Goal: Task Accomplishment & Management: Manage account settings

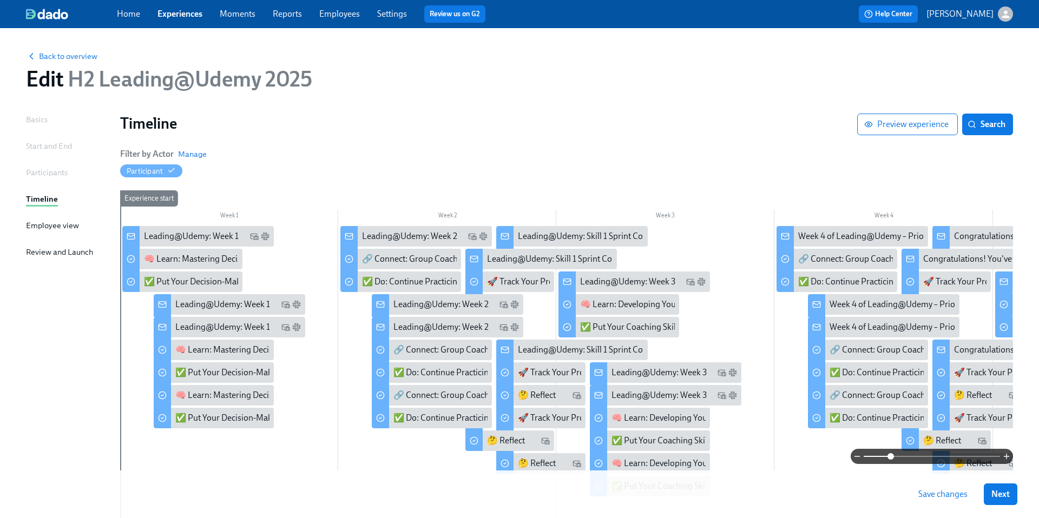
scroll to position [63, 0]
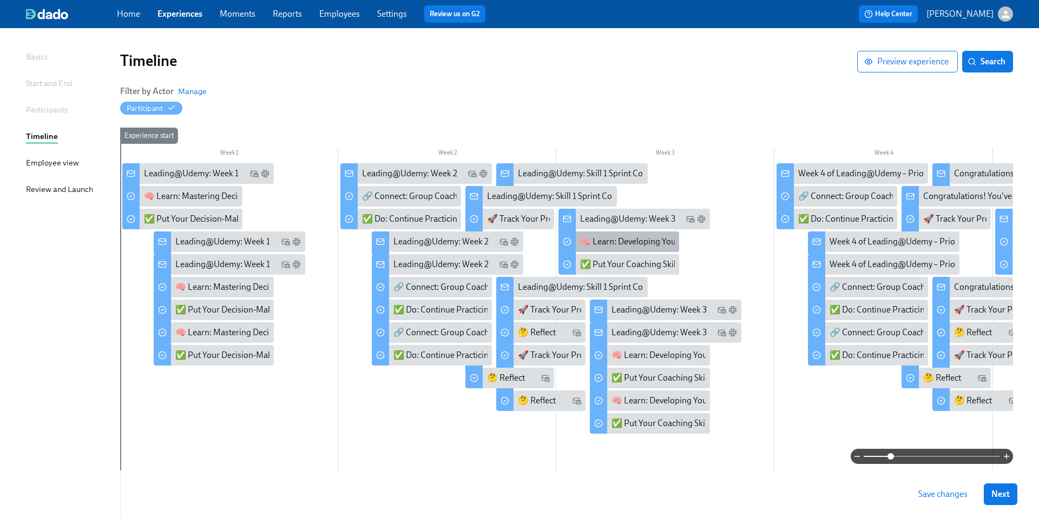
click at [592, 242] on div "🧠 Learn: Developing Your Coaching Mindset" at bounding box center [664, 242] width 168 height 12
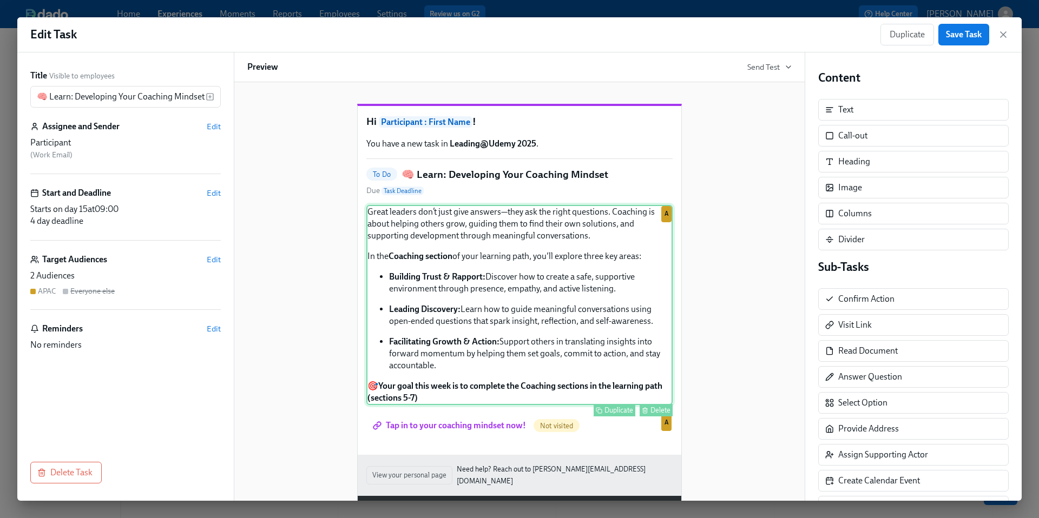
click at [524, 313] on div "Great leaders don’t just give answers—they ask the right questions. Coaching is…" at bounding box center [519, 305] width 306 height 200
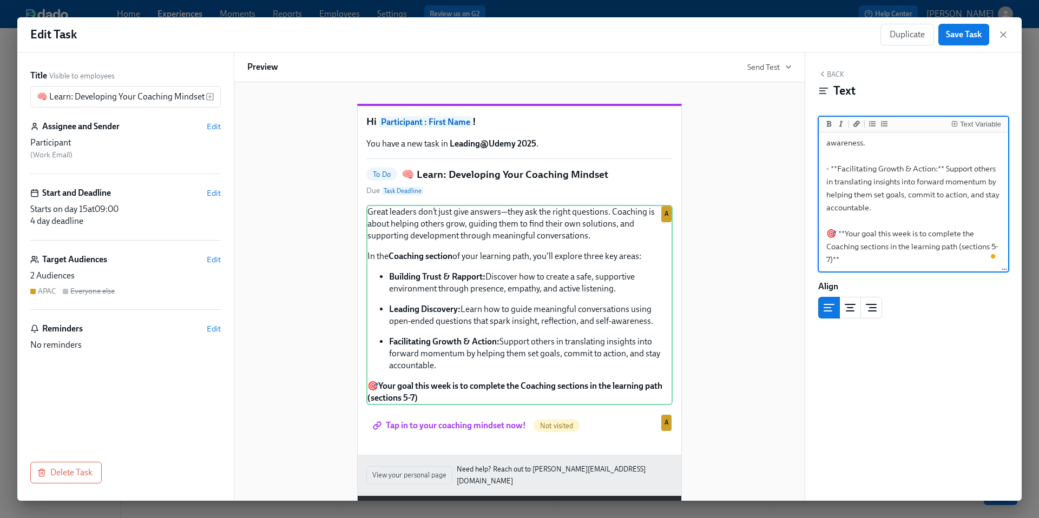
scroll to position [123, 0]
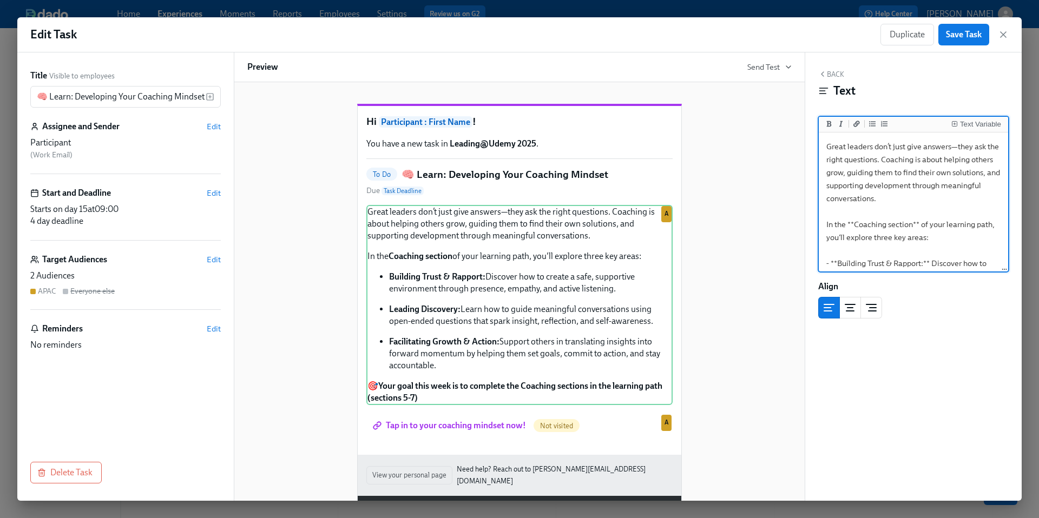
drag, startPoint x: 876, startPoint y: 208, endPoint x: 823, endPoint y: 229, distance: 56.4
click at [823, 228] on textarea "Great leaders don’t just give answers—they ask the right questions. Coaching is…" at bounding box center [913, 309] width 185 height 348
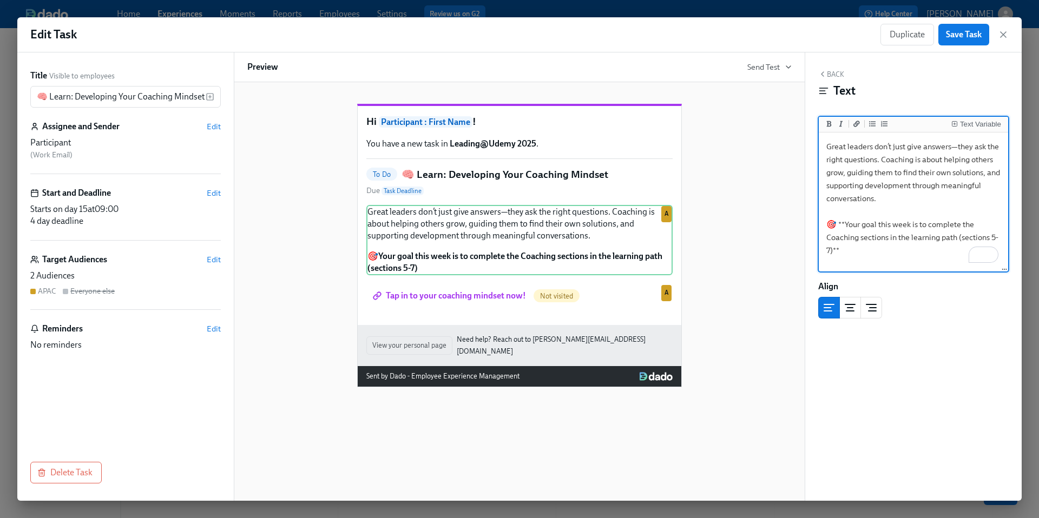
drag, startPoint x: 862, startPoint y: 238, endPoint x: 910, endPoint y: 237, distance: 48.7
click at [910, 237] on textarea "Great leaders don’t just give answers—they ask the right questions. Coaching is…" at bounding box center [913, 203] width 185 height 136
drag, startPoint x: 910, startPoint y: 237, endPoint x: 861, endPoint y: 239, distance: 49.3
click at [861, 239] on textarea "Great leaders don’t just give answers—they ask the right questions. Coaching is…" at bounding box center [913, 203] width 185 height 136
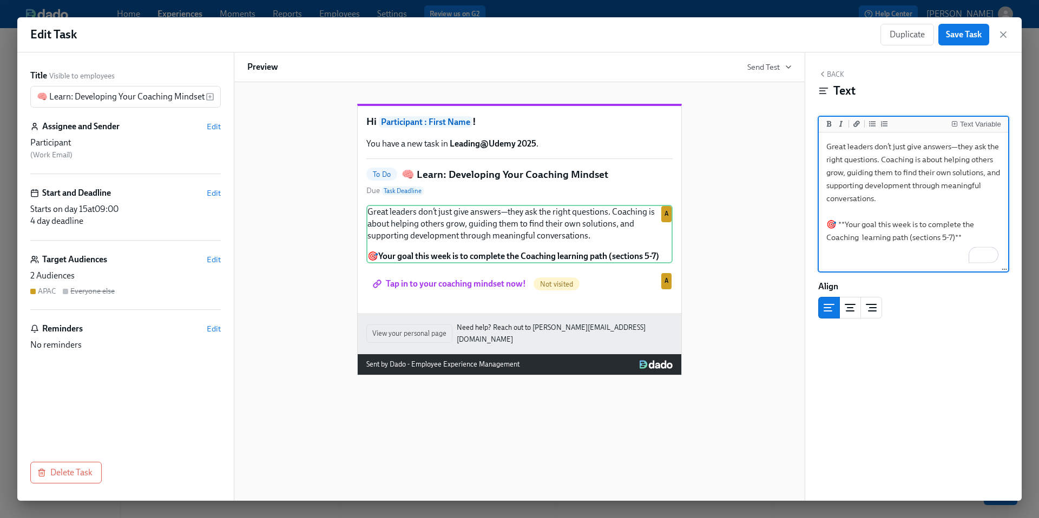
drag, startPoint x: 955, startPoint y: 239, endPoint x: 910, endPoint y: 242, distance: 45.0
click at [910, 242] on textarea "Great leaders don’t just give answers—they ask the right questions. Coaching is…" at bounding box center [913, 203] width 185 height 136
type textarea "Great leaders don’t just give answers—they ask the right questions. Coaching is…"
click at [793, 256] on div "Hi Participant : First Name ! You have a new task in Leading@Udemy 2025 . To Do…" at bounding box center [519, 291] width 571 height 419
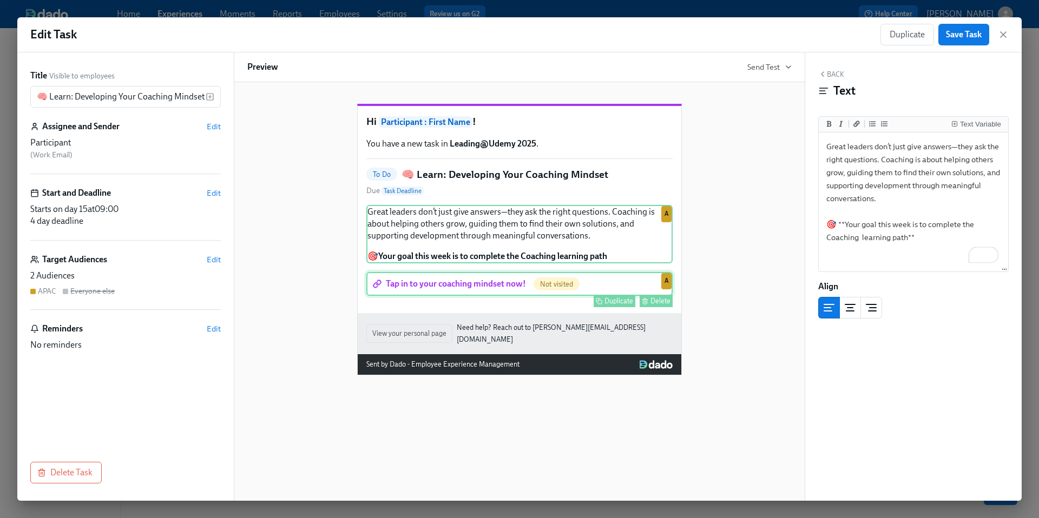
click at [485, 296] on div "Tap in to your coaching mindset now! Not visited Duplicate Delete A" at bounding box center [519, 284] width 306 height 24
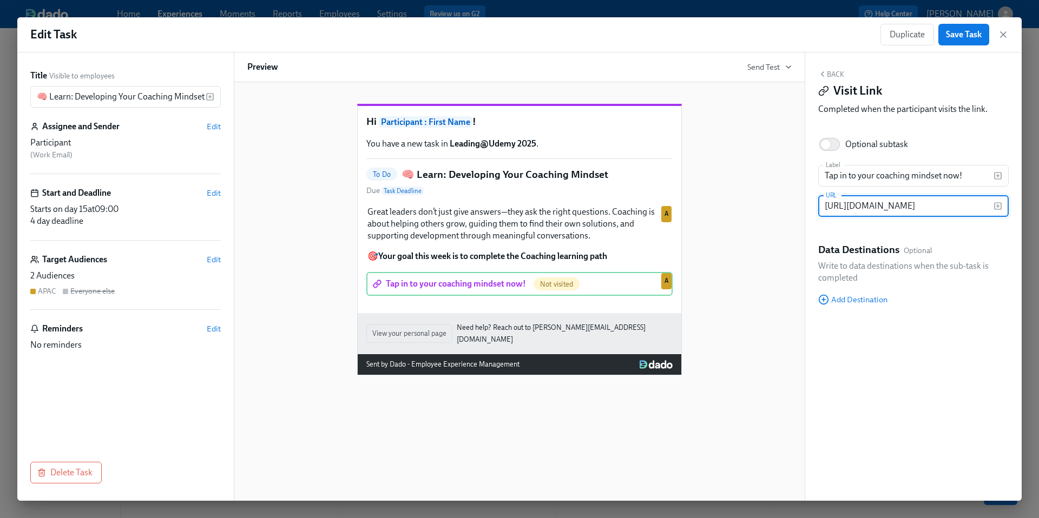
click at [862, 206] on input "[URL][DOMAIN_NAME]" at bounding box center [905, 206] width 175 height 22
paste input "10572915"
type input "https://learning.udemy.com/learning-paths/10572915/"
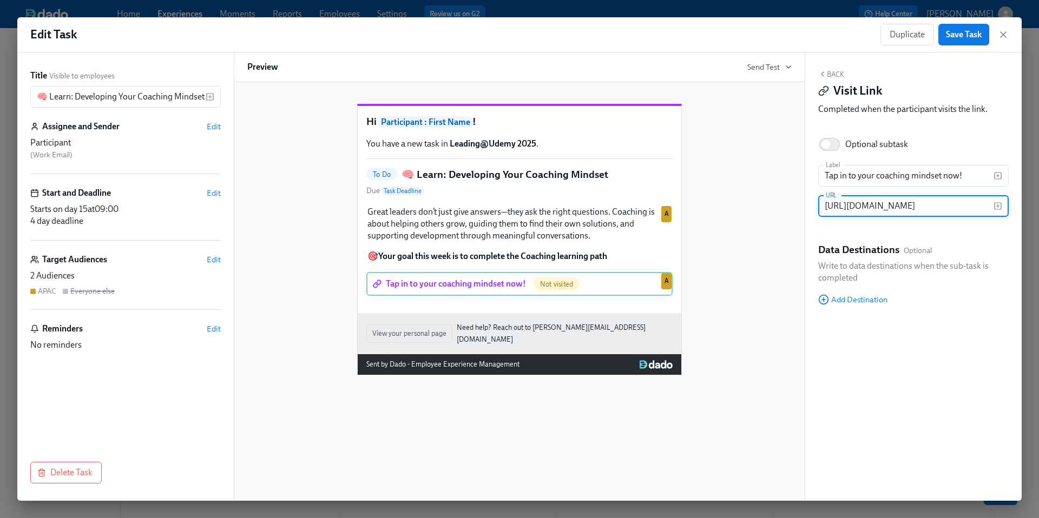
click at [763, 258] on div "Hi Participant : First Name ! You have a new task in Leading@Udemy 2025 . To Do…" at bounding box center [519, 231] width 544 height 289
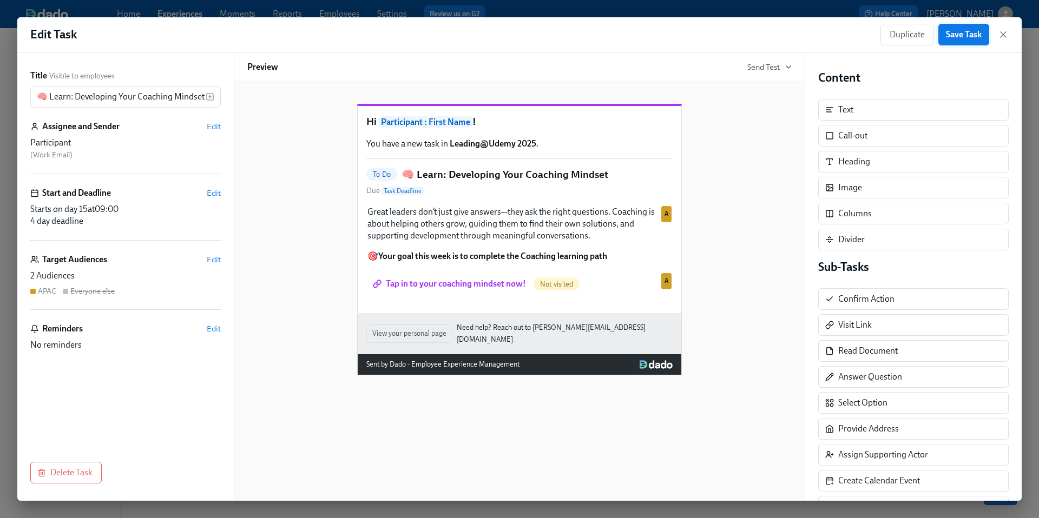
click at [968, 36] on span "Save Task" at bounding box center [964, 34] width 36 height 11
click at [1002, 37] on icon "button" at bounding box center [1003, 34] width 11 height 11
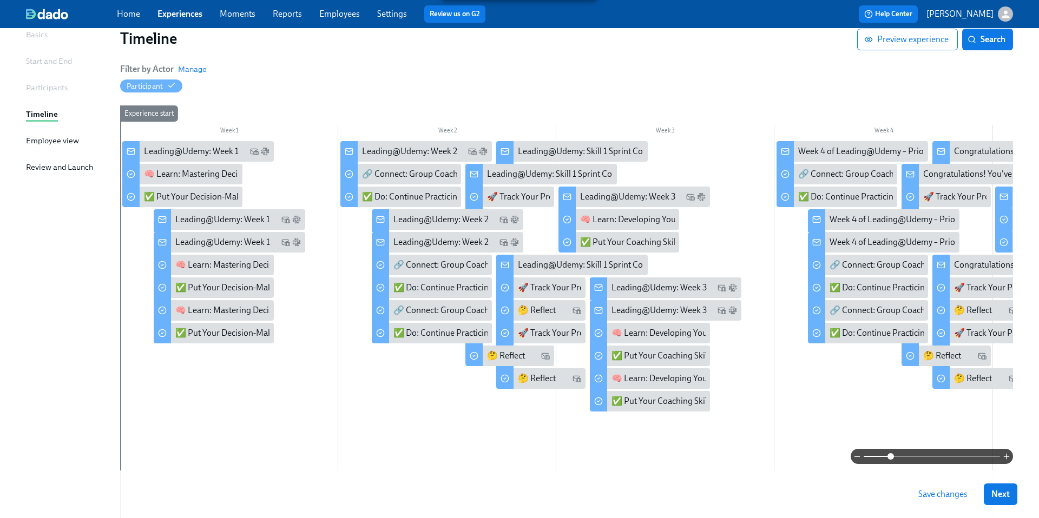
click at [946, 497] on span "Save changes" at bounding box center [942, 494] width 49 height 11
click at [206, 263] on div "🧠 Learn: Mastering Decision Making" at bounding box center [244, 265] width 139 height 12
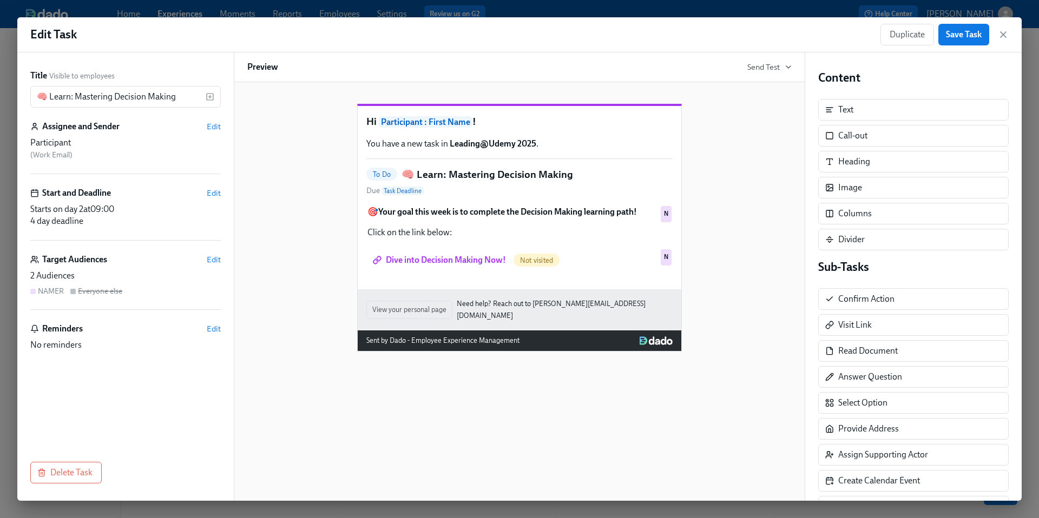
click at [1003, 28] on div "Duplicate Save Task" at bounding box center [944, 35] width 128 height 22
click at [1003, 36] on icon "button" at bounding box center [1003, 34] width 11 height 11
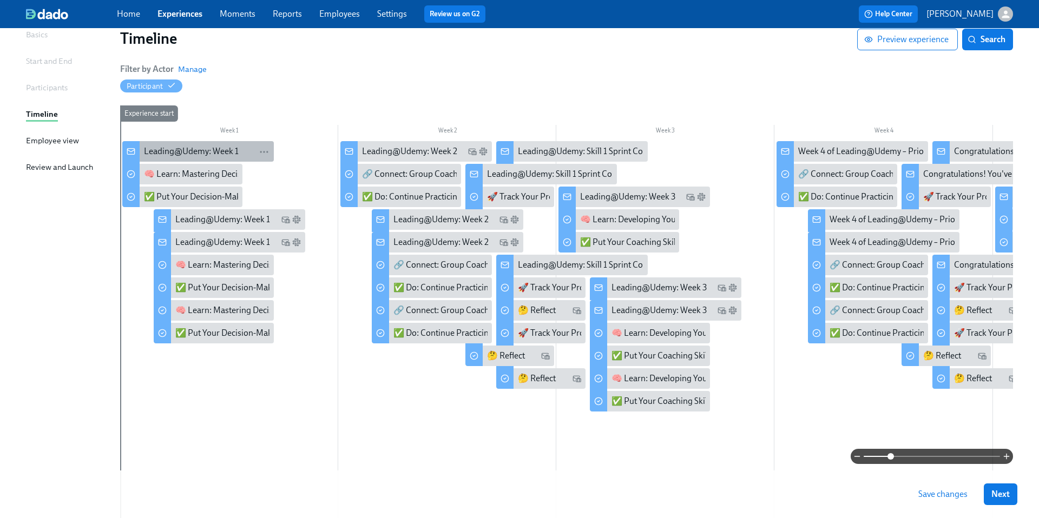
click at [174, 150] on div "Leading@Udemy: Week 1" at bounding box center [191, 152] width 95 height 12
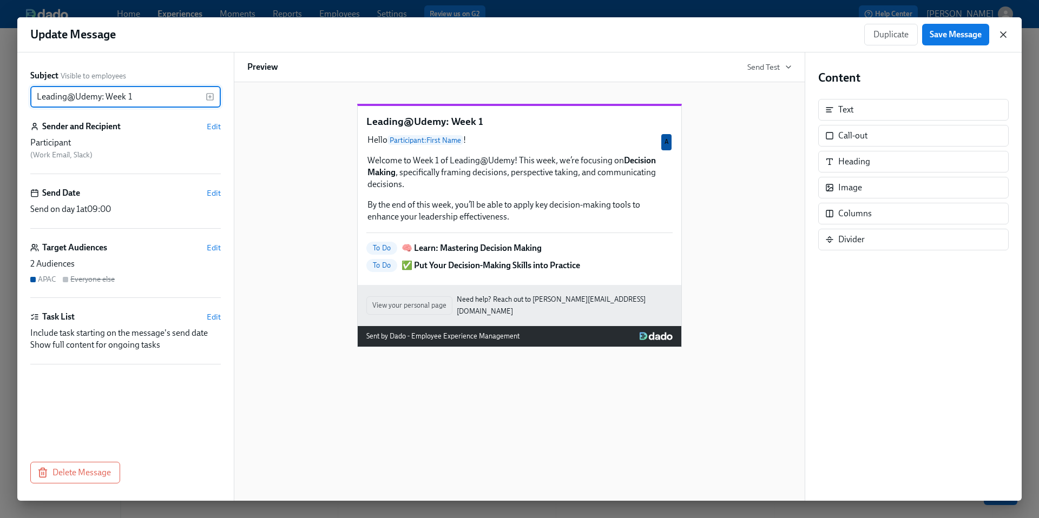
click at [1003, 36] on icon "button" at bounding box center [1003, 34] width 11 height 11
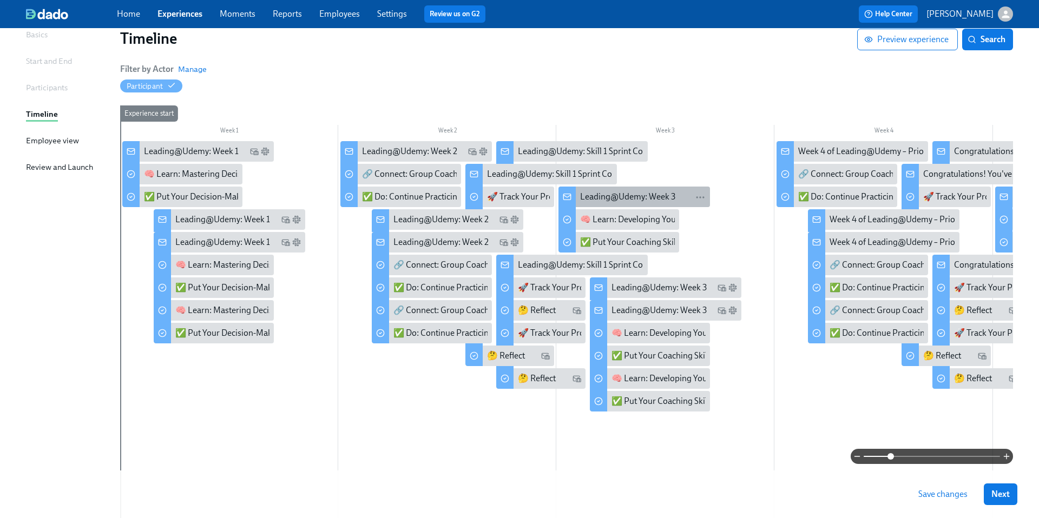
click at [589, 202] on div "Leading@Udemy: Week 3" at bounding box center [627, 197] width 95 height 12
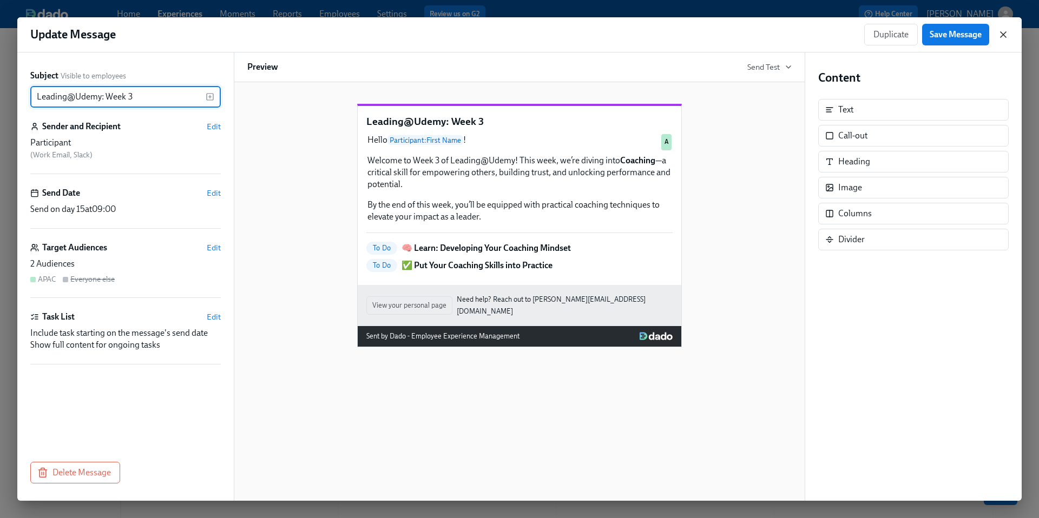
click at [1006, 30] on icon "button" at bounding box center [1003, 34] width 11 height 11
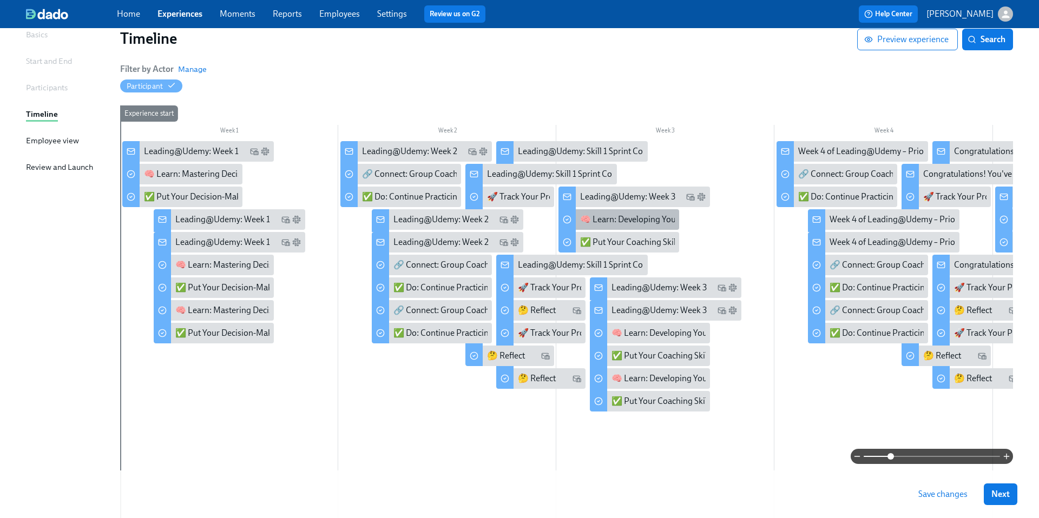
click at [586, 220] on div "🧠 Learn: Developing Your Coaching Mindset" at bounding box center [664, 220] width 168 height 12
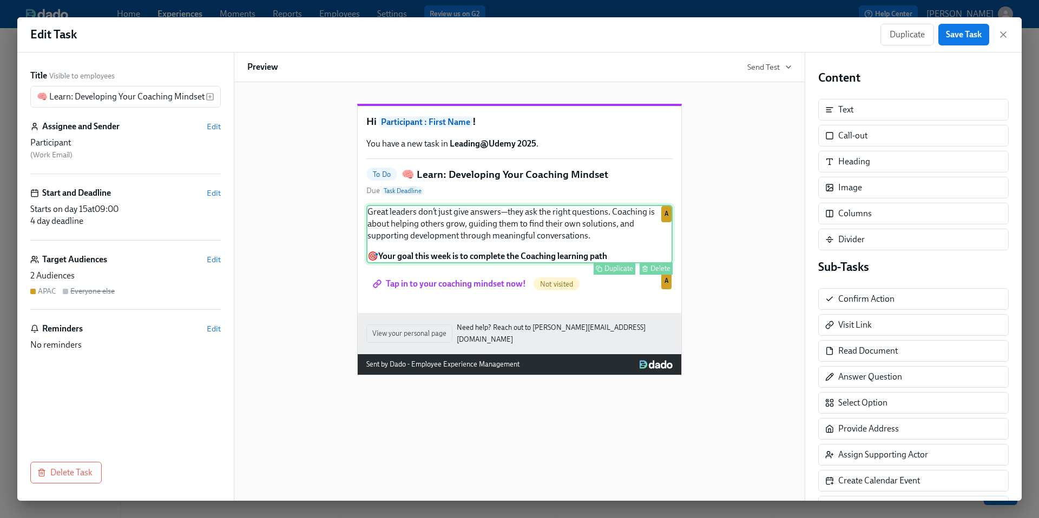
click at [460, 263] on div "Great leaders don’t just give answers—they ask the right questions. Coaching is…" at bounding box center [519, 234] width 306 height 58
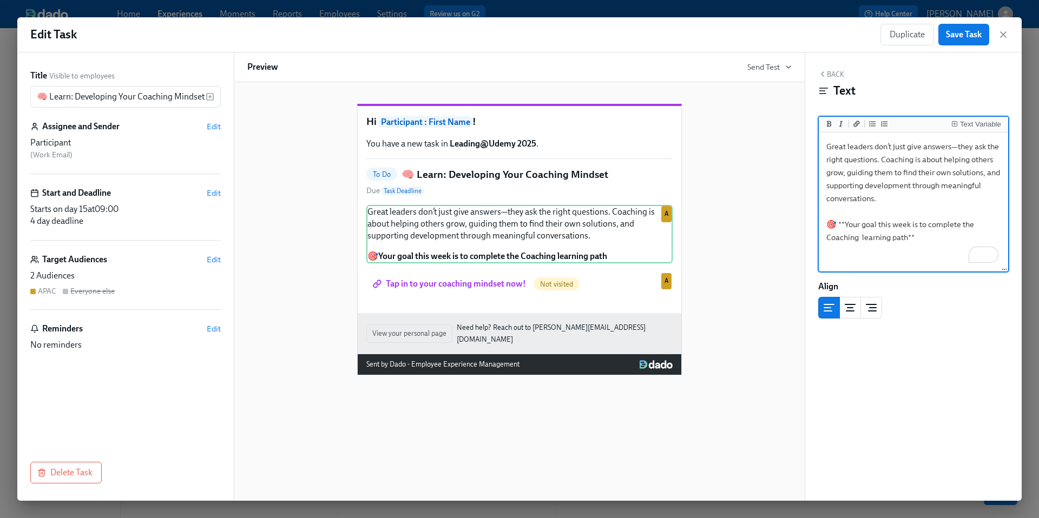
drag, startPoint x: 886, startPoint y: 199, endPoint x: 782, endPoint y: 146, distance: 116.9
click at [782, 146] on div "Title Visible to employees 🧠 Learn: Developing Your Coaching Mindset ​ Assignee…" at bounding box center [519, 276] width 1004 height 448
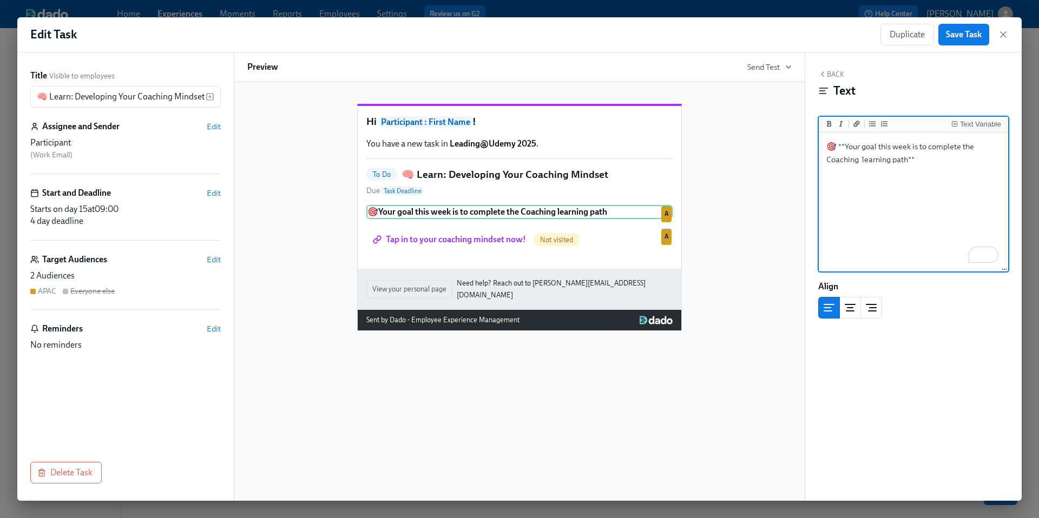
click at [828, 172] on textarea "🎯 **Your goal this week is to complete the Coaching learning path**" at bounding box center [913, 203] width 185 height 136
click at [901, 176] on textarea "🎯 **Your goal this week is to complete the Coaching learning path**" at bounding box center [913, 203] width 185 height 136
click at [908, 159] on textarea "🎯 **Your goal this week is to complete the Coaching learning path**" at bounding box center [913, 203] width 185 height 136
click at [923, 195] on textarea "🎯 **Your goal this week is to complete the Coaching learning path.**" at bounding box center [913, 203] width 185 height 136
click at [892, 199] on textarea "🎯 **Your goal this week is to complete the Coaching learning path.**" at bounding box center [913, 203] width 185 height 136
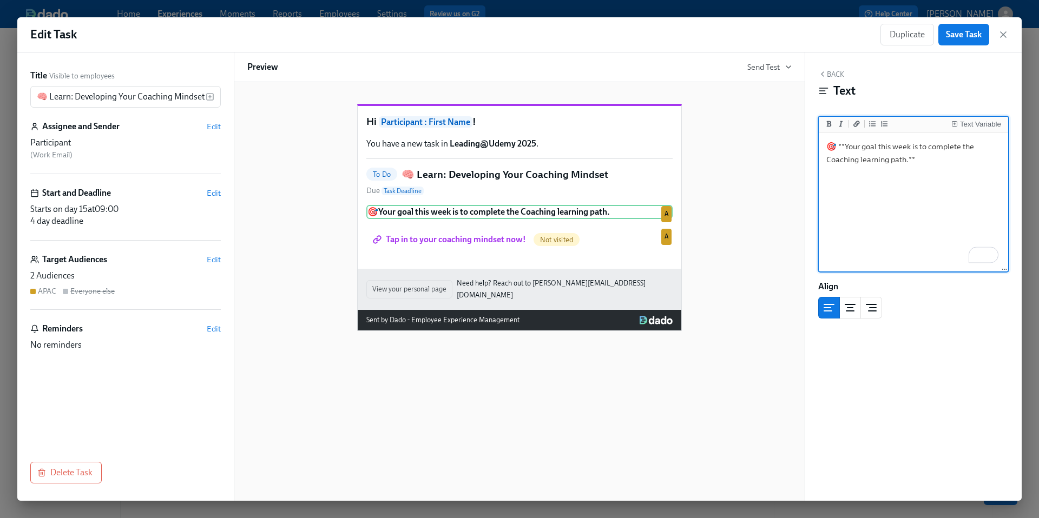
drag, startPoint x: 924, startPoint y: 161, endPoint x: 825, endPoint y: 147, distance: 100.0
click at [825, 147] on textarea "🎯 **Your goal this week is to complete the Coaching learning path.**" at bounding box center [913, 203] width 185 height 136
type textarea "🎯 **Your goal this week is to complete the Coaching learning path.**"
click at [755, 187] on div "Hi Participant : First Name ! You have a new task in Leading@Udemy 2025 . To Do…" at bounding box center [519, 209] width 544 height 245
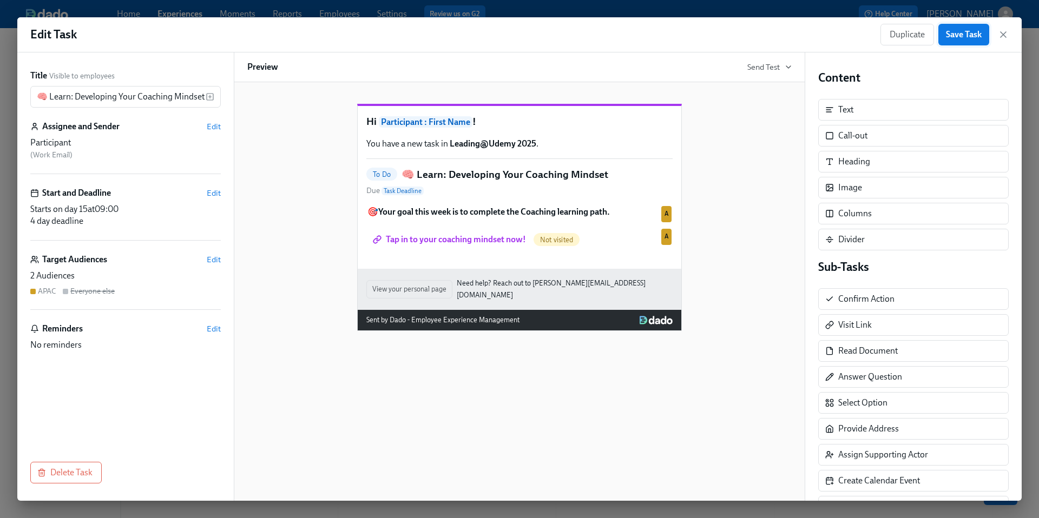
click at [966, 38] on span "Save Task" at bounding box center [964, 34] width 36 height 11
click at [1003, 36] on icon "button" at bounding box center [1003, 34] width 11 height 11
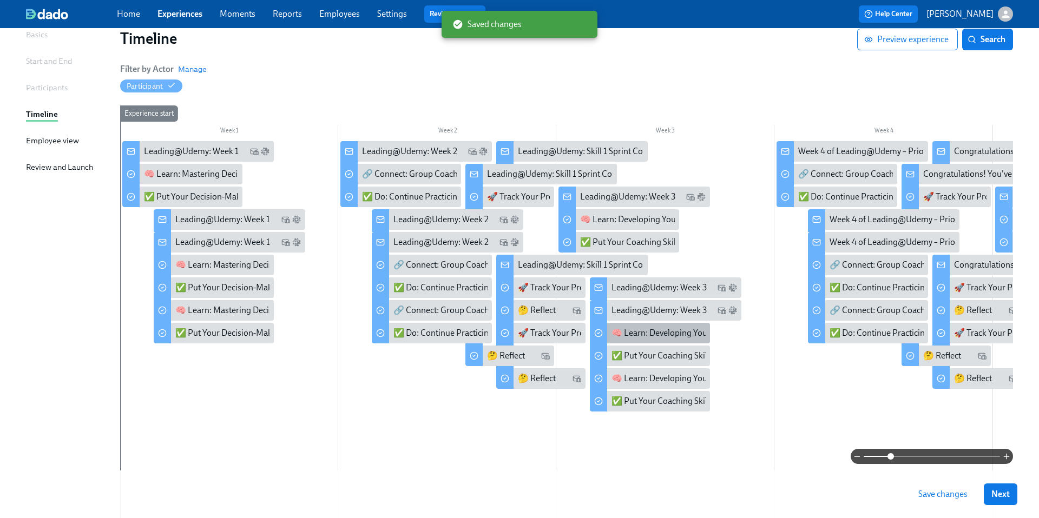
click at [633, 333] on div "🧠 Learn: Developing Your Coaching Mindset" at bounding box center [695, 333] width 168 height 12
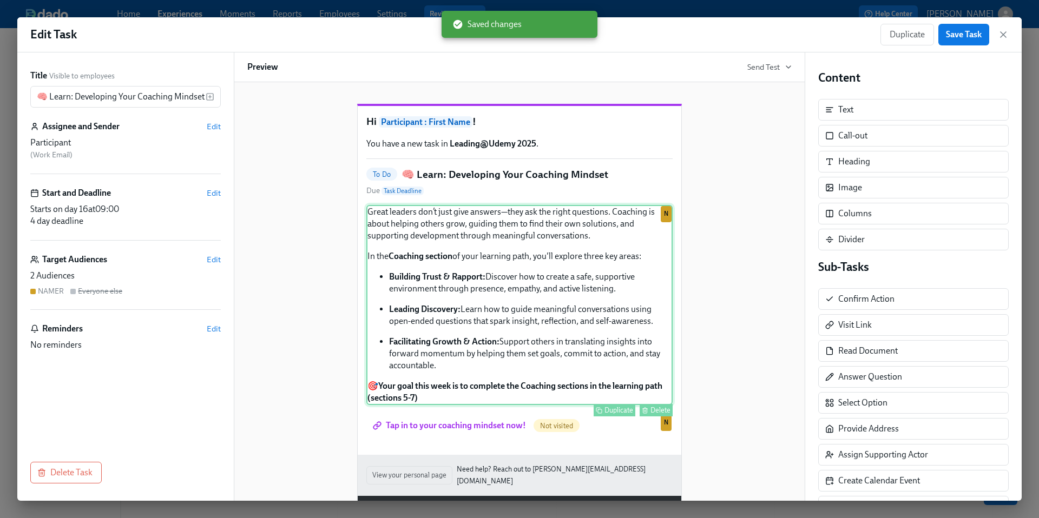
click at [494, 275] on div "Great leaders don’t just give answers—they ask the right questions. Coaching is…" at bounding box center [519, 305] width 306 height 200
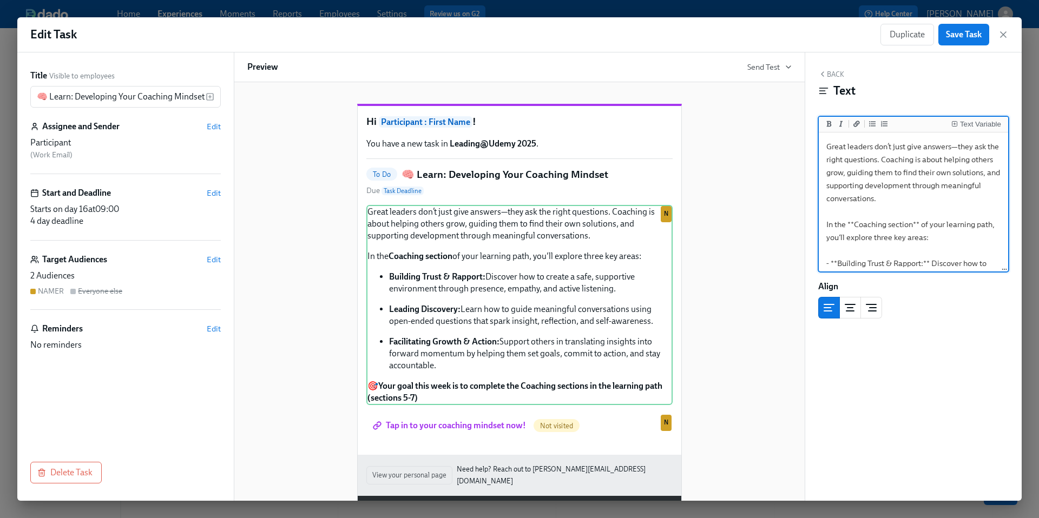
drag, startPoint x: 844, startPoint y: 258, endPoint x: 784, endPoint y: 100, distance: 169.0
click at [784, 100] on div "Title Visible to employees 🧠 Learn: Developing Your Coaching Mindset ​ Assignee…" at bounding box center [519, 276] width 1004 height 448
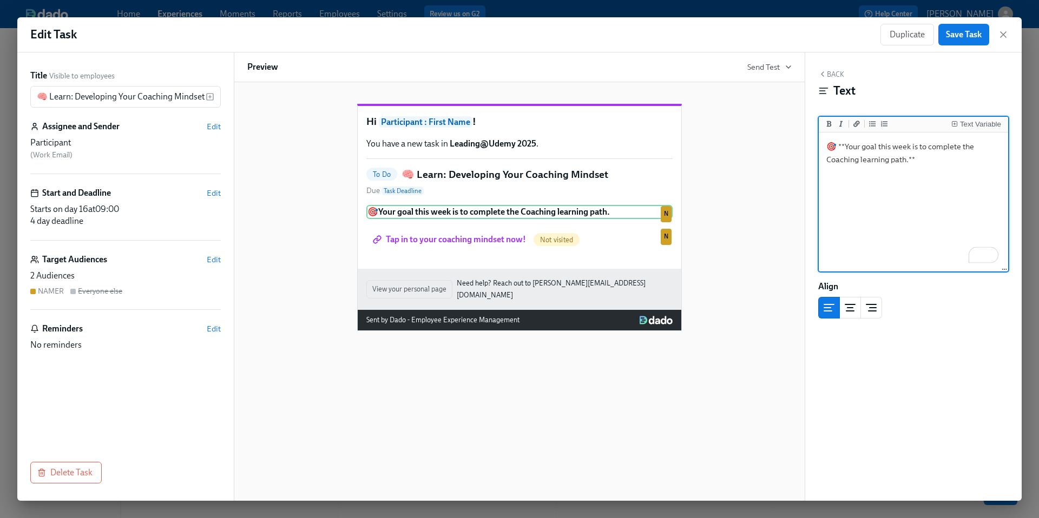
type textarea "🎯 **Your goal this week is to complete the Coaching learning path.**"
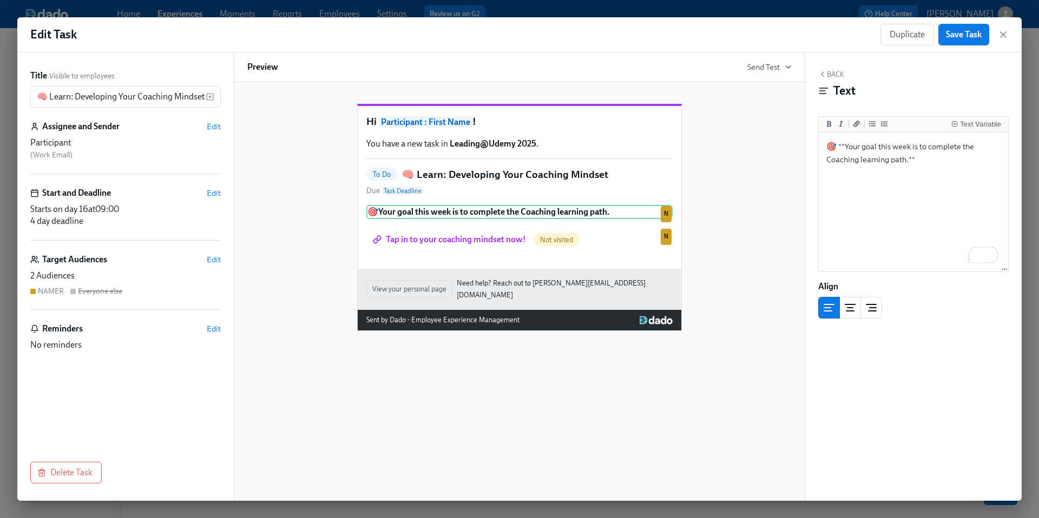
click at [718, 246] on div "Hi Participant : First Name ! You have a new task in Leading@Udemy 2025 . To Do…" at bounding box center [519, 209] width 544 height 245
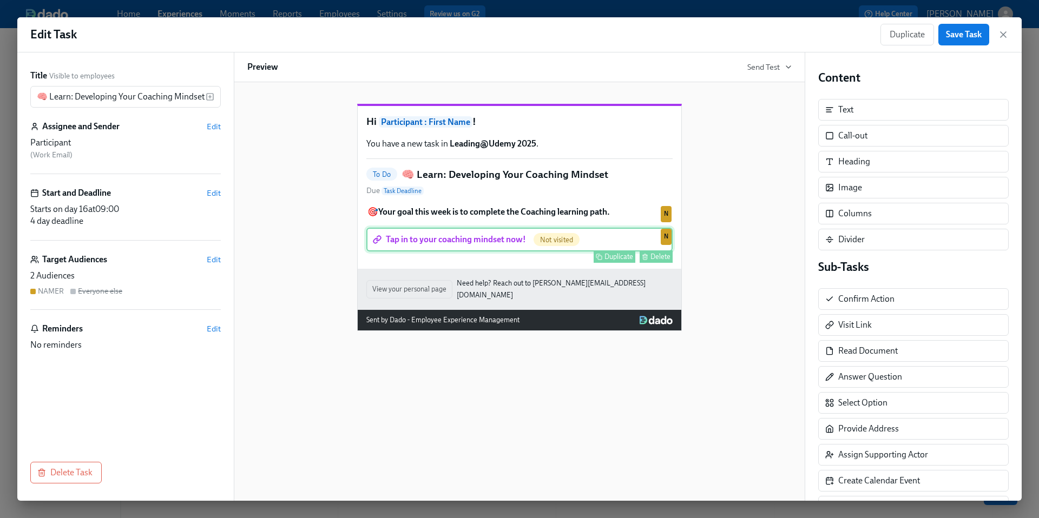
click at [494, 252] on div "Tap in to your coaching mindset now! Not visited Duplicate Delete N" at bounding box center [519, 240] width 306 height 24
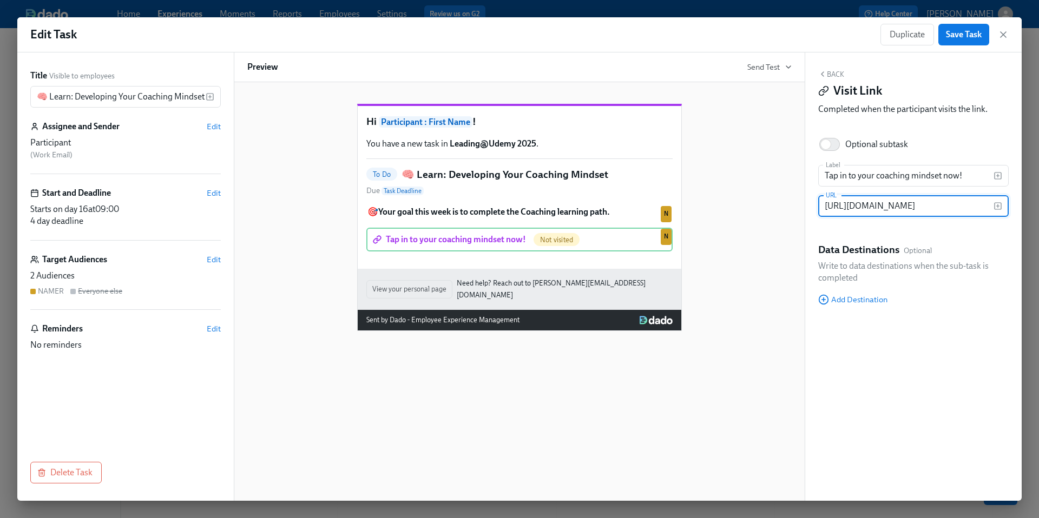
click at [921, 208] on input "[URL][DOMAIN_NAME]" at bounding box center [905, 206] width 175 height 22
paste input "10572915"
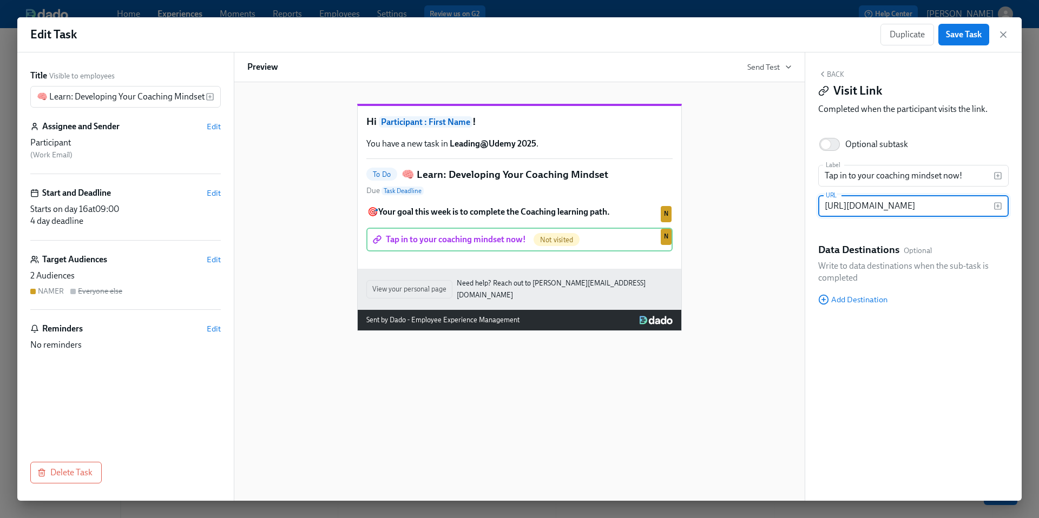
type input "https://learning.udemy.com/learning-paths/10572915/"
click at [788, 253] on div "Hi Participant : First Name ! You have a new task in Leading@Udemy 2025 . To Do…" at bounding box center [519, 209] width 544 height 245
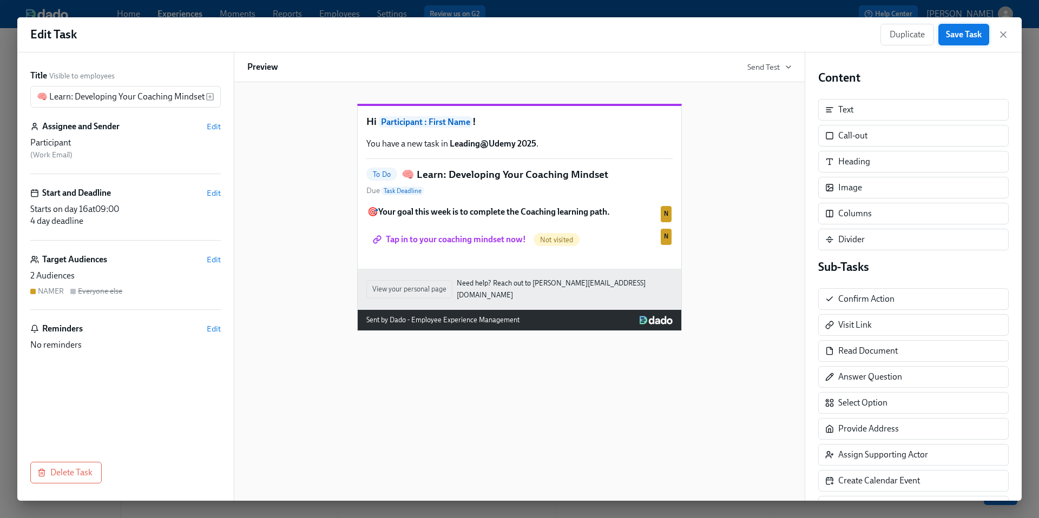
click at [958, 35] on span "Save Task" at bounding box center [964, 34] width 36 height 11
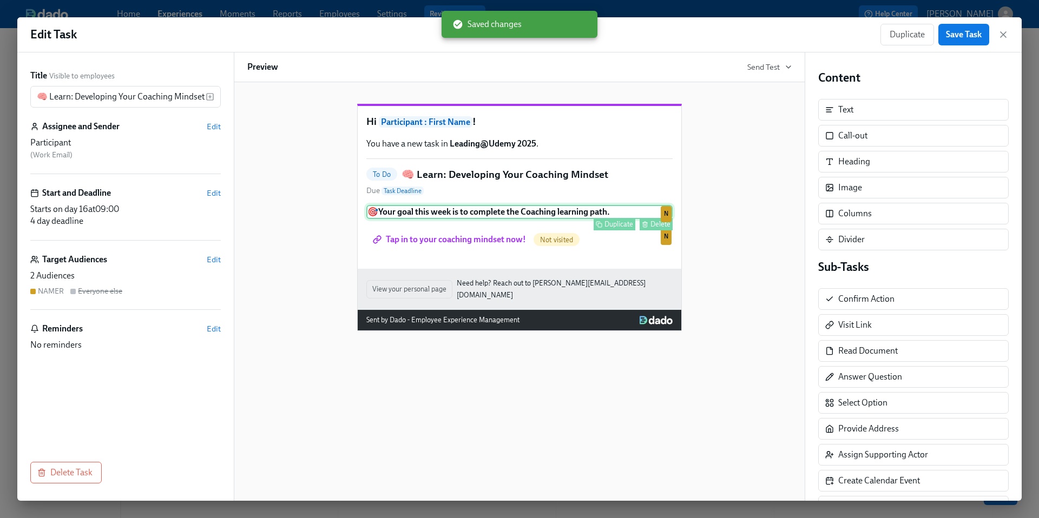
click at [589, 219] on div "🎯 Your goal this week is to complete the Coaching learning path. Duplicate Dele…" at bounding box center [519, 212] width 306 height 14
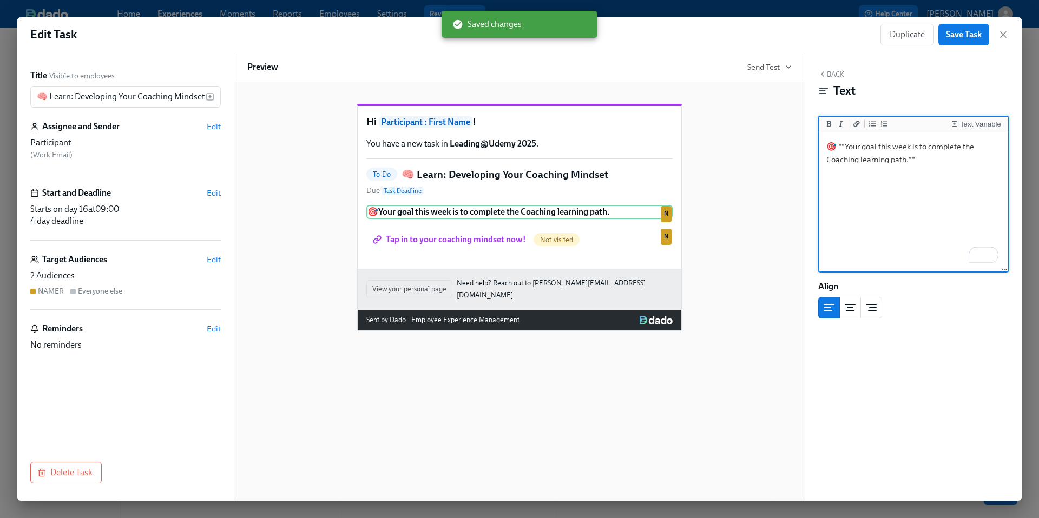
drag, startPoint x: 918, startPoint y: 161, endPoint x: 813, endPoint y: 148, distance: 106.3
click at [813, 148] on div "Back Text Text Variable 🎯 **Your goal this week is to complete the Coaching lea…" at bounding box center [913, 276] width 216 height 448
click at [771, 197] on div "Hi Participant : First Name ! You have a new task in Leading@Udemy 2025 . To Do…" at bounding box center [519, 209] width 544 height 245
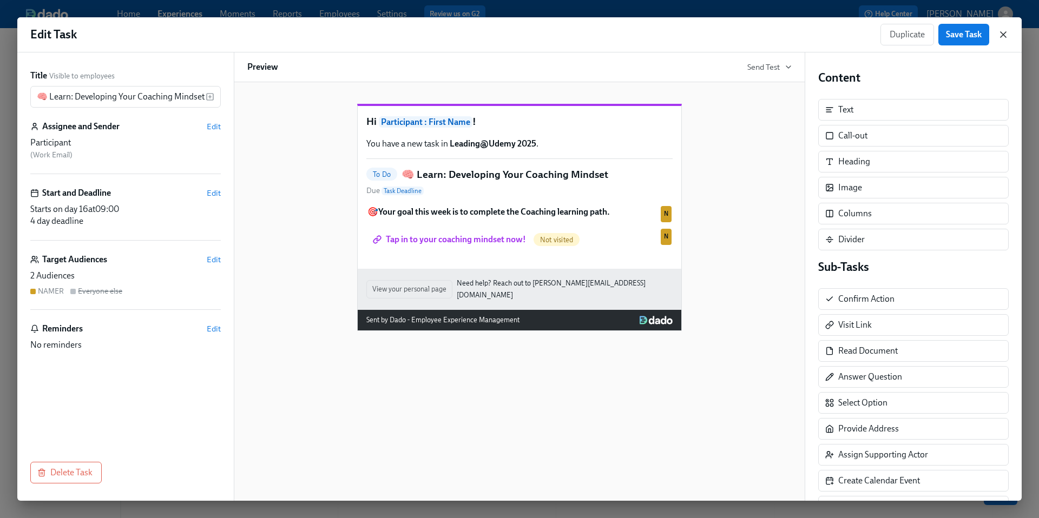
click at [1005, 36] on icon "button" at bounding box center [1002, 34] width 5 height 5
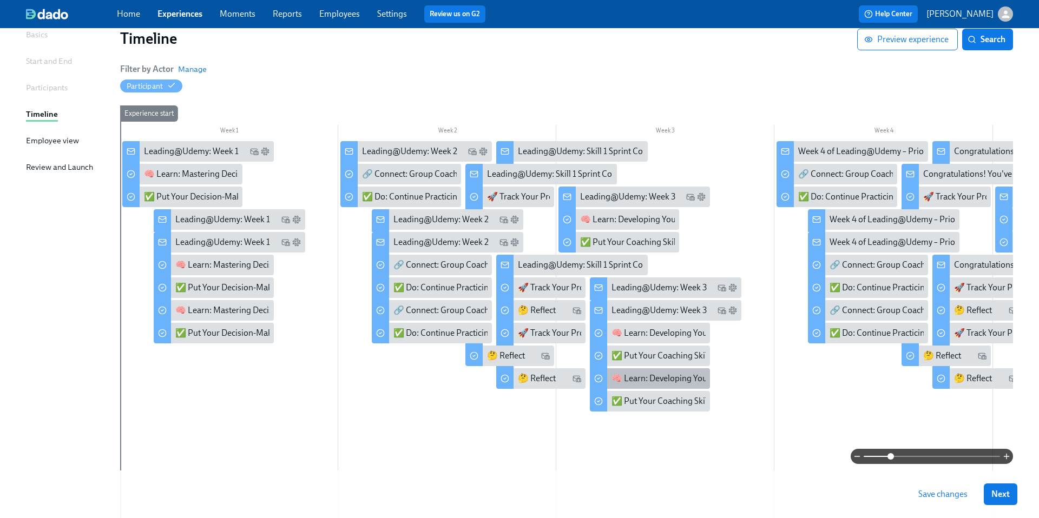
click at [621, 382] on div "🧠 Learn: Developing Your Coaching Mindset" at bounding box center [695, 379] width 168 height 12
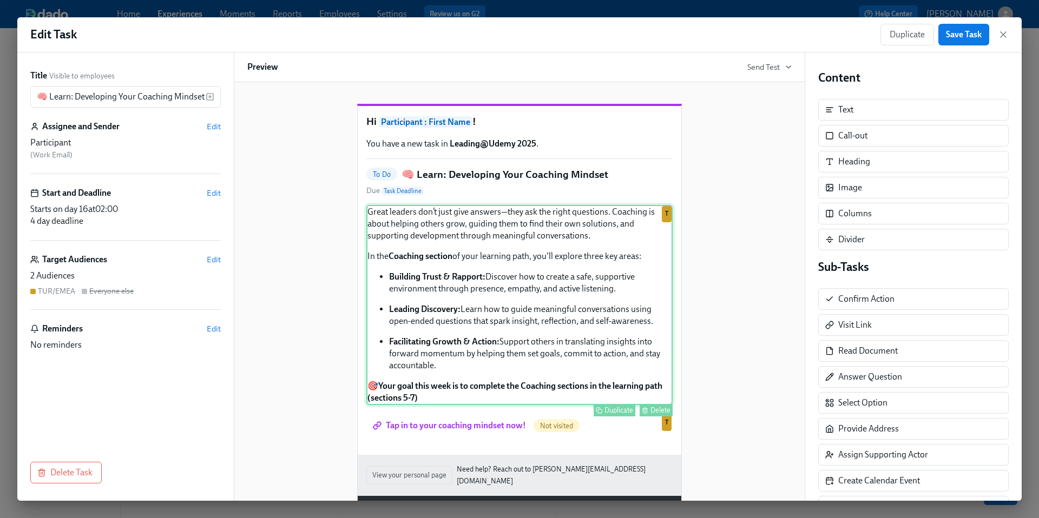
click at [487, 310] on div "Great leaders don’t just give answers—they ask the right questions. Coaching is…" at bounding box center [519, 305] width 306 height 200
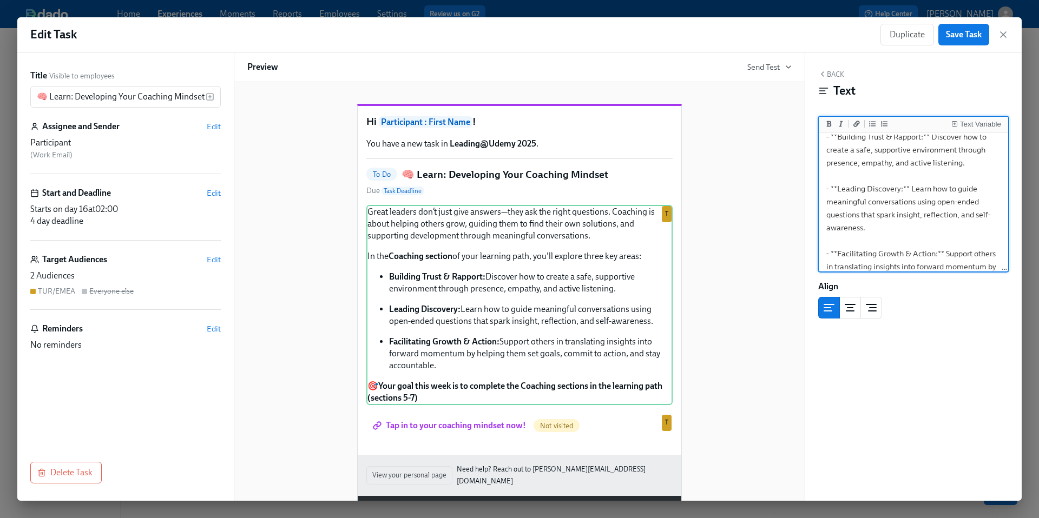
scroll to position [58, 0]
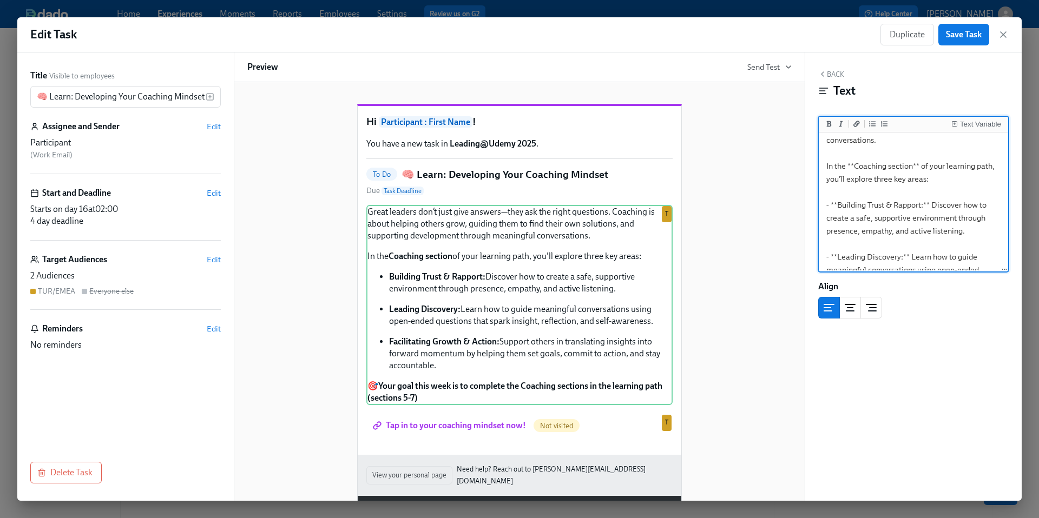
drag, startPoint x: 847, startPoint y: 263, endPoint x: 795, endPoint y: 136, distance: 137.6
click at [795, 136] on div "Title Visible to employees 🧠 Learn: Developing Your Coaching Mindset ​ Assignee…" at bounding box center [519, 276] width 1004 height 448
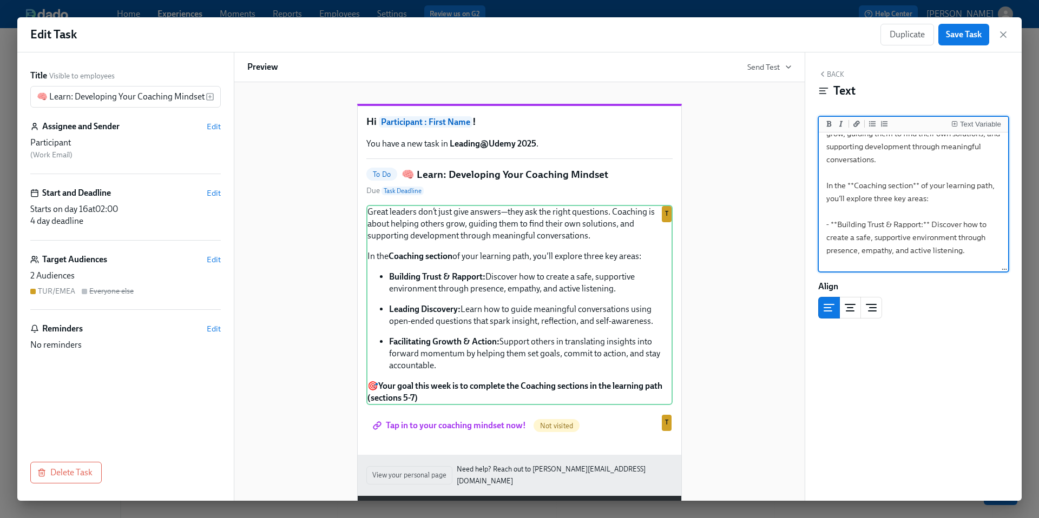
type textarea "Great leaders don’t just give answers—they ask the right questions. Coaching is…"
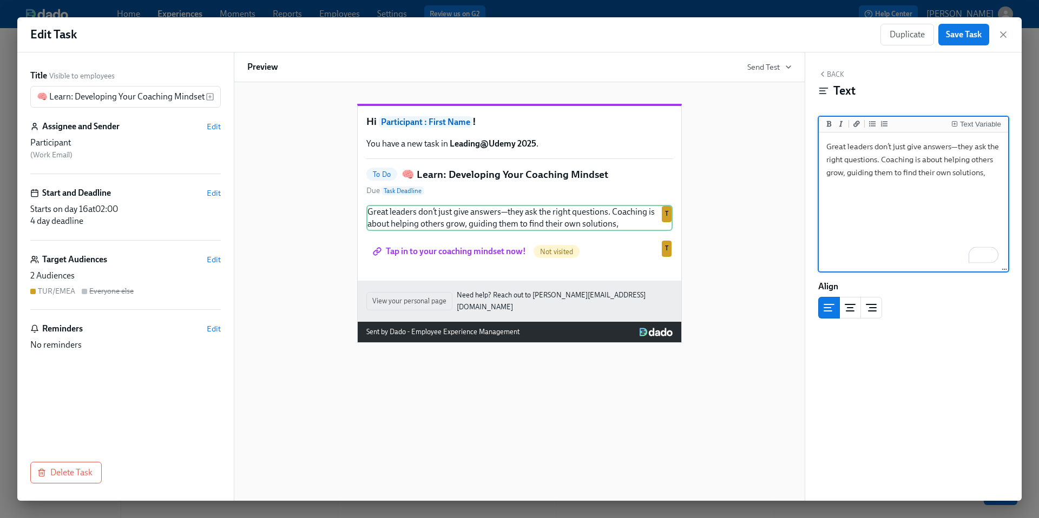
drag, startPoint x: 992, startPoint y: 173, endPoint x: 797, endPoint y: 142, distance: 197.2
click at [797, 142] on div "Title Visible to employees 🧠 Learn: Developing Your Coaching Mindset ​ Assignee…" at bounding box center [519, 276] width 1004 height 448
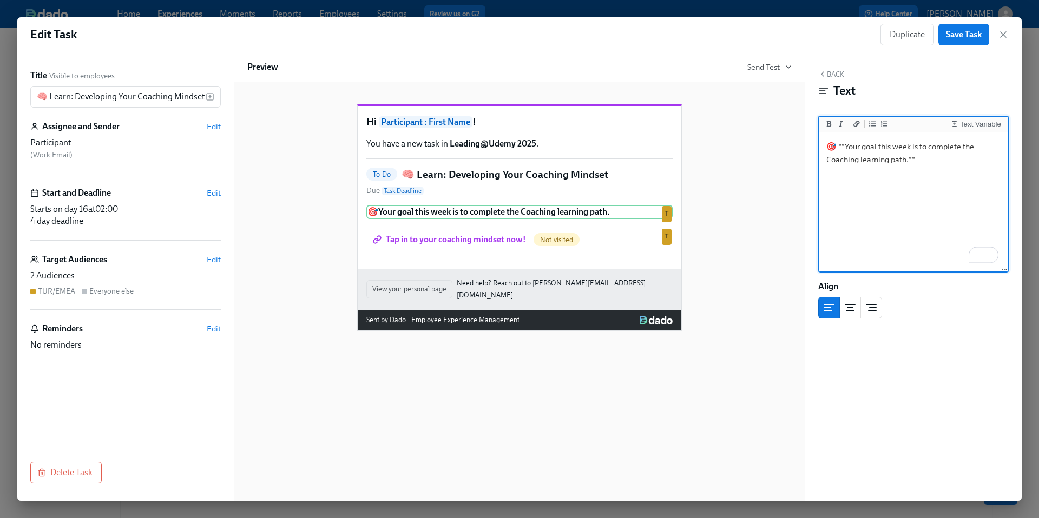
type textarea "🎯 **Your goal this week is to complete the Coaching learning path.**"
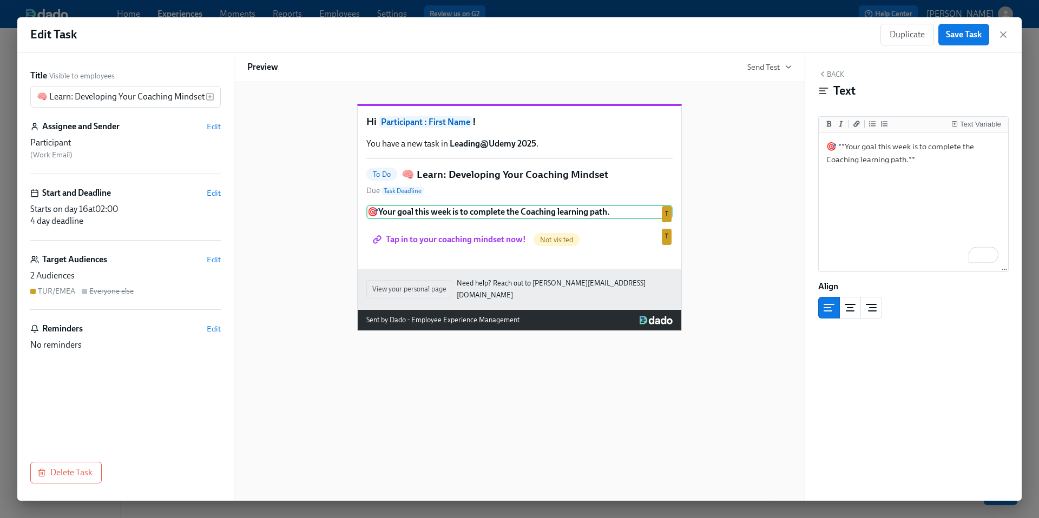
click at [749, 249] on div "Hi Participant : First Name ! You have a new task in Leading@Udemy 2025 . To Do…" at bounding box center [519, 209] width 544 height 245
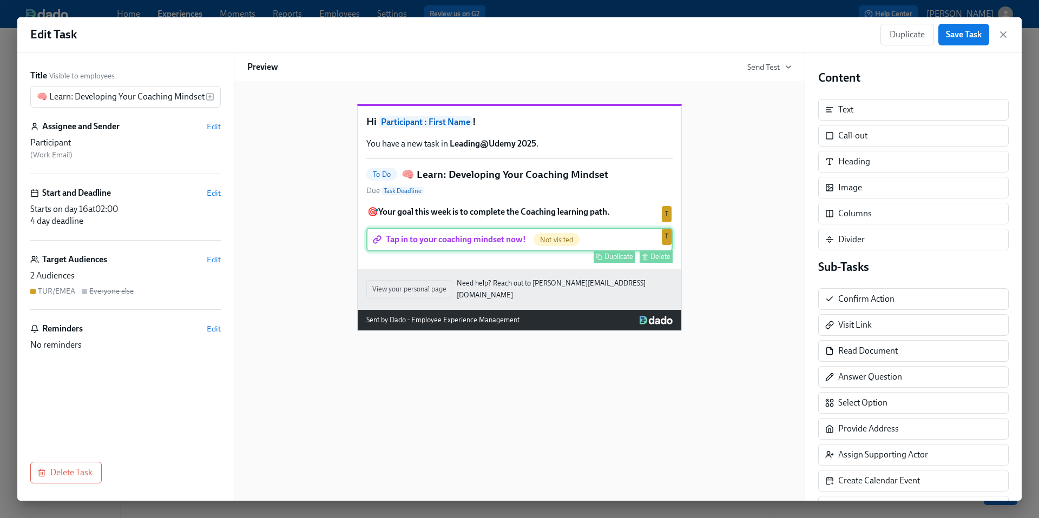
click at [514, 252] on div "Tap in to your coaching mindset now! Not visited Duplicate Delete T" at bounding box center [519, 240] width 306 height 24
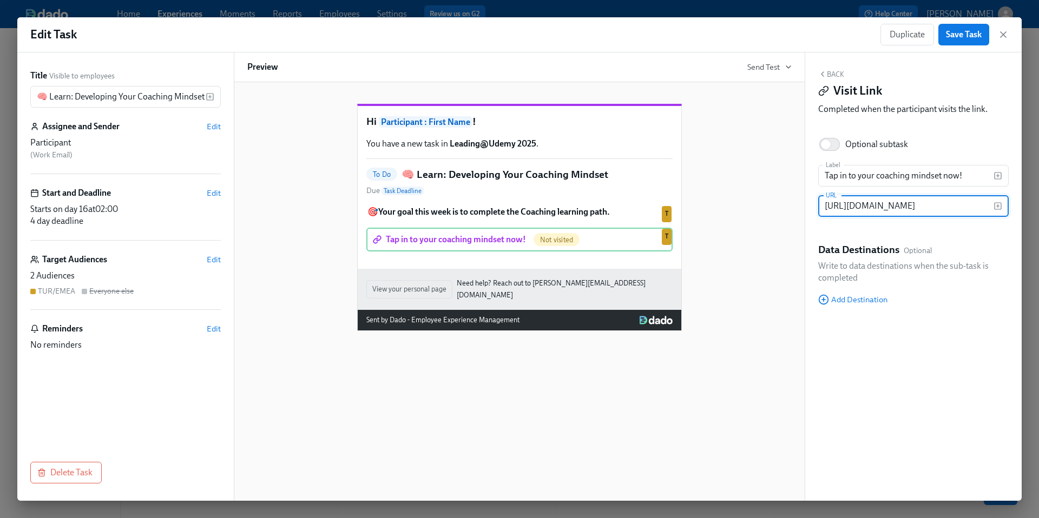
click at [859, 208] on input "https://learning.udemy.com/learning-paths/9646267/" at bounding box center [905, 206] width 175 height 22
paste input "https://learning.udemy.com/learning-paths/10572915/"
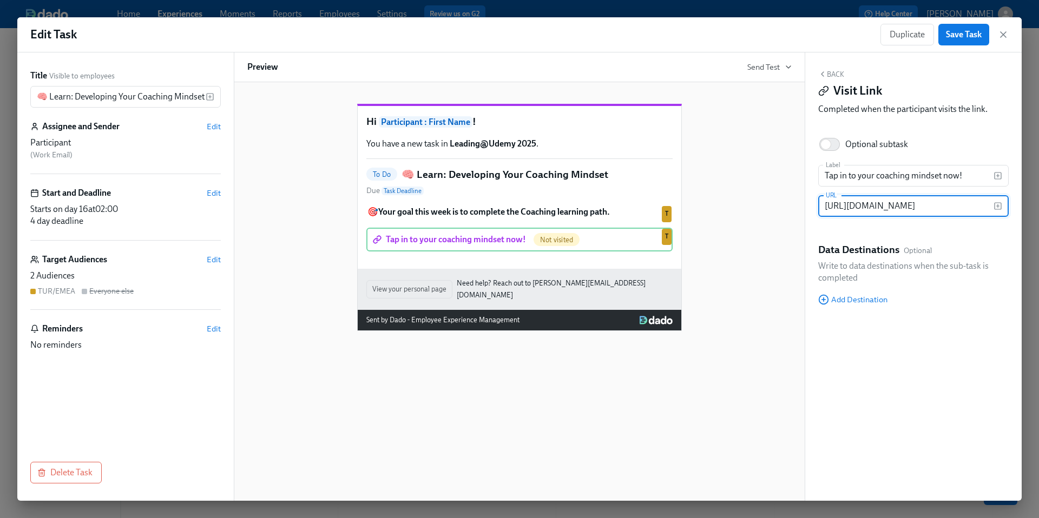
type input "https://learning.udemy.com/learning-paths/10572915/"
click at [755, 241] on div "Hi Participant : First Name ! You have a new task in Leading@Udemy 2025 . To Do…" at bounding box center [519, 209] width 544 height 245
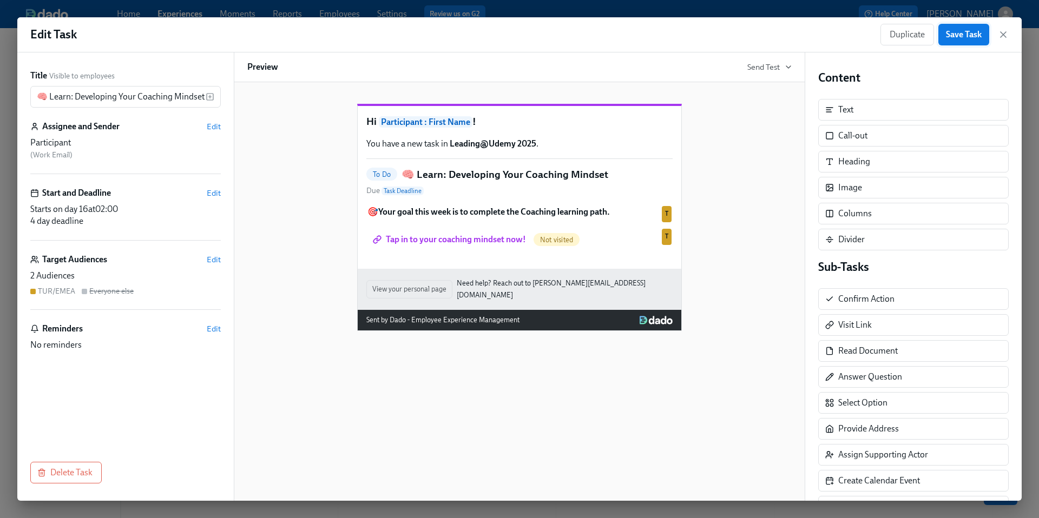
click at [958, 38] on span "Save Task" at bounding box center [964, 34] width 36 height 11
click at [1002, 35] on icon "button" at bounding box center [1002, 34] width 5 height 5
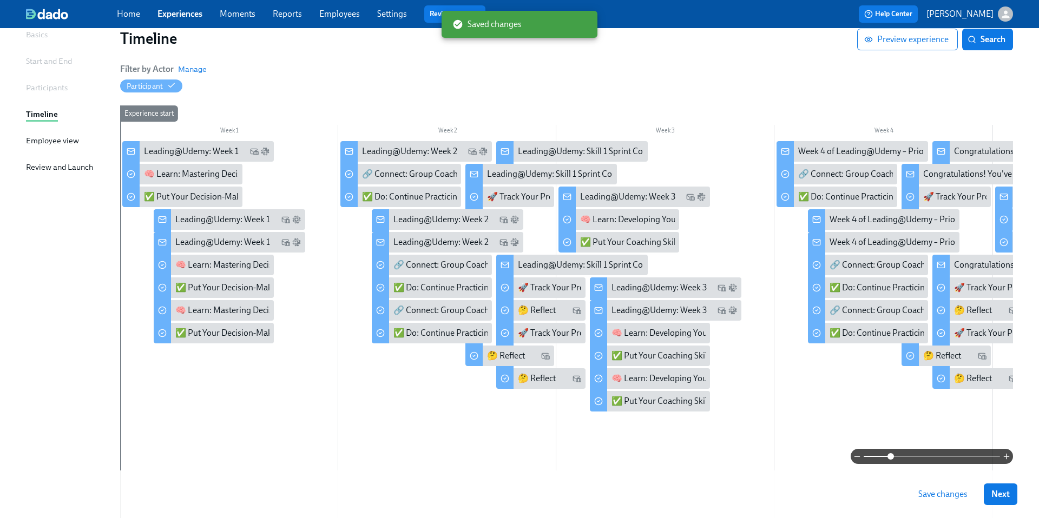
click at [927, 495] on span "Save changes" at bounding box center [942, 494] width 49 height 11
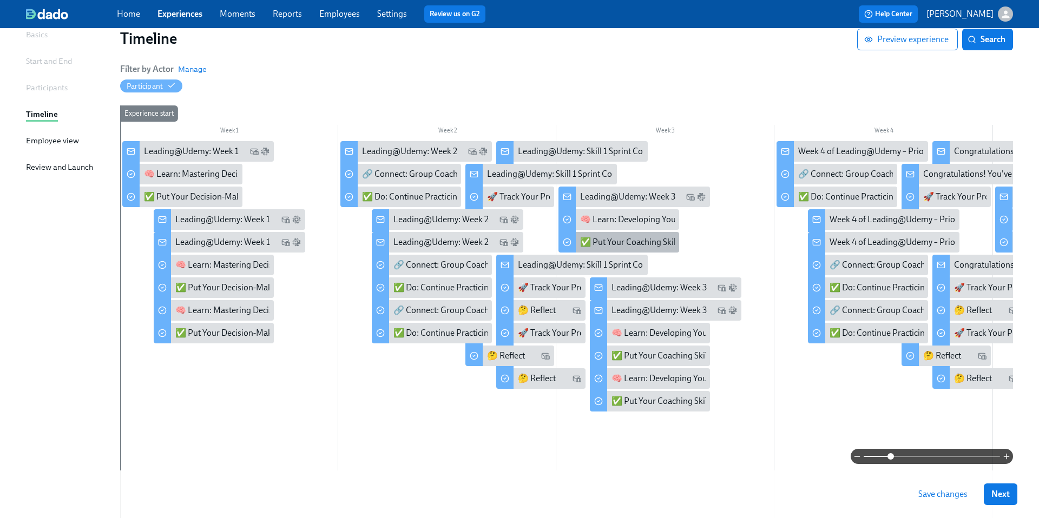
click at [644, 244] on div "✅ Put Your Coaching Skills into Practice" at bounding box center [654, 242] width 149 height 12
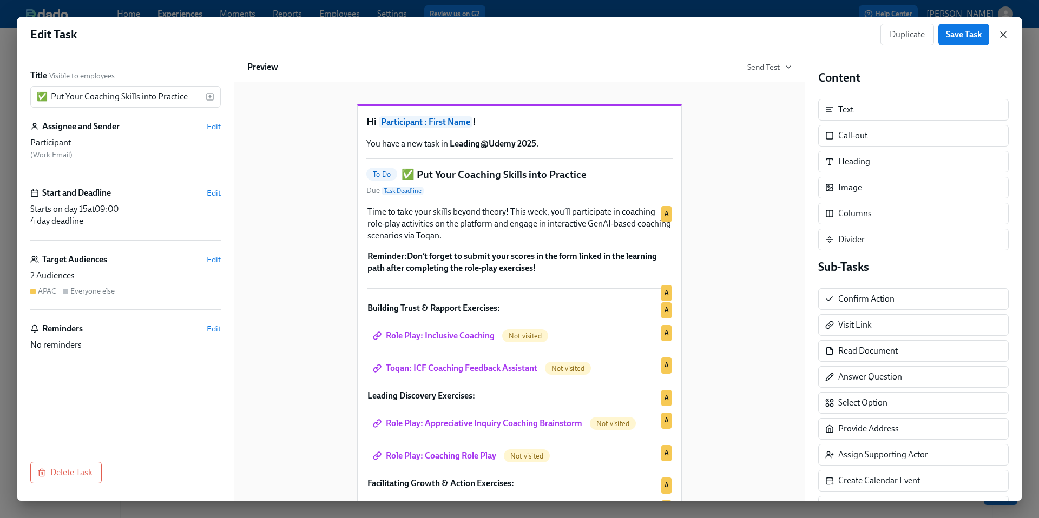
click at [1000, 31] on icon "button" at bounding box center [1003, 34] width 11 height 11
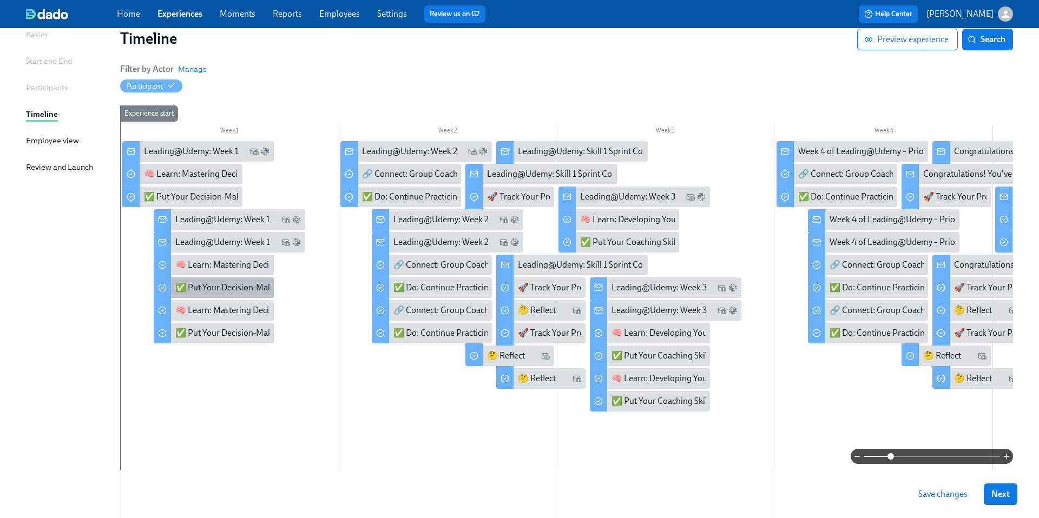
click at [214, 289] on div "✅ Put Your Decision-Making Skills into Practice" at bounding box center [263, 288] width 177 height 12
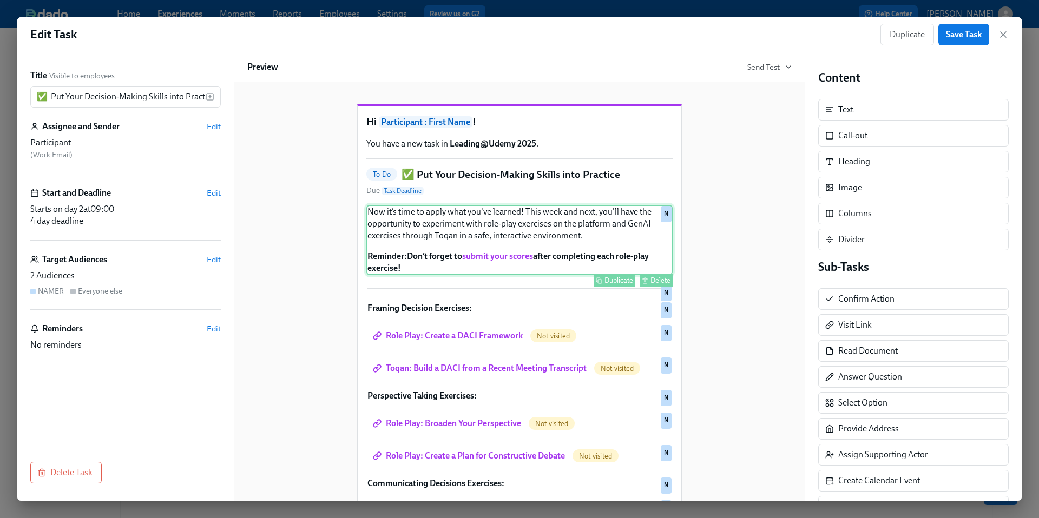
click at [511, 227] on div "Now it’s time to apply what you've learned! This week and next, you'll have the…" at bounding box center [519, 240] width 306 height 70
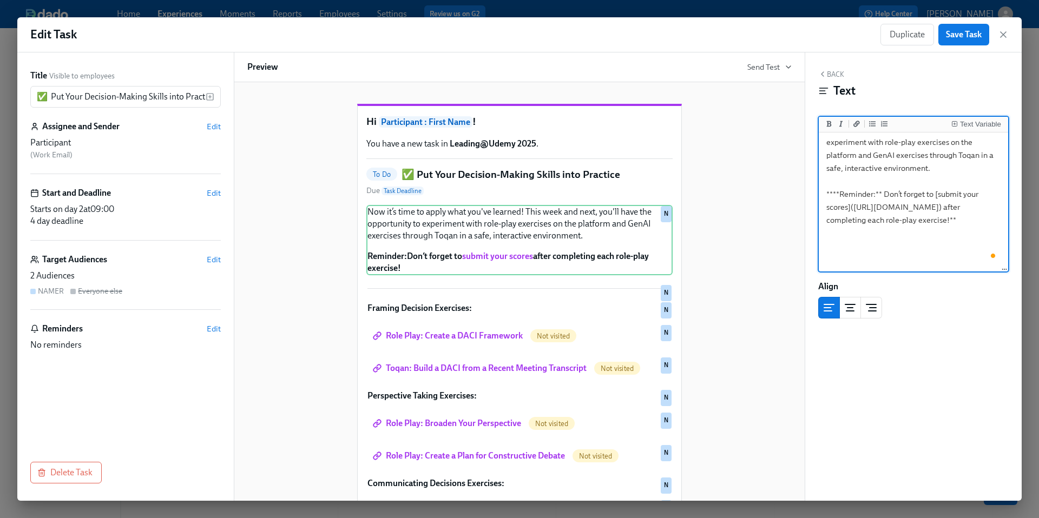
scroll to position [30, 0]
drag, startPoint x: 882, startPoint y: 259, endPoint x: 803, endPoint y: 199, distance: 98.5
click at [803, 199] on div "Title Visible to employees ✅ Put Your Decision-Making Skills into Practice ​ As…" at bounding box center [519, 276] width 1004 height 448
click at [836, 195] on textarea "Now it’s time to apply what you've learned! This week and next, you'll have the…" at bounding box center [913, 172] width 185 height 136
click at [831, 193] on textarea "Now it’s time to apply what you've learned! This week and next, you'll have the…" at bounding box center [913, 172] width 185 height 136
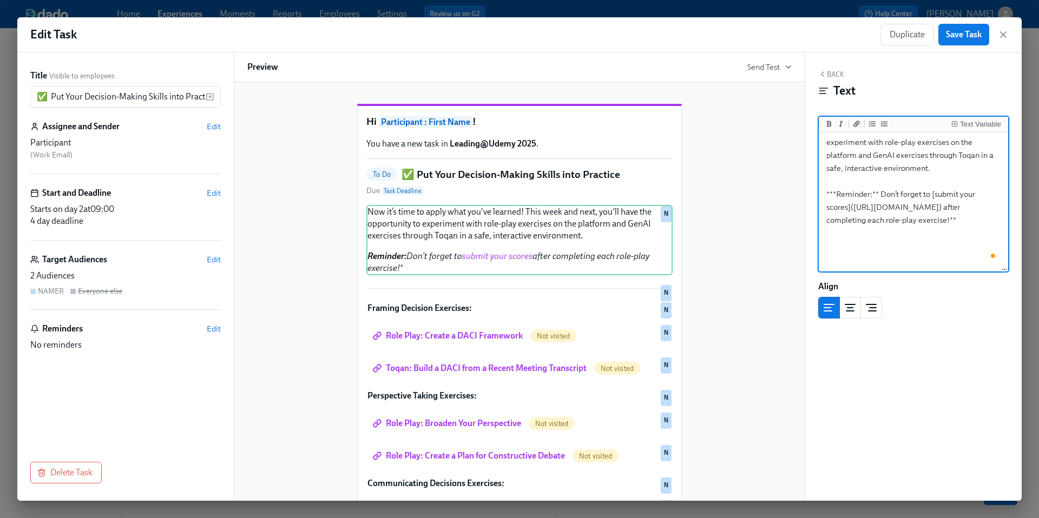
type textarea "Now it’s time to apply what you've learned! This week and next, you'll have the…"
click at [746, 288] on div "Hi Participant : First Name ! You have a new task in Leading@Udemy 2025 . To Do…" at bounding box center [519, 361] width 544 height 549
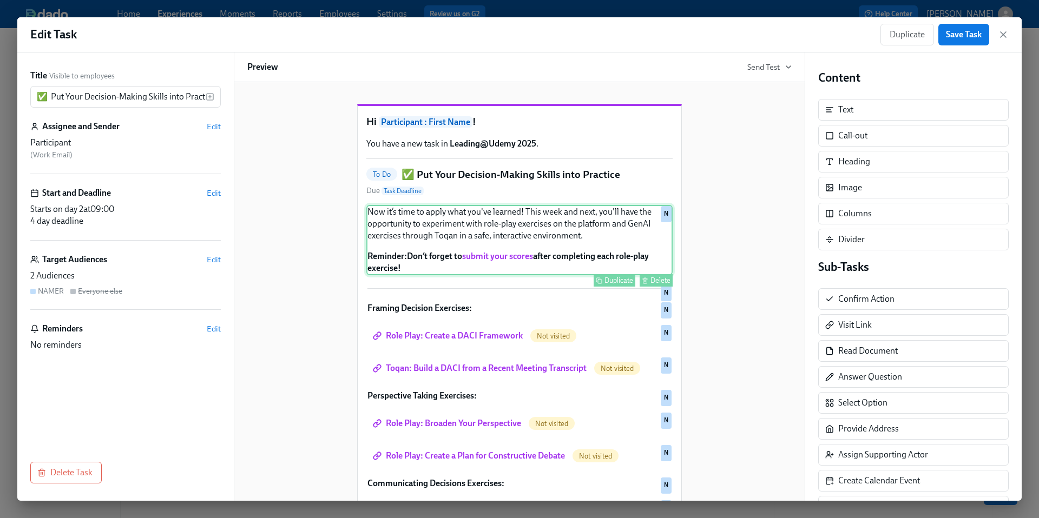
click at [601, 274] on div "Now it’s time to apply what you've learned! This week and next, you'll have the…" at bounding box center [519, 240] width 306 height 70
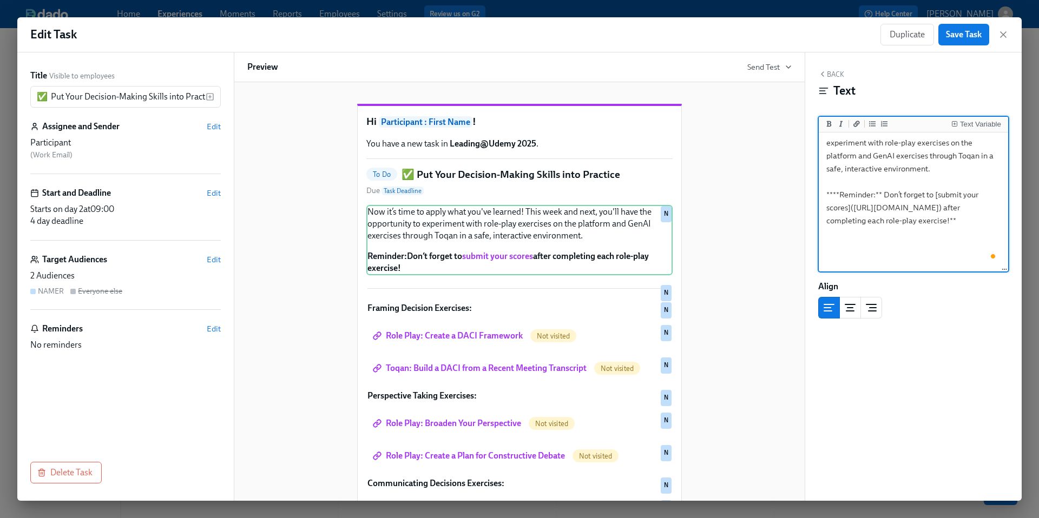
scroll to position [30, 0]
drag, startPoint x: 880, startPoint y: 258, endPoint x: 808, endPoint y: 197, distance: 93.7
click at [808, 197] on div "Back Text Text Variable Now it’s time to apply what you've learned! This week a…" at bounding box center [913, 276] width 216 height 448
click at [770, 235] on div "Hi Participant : First Name ! You have a new task in Leading@Udemy 2025 . To Do…" at bounding box center [519, 361] width 544 height 549
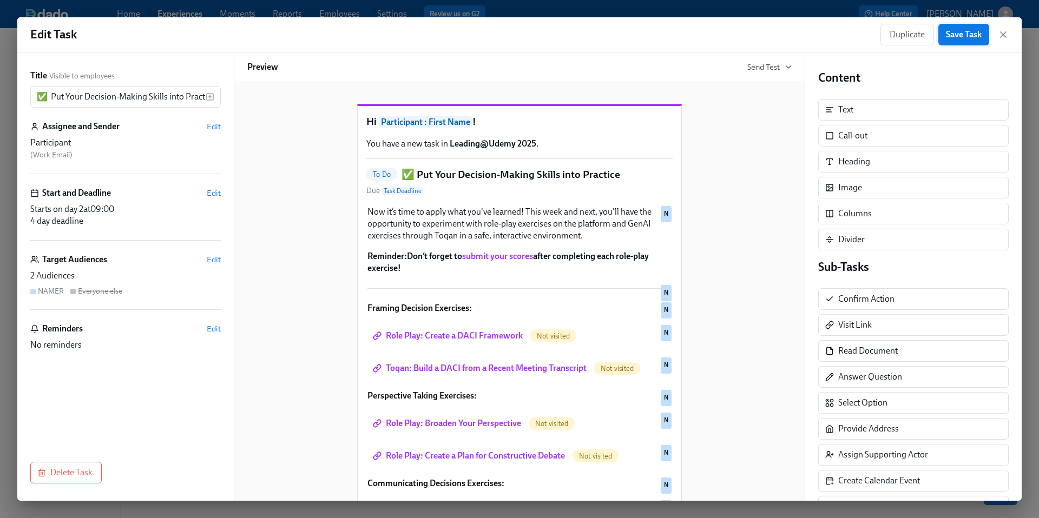
click at [953, 39] on span "Save Task" at bounding box center [964, 34] width 36 height 11
click at [1005, 37] on icon "button" at bounding box center [1003, 34] width 11 height 11
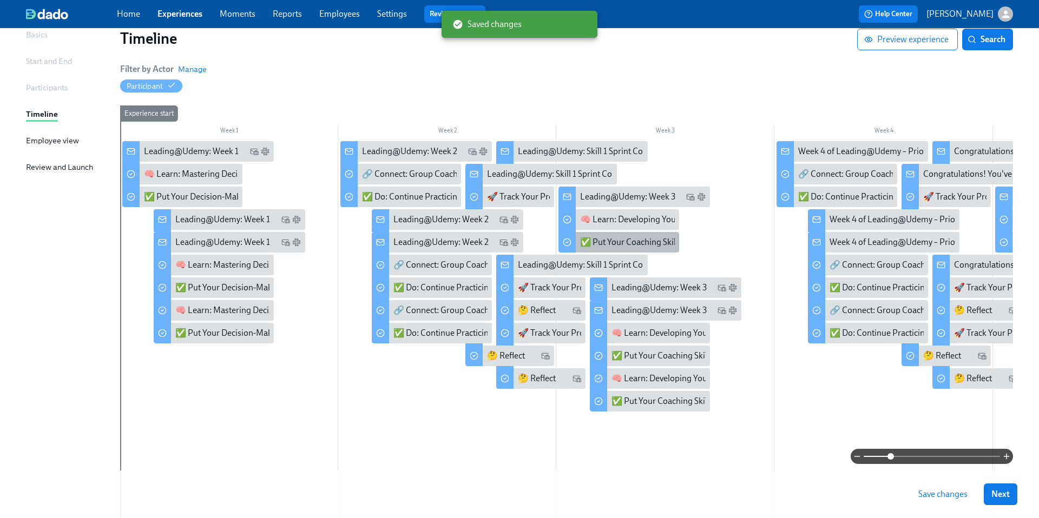
click at [632, 243] on div "✅ Put Your Coaching Skills into Practice" at bounding box center [654, 242] width 149 height 12
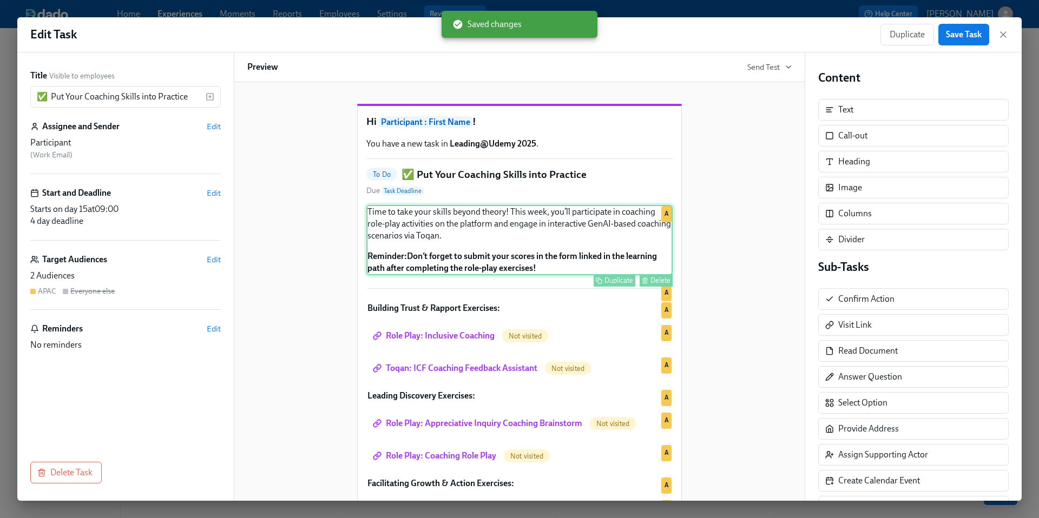
click at [441, 271] on div "Time to take your skills beyond theory! This week, you’ll participate in coachi…" at bounding box center [519, 240] width 306 height 70
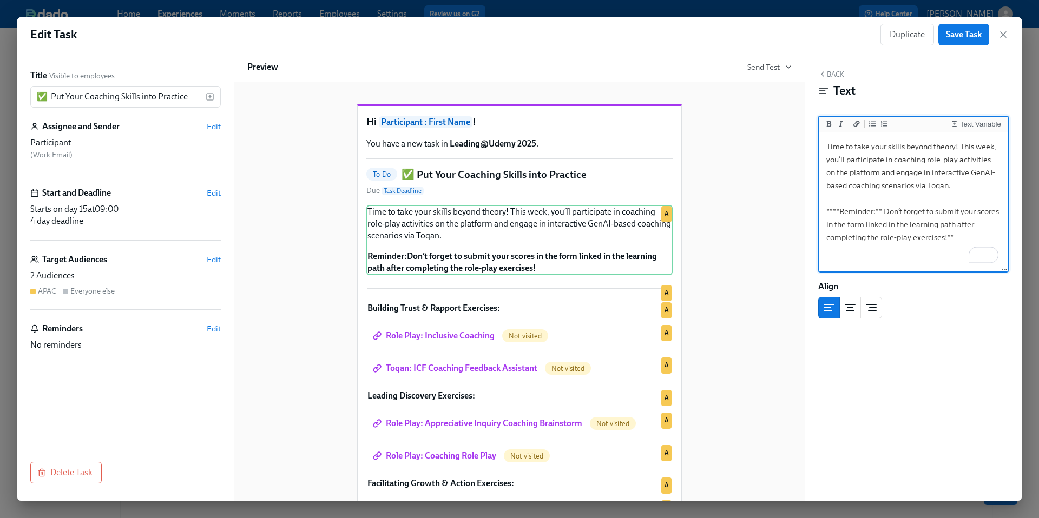
scroll to position [117, 0]
drag, startPoint x: 961, startPoint y: 240, endPoint x: 823, endPoint y: 212, distance: 140.8
click at [823, 212] on textarea "Time to take your skills beyond theory! This week, you’ll participate in coachi…" at bounding box center [913, 203] width 185 height 136
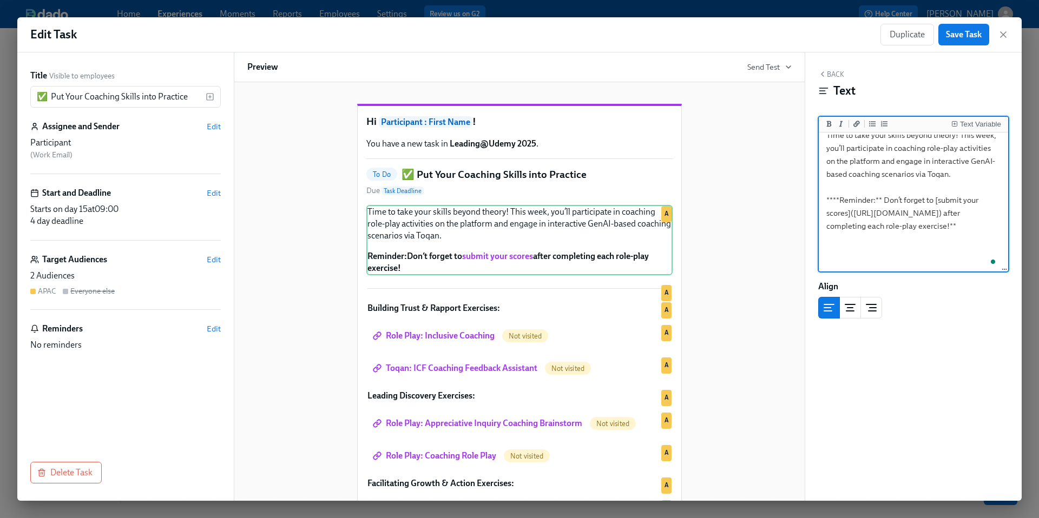
type textarea "Time to take your skills beyond theory! This week, you’ll participate in coachi…"
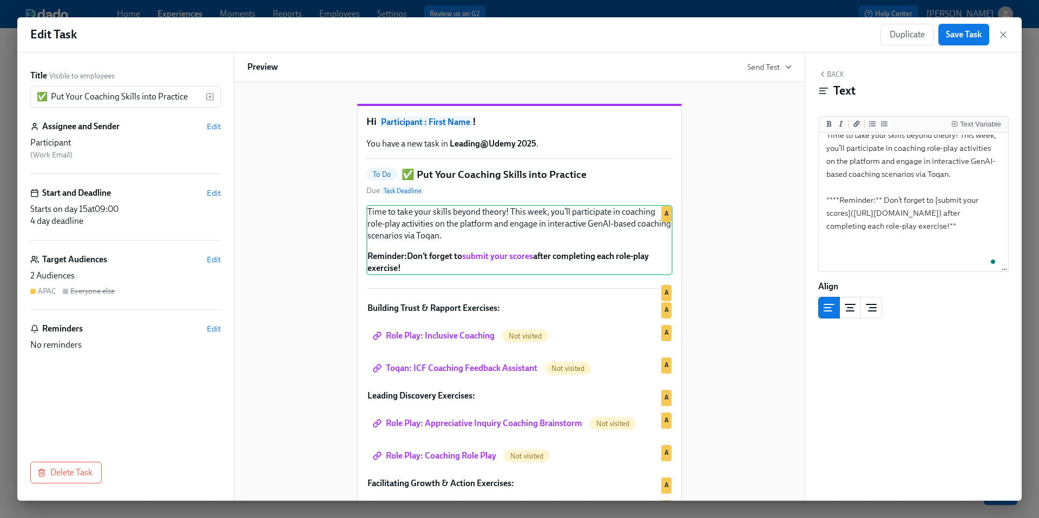
click at [754, 410] on div "Hi Participant : First Name ! You have a new task in Leading@Udemy 2025 . To Do…" at bounding box center [519, 361] width 544 height 549
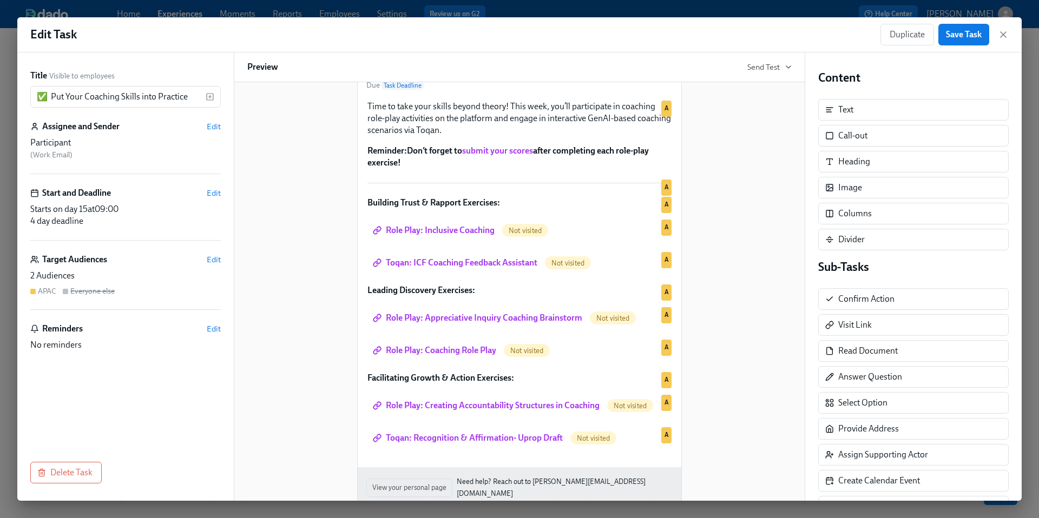
scroll to position [0, 0]
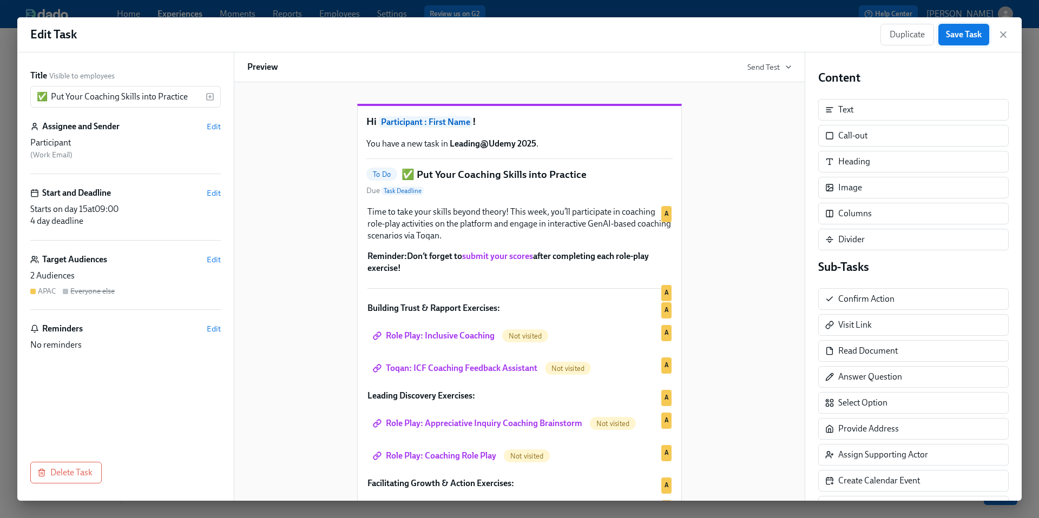
click at [961, 41] on button "Save Task" at bounding box center [963, 35] width 51 height 22
click at [1004, 38] on icon "button" at bounding box center [1003, 34] width 11 height 11
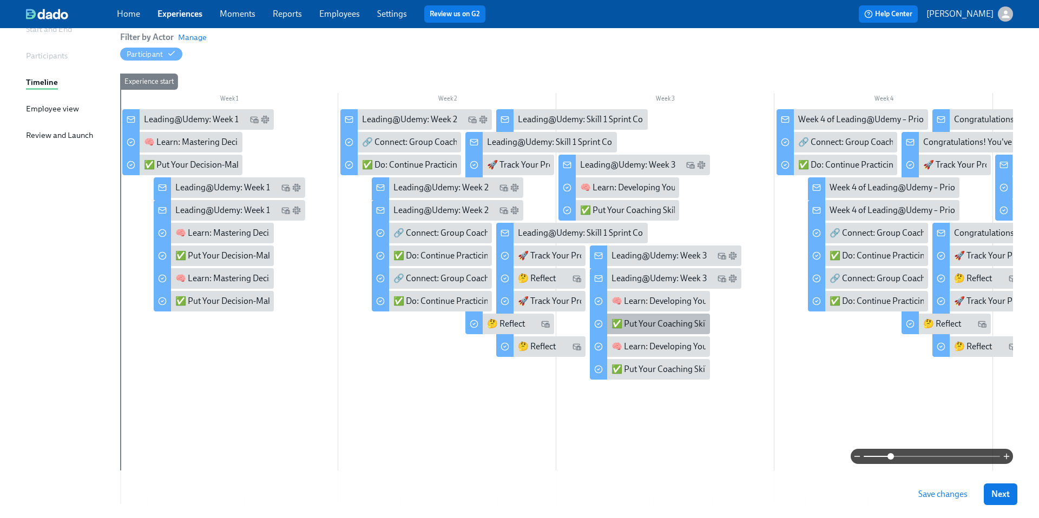
click at [640, 328] on div "✅ Put Your Coaching Skills into Practice" at bounding box center [685, 324] width 149 height 12
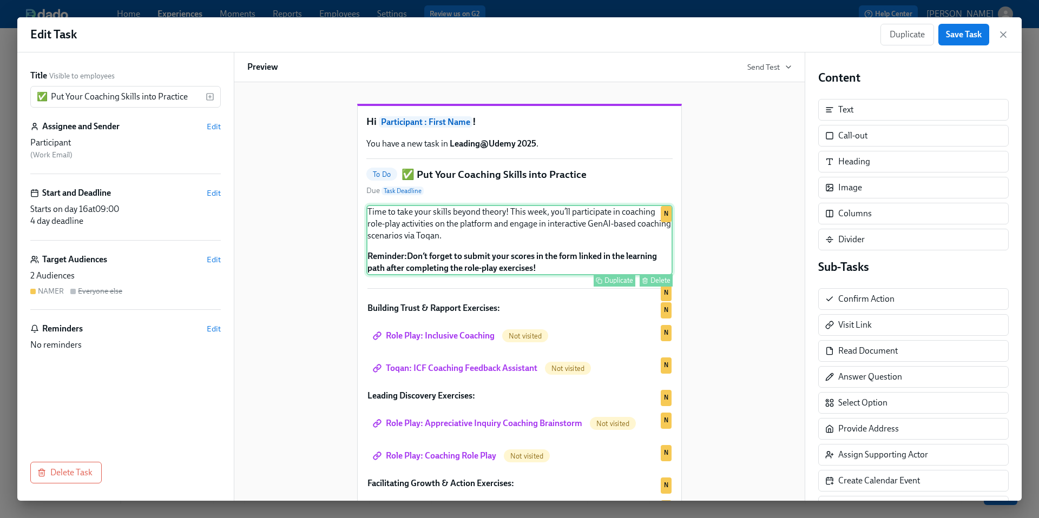
click at [514, 275] on div "Time to take your skills beyond theory! This week, you’ll participate in coachi…" at bounding box center [519, 240] width 306 height 70
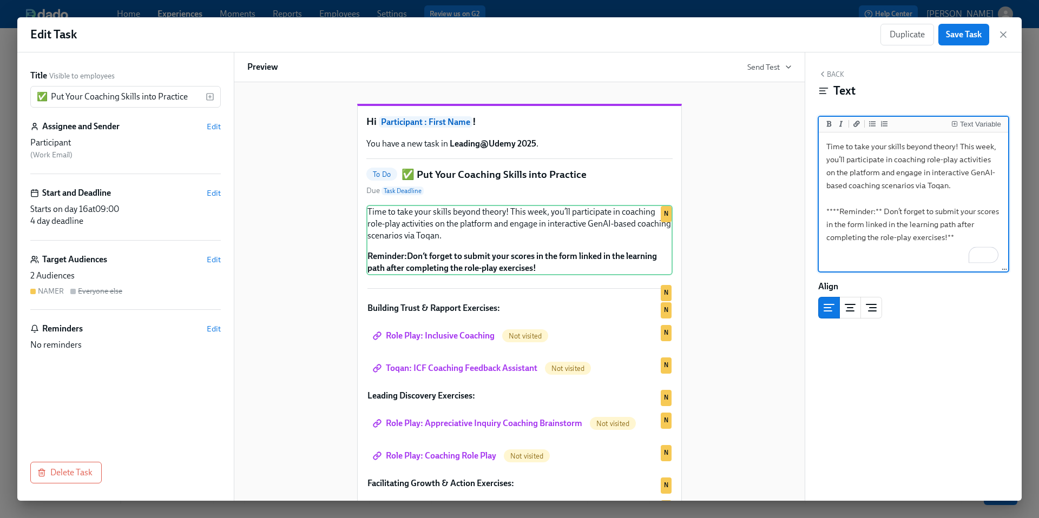
drag, startPoint x: 955, startPoint y: 235, endPoint x: 829, endPoint y: 206, distance: 129.3
click at [829, 206] on textarea "Time to take your skills beyond theory! This week, you’ll participate in coachi…" at bounding box center [913, 203] width 185 height 136
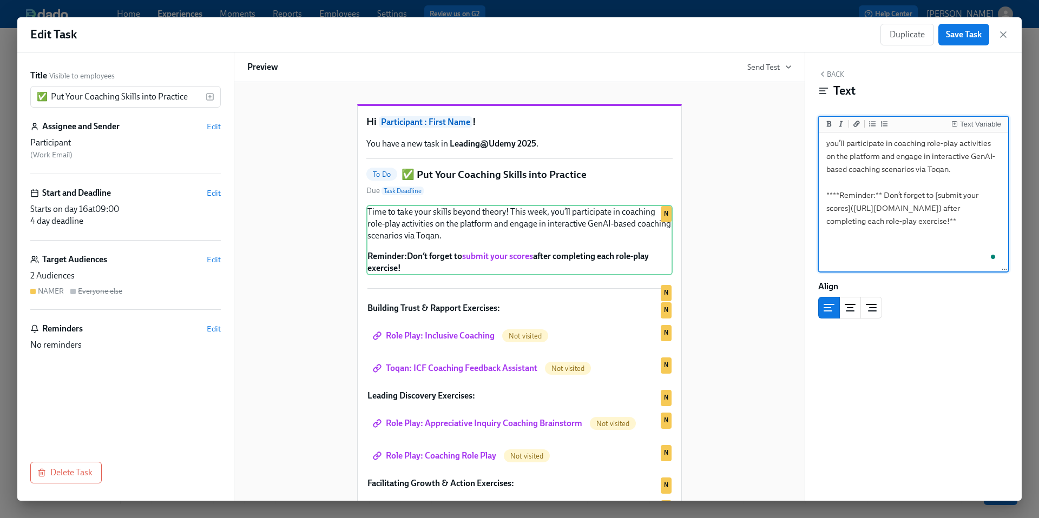
scroll to position [16, 0]
type textarea "Time to take your skills beyond theory! This week, you’ll participate in coachi…"
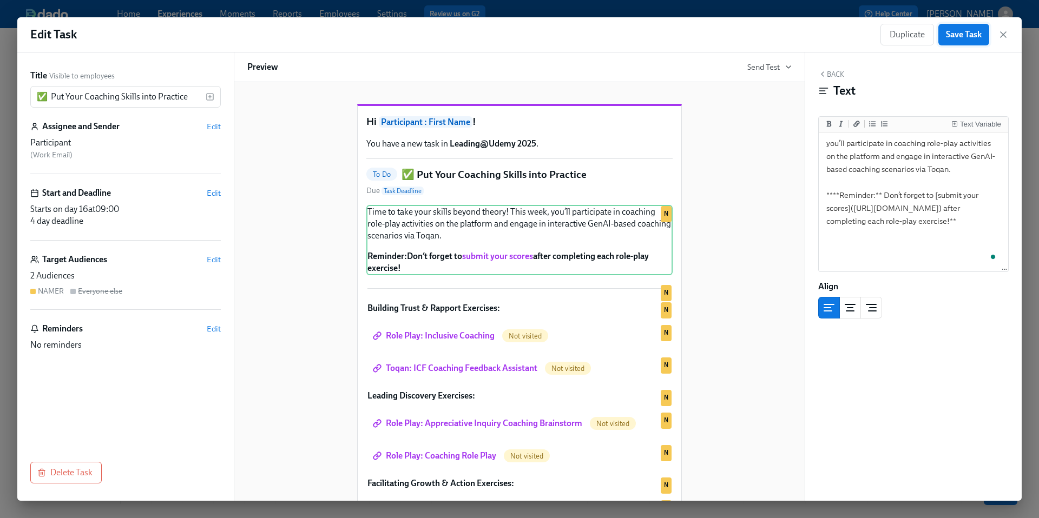
click at [953, 37] on span "Save Task" at bounding box center [964, 34] width 36 height 11
click at [1006, 35] on icon "button" at bounding box center [1003, 34] width 11 height 11
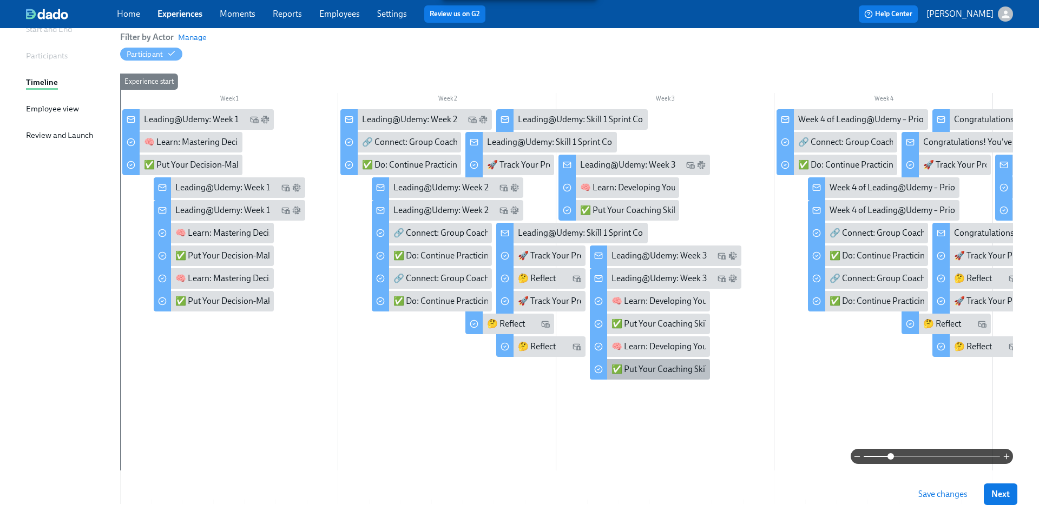
click at [626, 372] on div "✅ Put Your Coaching Skills into Practice" at bounding box center [685, 370] width 149 height 12
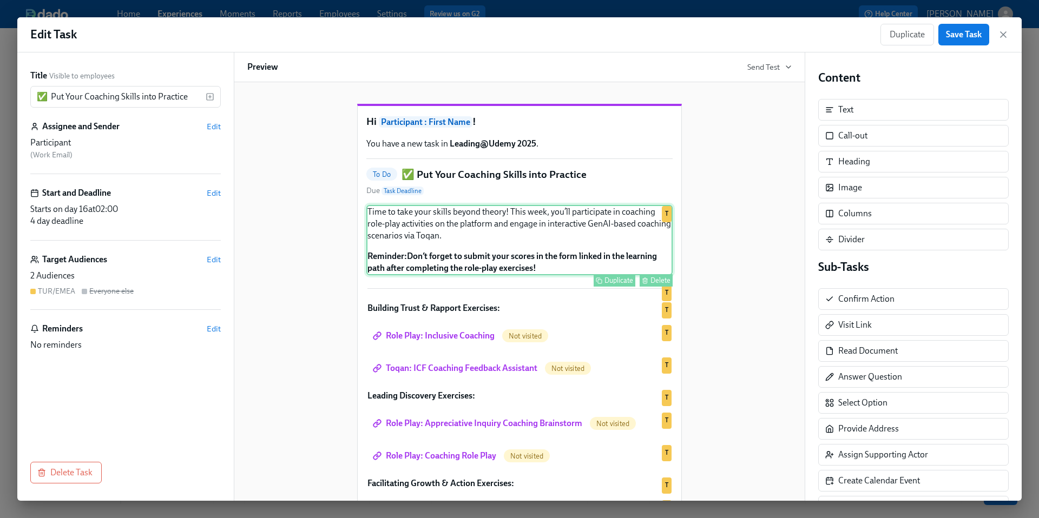
click at [492, 270] on div "Time to take your skills beyond theory! This week, you’ll participate in coachi…" at bounding box center [519, 240] width 306 height 70
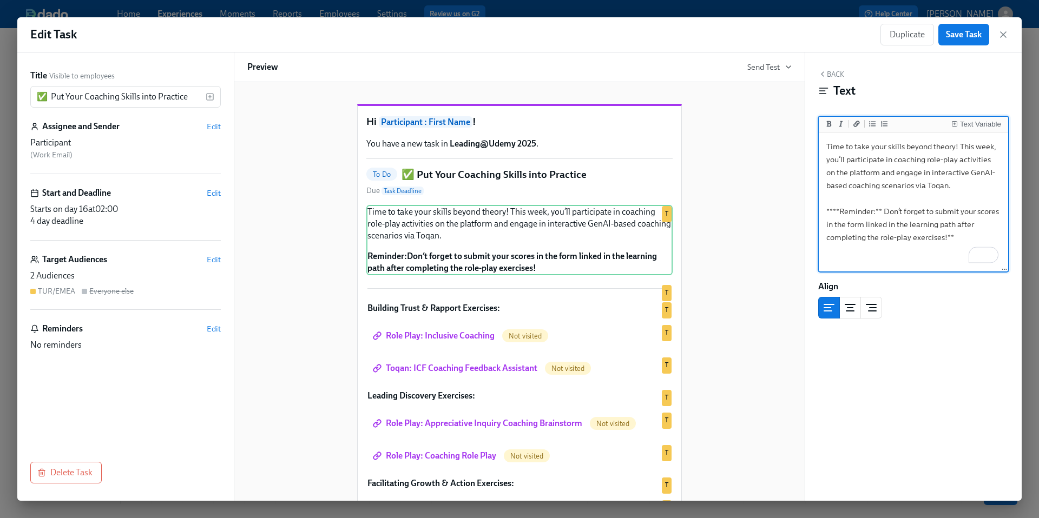
drag, startPoint x: 955, startPoint y: 237, endPoint x: 823, endPoint y: 210, distance: 134.6
click at [823, 210] on textarea "Time to take your skills beyond theory! This week, you’ll participate in coachi…" at bounding box center [913, 203] width 185 height 136
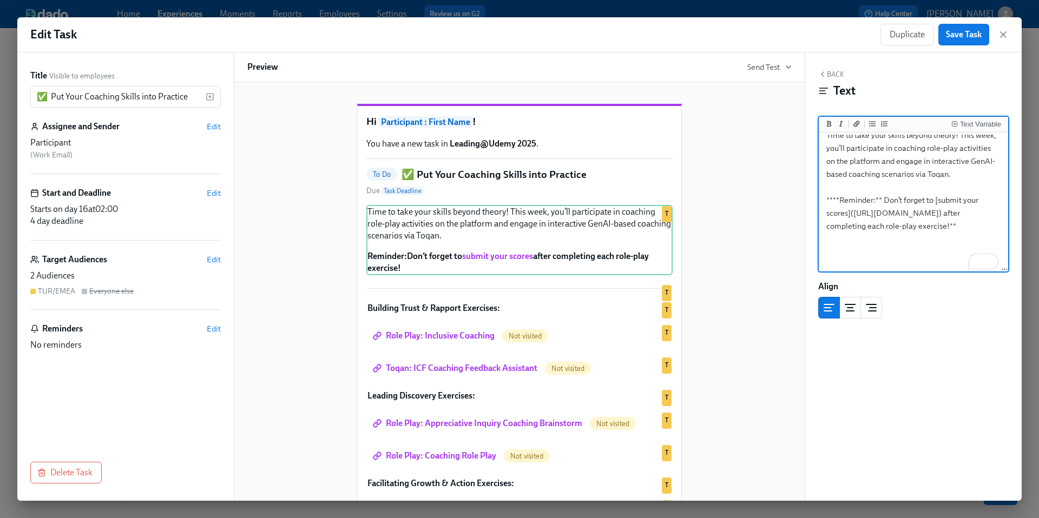
type textarea "Time to take your skills beyond theory! This week, you’ll participate in coachi…"
click at [771, 312] on div "Hi Participant : First Name ! You have a new task in Leading@Udemy 2025 . To Do…" at bounding box center [519, 361] width 544 height 549
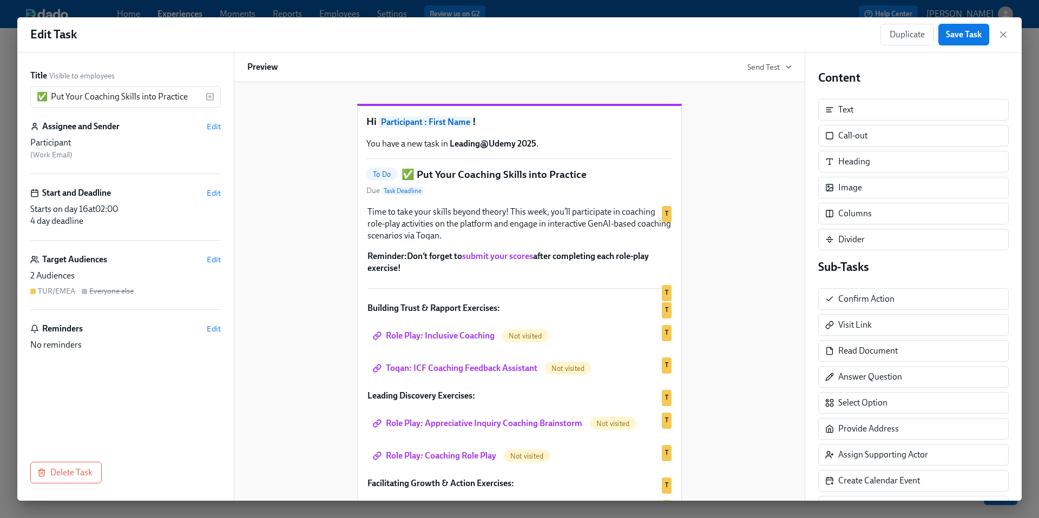
click at [959, 37] on span "Save Task" at bounding box center [964, 34] width 36 height 11
click at [1000, 35] on icon "button" at bounding box center [1003, 34] width 11 height 11
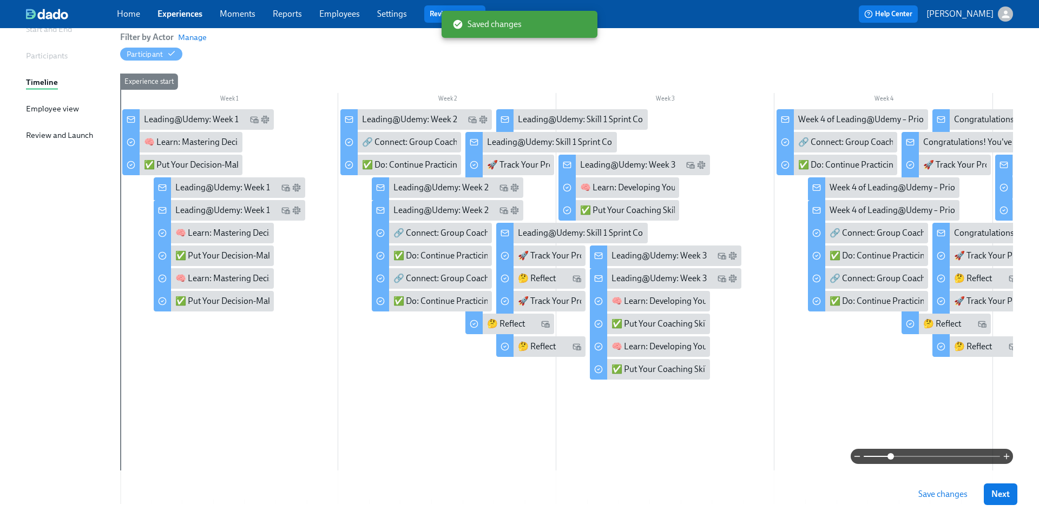
click at [929, 493] on span "Save changes" at bounding box center [942, 494] width 49 height 11
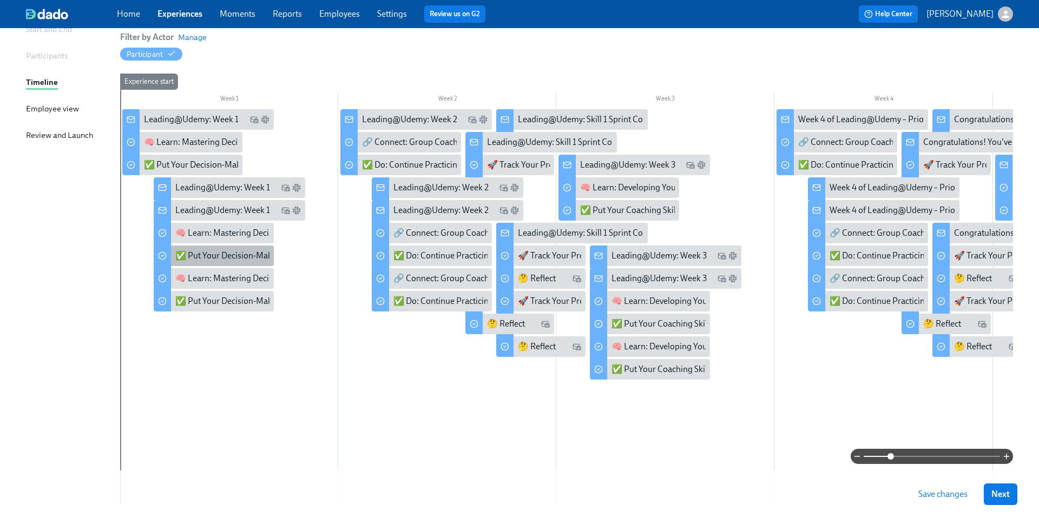
click at [202, 255] on div "✅ Put Your Decision-Making Skills into Practice" at bounding box center [263, 256] width 177 height 12
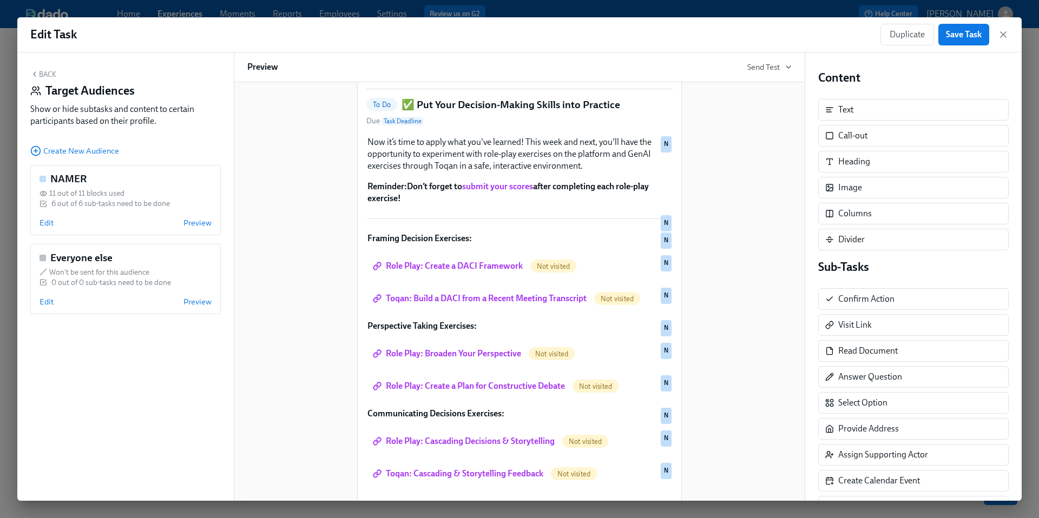
scroll to position [104, 0]
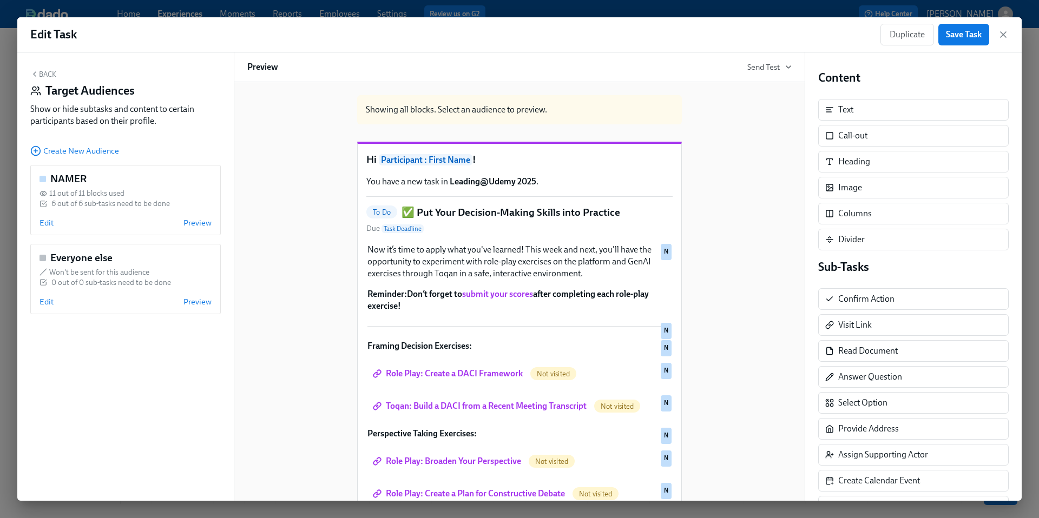
scroll to position [104, 0]
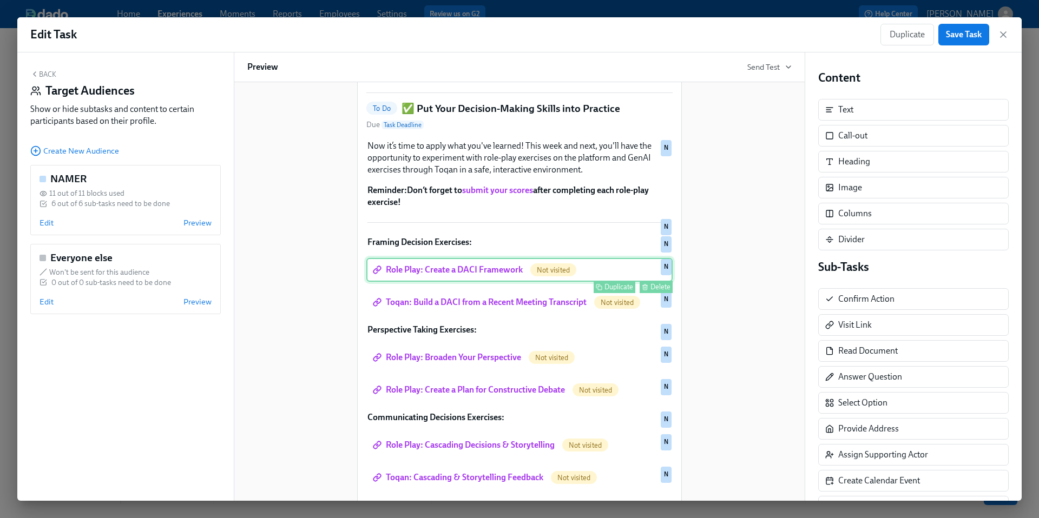
click at [442, 282] on div "Role Play: Create a DACI Framework Not visited Duplicate Delete N" at bounding box center [519, 270] width 306 height 24
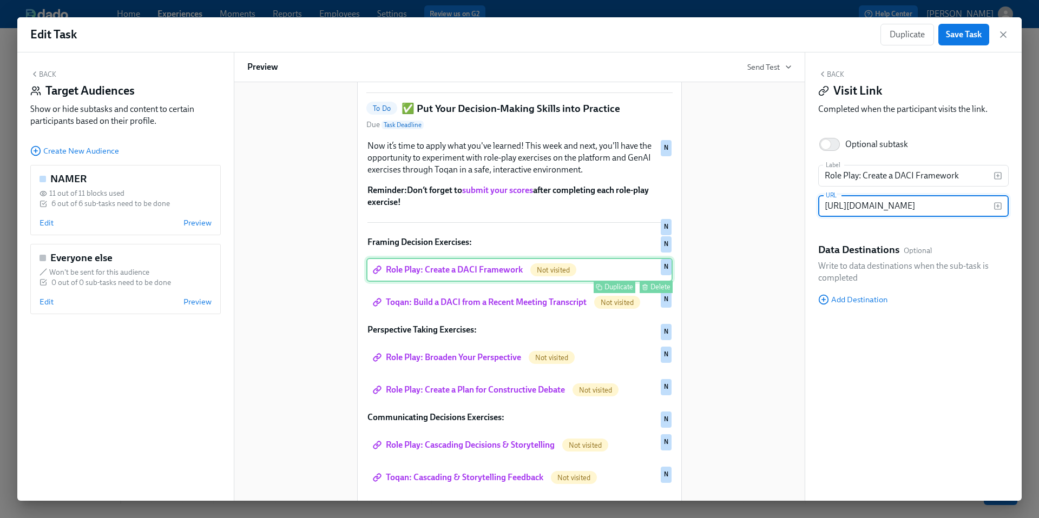
scroll to position [0, 141]
click at [848, 212] on input "https://learning.udemy.com/course/leadingatroleplays/learn/role-play/57#overview" at bounding box center [905, 206] width 175 height 22
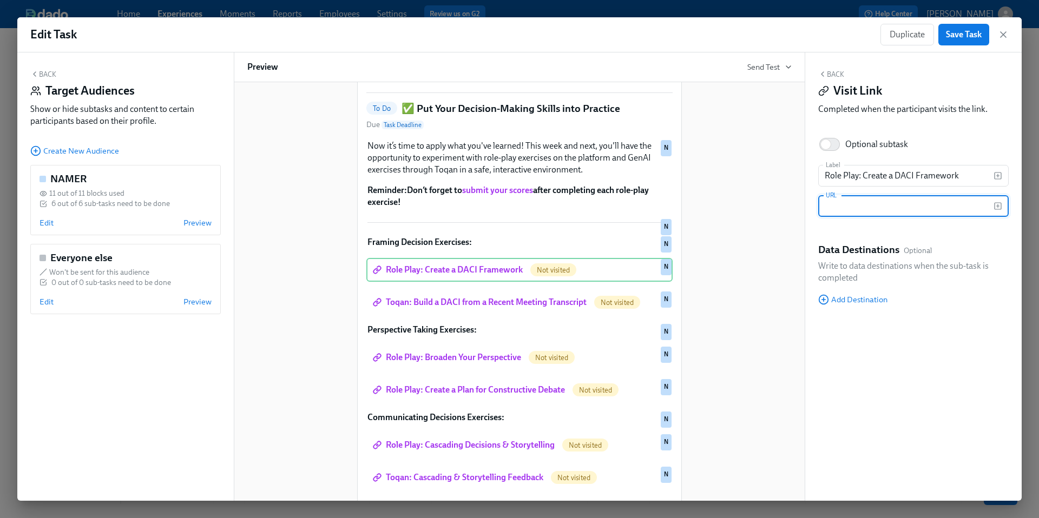
type input "https://learning.udemy.com/course/leadingatroleplays/learn/role-play/57#overview"
click at [723, 304] on div "Showing all blocks. Select an audience to preview. Hi Participant : First Name …" at bounding box center [519, 276] width 544 height 586
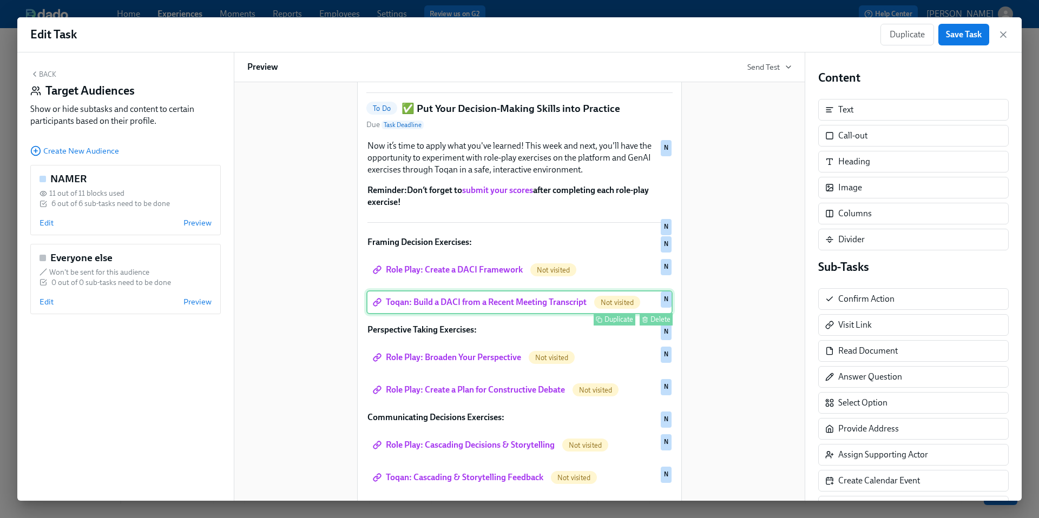
click at [510, 314] on div "Toqan: Build a DACI from a Recent Meeting Transcript Not visited Duplicate Dele…" at bounding box center [519, 303] width 306 height 24
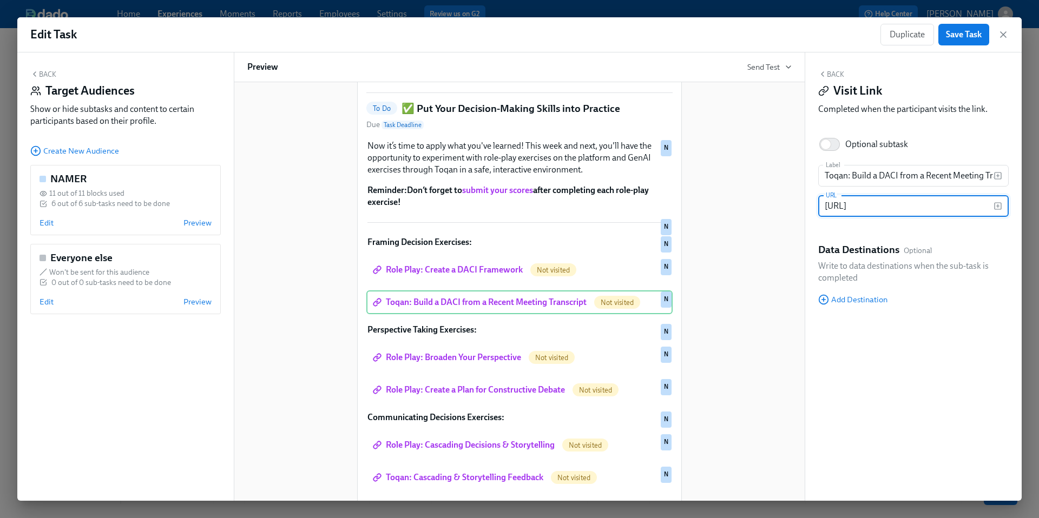
click at [877, 207] on input "https://work.toqan.ai/spaces/join/afb56163-a26a-46a8-b51d-42ecb9efc3fe" at bounding box center [905, 206] width 175 height 22
paste input "learning.udemy.com/course/how-to-make-better-faster-decisions-at-work/learn/rol…"
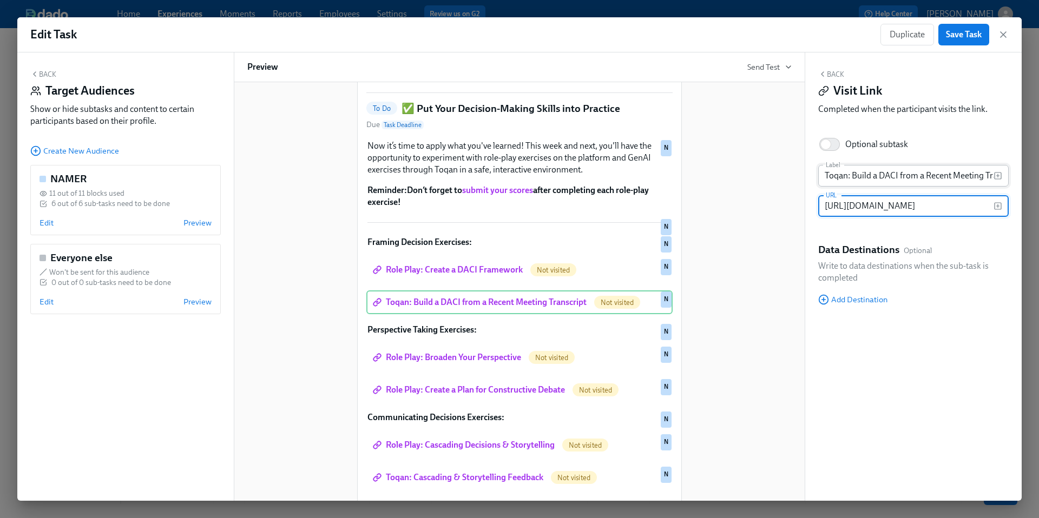
type input "https://learning.udemy.com/course/how-to-make-better-faster-decisions-at-work/l…"
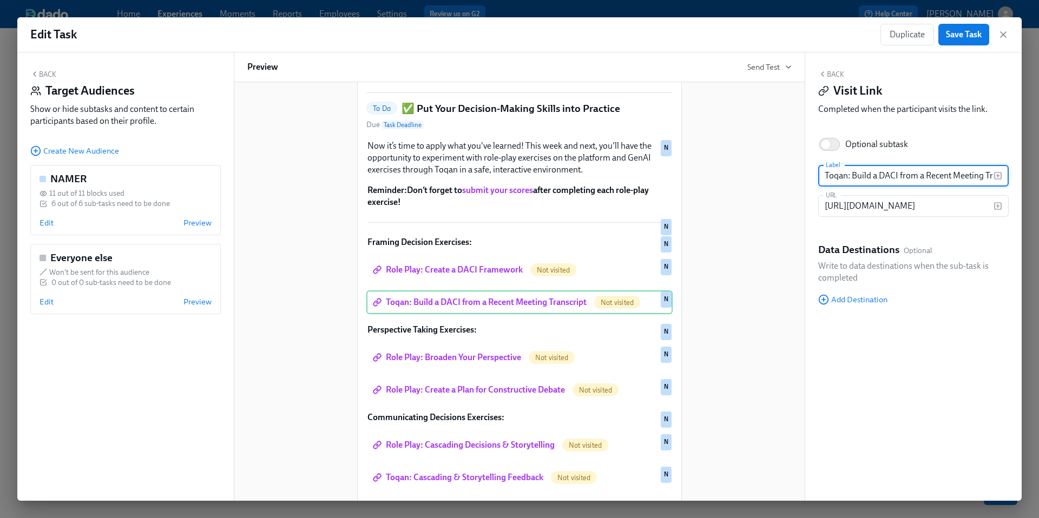
scroll to position [0, 0]
click at [846, 178] on input "Toqan: Build a DACI from a Recent Meeting Transcript" at bounding box center [905, 176] width 175 height 22
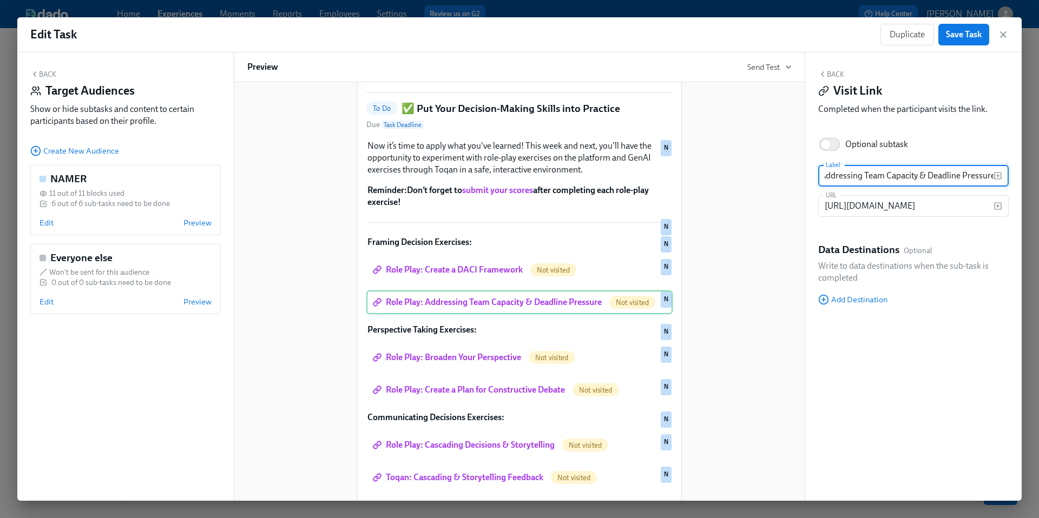
scroll to position [0, 46]
type input "Role Play: Addressing Team Capacity & Deadline Pressures"
click at [743, 329] on div "Showing all blocks. Select an audience to preview. Hi Participant : First Name …" at bounding box center [519, 276] width 544 height 586
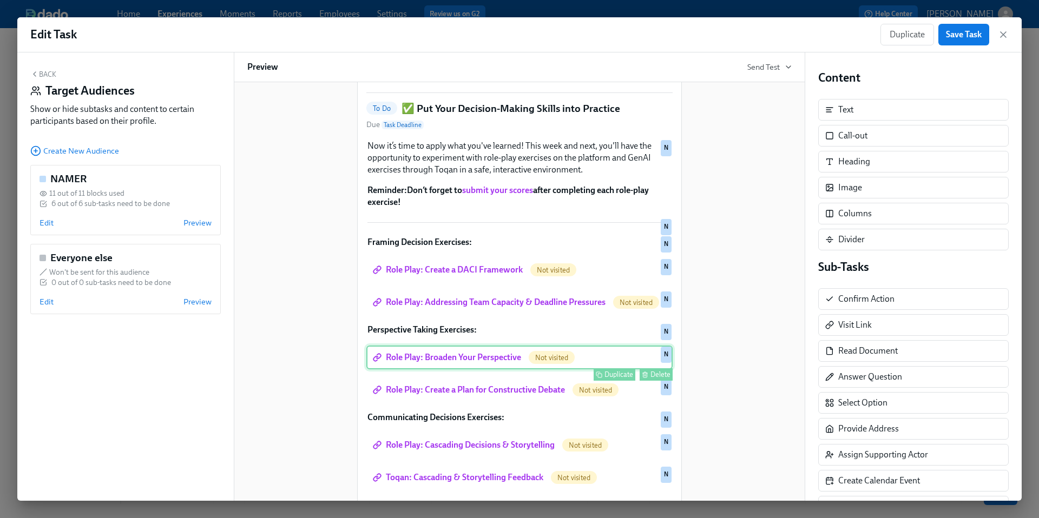
click at [478, 369] on div "Role Play: Broaden Your Perspective Not visited Duplicate Delete N" at bounding box center [519, 358] width 306 height 24
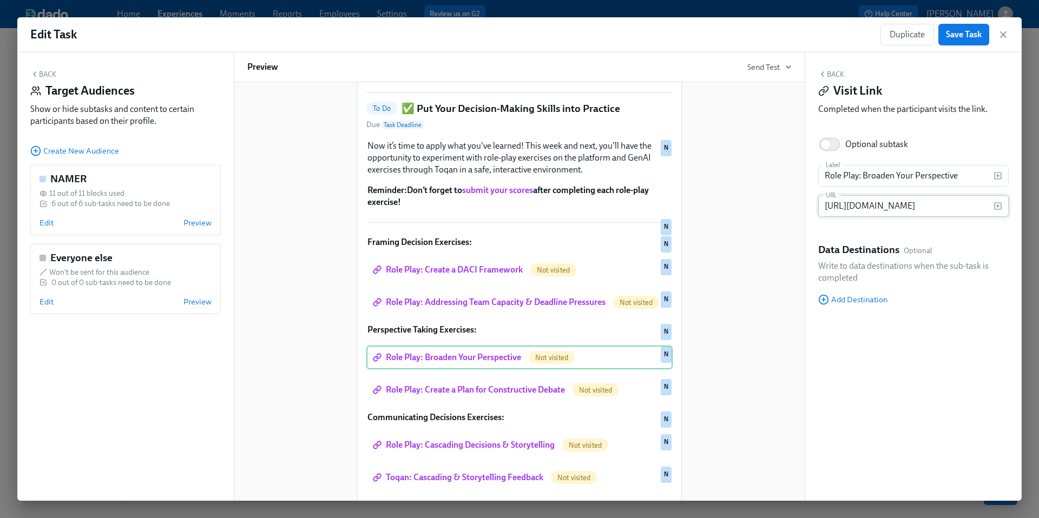
click at [861, 207] on input "https://learning.udemy.com/course/leadingatroleplays/learn/role-play/88#overview" at bounding box center [905, 206] width 175 height 22
click at [765, 316] on div "Showing all blocks. Select an audience to preview. Hi Participant : First Name …" at bounding box center [519, 276] width 544 height 586
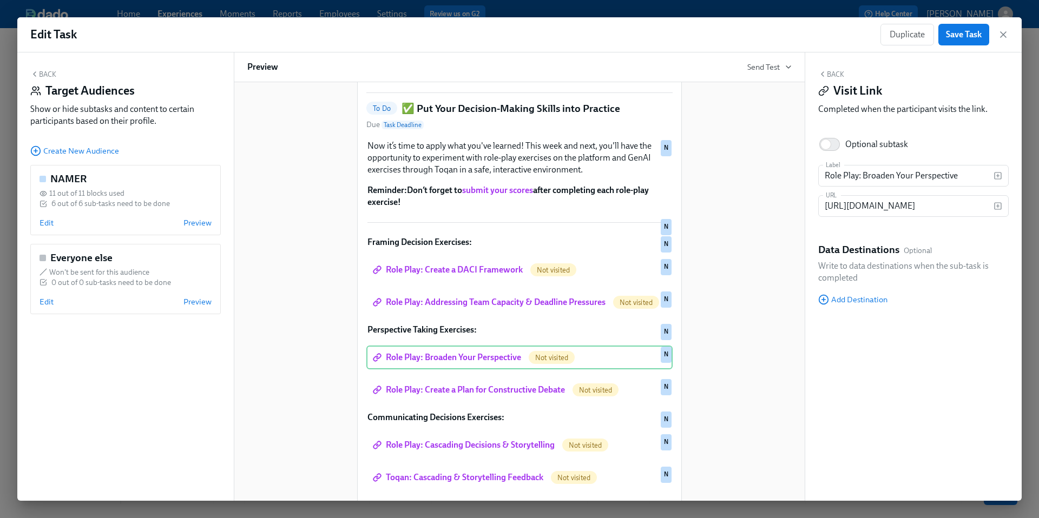
scroll to position [0, 0]
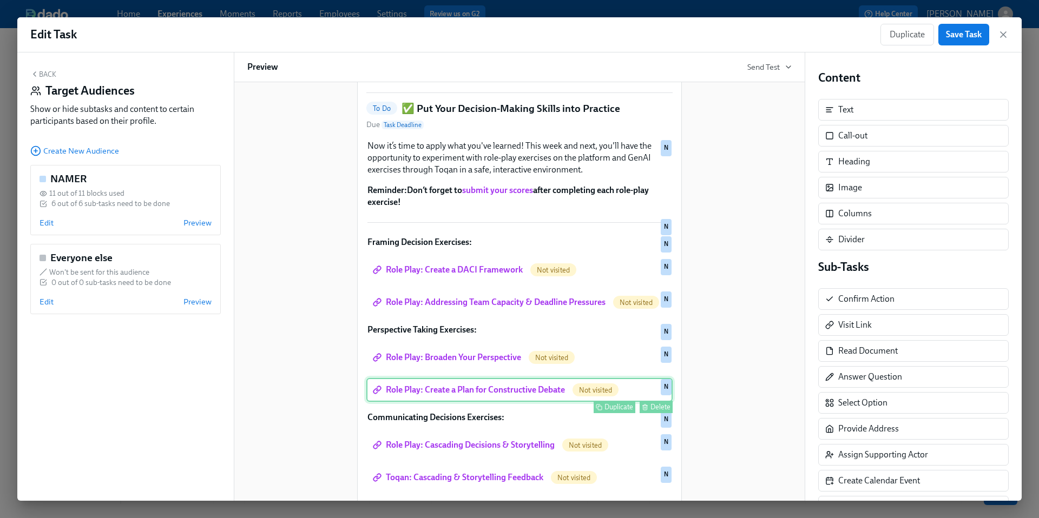
click at [443, 402] on div "Role Play: Create a Plan for Constructive Debate Not visited Duplicate Delete N" at bounding box center [519, 390] width 306 height 24
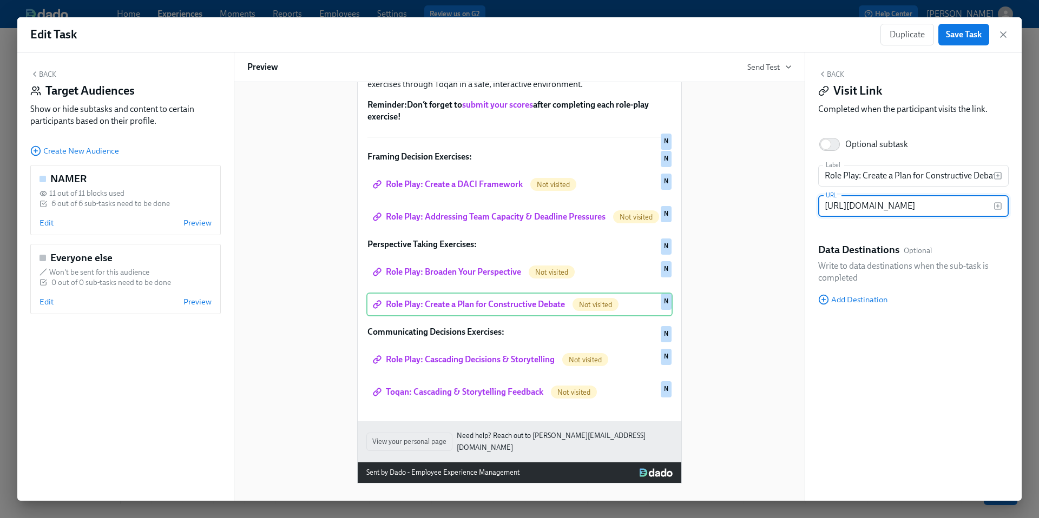
click at [855, 206] on input "https://learning.udemy.com/course/leadingatroleplays/learn/role-play/65#overview" at bounding box center [905, 206] width 175 height 22
click at [769, 364] on div "Showing all blocks. Select an audience to preview. Hi Participant : First Name …" at bounding box center [519, 190] width 544 height 586
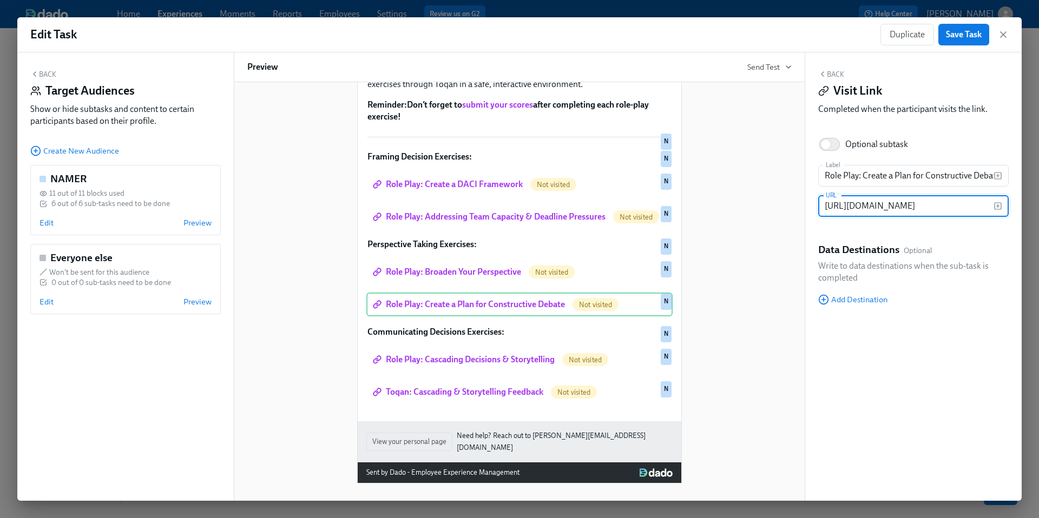
scroll to position [0, 0]
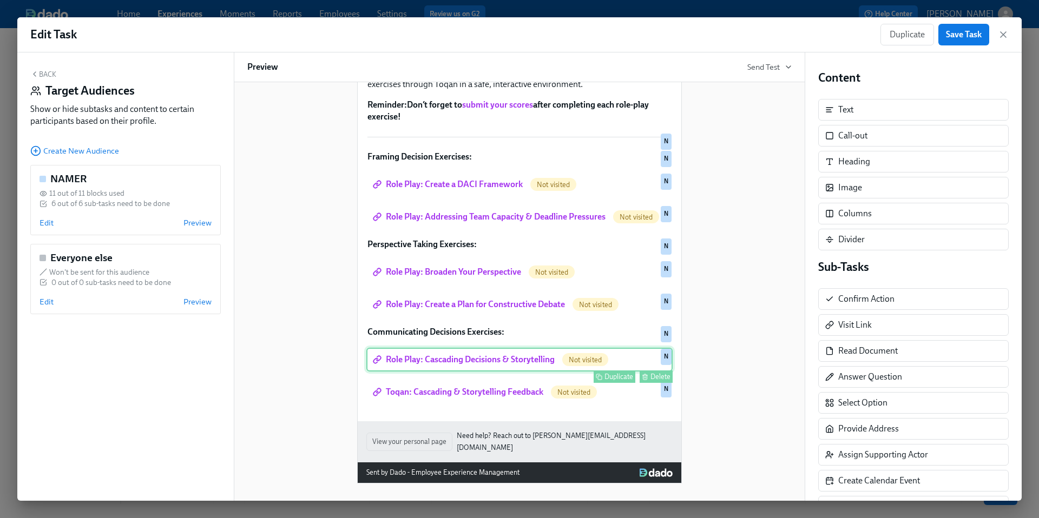
click at [514, 368] on div "Role Play: Cascading Decisions & Storytelling Not visited Duplicate Delete N" at bounding box center [519, 360] width 306 height 24
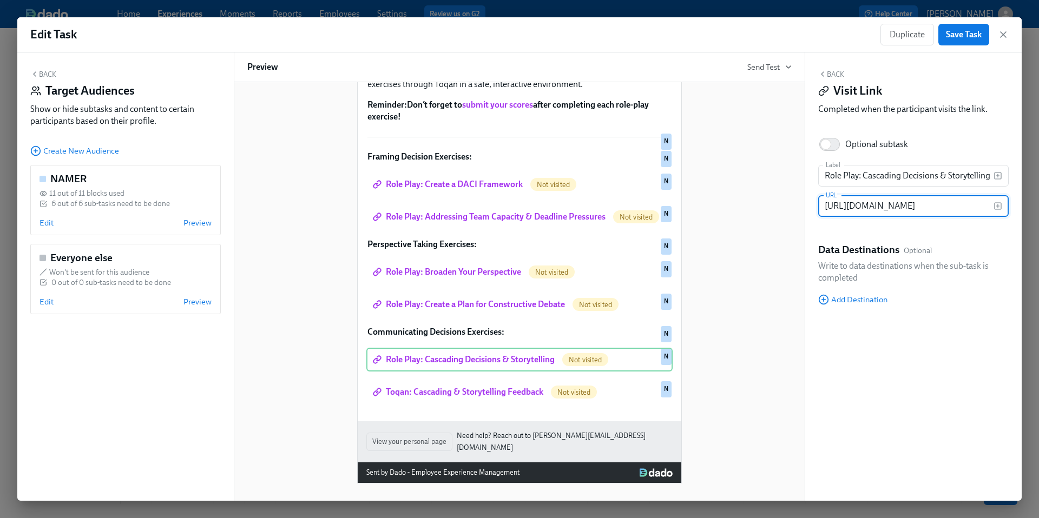
click at [900, 204] on input "https://learning.udemy.com/course/leadingatroleplays/learn/role-play/76#overview" at bounding box center [905, 206] width 175 height 22
paste input "change-management-for-organizations/learn/role-play/861"
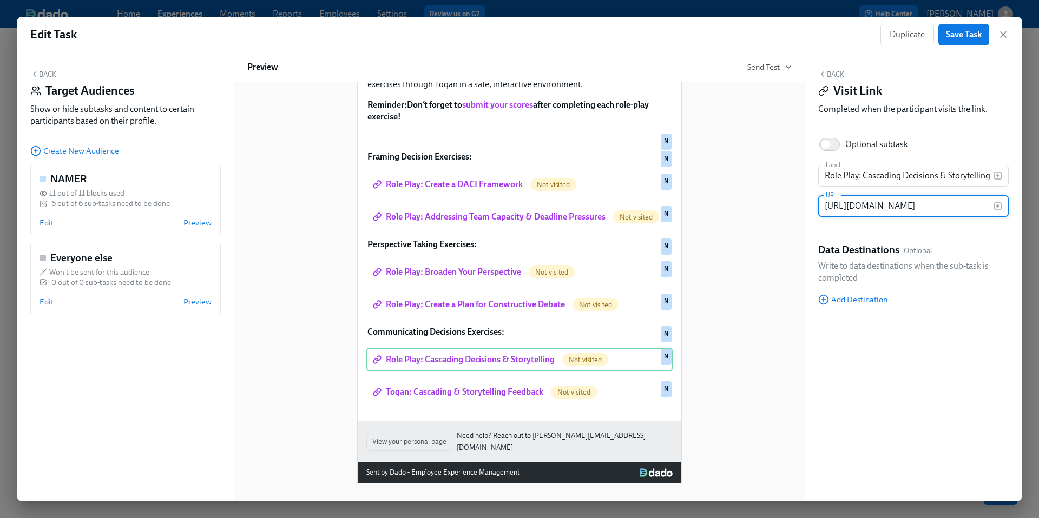
type input "https://learning.udemy.com/course/change-management-for-organizations/learn/rol…"
click at [768, 267] on div "Showing all blocks. Select an audience to preview. Hi Participant : First Name …" at bounding box center [519, 190] width 544 height 586
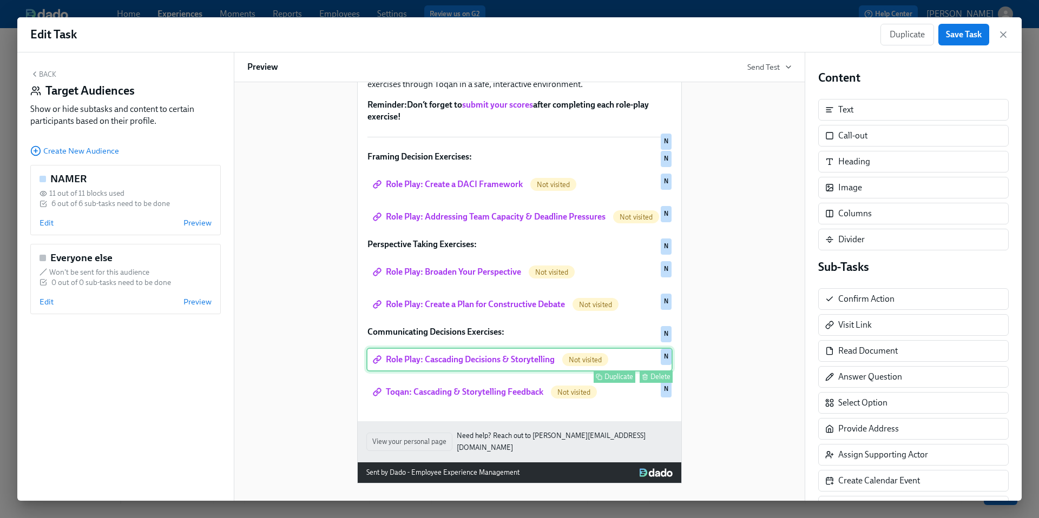
click at [543, 365] on div "Role Play: Cascading Decisions & Storytelling Not visited Duplicate Delete N" at bounding box center [519, 360] width 306 height 24
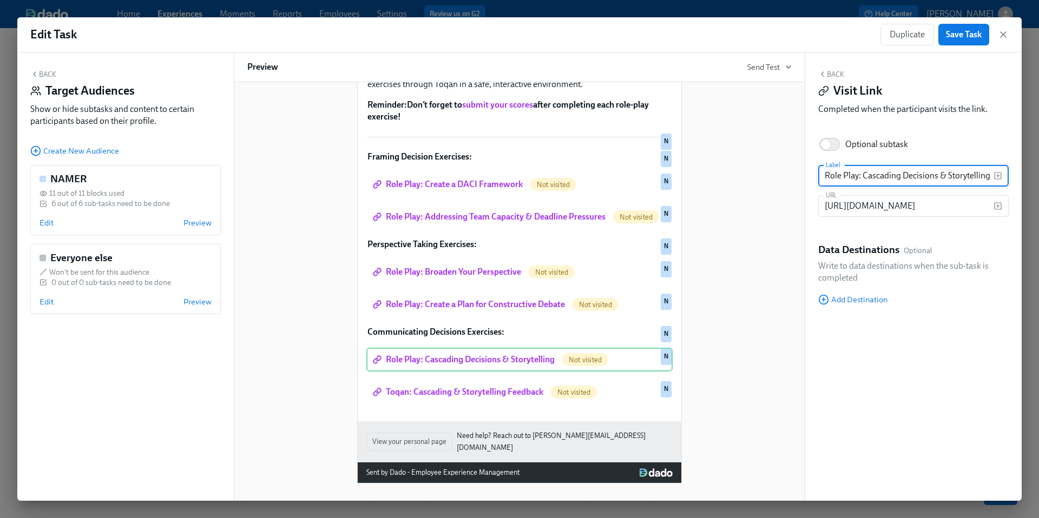
drag, startPoint x: 862, startPoint y: 175, endPoint x: 990, endPoint y: 187, distance: 128.8
click at [990, 187] on div "Label Role Play: Cascading Decisions & Storytelling Label URL https://learning.…" at bounding box center [913, 195] width 190 height 61
type input "Role Play: Analyzing Cultural Factors for Change Success"
click at [756, 397] on div "Showing all blocks. Select an audience to preview. Hi Participant : First Name …" at bounding box center [519, 190] width 544 height 586
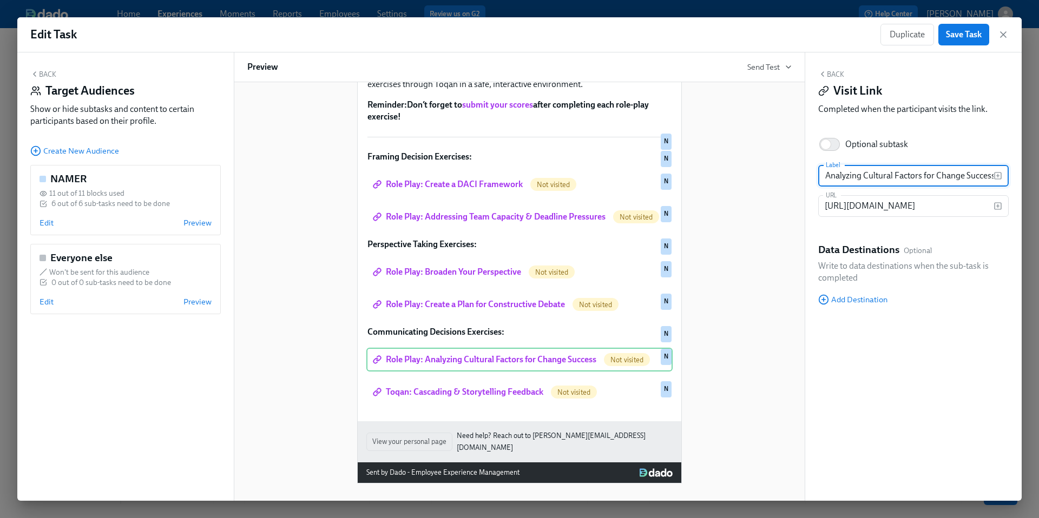
scroll to position [0, 0]
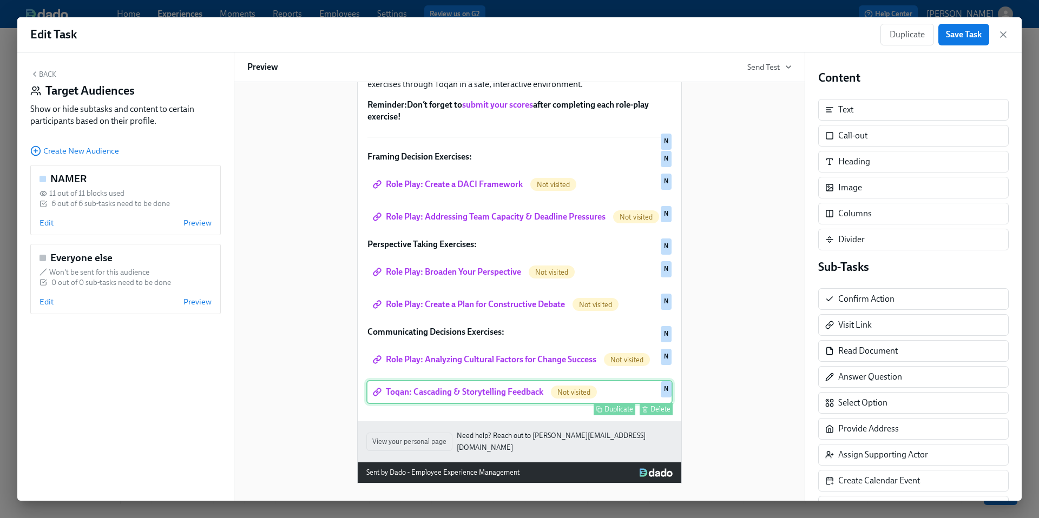
click at [490, 404] on div "Toqan: Cascading & Storytelling Feedback Not visited Duplicate Delete N" at bounding box center [519, 392] width 306 height 24
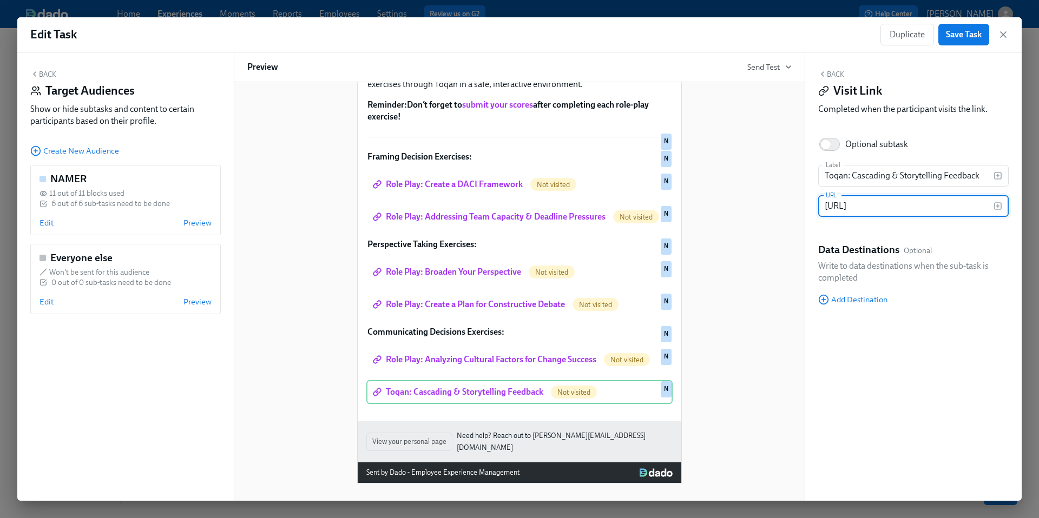
click at [893, 209] on input "https://work.toqan.ai/spaces/join/87ad9d84-e9d3-4f59-a77c-31df8731983c" at bounding box center [905, 206] width 175 height 22
paste input "learning.udemy.com/course/how-to-make-better-faster-decisions-at-work/learn/rol…"
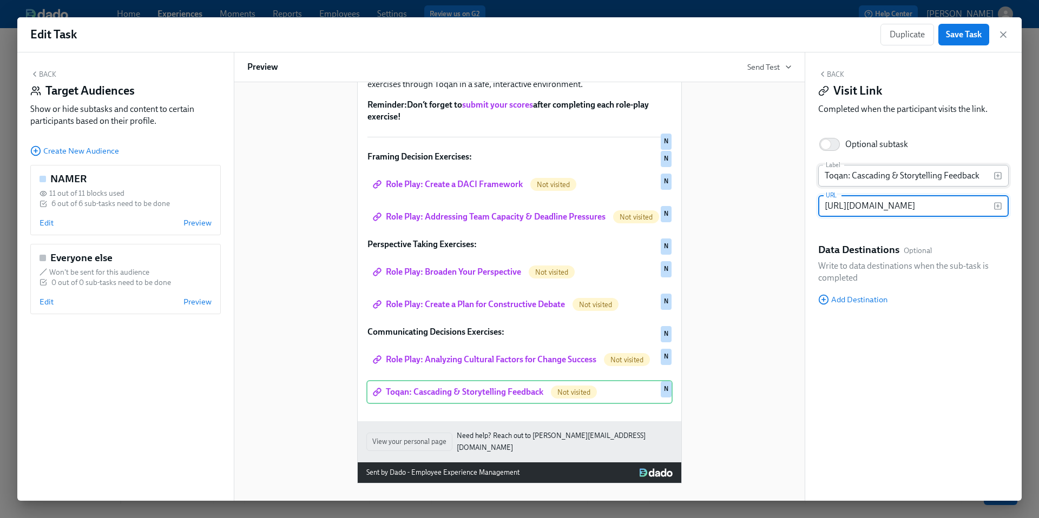
type input "https://learning.udemy.com/course/how-to-make-better-faster-decisions-at-work/l…"
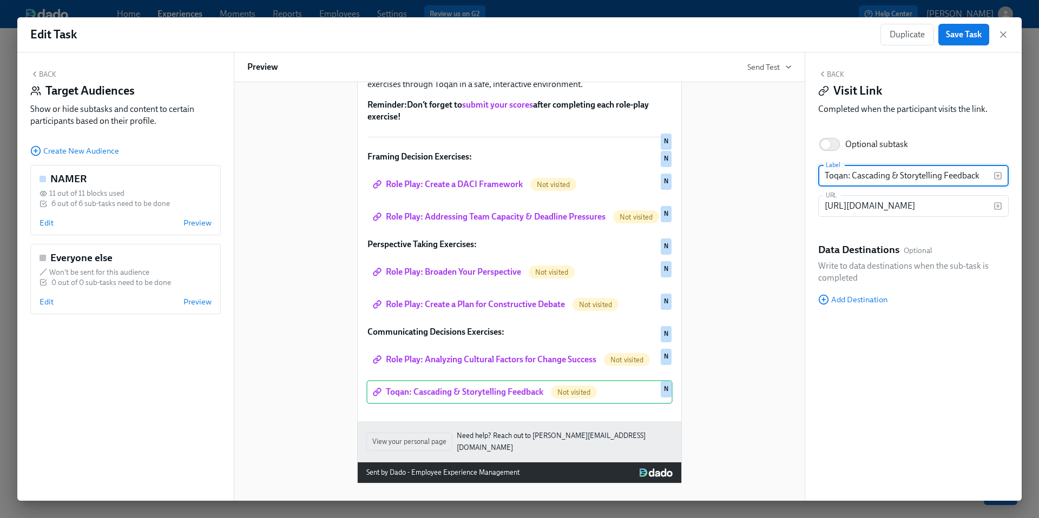
click at [847, 178] on input "Toqan: Cascading & Storytelling Feedback" at bounding box center [905, 176] width 175 height 22
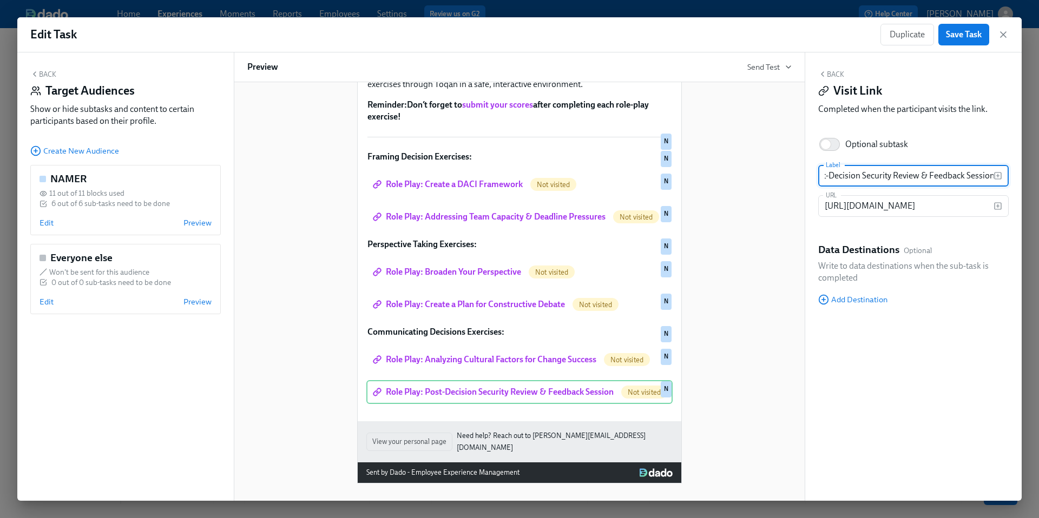
type input "Role Play: Post-Decision Security Review & Feedback Session"
click at [737, 371] on div "Showing all blocks. Select an audience to preview. Hi Participant : First Name …" at bounding box center [519, 190] width 544 height 586
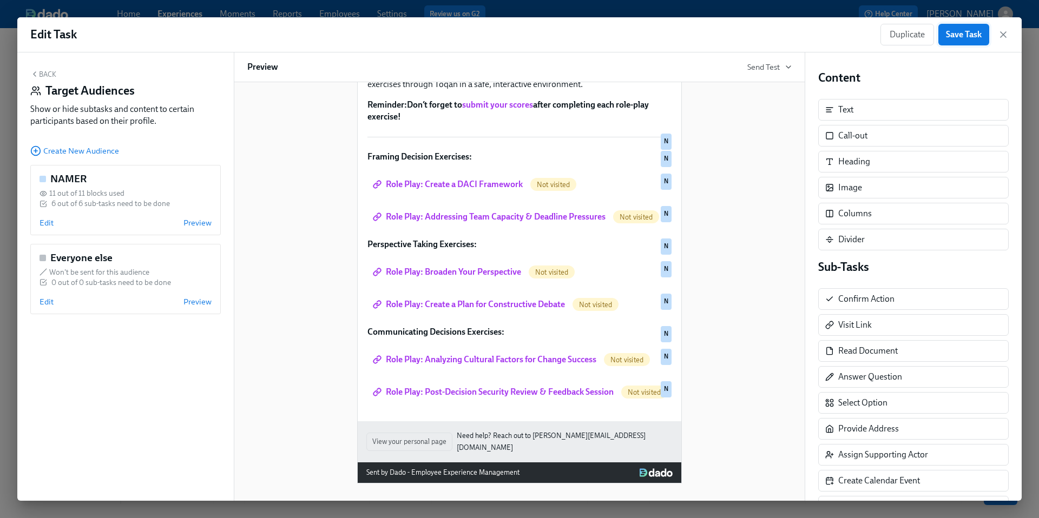
click at [960, 35] on span "Save Task" at bounding box center [964, 34] width 36 height 11
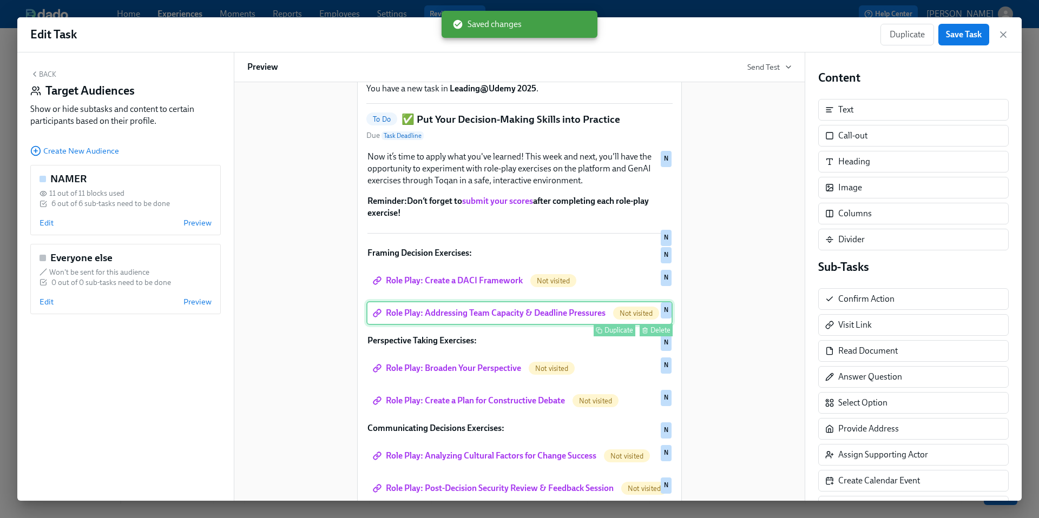
scroll to position [93, 0]
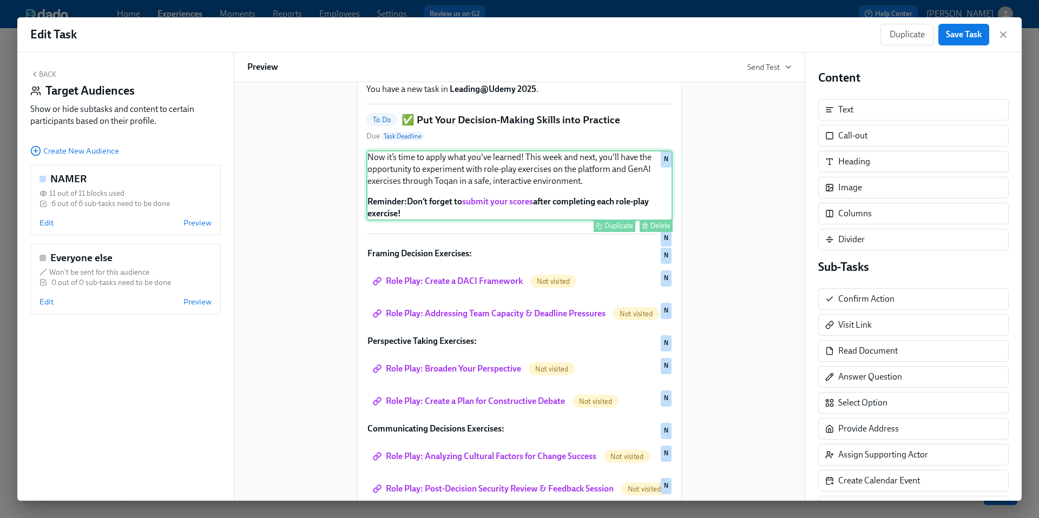
click at [536, 200] on div "Now it’s time to apply what you've learned! This week and next, you'll have the…" at bounding box center [519, 185] width 306 height 70
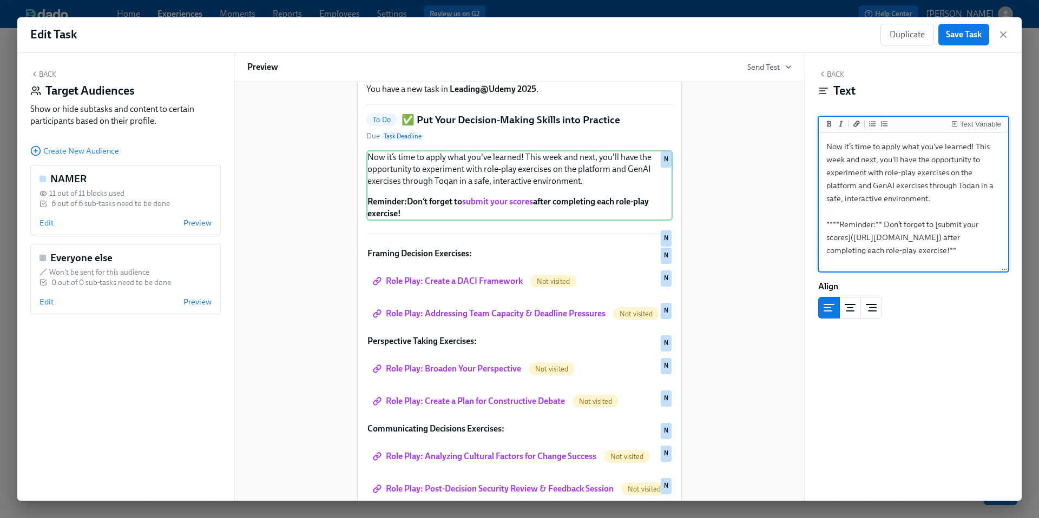
drag, startPoint x: 859, startPoint y: 186, endPoint x: 980, endPoint y: 185, distance: 121.2
click at [980, 186] on textarea "Now it’s time to apply what you've learned! This week and next, you'll have the…" at bounding box center [913, 203] width 185 height 136
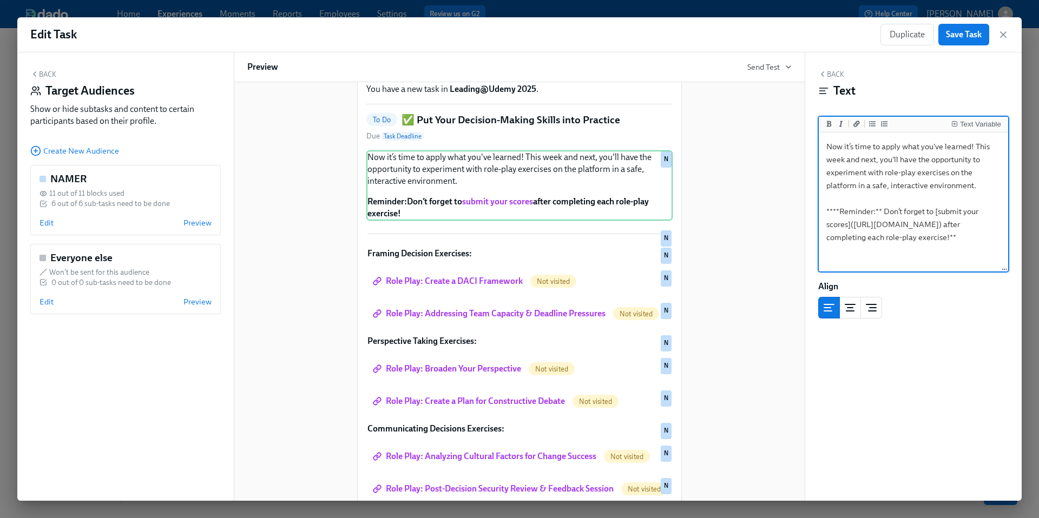
type textarea "Now it’s time to apply what you've learned! This week and next, you'll have the…"
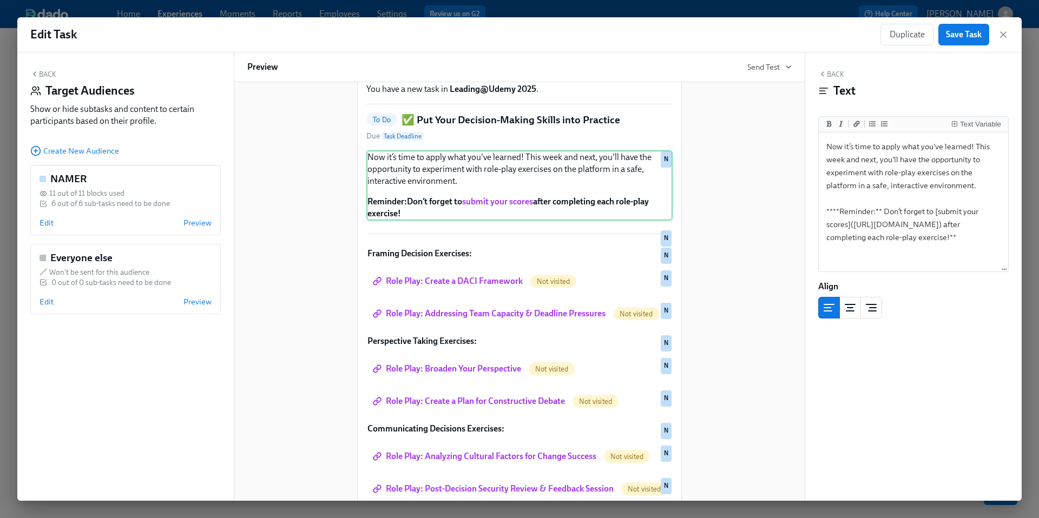
click at [727, 264] on div "Showing all blocks. Select an audience to preview. Hi Participant : First Name …" at bounding box center [519, 287] width 544 height 586
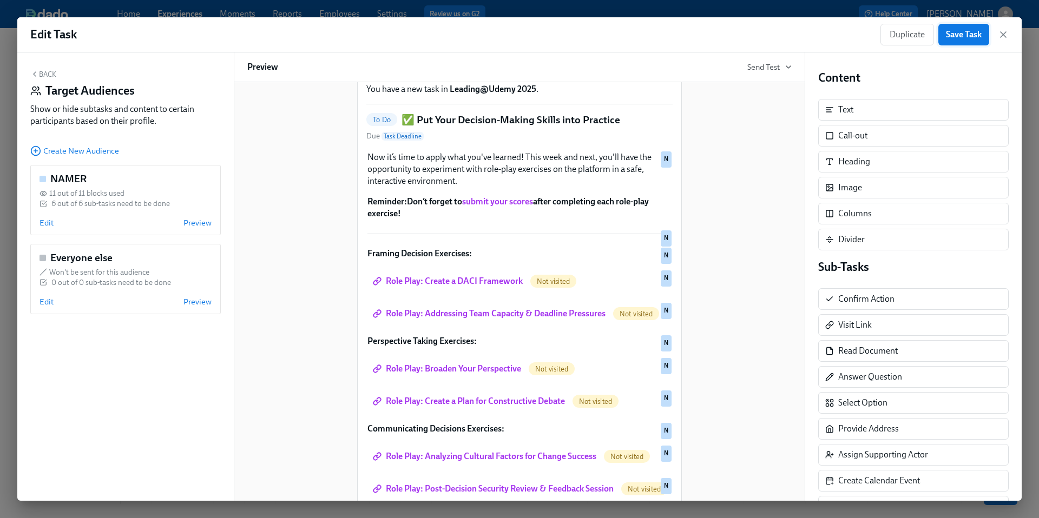
click at [967, 35] on span "Save Task" at bounding box center [964, 34] width 36 height 11
click at [1004, 36] on icon "button" at bounding box center [1002, 34] width 5 height 5
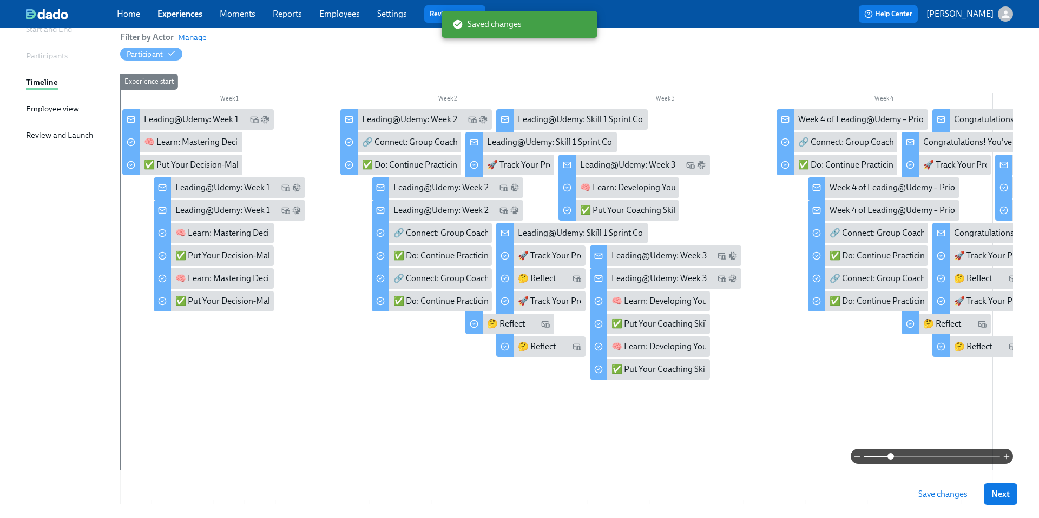
click at [946, 493] on span "Save changes" at bounding box center [942, 494] width 49 height 11
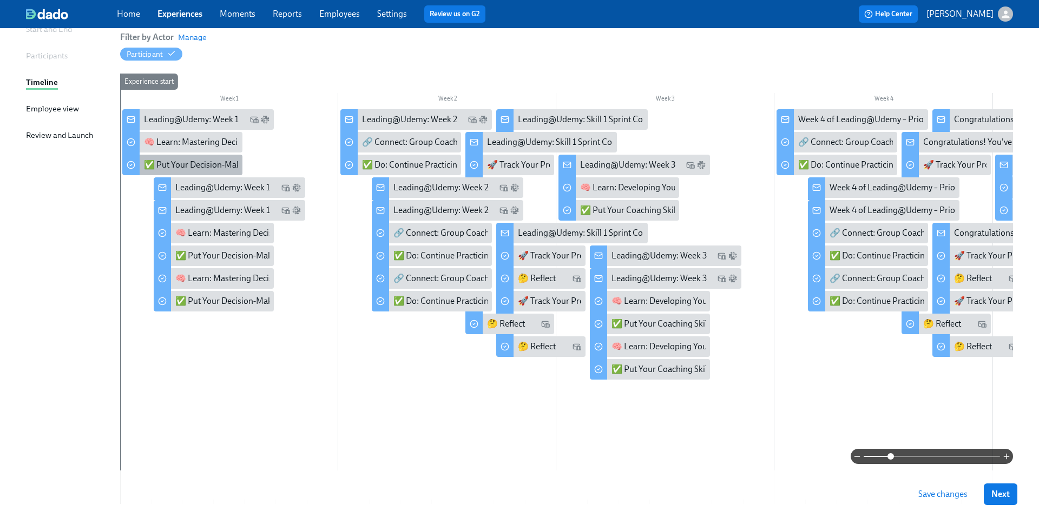
click at [176, 166] on div "✅ Put Your Decision-Making Skills into Practice" at bounding box center [232, 165] width 177 height 12
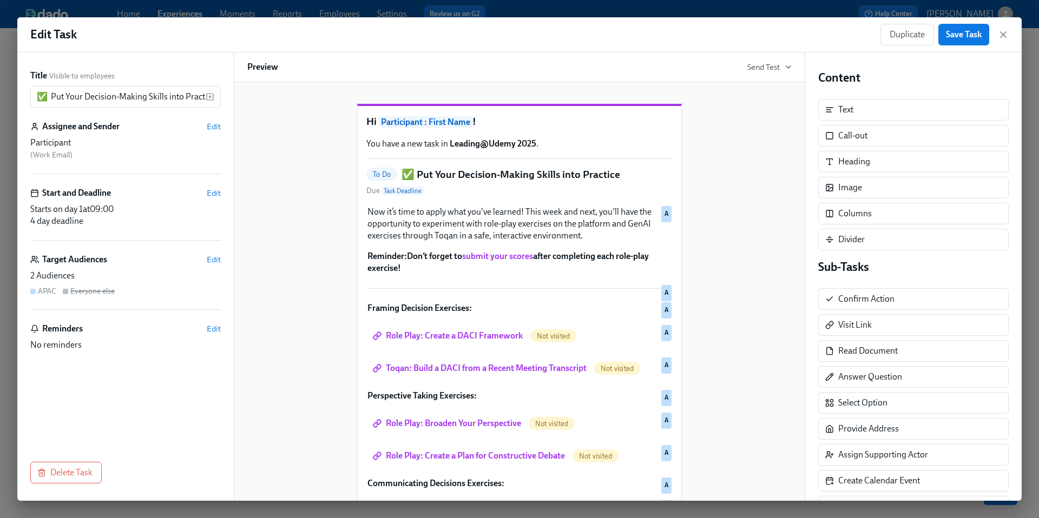
click at [1006, 27] on div "Duplicate Save Task" at bounding box center [944, 35] width 128 height 22
click at [1006, 34] on icon "button" at bounding box center [1003, 34] width 11 height 11
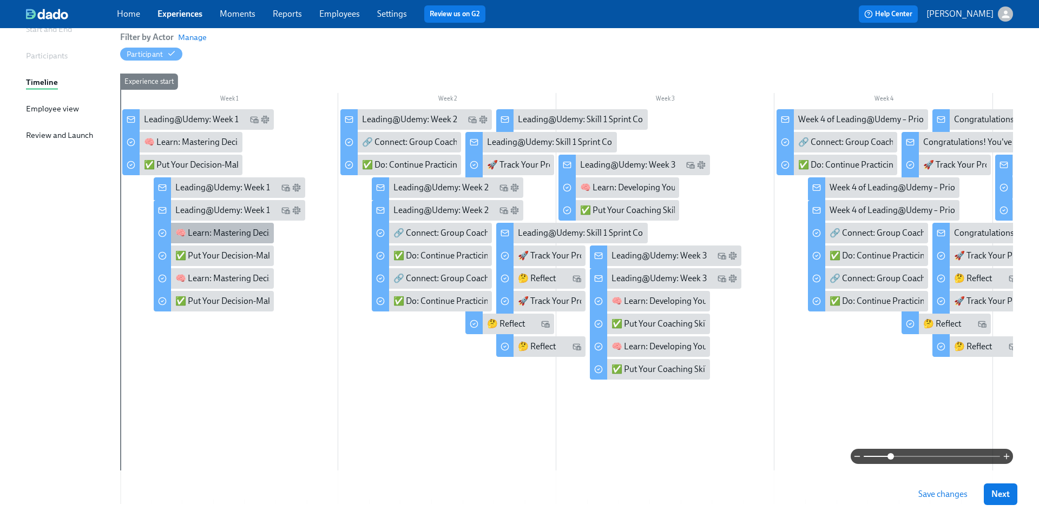
click at [206, 232] on div "🧠 Learn: Mastering Decision Making" at bounding box center [244, 233] width 139 height 12
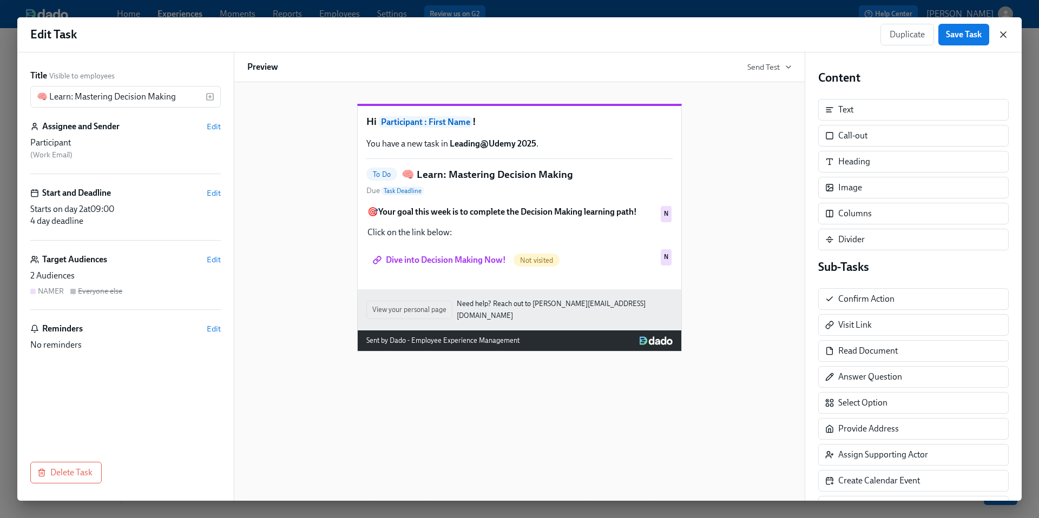
click at [1004, 29] on icon "button" at bounding box center [1003, 34] width 11 height 11
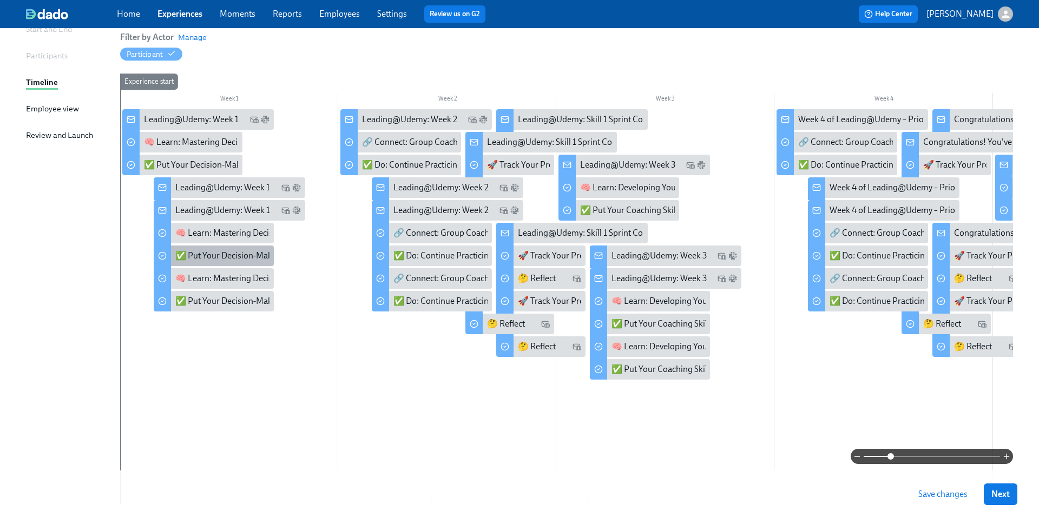
click at [222, 253] on div "✅ Put Your Decision-Making Skills into Practice" at bounding box center [263, 256] width 177 height 12
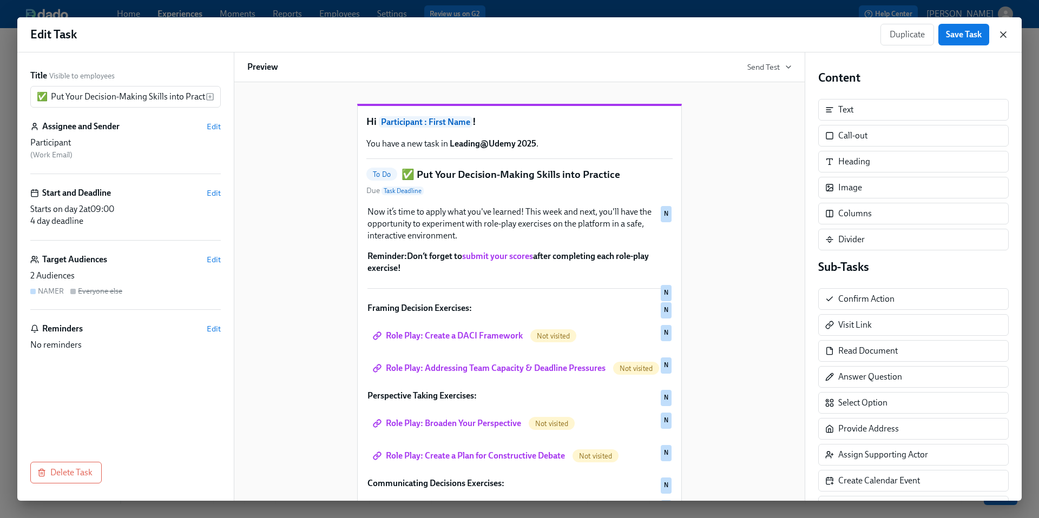
click at [1000, 38] on icon "button" at bounding box center [1003, 34] width 11 height 11
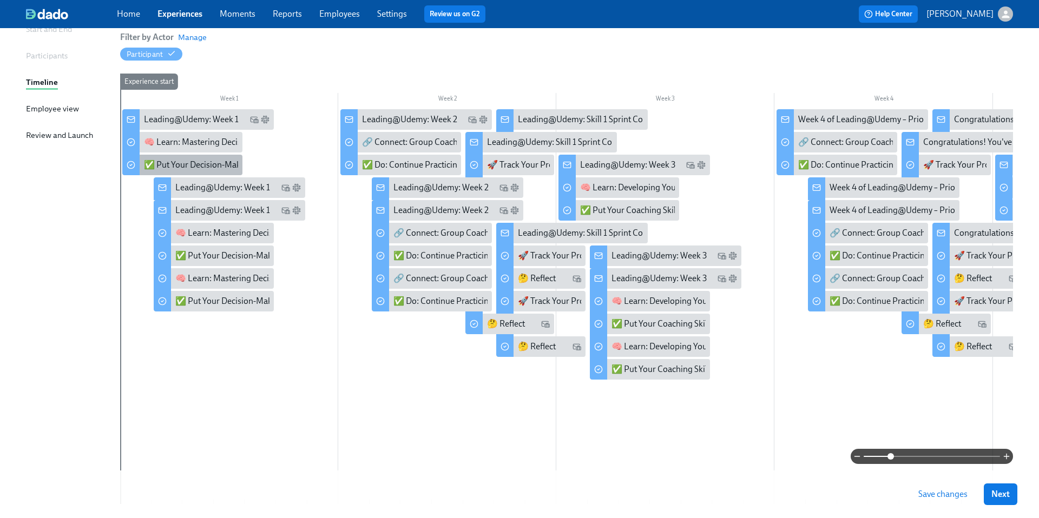
click at [168, 166] on div "✅ Put Your Decision-Making Skills into Practice" at bounding box center [232, 165] width 177 height 12
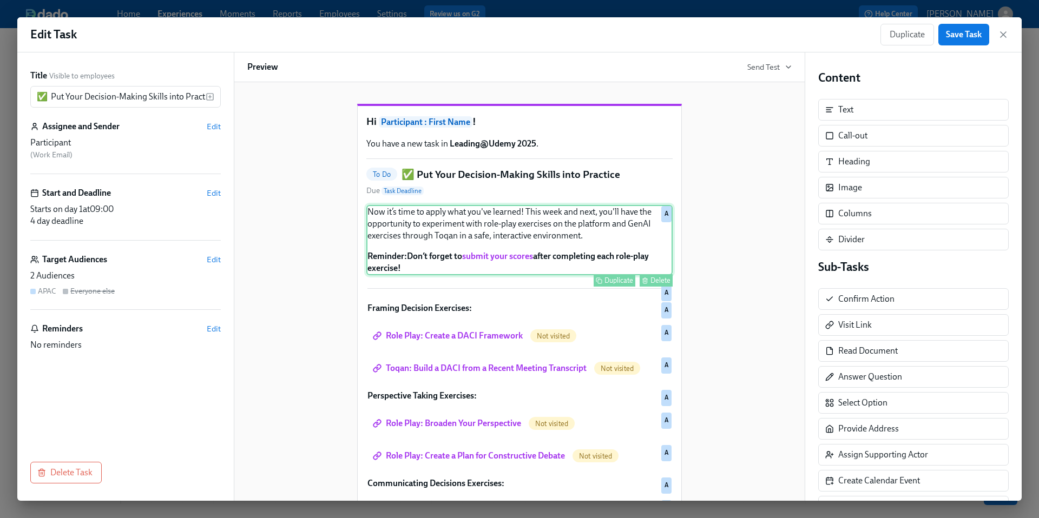
click at [592, 243] on div "Now it’s time to apply what you've learned! This week and next, you'll have the…" at bounding box center [519, 240] width 306 height 70
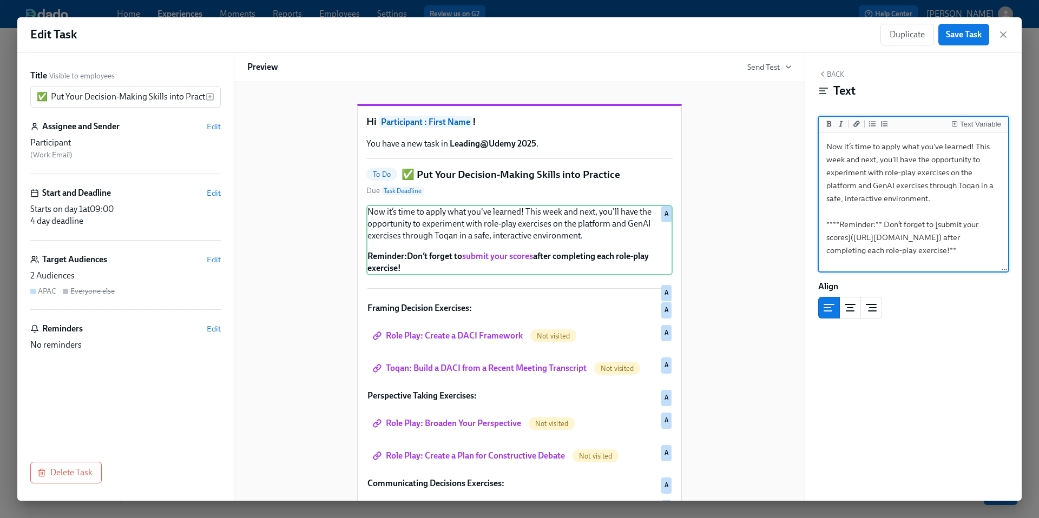
click at [966, 169] on textarea "Now it’s time to apply what you've learned! This week and next, you'll have the…" at bounding box center [913, 203] width 185 height 136
drag, startPoint x: 859, startPoint y: 186, endPoint x: 981, endPoint y: 186, distance: 122.3
click at [981, 185] on textarea "Now it’s time to apply what you've learned! This week and next, you'll have the…" at bounding box center [913, 203] width 185 height 136
type textarea "Now it’s time to apply what you've learned! This week and next, you'll have the…"
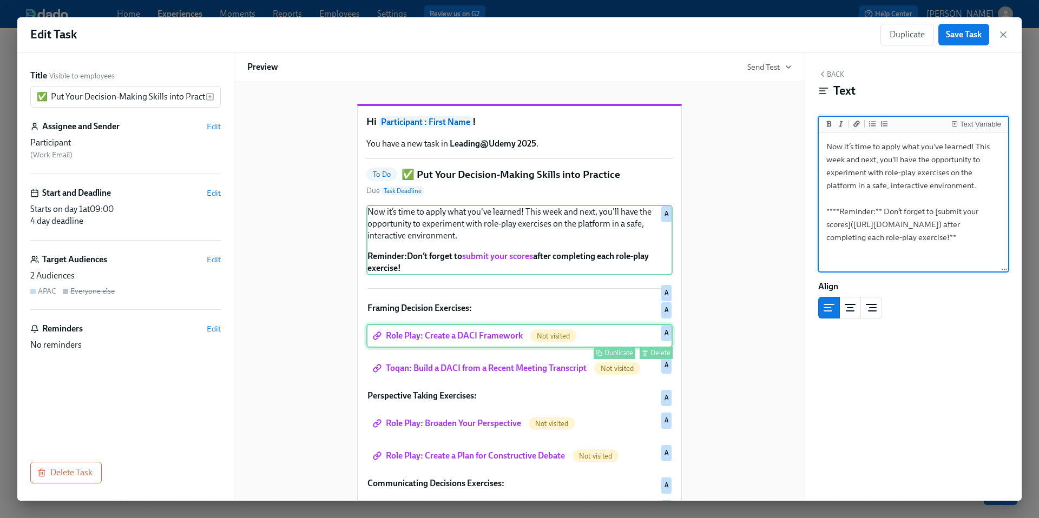
click at [493, 348] on div "Role Play: Create a DACI Framework Not visited Duplicate Delete A" at bounding box center [519, 336] width 306 height 24
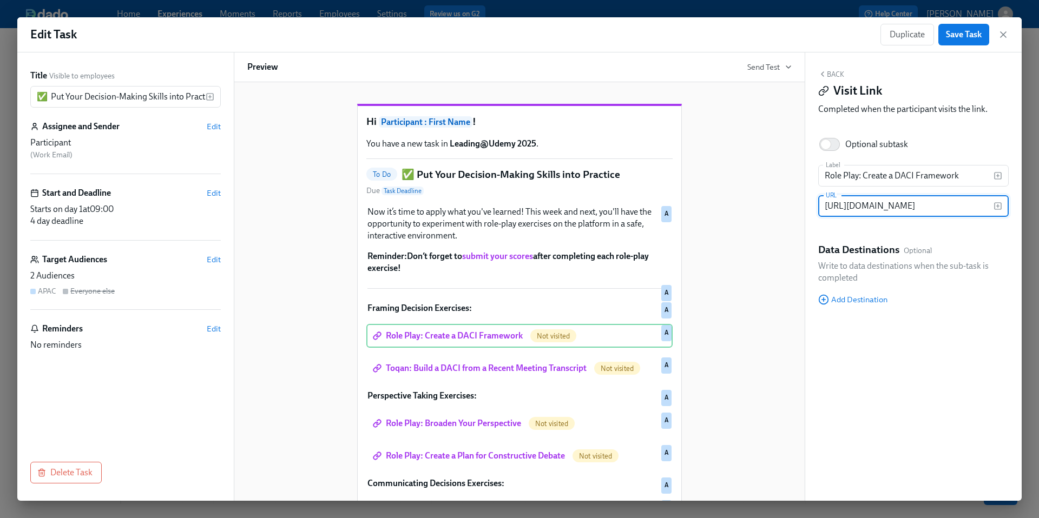
click at [928, 205] on input "https://learning.udemy.com/course/leadingatroleplays/learn/role-play/57#overview" at bounding box center [905, 206] width 175 height 22
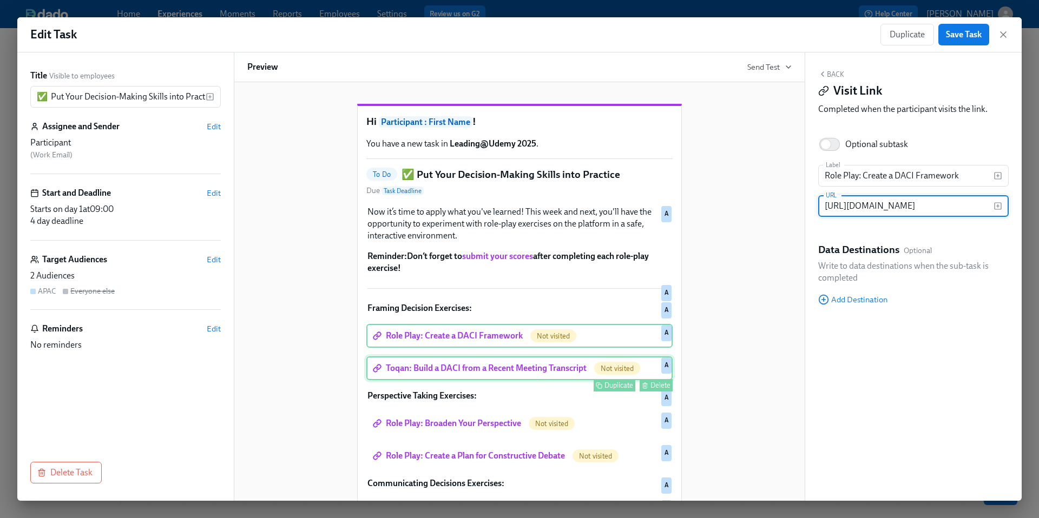
click at [489, 380] on div "Toqan: Build a DACI from a Recent Meeting Transcript Not visited Duplicate Dele…" at bounding box center [519, 369] width 306 height 24
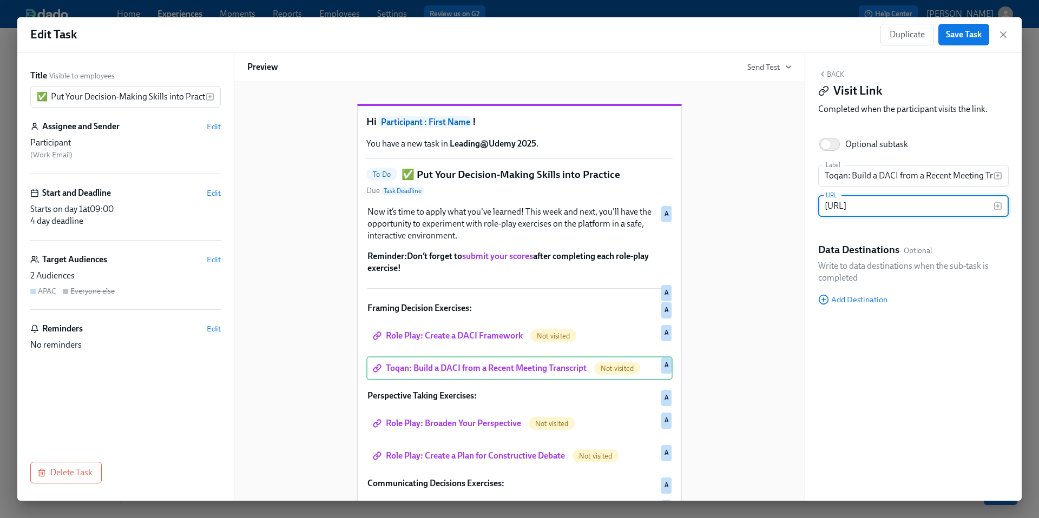
scroll to position [0, 0]
click at [867, 204] on input "https://work.toqan.ai/spaces/join/afb56163-a26a-46a8-b51d-42ecb9efc3fe" at bounding box center [905, 206] width 175 height 22
paste input "learning.udemy.com/course/how-to-make-better-faster-decisions-at-work/learn/rol…"
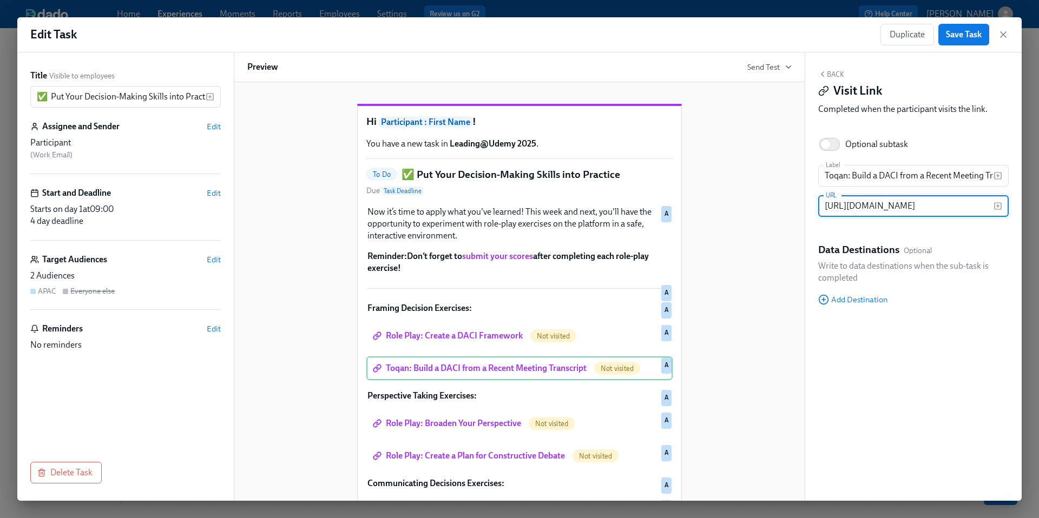
scroll to position [0, 254]
type input "https://learning.udemy.com/course/how-to-make-better-faster-decisions-at-work/l…"
click at [880, 177] on input "Toqan: Build a DACI from a Recent Meeting Transcript" at bounding box center [905, 176] width 175 height 22
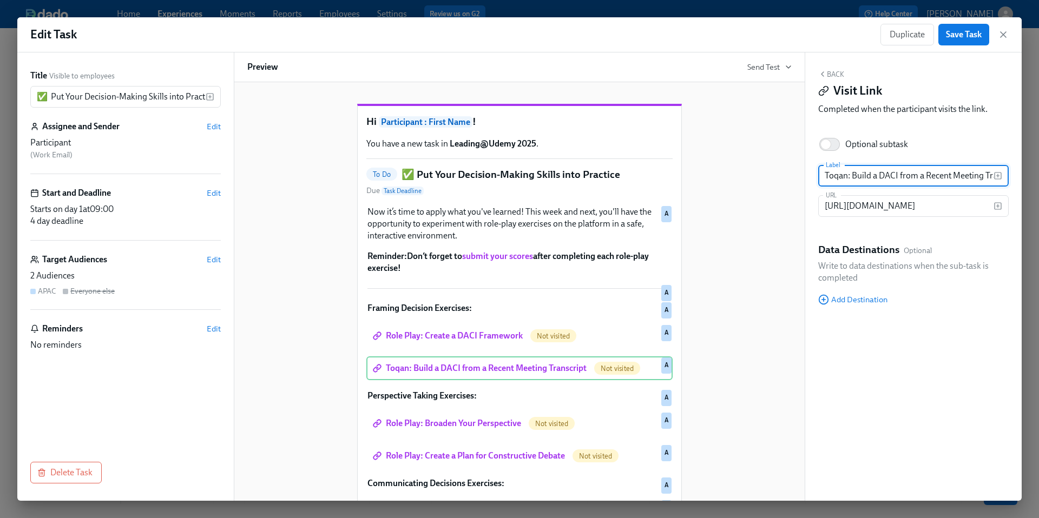
scroll to position [0, 0]
click at [880, 177] on input "Toqan: Build a DACI from a Recent Meeting Transcript" at bounding box center [905, 176] width 175 height 22
type input "Role Play: Addressing Team Capacity & Deadline Pressures"
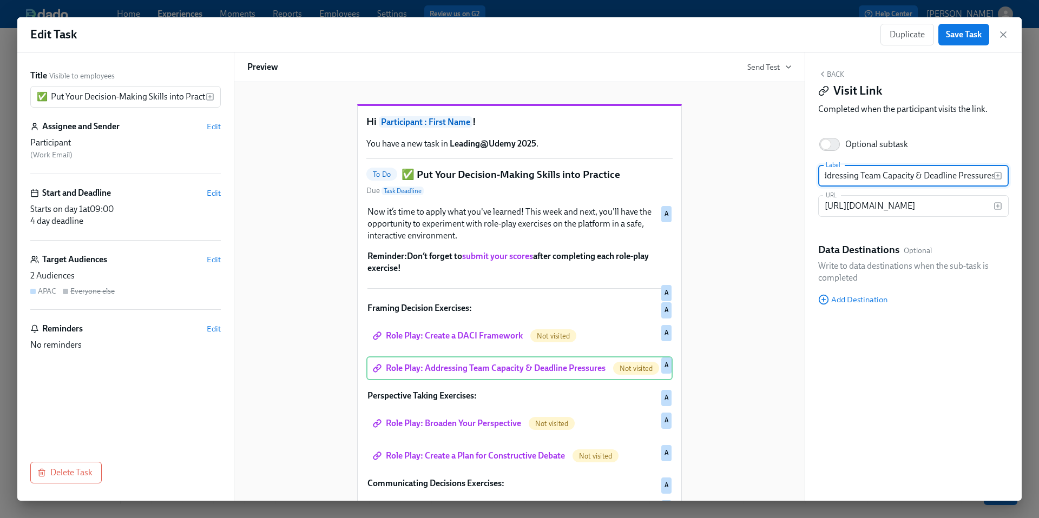
click at [769, 327] on div "Hi Participant : First Name ! You have a new task in Leading@Udemy 2025 . To Do…" at bounding box center [519, 361] width 544 height 549
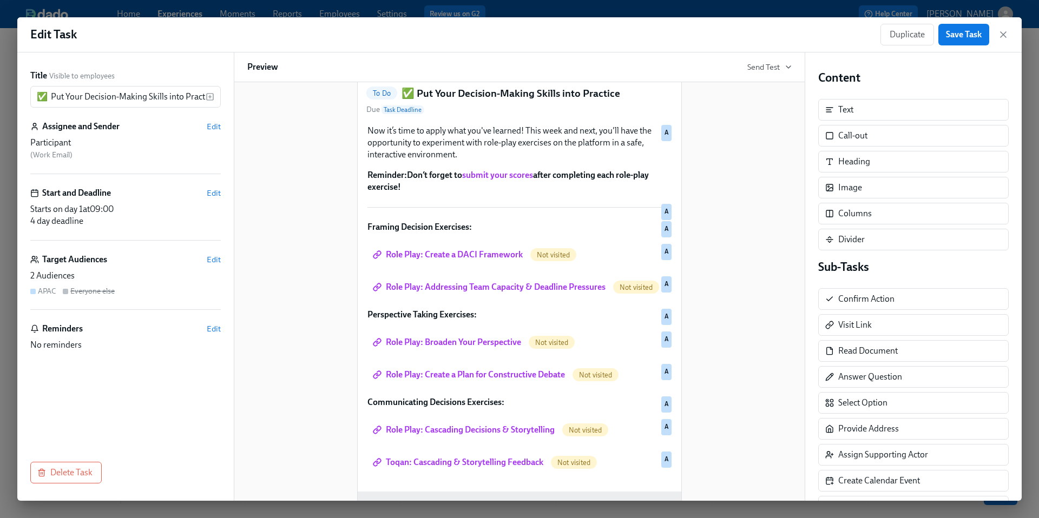
scroll to position [80, 0]
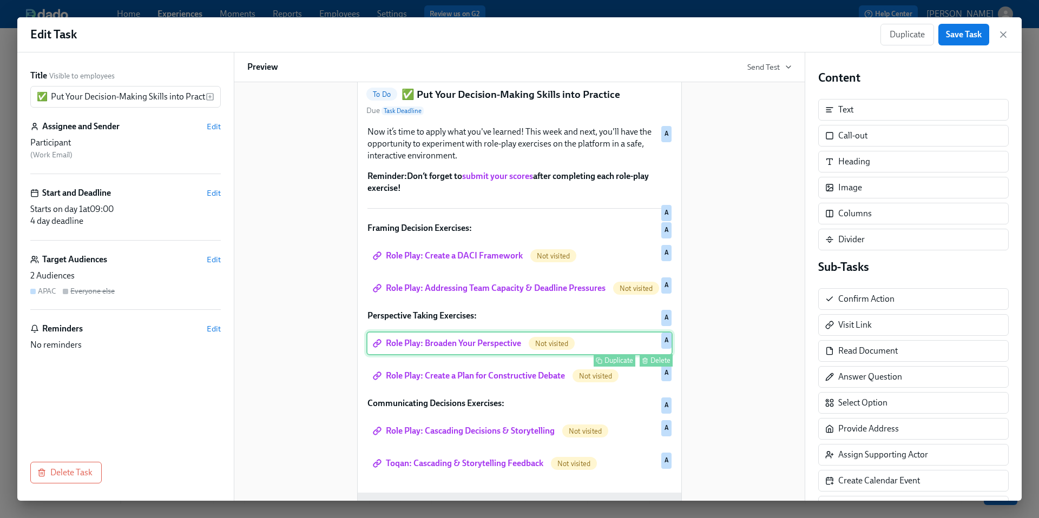
click at [412, 355] on div "Role Play: Broaden Your Perspective Not visited Duplicate Delete A" at bounding box center [519, 344] width 306 height 24
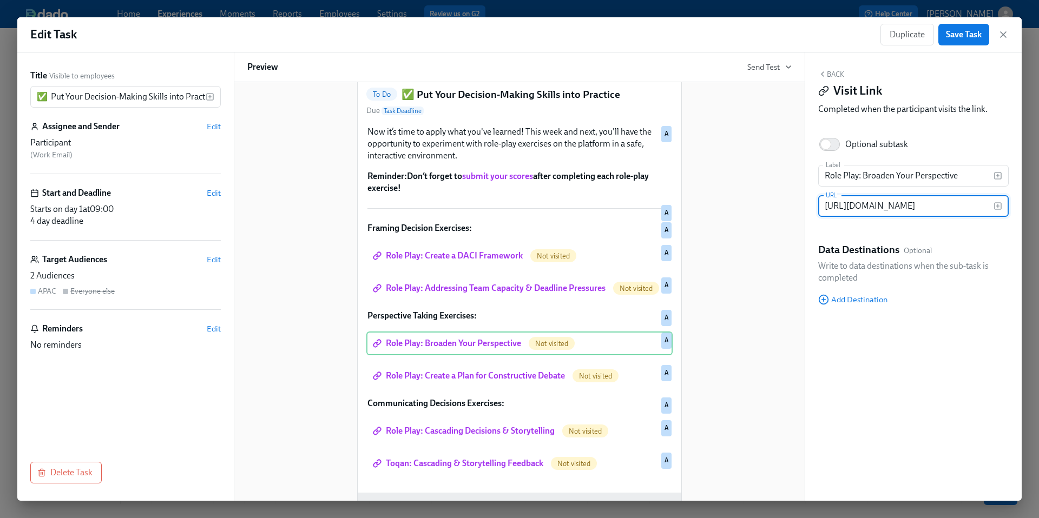
scroll to position [0, 0]
click at [927, 206] on input "https://learning.udemy.com/course/leadingatroleplays/learn/role-play/88#overview" at bounding box center [905, 206] width 175 height 22
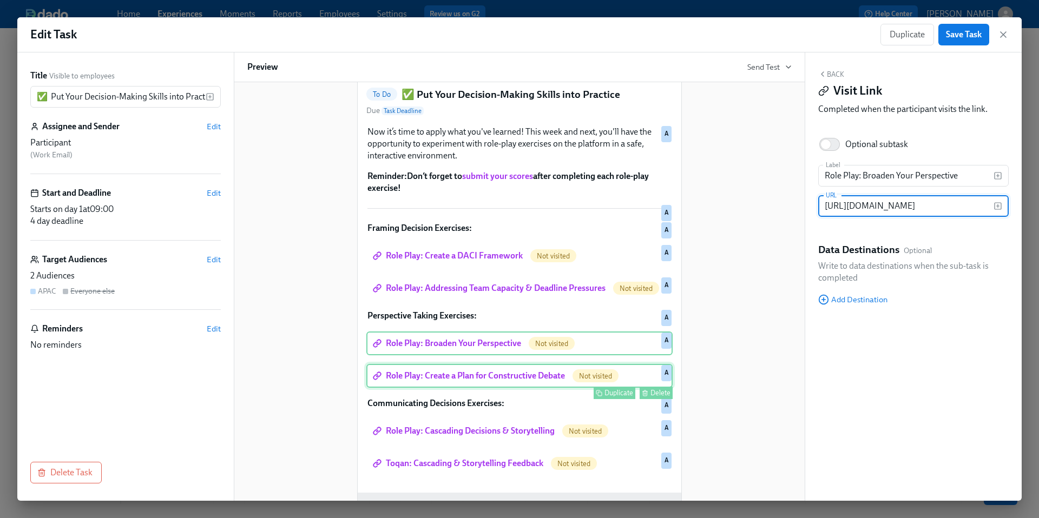
click at [519, 388] on div "Role Play: Create a Plan for Constructive Debate Not visited Duplicate Delete A" at bounding box center [519, 376] width 306 height 24
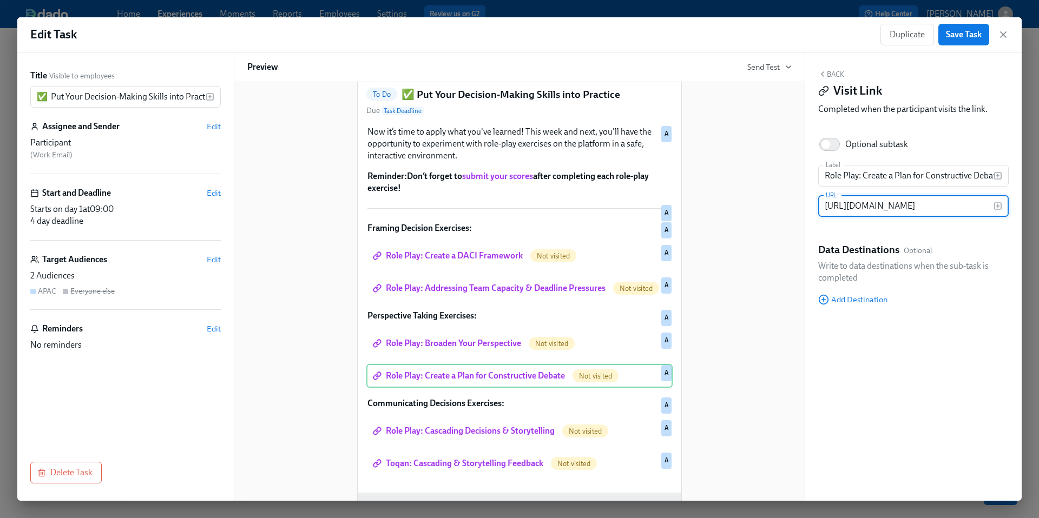
scroll to position [0, 0]
click at [913, 212] on input "https://learning.udemy.com/course/leadingatroleplays/learn/role-play/65#overview" at bounding box center [905, 206] width 175 height 22
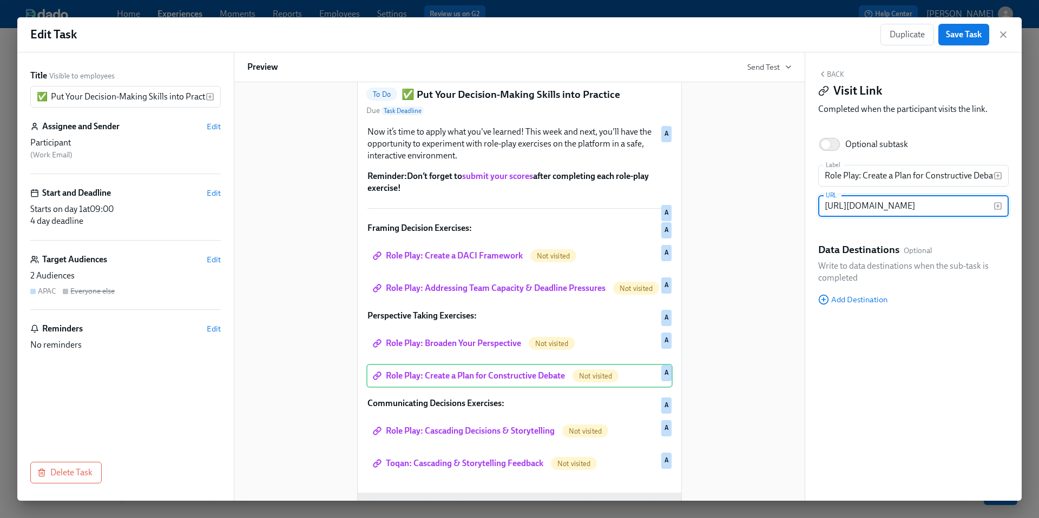
click at [751, 301] on div "Hi Participant : First Name ! You have a new task in Leading@Udemy 2025 . To Do…" at bounding box center [519, 280] width 544 height 549
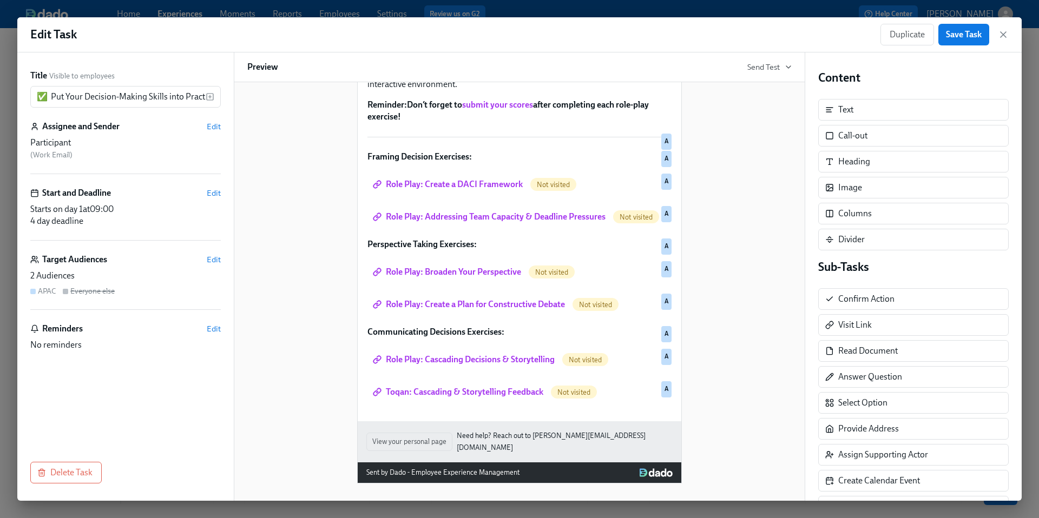
scroll to position [167, 0]
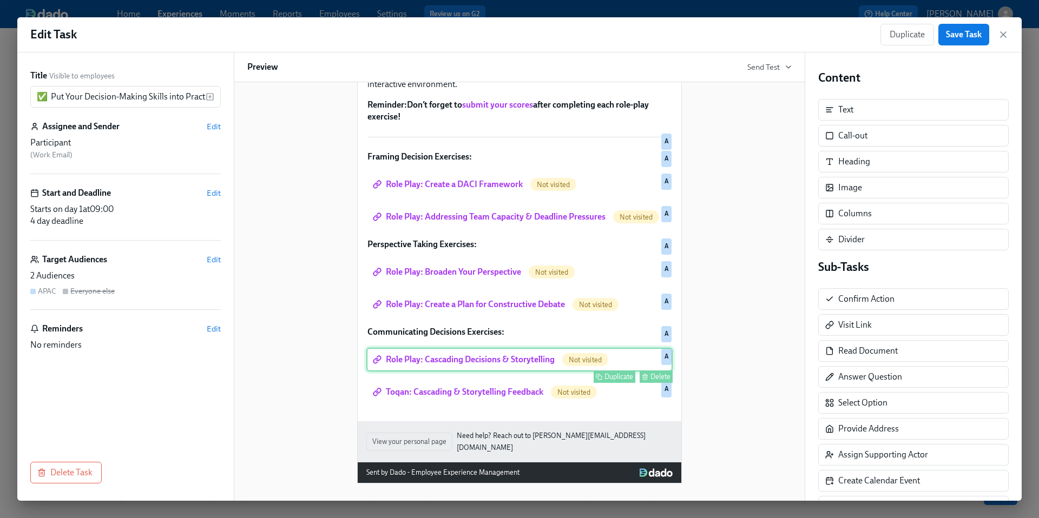
click at [490, 372] on div "Role Play: Cascading Decisions & Storytelling Not visited Duplicate Delete A" at bounding box center [519, 360] width 306 height 24
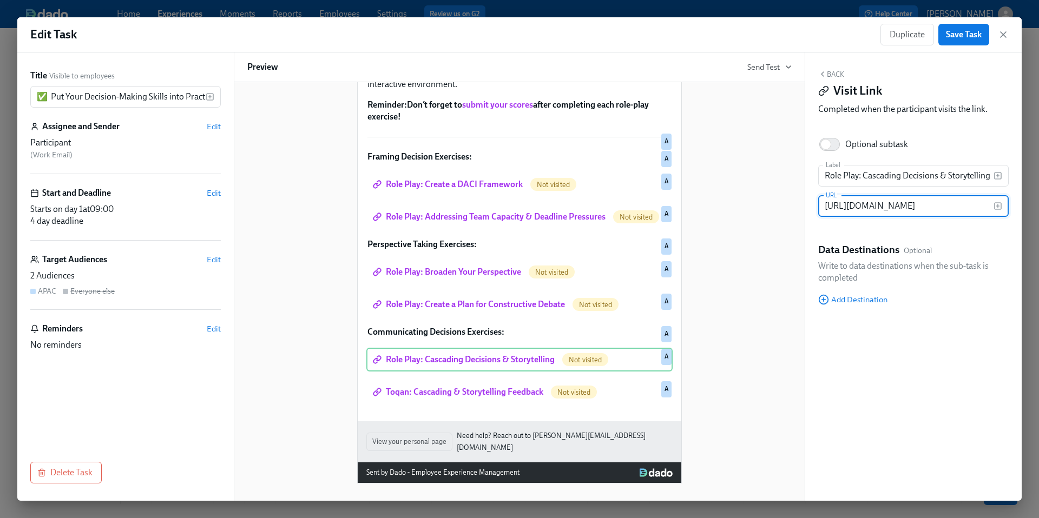
scroll to position [0, 0]
click at [880, 206] on input "https://learning.udemy.com/course/leadingatroleplays/learn/role-play/76#overview" at bounding box center [905, 206] width 175 height 22
paste input "change-management-for-organizations/learn/role-play/861"
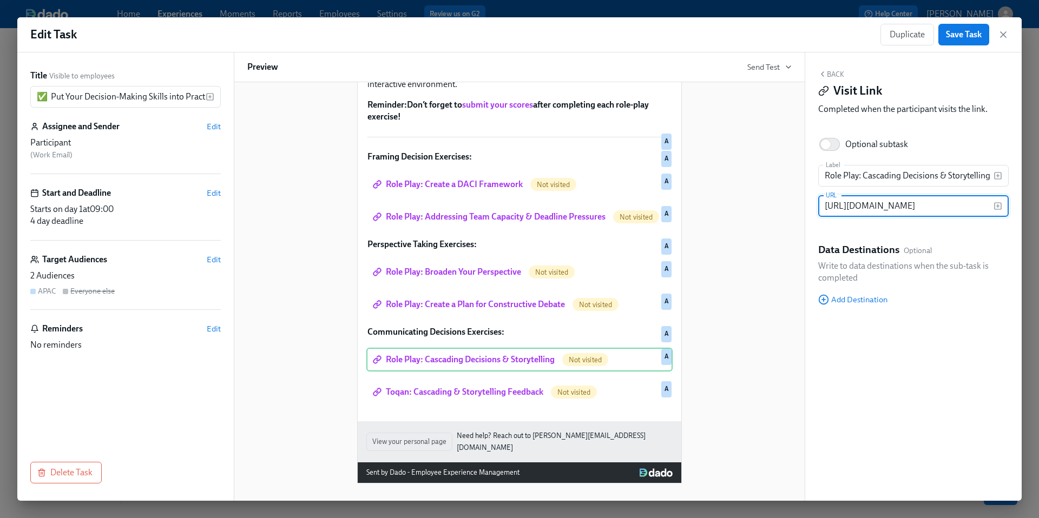
scroll to position [0, 229]
type input "https://learning.udemy.com/course/change-management-for-organizations/learn/rol…"
click at [873, 173] on input "Role Play: Cascading Decisions & Storytelling" at bounding box center [905, 176] width 175 height 22
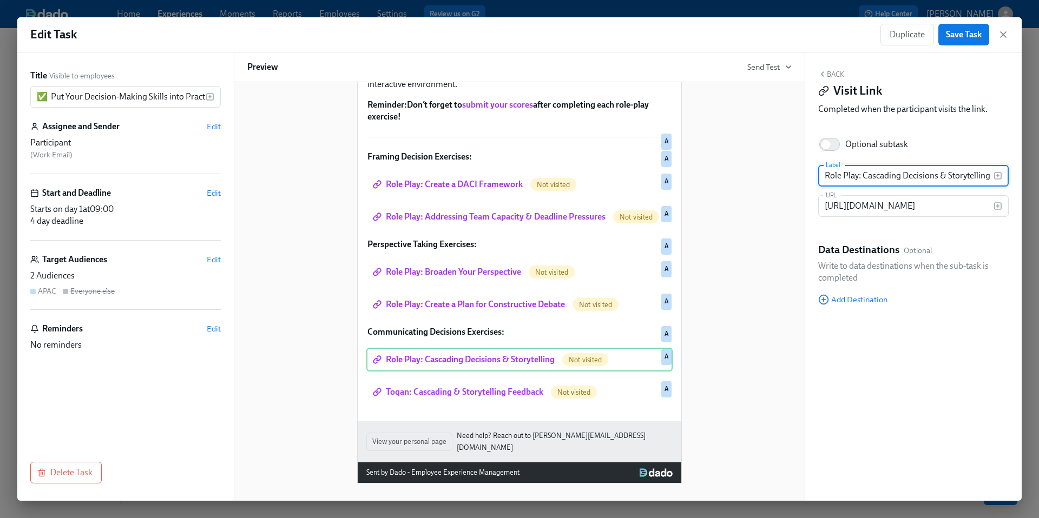
drag, startPoint x: 863, startPoint y: 176, endPoint x: 959, endPoint y: 193, distance: 96.7
click at [959, 193] on div "Label Role Play: Cascading Decisions & Storytelling Label URL https://learning.…" at bounding box center [913, 195] width 190 height 61
type input "Role Play: Analyzing Cultural Factors for Change Success"
click at [739, 405] on div "Hi Participant : First Name ! You have a new task in Leading@Udemy 2025 . To Do…" at bounding box center [519, 209] width 544 height 549
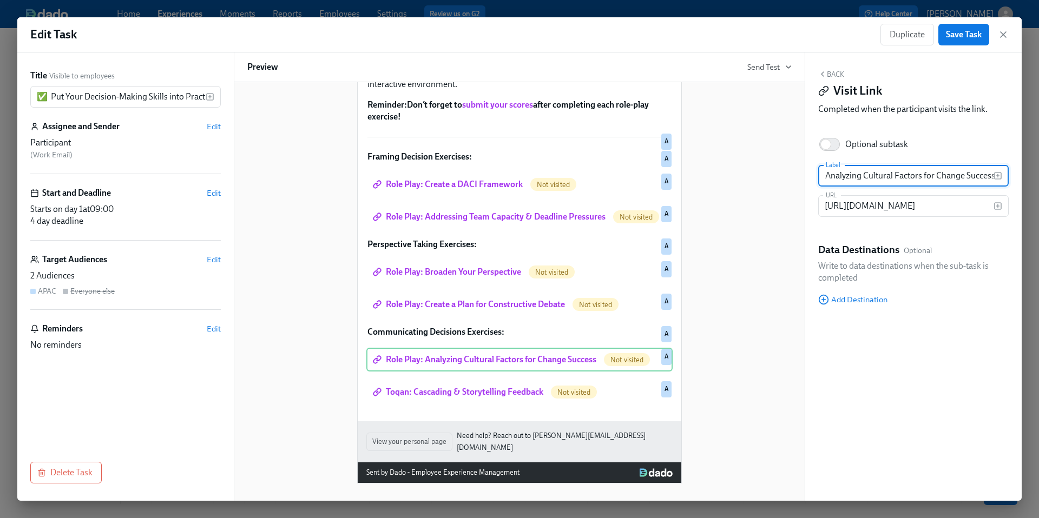
scroll to position [0, 0]
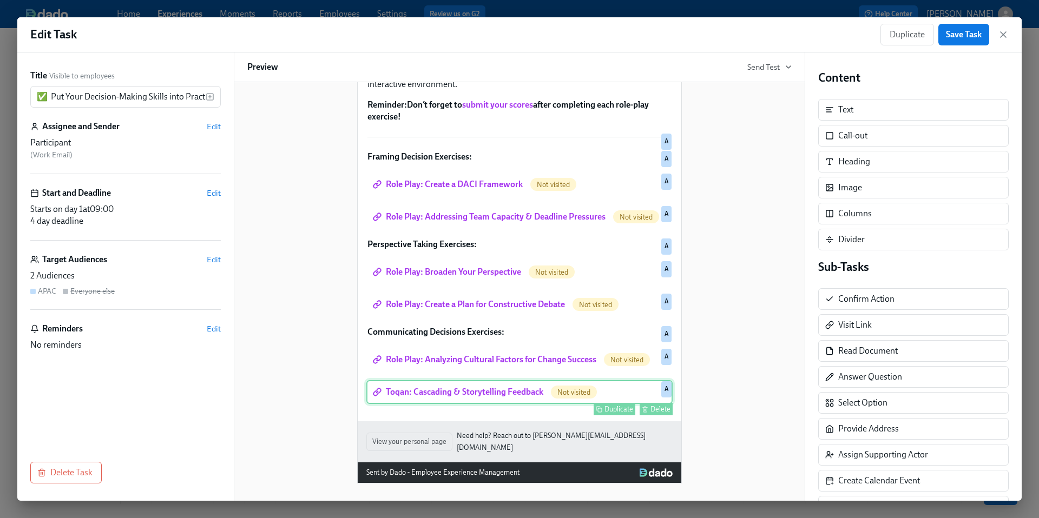
click at [514, 404] on div "Toqan: Cascading & Storytelling Feedback Not visited Duplicate Delete A" at bounding box center [519, 392] width 306 height 24
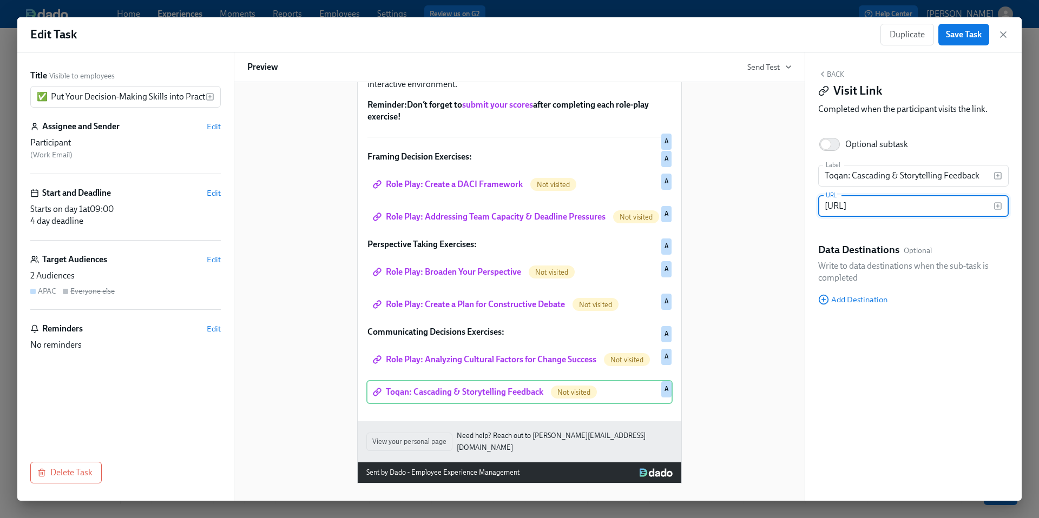
click at [885, 206] on input "https://work.toqan.ai/spaces/join/87ad9d84-e9d3-4f59-a77c-31df8731983c" at bounding box center [905, 206] width 175 height 22
paste input "learning.udemy.com/course/how-to-make-better-faster-decisions-at-work/learn/rol…"
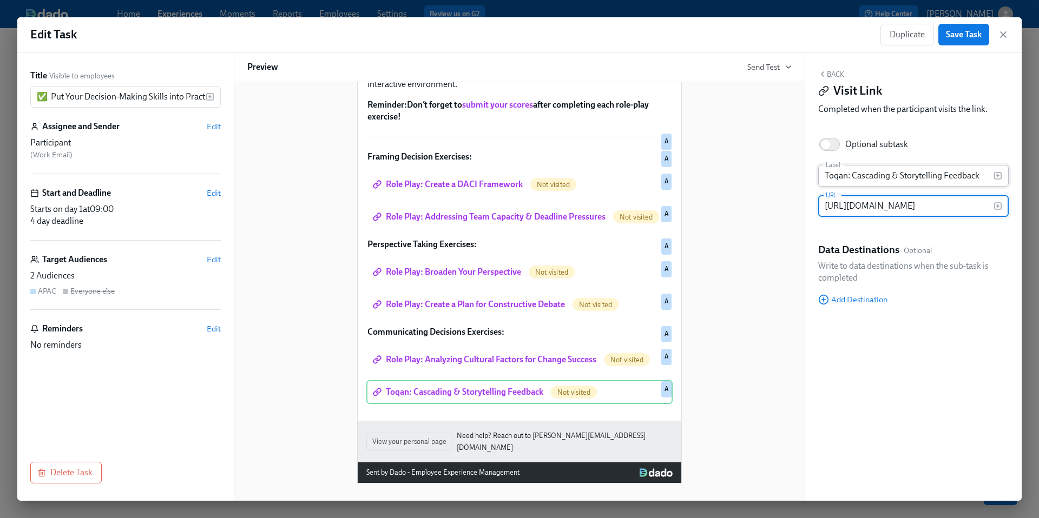
type input "https://learning.udemy.com/course/how-to-make-better-faster-decisions-at-work/l…"
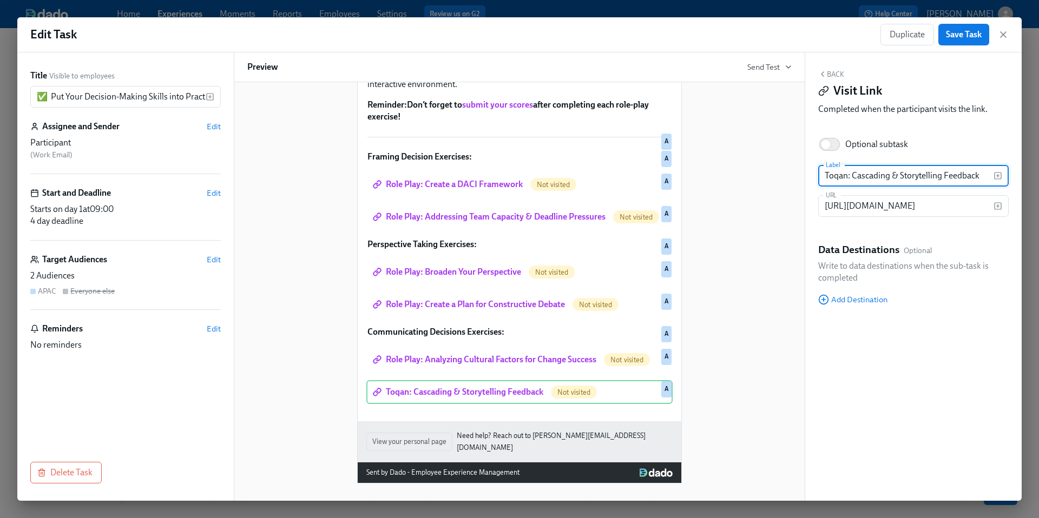
click at [853, 173] on input "Toqan: Cascading & Storytelling Feedback" at bounding box center [905, 176] width 175 height 22
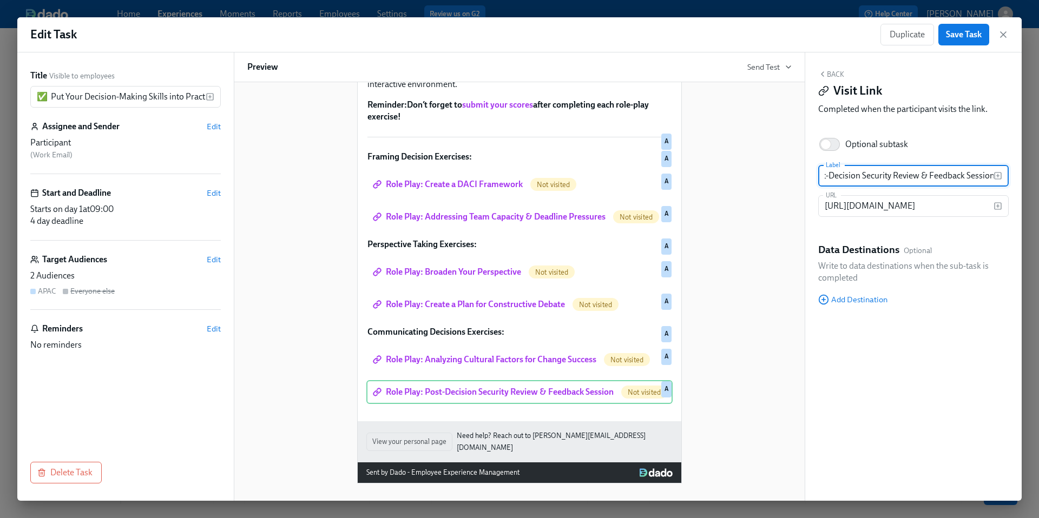
type input "Role Play: Post-Decision Security Review & Feedback Session"
click at [729, 392] on div "Hi Participant : First Name ! You have a new task in Leading@Udemy 2025 . To Do…" at bounding box center [519, 209] width 544 height 549
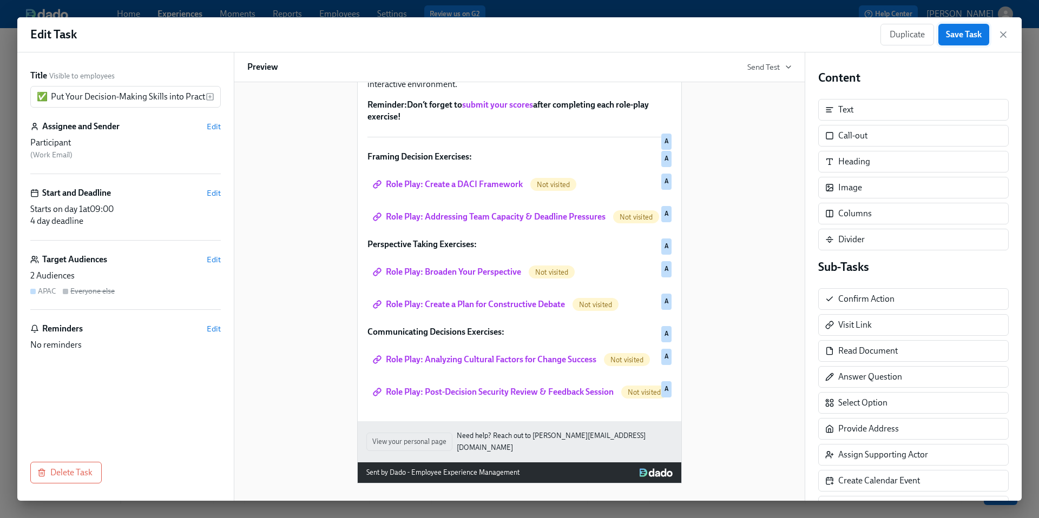
click at [956, 38] on span "Save Task" at bounding box center [964, 34] width 36 height 11
click at [1004, 38] on icon "button" at bounding box center [1003, 34] width 11 height 11
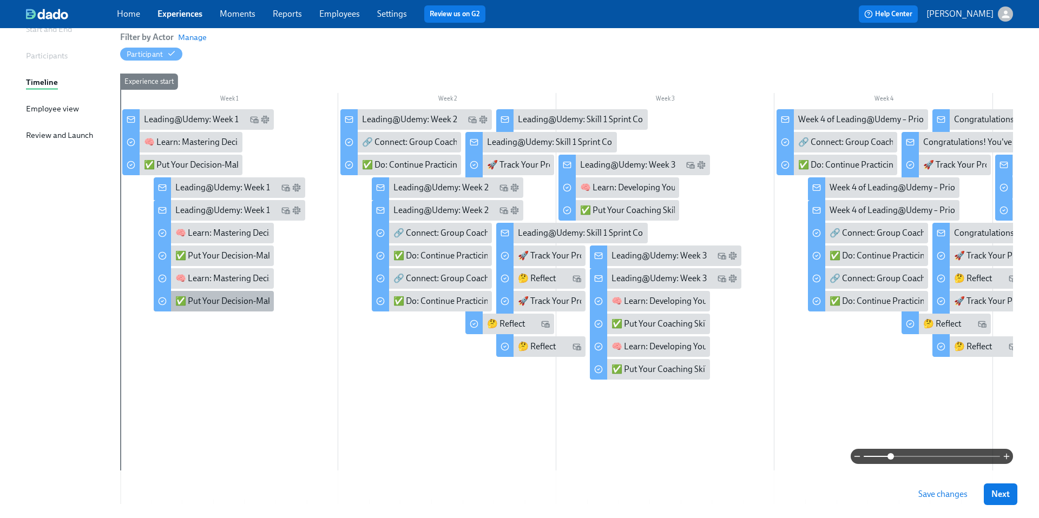
click at [210, 299] on div "✅ Put Your Decision-Making Skills into Practice" at bounding box center [263, 301] width 177 height 12
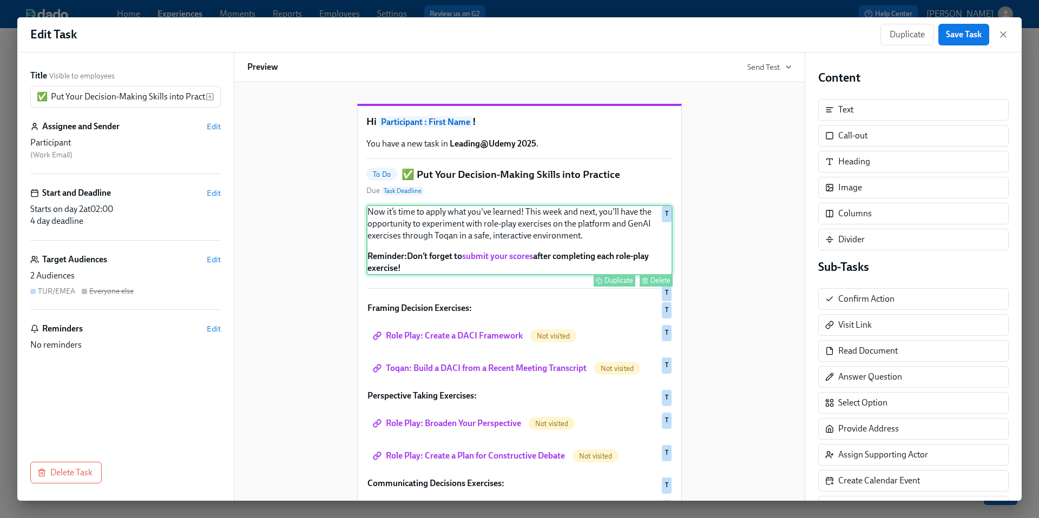
click at [481, 251] on div "Now it’s time to apply what you've learned! This week and next, you'll have the…" at bounding box center [519, 240] width 306 height 70
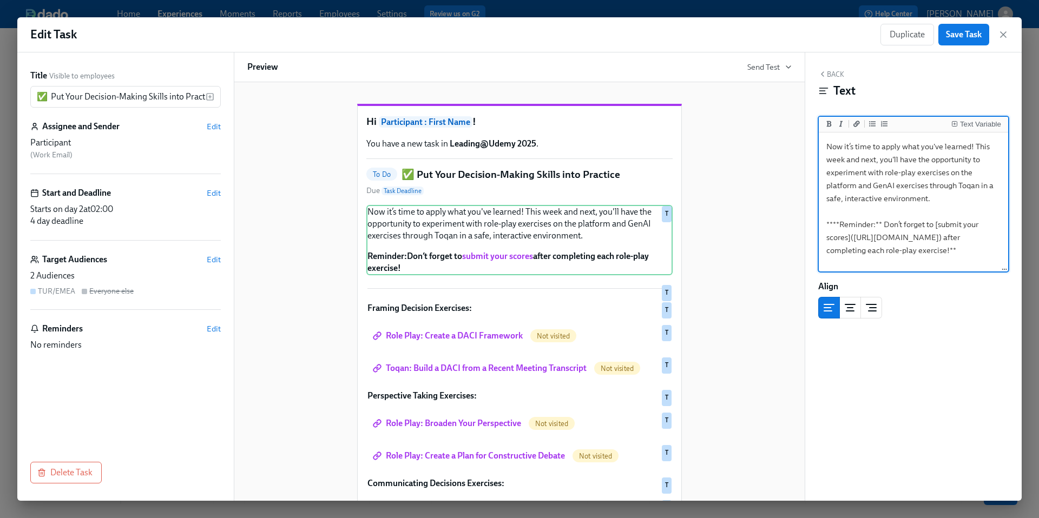
drag, startPoint x: 859, startPoint y: 186, endPoint x: 982, endPoint y: 187, distance: 122.8
click at [982, 187] on textarea "Now it’s time to apply what you've learned! This week and next, you'll have the…" at bounding box center [913, 203] width 185 height 136
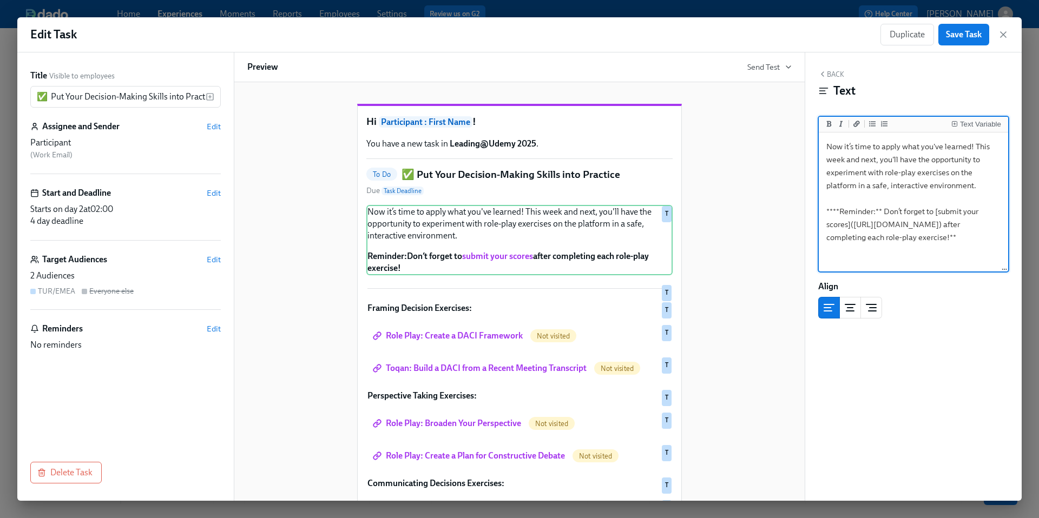
type textarea "Now it’s time to apply what you've learned! This week and next, you'll have the…"
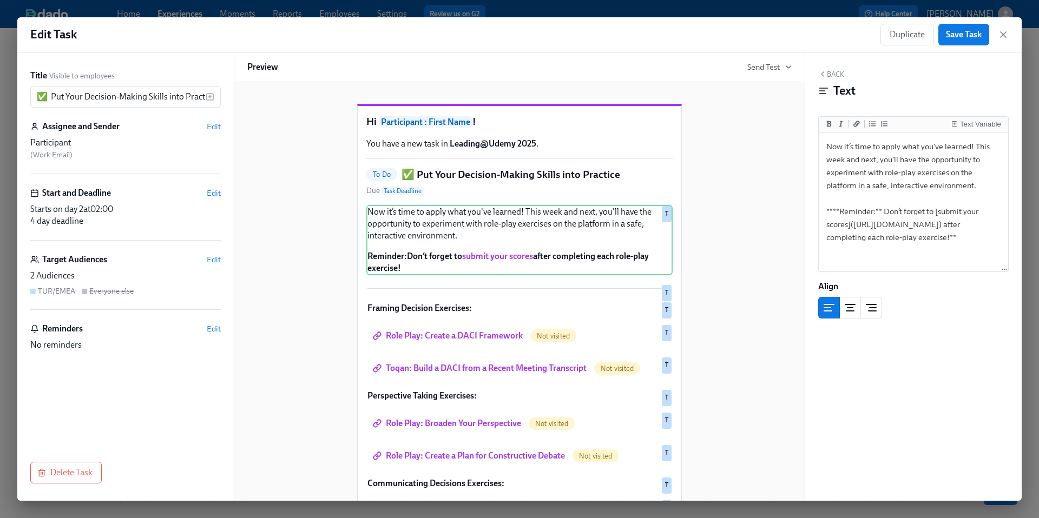
click at [759, 346] on div "Hi Participant : First Name ! You have a new task in Leading@Udemy 2025 . To Do…" at bounding box center [519, 361] width 544 height 549
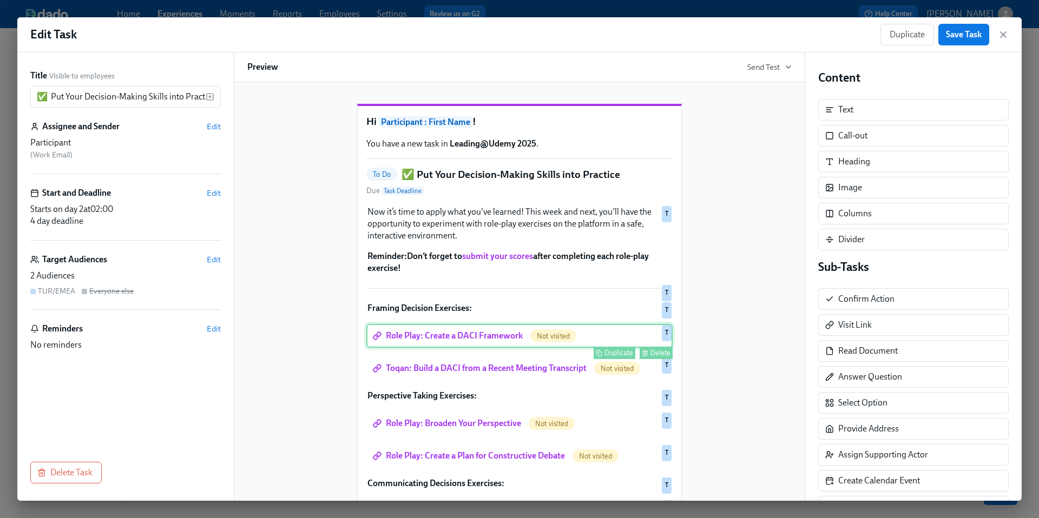
click at [469, 348] on div "Role Play: Create a DACI Framework Not visited Duplicate Delete T" at bounding box center [519, 336] width 306 height 24
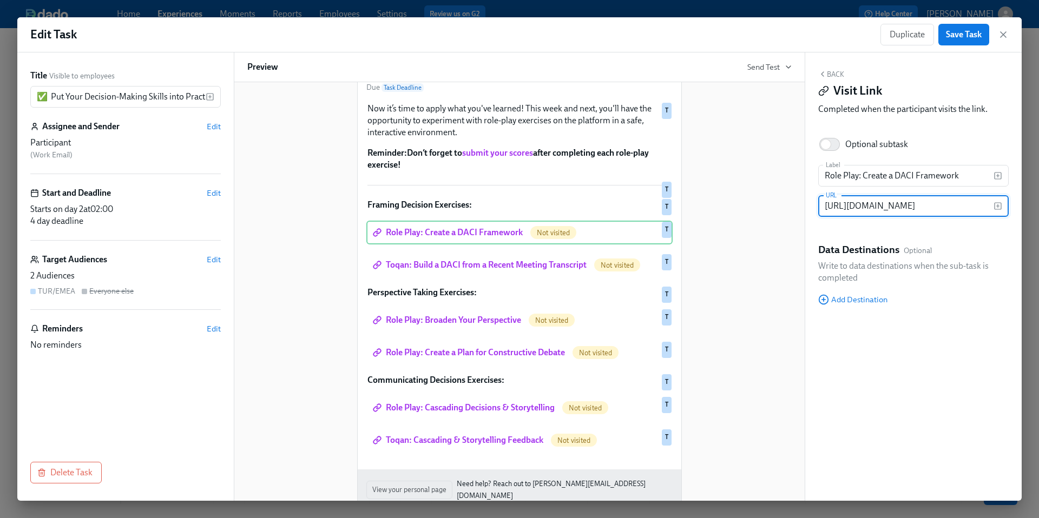
click at [873, 209] on input "https://learning.udemy.com/course/leadingatroleplays/learn/role-play/57#overview" at bounding box center [905, 206] width 175 height 22
paste input "https://learning.udemy.com/course/leadingatroleplays/learn/role-play/57#overview"
type input "https://learning.udemy.com/course/leadingatroleplays/learn/role-play/57#overview"
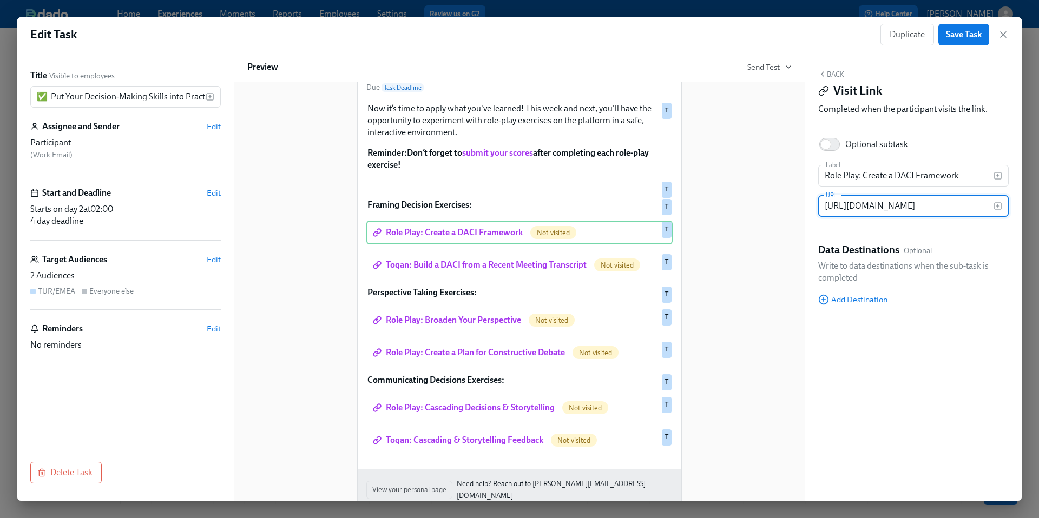
scroll to position [0, 140]
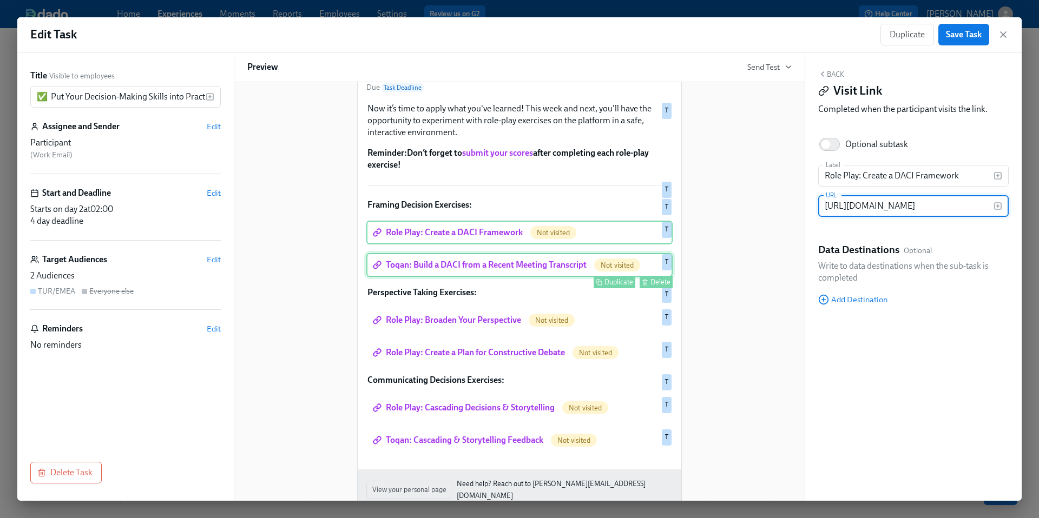
click at [471, 277] on div "Toqan: Build a DACI from a Recent Meeting Transcript Not visited Duplicate Dele…" at bounding box center [519, 265] width 306 height 24
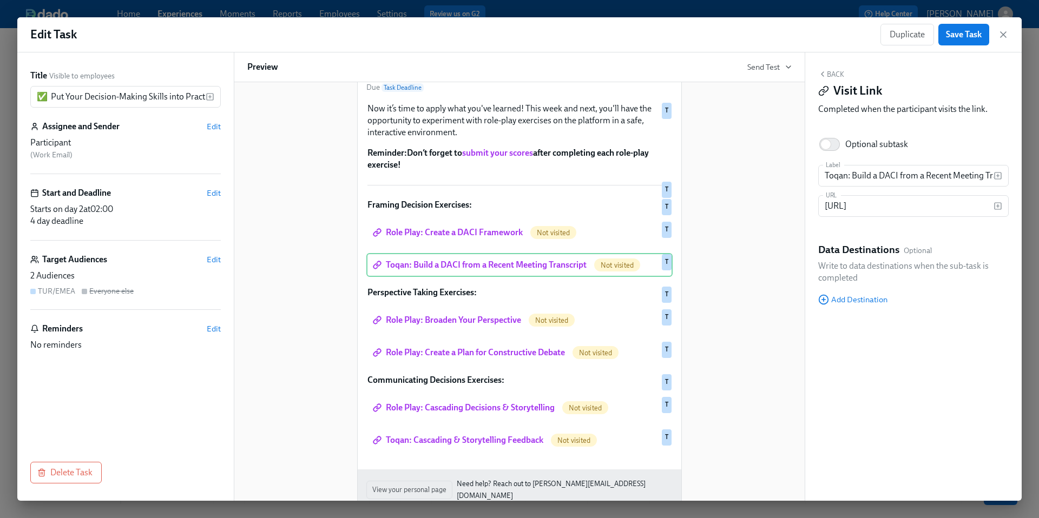
scroll to position [0, 0]
click at [877, 210] on input "https://work.toqan.ai/spaces/join/afb56163-a26a-46a8-b51d-42ecb9efc3fe" at bounding box center [905, 206] width 175 height 22
paste input "learning.udemy.com/course/how-to-make-better-faster-decisions-at-work/learn/rol…"
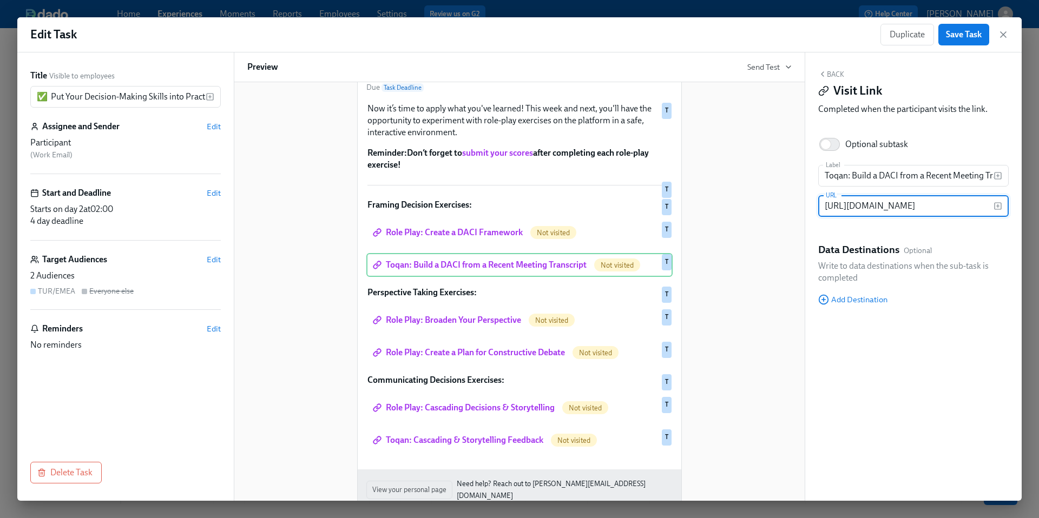
scroll to position [0, 254]
type input "https://learning.udemy.com/course/how-to-make-better-faster-decisions-at-work/l…"
click at [745, 242] on div "Hi Participant : First Name ! You have a new task in Leading@Udemy 2025 . To Do…" at bounding box center [519, 257] width 544 height 549
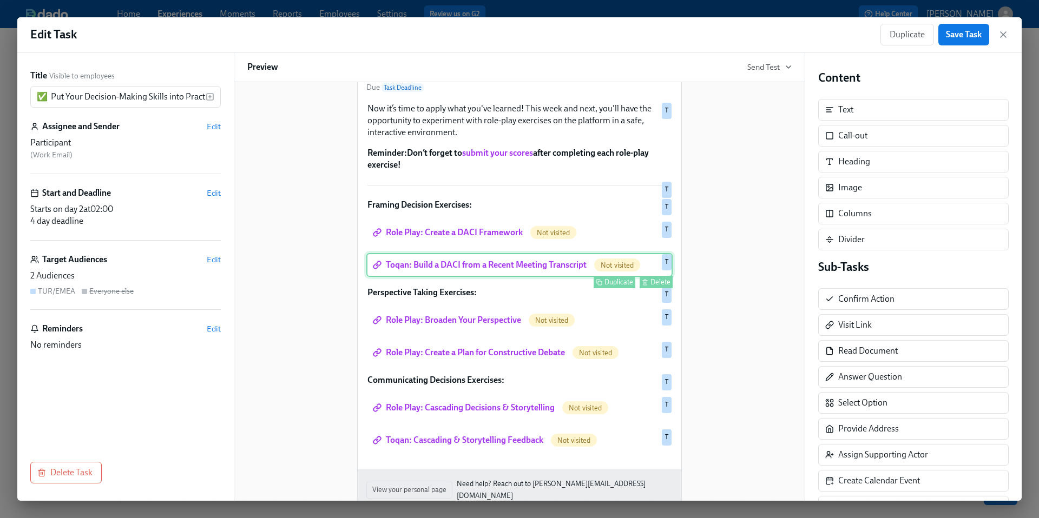
click at [503, 277] on div "Toqan: Build a DACI from a Recent Meeting Transcript Not visited Duplicate Dele…" at bounding box center [519, 265] width 306 height 24
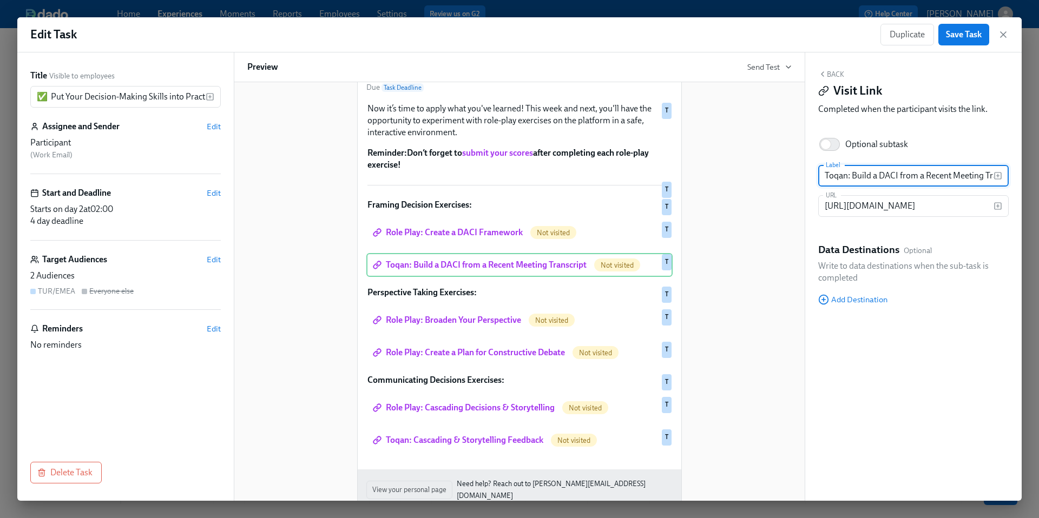
click at [876, 176] on input "Toqan: Build a DACI from a Recent Meeting Transcript" at bounding box center [905, 176] width 175 height 22
drag, startPoint x: 821, startPoint y: 176, endPoint x: 1038, endPoint y: 192, distance: 217.5
click at [1038, 192] on div "Edit Task Duplicate Save Task Title Visible to employees ✅ Put Your Decision-Ma…" at bounding box center [519, 259] width 1039 height 518
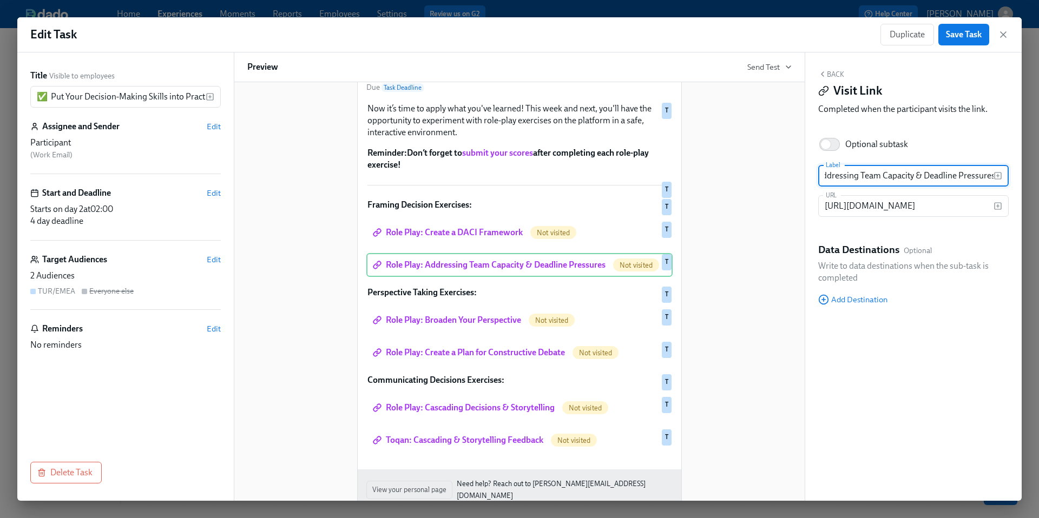
type input "Role Play: Addressing Team Capacity & Deadline Pressures"
click at [787, 355] on div "Hi Participant : First Name ! You have a new task in Leading@Udemy 2025 . To Do…" at bounding box center [519, 257] width 544 height 549
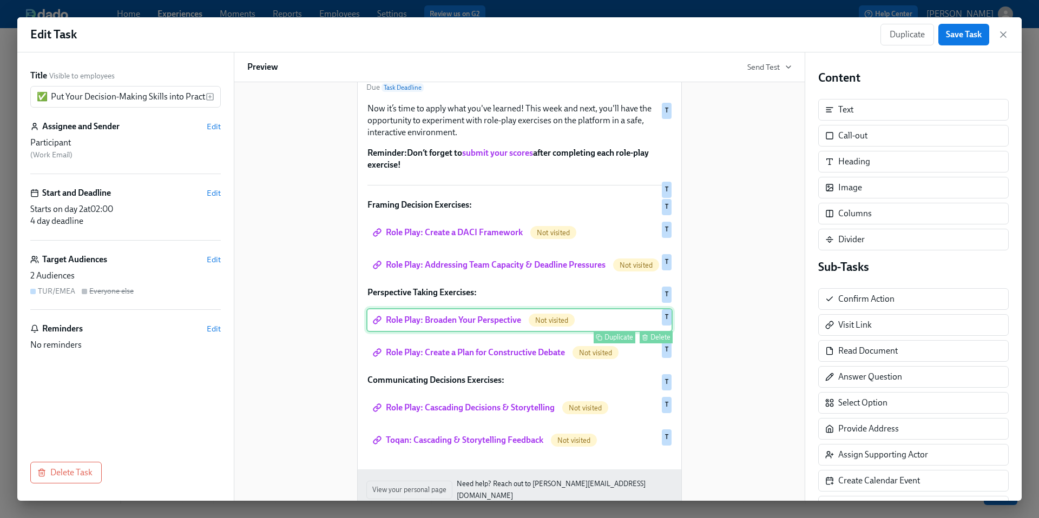
click at [505, 344] on div "Duplicate Delete" at bounding box center [520, 337] width 304 height 12
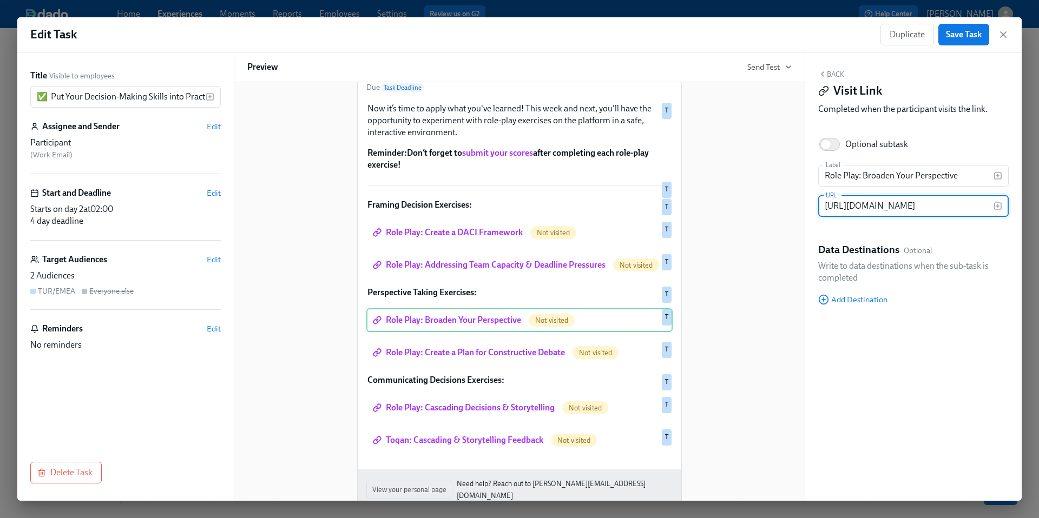
click at [871, 206] on input "https://learning.udemy.com/course/leadingatroleplays/learn/role-play/88#overview" at bounding box center [905, 206] width 175 height 22
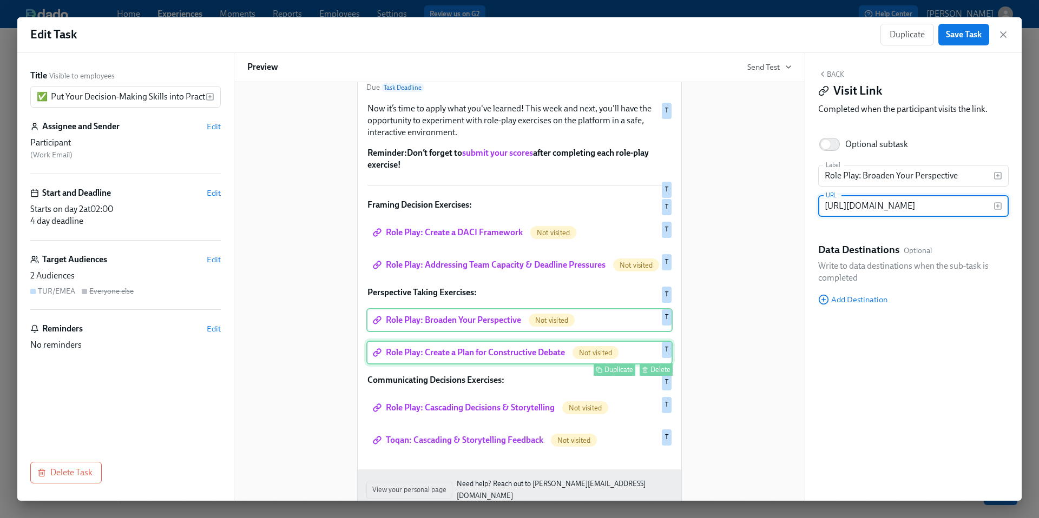
click at [496, 365] on div "Role Play: Create a Plan for Constructive Debate Not visited Duplicate Delete T" at bounding box center [519, 353] width 306 height 24
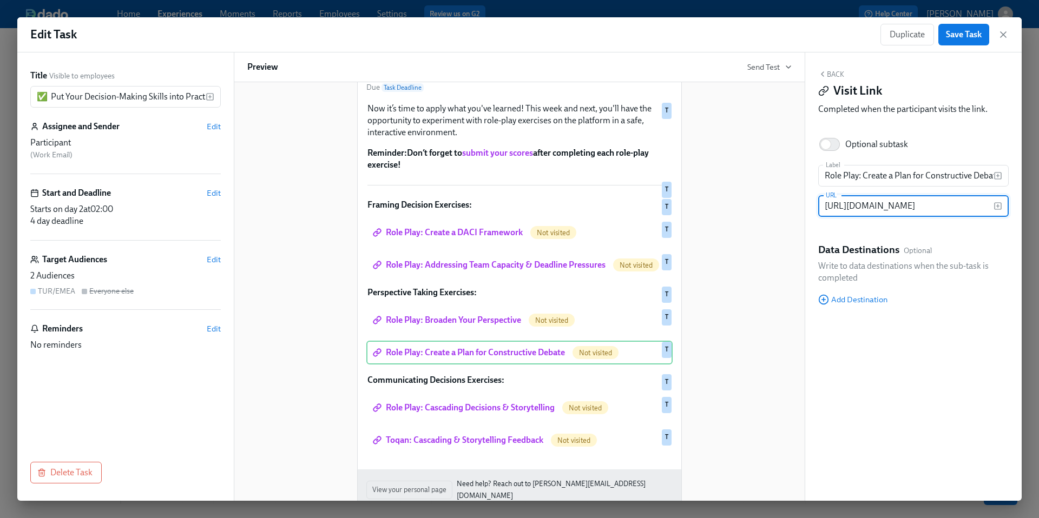
scroll to position [0, 0]
click at [873, 204] on input "https://learning.udemy.com/course/leadingatroleplays/learn/role-play/65#overview" at bounding box center [905, 206] width 175 height 22
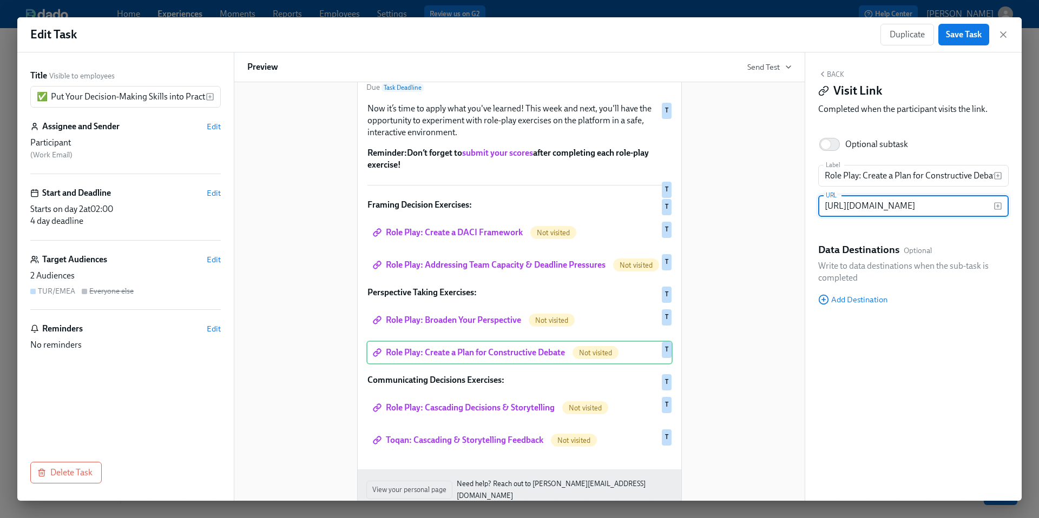
click at [717, 326] on div "Hi Participant : First Name ! You have a new task in Leading@Udemy 2025 . To Do…" at bounding box center [519, 257] width 544 height 549
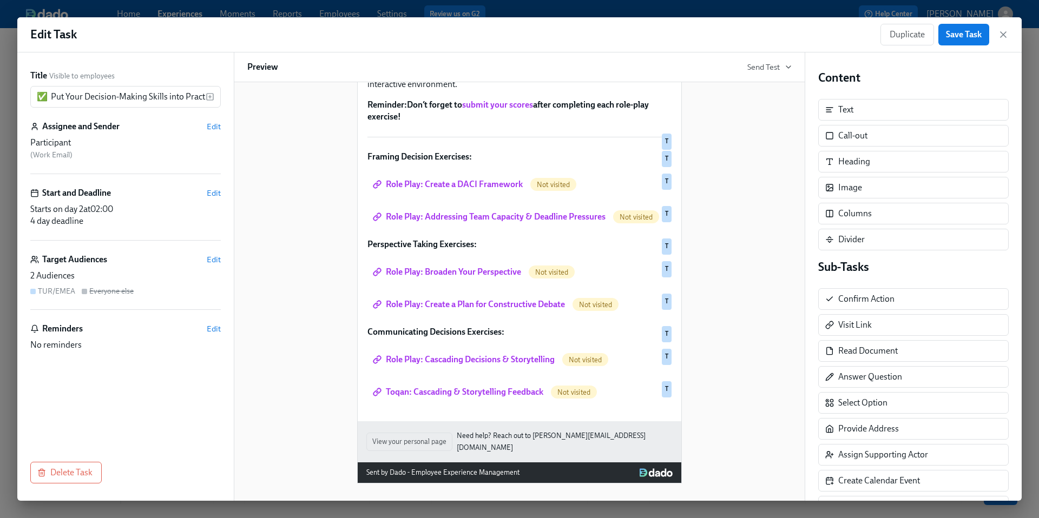
scroll to position [162, 0]
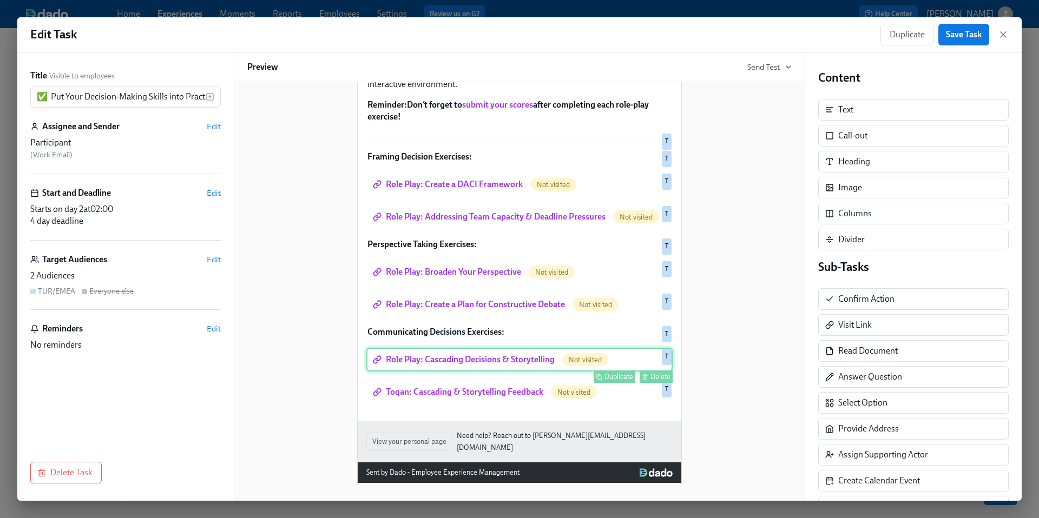
click at [415, 372] on div "Role Play: Cascading Decisions & Storytelling Not visited Duplicate Delete T" at bounding box center [519, 360] width 306 height 24
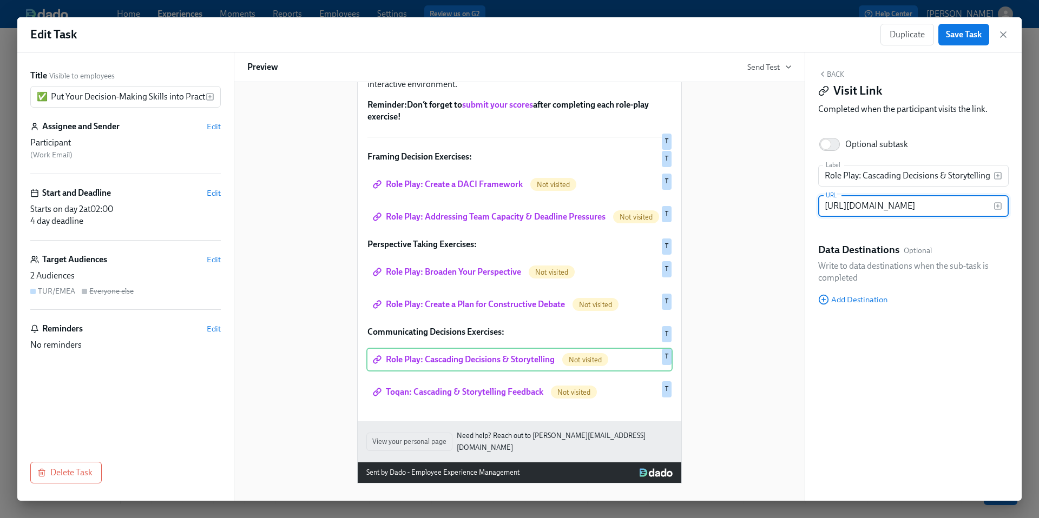
scroll to position [0, 0]
click at [920, 209] on input "https://learning.udemy.com/course/leadingatroleplays/learn/role-play/76#overview" at bounding box center [905, 206] width 175 height 22
paste input "change-management-for-organizations/learn/role-play/861"
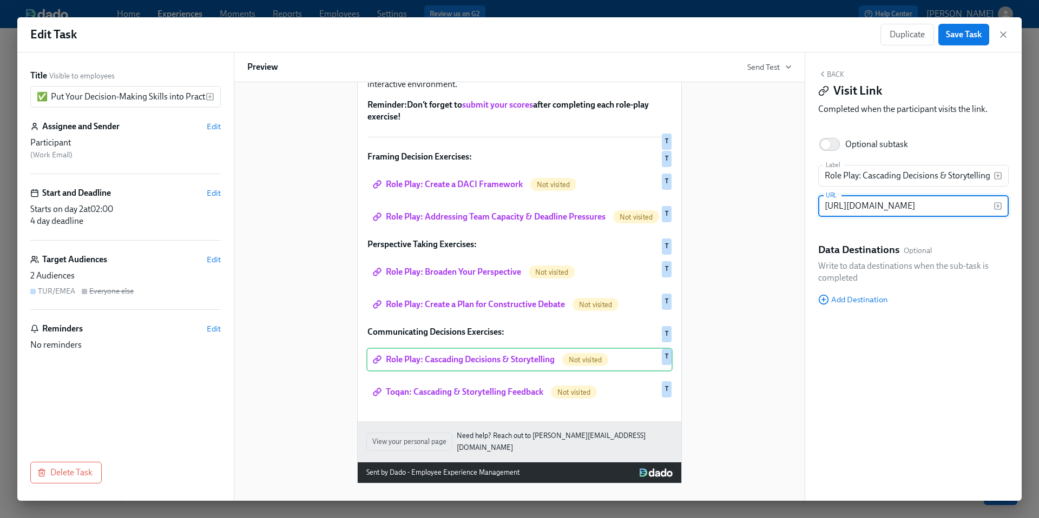
scroll to position [0, 229]
type input "https://learning.udemy.com/course/change-management-for-organizations/learn/rol…"
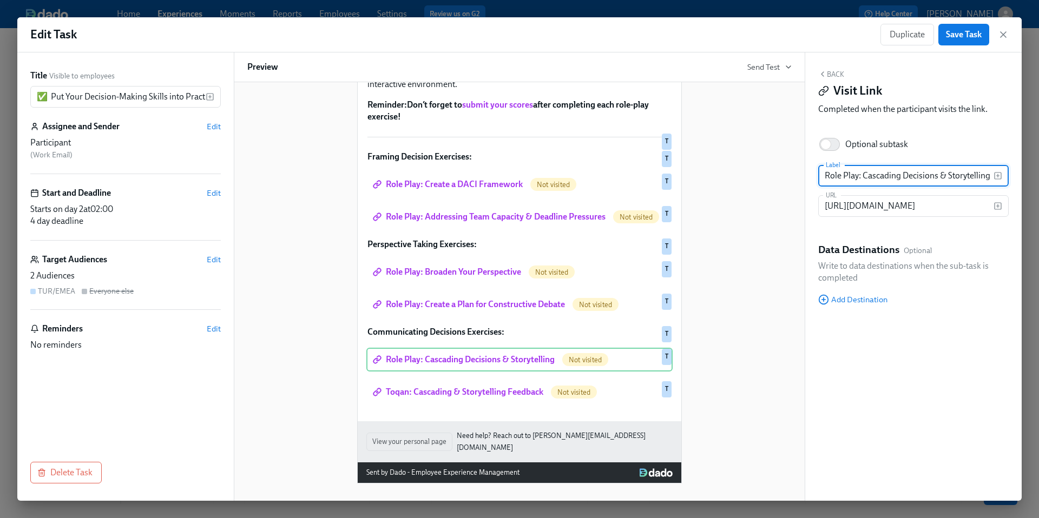
scroll to position [0, 0]
drag, startPoint x: 865, startPoint y: 175, endPoint x: 987, endPoint y: 183, distance: 122.0
click at [987, 184] on input "Role Play: Cascading Decisions & Storytelling" at bounding box center [905, 176] width 175 height 22
type input "Role Play: Analyzing Cultural Factors for Change Success"
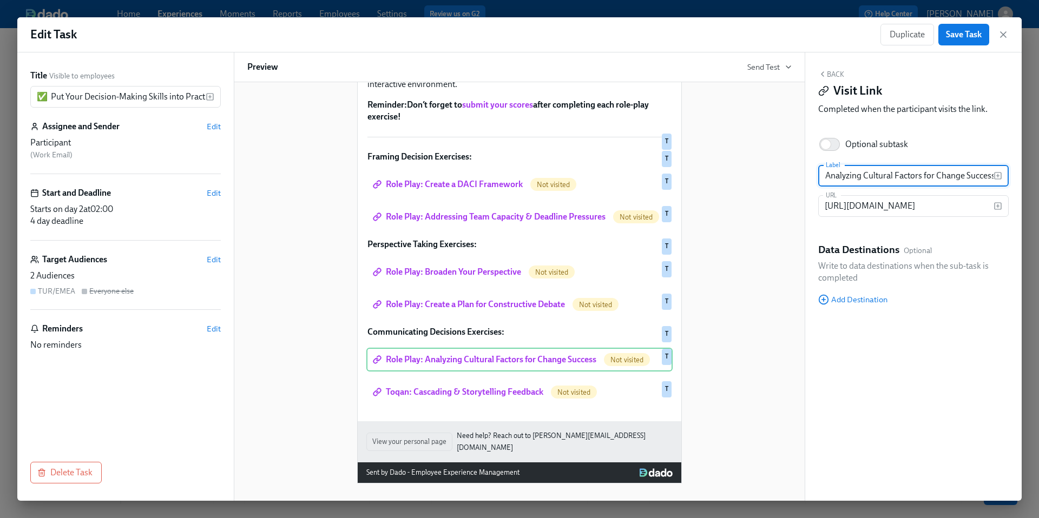
click at [687, 417] on div "Hi Participant : First Name ! You have a new task in Leading@Udemy 2025 . To Do…" at bounding box center [519, 209] width 544 height 549
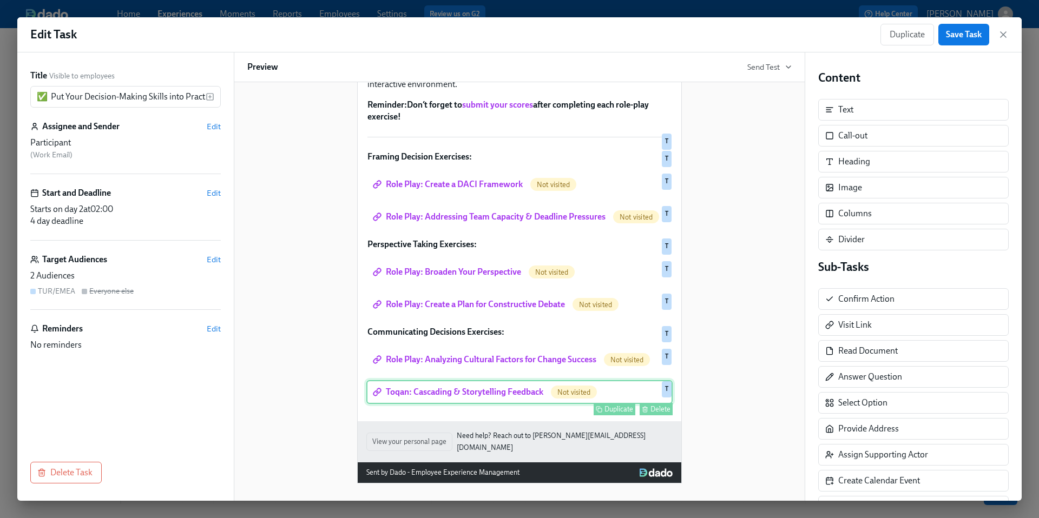
click at [512, 404] on div "Toqan: Cascading & Storytelling Feedback Not visited Duplicate Delete T" at bounding box center [519, 392] width 306 height 24
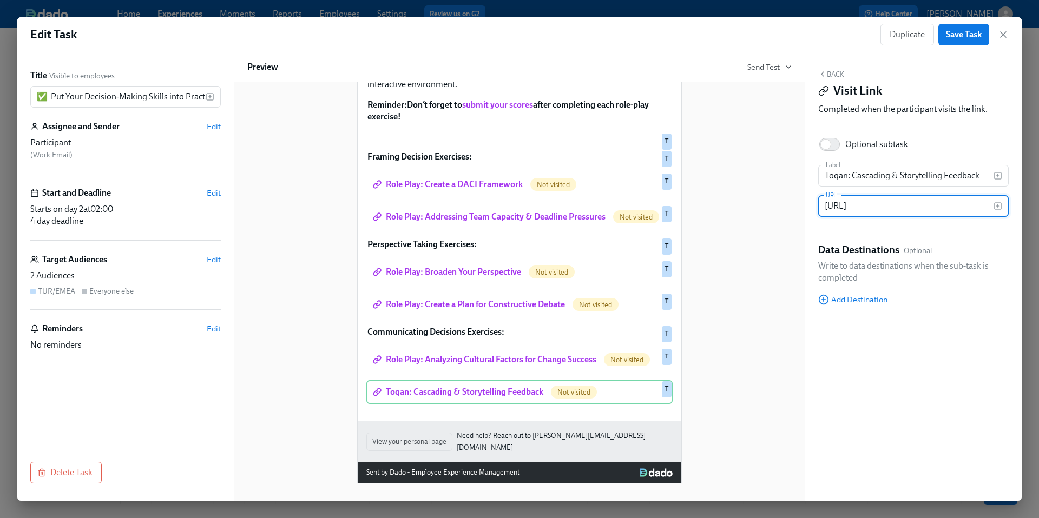
scroll to position [0, 0]
click at [913, 208] on input "https://work.toqan.ai/spaces/join/87ad9d84-e9d3-4f59-a77c-31df8731983c" at bounding box center [905, 206] width 175 height 22
paste input "learning.udemy.com/course/how-to-make-better-faster-decisions-at-work/learn/rol…"
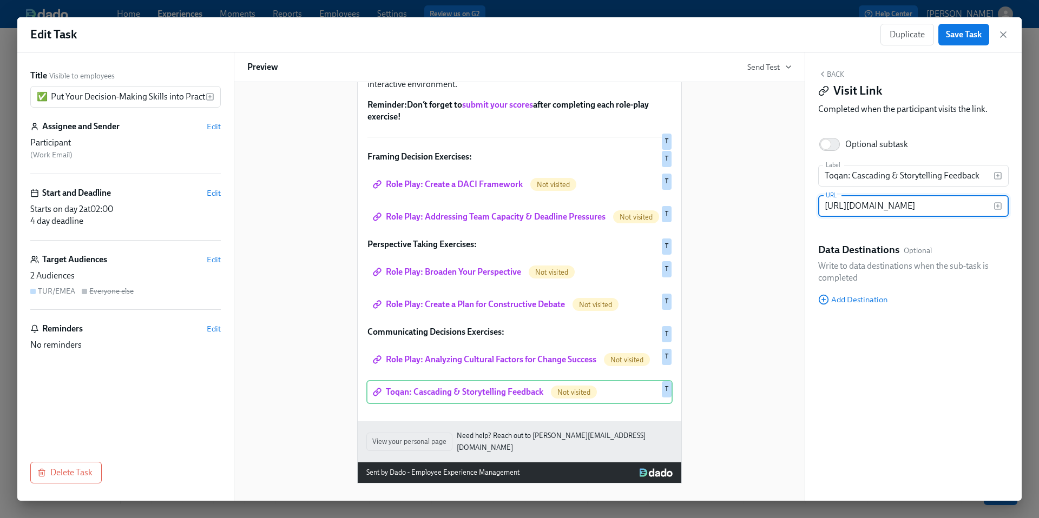
scroll to position [0, 254]
type input "https://learning.udemy.com/course/how-to-make-better-faster-decisions-at-work/l…"
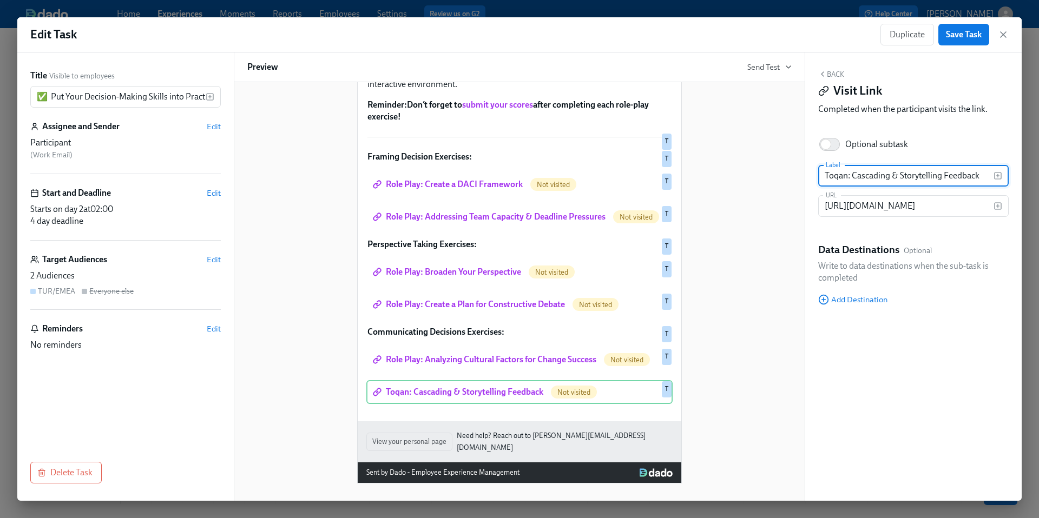
scroll to position [0, 0]
drag, startPoint x: 824, startPoint y: 174, endPoint x: 996, endPoint y: 189, distance: 172.7
click at [996, 189] on div "Label Toqan: Cascading & Storytelling Feedback Label URL https://learning.udemy…" at bounding box center [913, 195] width 190 height 61
type input "Role Play: Post-Decision Security Review & Feedback Session"
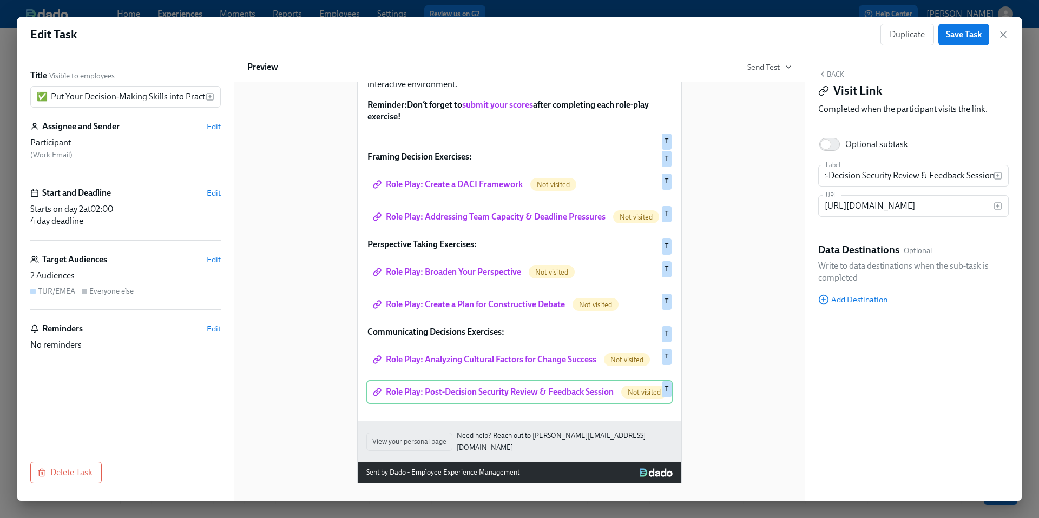
scroll to position [0, 0]
click at [747, 400] on div "Hi Participant : First Name ! You have a new task in Leading@Udemy 2025 . To Do…" at bounding box center [519, 209] width 544 height 549
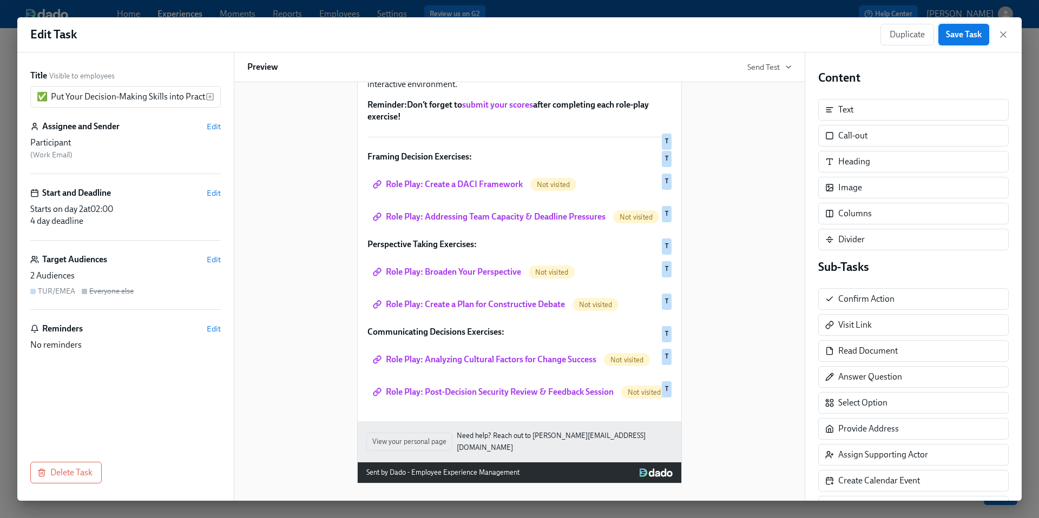
click at [959, 31] on span "Save Task" at bounding box center [964, 34] width 36 height 11
click at [1004, 35] on icon "button" at bounding box center [1003, 34] width 11 height 11
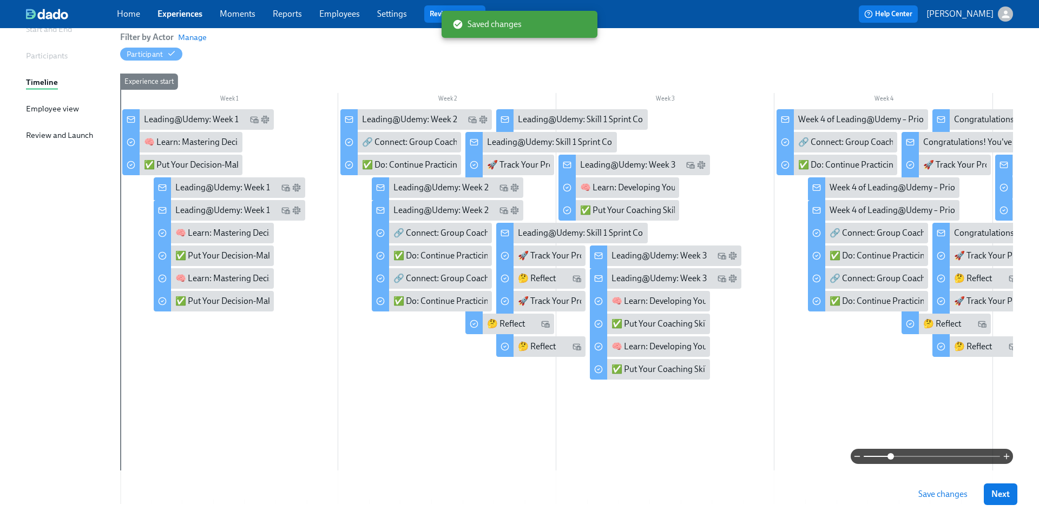
click at [939, 494] on span "Save changes" at bounding box center [942, 494] width 49 height 11
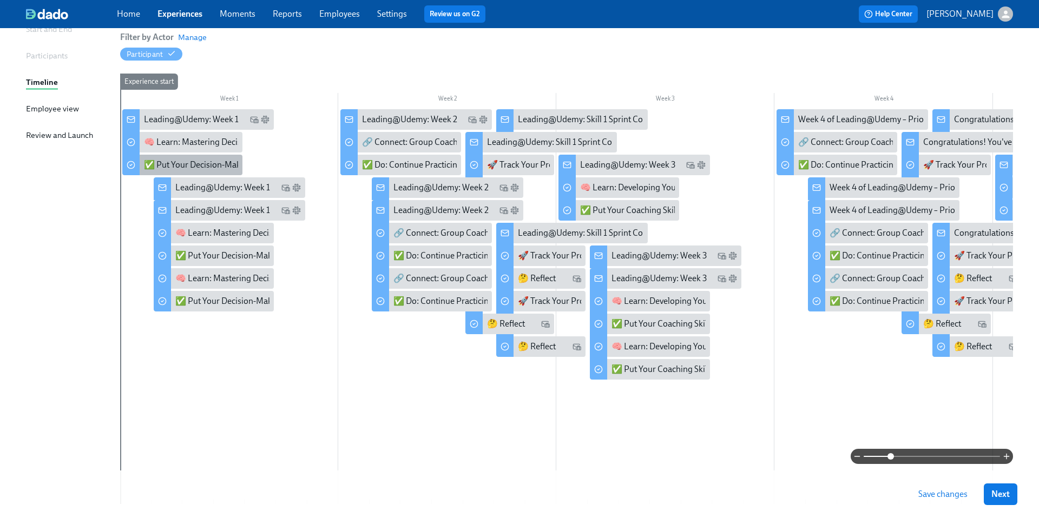
click at [178, 170] on div "✅ Put Your Decision-Making Skills into Practice" at bounding box center [232, 165] width 177 height 12
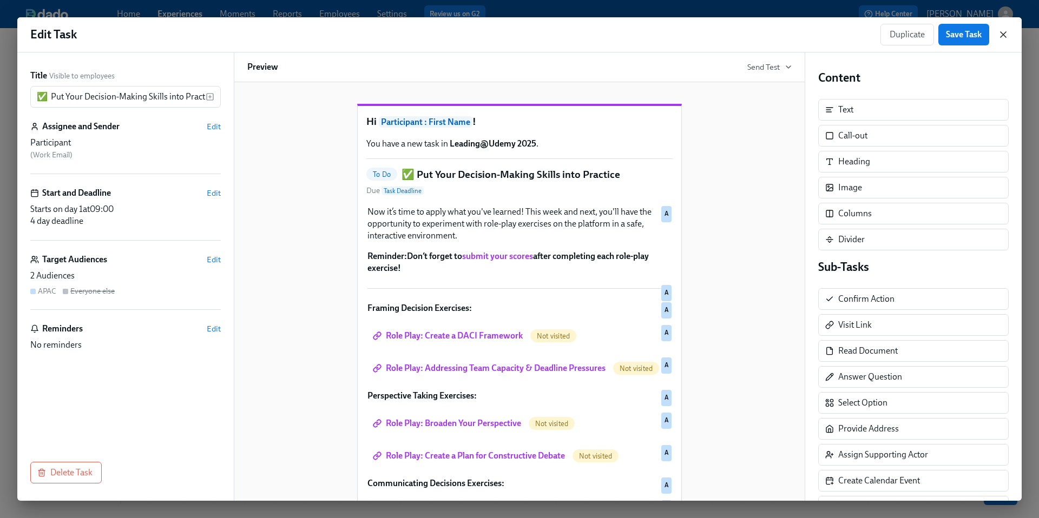
click at [1004, 36] on icon "button" at bounding box center [1003, 34] width 11 height 11
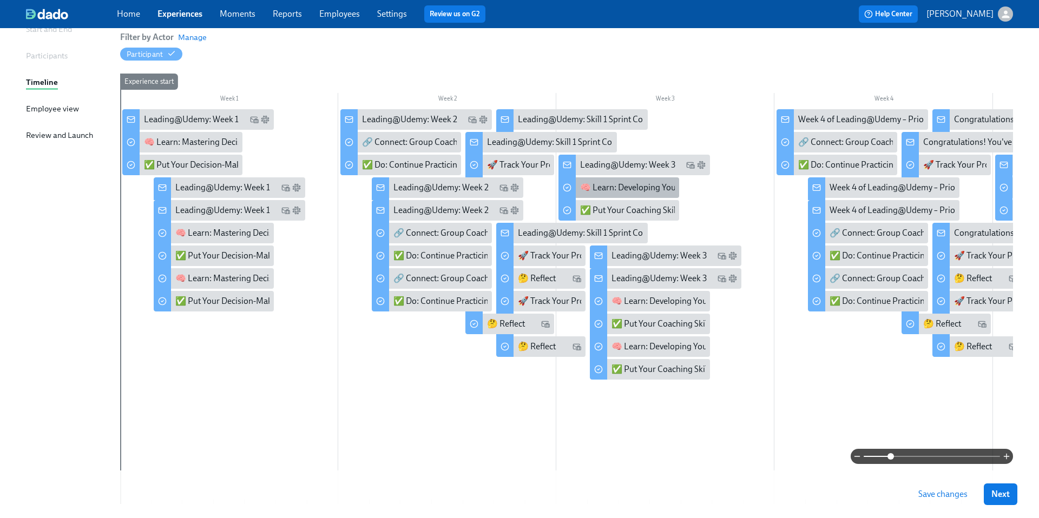
click at [597, 190] on div "🧠 Learn: Developing Your Coaching Mindset" at bounding box center [664, 188] width 168 height 12
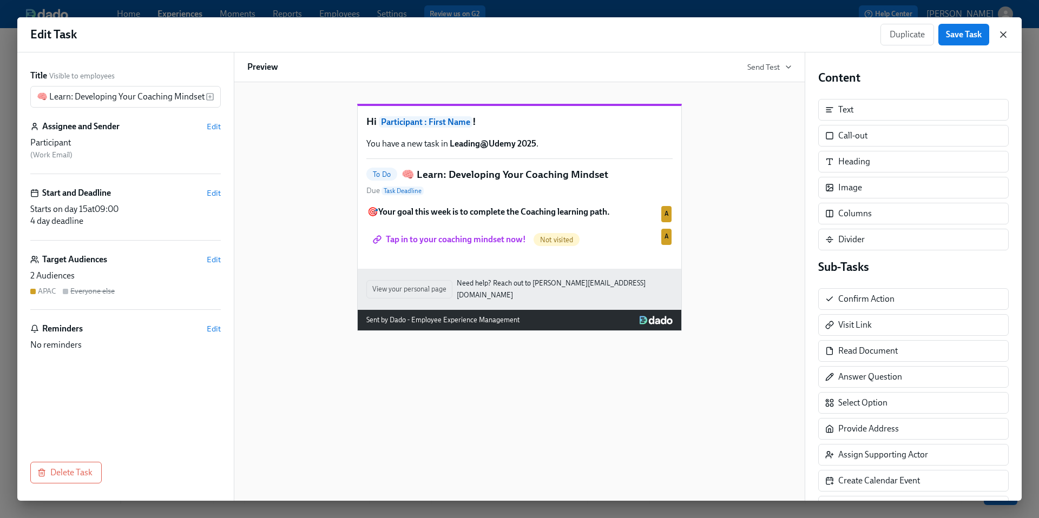
click at [1005, 35] on icon "button" at bounding box center [1003, 34] width 11 height 11
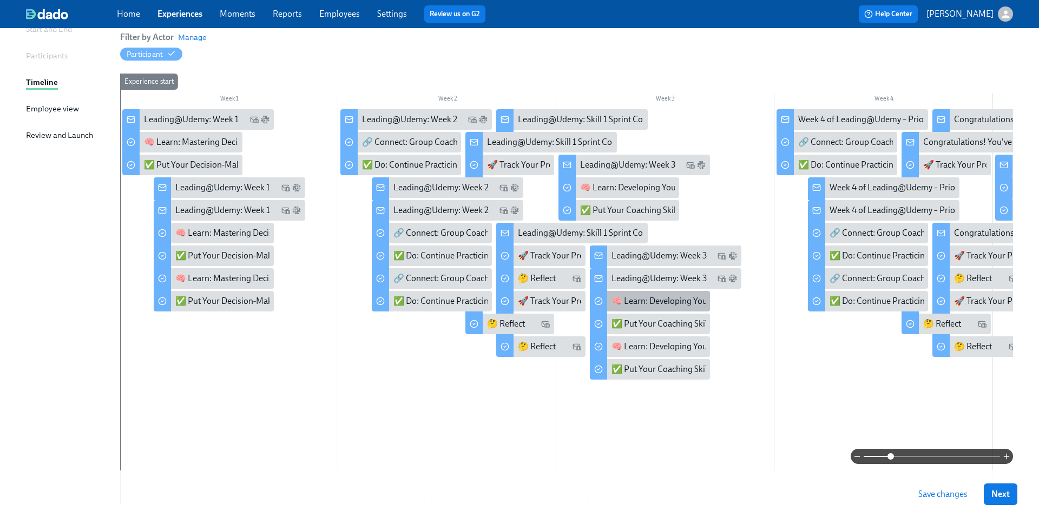
click at [626, 304] on div "🧠 Learn: Developing Your Coaching Mindset" at bounding box center [695, 301] width 168 height 12
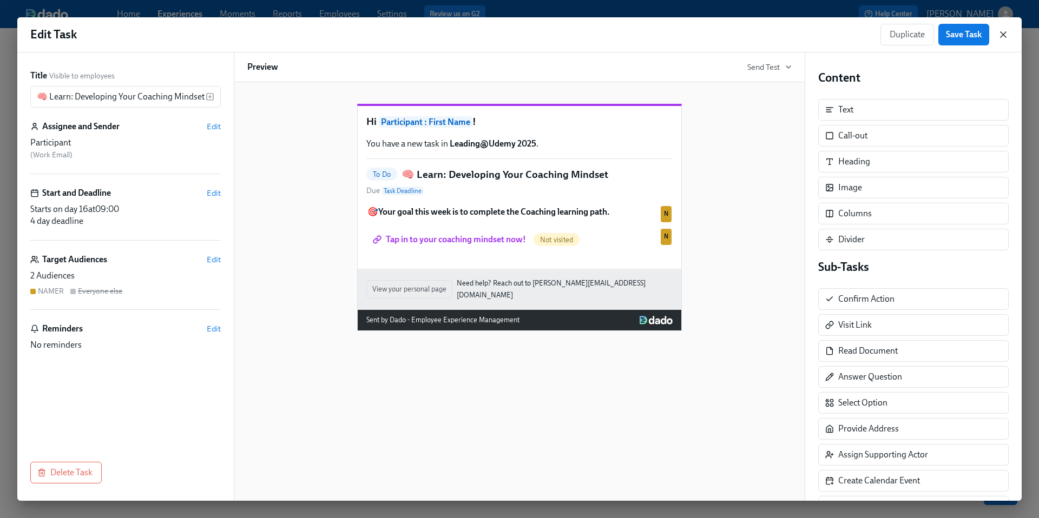
click at [1000, 36] on icon "button" at bounding box center [1003, 34] width 11 height 11
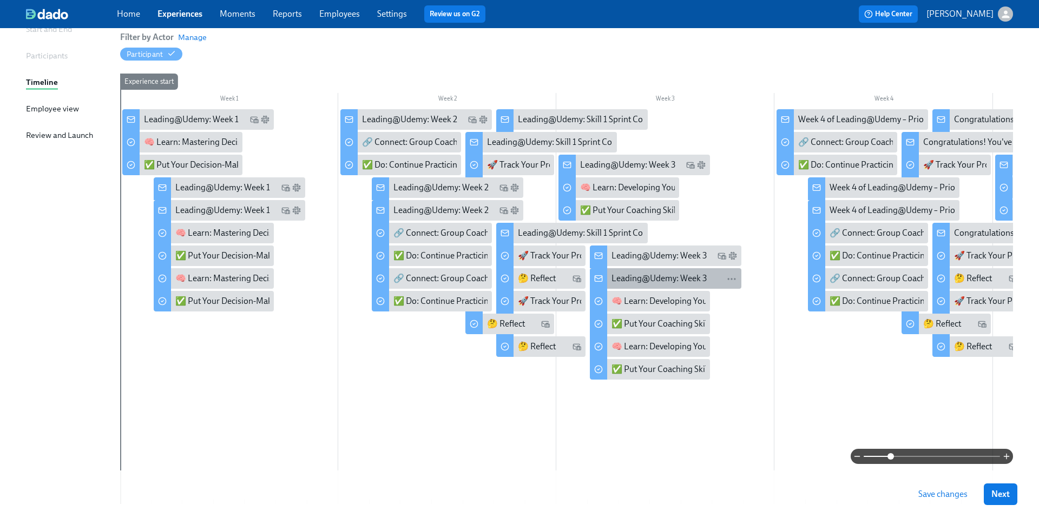
click at [636, 278] on div "Leading@Udemy: Week 3" at bounding box center [658, 279] width 95 height 12
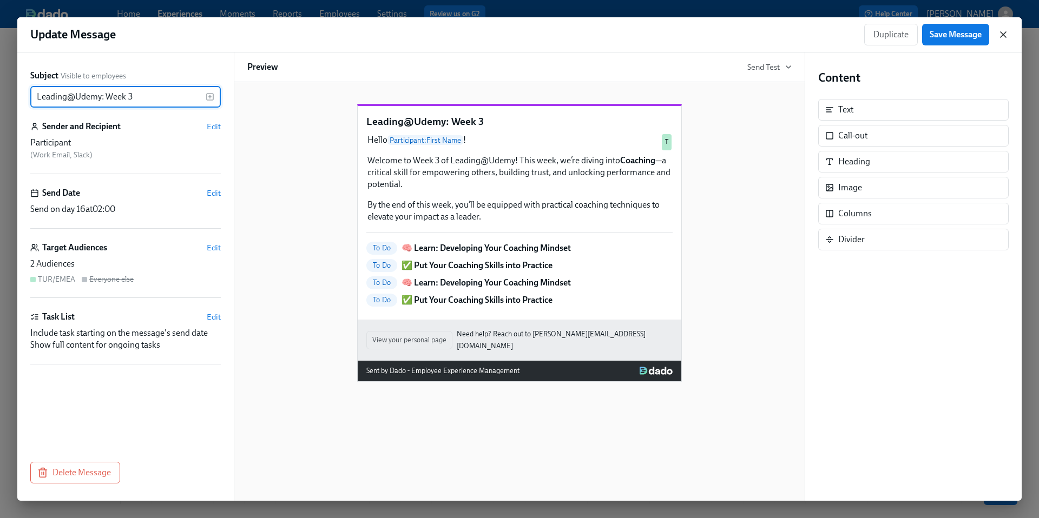
click at [999, 36] on icon "button" at bounding box center [1003, 34] width 11 height 11
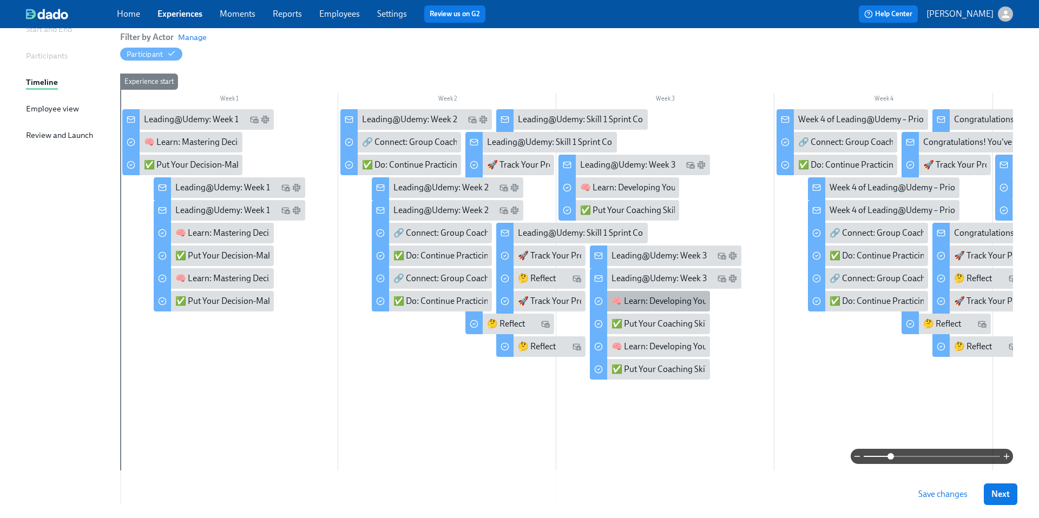
click at [622, 298] on div "🧠 Learn: Developing Your Coaching Mindset" at bounding box center [695, 301] width 168 height 12
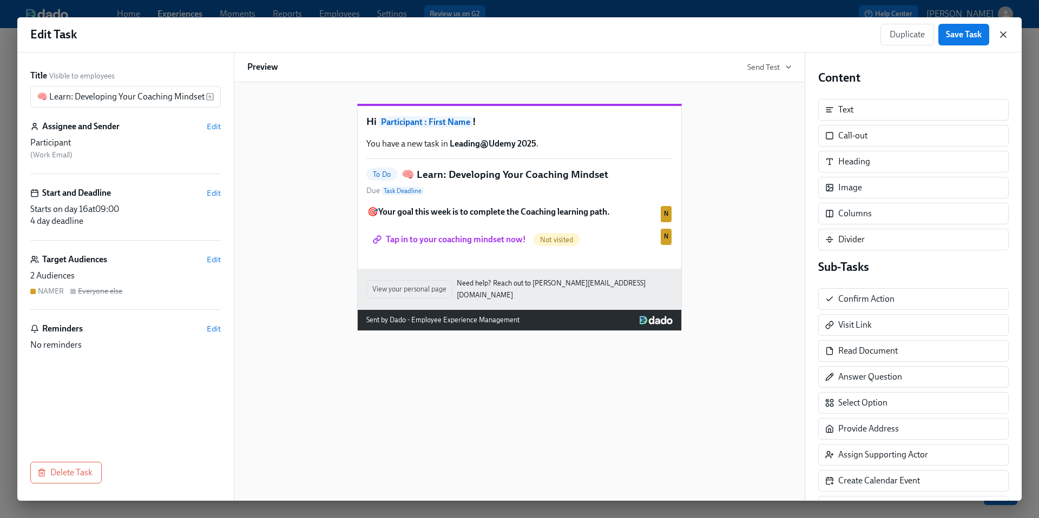
click at [1006, 39] on icon "button" at bounding box center [1003, 34] width 11 height 11
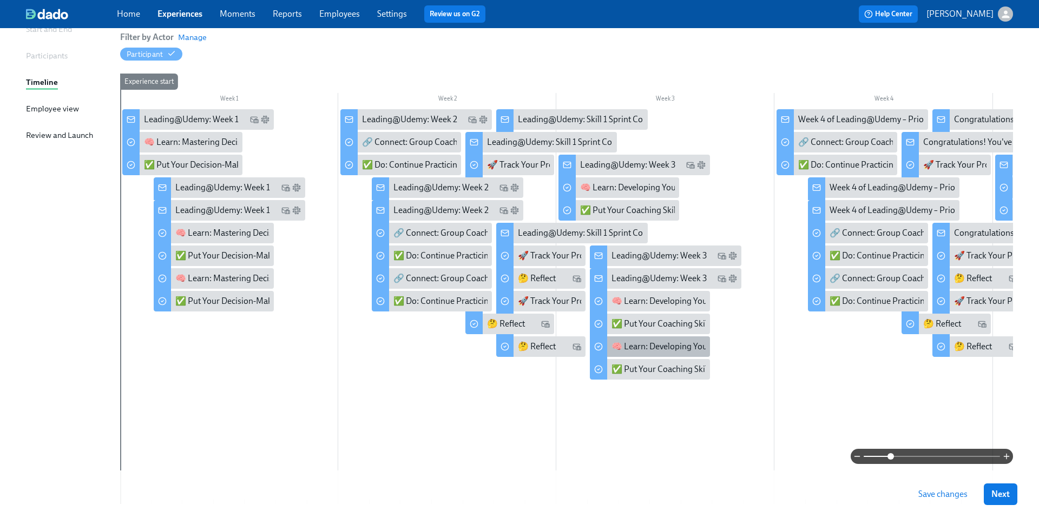
click at [650, 345] on div "🧠 Learn: Developing Your Coaching Mindset" at bounding box center [695, 347] width 168 height 12
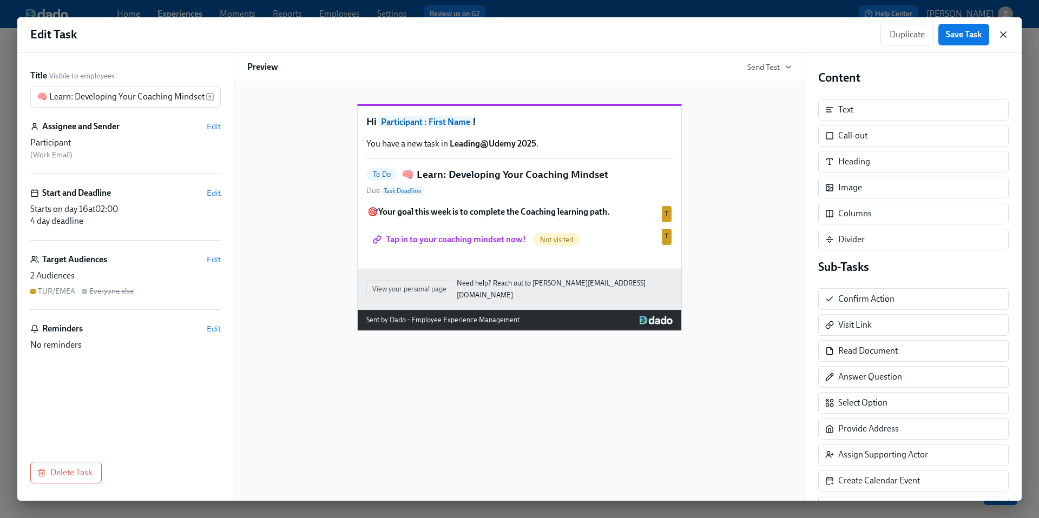
click at [1001, 35] on icon "button" at bounding box center [1003, 34] width 11 height 11
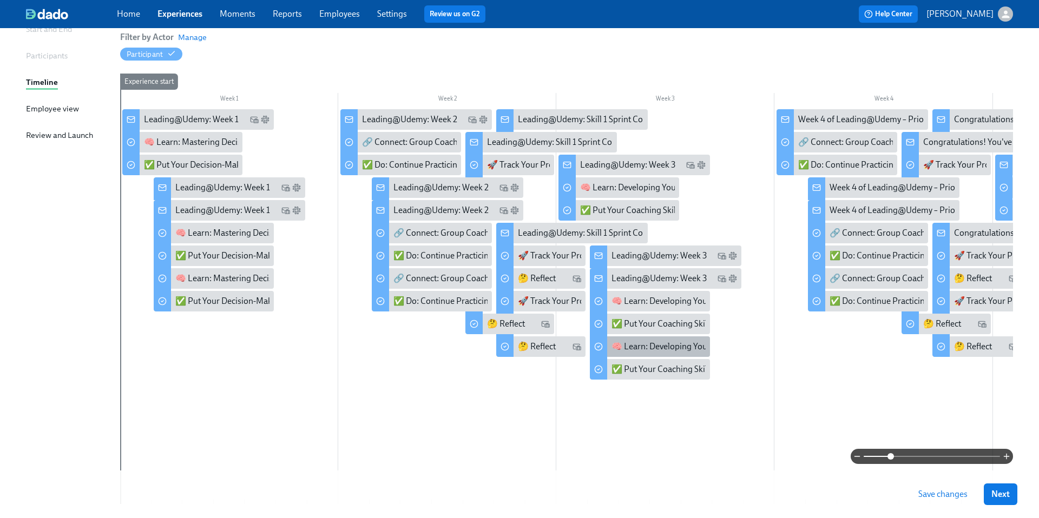
click at [648, 344] on div "🧠 Learn: Developing Your Coaching Mindset" at bounding box center [695, 347] width 168 height 12
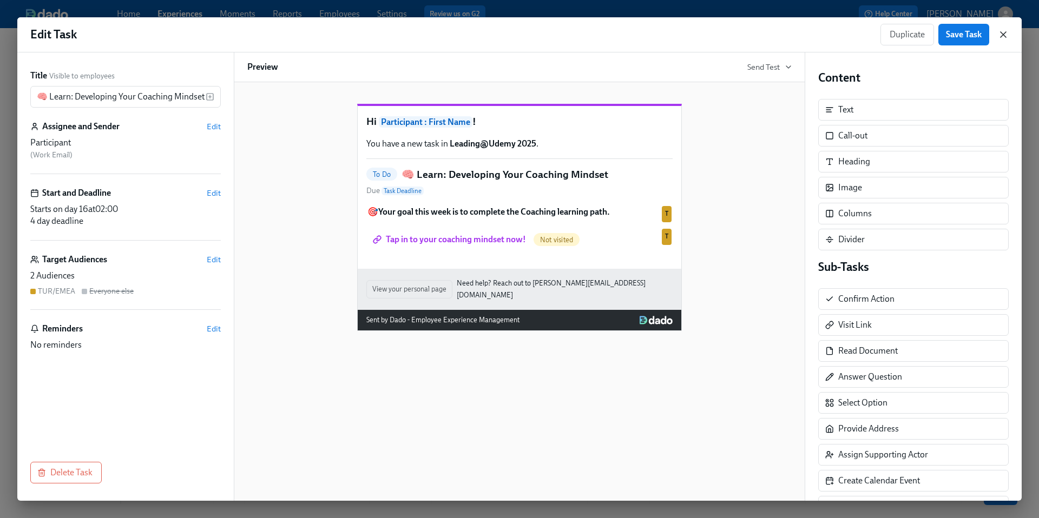
click at [1002, 38] on icon "button" at bounding box center [1003, 34] width 11 height 11
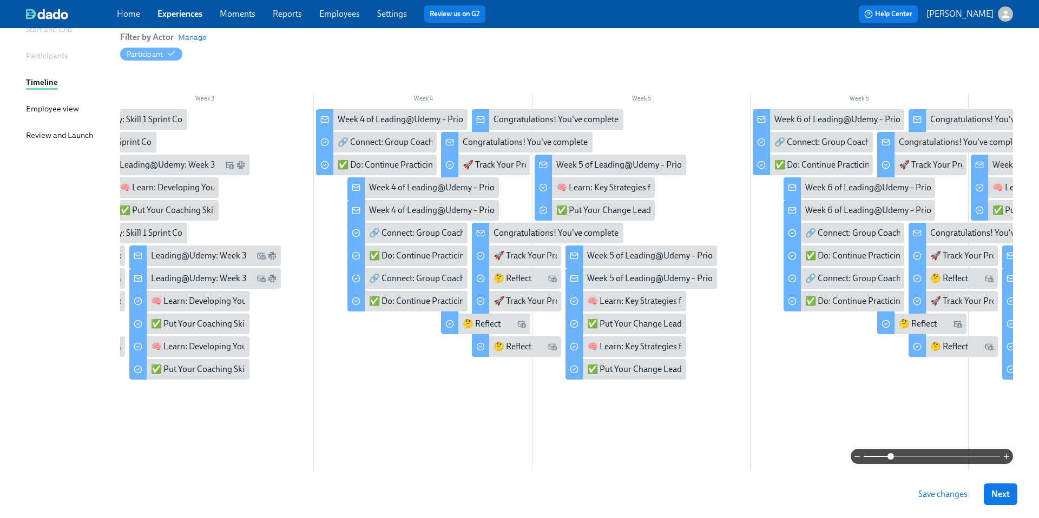
scroll to position [0, 456]
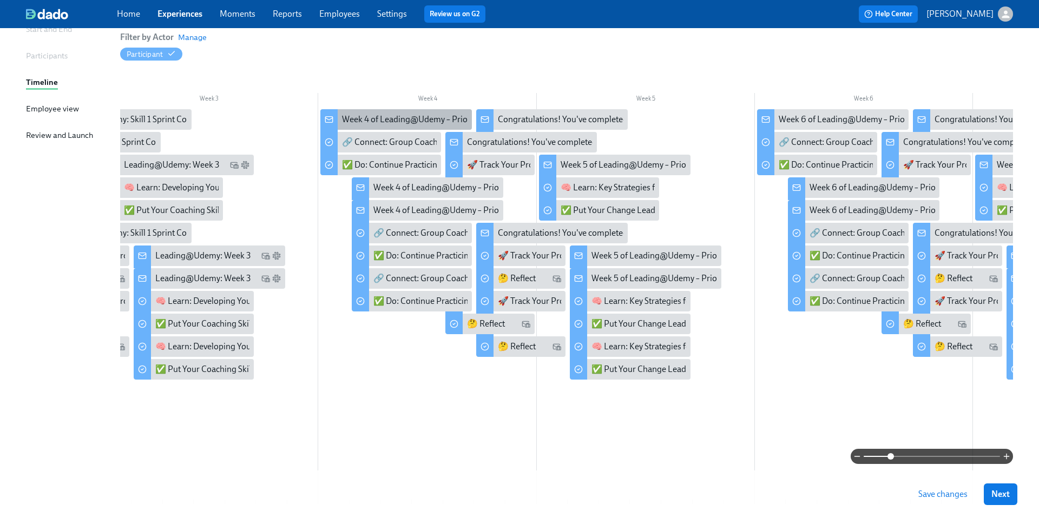
click at [404, 115] on div "Week 4 of Leading@Udemy – Priority Skill #2: Coaching!" at bounding box center [445, 120] width 207 height 12
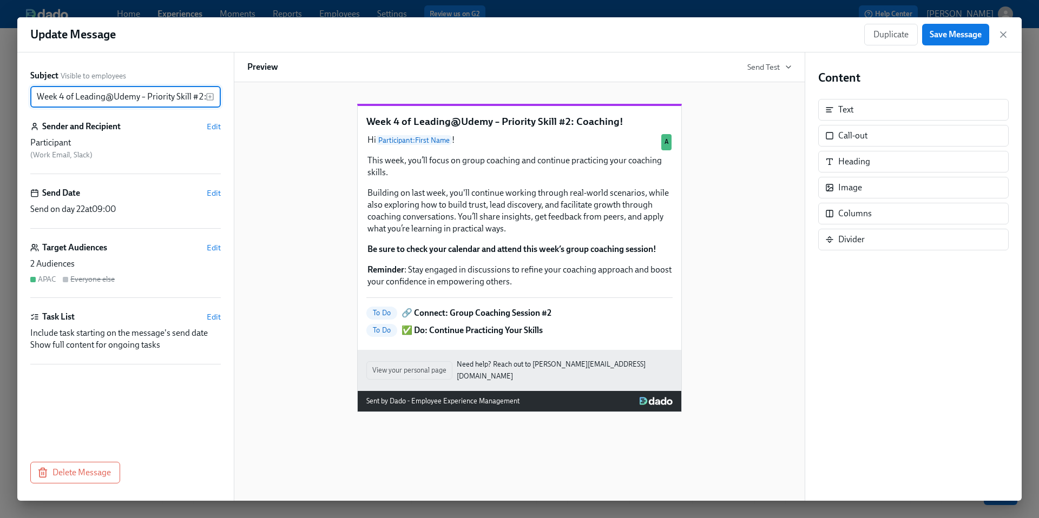
drag, startPoint x: 75, startPoint y: 98, endPoint x: 2, endPoint y: 97, distance: 73.6
click at [2, 97] on div "Update Message Duplicate Save Message Subject Visible to employees Week 4 of Le…" at bounding box center [519, 259] width 1039 height 518
drag, startPoint x: 102, startPoint y: 98, endPoint x: 206, endPoint y: 108, distance: 104.3
click at [206, 108] on div "Subject Visible to employees Leading@Udemy – Priority Skill #2: Coaching! ​ Sen…" at bounding box center [125, 253] width 190 height 366
type input "Leading@Udemy: Week 4"
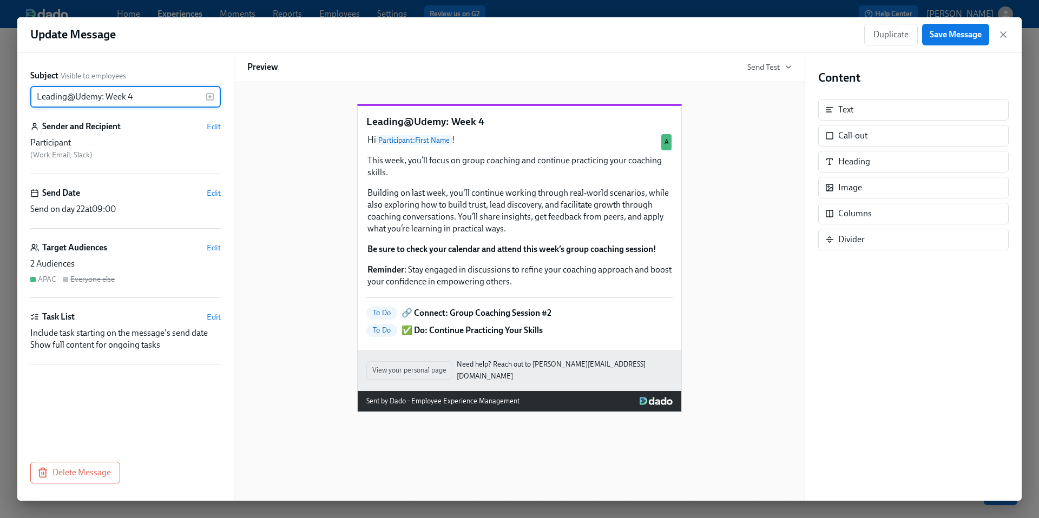
click at [317, 223] on div "Leading@Udemy: Week 4 Hi Participant : First Name ! This week, you’ll focus on …" at bounding box center [519, 250] width 544 height 326
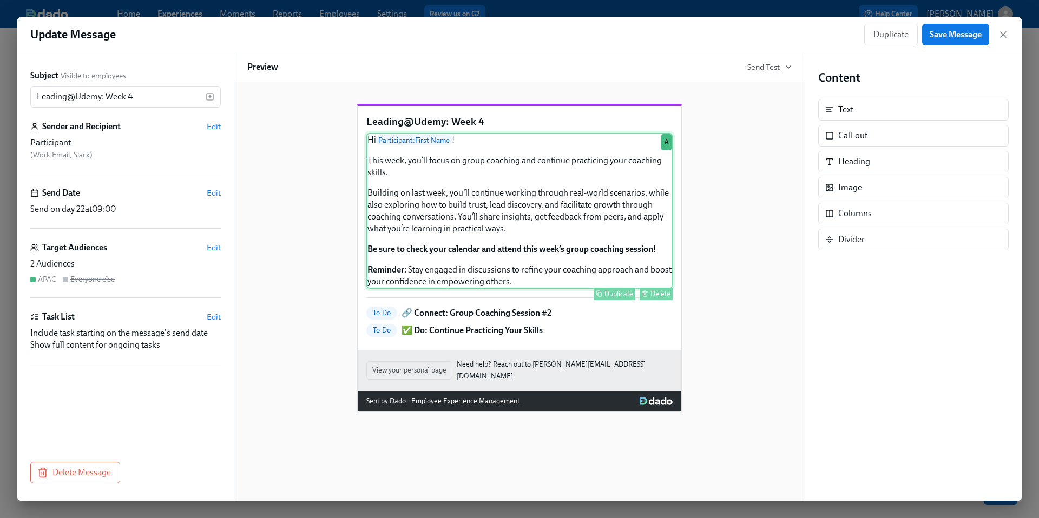
click at [417, 235] on div "Hi Participant : First Name ! This week, you’ll focus on group coaching and con…" at bounding box center [519, 211] width 306 height 156
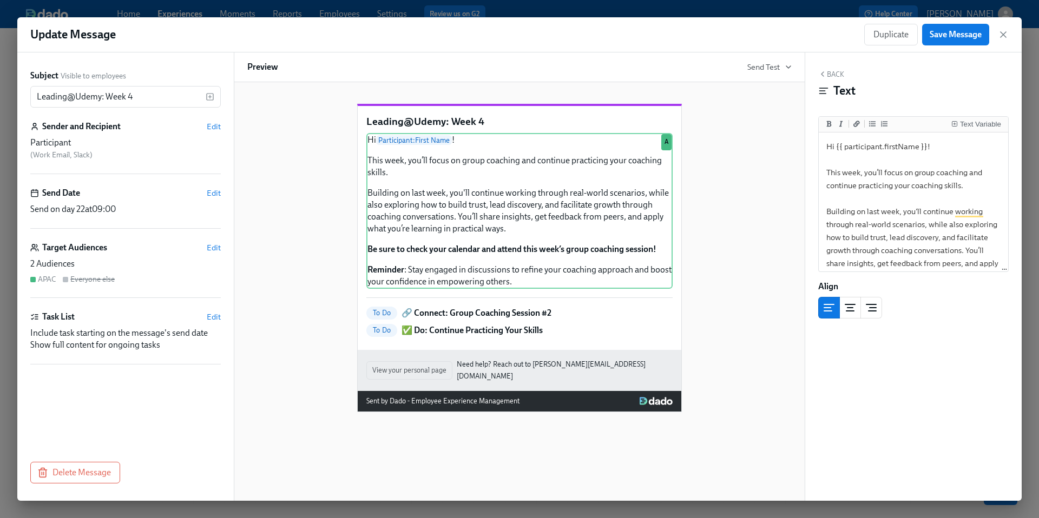
click at [719, 306] on div "Leading@Udemy: Week 4 Hi Participant : First Name ! This week, you’ll focus on …" at bounding box center [519, 250] width 544 height 326
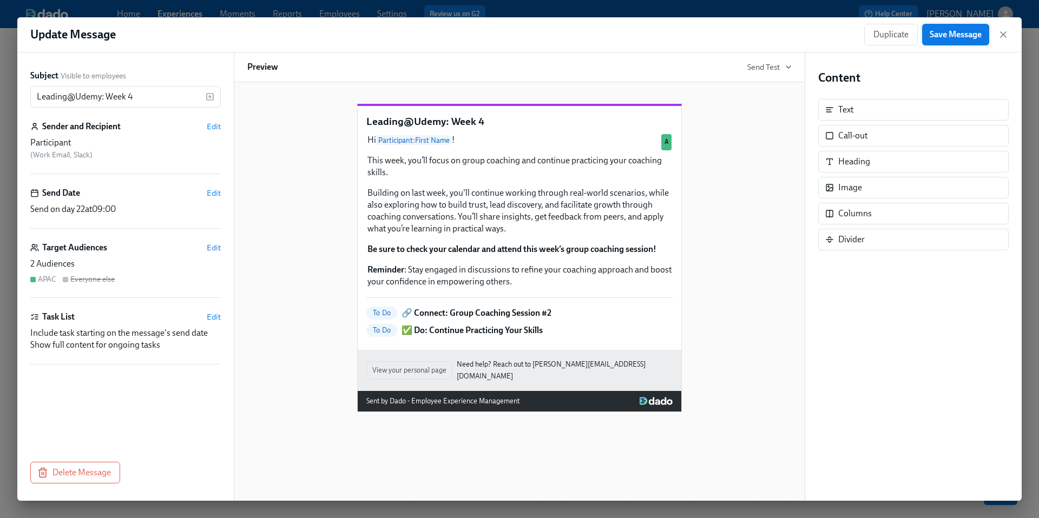
click at [945, 39] on span "Save Message" at bounding box center [955, 34] width 52 height 11
click at [1003, 35] on icon "button" at bounding box center [1002, 34] width 5 height 5
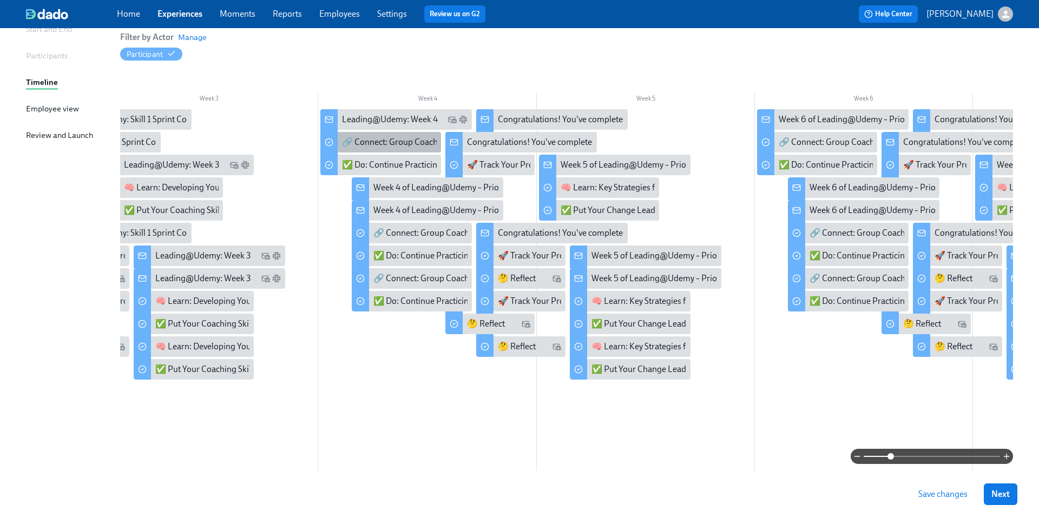
click at [382, 142] on div "🔗 Connect: Group Coaching Session #2" at bounding box center [416, 142] width 149 height 12
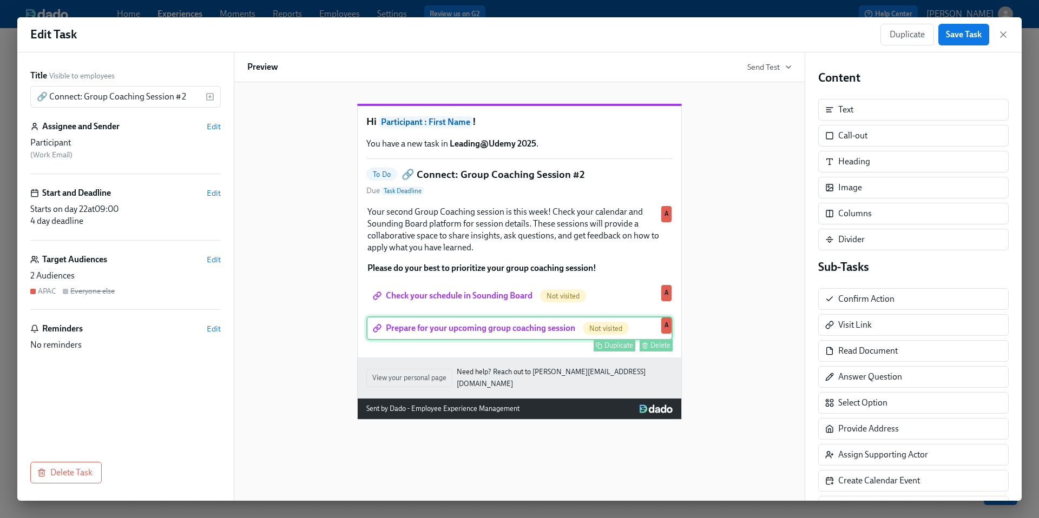
click at [425, 340] on div "Prepare for your upcoming group coaching session Not visited Duplicate Delete A" at bounding box center [519, 328] width 306 height 24
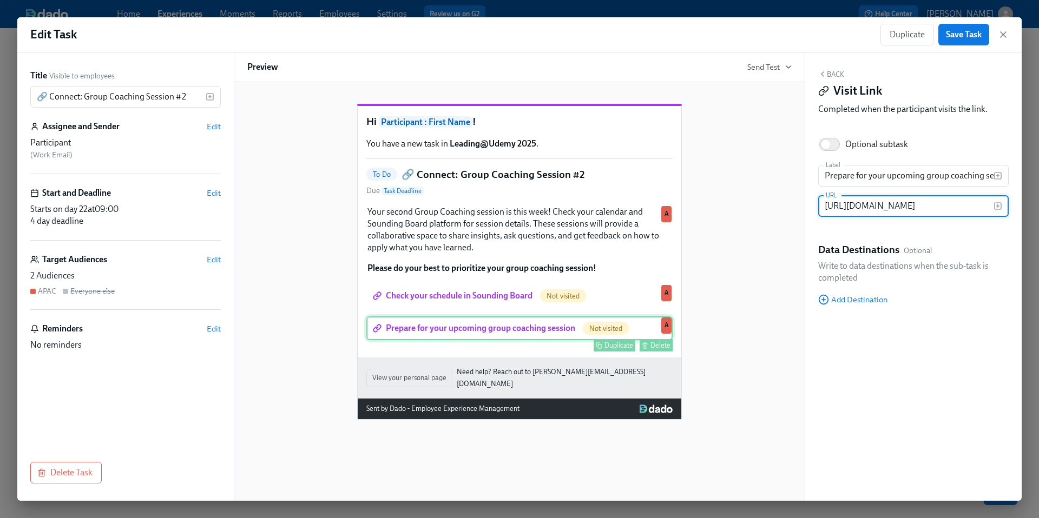
scroll to position [0, 452]
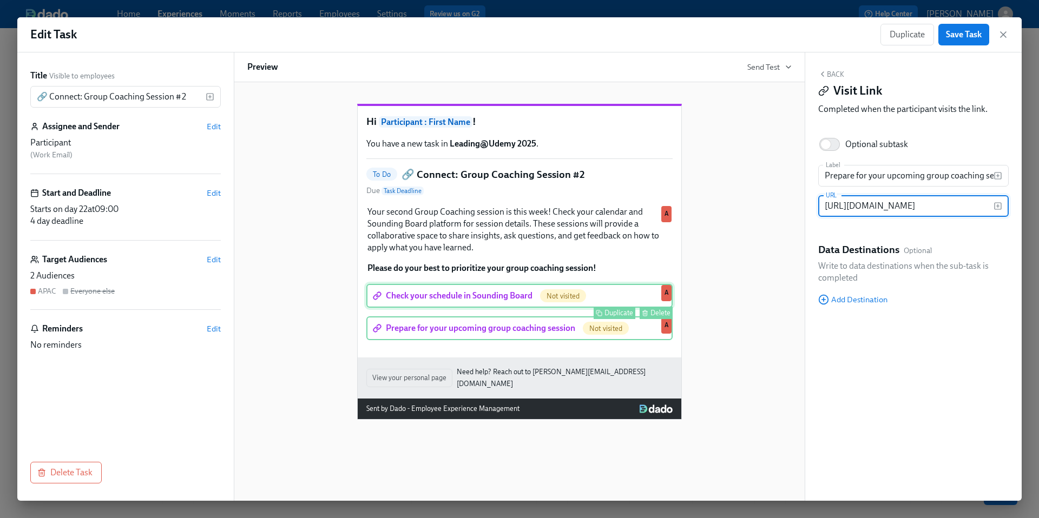
click at [420, 308] on div "Check your schedule in Sounding Board Not visited Duplicate Delete A" at bounding box center [519, 296] width 306 height 24
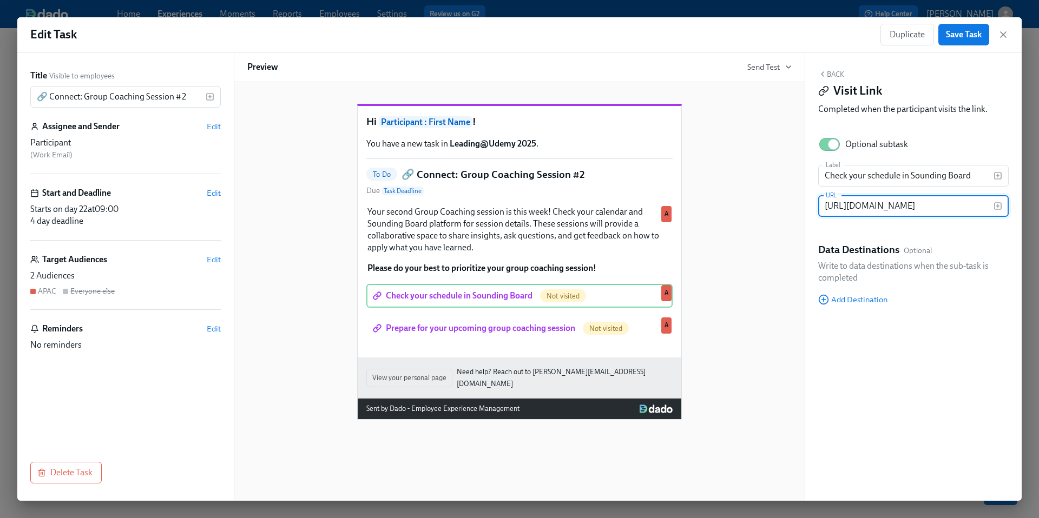
click at [756, 292] on div "Hi Participant : First Name ! You have a new task in Leading@Udemy 2025 . To Do…" at bounding box center [519, 253] width 544 height 333
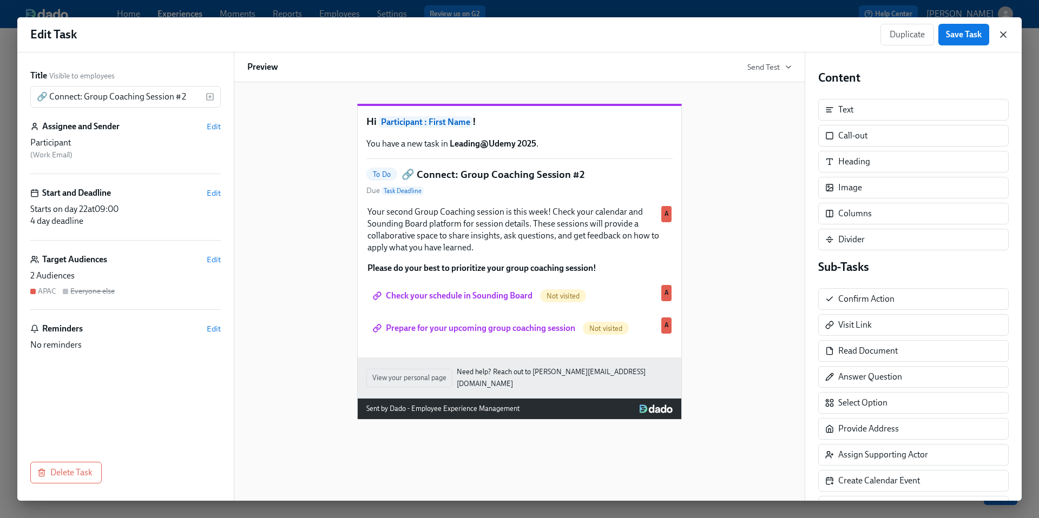
click at [999, 36] on icon "button" at bounding box center [1003, 34] width 11 height 11
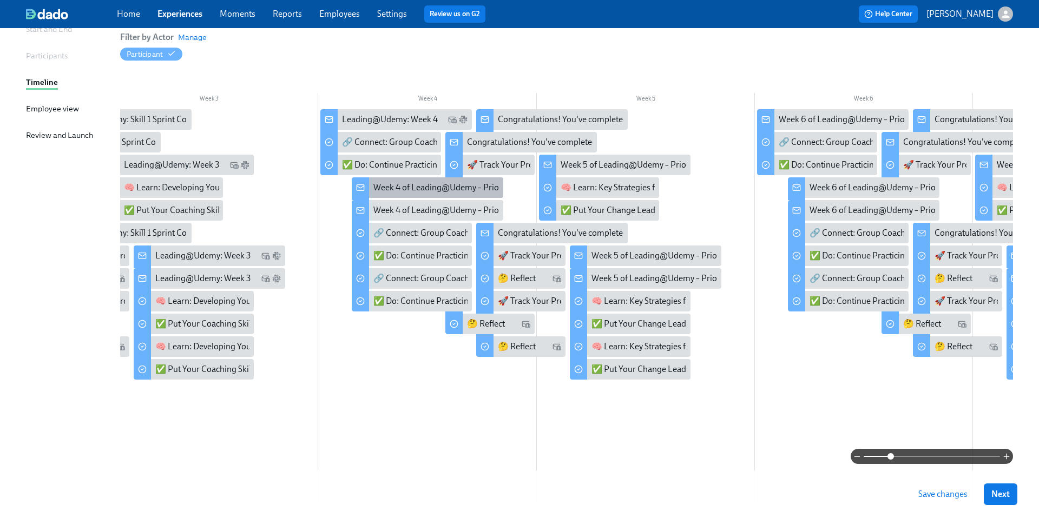
click at [399, 187] on div "Week 4 of Leading@Udemy – Priority Skill #2: Coaching!" at bounding box center [476, 188] width 207 height 12
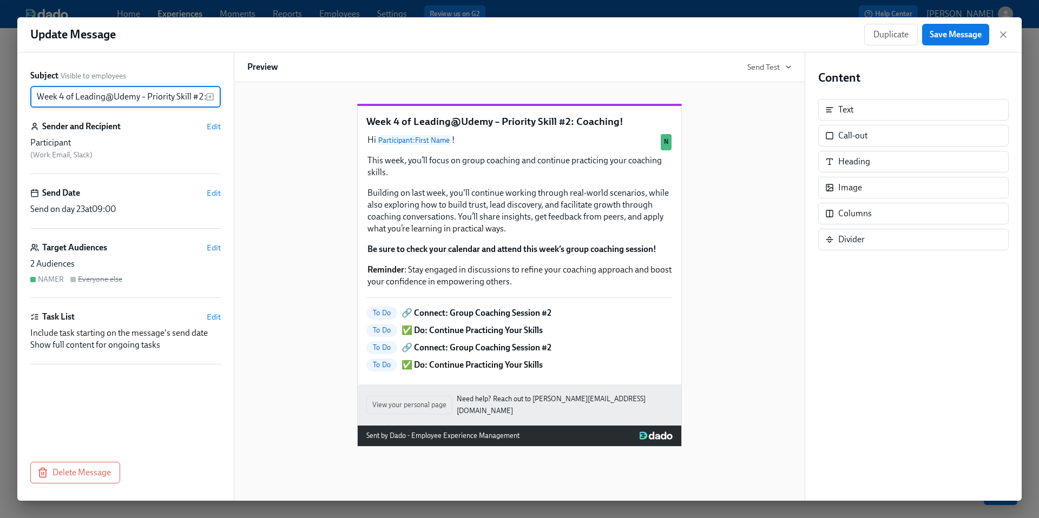
scroll to position [0, 38]
click at [46, 98] on input "Week 4 of Leading@Udemy – Priority Skill #2: Coaching!" at bounding box center [117, 97] width 175 height 22
drag, startPoint x: 38, startPoint y: 95, endPoint x: 9, endPoint y: 95, distance: 29.2
click at [8, 95] on div "Update Message Duplicate Save Message Subject Visible to employees Week 4 of Le…" at bounding box center [519, 259] width 1039 height 518
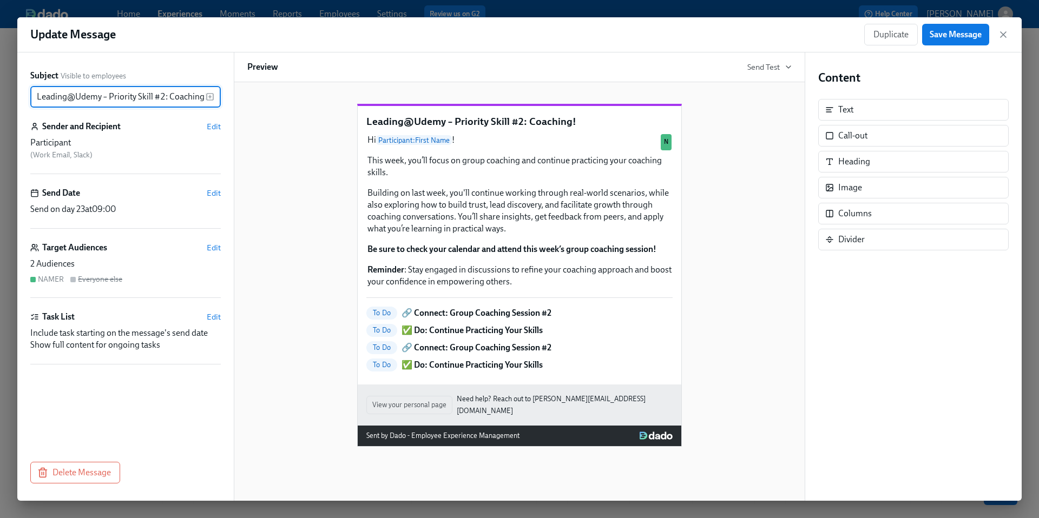
drag, startPoint x: 102, startPoint y: 97, endPoint x: 217, endPoint y: 105, distance: 115.0
click at [217, 105] on div "Leading@Udemy – Priority Skill #2: Coaching! ​" at bounding box center [125, 97] width 190 height 22
type input "Leading@Udemy: Week 4"
click at [334, 212] on div "Leading@Udemy: Week 4 Hi Participant : First Name ! This week, you’ll focus on …" at bounding box center [519, 267] width 544 height 360
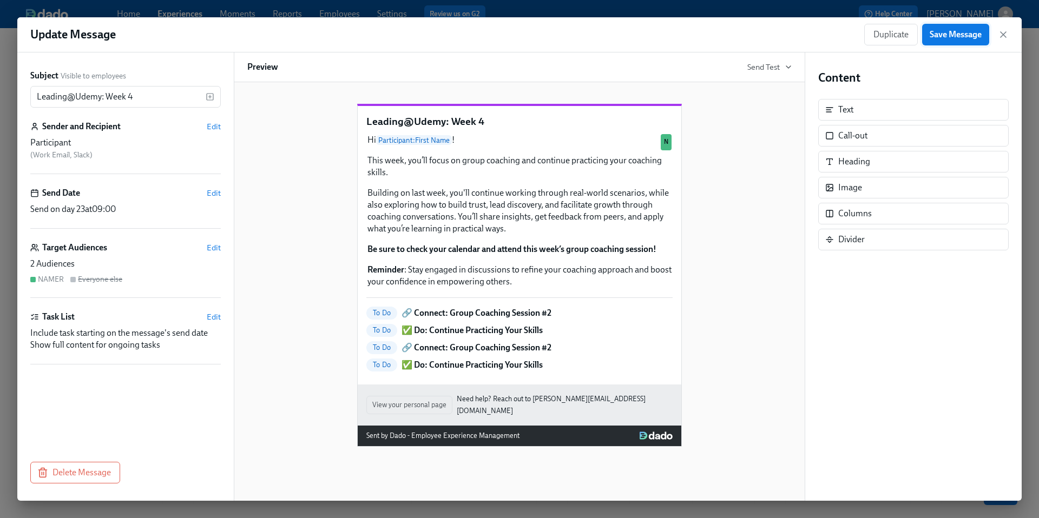
click at [962, 36] on span "Save Message" at bounding box center [955, 34] width 52 height 11
click at [1006, 36] on icon "button" at bounding box center [1003, 34] width 11 height 11
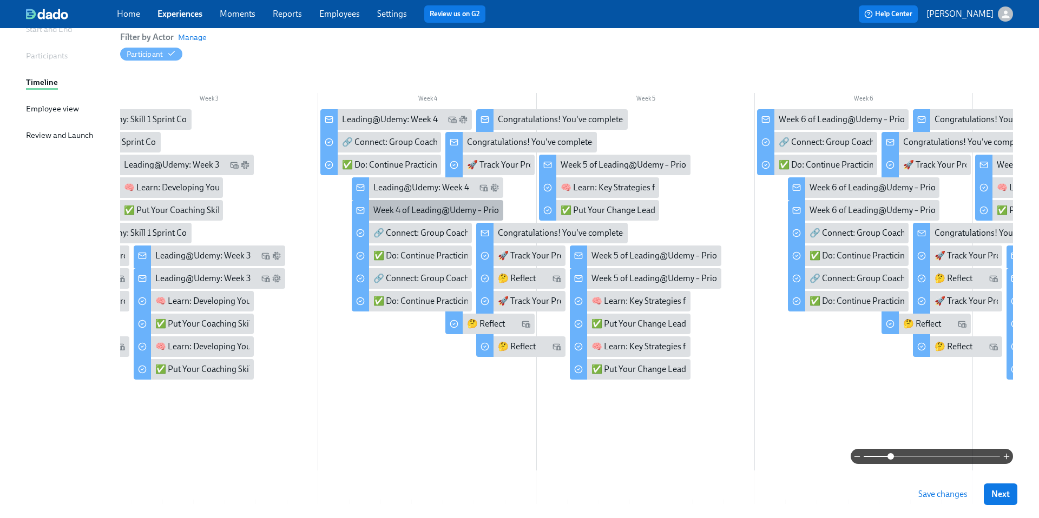
click at [385, 206] on div "Week 4 of Leading@Udemy – Priority Skill #2: Coaching!" at bounding box center [476, 210] width 207 height 12
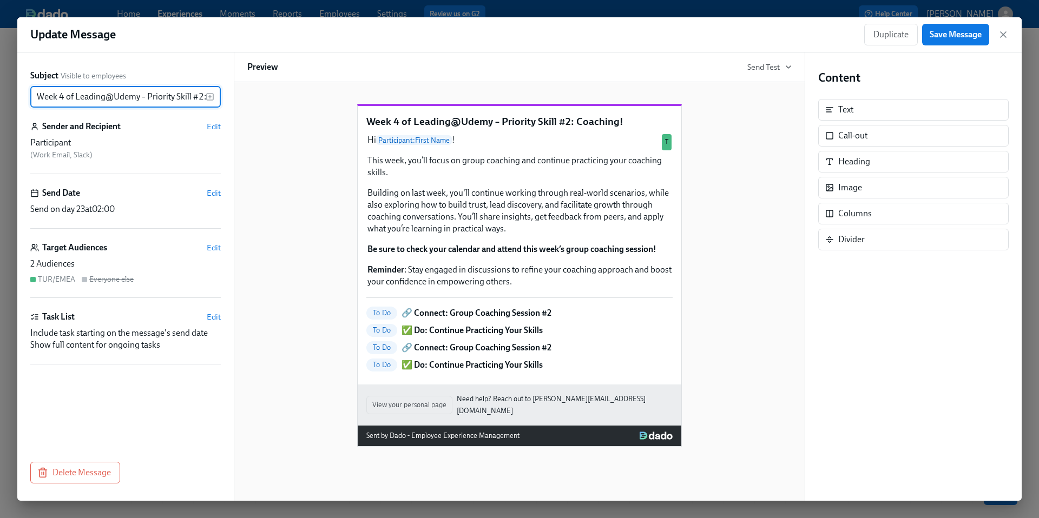
scroll to position [0, 38]
click at [110, 97] on input "Week 4 of Leading@Udemy – Priority Skill #2: Coaching!" at bounding box center [117, 97] width 175 height 22
drag, startPoint x: 37, startPoint y: 97, endPoint x: -12, endPoint y: 97, distance: 49.2
click at [0, 97] on html "Home Experiences Moments Reports Employees Settings Review us on G2 Help Center…" at bounding box center [519, 240] width 1039 height 714
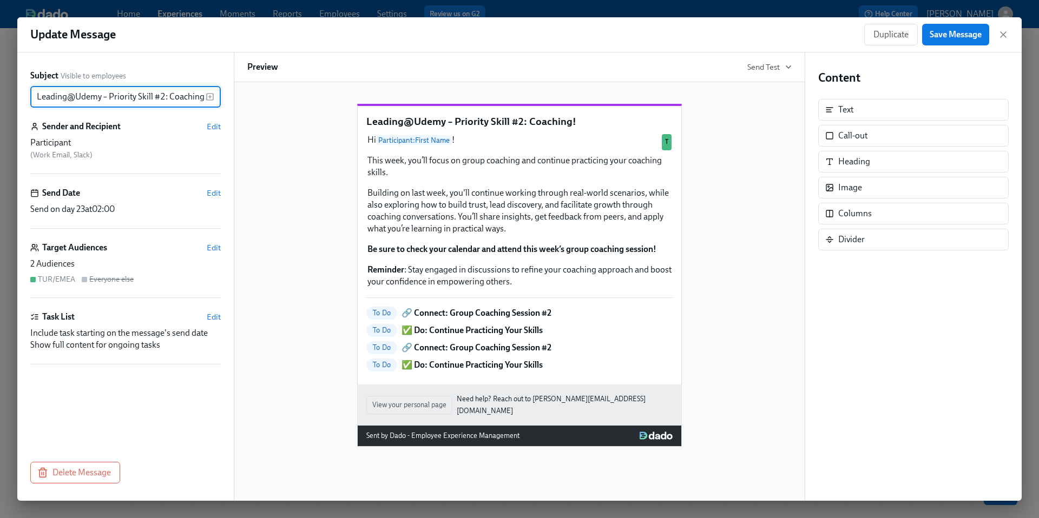
drag, startPoint x: 103, startPoint y: 98, endPoint x: 206, endPoint y: 102, distance: 103.4
click at [207, 102] on div "Leading@Udemy – Priority Skill #2: Coaching! ​" at bounding box center [125, 97] width 190 height 22
type input "Leading@Udemy: Week 4"
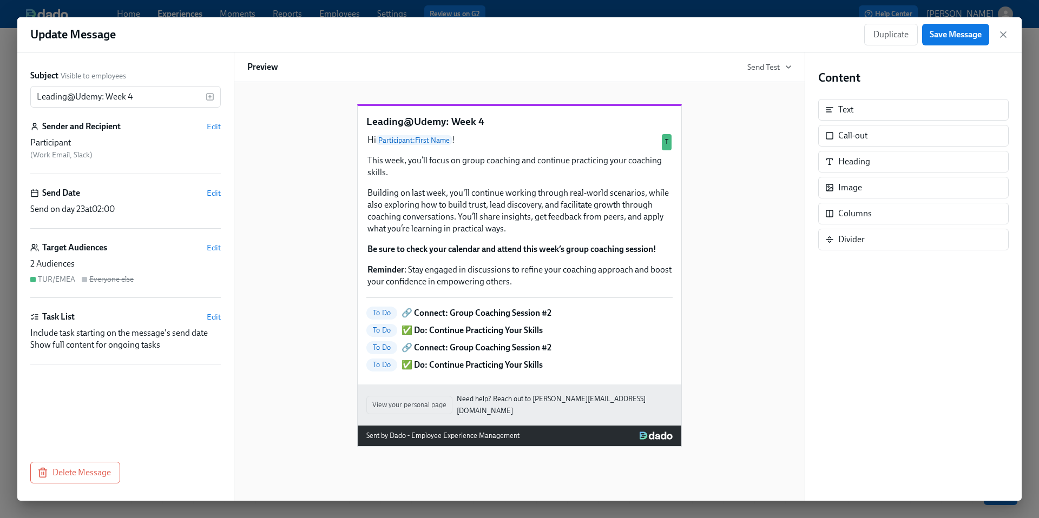
click at [312, 209] on div "Leading@Udemy: Week 4 Hi Participant : First Name ! This week, you’ll focus on …" at bounding box center [519, 267] width 544 height 360
click at [940, 32] on span "Save Message" at bounding box center [955, 34] width 52 height 11
click at [1002, 35] on icon "button" at bounding box center [1002, 34] width 5 height 5
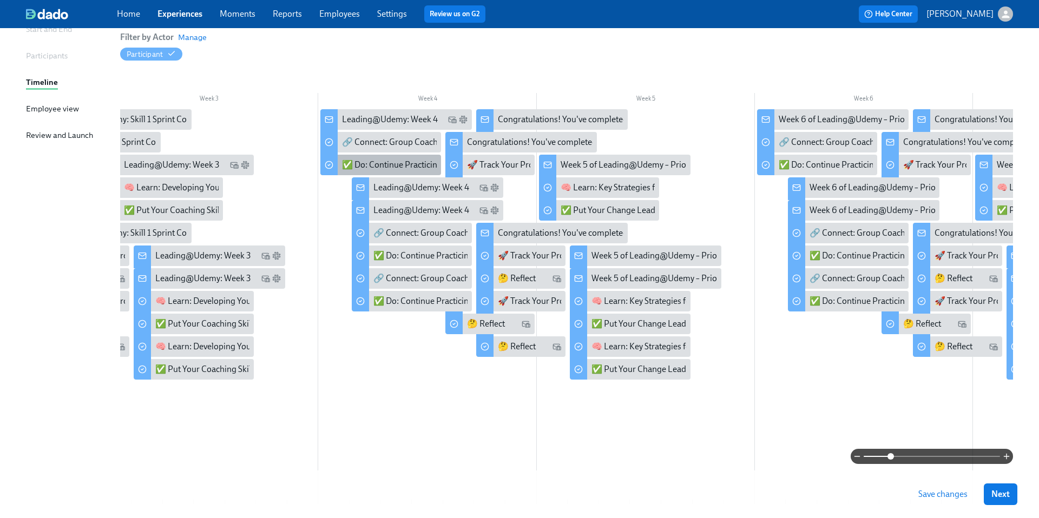
click at [374, 163] on div "✅ Do: Continue Practicing Your Skills" at bounding box center [412, 165] width 140 height 12
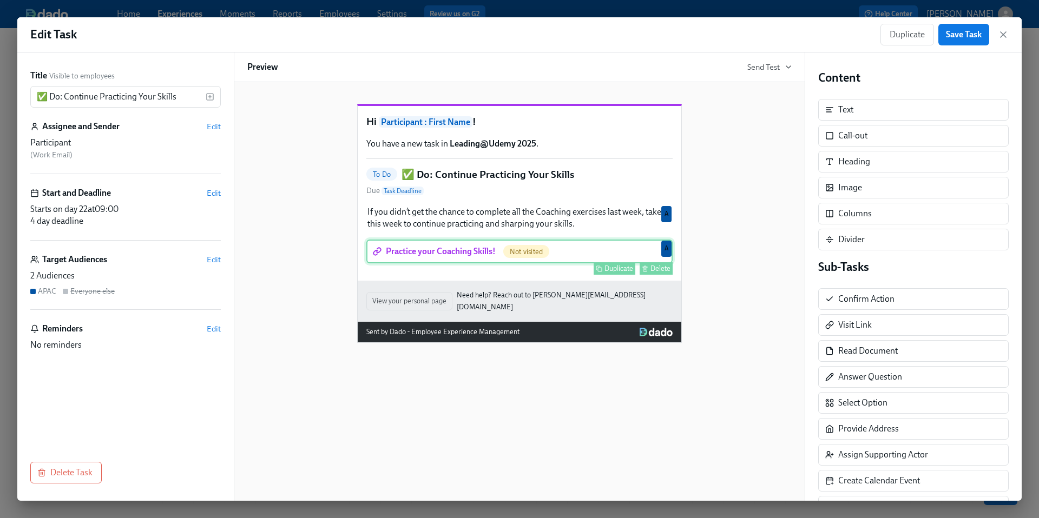
click at [417, 263] on div "Practice your Coaching Skills! Not visited Duplicate Delete A" at bounding box center [519, 252] width 306 height 24
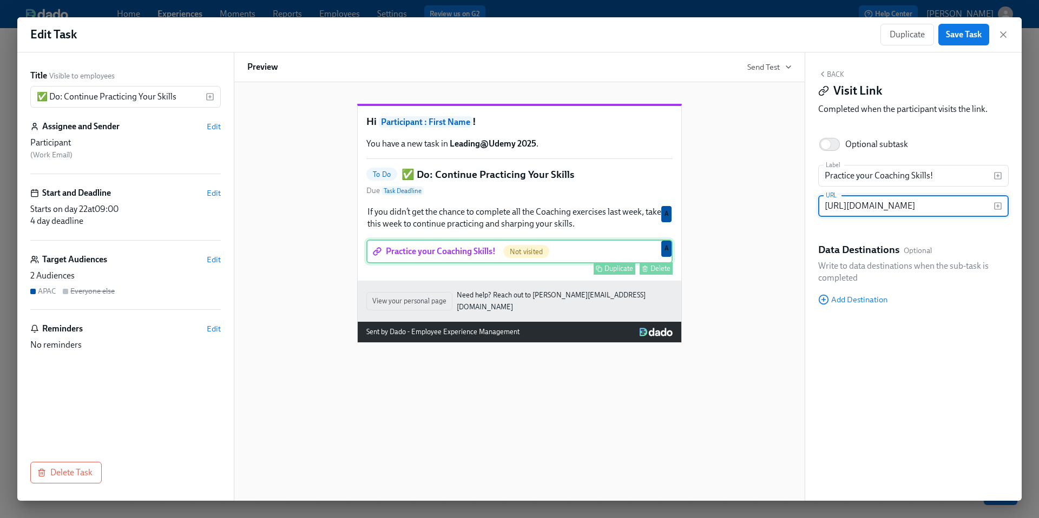
click at [468, 263] on div "Practice your Coaching Skills! Not visited Duplicate Delete A" at bounding box center [519, 252] width 306 height 24
click at [843, 209] on input "https://docs.google.com/document/d/1OBn4WtvwtGcHrpPMWbR96wibpe79sl-ZvpuhGdEeFNA…" at bounding box center [905, 206] width 175 height 22
paste input "0oI8vx8hGwRkppHkRXz1PjnSxfb5jPj1972g9eCMdMo/edit?tab=t.0"
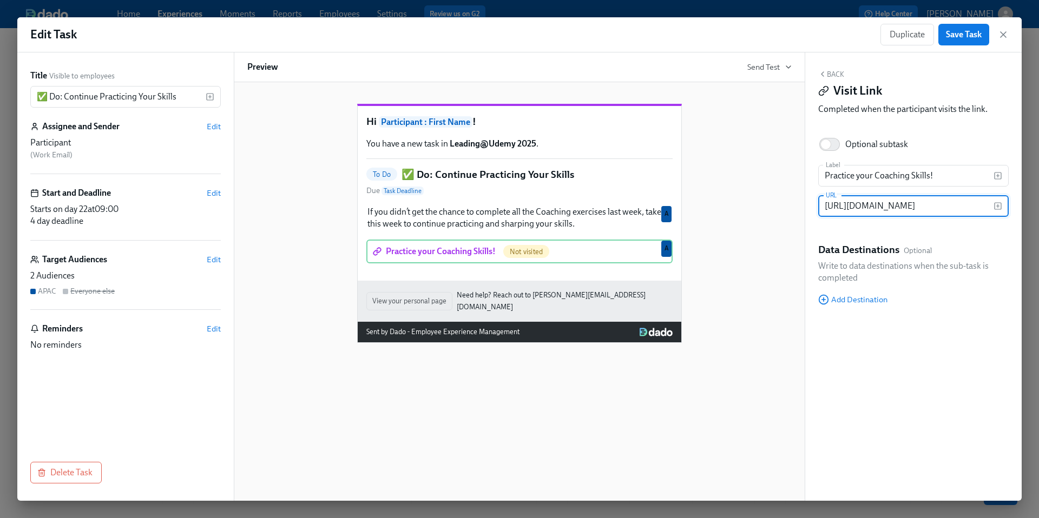
scroll to position [0, 229]
type input "https://docs.google.com/document/d/10oI8vx8hGwRkppHkRXz1PjnSxfb5jPj1972g9eCMdMo…"
click at [780, 292] on div "Hi Participant : First Name ! You have a new task in Leading@Udemy 2025 . To Do…" at bounding box center [519, 215] width 544 height 256
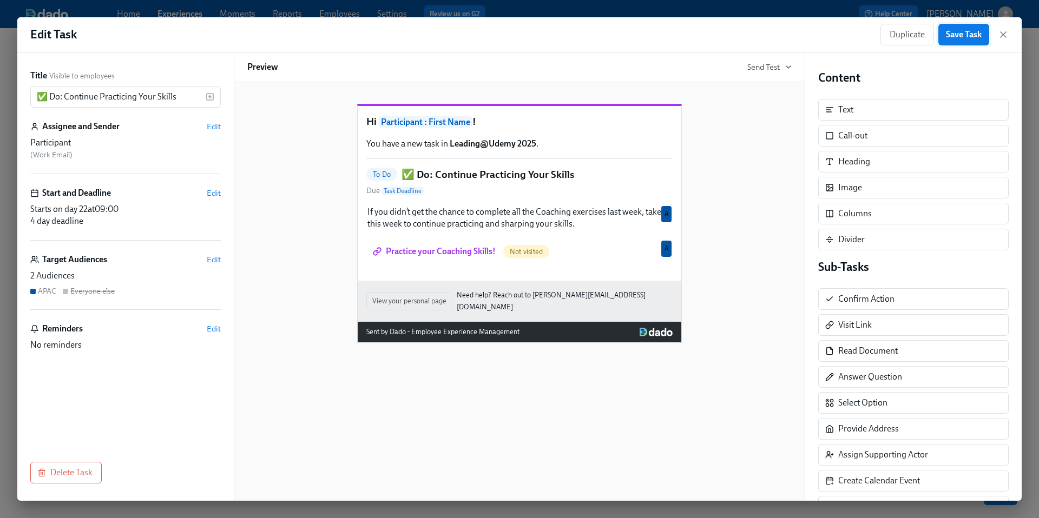
click at [959, 33] on span "Save Task" at bounding box center [964, 34] width 36 height 11
click at [1004, 35] on icon "button" at bounding box center [1003, 34] width 11 height 11
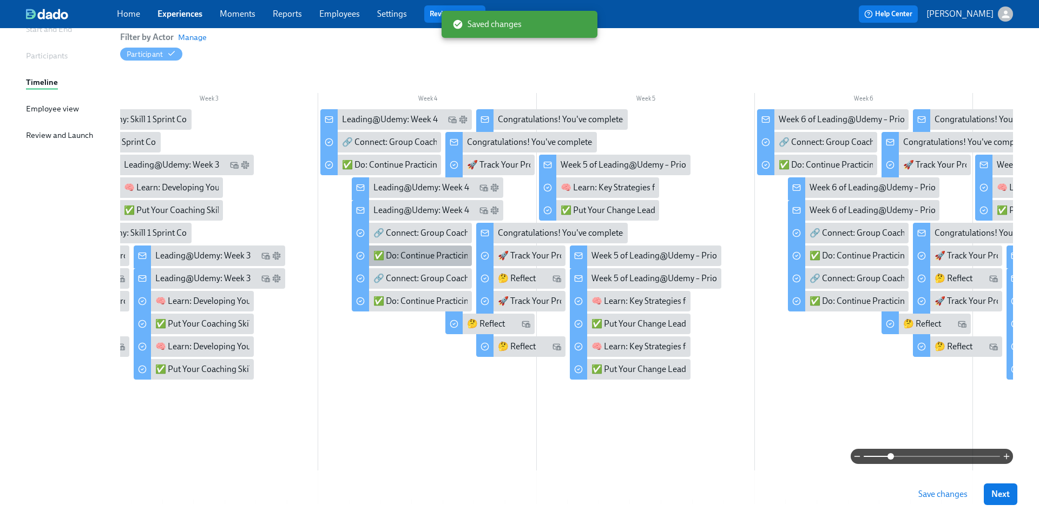
click at [402, 254] on div "✅ Do: Continue Practicing Your Skills" at bounding box center [443, 256] width 140 height 12
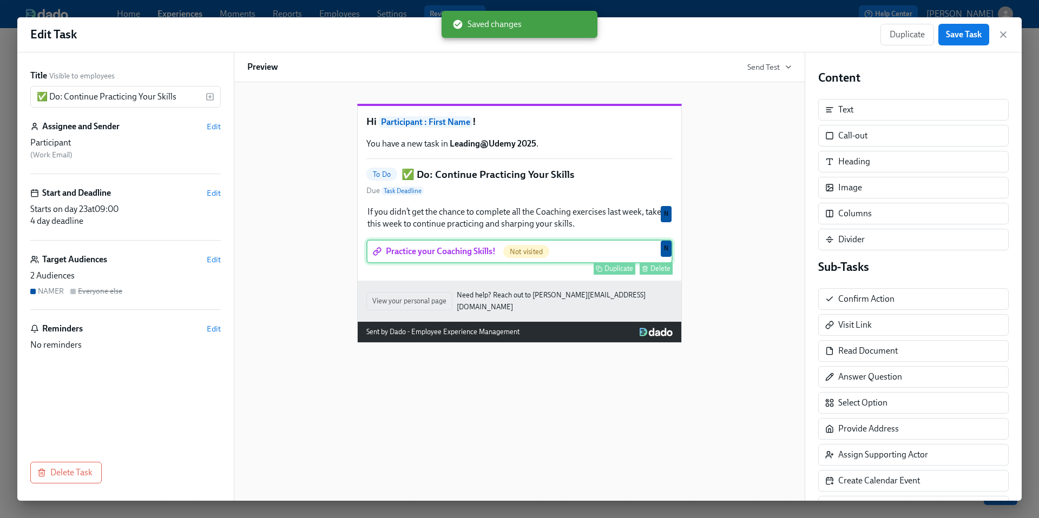
click at [432, 263] on div "Practice your Coaching Skills! Not visited Duplicate Delete N" at bounding box center [519, 252] width 306 height 24
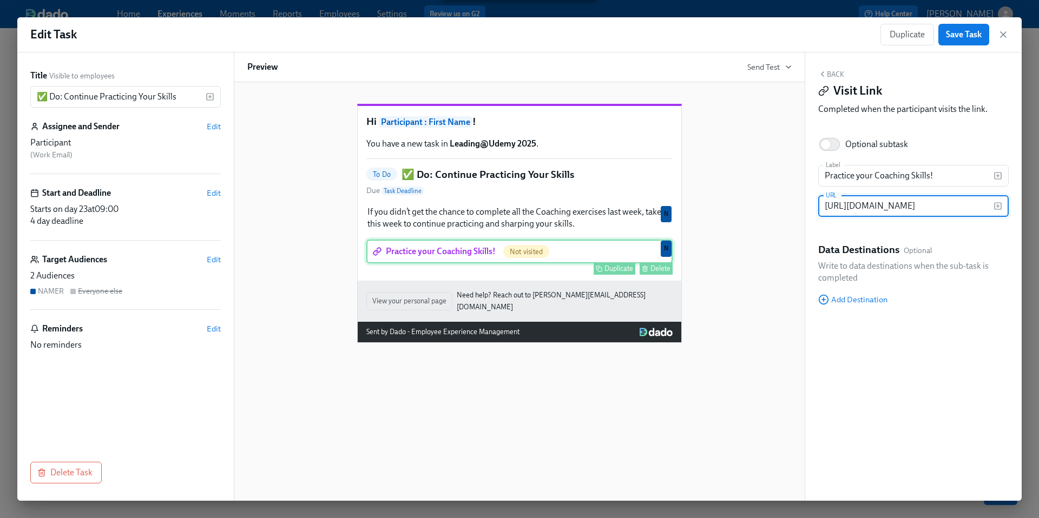
scroll to position [0, 341]
click at [848, 204] on input "https://docs.google.com/document/d/1OBn4WtvwtGcHrpPMWbR96wibpe79sl-ZvpuhGdEeFNA…" at bounding box center [905, 206] width 175 height 22
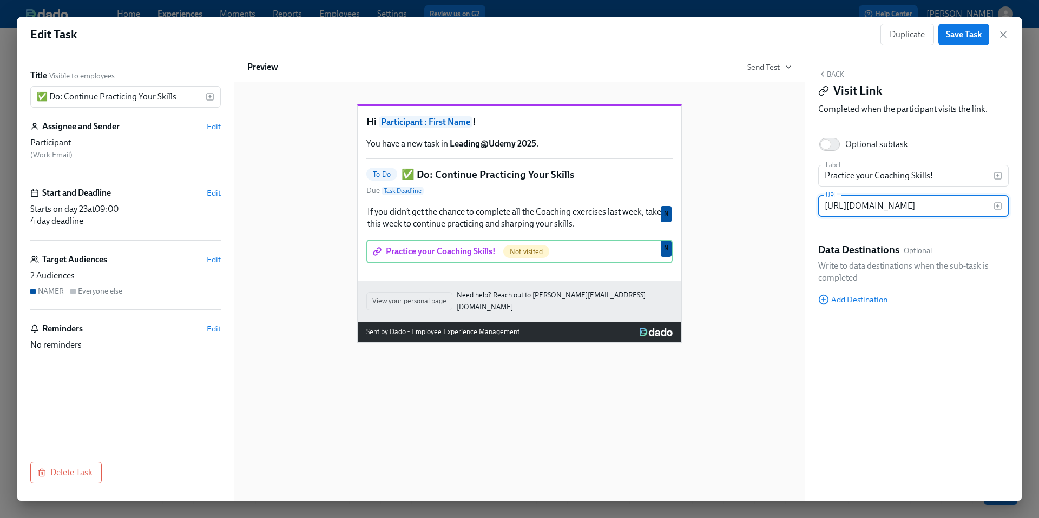
type input "https://docs.google.com/document/d/10oI8vx8hGwRkppHkRXz1PjnSxfb5jPj1972g9eCMdMo…"
click at [757, 283] on div "Hi Participant : First Name ! You have a new task in Leading@Udemy 2025 . To Do…" at bounding box center [519, 215] width 544 height 256
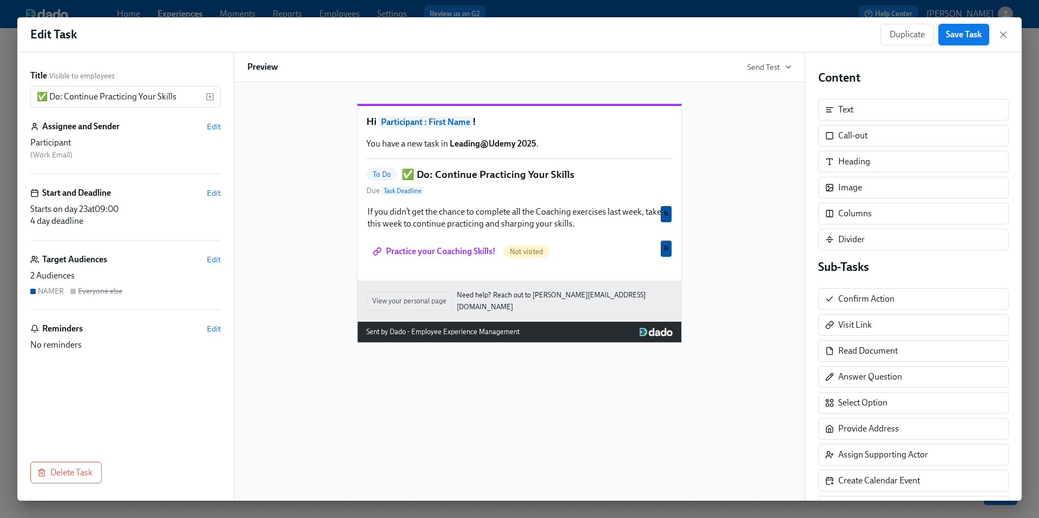
click at [962, 37] on span "Save Task" at bounding box center [964, 34] width 36 height 11
click at [1004, 37] on icon "button" at bounding box center [1003, 34] width 11 height 11
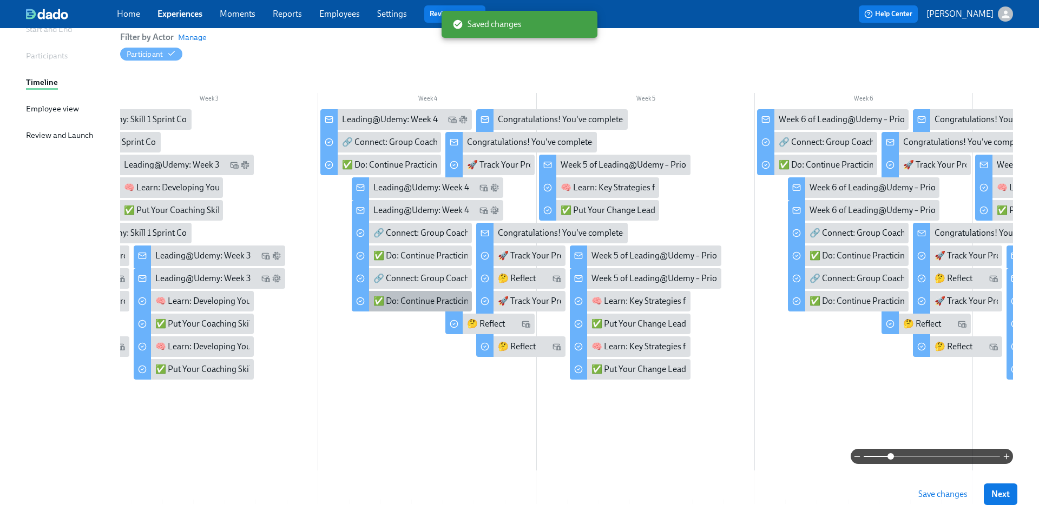
click at [406, 303] on div "✅ Do: Continue Practicing Your Skills" at bounding box center [443, 301] width 140 height 12
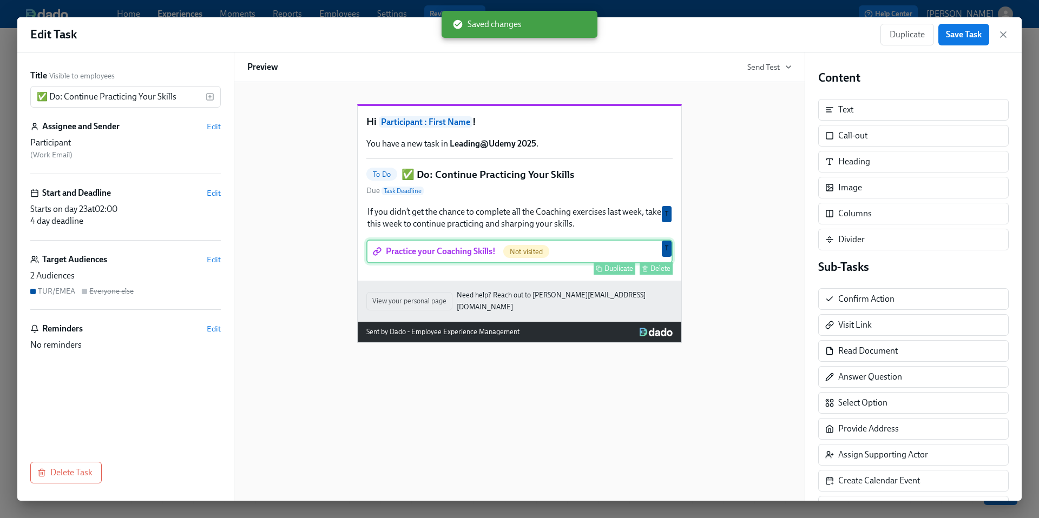
click at [434, 263] on div "Practice your Coaching Skills! Not visited Duplicate Delete T" at bounding box center [519, 252] width 306 height 24
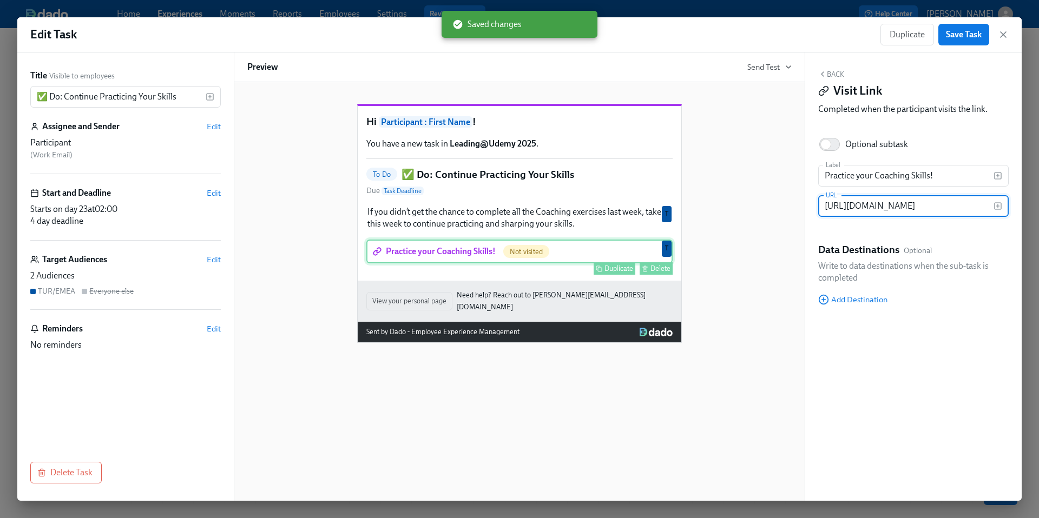
scroll to position [0, 341]
click at [859, 208] on input "https://docs.google.com/document/d/1OBn4WtvwtGcHrpPMWbR96wibpe79sl-ZvpuhGdEeFNA…" at bounding box center [905, 206] width 175 height 22
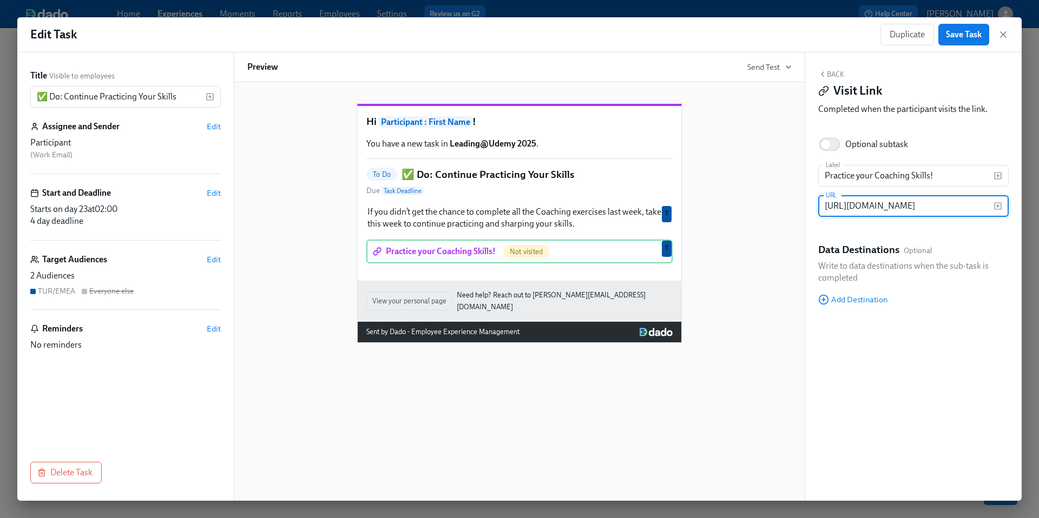
scroll to position [0, 230]
type input "https://docs.google.com/document/d/10oI8vx8hGwRkppHkRXz1PjnSxfb5jPj1972g9eCMdMo…"
click at [746, 283] on div "Hi Participant : First Name ! You have a new task in Leading@Udemy 2025 . To Do…" at bounding box center [519, 215] width 544 height 256
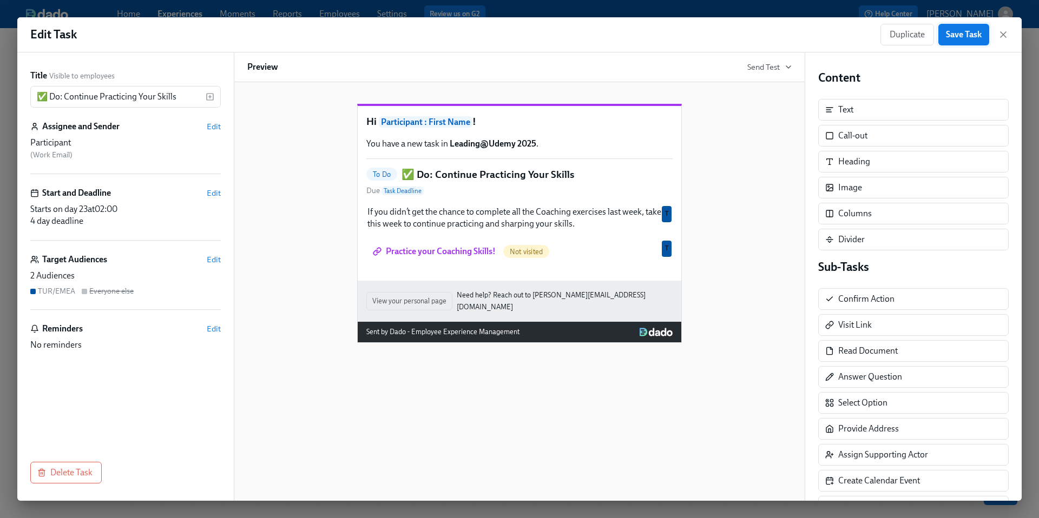
click at [953, 35] on span "Save Task" at bounding box center [964, 34] width 36 height 11
click at [1002, 38] on icon "button" at bounding box center [1003, 34] width 11 height 11
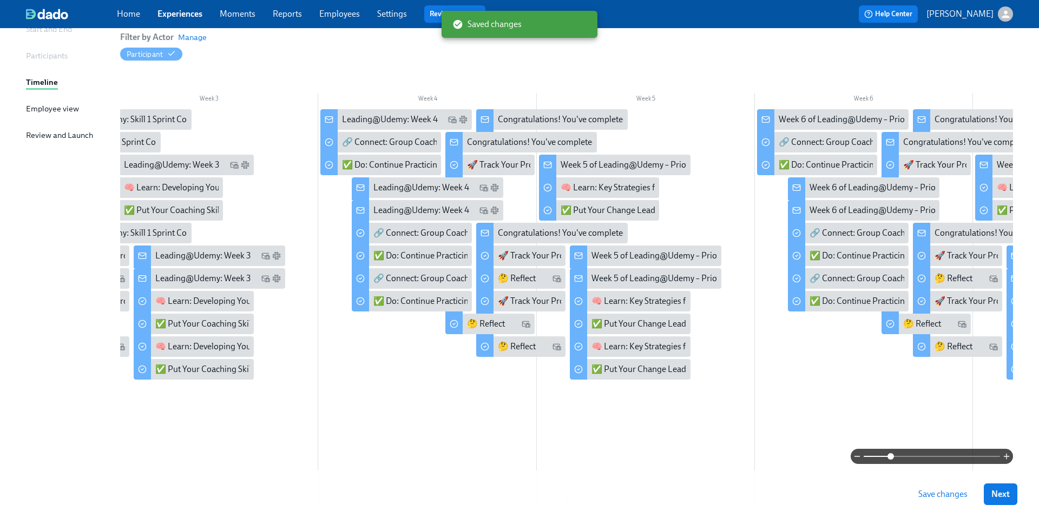
click at [935, 494] on span "Save changes" at bounding box center [942, 494] width 49 height 11
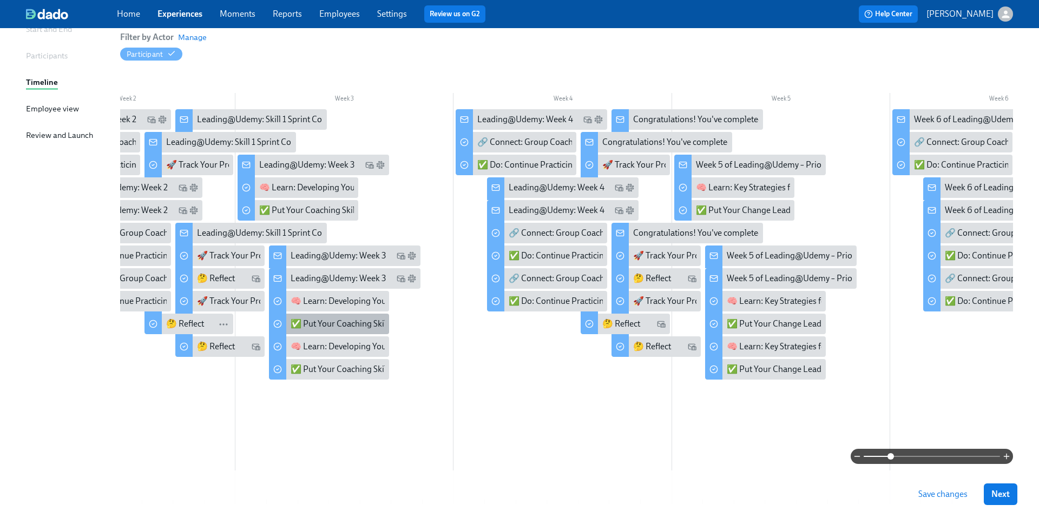
scroll to position [0, 230]
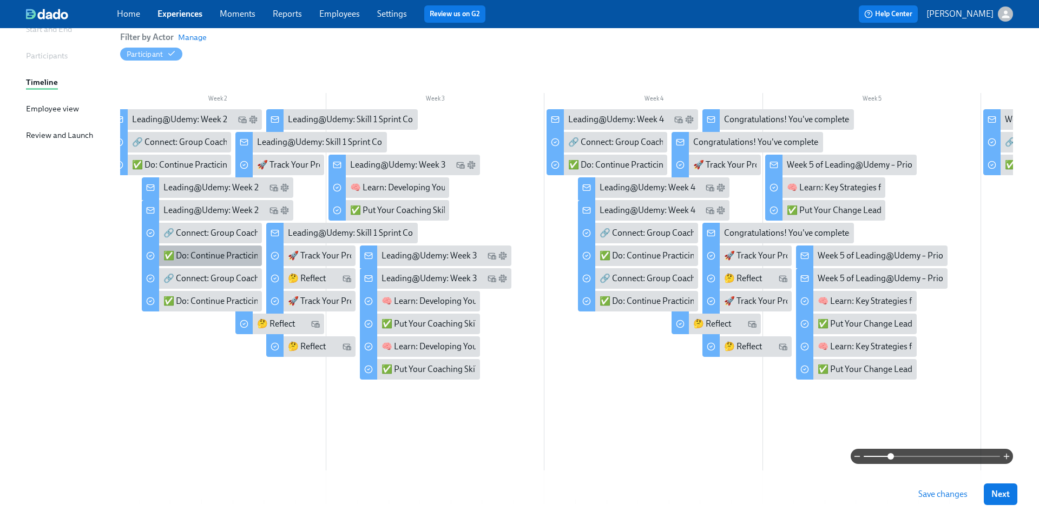
click at [184, 256] on div "✅ Do: Continue Practicing Your Skills" at bounding box center [233, 256] width 140 height 12
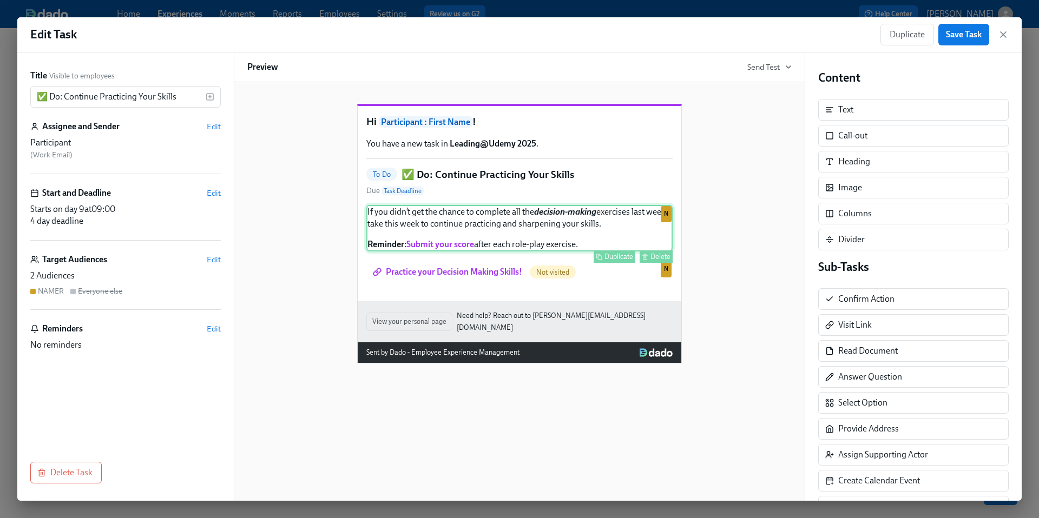
click at [487, 252] on div "If you didn’t get the chance to complete all the decision-making exercises last…" at bounding box center [519, 228] width 306 height 47
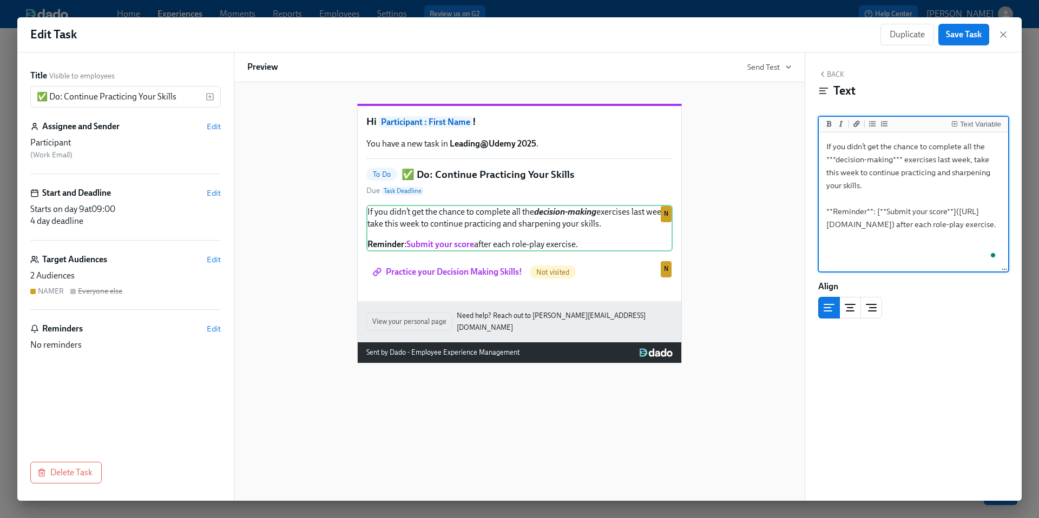
scroll to position [176, 0]
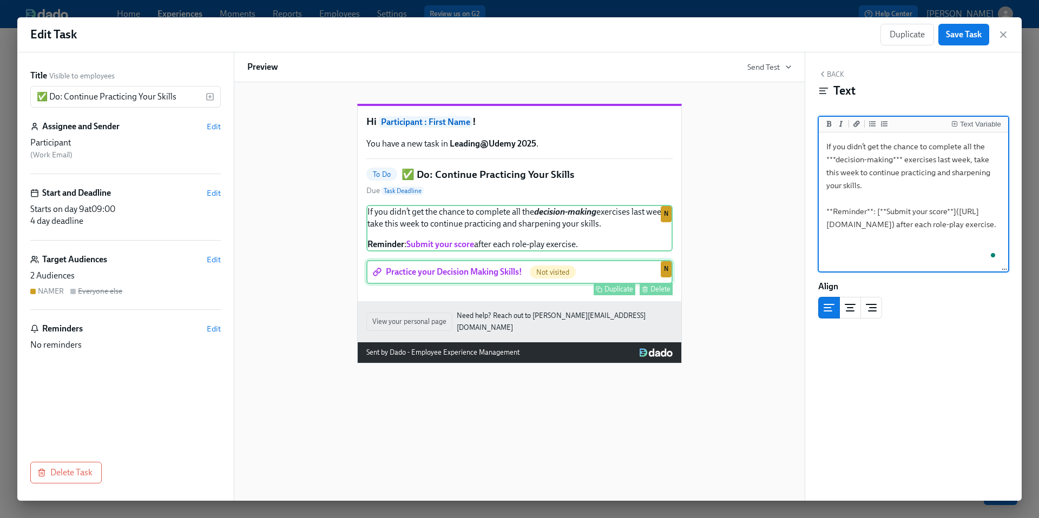
click at [491, 284] on div "Practice your Decision Making Skills! Not visited Duplicate Delete N" at bounding box center [519, 272] width 306 height 24
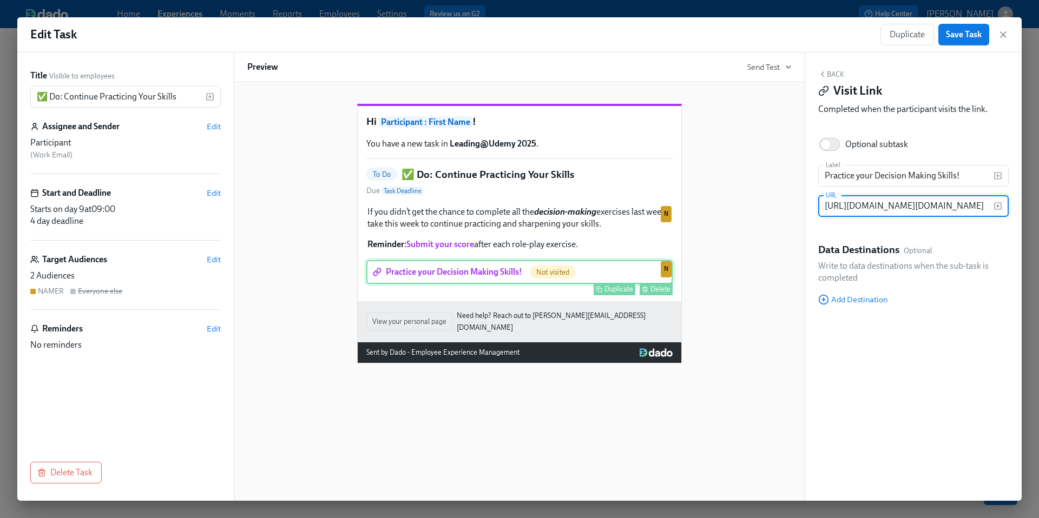
scroll to position [0, 419]
click at [837, 203] on input "https://docs.google.com/document/d/https://docs.google.com/document/d/10oI8vx8h…" at bounding box center [905, 206] width 175 height 22
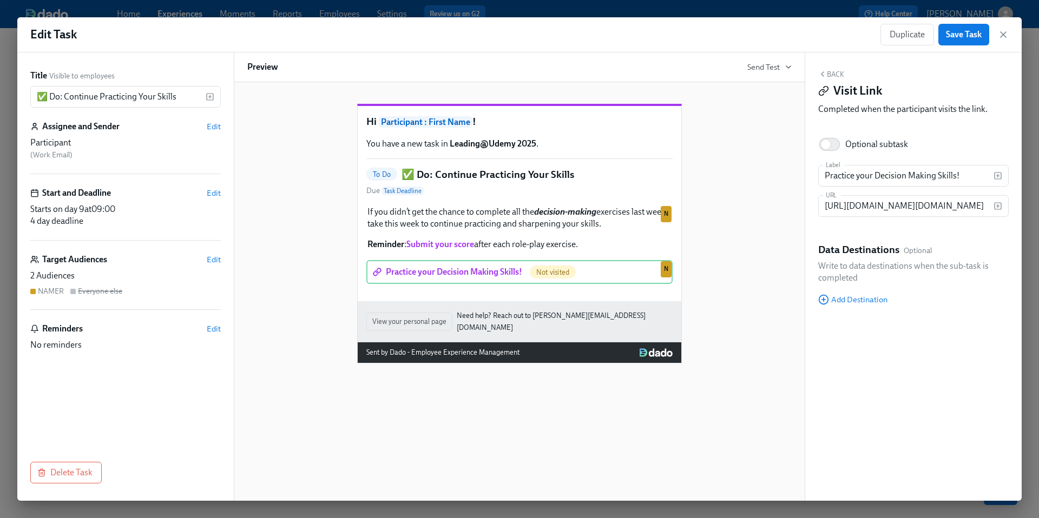
click at [723, 258] on div "Hi Participant : First Name ! You have a new task in Leading@Udemy 2025 . To Do…" at bounding box center [519, 225] width 544 height 277
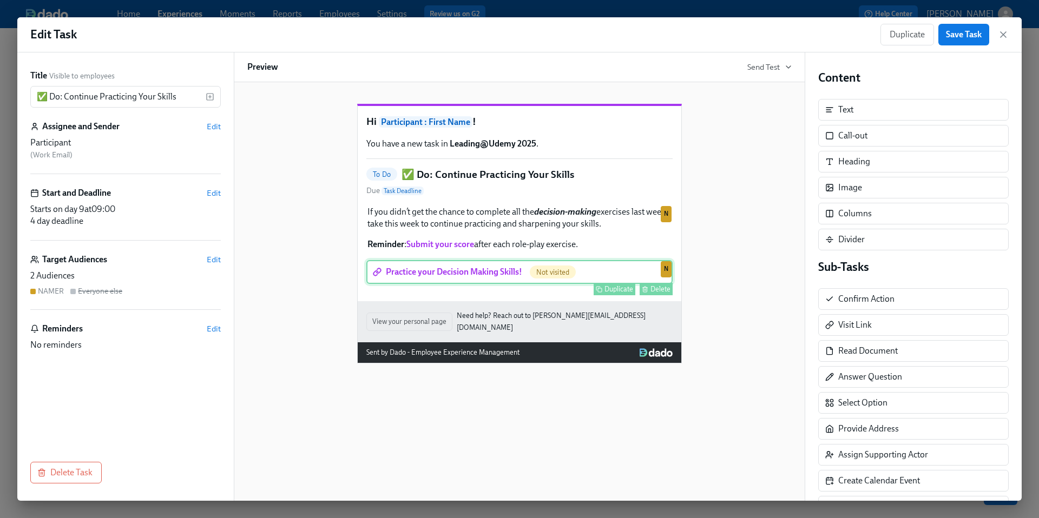
click at [507, 284] on div "Practice your Decision Making Skills! Not visited Duplicate Delete N" at bounding box center [519, 272] width 306 height 24
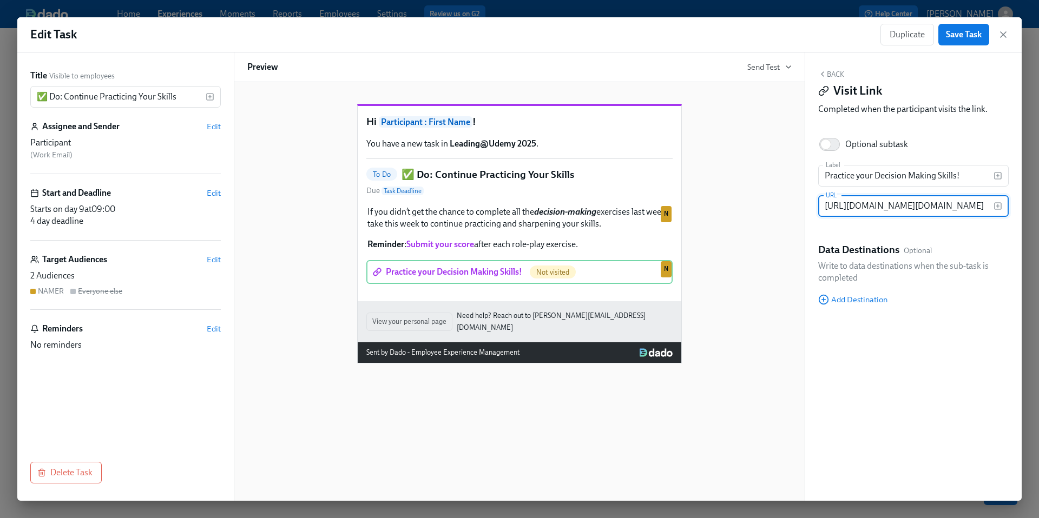
scroll to position [0, 419]
click at [853, 206] on input "https://docs.google.com/document/d/https://docs.google.com/document/d/10oI8vx8h…" at bounding box center [905, 206] width 175 height 22
click at [757, 235] on div "Hi Participant : First Name ! You have a new task in Leading@Udemy 2025 . To Do…" at bounding box center [519, 225] width 544 height 277
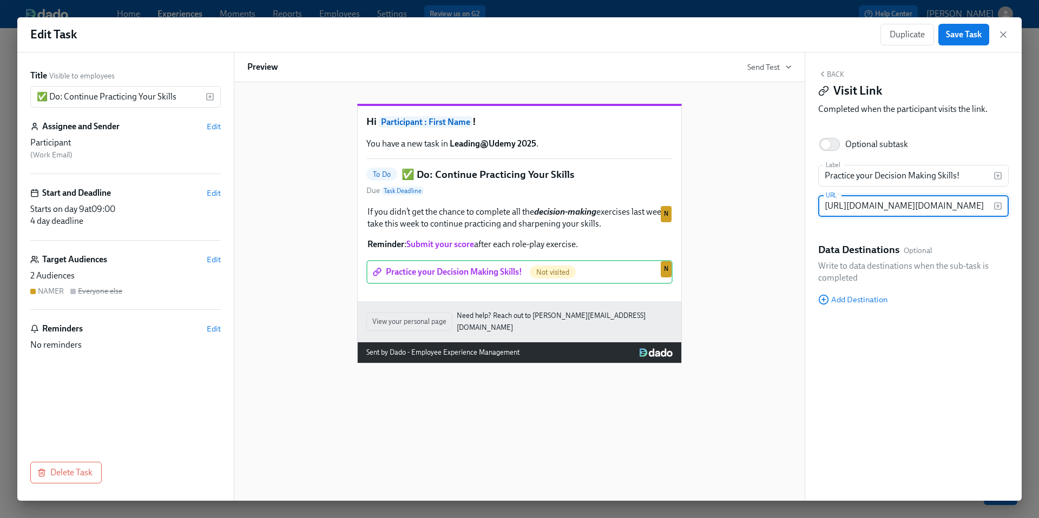
scroll to position [0, 0]
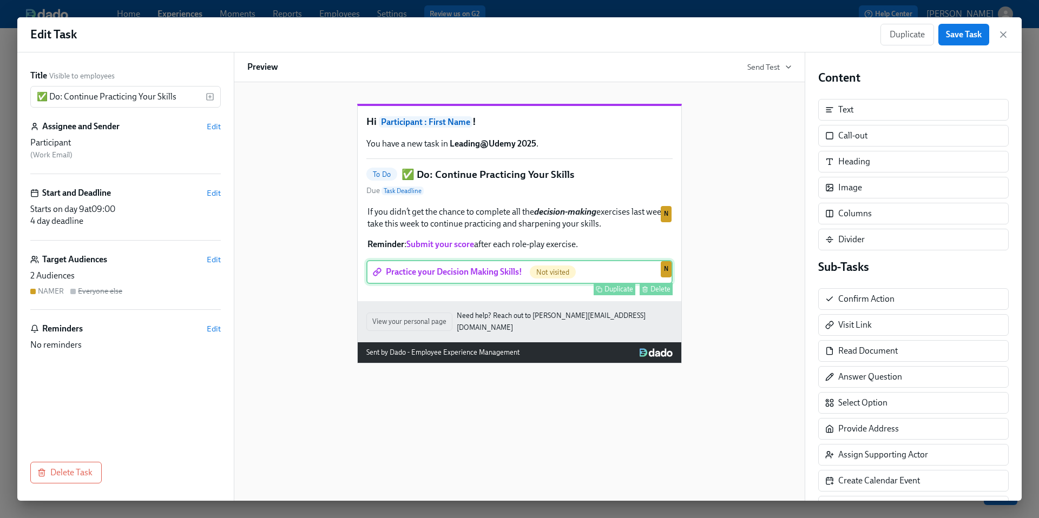
click at [493, 284] on div "Practice your Decision Making Skills! Not visited Duplicate Delete N" at bounding box center [519, 272] width 306 height 24
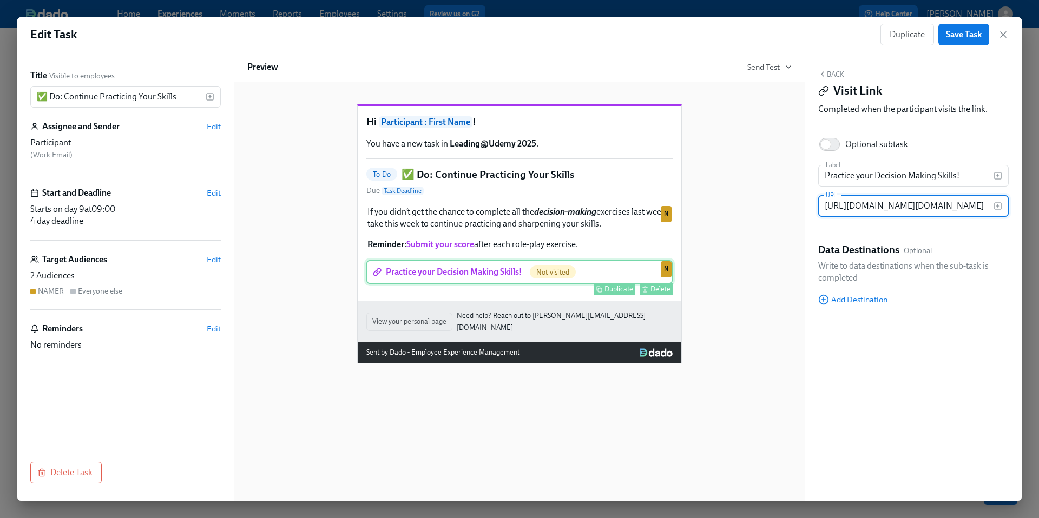
scroll to position [0, 419]
click at [848, 209] on input "https://docs.google.com/document/d/https://docs.google.com/document/d/10oI8vx8h…" at bounding box center [905, 206] width 175 height 22
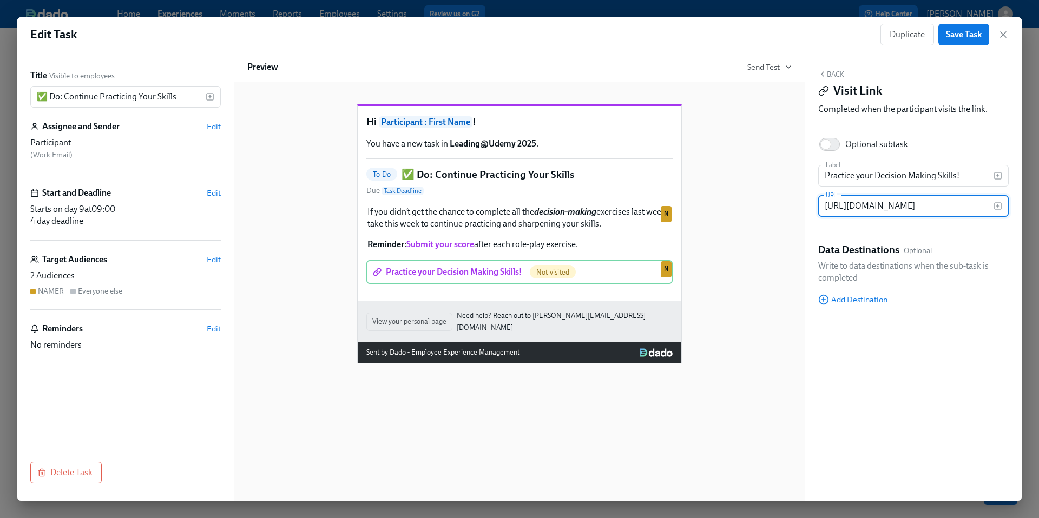
type input "https://docs.google.com/document/d/10oI8vx8hGwRkppHkRXz1PjnSxfb5jPj1972g9eCMdMo…"
click at [776, 261] on div "Hi Participant : First Name ! You have a new task in Leading@Udemy 2025 . To Do…" at bounding box center [519, 225] width 544 height 277
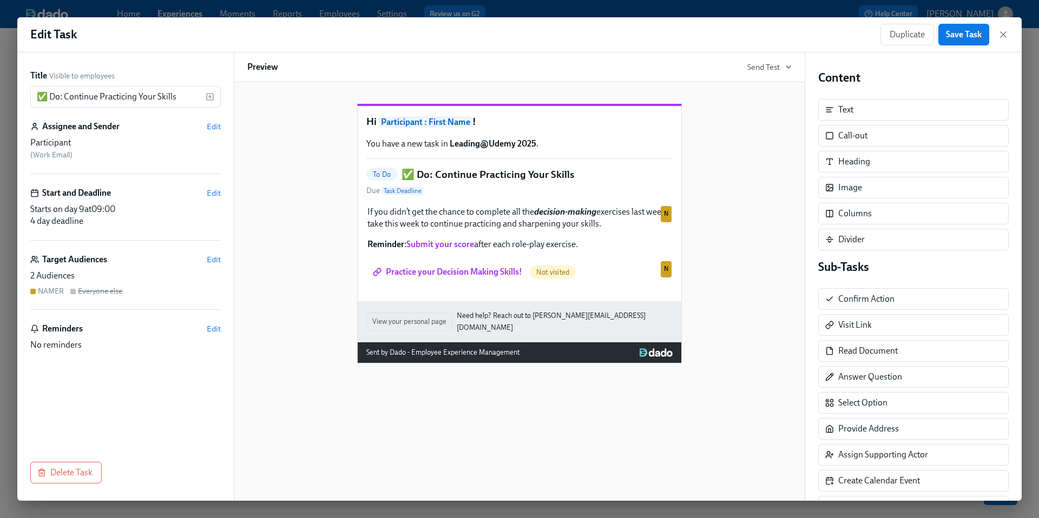
click at [963, 41] on button "Save Task" at bounding box center [963, 35] width 51 height 22
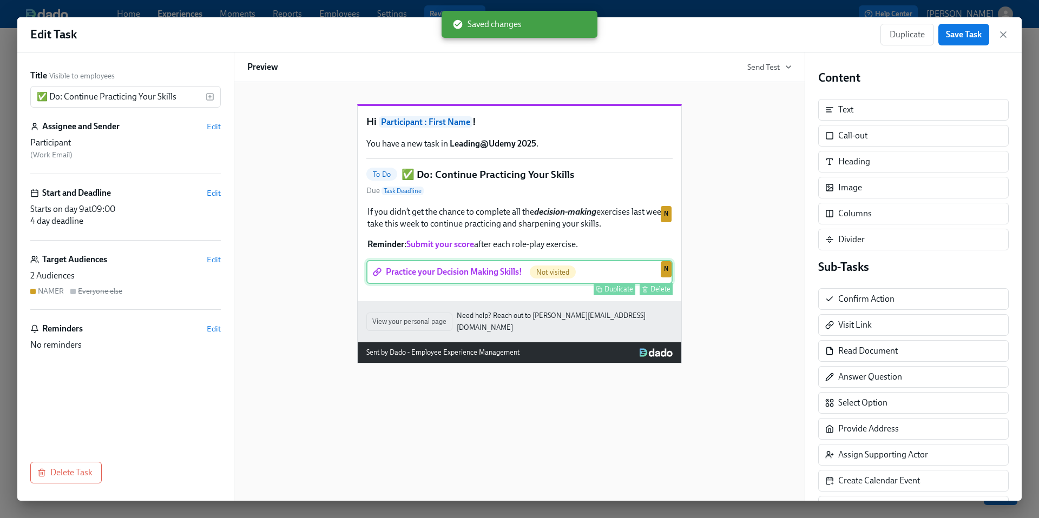
click at [501, 284] on div "Practice your Decision Making Skills! Not visited Duplicate Delete N" at bounding box center [519, 272] width 306 height 24
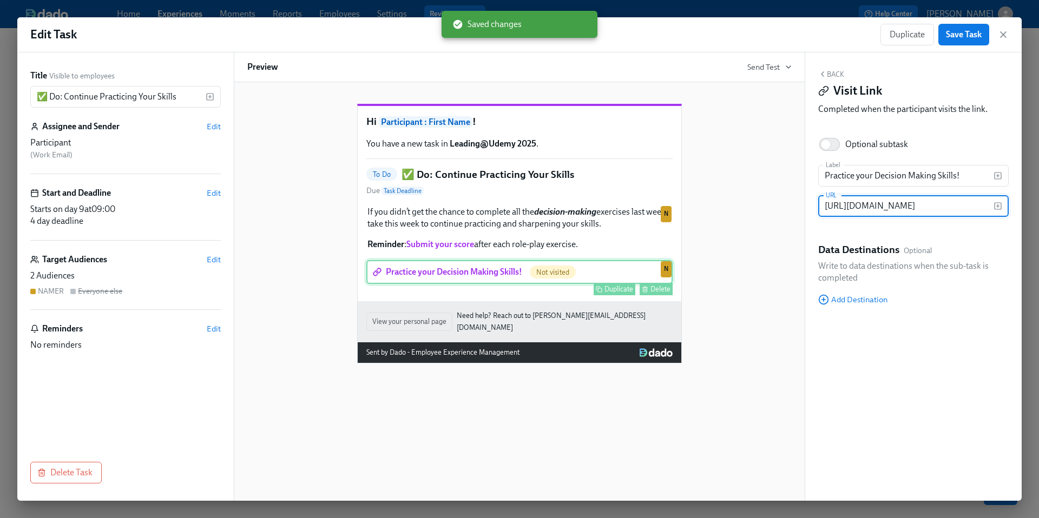
scroll to position [0, 230]
click at [844, 209] on input "https://docs.google.com/document/d/10oI8vx8hGwRkppHkRXz1PjnSxfb5jPj1972g9eCMdMo…" at bounding box center [905, 206] width 175 height 22
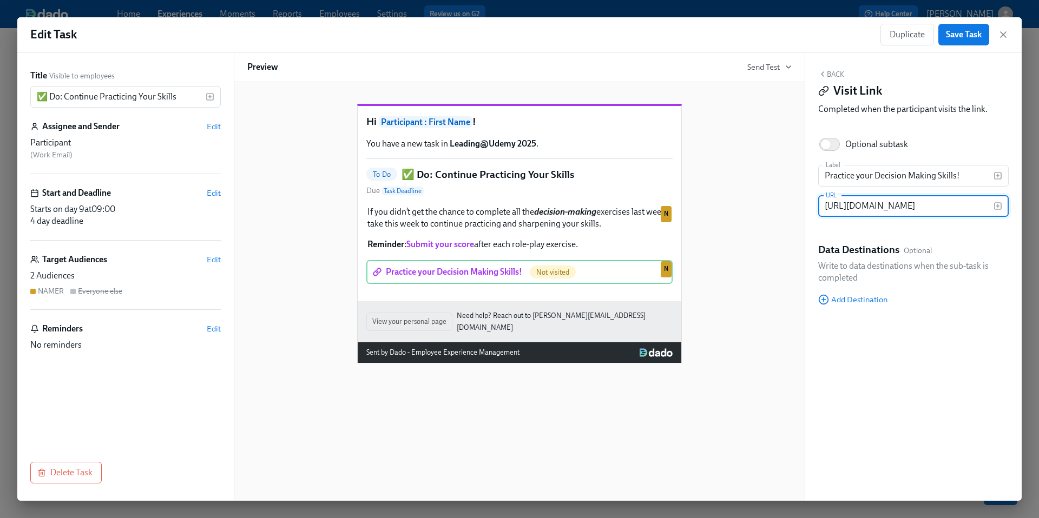
scroll to position [0, 0]
click at [728, 241] on div "Hi Participant : First Name ! You have a new task in Leading@Udemy 2025 . To Do…" at bounding box center [519, 225] width 544 height 277
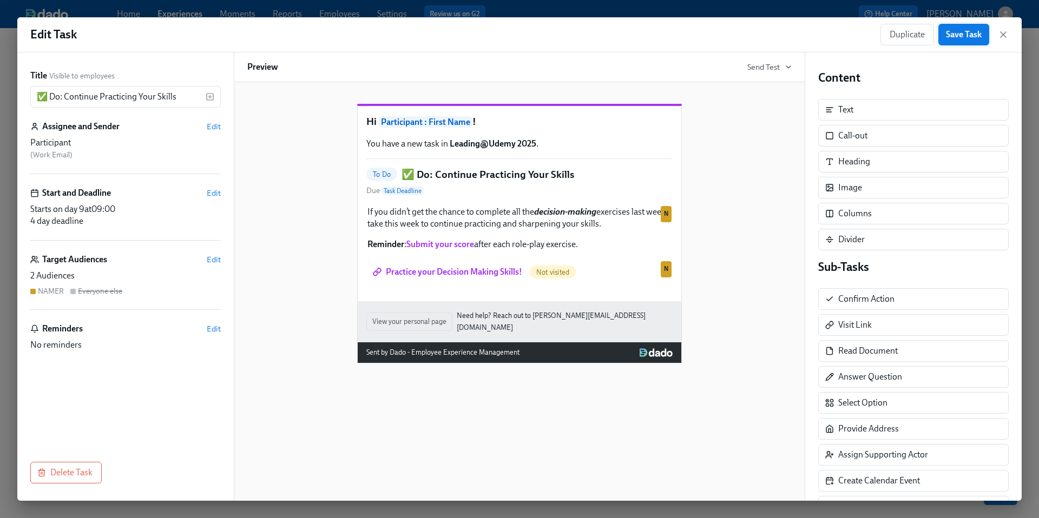
click at [967, 34] on span "Save Task" at bounding box center [964, 34] width 36 height 11
click at [1002, 39] on icon "button" at bounding box center [1003, 34] width 11 height 11
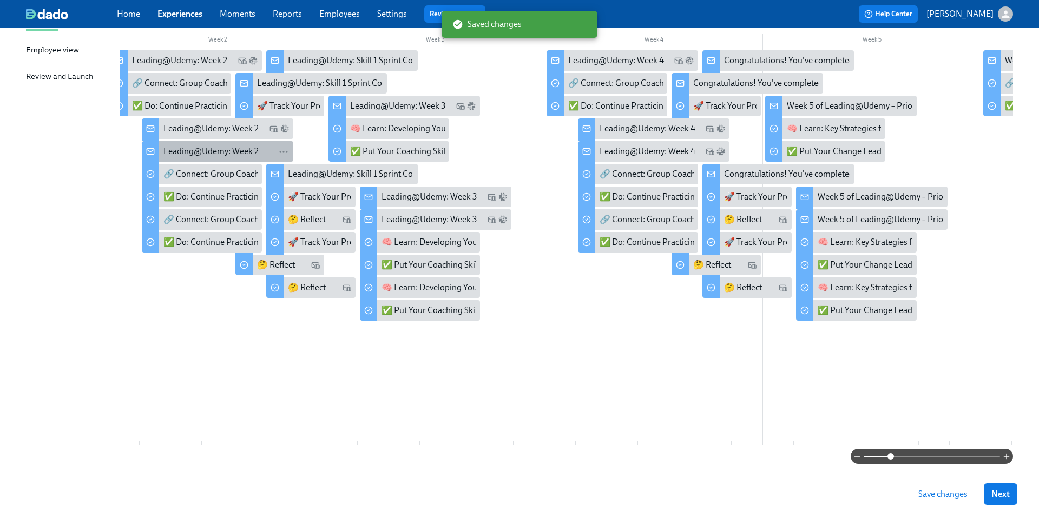
scroll to position [157, 0]
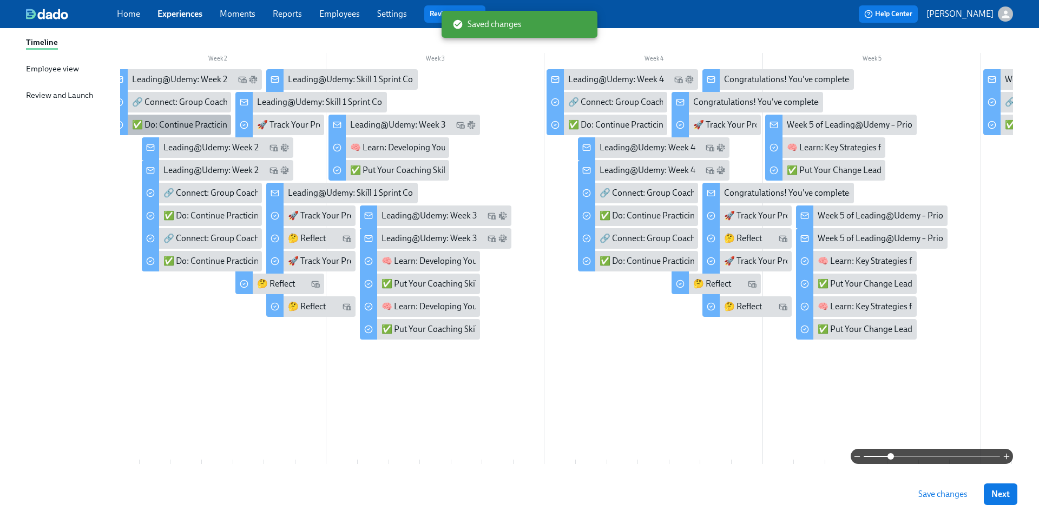
click at [165, 122] on div "✅ Do: Continue Practicing Your Skills" at bounding box center [202, 125] width 140 height 12
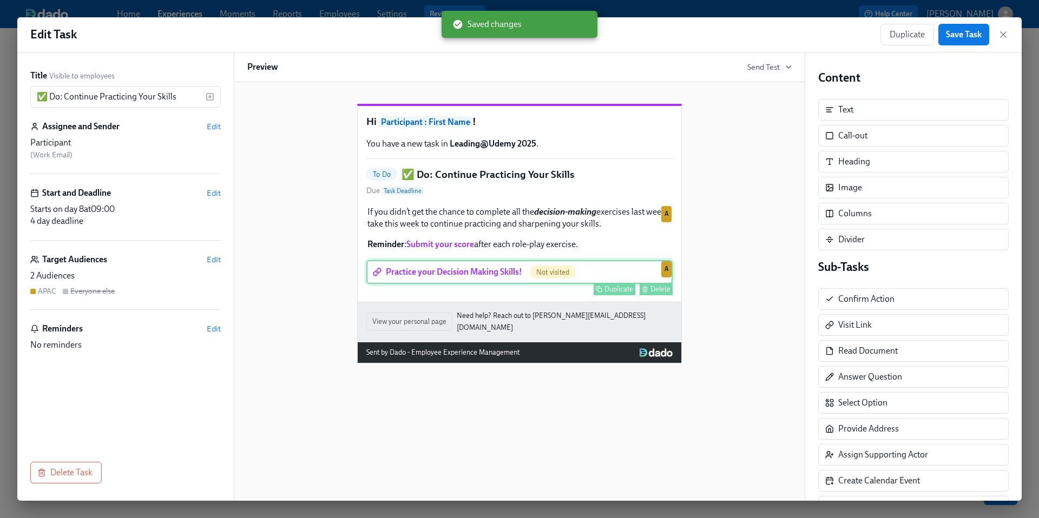
click at [486, 284] on div "Practice your Decision Making Skills! Not visited Duplicate Delete A" at bounding box center [519, 272] width 306 height 24
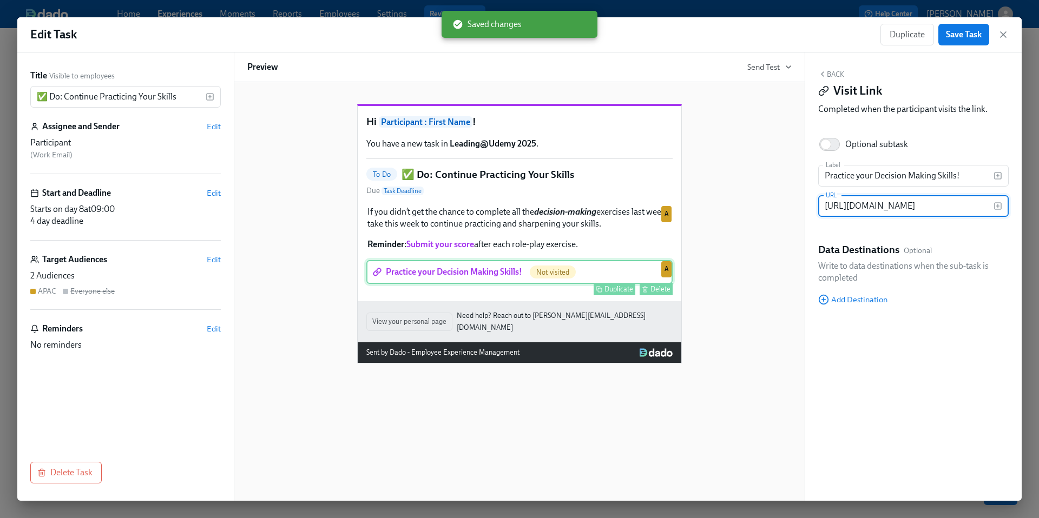
scroll to position [0, 341]
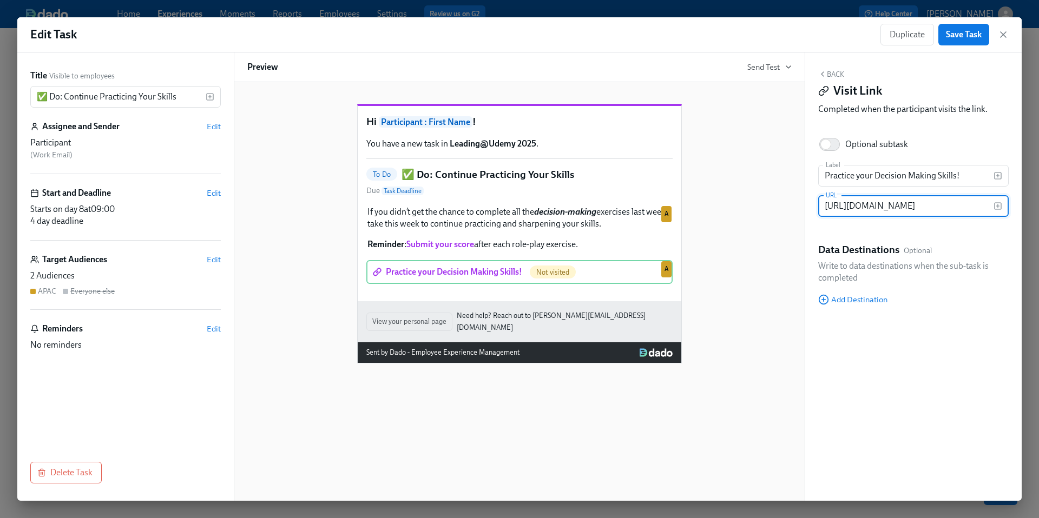
click at [853, 204] on input "https://docs.google.com/document/d/1OBn4WtvwtGcHrpPMWbR96wibpe79sl-ZvpuhGdEeFNA…" at bounding box center [905, 206] width 175 height 22
type input "https://docs.google.com/document/d/10oI8vx8hGwRkppHkRXz1PjnSxfb5jPj1972g9eCMdMo…"
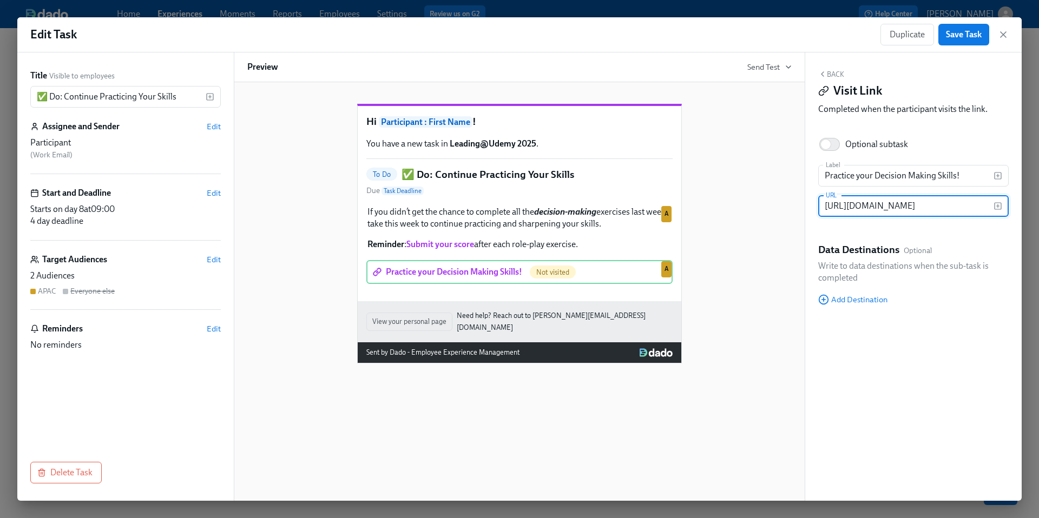
click at [786, 272] on div "Hi Participant : First Name ! You have a new task in Leading@Udemy 2025 . To Do…" at bounding box center [519, 225] width 544 height 277
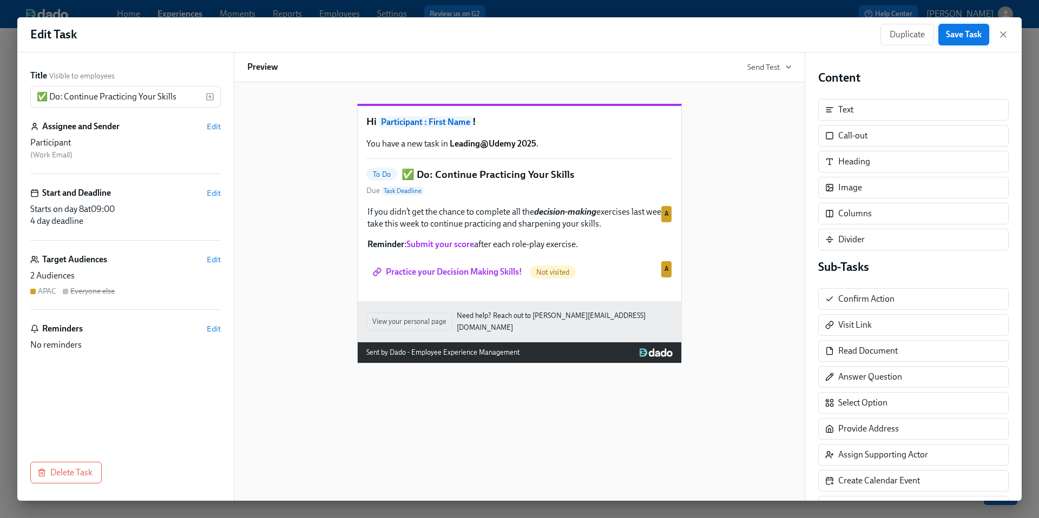
click at [966, 37] on span "Save Task" at bounding box center [964, 34] width 36 height 11
click at [1007, 37] on icon "button" at bounding box center [1003, 34] width 11 height 11
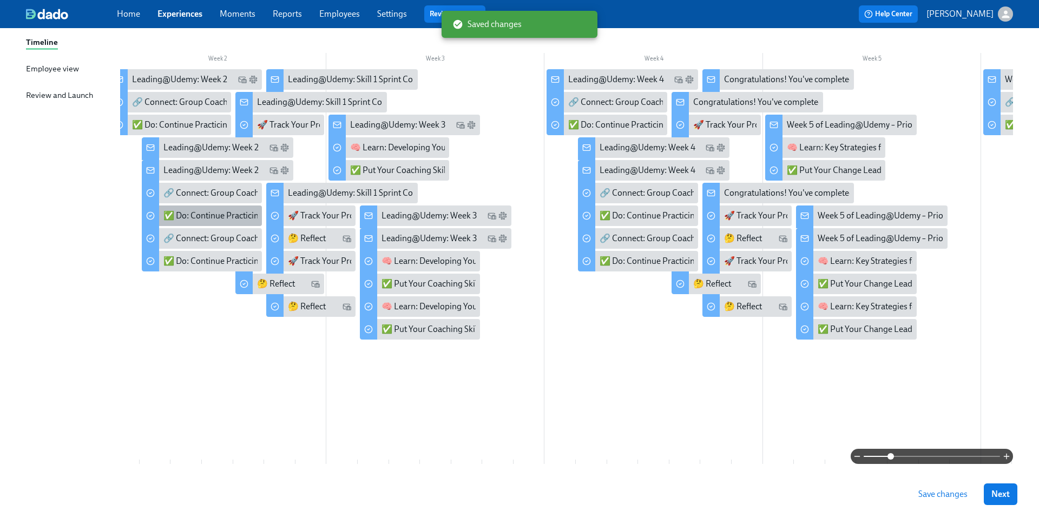
click at [182, 217] on div "✅ Do: Continue Practicing Your Skills" at bounding box center [233, 216] width 140 height 12
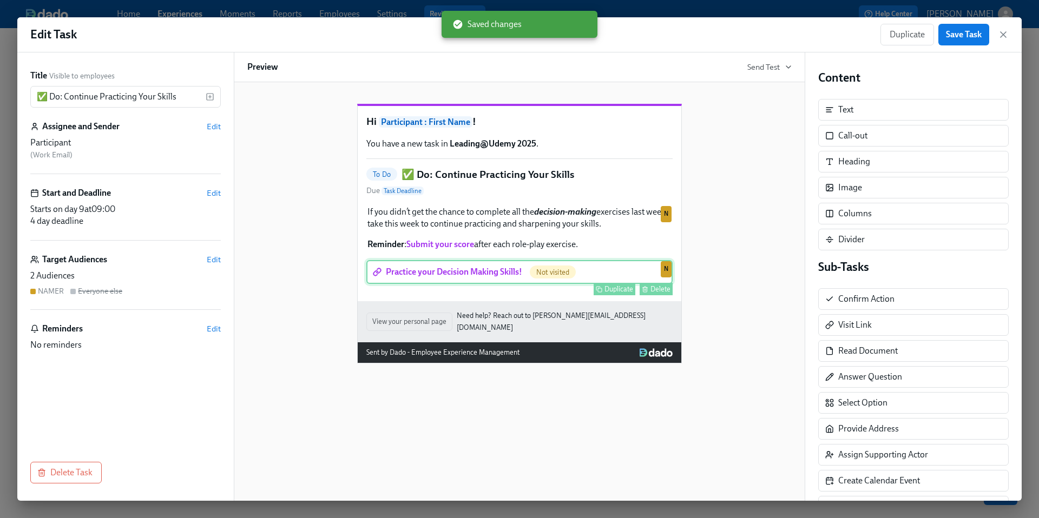
click at [490, 284] on div "Practice your Decision Making Skills! Not visited Duplicate Delete N" at bounding box center [519, 272] width 306 height 24
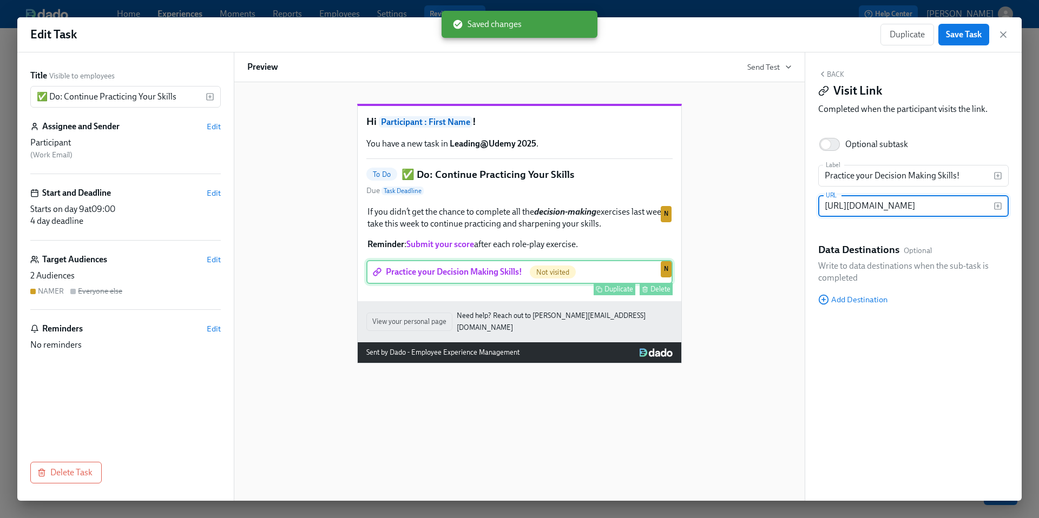
scroll to position [0, 230]
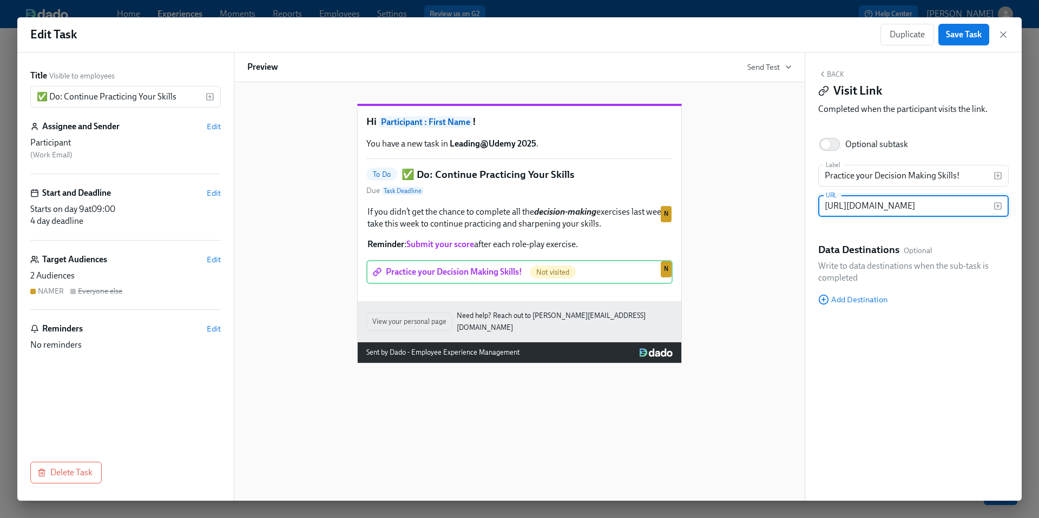
click at [875, 205] on input "https://docs.google.com/document/d/10oI8vx8hGwRkppHkRXz1PjnSxfb5jPj1972g9eCMdMo…" at bounding box center [905, 206] width 175 height 22
click at [758, 229] on div "Hi Participant : First Name ! You have a new task in Leading@Udemy 2025 . To Do…" at bounding box center [519, 225] width 544 height 277
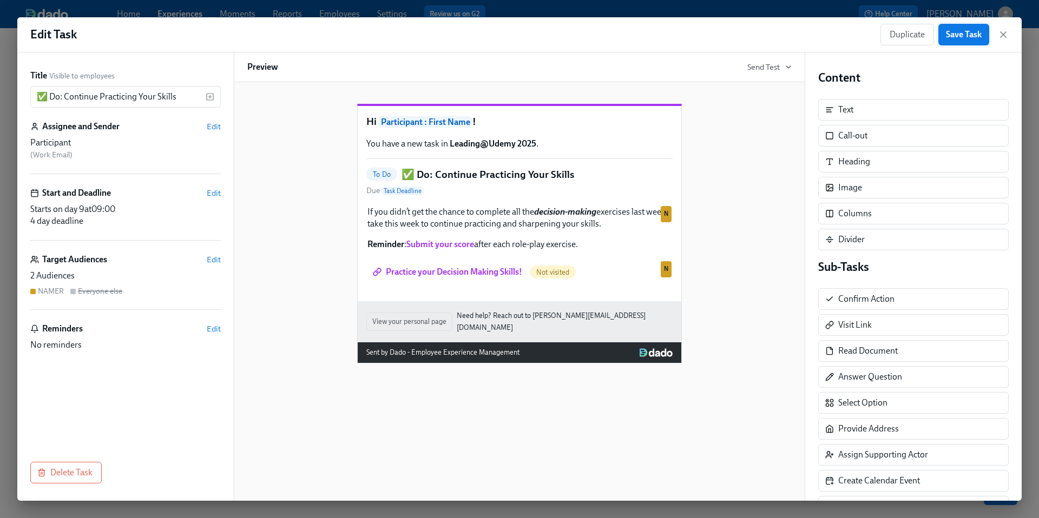
click at [959, 37] on span "Save Task" at bounding box center [964, 34] width 36 height 11
click at [1005, 35] on icon "button" at bounding box center [1003, 34] width 11 height 11
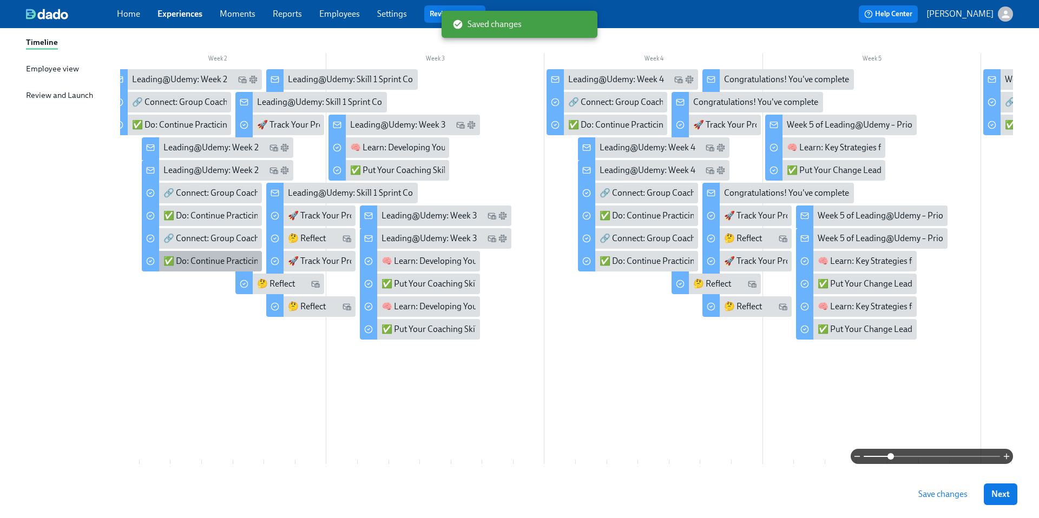
click at [198, 263] on div "✅ Do: Continue Practicing Your Skills" at bounding box center [233, 261] width 140 height 12
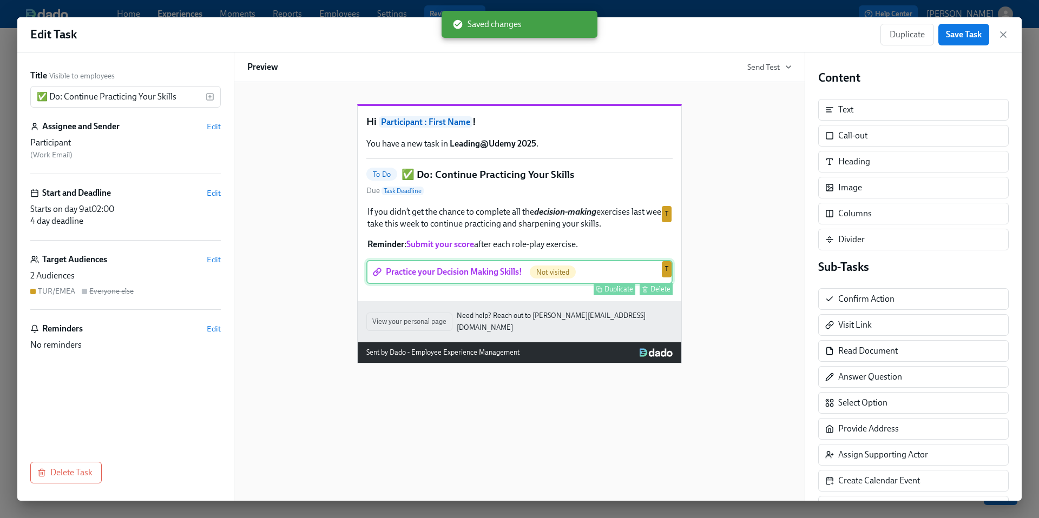
click at [490, 284] on div "Practice your Decision Making Skills! Not visited Duplicate Delete T" at bounding box center [519, 272] width 306 height 24
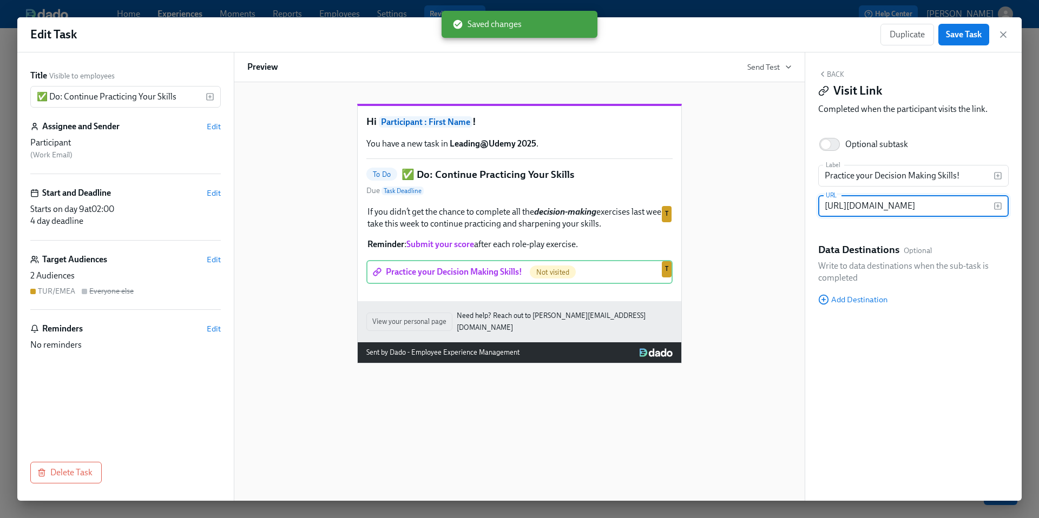
scroll to position [0, 230]
click at [848, 206] on input "https://docs.google.com/document/d/10oI8vx8hGwRkppHkRXz1PjnSxfb5jPj1972g9eCMdMo…" at bounding box center [905, 206] width 175 height 22
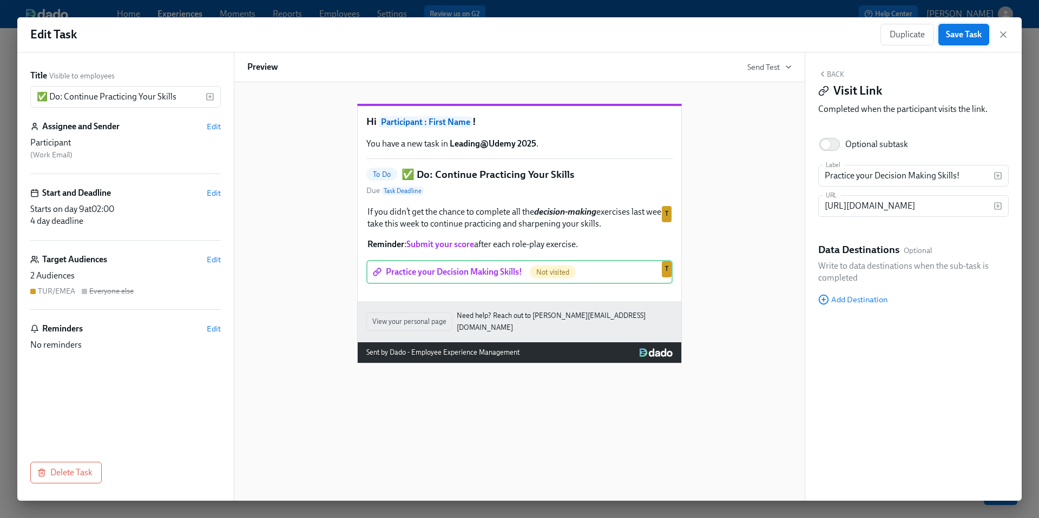
scroll to position [0, 0]
click at [961, 37] on span "Save Task" at bounding box center [964, 34] width 36 height 11
click at [1007, 35] on icon "button" at bounding box center [1003, 34] width 11 height 11
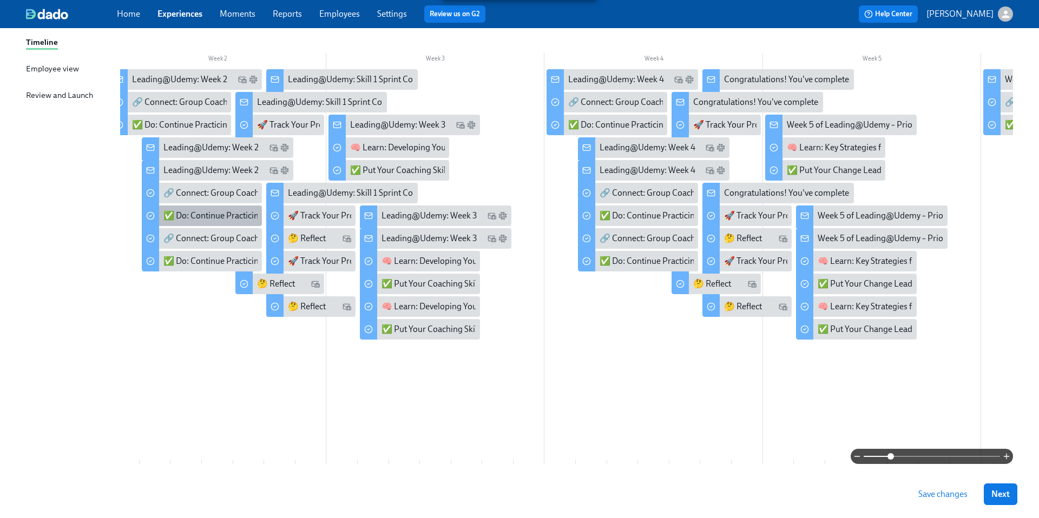
click at [186, 221] on div "✅ Do: Continue Practicing Your Skills" at bounding box center [233, 216] width 140 height 12
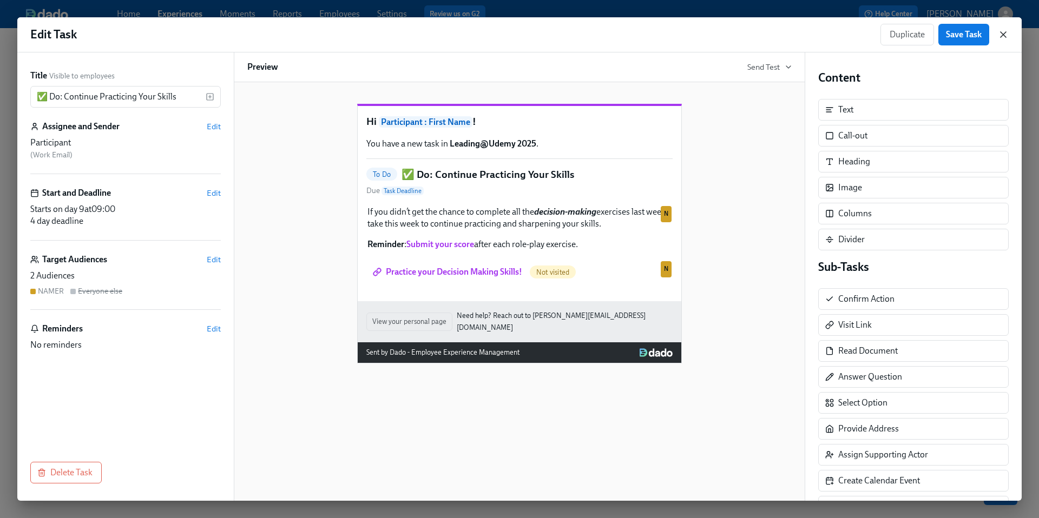
click at [1001, 35] on icon "button" at bounding box center [1003, 34] width 11 height 11
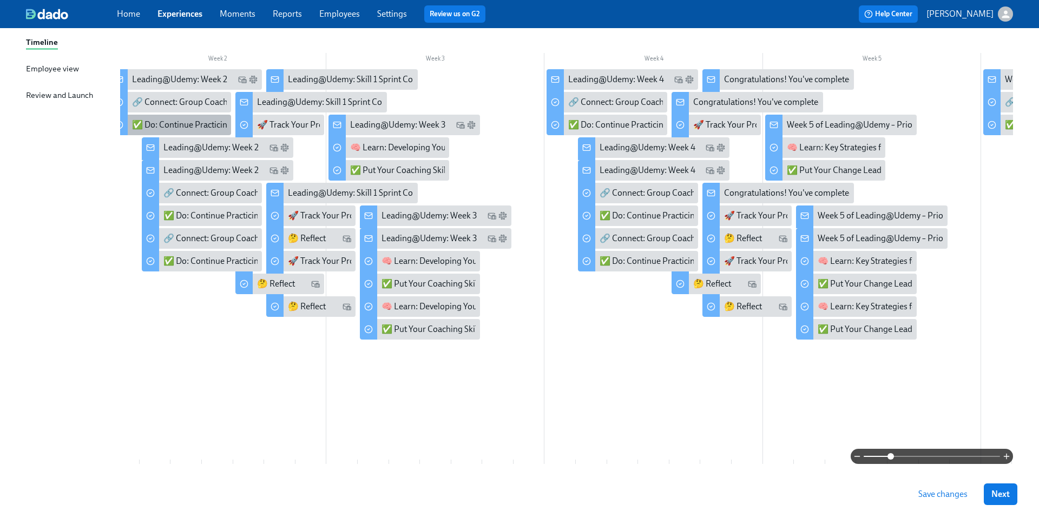
click at [209, 130] on div "✅ Do: Continue Practicing Your Skills" at bounding box center [202, 125] width 140 height 12
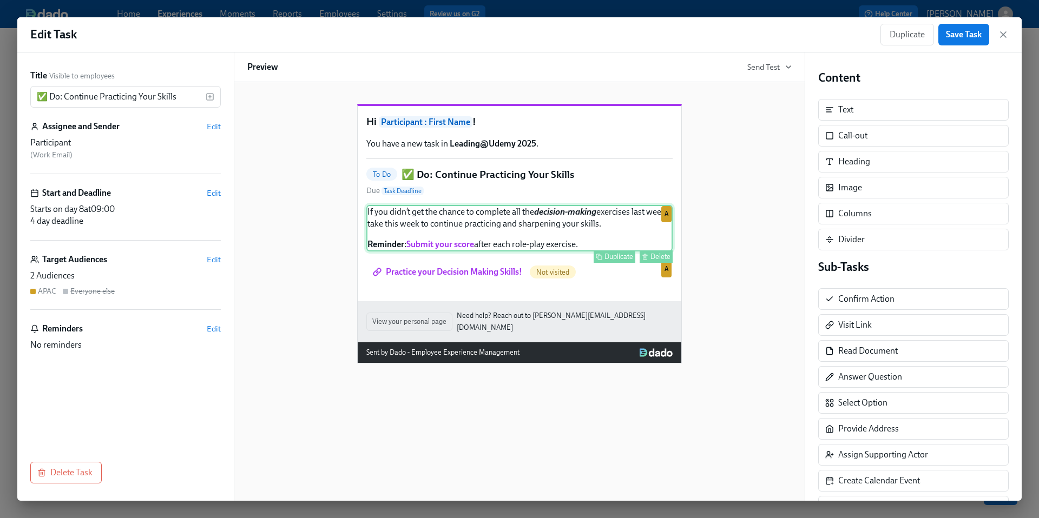
click at [562, 246] on div "If you didn’t get the chance to complete all the decision-making exercises last…" at bounding box center [519, 228] width 306 height 47
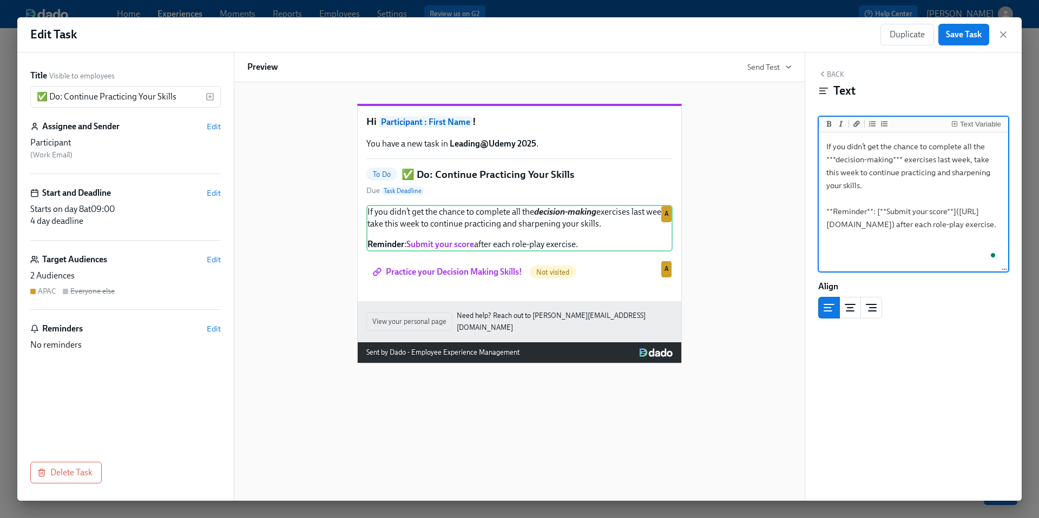
drag, startPoint x: 1000, startPoint y: 252, endPoint x: 802, endPoint y: 147, distance: 223.6
click at [802, 147] on div "Title Visible to employees ✅ Do: Continue Practicing Your Skills ​ Assignee and…" at bounding box center [519, 276] width 1004 height 448
click at [694, 263] on div "Hi Participant : First Name ! You have a new task in Leading@Udemy 2025 . To Do…" at bounding box center [519, 225] width 544 height 277
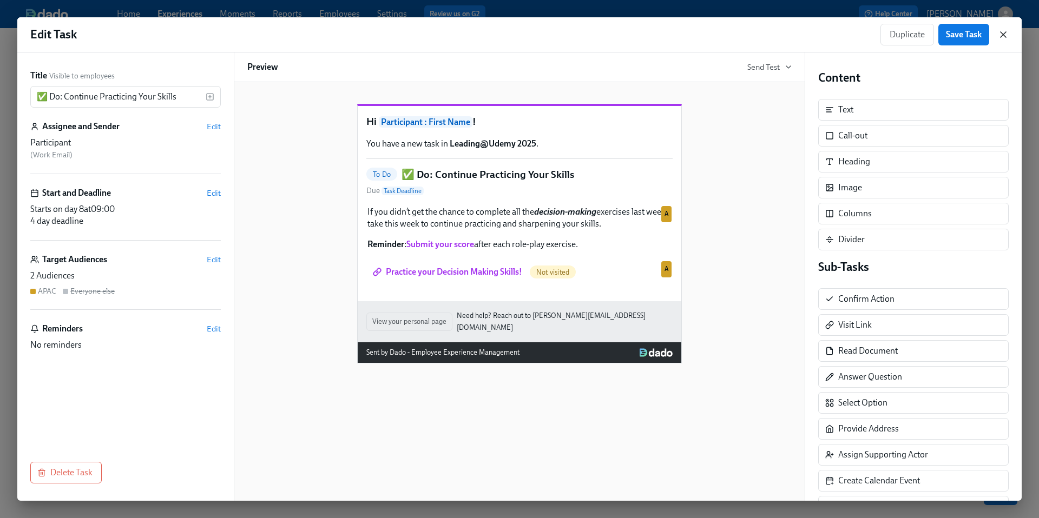
click at [1004, 37] on icon "button" at bounding box center [1003, 34] width 11 height 11
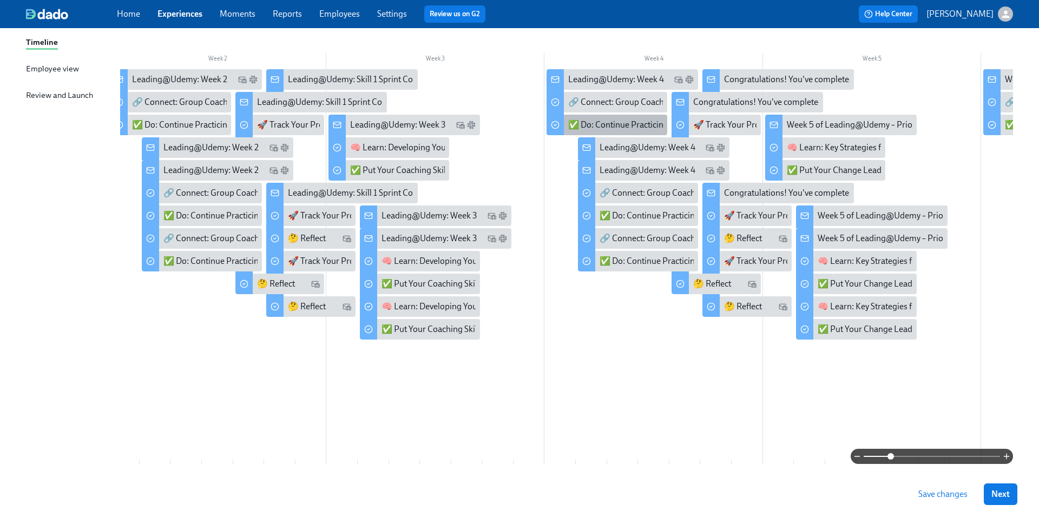
click at [596, 127] on div "✅ Do: Continue Practicing Your Skills" at bounding box center [638, 125] width 140 height 12
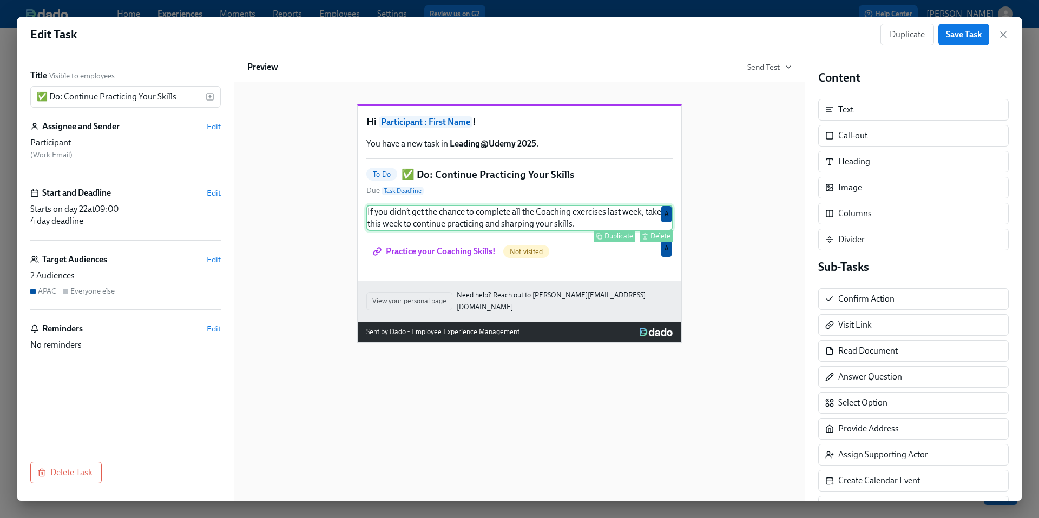
click at [450, 242] on div "Duplicate Delete" at bounding box center [520, 236] width 304 height 12
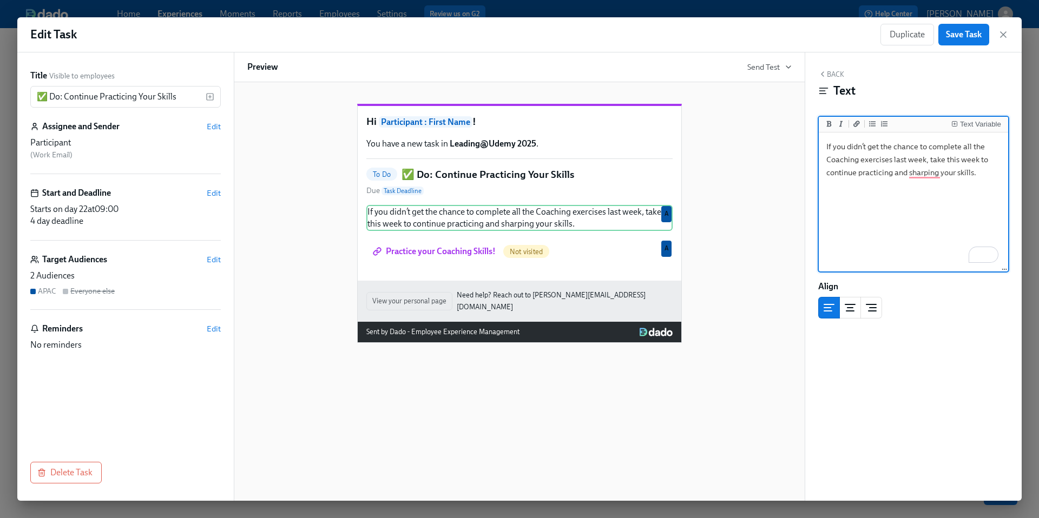
drag, startPoint x: 980, startPoint y: 173, endPoint x: 821, endPoint y: 152, distance: 160.9
click at [821, 151] on div "Edit Task Duplicate Save Task Title Visible to employees ✅ Do: Continue Practic…" at bounding box center [519, 259] width 1004 height 484
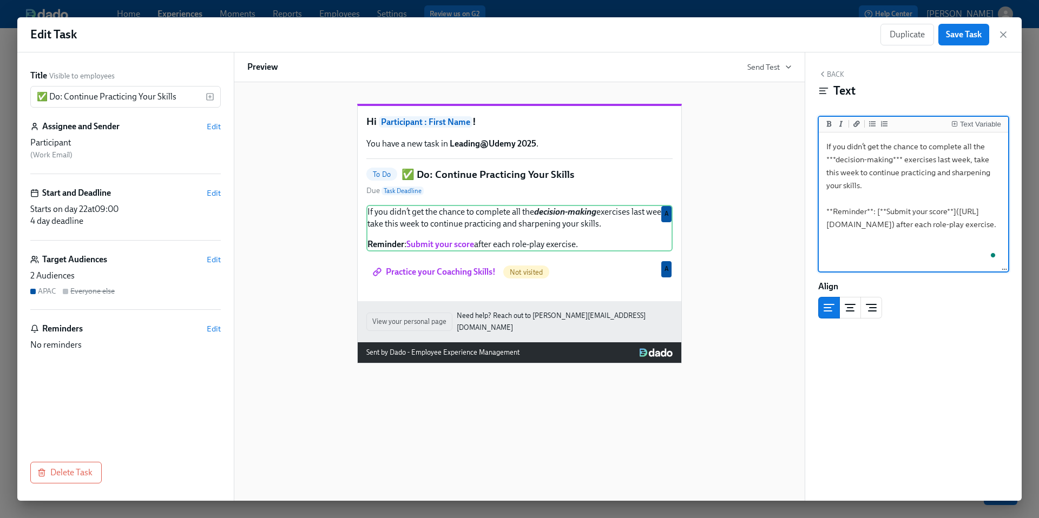
drag, startPoint x: 892, startPoint y: 161, endPoint x: 837, endPoint y: 161, distance: 54.6
click at [837, 161] on textarea "If you didn’t get the chance to complete all the ***decision-making*** exercise…" at bounding box center [913, 203] width 185 height 136
type textarea "If you didn’t get the chance to complete all the ***coaching*** exercises last …"
drag, startPoint x: 996, startPoint y: 238, endPoint x: 821, endPoint y: 148, distance: 196.9
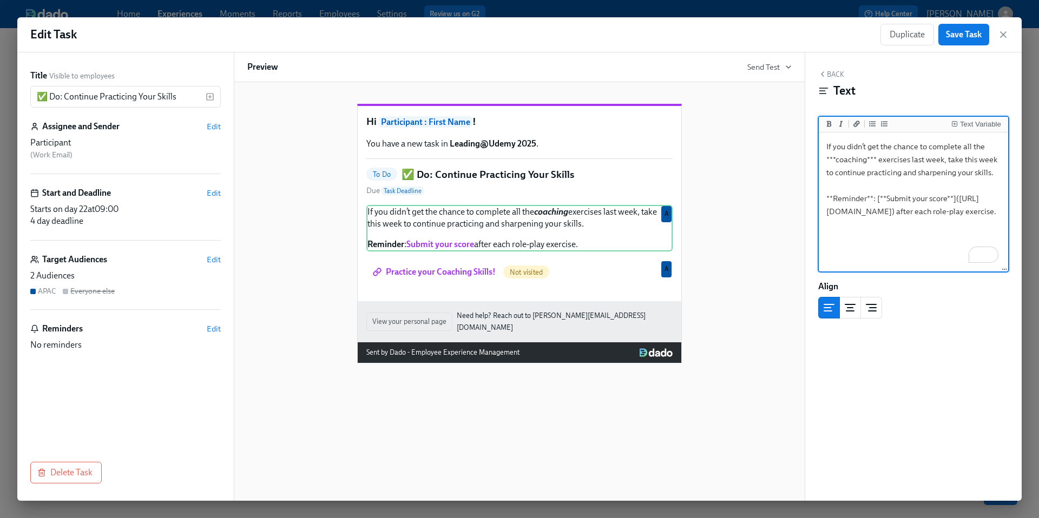
click at [821, 148] on div "Edit Task Duplicate Save Task Title Visible to employees ✅ Do: Continue Practic…" at bounding box center [519, 259] width 1004 height 484
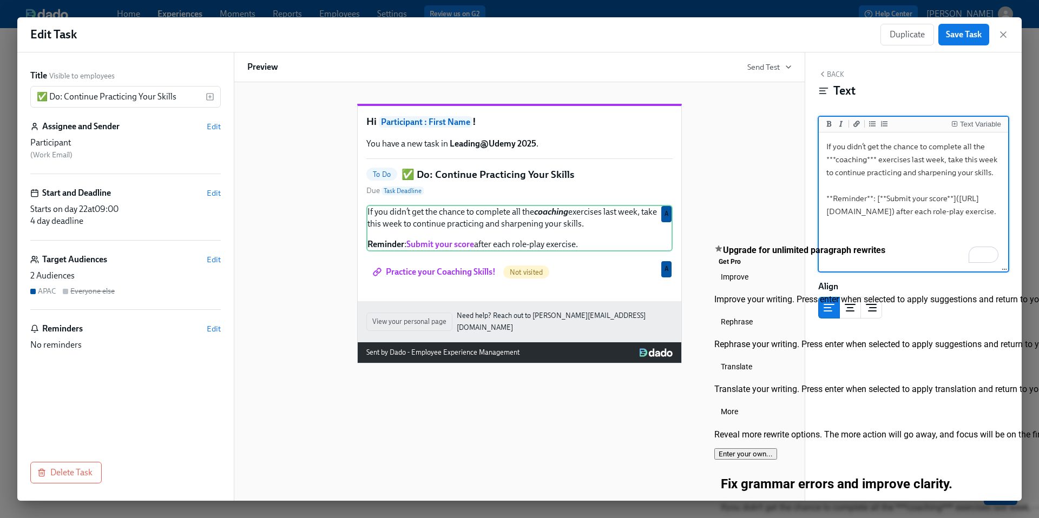
type textarea "If you didn’t get the chance to complete all the ***coaching*** exercises last …"
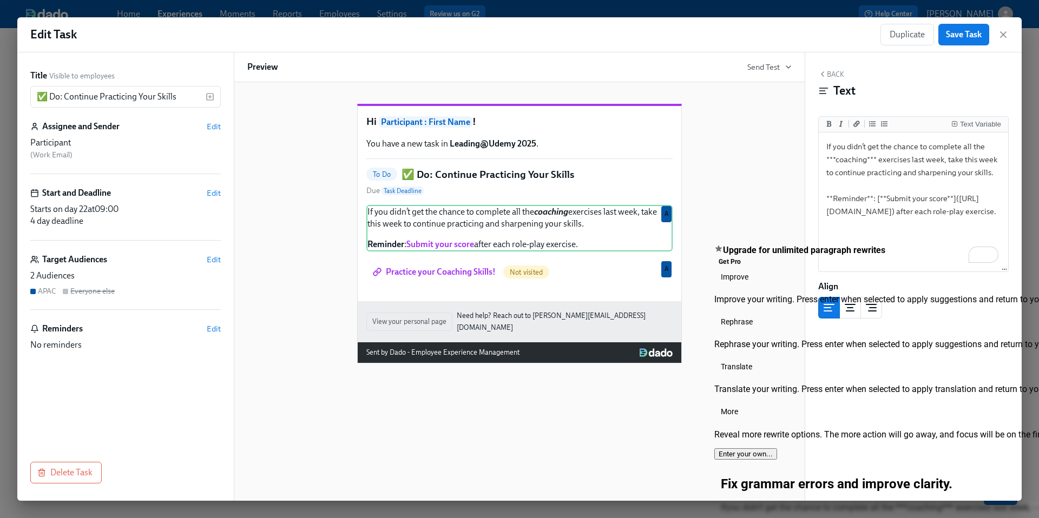
click at [732, 190] on div "Hi Participant : First Name ! You have a new task in Leading@Udemy 2025 . To Do…" at bounding box center [519, 225] width 544 height 277
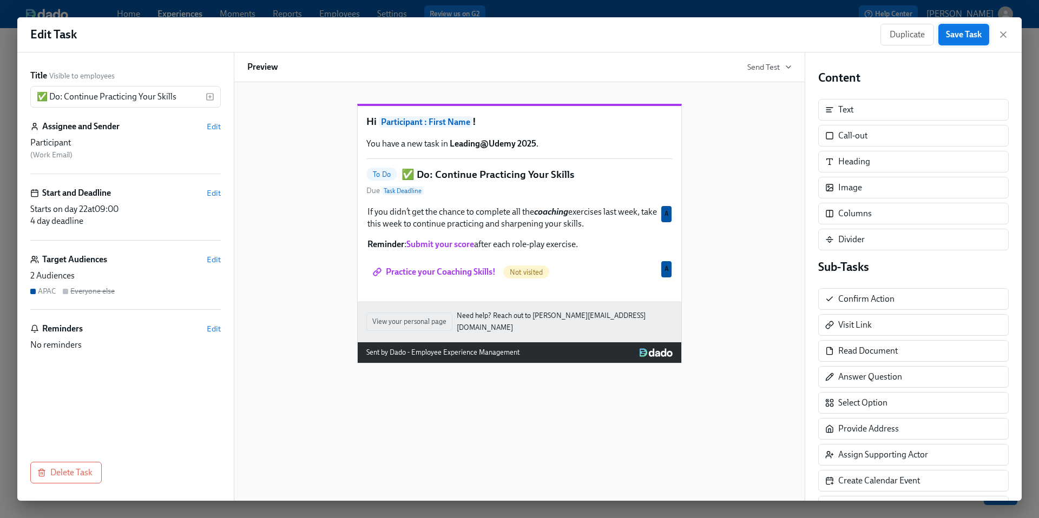
click at [955, 31] on span "Save Task" at bounding box center [964, 34] width 36 height 11
click at [1000, 34] on icon "button" at bounding box center [1003, 34] width 11 height 11
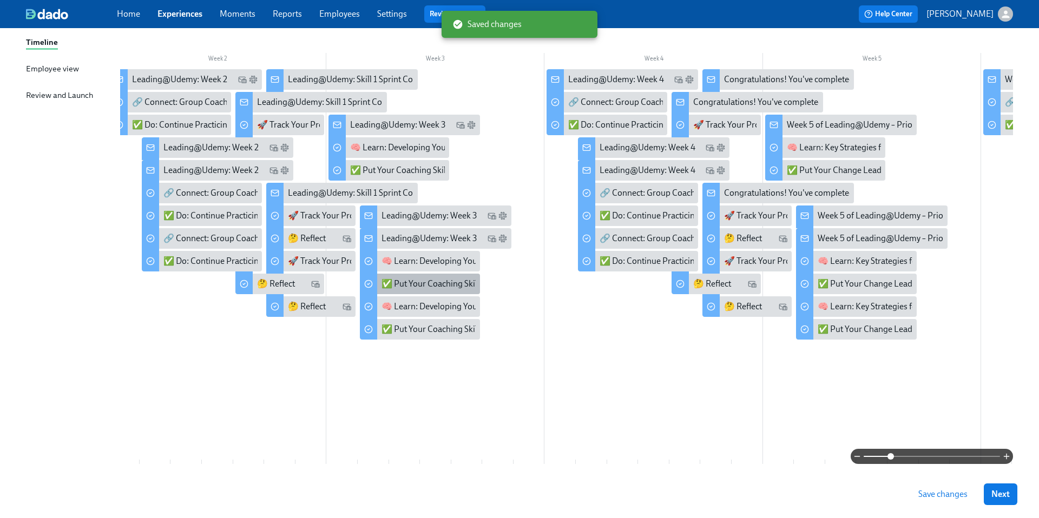
click at [403, 282] on div "✅ Put Your Coaching Skills into Practice" at bounding box center [455, 284] width 149 height 12
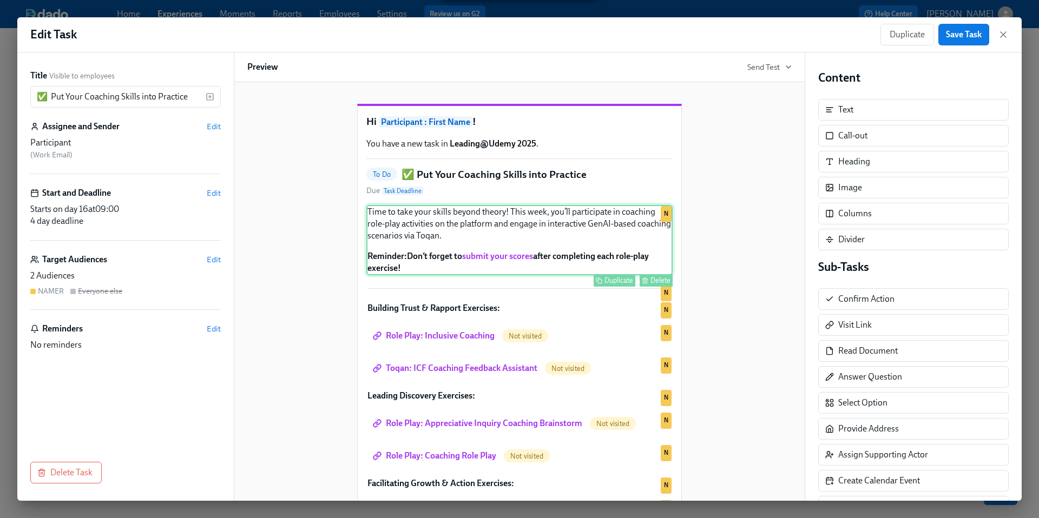
click at [451, 272] on div "Time to take your skills beyond theory! This week, you’ll participate in coachi…" at bounding box center [519, 240] width 306 height 70
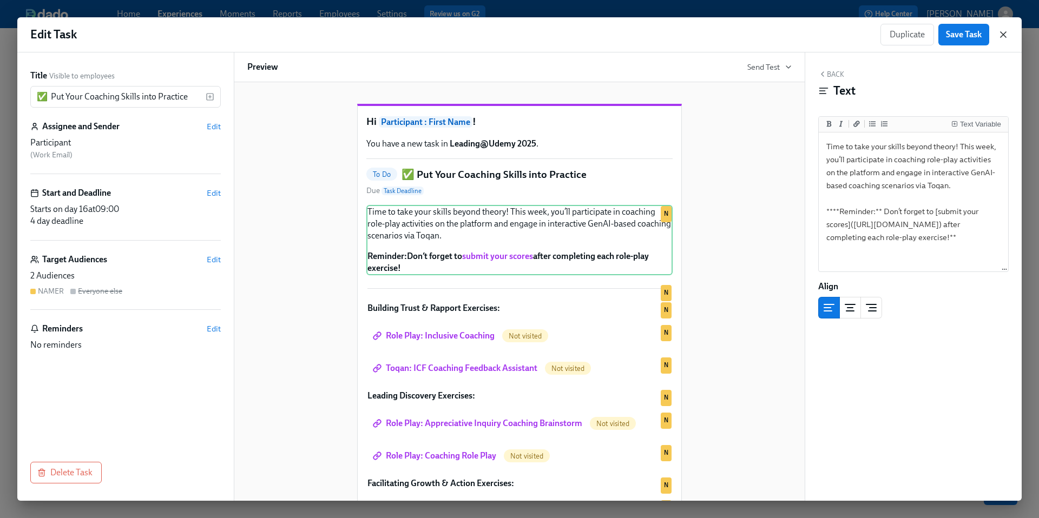
click at [1006, 37] on icon "button" at bounding box center [1002, 34] width 5 height 5
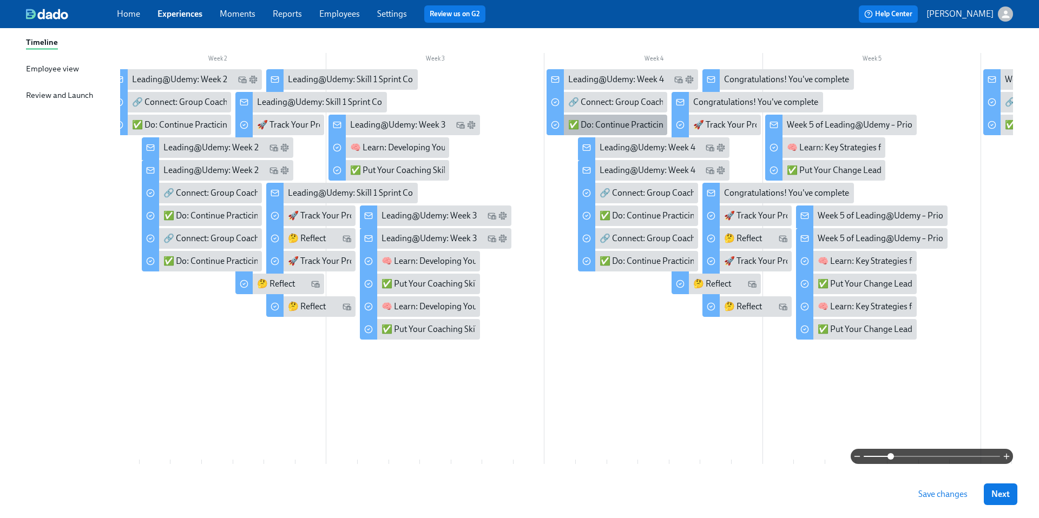
click at [629, 124] on div "✅ Do: Continue Practicing Your Skills" at bounding box center [638, 125] width 140 height 12
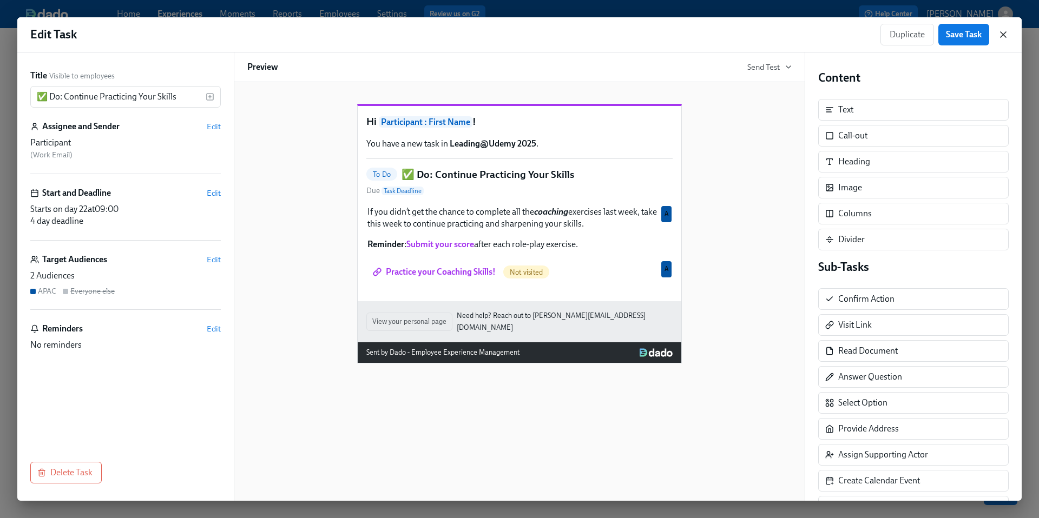
click at [1002, 37] on icon "button" at bounding box center [1003, 34] width 11 height 11
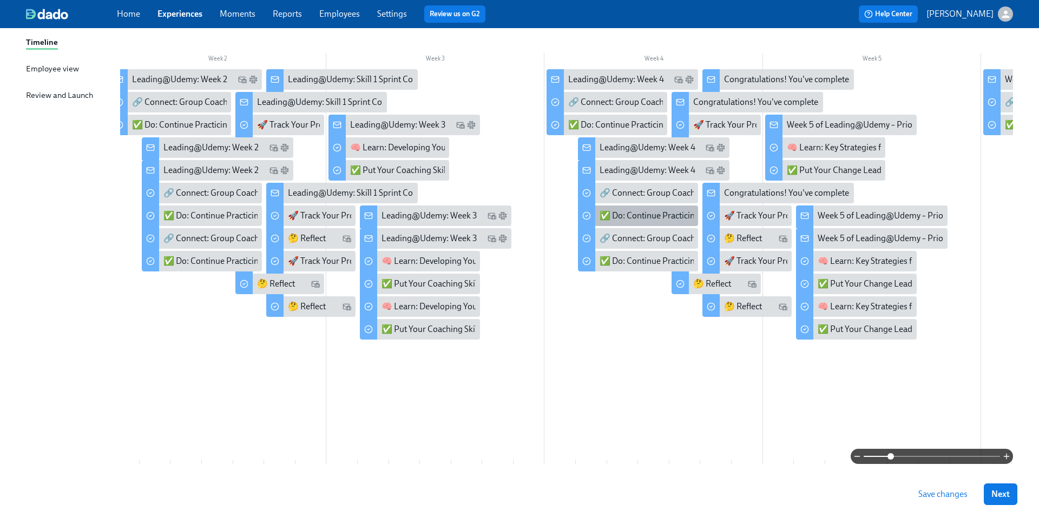
click at [641, 214] on div "✅ Do: Continue Practicing Your Skills" at bounding box center [669, 216] width 140 height 12
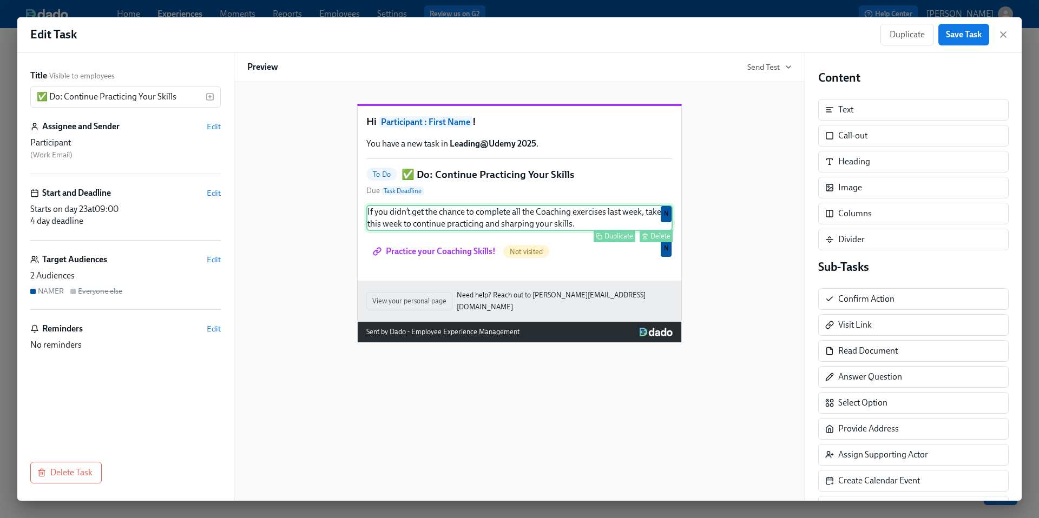
click at [533, 231] on div "If you didn’t get the chance to complete all the Coaching exercises last week, …" at bounding box center [519, 218] width 306 height 26
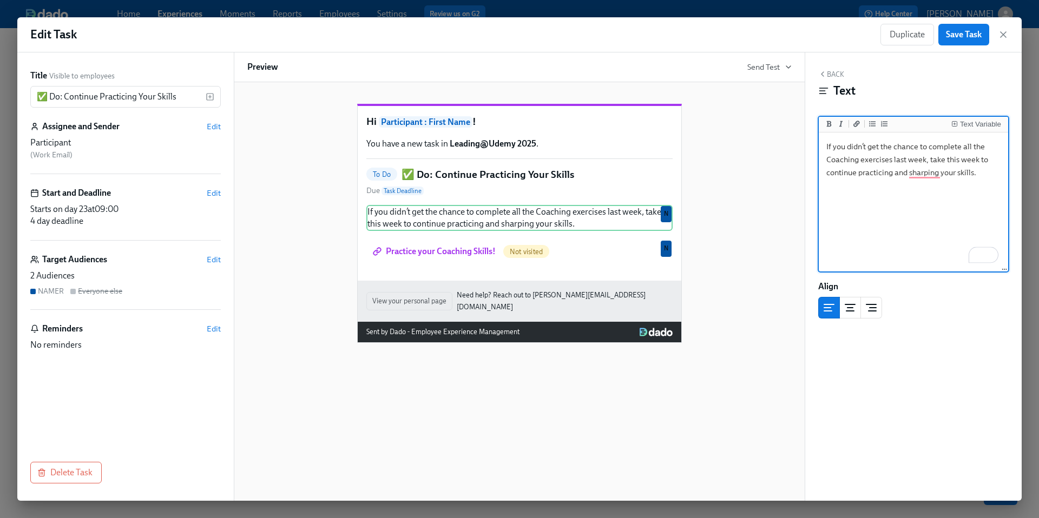
drag, startPoint x: 980, startPoint y: 174, endPoint x: 827, endPoint y: 147, distance: 155.5
click at [827, 147] on textarea "If you didn’t get the chance to complete all the Coaching exercises last week, …" at bounding box center [913, 203] width 185 height 136
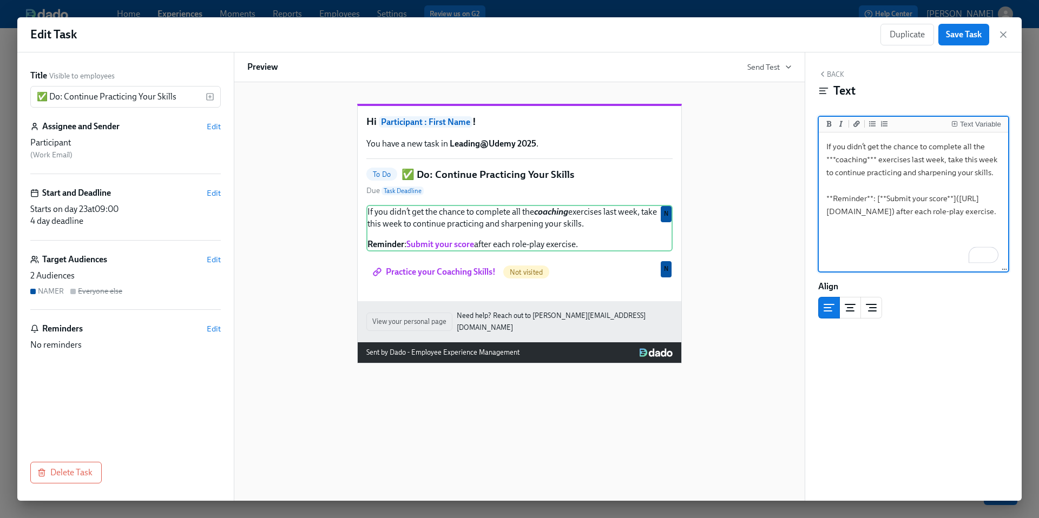
type textarea "If you didn’t get the chance to complete all the ***coaching*** exercises last …"
click at [740, 223] on div "Hi Participant : First Name ! You have a new task in Leading@Udemy 2025 . To Do…" at bounding box center [519, 225] width 544 height 277
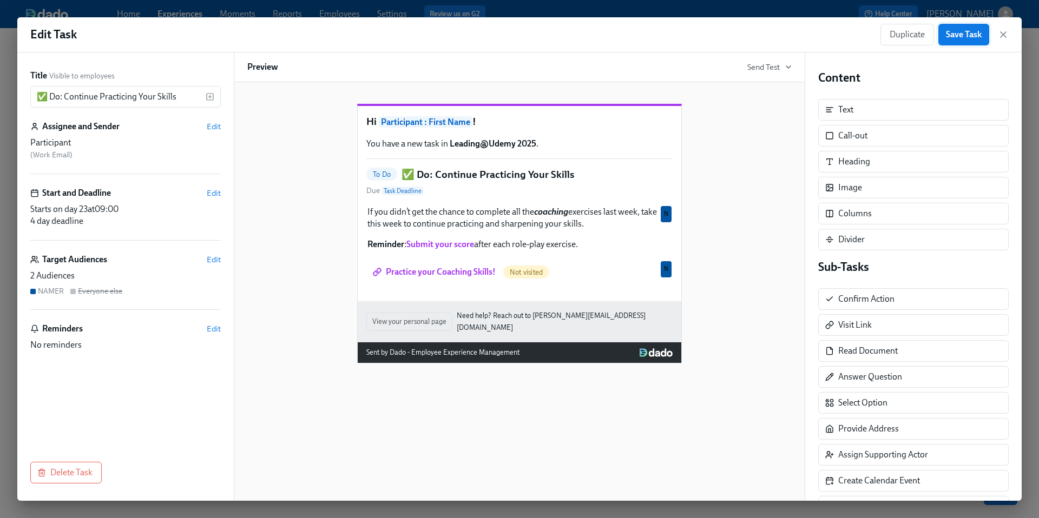
click at [956, 38] on span "Save Task" at bounding box center [964, 34] width 36 height 11
click at [1005, 35] on icon "button" at bounding box center [1003, 34] width 11 height 11
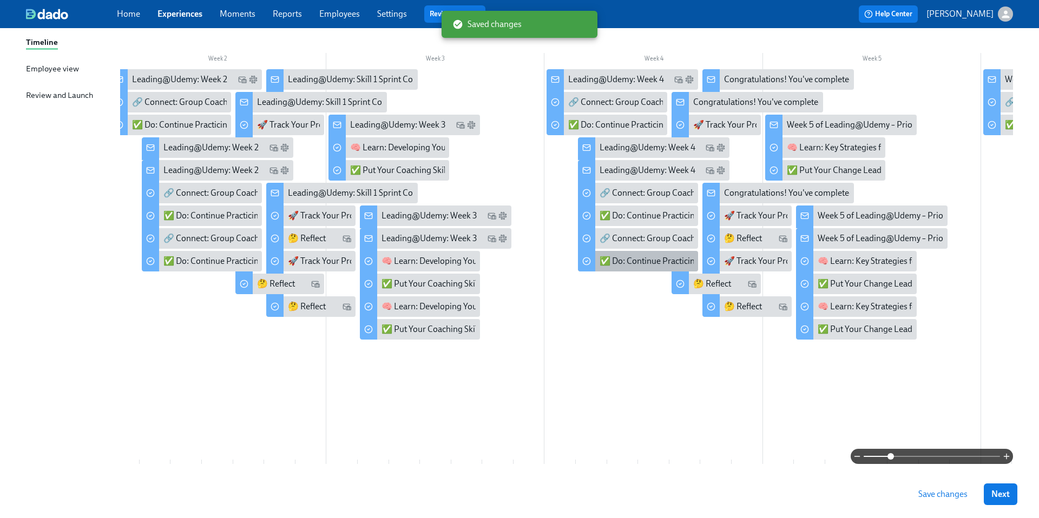
click at [620, 262] on div "✅ Do: Continue Practicing Your Skills" at bounding box center [669, 261] width 140 height 12
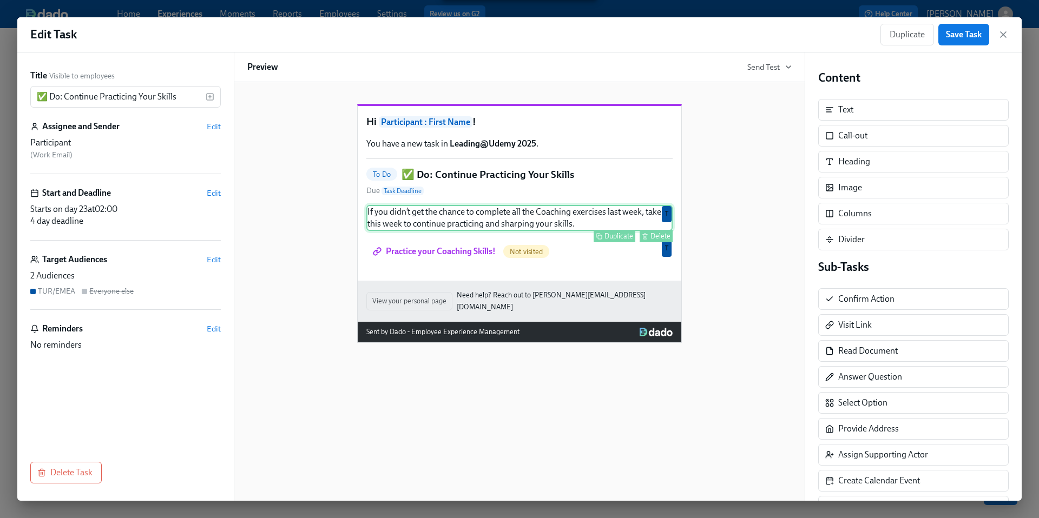
click at [499, 231] on div "If you didn’t get the chance to complete all the Coaching exercises last week, …" at bounding box center [519, 218] width 306 height 26
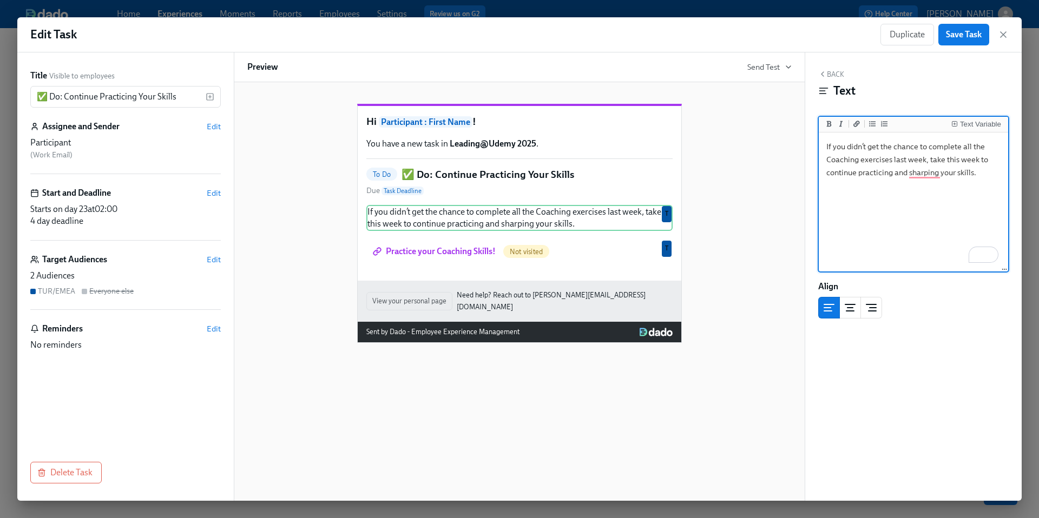
drag, startPoint x: 981, startPoint y: 174, endPoint x: 823, endPoint y: 149, distance: 159.9
click at [823, 149] on textarea "If you didn’t get the chance to complete all the Coaching exercises last week, …" at bounding box center [913, 203] width 185 height 136
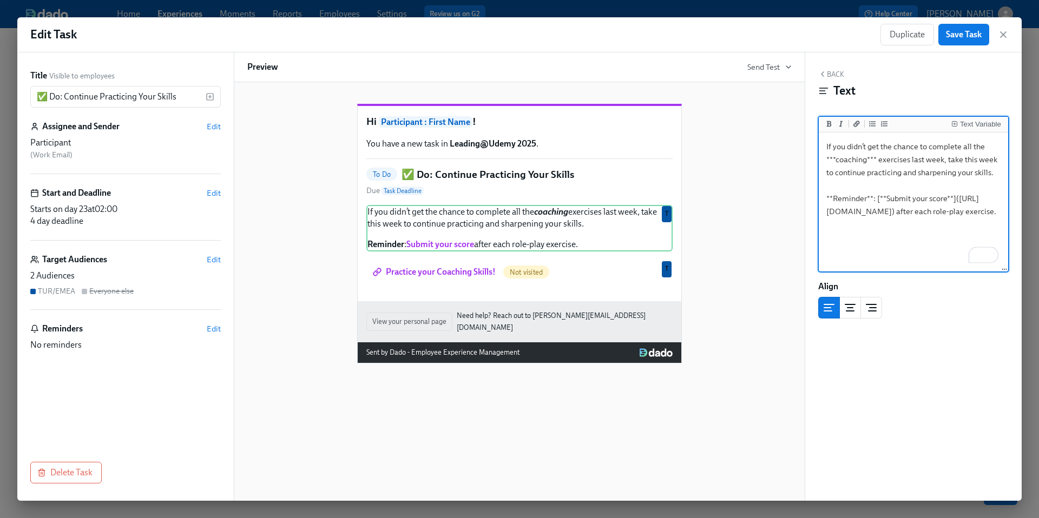
type textarea "If you didn’t get the chance to complete all the ***coaching*** exercises last …"
click at [732, 230] on div "Hi Participant : First Name ! You have a new task in Leading@Udemy 2025 . To Do…" at bounding box center [519, 225] width 544 height 277
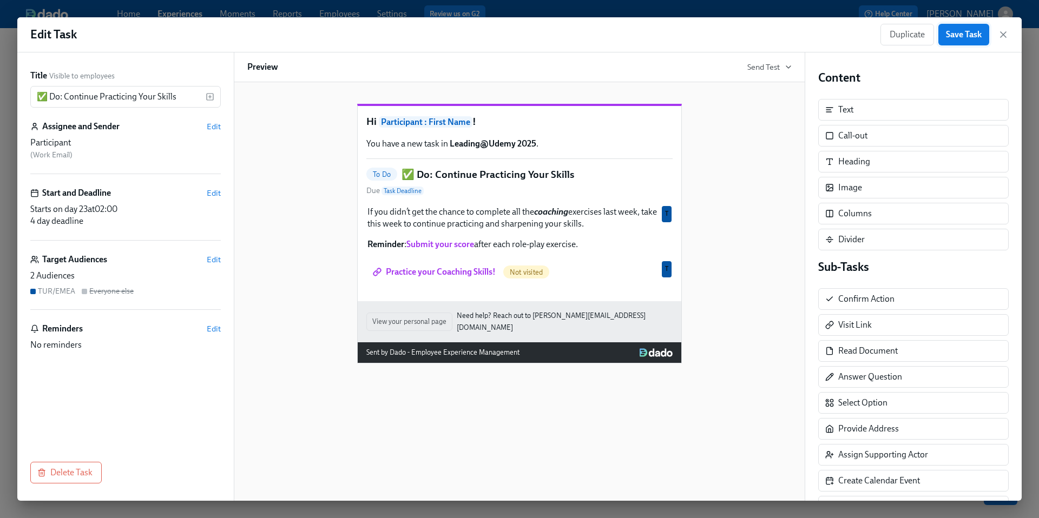
click at [972, 41] on button "Save Task" at bounding box center [963, 35] width 51 height 22
click at [1006, 34] on icon "button" at bounding box center [1003, 34] width 11 height 11
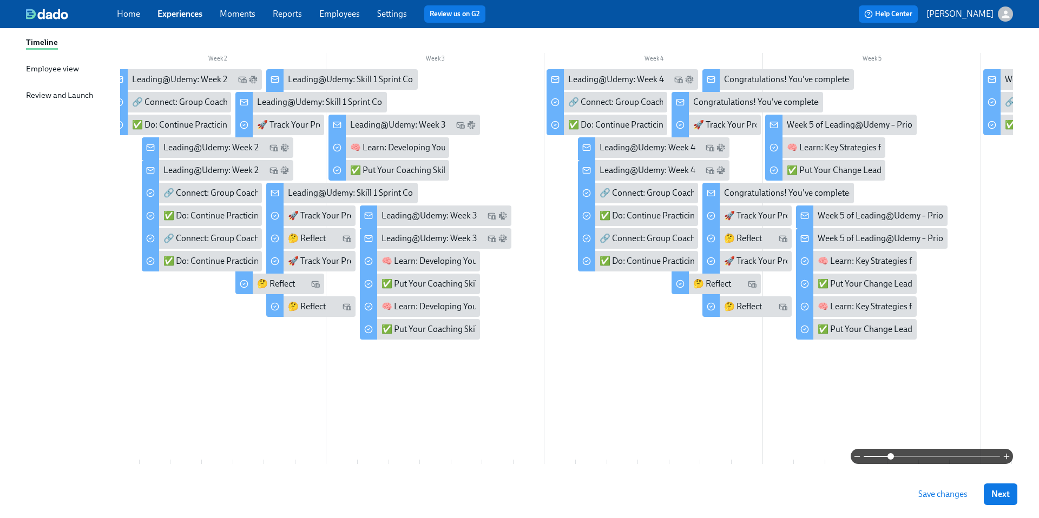
click at [933, 490] on span "Save changes" at bounding box center [942, 494] width 49 height 11
click at [213, 261] on div "✅ Do: Continue Practicing Your Skills" at bounding box center [233, 261] width 140 height 12
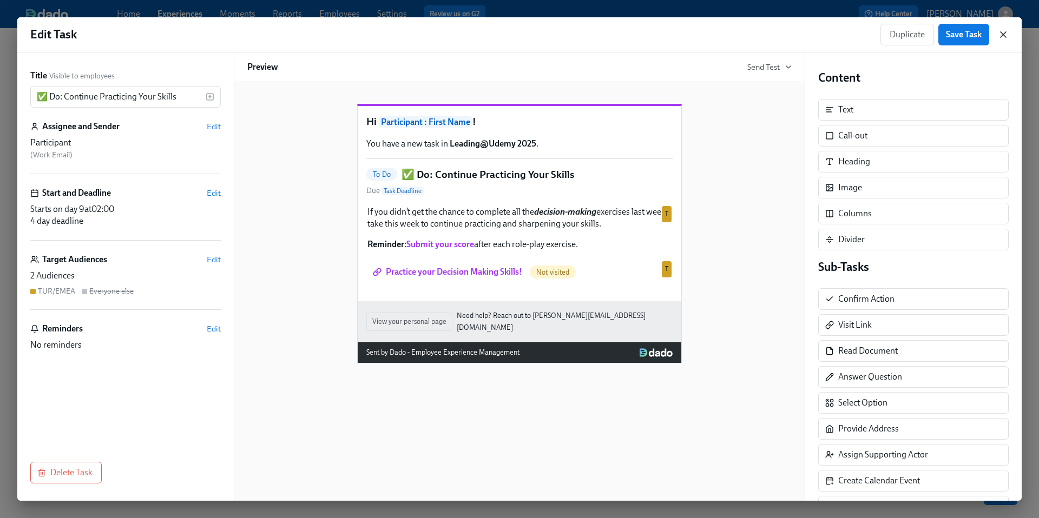
click at [1002, 37] on icon "button" at bounding box center [1003, 34] width 11 height 11
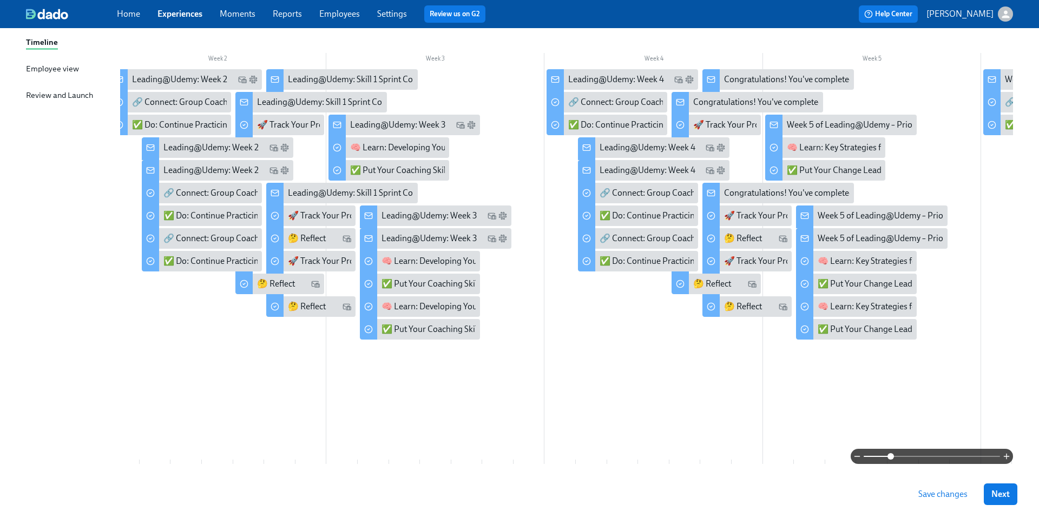
click at [948, 494] on span "Save changes" at bounding box center [942, 494] width 49 height 11
click at [949, 492] on span "Save changes" at bounding box center [942, 494] width 49 height 11
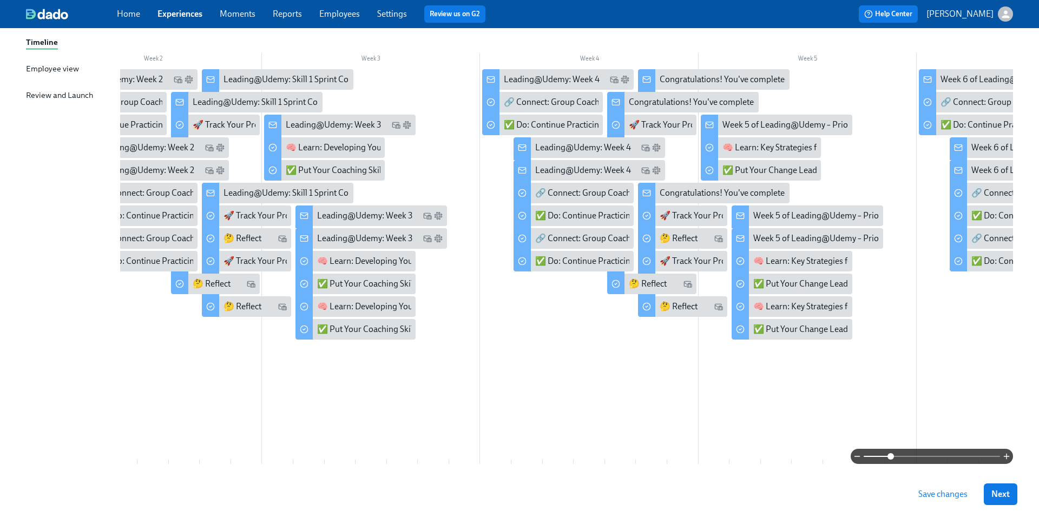
scroll to position [0, 290]
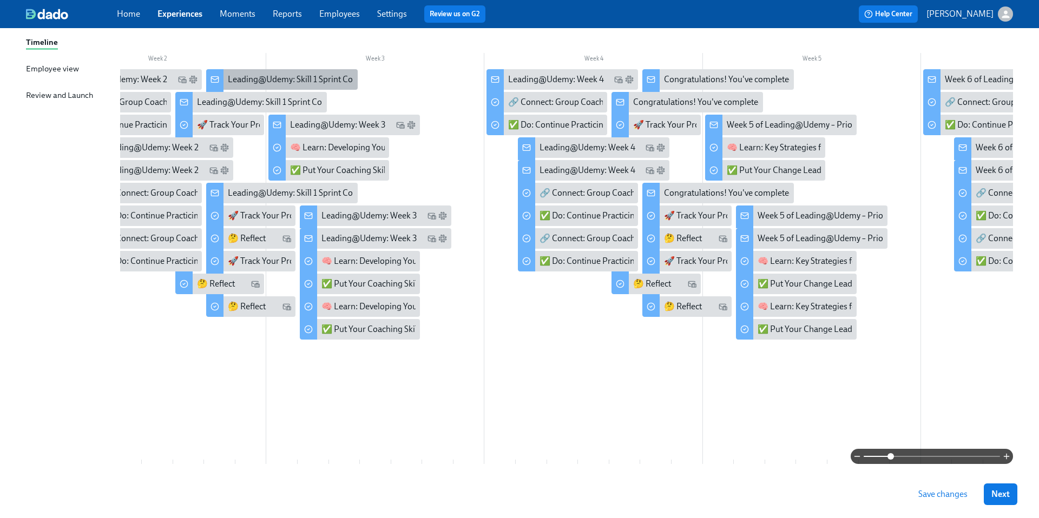
click at [273, 82] on div "Leading@Udemy: Skill 1 Sprint Complete!" at bounding box center [305, 80] width 154 height 12
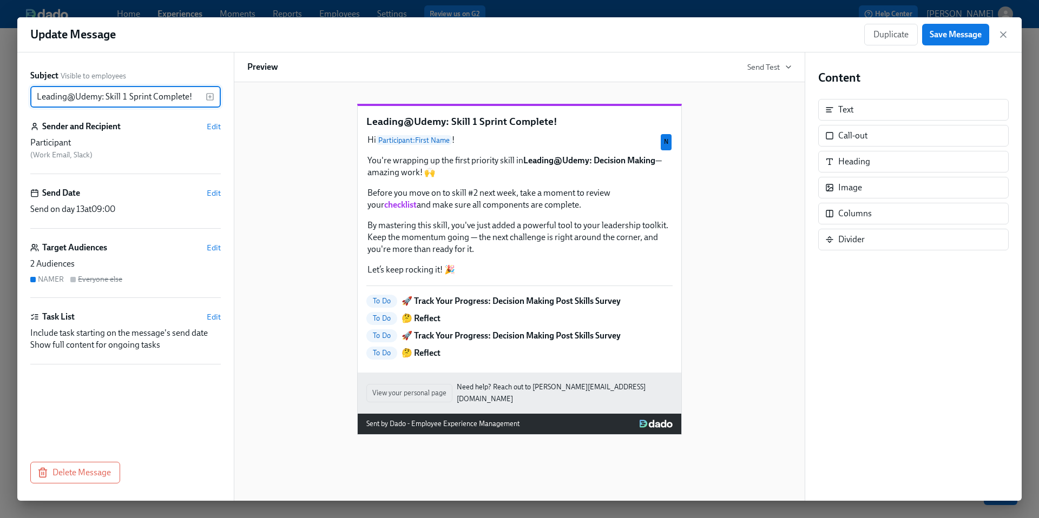
drag, startPoint x: 199, startPoint y: 97, endPoint x: 23, endPoint y: 96, distance: 175.8
click at [23, 96] on div "Subject Visible to employees Leading@Udemy: Skill 1 Sprint Complete! ​ Sender a…" at bounding box center [125, 276] width 216 height 448
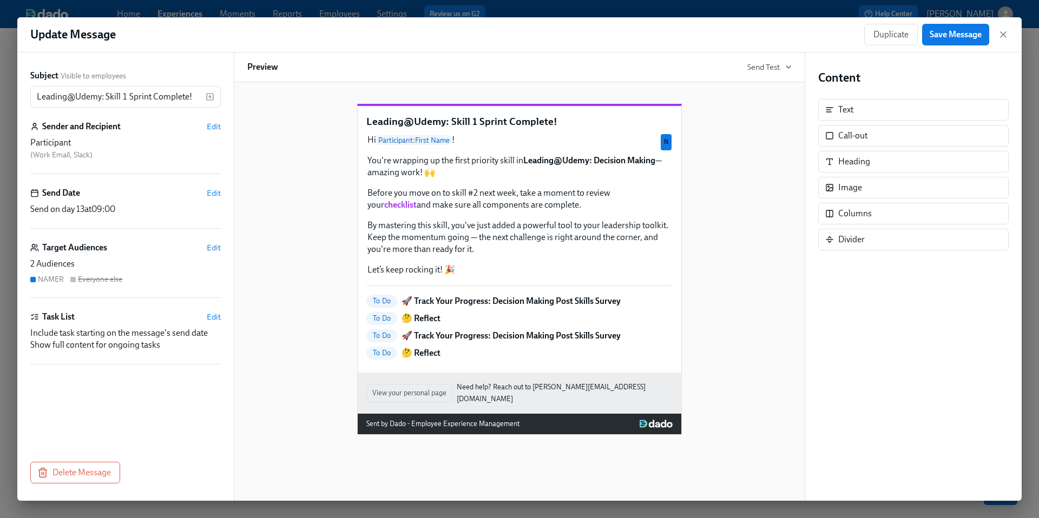
click at [326, 258] on div "Leading@Udemy: Skill 1 Sprint Complete! Hi Participant : First Name ! You're wr…" at bounding box center [519, 261] width 544 height 348
click at [1006, 35] on icon "button" at bounding box center [1003, 34] width 11 height 11
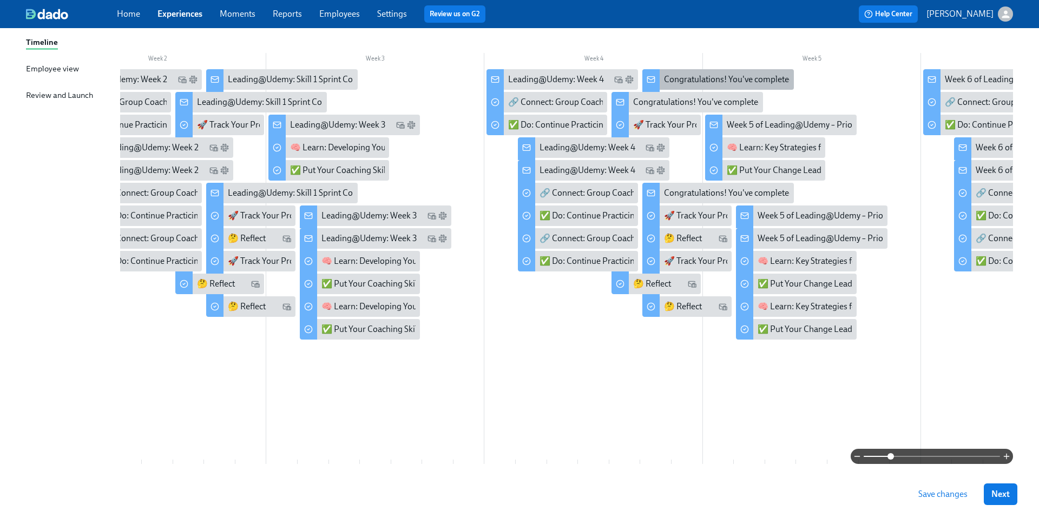
click at [676, 80] on div "Congratulations! You've completed Priority Skill #2- Coaching!" at bounding box center [778, 80] width 229 height 12
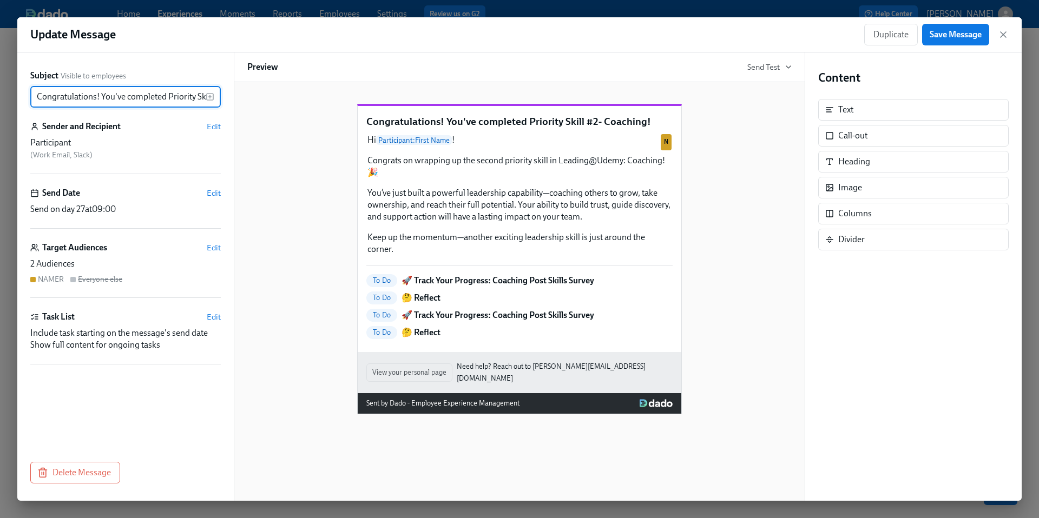
scroll to position [0, 60]
click at [144, 94] on input "Congratulations! You've completed Priority Skill #2- Coaching!" at bounding box center [117, 97] width 175 height 22
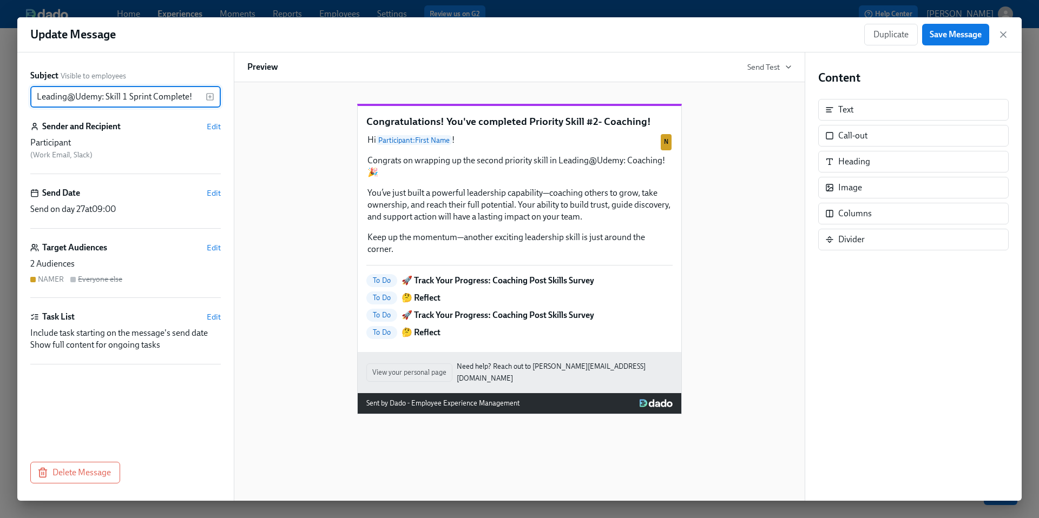
scroll to position [0, 0]
click at [126, 97] on input "Leading@Udemy: Skill 1 Sprint Complete!" at bounding box center [117, 97] width 175 height 22
type input "Leading@Udemy: Skill 2 Sprint Complete!"
click at [302, 191] on div "Leading@Udemy: Skill 2 Sprint Complete! Hi Participant : First Name ! Congrats …" at bounding box center [519, 251] width 544 height 328
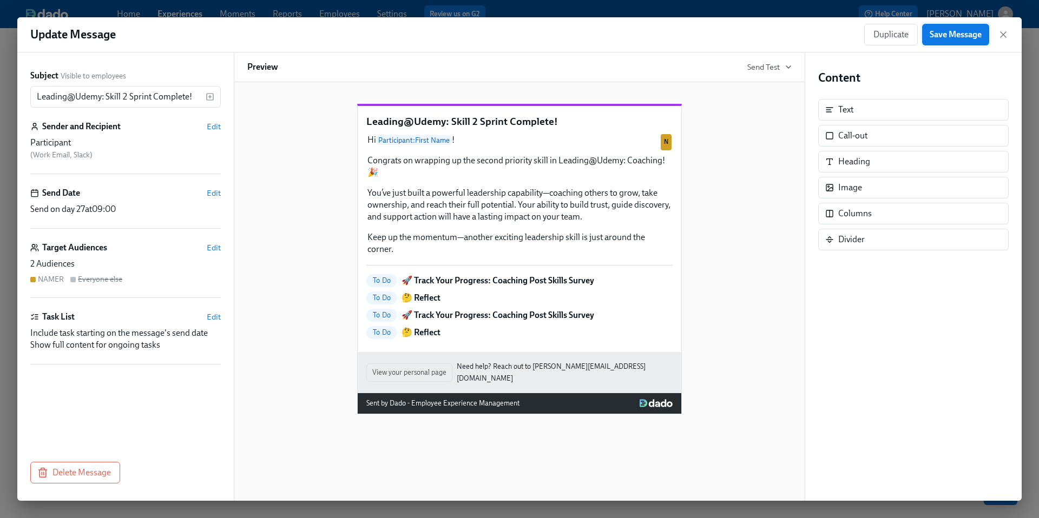
click at [968, 31] on span "Save Message" at bounding box center [955, 34] width 52 height 11
click at [1001, 37] on icon "button" at bounding box center [1002, 34] width 5 height 5
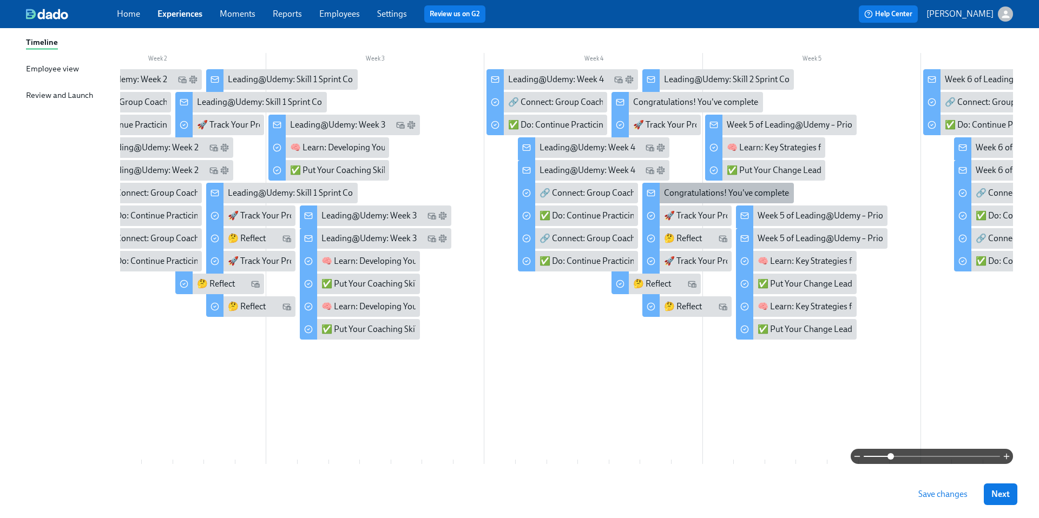
click at [677, 195] on div "Congratulations! You've completed Priority Skill #2- Coaching!" at bounding box center [778, 193] width 229 height 12
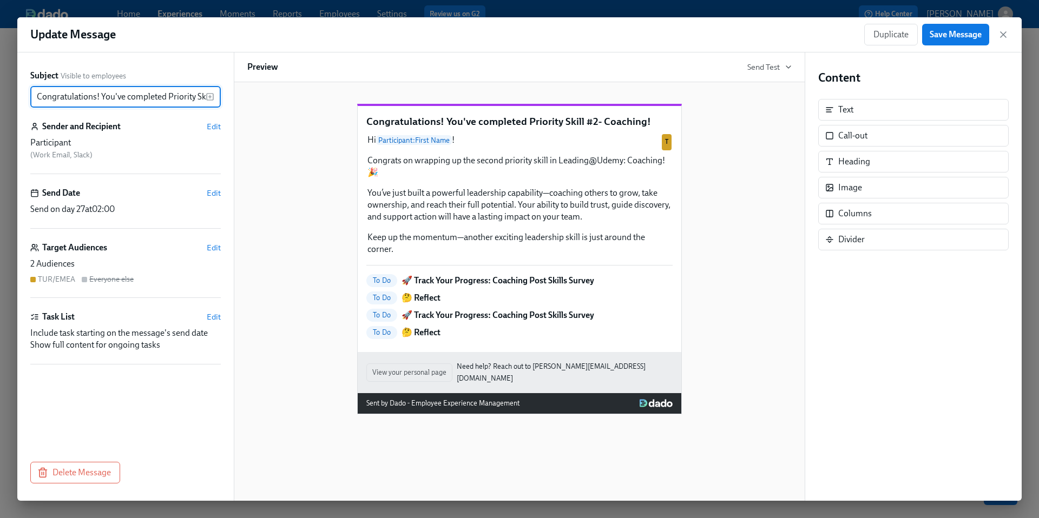
scroll to position [0, 60]
click at [155, 99] on input "Congratulations! You've completed Priority Skill #2- Coaching!" at bounding box center [117, 97] width 175 height 22
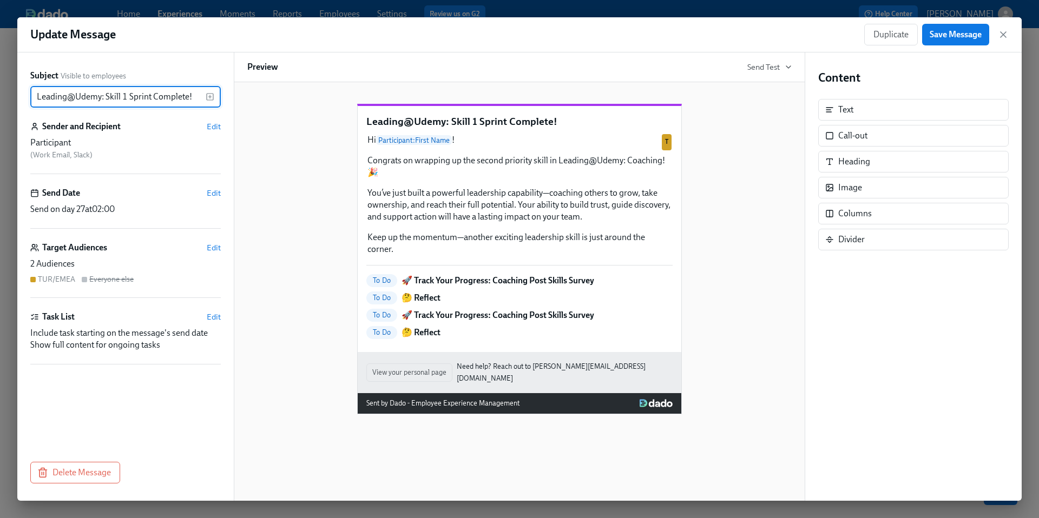
type input "Leading@Udemy: Skill 1 Sprint Complete!"
click at [307, 230] on div "Leading@Udemy: Skill 1 Sprint Complete! Hi Participant : First Name ! Congrats …" at bounding box center [519, 251] width 544 height 328
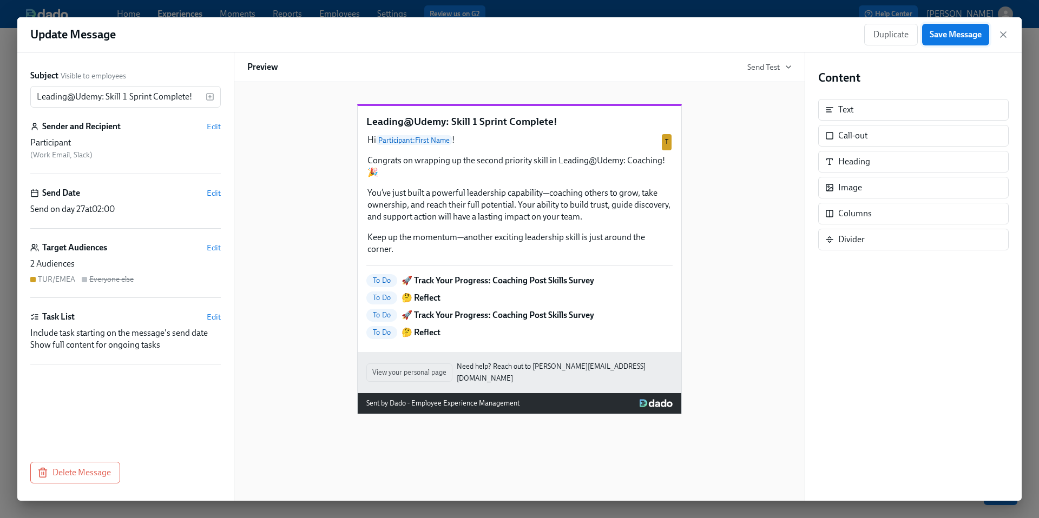
click at [969, 35] on span "Save Message" at bounding box center [955, 34] width 52 height 11
click at [1002, 36] on icon "button" at bounding box center [1002, 34] width 5 height 5
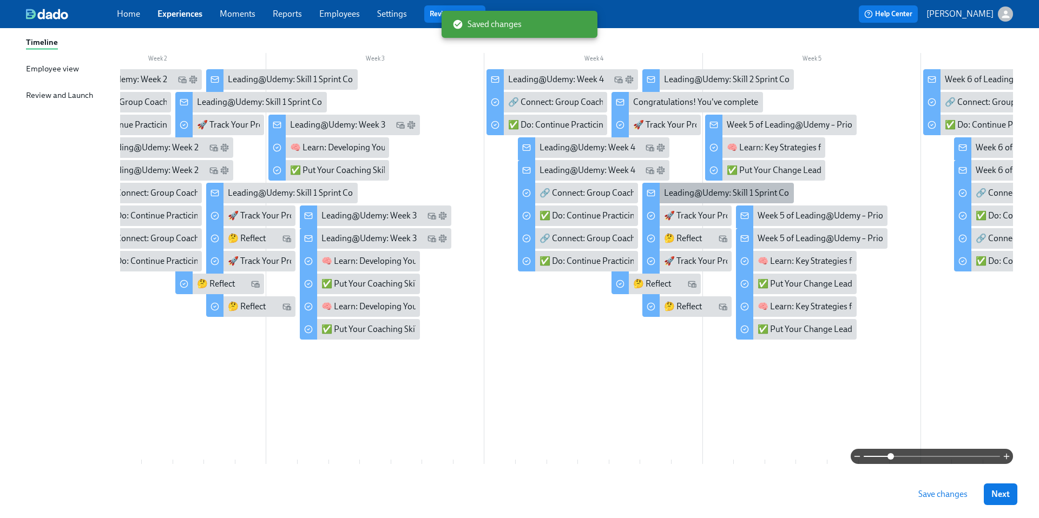
click at [681, 195] on div "Leading@Udemy: Skill 1 Sprint Complete!" at bounding box center [741, 193] width 154 height 12
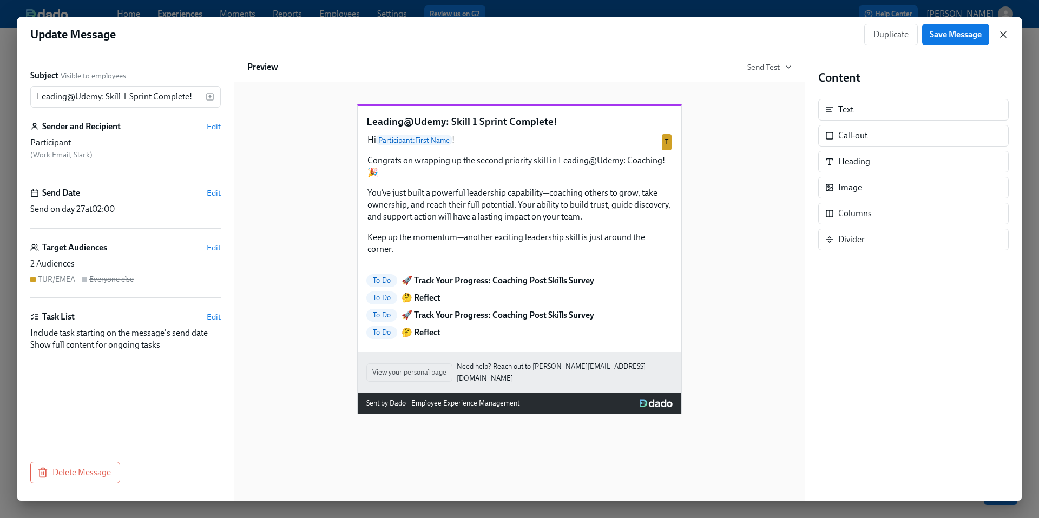
click at [1007, 36] on icon "button" at bounding box center [1003, 34] width 11 height 11
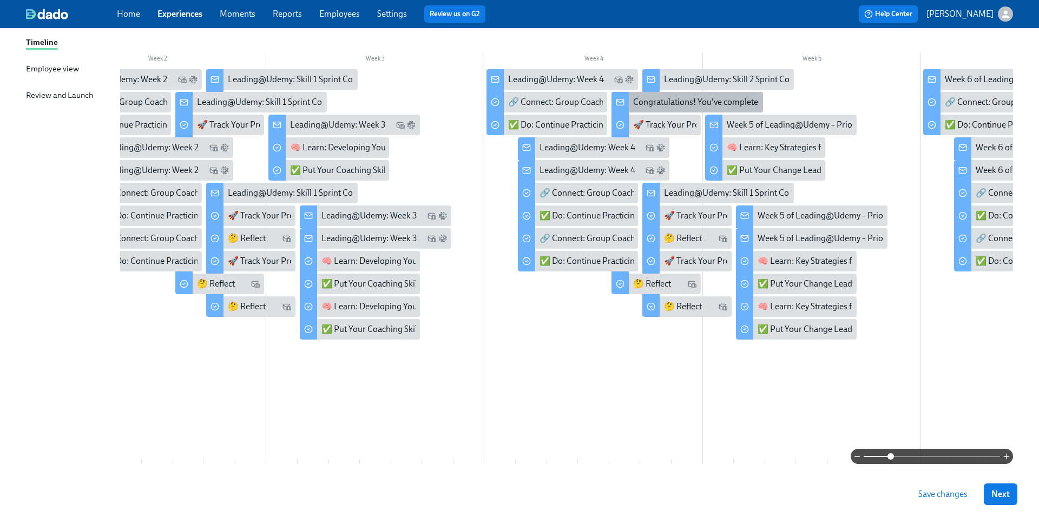
click at [658, 102] on div "Congratulations! You've completed Priority Skill #2- Coaching!" at bounding box center [747, 102] width 229 height 12
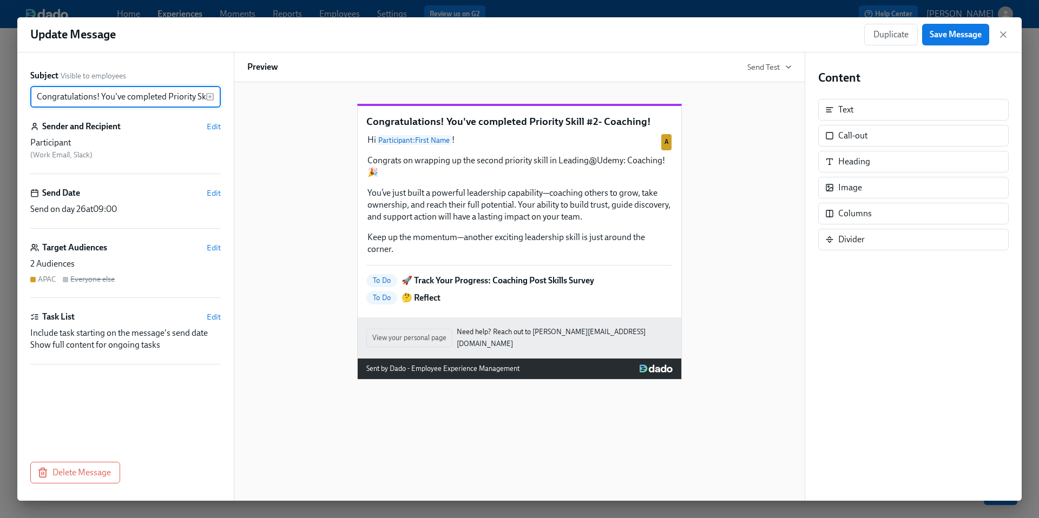
scroll to position [0, 60]
click at [140, 93] on input "Congratulations! You've completed Priority Skill #2- Coaching!" at bounding box center [117, 97] width 175 height 22
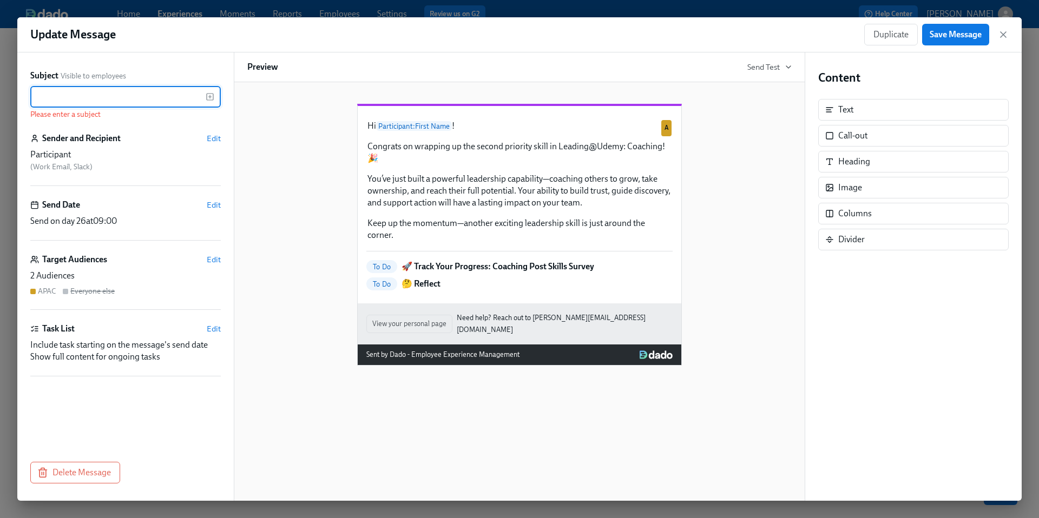
scroll to position [0, 0]
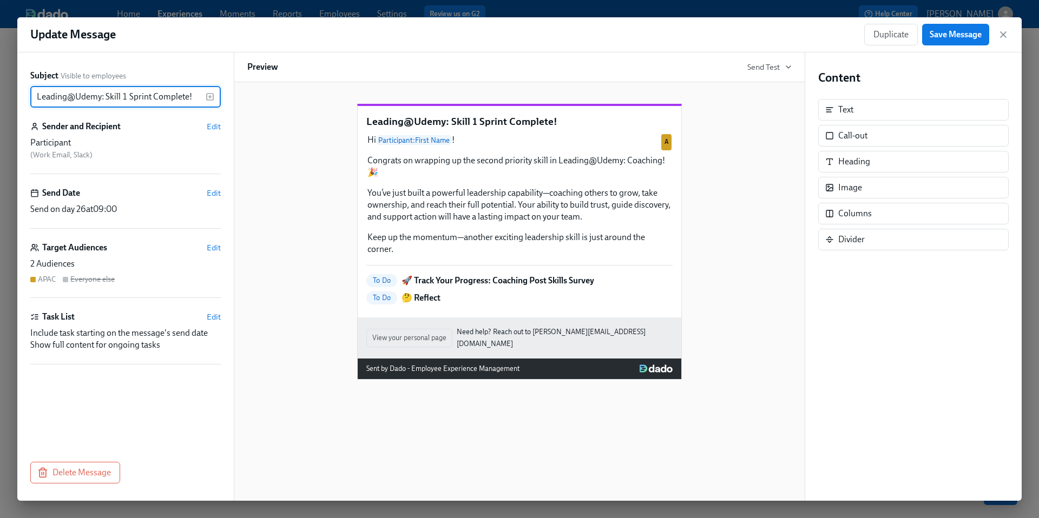
type input "Leading@Udemy: Skill 1 Sprint Complete!"
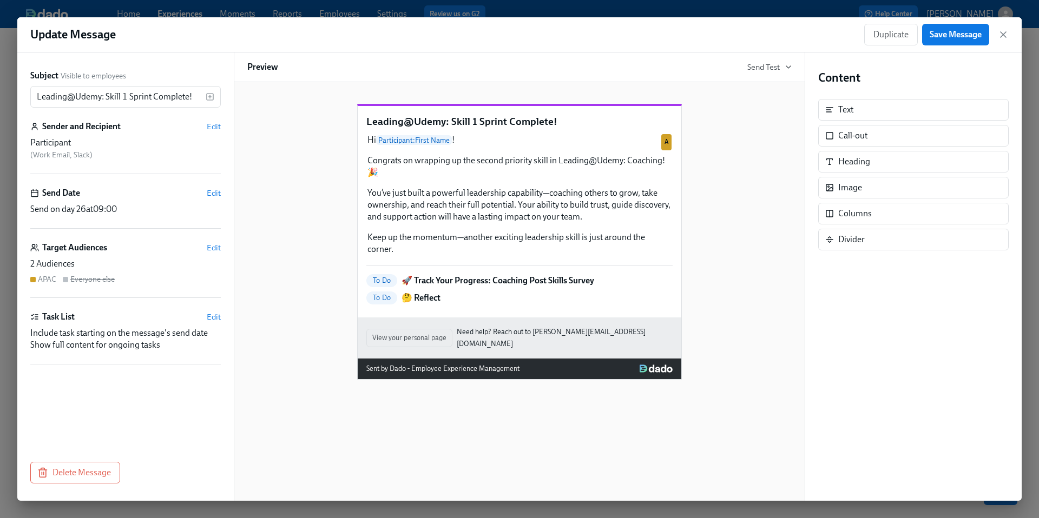
click at [303, 208] on div "Leading@Udemy: Skill 1 Sprint Complete! Hi Participant : First Name ! Congrats …" at bounding box center [519, 233] width 544 height 293
click at [936, 36] on span "Save Message" at bounding box center [955, 34] width 52 height 11
click at [1001, 37] on icon "button" at bounding box center [1003, 34] width 11 height 11
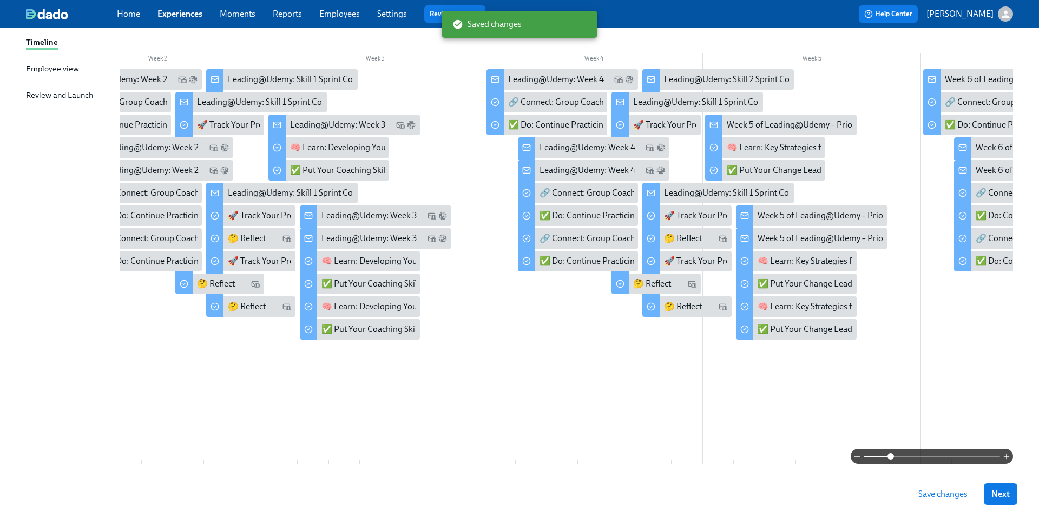
click at [934, 495] on span "Save changes" at bounding box center [942, 494] width 49 height 11
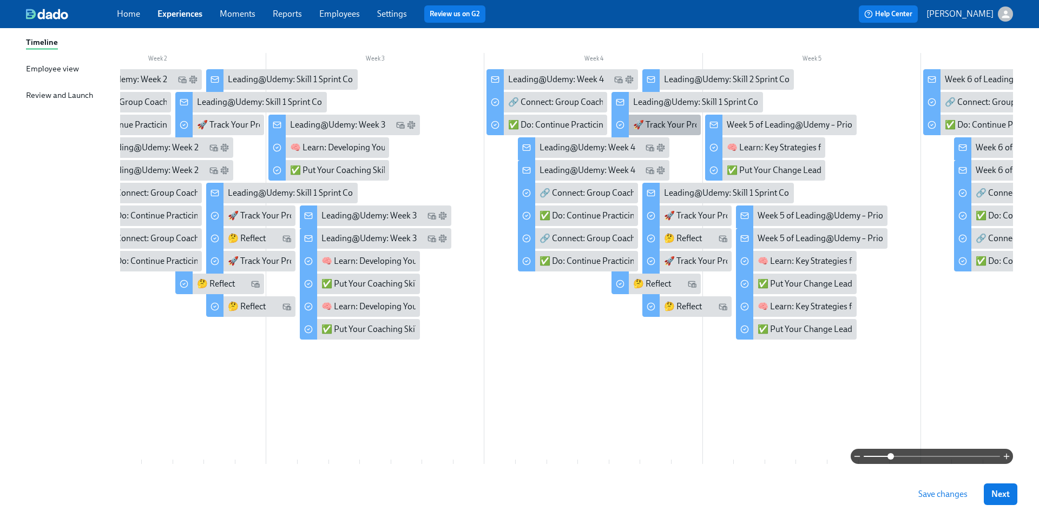
click at [668, 127] on div "🚀 Track Your Progress: Coaching Post Skills Survey" at bounding box center [728, 125] width 190 height 12
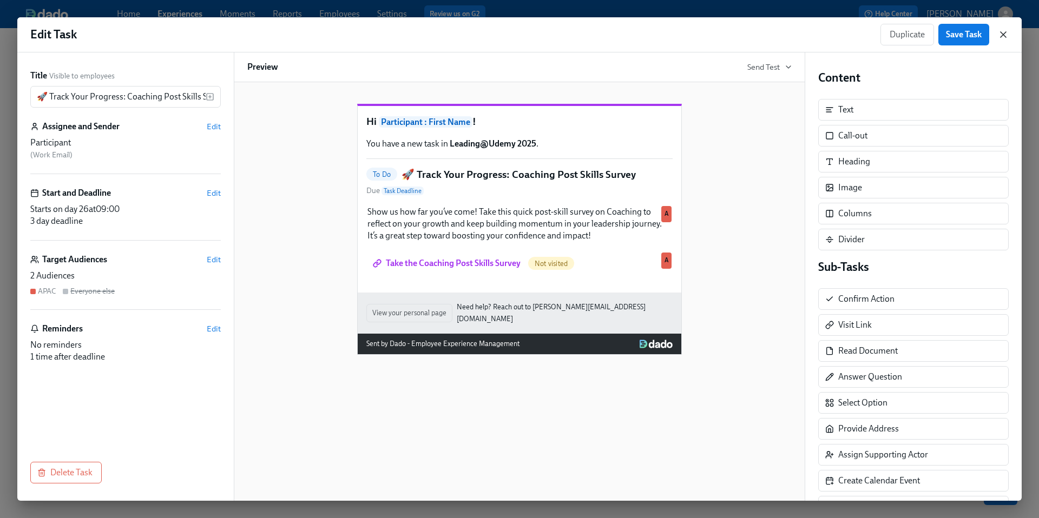
click at [1007, 35] on icon "button" at bounding box center [1003, 34] width 11 height 11
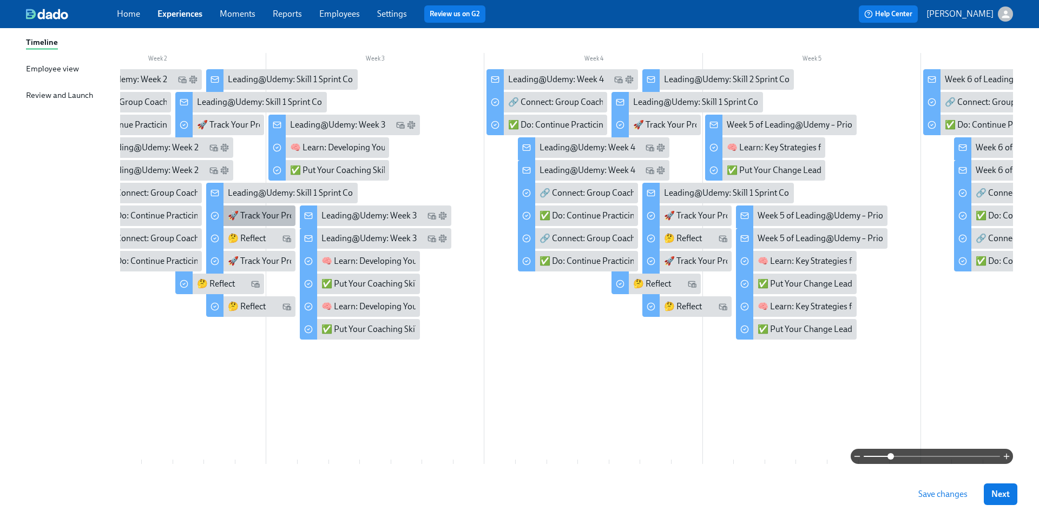
click at [255, 217] on div "🚀 Track Your Progress: Decision Making Post Skills Survey" at bounding box center [336, 216] width 217 height 12
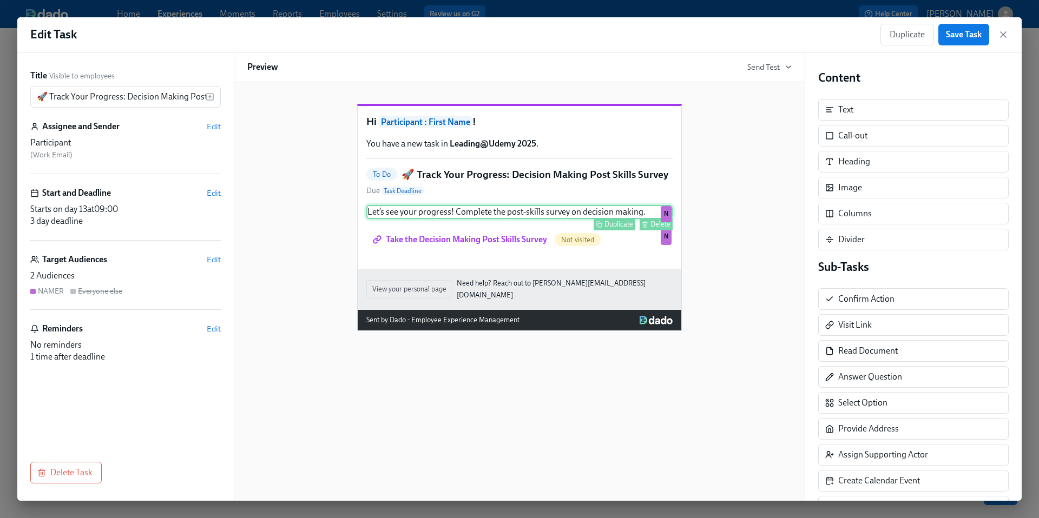
click at [448, 219] on div "Let’s see your progress! Complete the post-skills survey on decision making. Du…" at bounding box center [519, 212] width 306 height 14
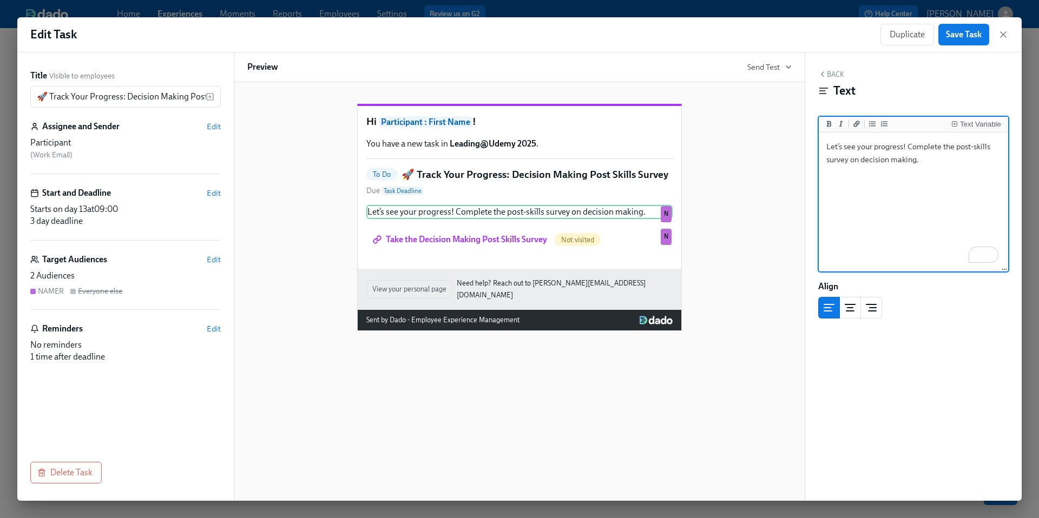
drag, startPoint x: 931, startPoint y: 161, endPoint x: 826, endPoint y: 144, distance: 106.7
click at [826, 145] on textarea "Let’s see your progress! Complete the post-skills survey on decision making." at bounding box center [913, 203] width 185 height 136
click at [750, 226] on div "Hi Participant : First Name ! You have a new task in Leading@Udemy 2025 . To Do…" at bounding box center [519, 209] width 544 height 245
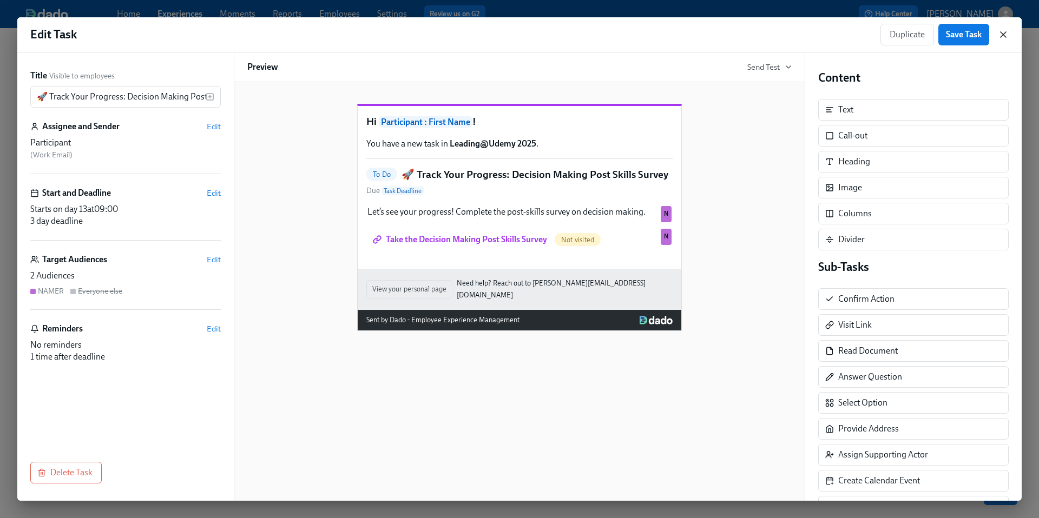
click at [1001, 38] on icon "button" at bounding box center [1003, 34] width 11 height 11
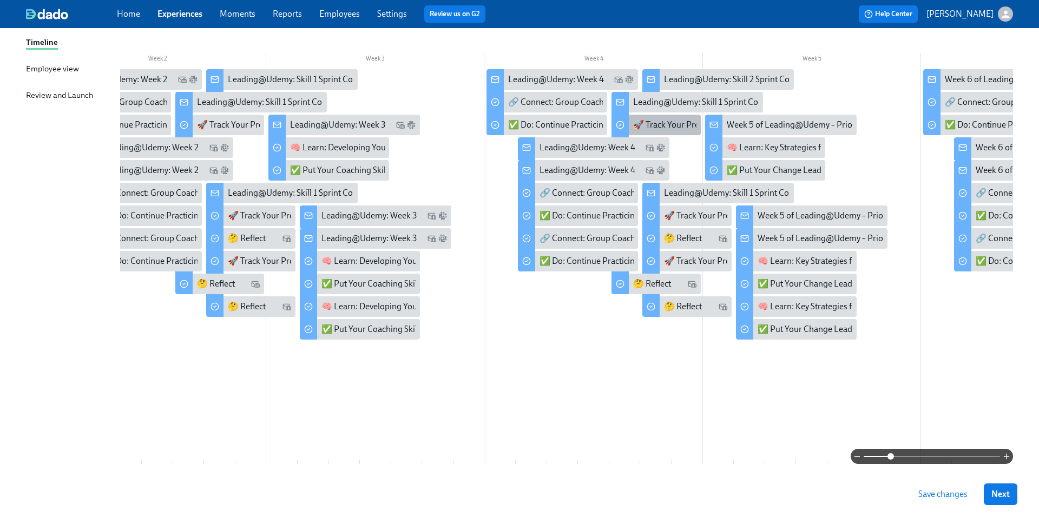
click at [669, 126] on div "🚀 Track Your Progress: Coaching Post Skills Survey" at bounding box center [728, 125] width 190 height 12
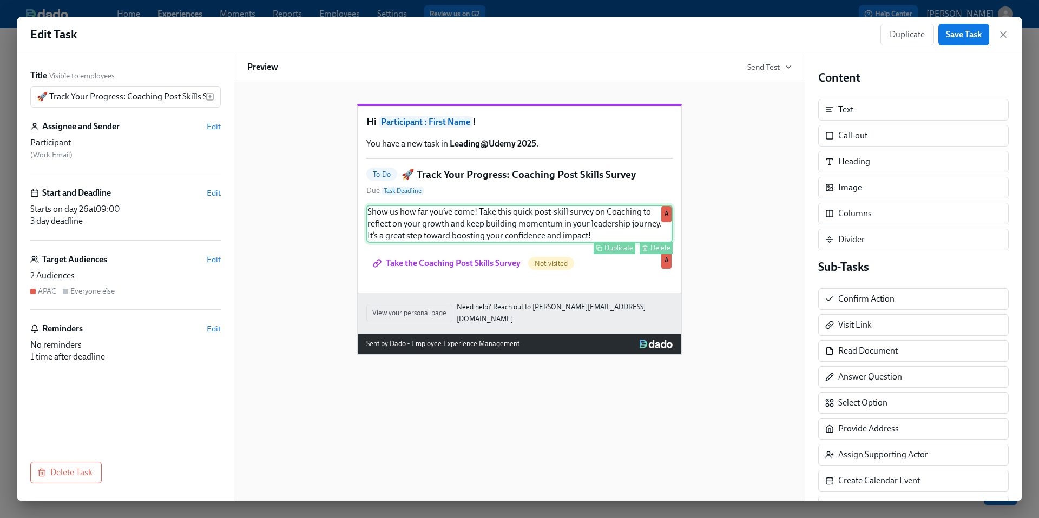
click at [486, 242] on div "Show us how far you’ve come! Take this quick post-skill survey on Coaching to r…" at bounding box center [519, 224] width 306 height 38
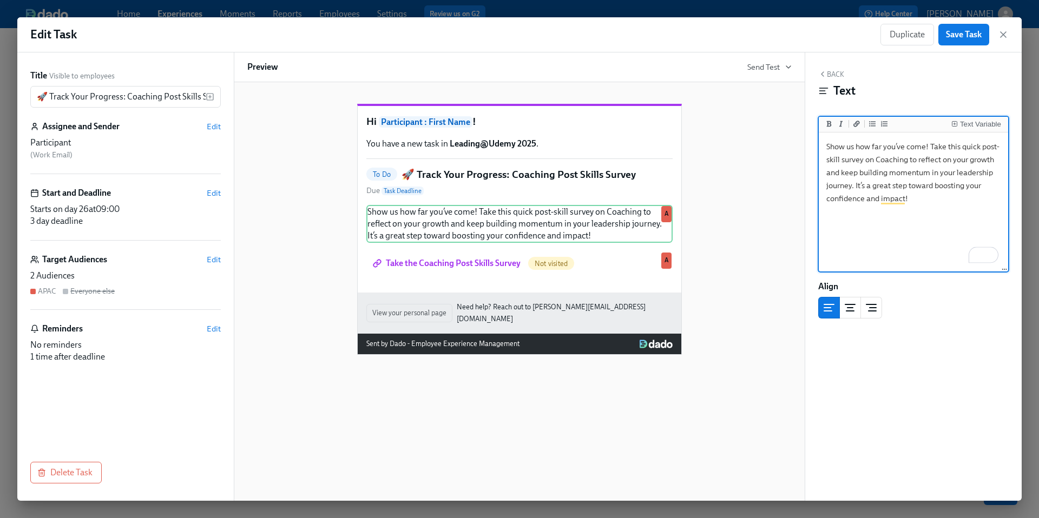
click at [866, 140] on textarea "Show us how far you’ve come! Take this quick post-skill survey on Coaching to r…" at bounding box center [913, 203] width 185 height 136
drag, startPoint x: 932, startPoint y: 146, endPoint x: 979, endPoint y: 146, distance: 47.6
click at [980, 146] on textarea "Show us how far you’ve come! Take this quick post-skill survey on Coaching to r…" at bounding box center [913, 203] width 185 height 136
drag, startPoint x: 910, startPoint y: 160, endPoint x: 955, endPoint y: 196, distance: 57.8
click at [955, 196] on textarea "Show us how far you’ve come! Complete the post-skill survey on Coaching to refl…" at bounding box center [913, 203] width 185 height 136
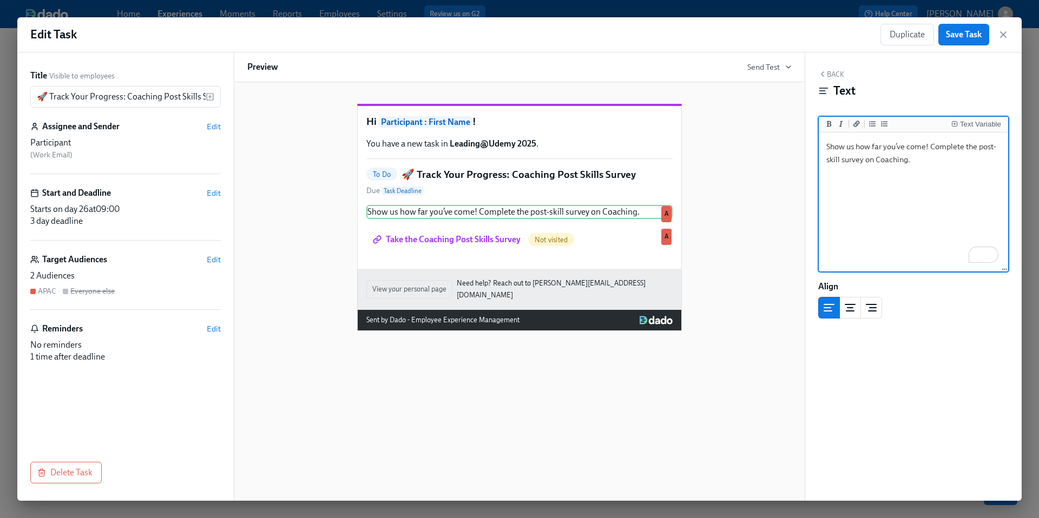
click at [873, 162] on textarea "Show us how far you’ve come! Complete the post-skill survey on Coaching." at bounding box center [913, 203] width 185 height 136
type textarea "Show us how far you’ve come! Complete the post-skill survey for Coaching."
click at [761, 207] on div "Hi Participant : First Name ! You have a new task in Leading@Udemy 2025 . To Do…" at bounding box center [519, 209] width 544 height 245
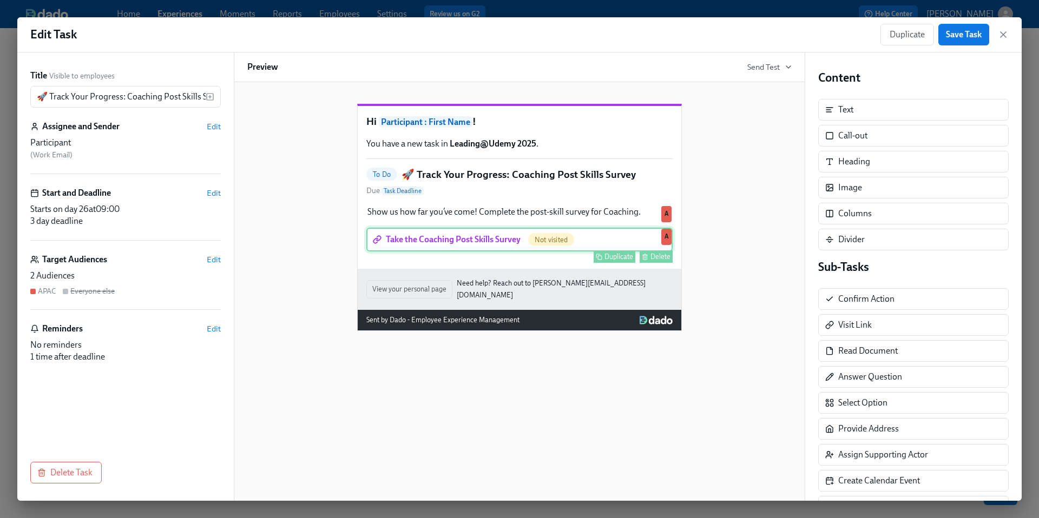
click at [445, 252] on div "Take the Coaching Post Skills Survey Not visited Duplicate Delete A" at bounding box center [519, 240] width 306 height 24
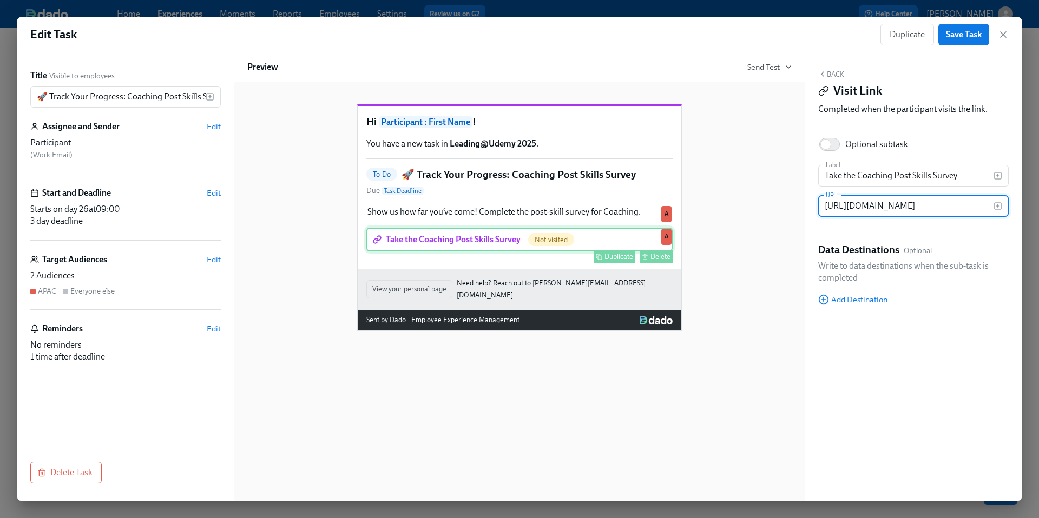
scroll to position [0, 263]
click at [873, 207] on input "https://docs.google.com/forms/d/e/1FAIpQLScfjDP5IMp9NEOVmFQt0DPin5pGyl2r097xI5R…" at bounding box center [905, 206] width 175 height 22
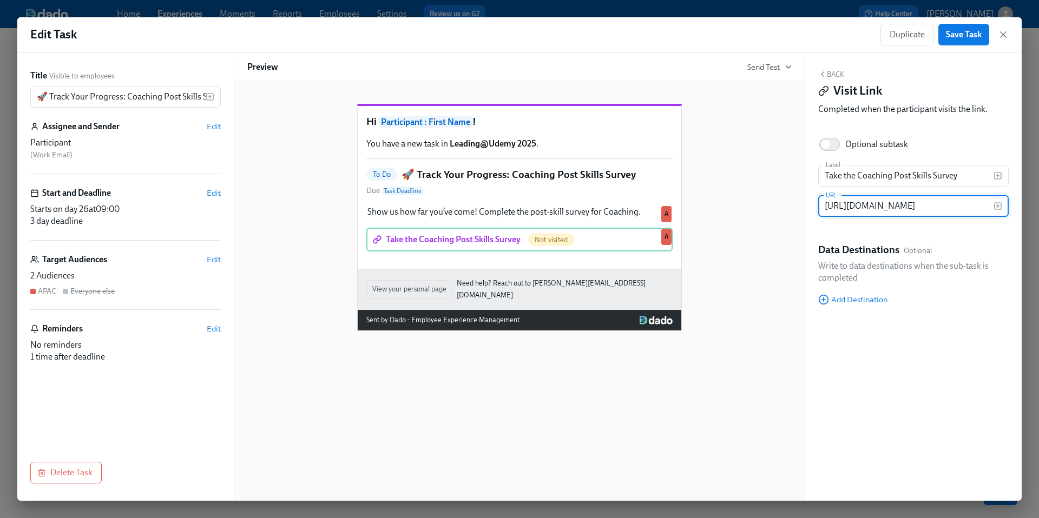
type input "https://docs.google.com/forms/d/e/1FAIpQLScCFwfOcidQIaFHKvxTTVbwHep58jpr883E1nc…"
click at [816, 298] on div "Back Visit Link Completed when the participant visits the link. Optional subtas…" at bounding box center [913, 276] width 216 height 448
click at [965, 32] on span "Save Task" at bounding box center [964, 34] width 36 height 11
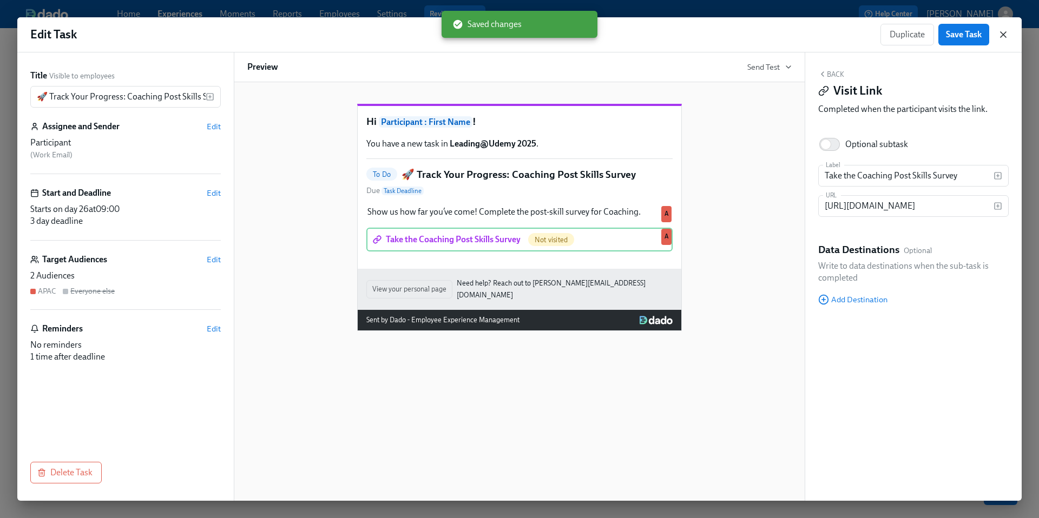
click at [1002, 37] on icon "button" at bounding box center [1003, 34] width 11 height 11
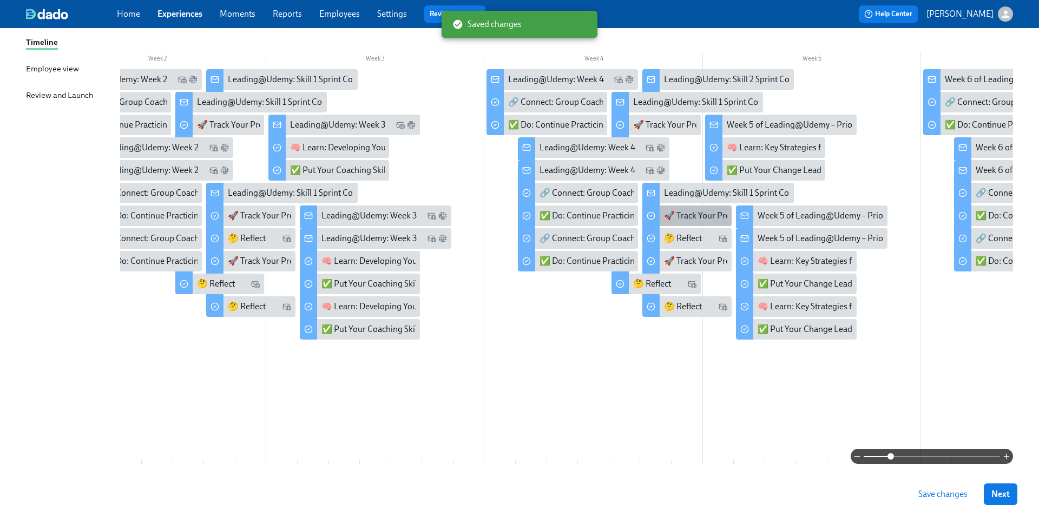
click at [692, 217] on div "🚀 Track Your Progress: Coaching Post Skills Survey" at bounding box center [759, 216] width 190 height 12
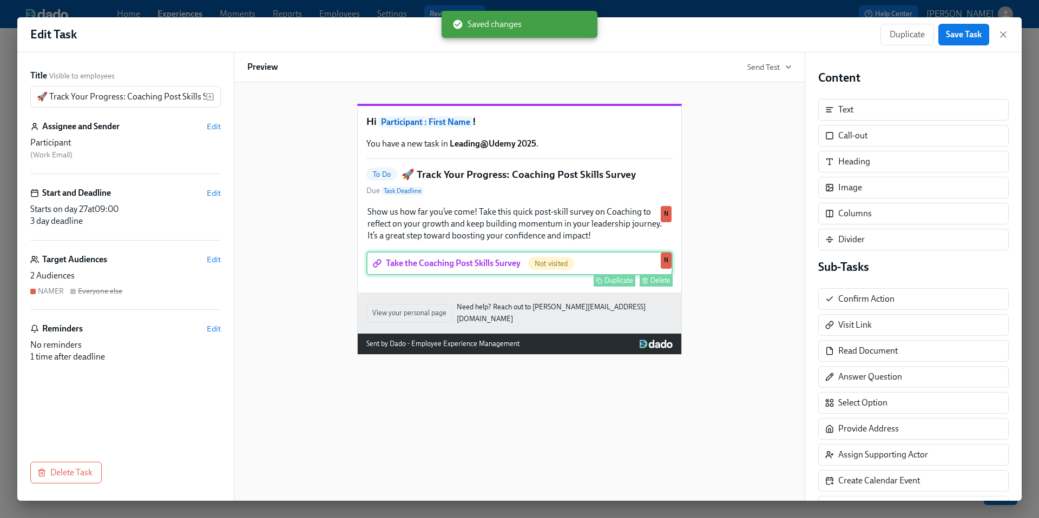
click at [415, 275] on div "Take the Coaching Post Skills Survey Not visited Duplicate Delete N" at bounding box center [519, 264] width 306 height 24
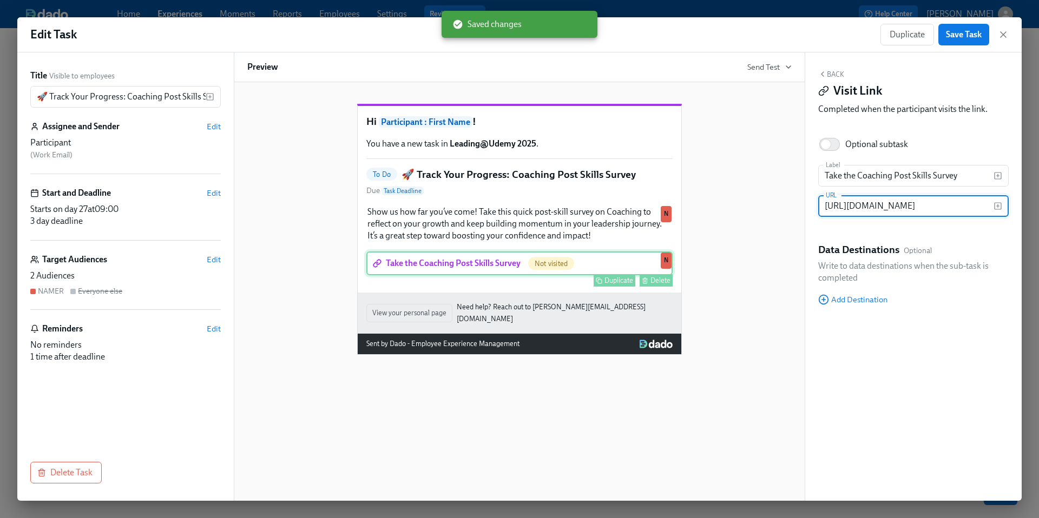
scroll to position [0, 263]
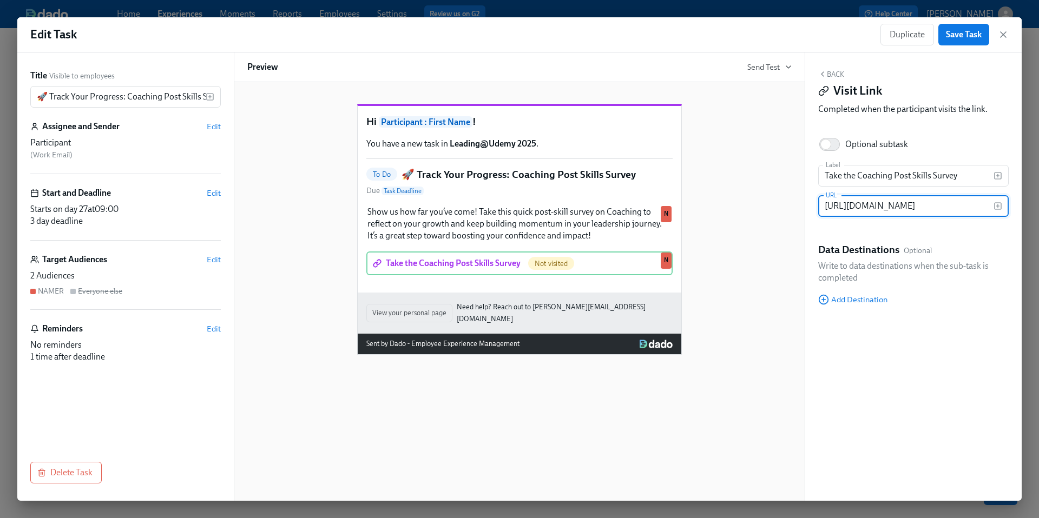
click at [852, 209] on input "https://docs.google.com/forms/d/e/1FAIpQLScfjDP5IMp9NEOVmFQt0DPin5pGyl2r097xI5R…" at bounding box center [905, 206] width 175 height 22
type input "https://docs.google.com/forms/d/e/1FAIpQLScCFwfOcidQIaFHKvxTTVbwHep58jpr883E1nc…"
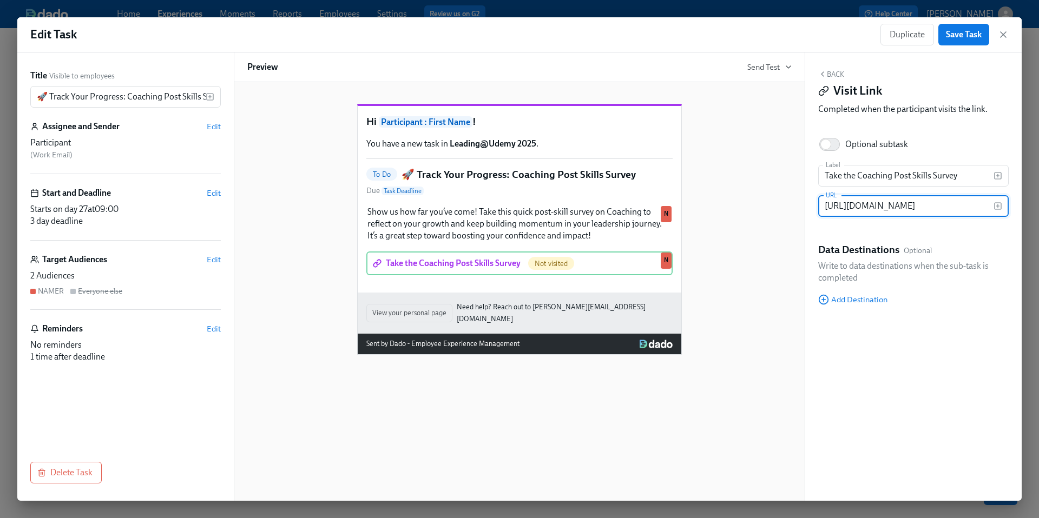
scroll to position [0, 315]
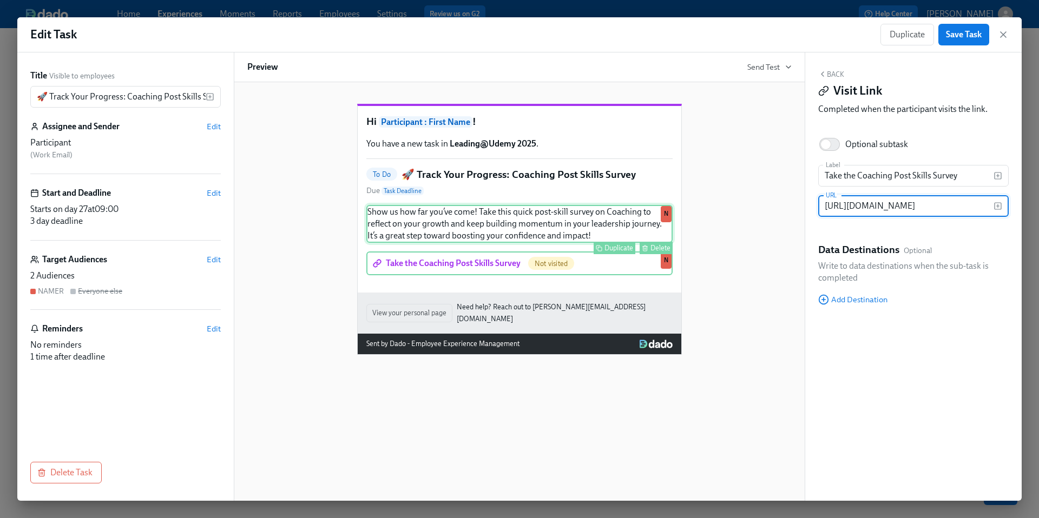
click at [526, 243] on div "Show us how far you’ve come! Take this quick post-skill survey on Coaching to r…" at bounding box center [519, 224] width 306 height 38
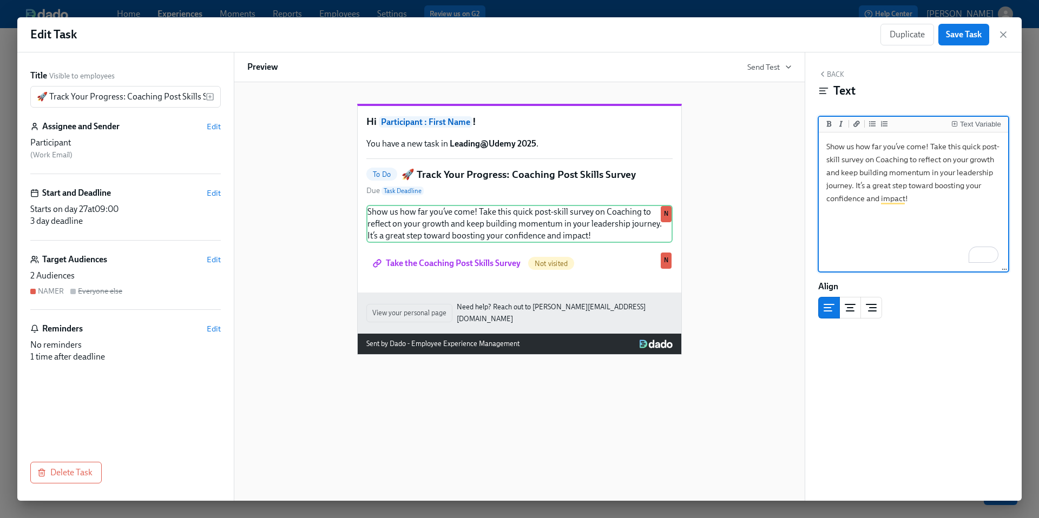
drag, startPoint x: 948, startPoint y: 147, endPoint x: 981, endPoint y: 146, distance: 33.0
click at [981, 146] on textarea "Show us how far you’ve come! Take this quick post-skill survey on Coaching to r…" at bounding box center [913, 203] width 185 height 136
drag, startPoint x: 895, startPoint y: 160, endPoint x: 949, endPoint y: 197, distance: 65.3
click at [949, 197] on textarea "Show us how far you’ve come! Take the post-skill survey on Coaching to reflect …" at bounding box center [913, 203] width 185 height 136
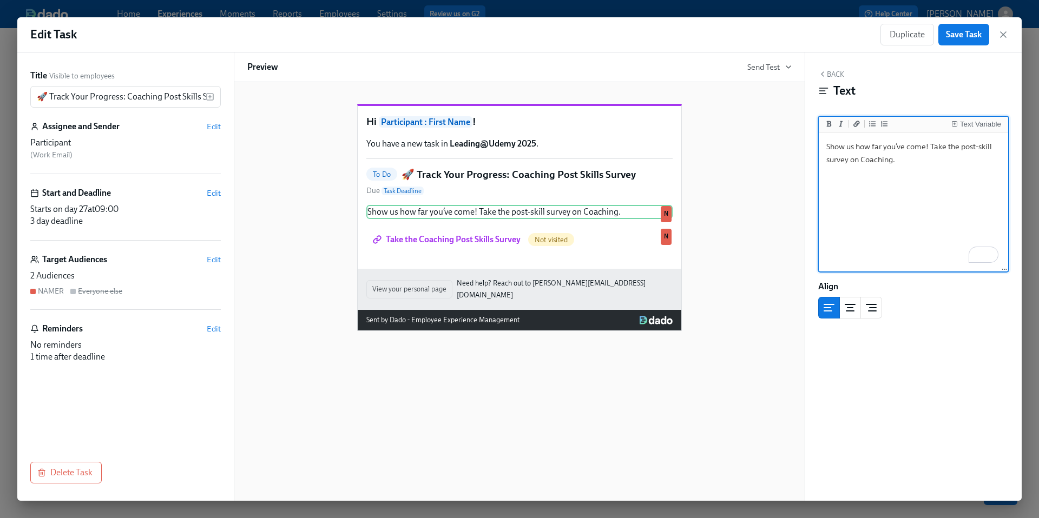
click at [856, 161] on textarea "Show us how far you’ve come! Take the post-skill survey on Coaching." at bounding box center [913, 203] width 185 height 136
click at [859, 160] on textarea "Show us how far you’ve come! Take the post-skill survey on Coaching." at bounding box center [913, 203] width 185 height 136
type textarea "Show us how far you’ve come! Take the post-skill survey for Coaching."
click at [745, 255] on div "Hi Participant : First Name ! You have a new task in Leading@Udemy 2025 . To Do…" at bounding box center [519, 209] width 544 height 245
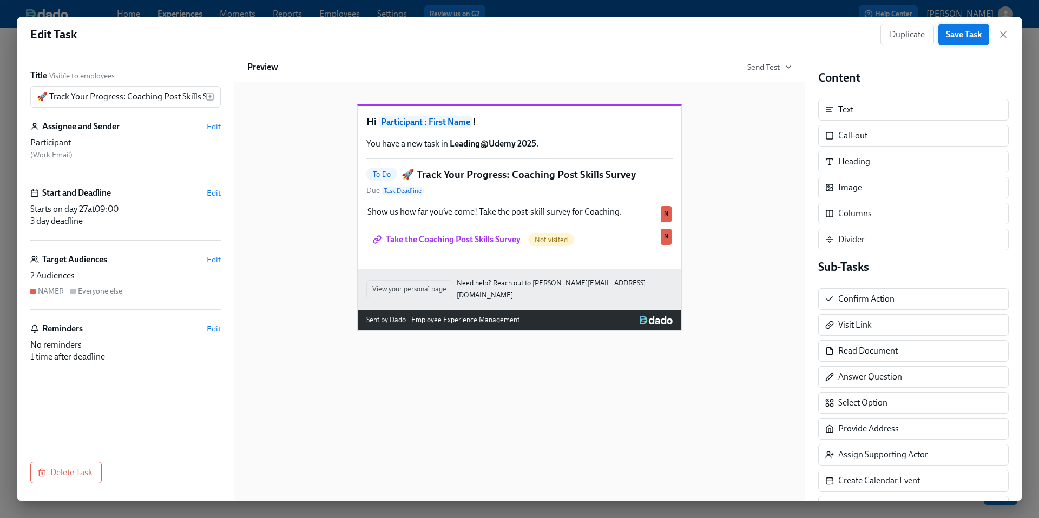
click at [967, 35] on span "Save Task" at bounding box center [964, 34] width 36 height 11
click at [1005, 36] on icon "button" at bounding box center [1002, 34] width 5 height 5
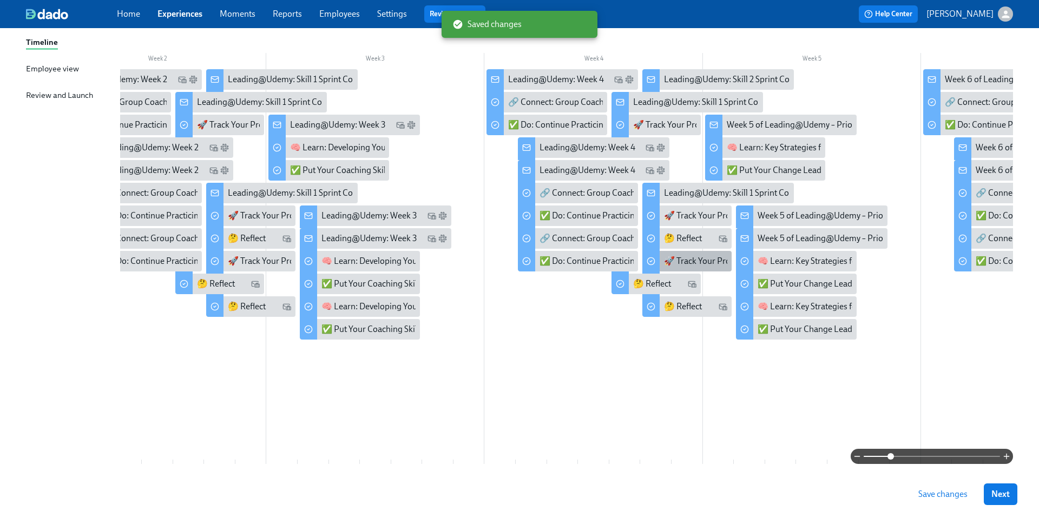
click at [684, 264] on div "🚀 Track Your Progress: Coaching Post Skills Survey" at bounding box center [759, 261] width 190 height 12
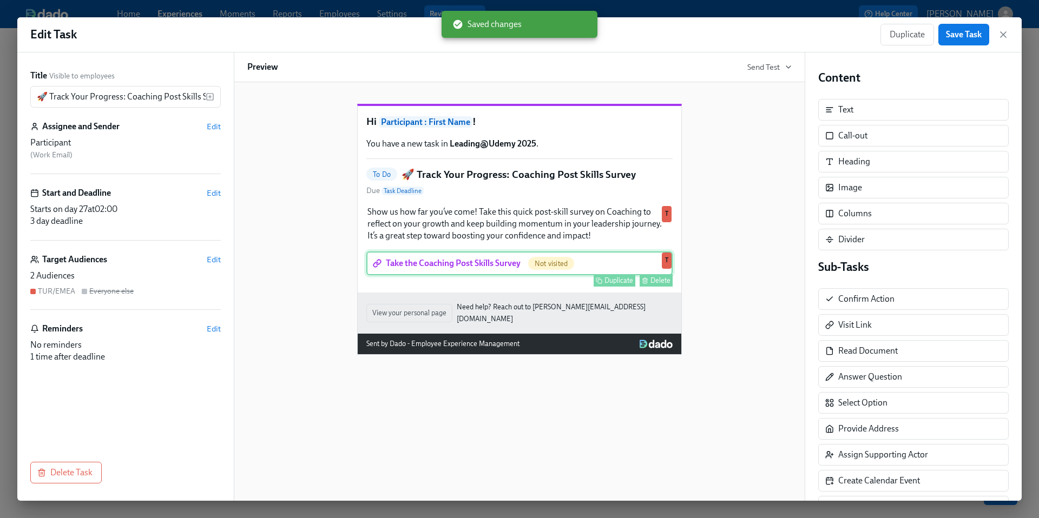
click at [476, 275] on div "Take the Coaching Post Skills Survey Not visited Duplicate Delete T" at bounding box center [519, 264] width 306 height 24
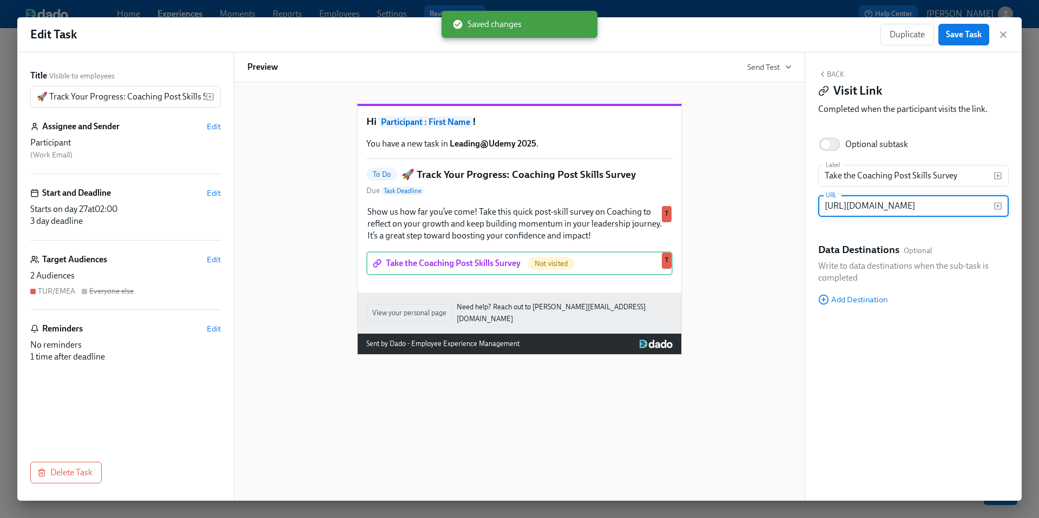
scroll to position [0, 263]
click at [844, 203] on input "https://docs.google.com/forms/d/e/1FAIpQLScfjDP5IMp9NEOVmFQt0DPin5pGyl2r097xI5R…" at bounding box center [905, 206] width 175 height 22
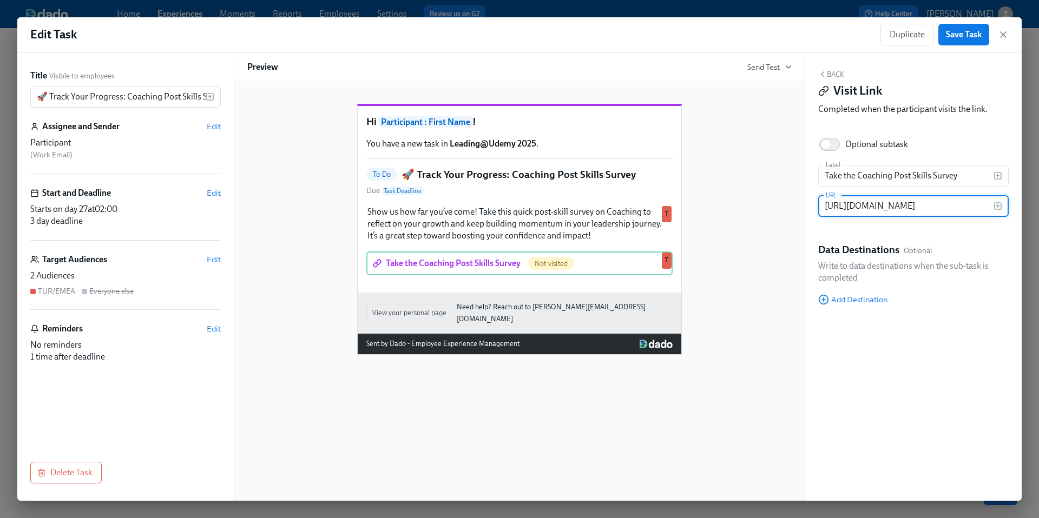
click at [844, 203] on input "https://docs.google.com/forms/d/e/1FAIpQLScfjDP5IMp9NEOVmFQt0DPin5pGyl2r097xI5R…" at bounding box center [905, 206] width 175 height 22
type input "https://docs.google.com/forms/d/e/1FAIpQLScCFwfOcidQIaFHKvxTTVbwHep58jpr883E1nc…"
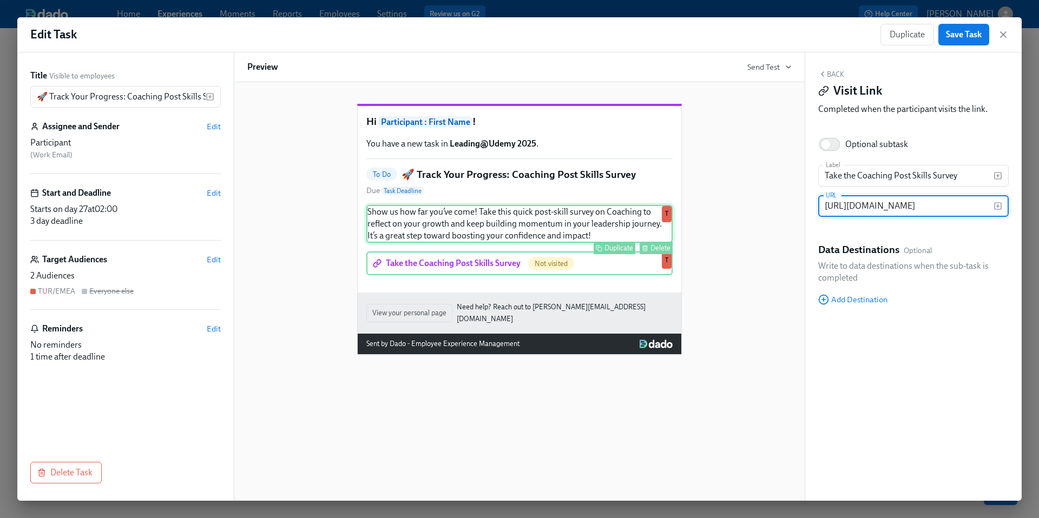
click at [555, 243] on div "Show us how far you’ve come! Take this quick post-skill survey on Coaching to r…" at bounding box center [519, 224] width 306 height 38
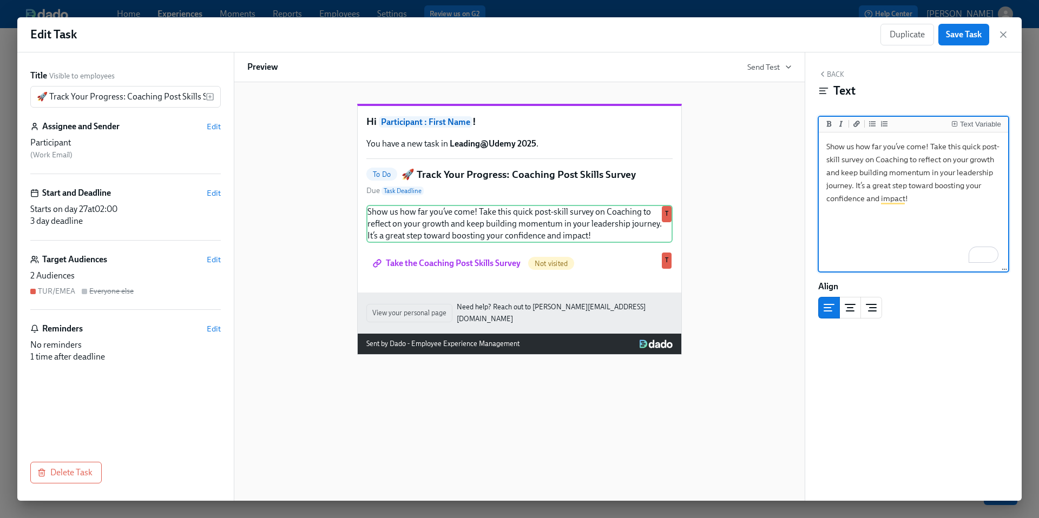
drag, startPoint x: 948, startPoint y: 144, endPoint x: 981, endPoint y: 146, distance: 33.6
click at [981, 146] on textarea "Show us how far you’ve come! Take this quick post-skill survey on Coaching to r…" at bounding box center [913, 203] width 185 height 136
drag, startPoint x: 895, startPoint y: 161, endPoint x: 917, endPoint y: 214, distance: 57.8
click at [917, 215] on textarea "Show us how far you’ve come! Take the post-skill survey on Coaching to reflect …" at bounding box center [913, 203] width 185 height 136
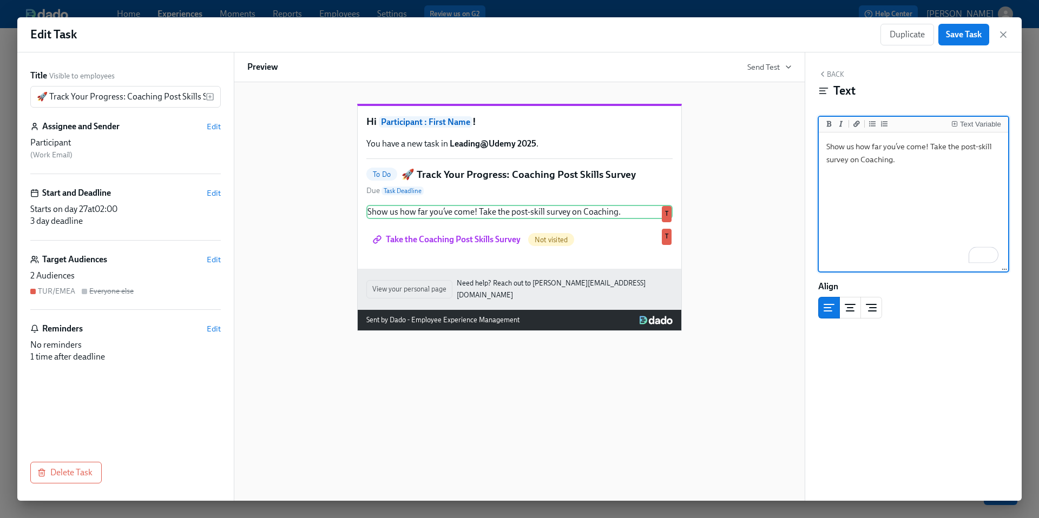
click at [859, 161] on textarea "Show us how far you’ve come! Take the post-skill survey on Coaching." at bounding box center [913, 203] width 185 height 136
type textarea "Show us how far you’ve come! Take the post-skill survey for Coaching."
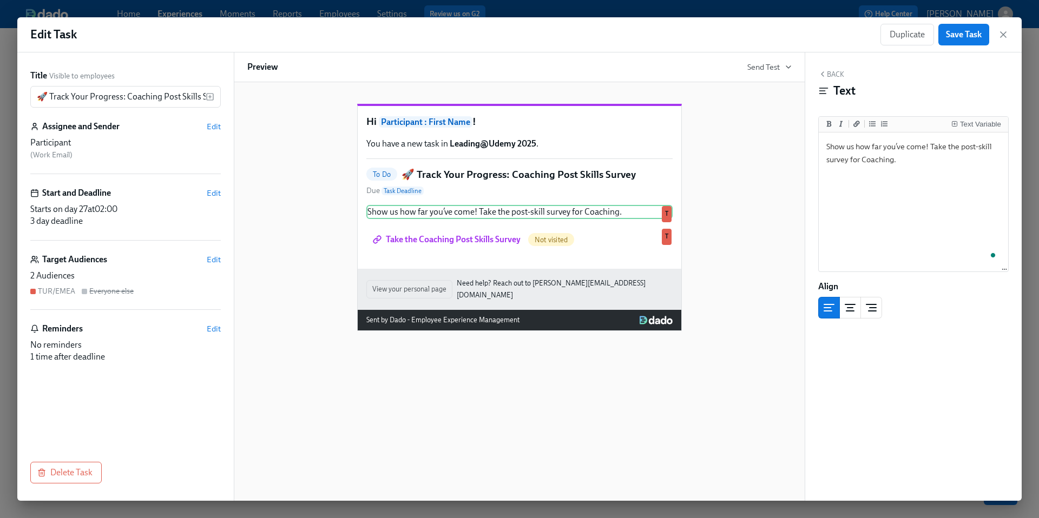
click at [742, 244] on div "Hi Participant : First Name ! You have a new task in Leading@Udemy 2025 . To Do…" at bounding box center [519, 209] width 544 height 245
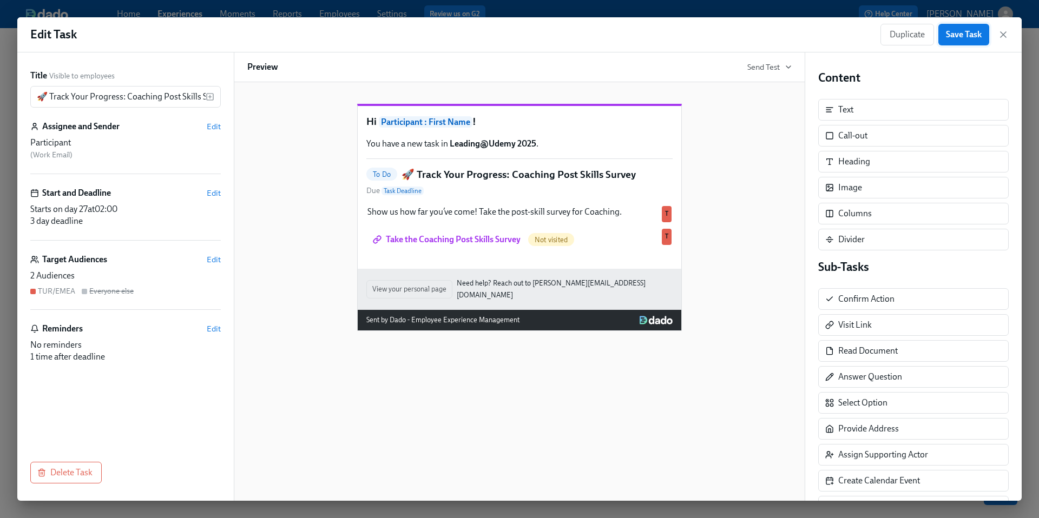
click at [960, 35] on span "Save Task" at bounding box center [964, 34] width 36 height 11
click at [1002, 34] on icon "button" at bounding box center [1002, 34] width 5 height 5
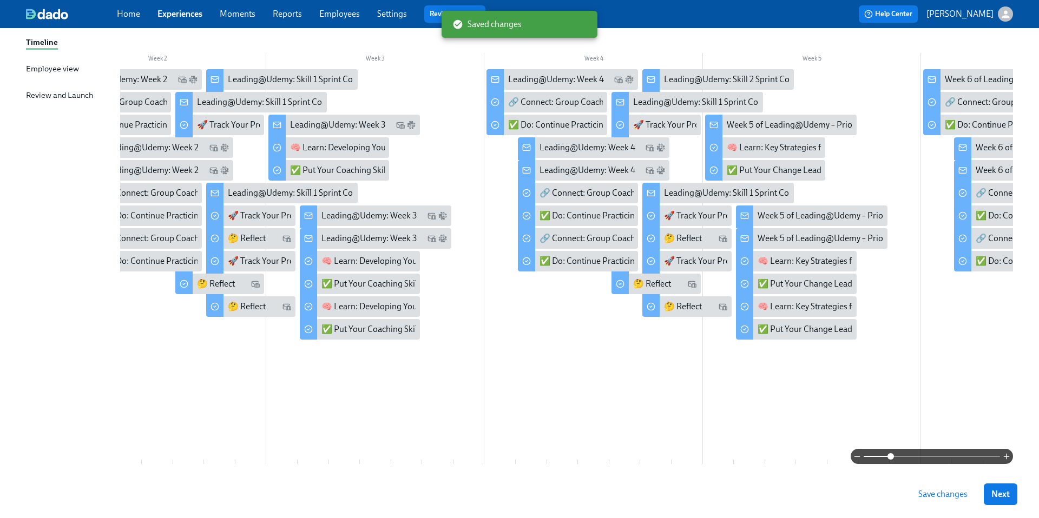
click at [943, 495] on span "Save changes" at bounding box center [942, 494] width 49 height 11
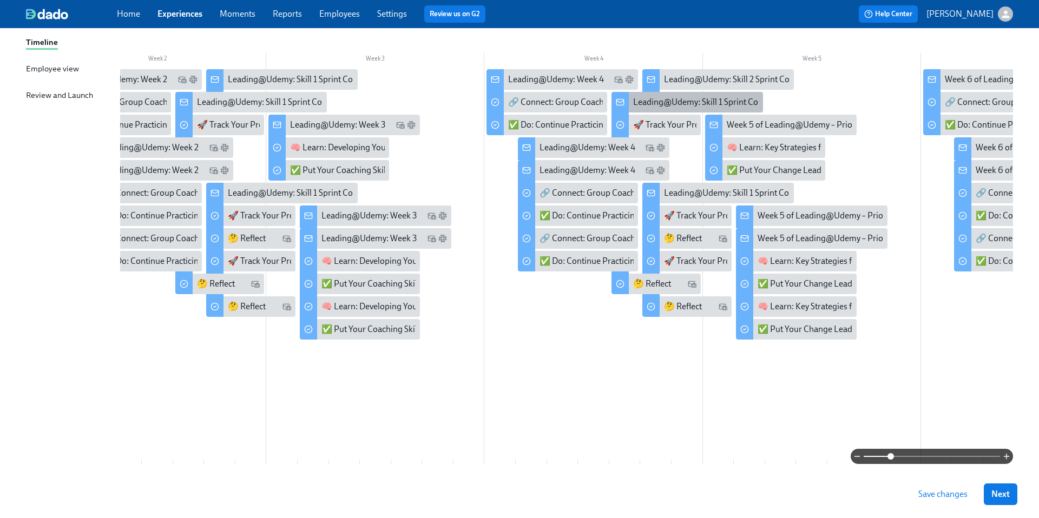
click at [689, 106] on div "Leading@Udemy: Skill 1 Sprint Complete!" at bounding box center [710, 102] width 154 height 12
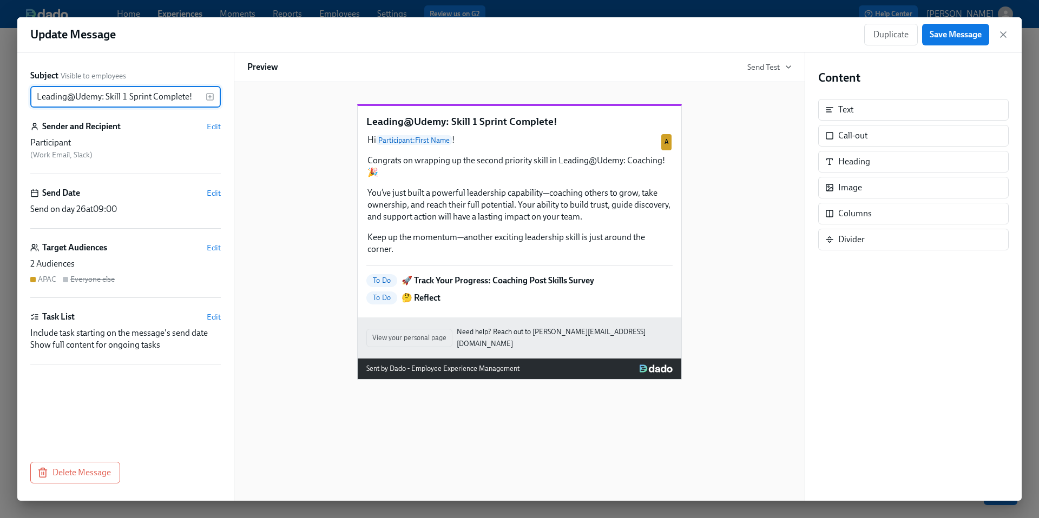
click at [126, 97] on input "Leading@Udemy: Skill 1 Sprint Complete!" at bounding box center [117, 97] width 175 height 22
type input "Leading@Udemy: Skill 2 Sprint Complete!"
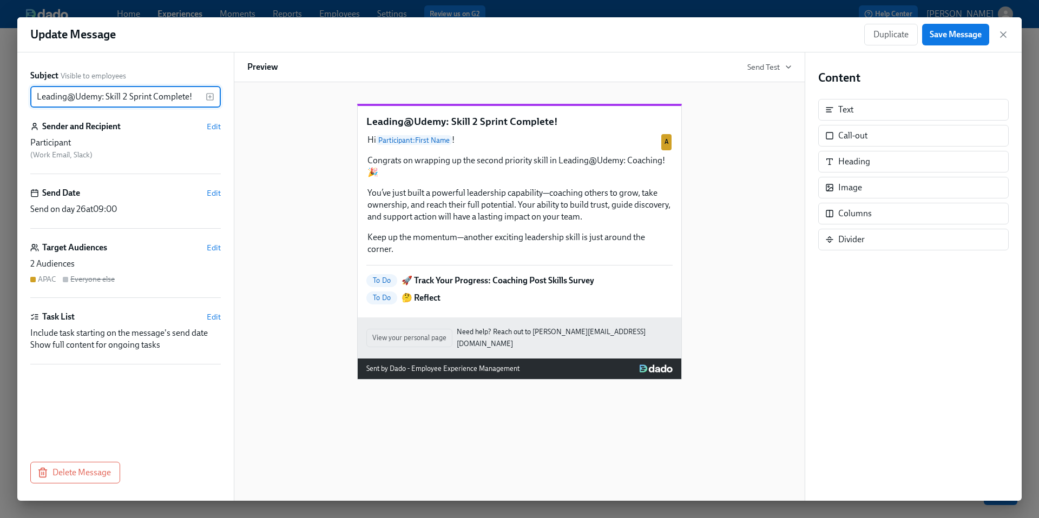
click at [292, 210] on div "Leading@Udemy: Skill 2 Sprint Complete! Hi Participant : First Name ! Congrats …" at bounding box center [519, 233] width 544 height 293
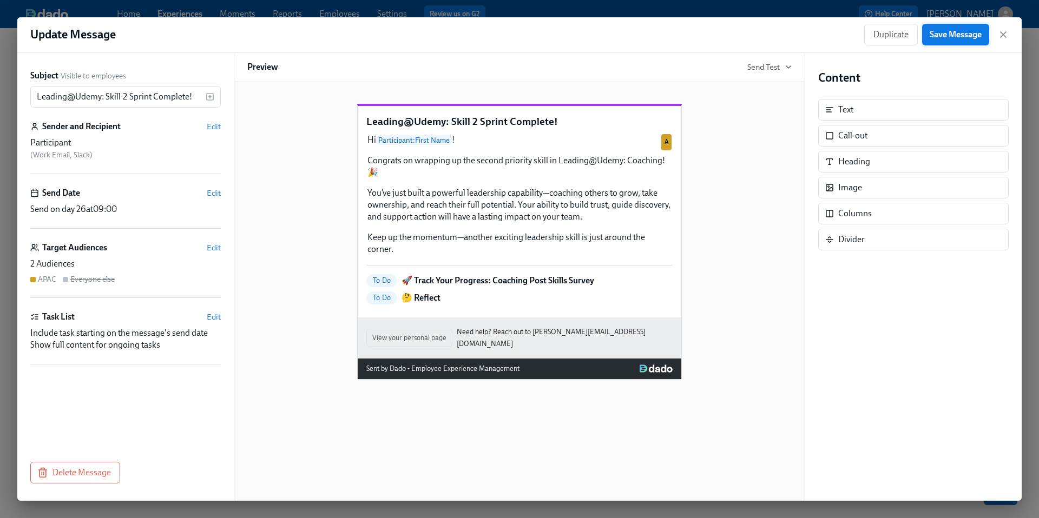
click at [952, 36] on span "Save Message" at bounding box center [955, 34] width 52 height 11
click at [999, 36] on icon "button" at bounding box center [1003, 34] width 11 height 11
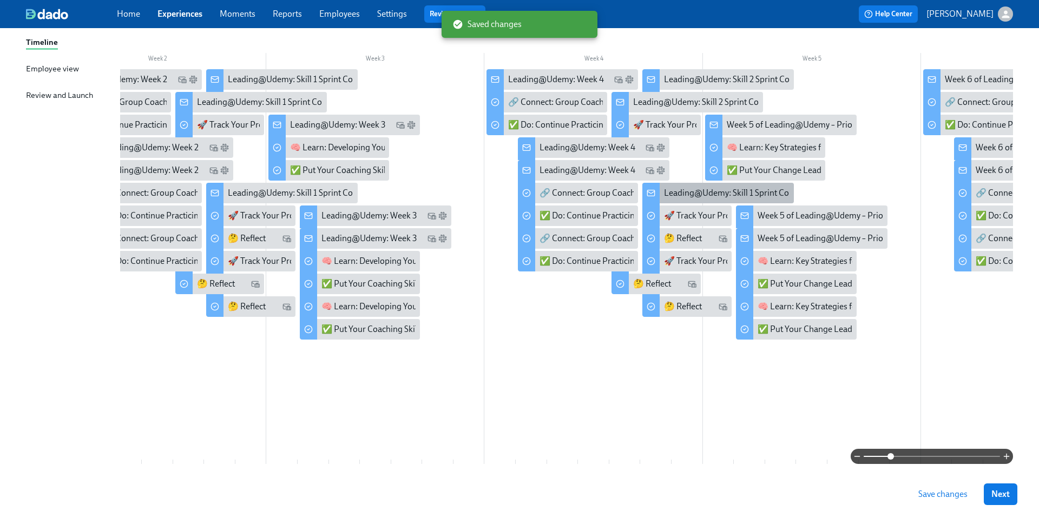
click at [682, 195] on div "Leading@Udemy: Skill 1 Sprint Complete!" at bounding box center [741, 193] width 154 height 12
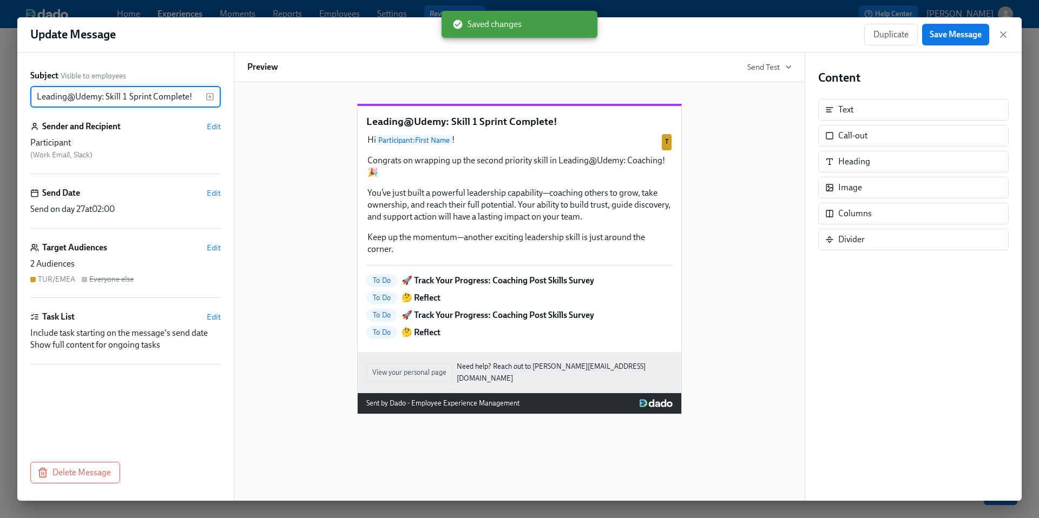
click at [126, 97] on input "Leading@Udemy: Skill 1 Sprint Complete!" at bounding box center [117, 97] width 175 height 22
type input "Leading@Udemy: Skill 2 Sprint Complete!"
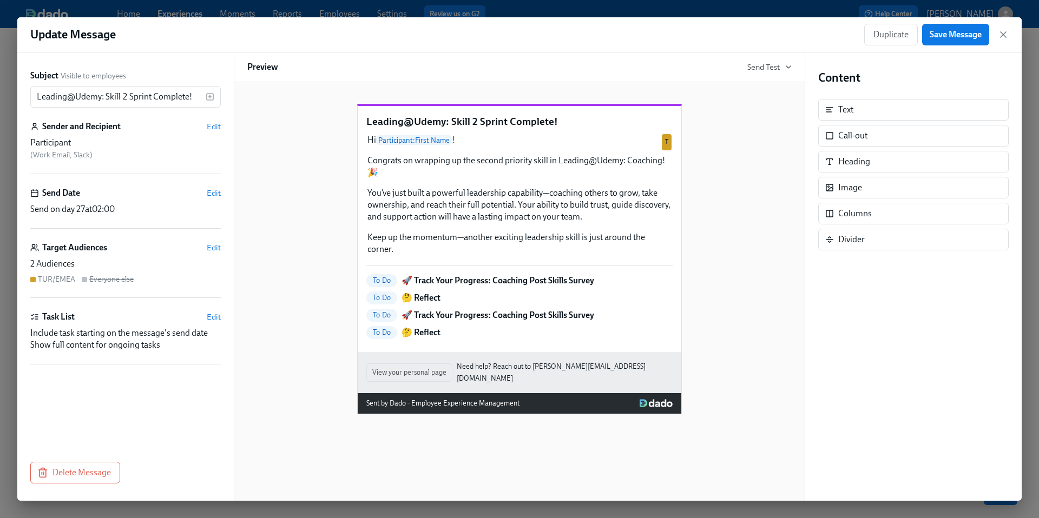
click at [317, 232] on div "Leading@Udemy: Skill 2 Sprint Complete! Hi Participant : First Name ! Congrats …" at bounding box center [519, 251] width 544 height 328
click at [943, 36] on span "Save Message" at bounding box center [955, 34] width 52 height 11
click at [1007, 35] on icon "button" at bounding box center [1003, 34] width 11 height 11
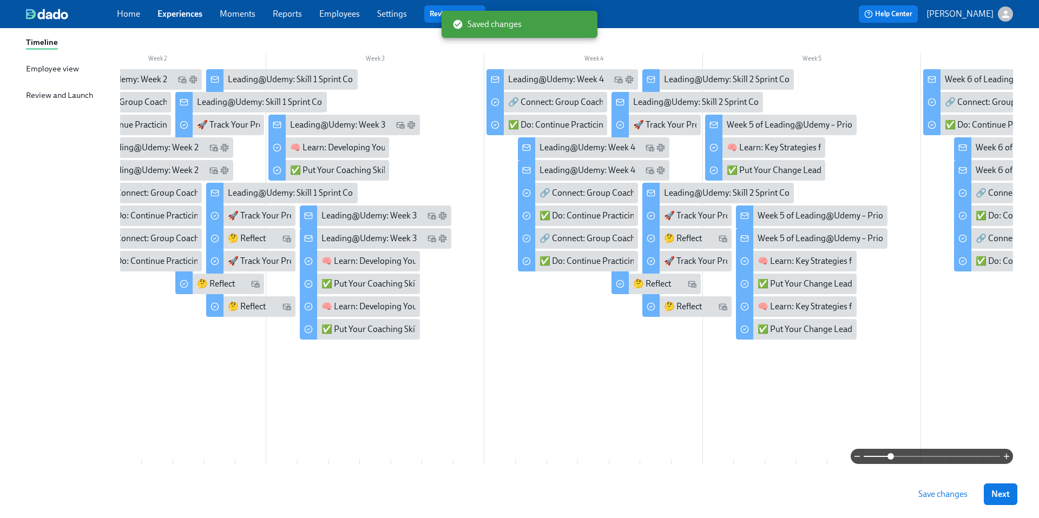
click at [936, 493] on span "Save changes" at bounding box center [942, 494] width 49 height 11
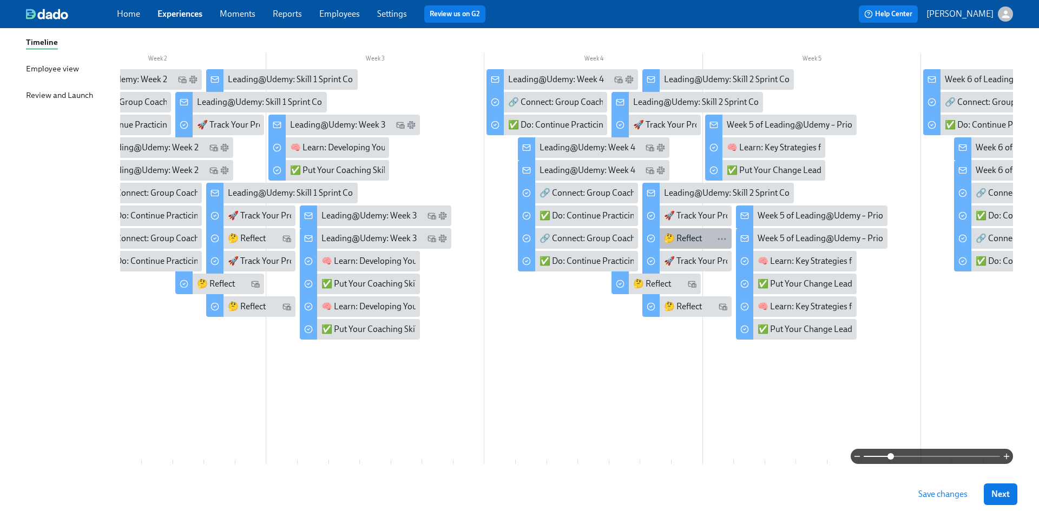
click at [684, 239] on div "🤔 Reflect" at bounding box center [683, 239] width 38 height 12
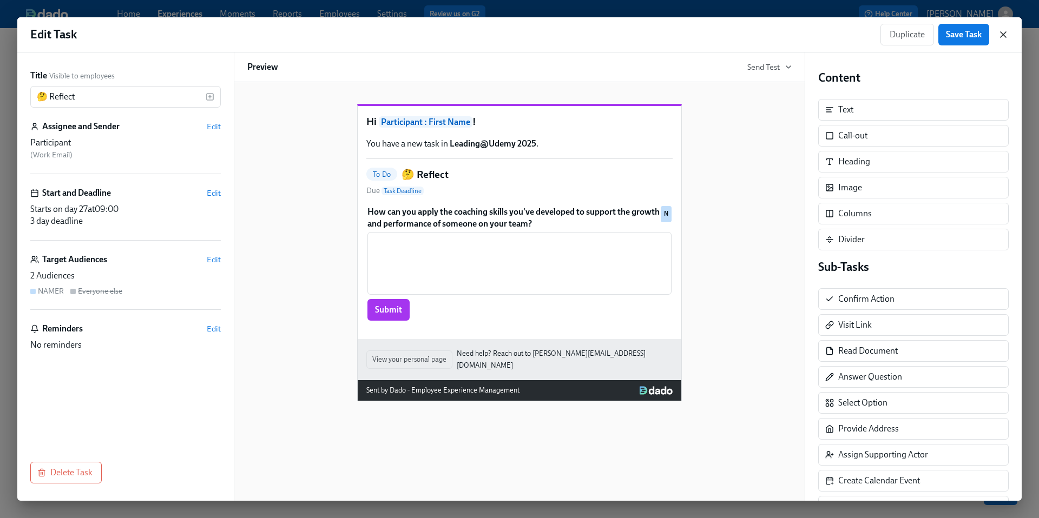
click at [1004, 36] on icon "button" at bounding box center [1002, 34] width 5 height 5
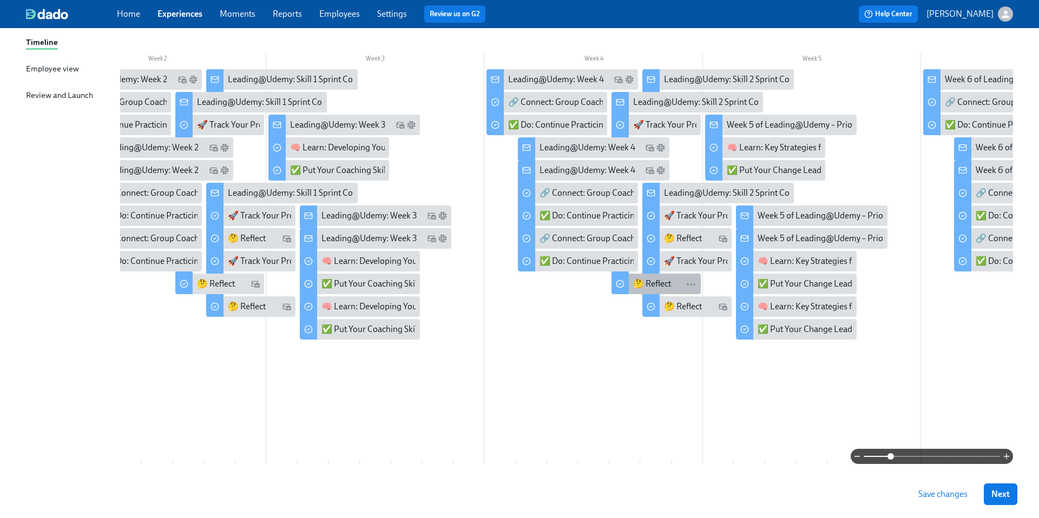
click at [655, 286] on div "🤔 Reflect" at bounding box center [652, 284] width 38 height 12
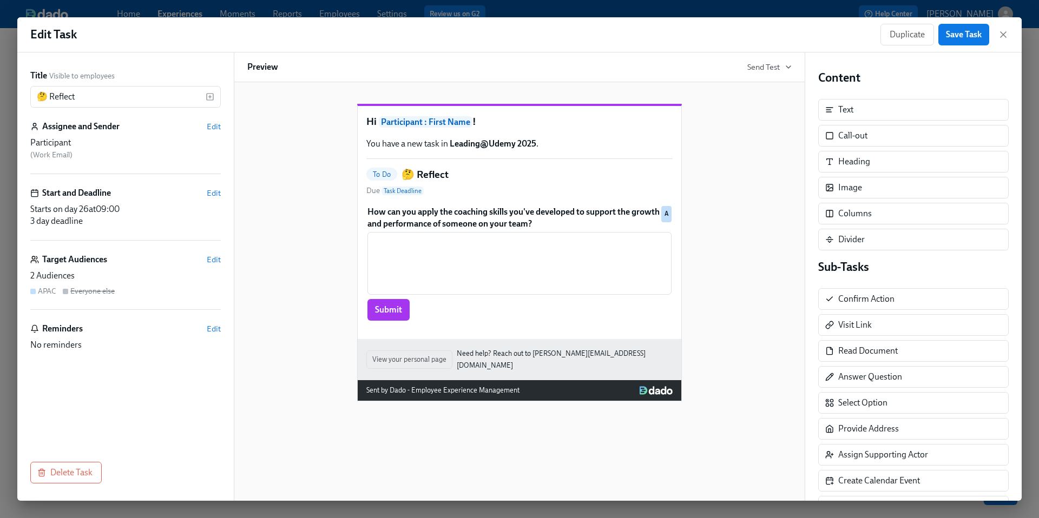
click at [754, 302] on div "Hi Participant : First Name ! You have a new task in Leading@Udemy 2025 . To Do…" at bounding box center [519, 244] width 544 height 315
click at [1003, 35] on icon "button" at bounding box center [1002, 34] width 5 height 5
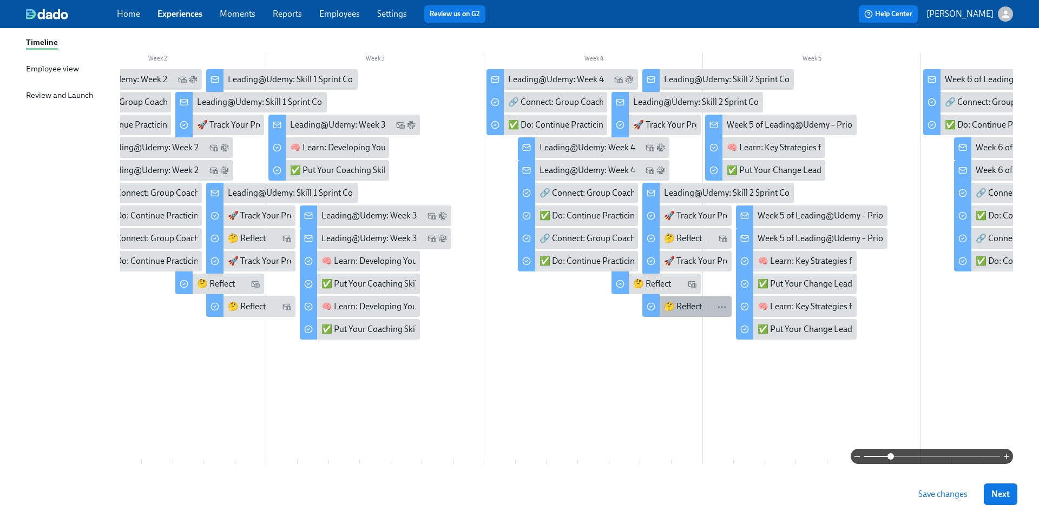
click at [687, 308] on div "🤔 Reflect" at bounding box center [683, 307] width 38 height 12
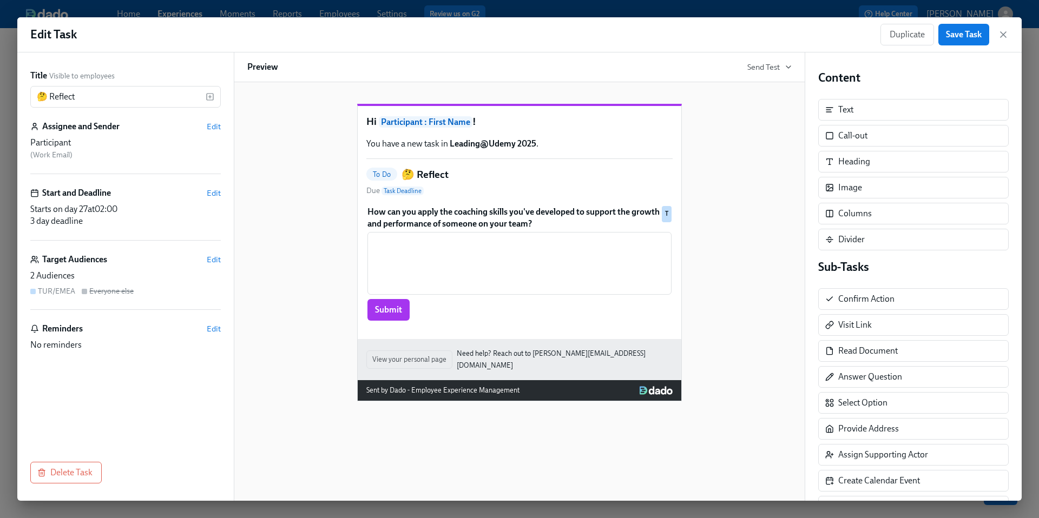
click at [731, 347] on div "Hi Participant : First Name ! You have a new task in Leading@Udemy 2025 . To Do…" at bounding box center [519, 244] width 544 height 315
click at [1005, 32] on icon "button" at bounding box center [1002, 34] width 5 height 5
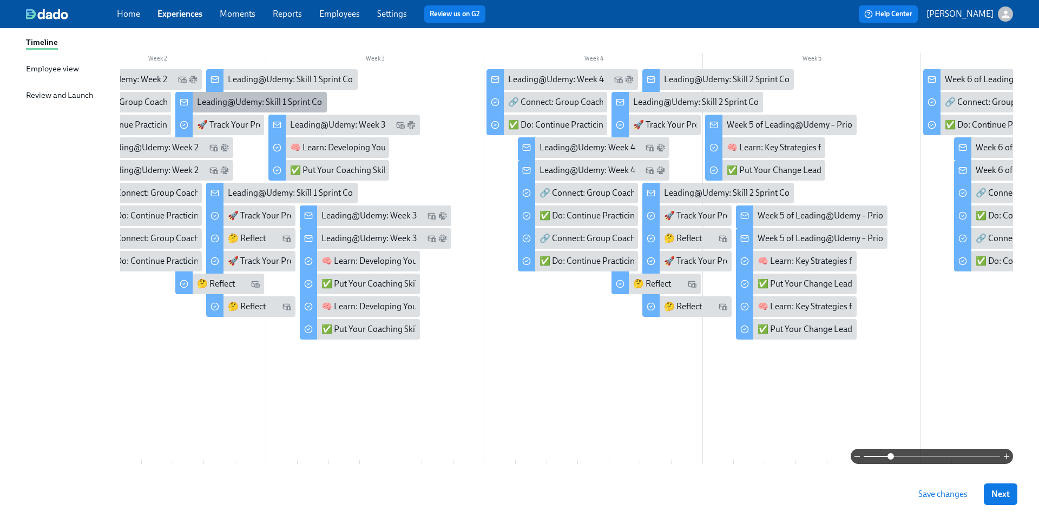
click at [223, 101] on div "Leading@Udemy: Skill 1 Sprint Complete!" at bounding box center [274, 102] width 154 height 12
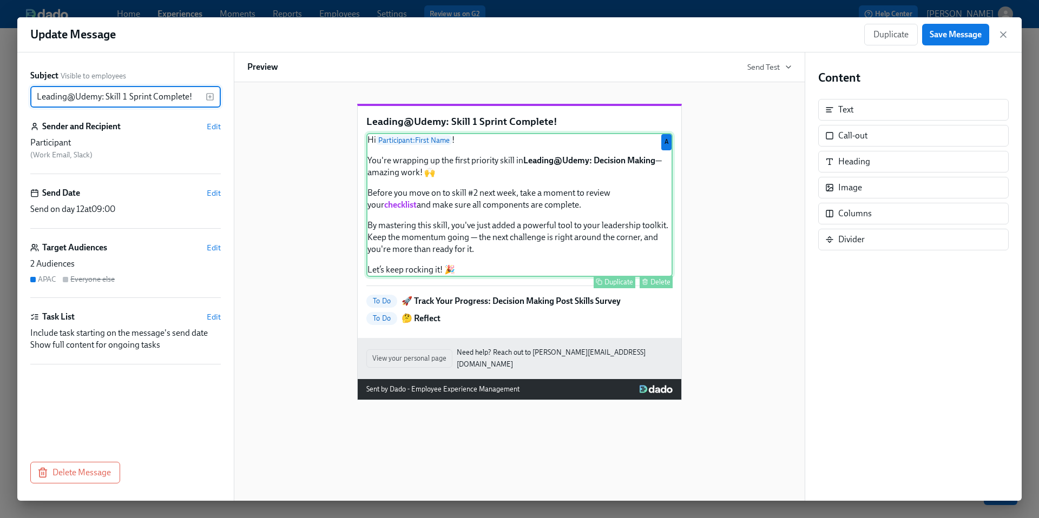
click at [450, 259] on div "Hi Participant : First Name ! You're wrapping up the first priority skill in Le…" at bounding box center [519, 205] width 306 height 144
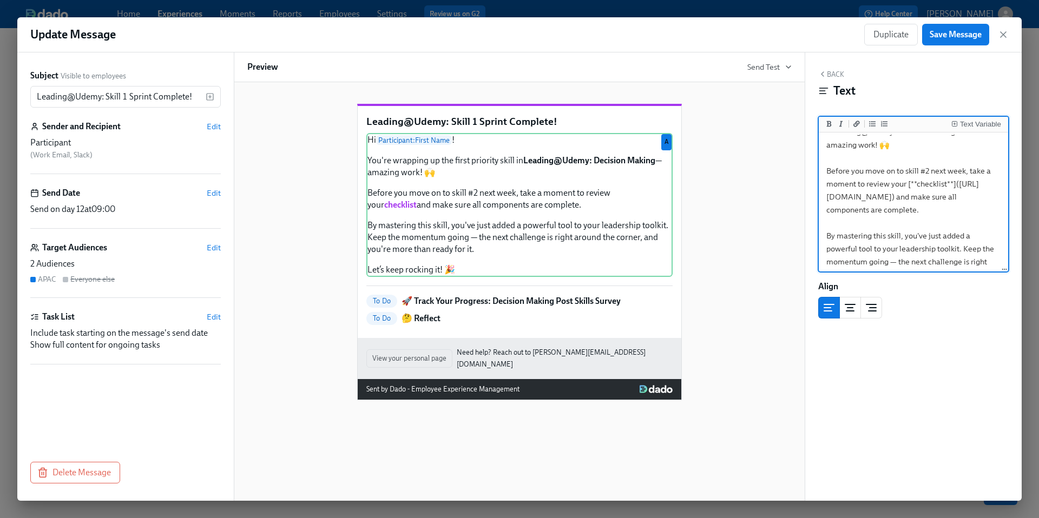
scroll to position [54, 0]
drag, startPoint x: 863, startPoint y: 236, endPoint x: 817, endPoint y: 176, distance: 75.6
click at [817, 176] on div "Update Message Duplicate Save Message Subject Visible to employees Leading@Udem…" at bounding box center [519, 259] width 1004 height 484
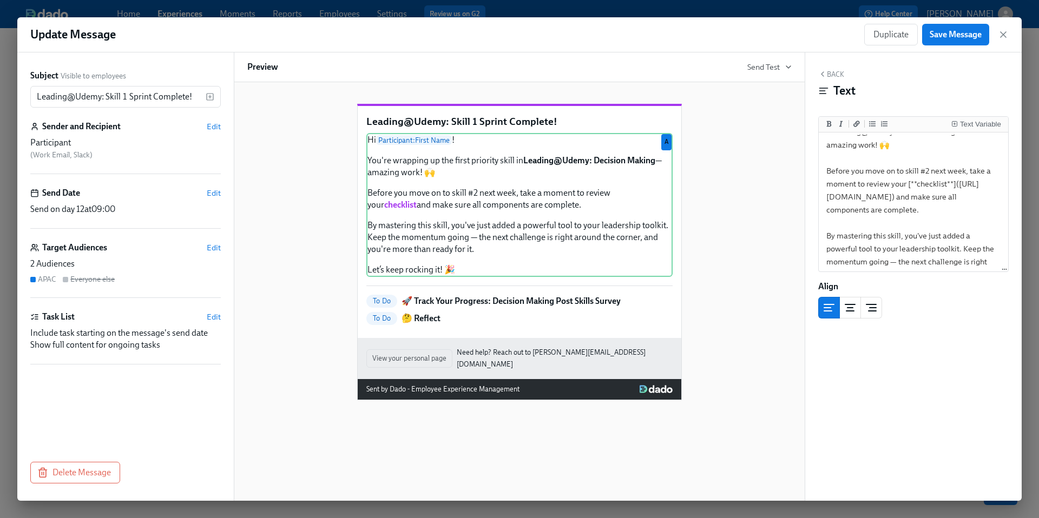
click at [763, 250] on div "Leading@Udemy: Skill 1 Sprint Complete! Hi Participant : First Name ! You're wr…" at bounding box center [519, 244] width 544 height 314
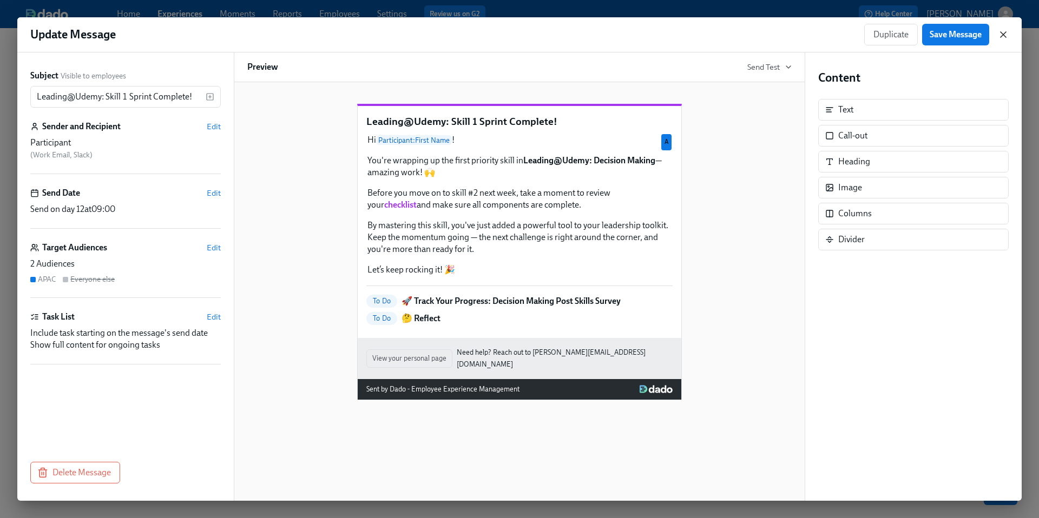
click at [1000, 36] on icon "button" at bounding box center [1003, 34] width 11 height 11
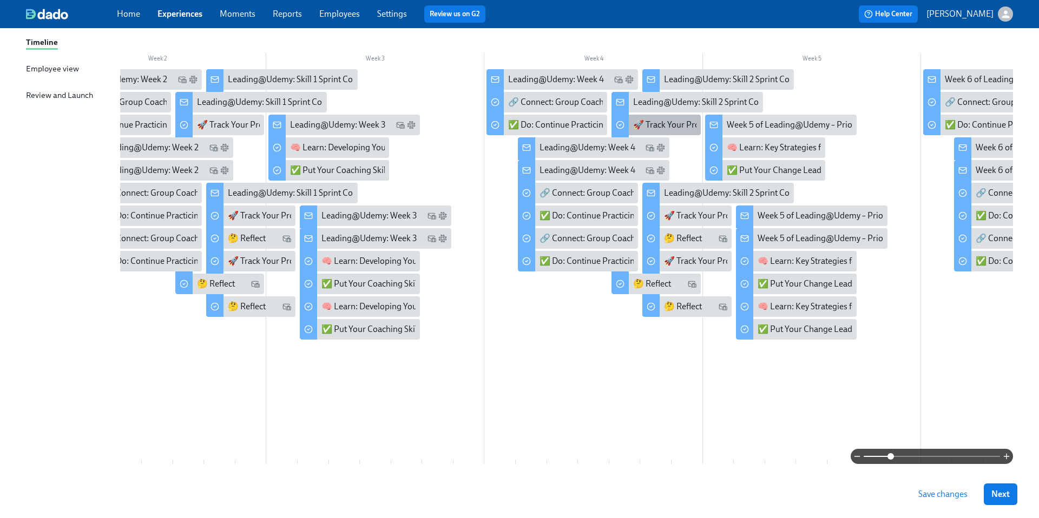
click at [662, 124] on div "🚀 Track Your Progress: Coaching Post Skills Survey" at bounding box center [728, 125] width 190 height 12
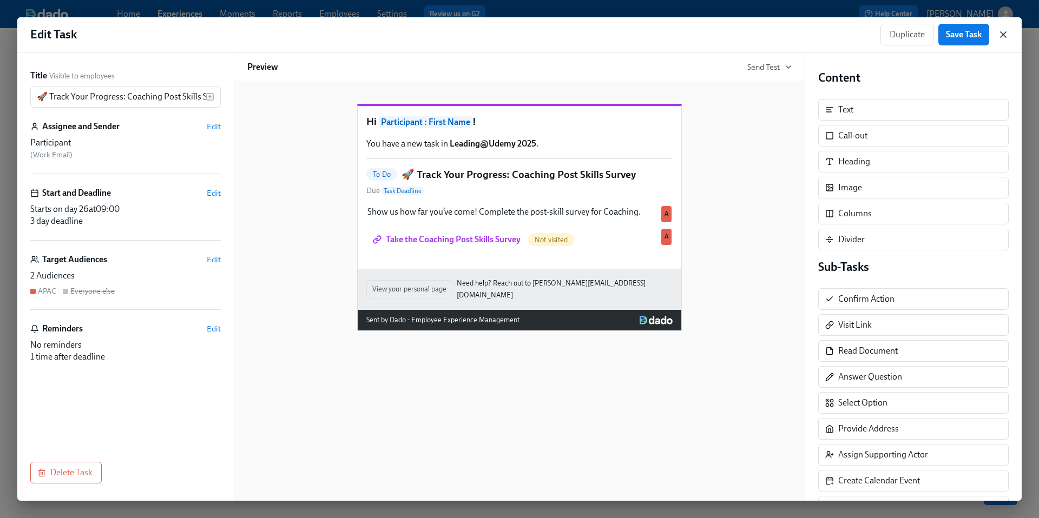
click at [1004, 32] on icon "button" at bounding box center [1003, 34] width 11 height 11
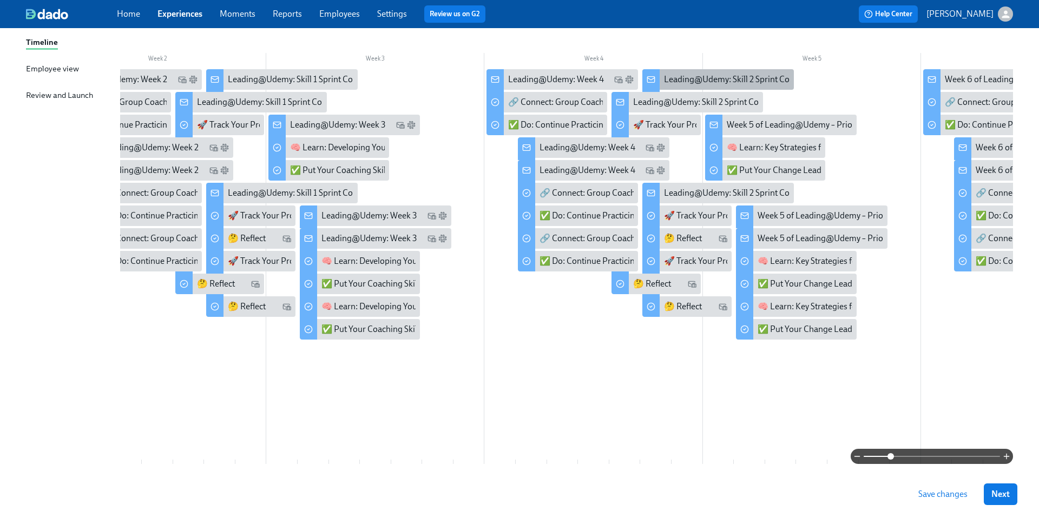
click at [676, 76] on div "Leading@Udemy: Skill 2 Sprint Complete!" at bounding box center [741, 80] width 154 height 12
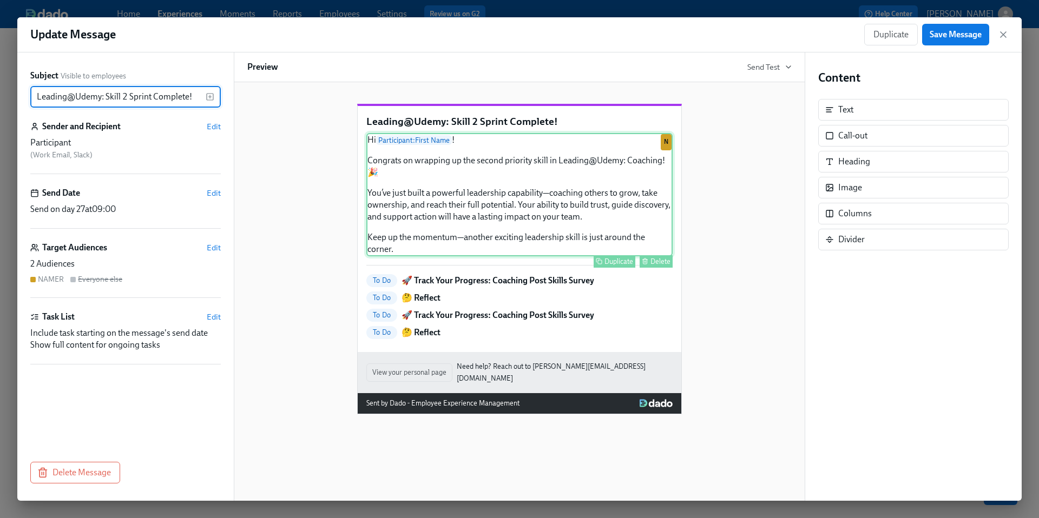
click at [539, 235] on div "Hi Participant : First Name ! Congrats on wrapping up the second priority skill…" at bounding box center [519, 194] width 306 height 123
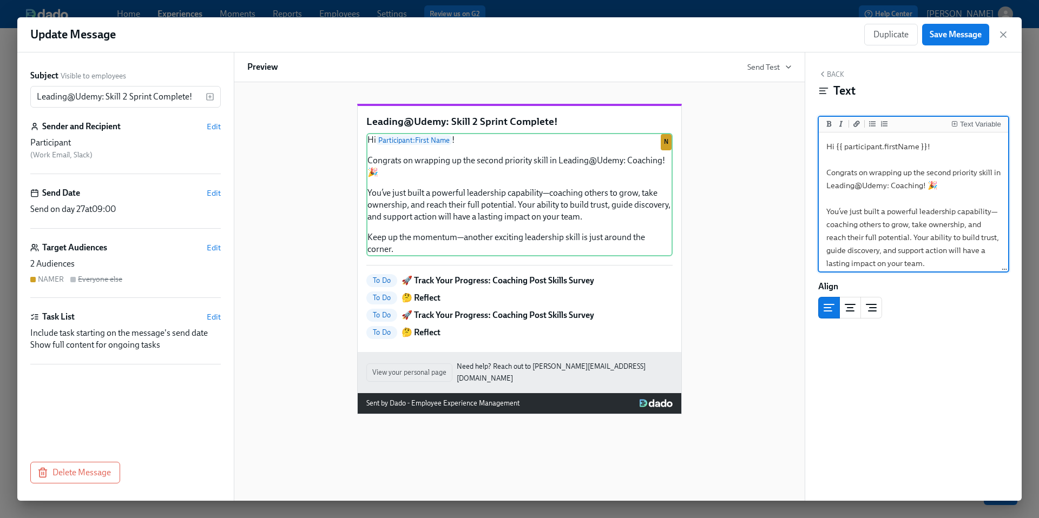
drag, startPoint x: 834, startPoint y: 187, endPoint x: 931, endPoint y: 188, distance: 96.8
click at [931, 188] on textarea "Hi {{ participant.firstName }}! Congrats on wrapping up the second priority ski…" at bounding box center [913, 225] width 185 height 180
click at [828, 124] on icon "Add bold text" at bounding box center [829, 124] width 5 height 6
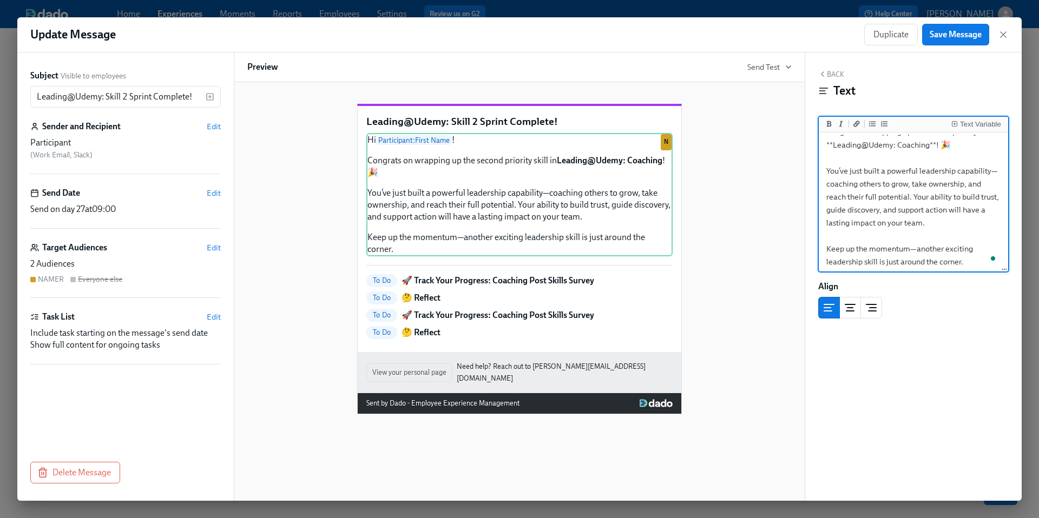
scroll to position [44, 0]
click at [933, 220] on textarea "Hi {{ participant.firstName }}! Congrats on wrapping up the second priority ski…" at bounding box center [913, 181] width 185 height 180
paste textarea "Before you move on to skill #2 next week, take a moment to review your [**check…"
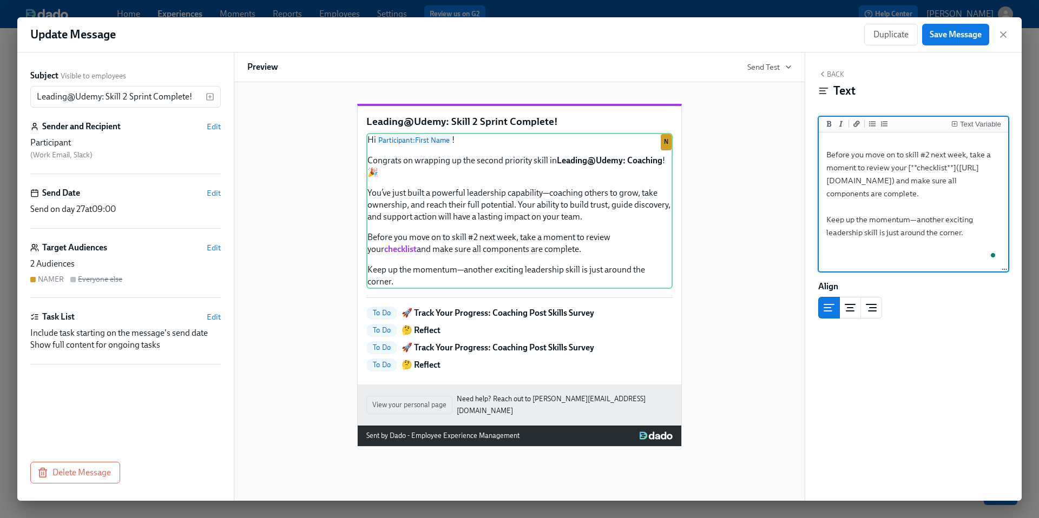
scroll to position [134, 0]
click at [928, 155] on textarea "Hi {{ participant.firstName }}! Congrats on wrapping up the second priority ski…" at bounding box center [913, 123] width 185 height 245
type textarea "Hi {{ participant.firstName }}! Congrats on wrapping up the second priority ski…"
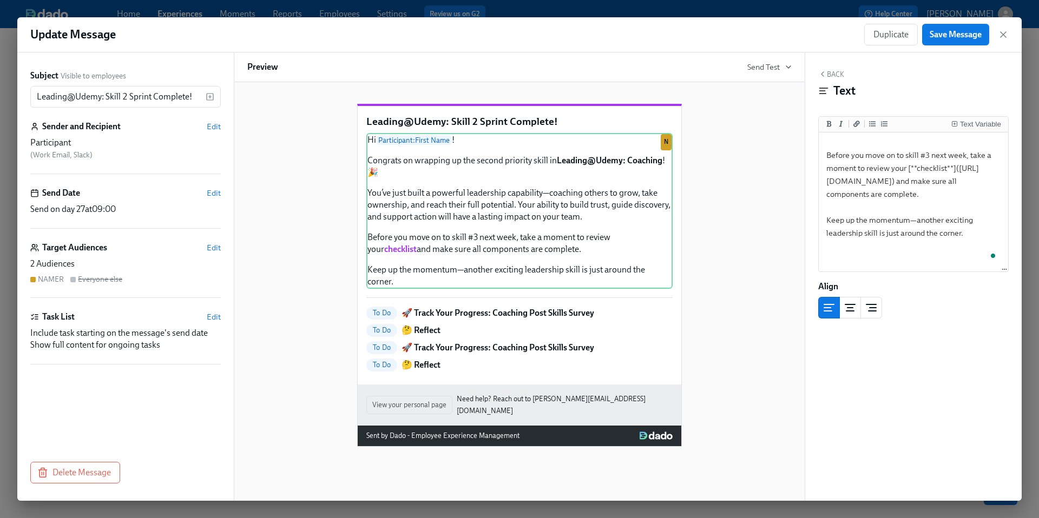
click at [755, 265] on div "Leading@Udemy: Skill 2 Sprint Complete! Hi Participant : First Name ! Congrats …" at bounding box center [519, 267] width 544 height 360
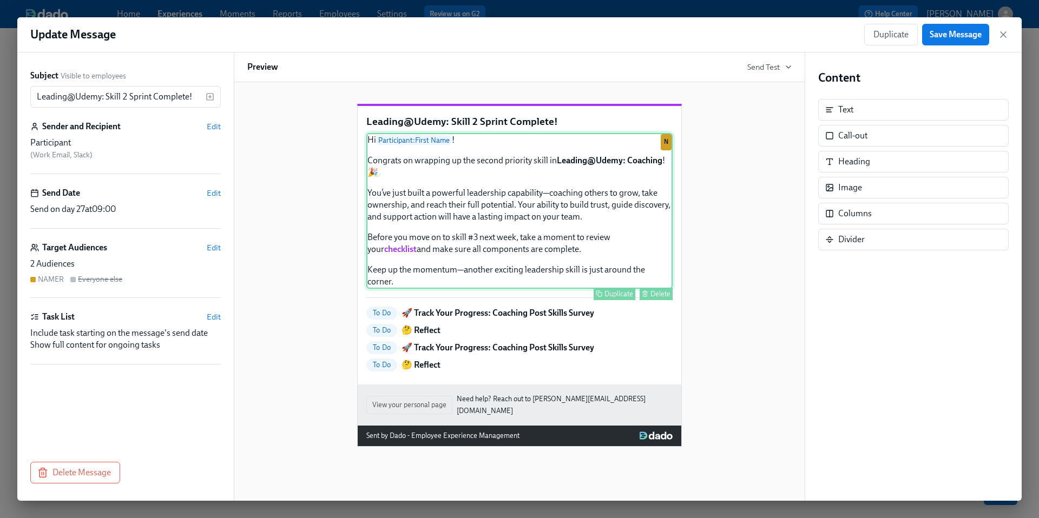
click at [600, 284] on div "Hi Participant : First Name ! Congrats on wrapping up the second priority skill…" at bounding box center [519, 211] width 306 height 156
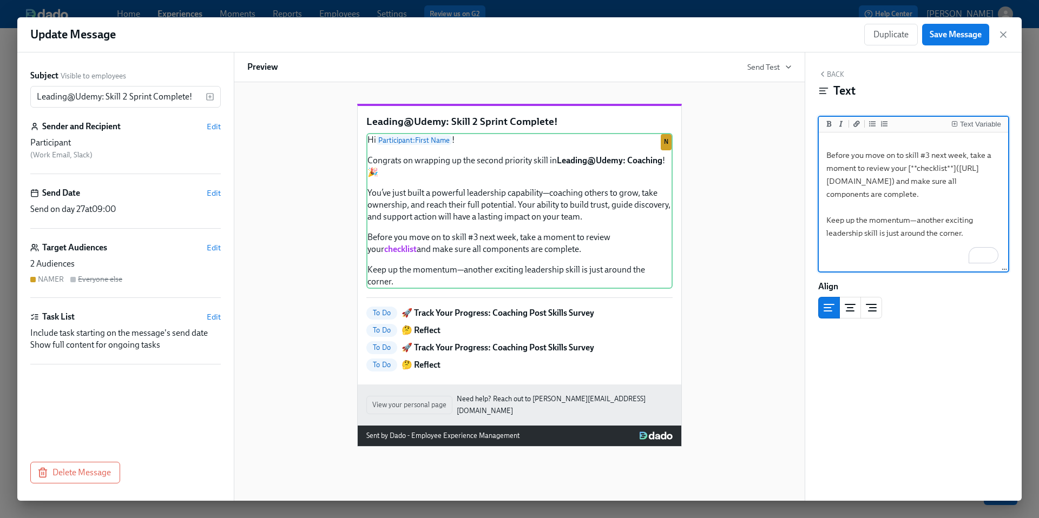
scroll to position [135, 0]
drag, startPoint x: 963, startPoint y: 261, endPoint x: 822, endPoint y: 261, distance: 141.2
click at [822, 245] on textarea "Hi {{ participant.firstName }}! Congrats on wrapping up the second priority ski…" at bounding box center [913, 122] width 185 height 245
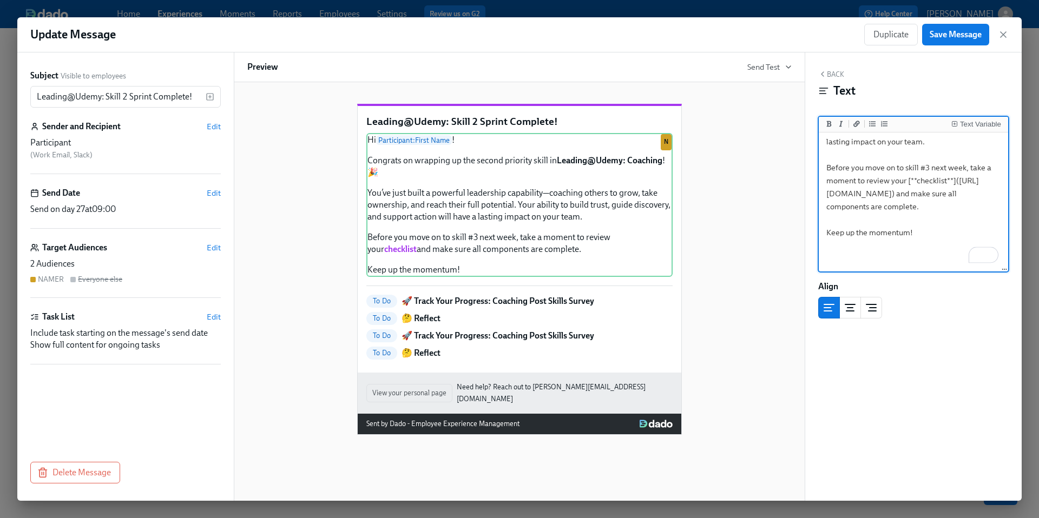
scroll to position [0, 0]
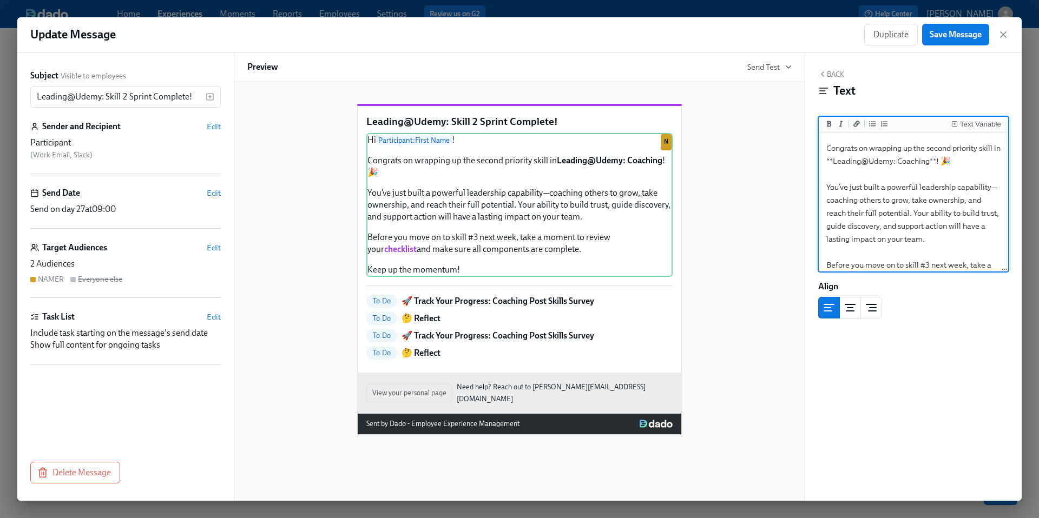
drag, startPoint x: 963, startPoint y: 162, endPoint x: 949, endPoint y: 162, distance: 14.1
click at [948, 162] on textarea "Hi {{ participant.firstName }}! Congrats on wrapping up the second priority ski…" at bounding box center [913, 226] width 185 height 232
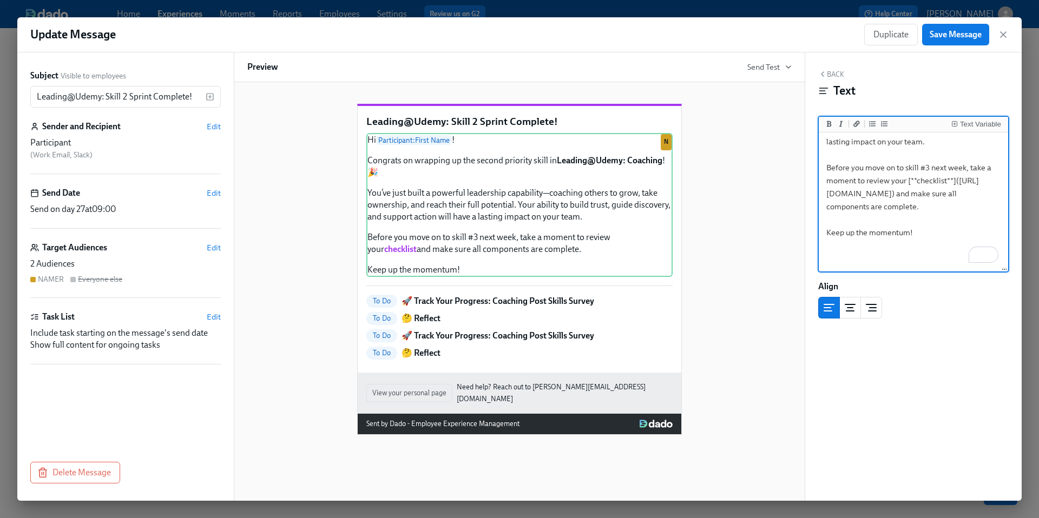
click at [929, 245] on textarea "Hi {{ participant.firstName }}! Congrats on wrapping up the second priority ski…" at bounding box center [913, 129] width 185 height 232
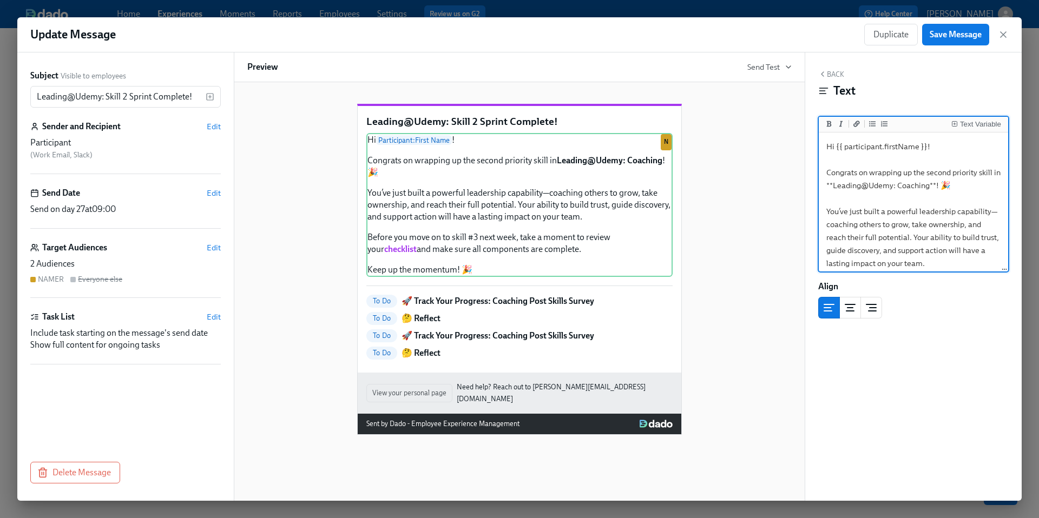
click at [960, 186] on textarea "Hi {{ participant.firstName }}! Congrats on wrapping up the second priority ski…" at bounding box center [913, 251] width 185 height 232
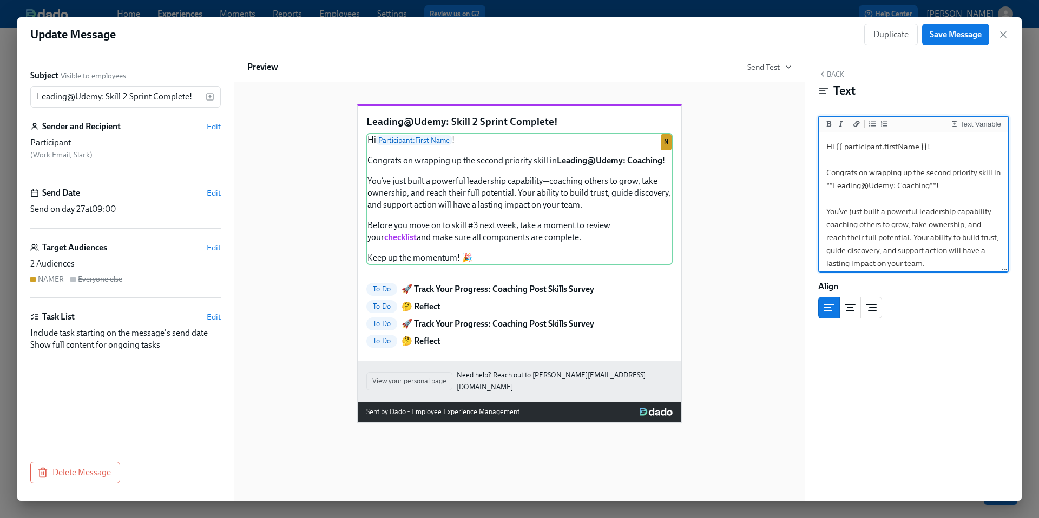
drag, startPoint x: 935, startPoint y: 259, endPoint x: 800, endPoint y: 126, distance: 189.4
click at [800, 126] on div "Subject Visible to employees Leading@Udemy: Skill 2 Sprint Complete! ​ Sender a…" at bounding box center [519, 276] width 1004 height 448
type textarea "Hi {{ participant.firstName }}! Congrats on wrapping up the second priority ski…"
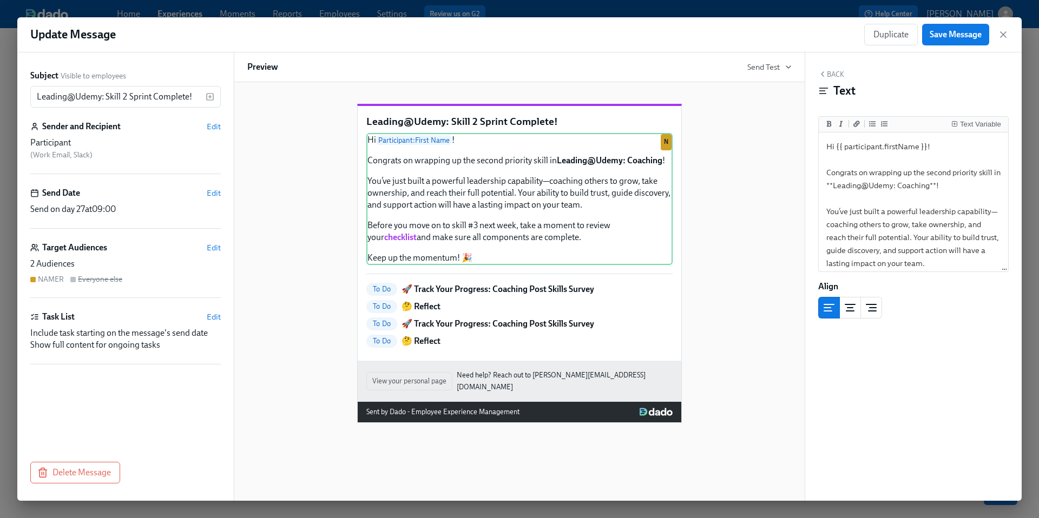
click at [751, 212] on div "Leading@Udemy: Skill 2 Sprint Complete! Hi Participant : First Name ! Congrats …" at bounding box center [519, 255] width 544 height 336
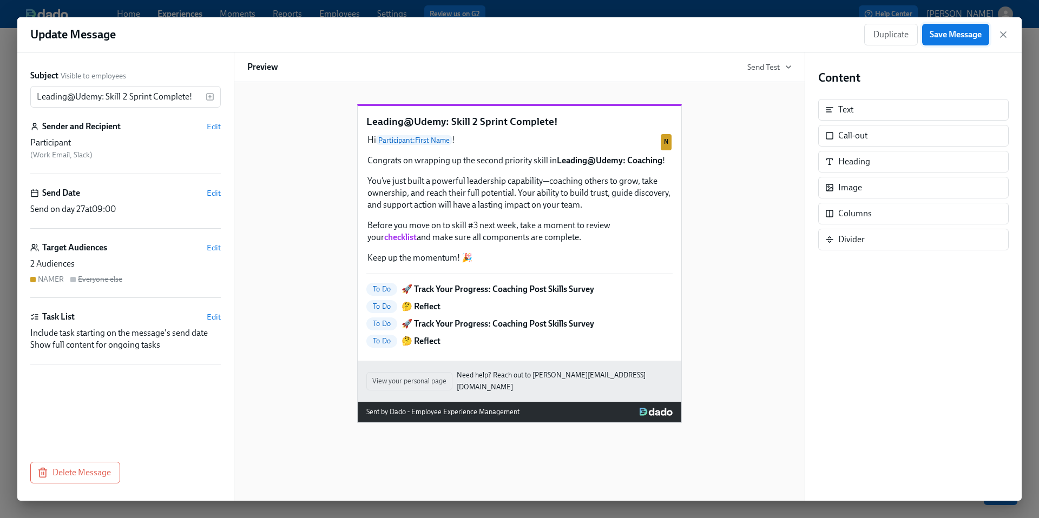
click at [939, 36] on span "Save Message" at bounding box center [955, 34] width 52 height 11
click at [1002, 35] on icon "button" at bounding box center [1002, 34] width 5 height 5
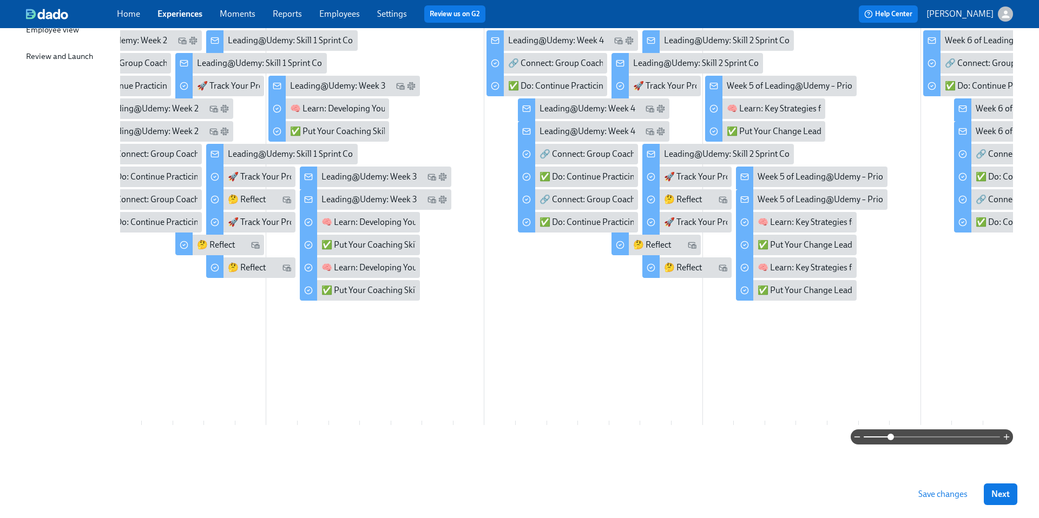
click at [923, 498] on span "Save changes" at bounding box center [942, 494] width 49 height 11
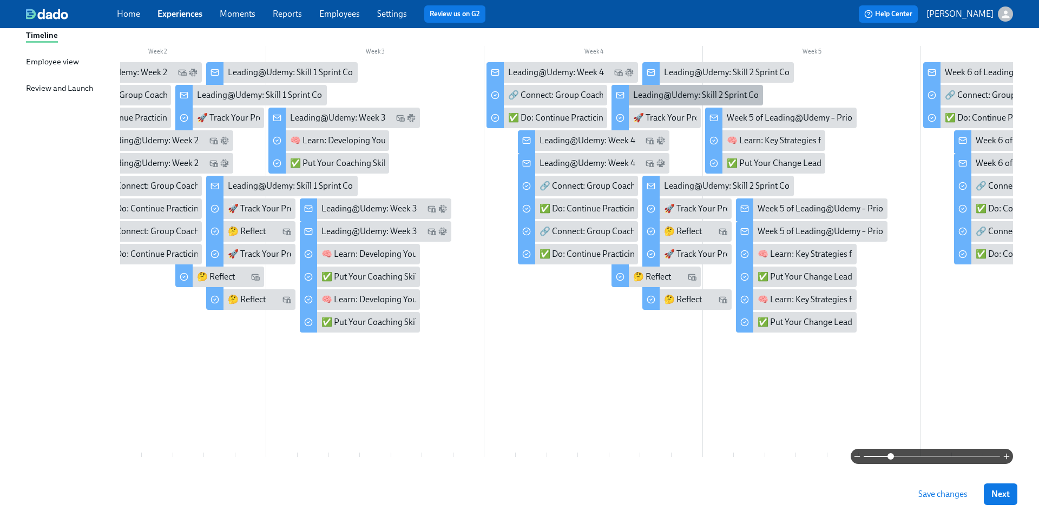
click at [683, 93] on div "Leading@Udemy: Skill 2 Sprint Complete!" at bounding box center [710, 95] width 154 height 12
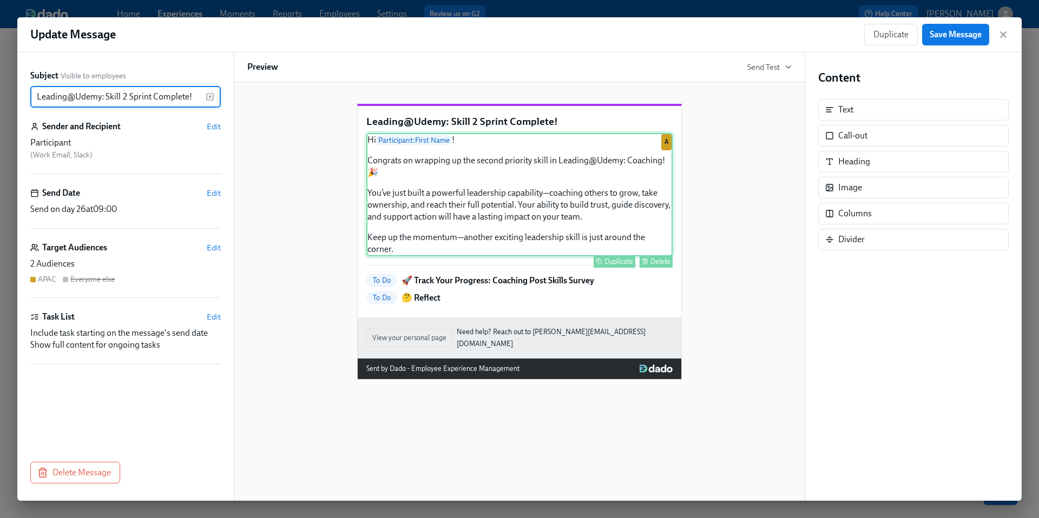
click at [499, 247] on div "Hi Participant : First Name ! Congrats on wrapping up the second priority skill…" at bounding box center [519, 194] width 306 height 123
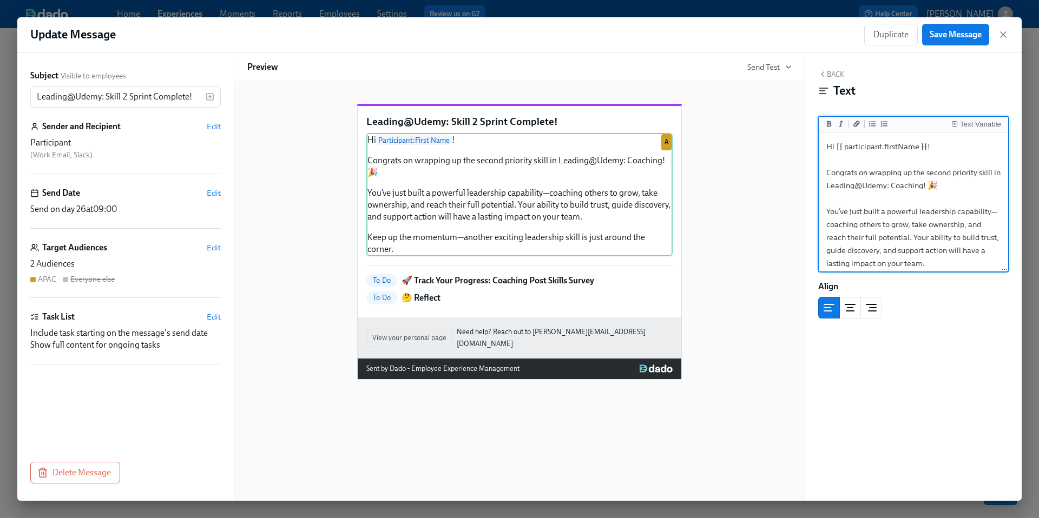
drag, startPoint x: 965, startPoint y: 259, endPoint x: 789, endPoint y: 134, distance: 215.7
click at [789, 134] on div "Subject Visible to employees Leading@Udemy: Skill 2 Sprint Complete! ​ Sender a…" at bounding box center [519, 276] width 1004 height 448
type textarea "Hi {{ participant.firstName }}! Congrats on wrapping up the second priority ski…"
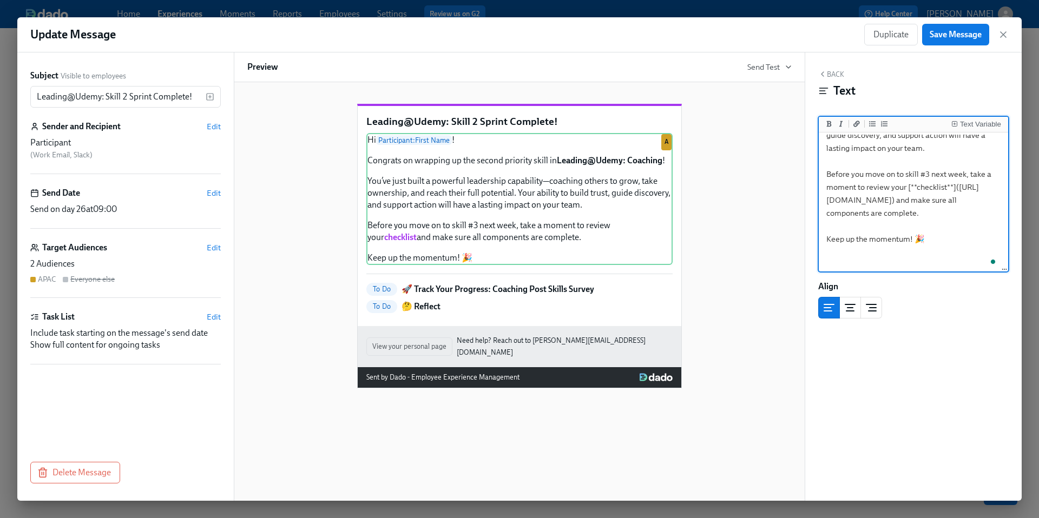
click at [746, 237] on div "Leading@Udemy: Skill 2 Sprint Complete! Hi Participant : First Name ! Congrats …" at bounding box center [519, 238] width 544 height 302
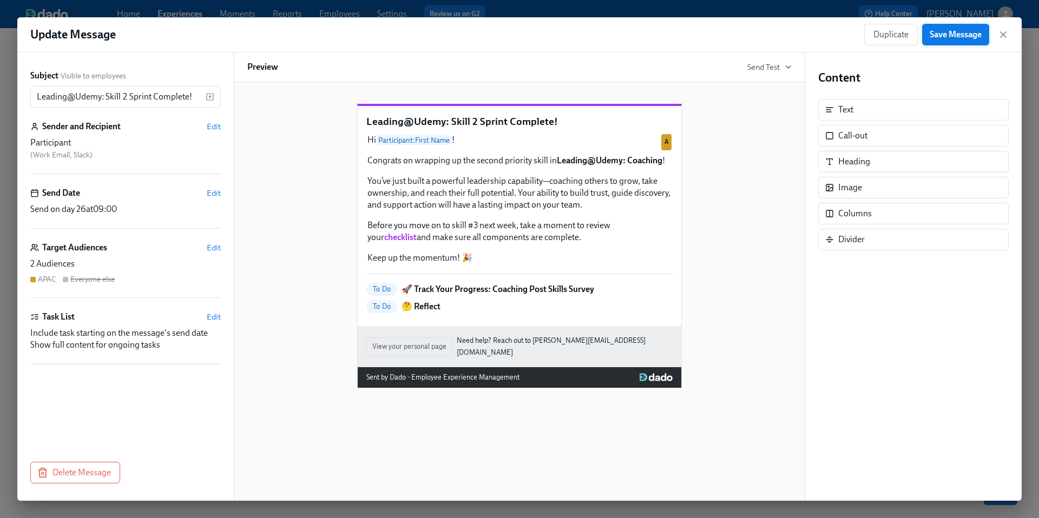
click at [945, 32] on span "Save Message" at bounding box center [955, 34] width 52 height 11
click at [1001, 36] on icon "button" at bounding box center [1003, 34] width 11 height 11
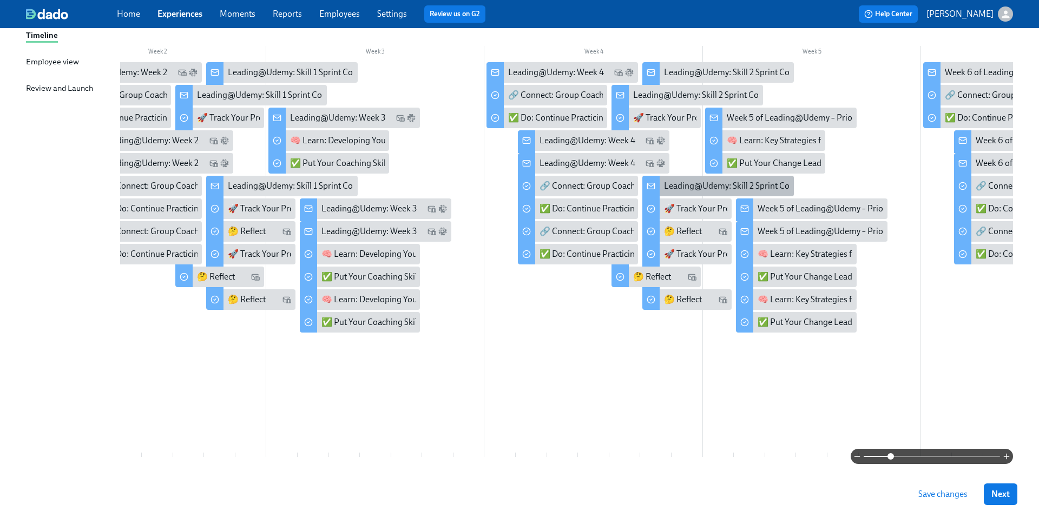
click at [685, 187] on div "Leading@Udemy: Skill 2 Sprint Complete!" at bounding box center [741, 186] width 154 height 12
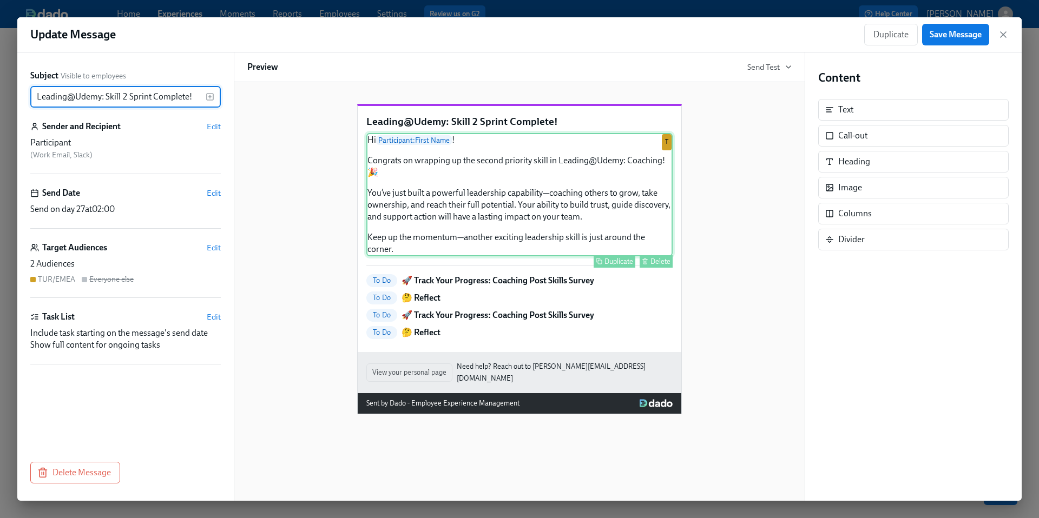
click at [451, 243] on div "Hi Participant : First Name ! Congrats on wrapping up the second priority skill…" at bounding box center [519, 194] width 306 height 123
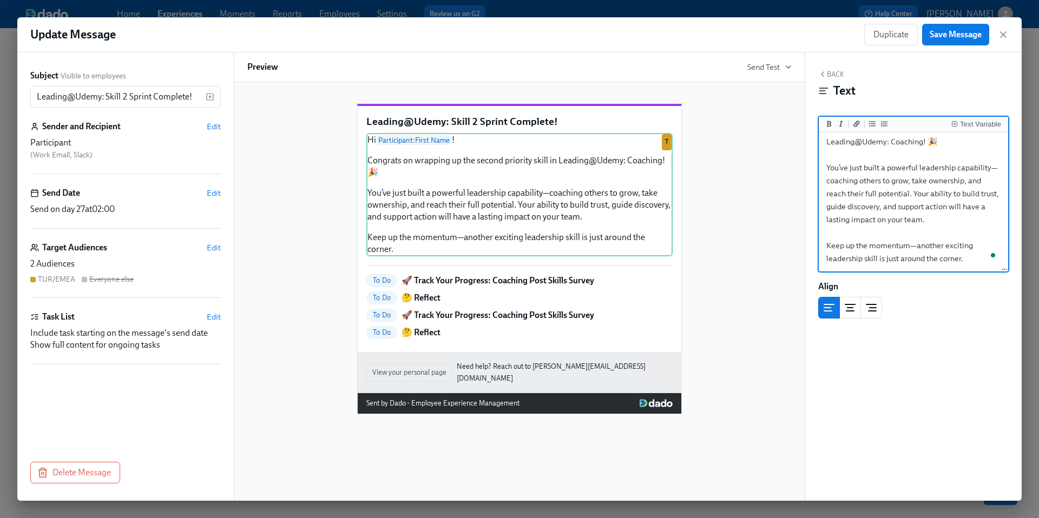
scroll to position [5, 0]
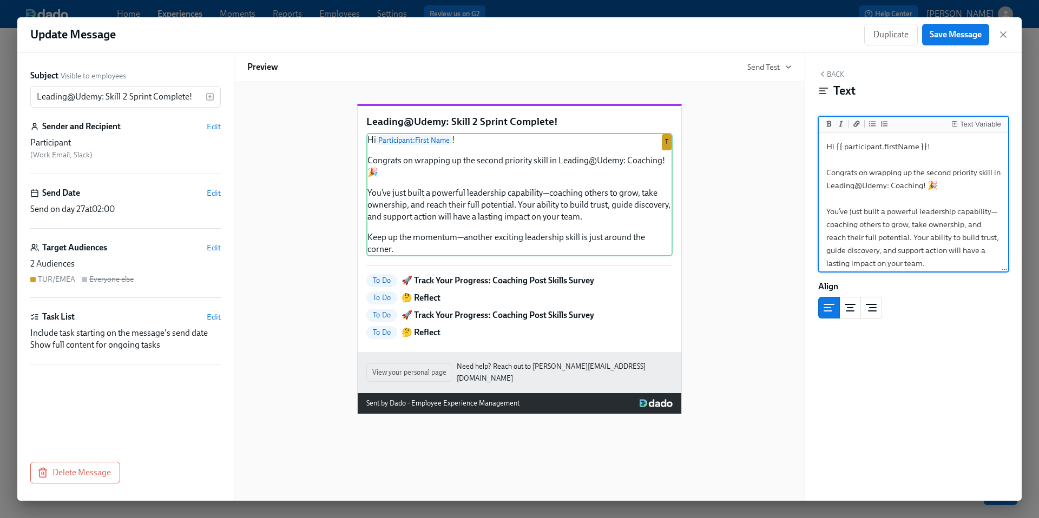
drag, startPoint x: 966, startPoint y: 261, endPoint x: 804, endPoint y: 136, distance: 204.8
click at [804, 136] on div "Subject Visible to employees Leading@Udemy: Skill 2 Sprint Complete! ​ Sender a…" at bounding box center [519, 276] width 1004 height 448
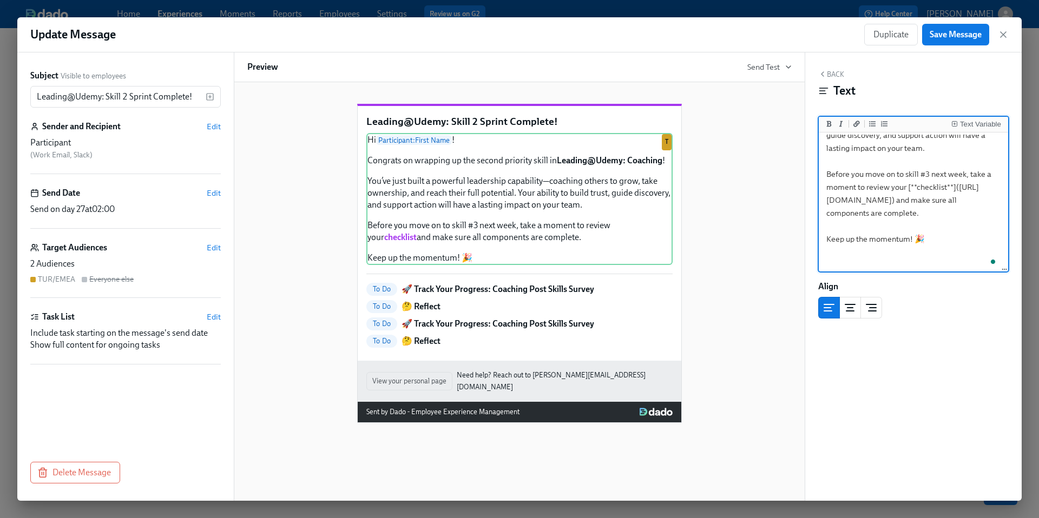
type textarea "Hi {{ participant.firstName }}! Congrats on wrapping up the second priority ski…"
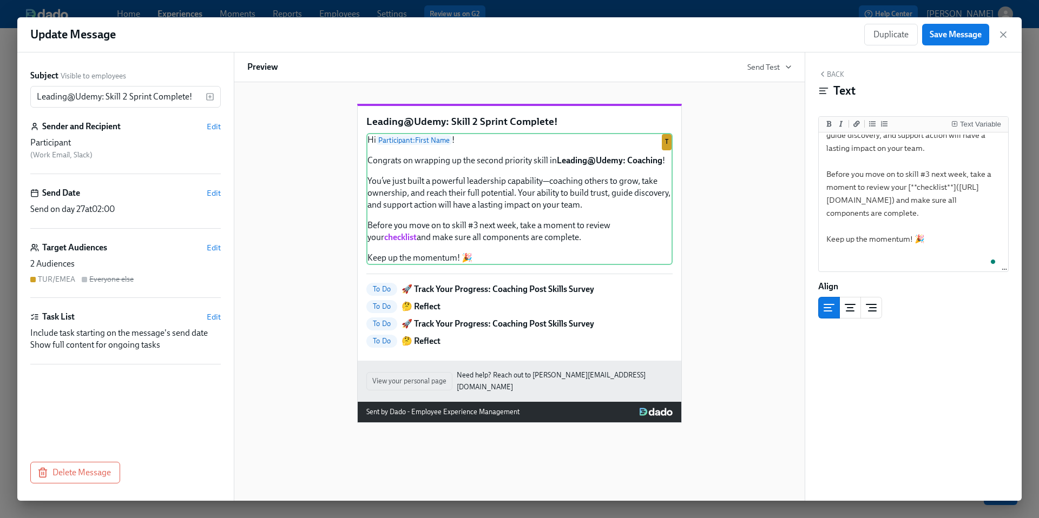
click at [747, 248] on div "Leading@Udemy: Skill 2 Sprint Complete! Hi Participant : First Name ! Congrats …" at bounding box center [519, 255] width 544 height 336
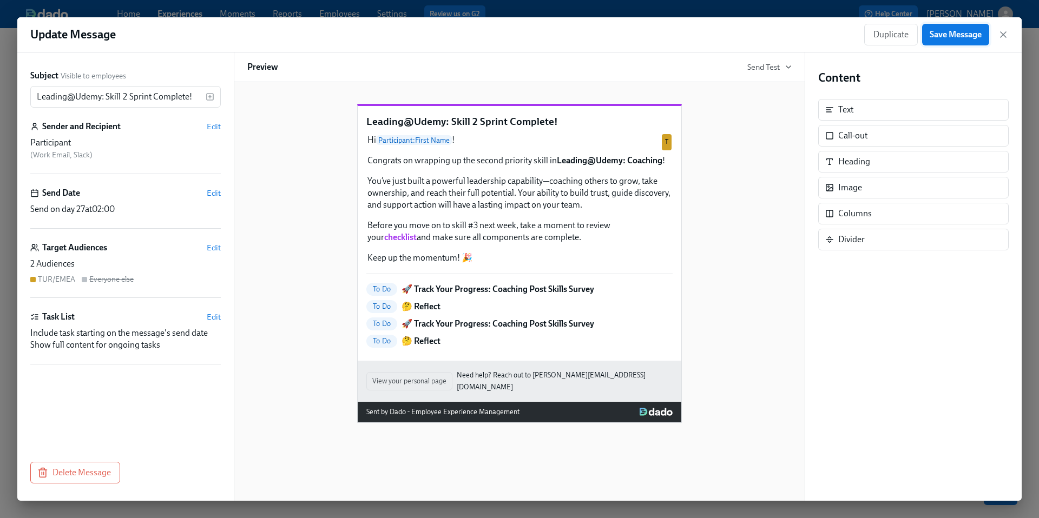
click at [943, 38] on span "Save Message" at bounding box center [955, 34] width 52 height 11
click at [1004, 36] on icon "button" at bounding box center [1002, 34] width 5 height 5
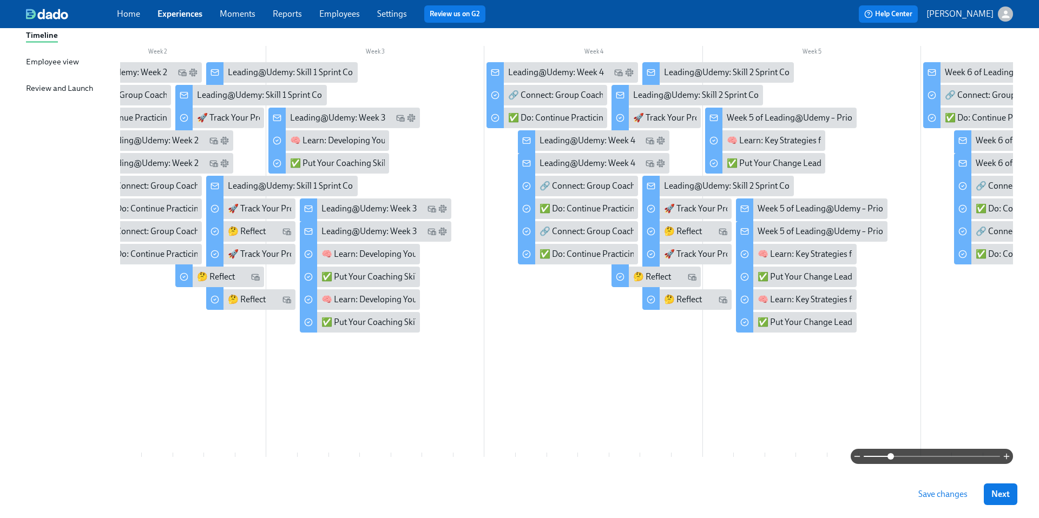
click at [935, 493] on span "Save changes" at bounding box center [942, 494] width 49 height 11
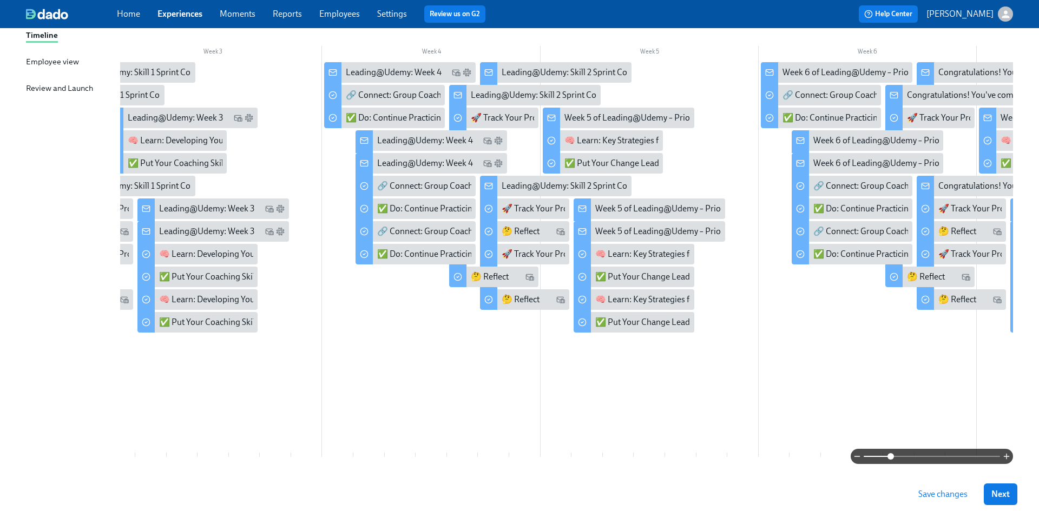
scroll to position [0, 451]
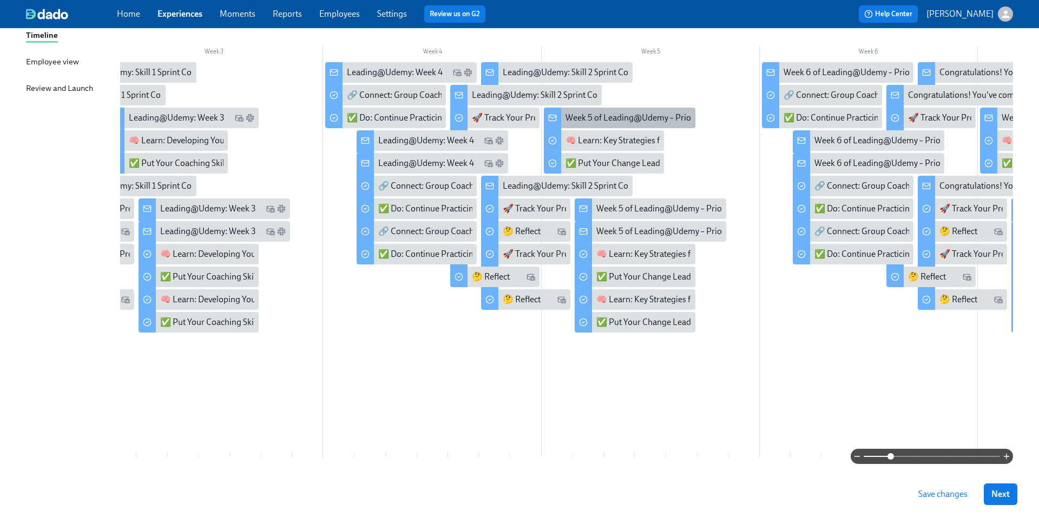
click at [649, 115] on div "Week 5 of Leading@Udemy – Priority Skill #3: Change Leadership!" at bounding box center [687, 118] width 244 height 12
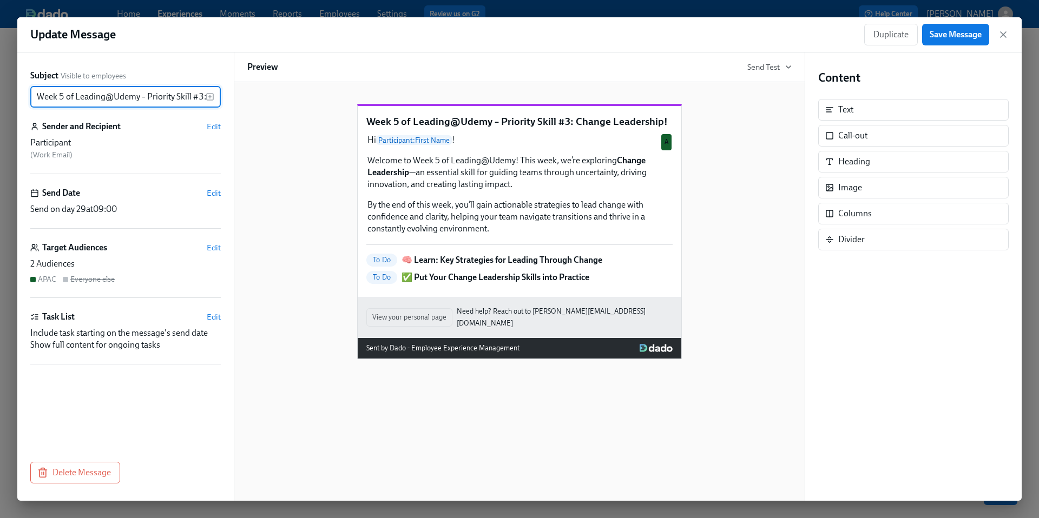
drag, startPoint x: 75, startPoint y: 96, endPoint x: -1, endPoint y: 96, distance: 75.7
click at [0, 96] on div "Update Message Duplicate Save Message Subject Visible to employees Week 5 of Le…" at bounding box center [519, 259] width 1039 height 518
click at [103, 95] on input "Leading@Udemy – Priority Skill #3: Change Leadership!" at bounding box center [117, 97] width 175 height 22
drag, startPoint x: 103, startPoint y: 95, endPoint x: 201, endPoint y: 98, distance: 98.5
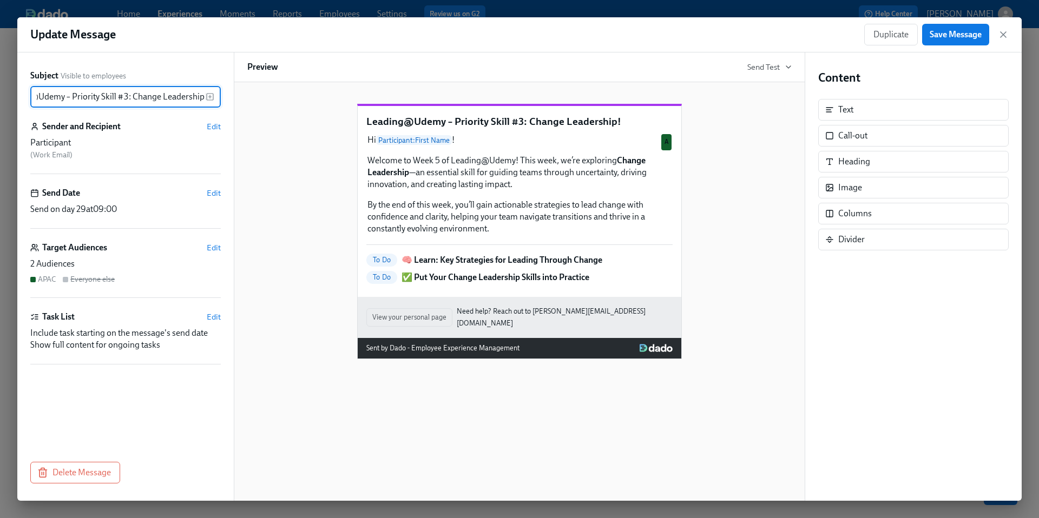
click at [202, 98] on input "Leading@Udemy – Priority Skill #3: Change Leadership!" at bounding box center [117, 97] width 175 height 22
click at [151, 96] on input "Leading@Udemy !" at bounding box center [117, 97] width 175 height 22
type input "Leading@Udemy: Week 5"
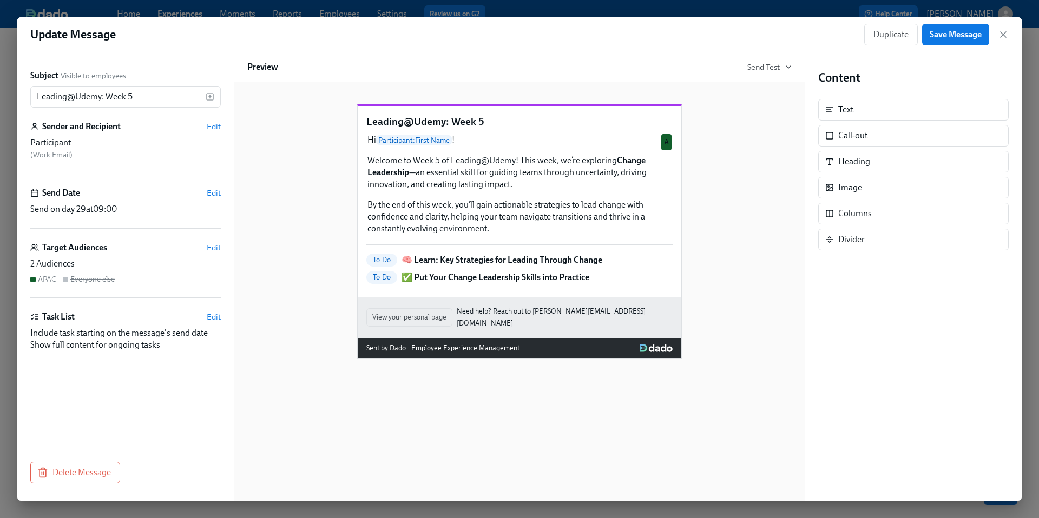
click at [351, 194] on div "Leading@Udemy: Week 5 Hi Participant : First Name ! Welcome to Week 5 of Leadin…" at bounding box center [519, 223] width 544 height 273
click at [942, 40] on button "Save Message" at bounding box center [955, 35] width 67 height 22
click at [1006, 37] on icon "button" at bounding box center [1003, 34] width 11 height 11
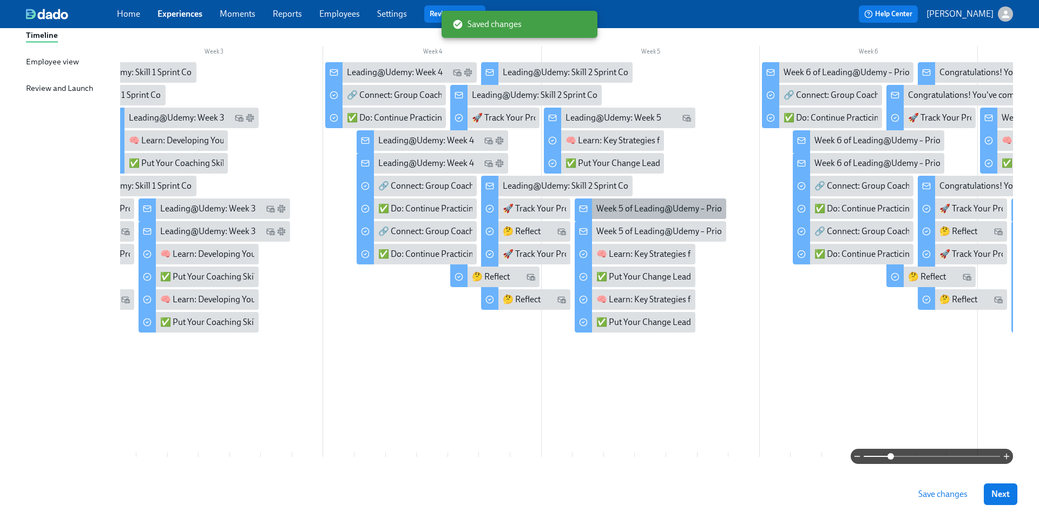
click at [624, 208] on div "Week 5 of Leading@Udemy – Priority Skill #3: Change Leadership!" at bounding box center [718, 209] width 244 height 12
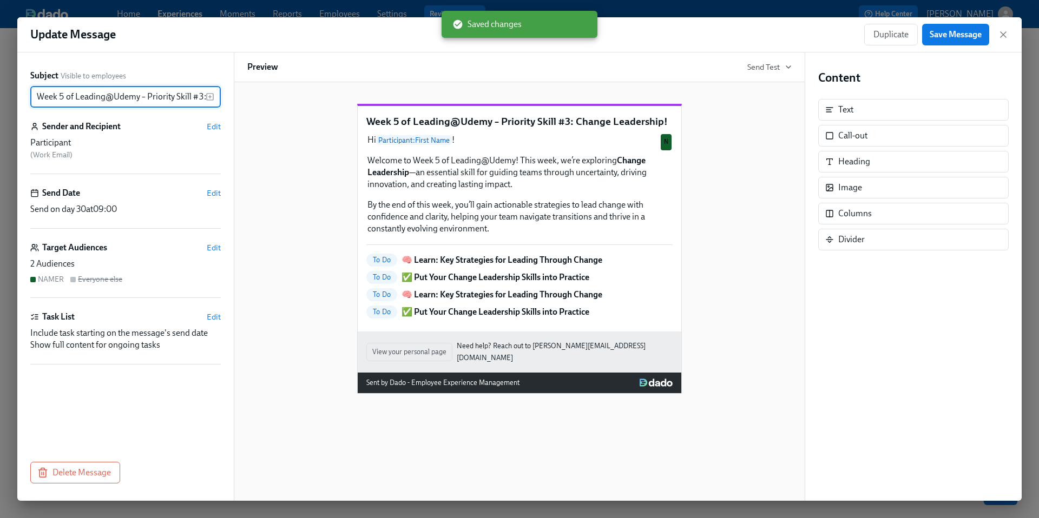
scroll to position [0, 75]
click at [46, 100] on input "Week 5 of Leading@Udemy – Priority Skill #3: Change Leadership!" at bounding box center [117, 97] width 175 height 22
click at [36, 97] on input "Week 5 of Leading@Udemy – Priority Skill #3: Change Leadership!" at bounding box center [117, 97] width 175 height 22
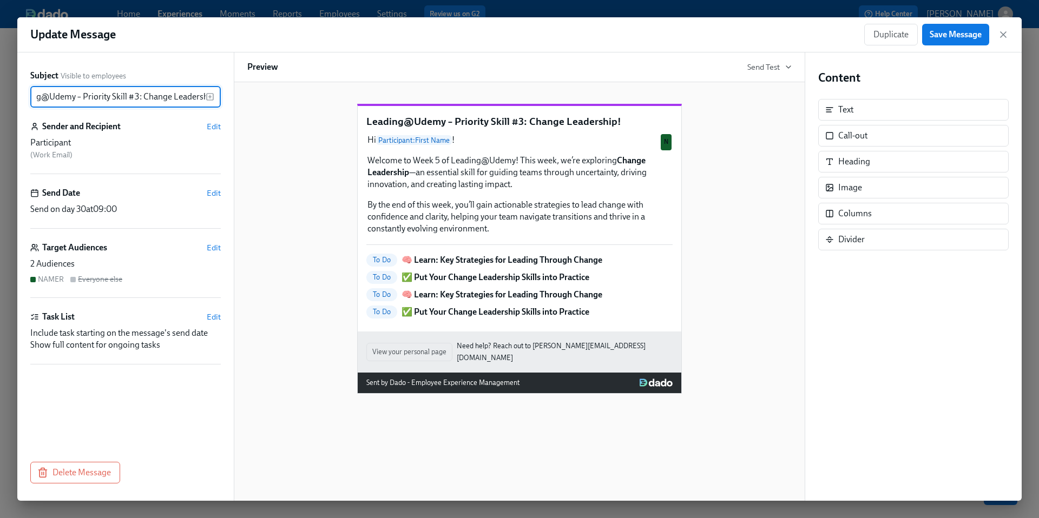
scroll to position [0, 37]
drag, startPoint x: 103, startPoint y: 97, endPoint x: 204, endPoint y: 105, distance: 101.5
click at [204, 106] on input "Leading@Udemy – Priority Skill #3: Change Leadership!" at bounding box center [117, 97] width 175 height 22
type input "Leading@Udemy: Week 5"
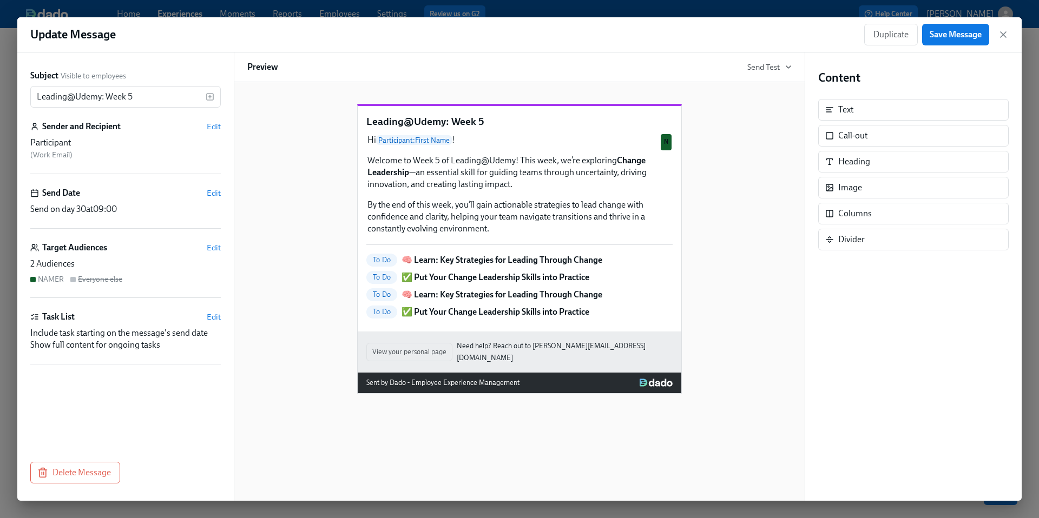
click at [313, 155] on div "Leading@Udemy: Week 5 Hi Participant : First Name ! Welcome to Week 5 of Leadin…" at bounding box center [519, 240] width 544 height 307
click at [947, 36] on span "Save Message" at bounding box center [955, 34] width 52 height 11
click at [1002, 36] on icon "button" at bounding box center [1003, 34] width 11 height 11
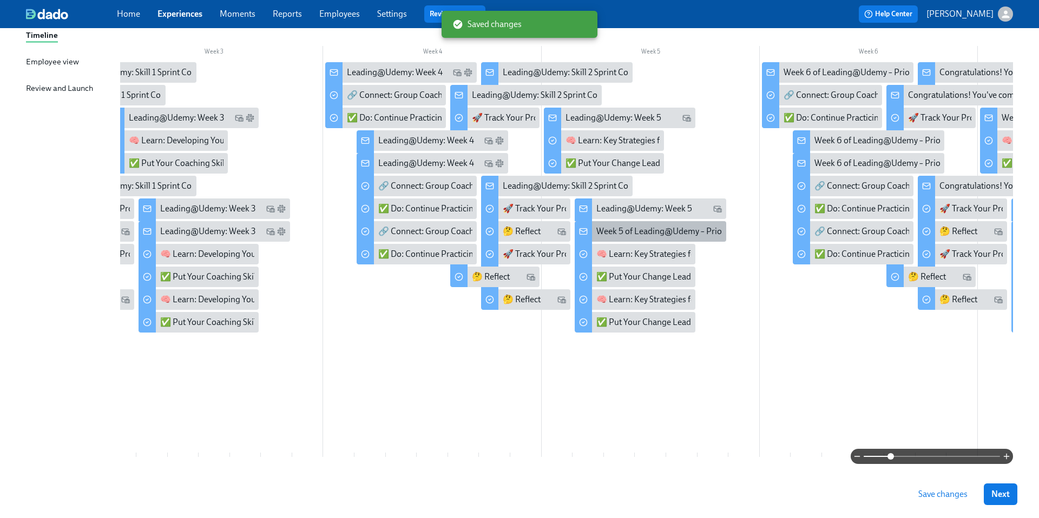
click at [627, 235] on div "Week 5 of Leading@Udemy – Priority Skill #3: Change Leadership!" at bounding box center [718, 232] width 244 height 12
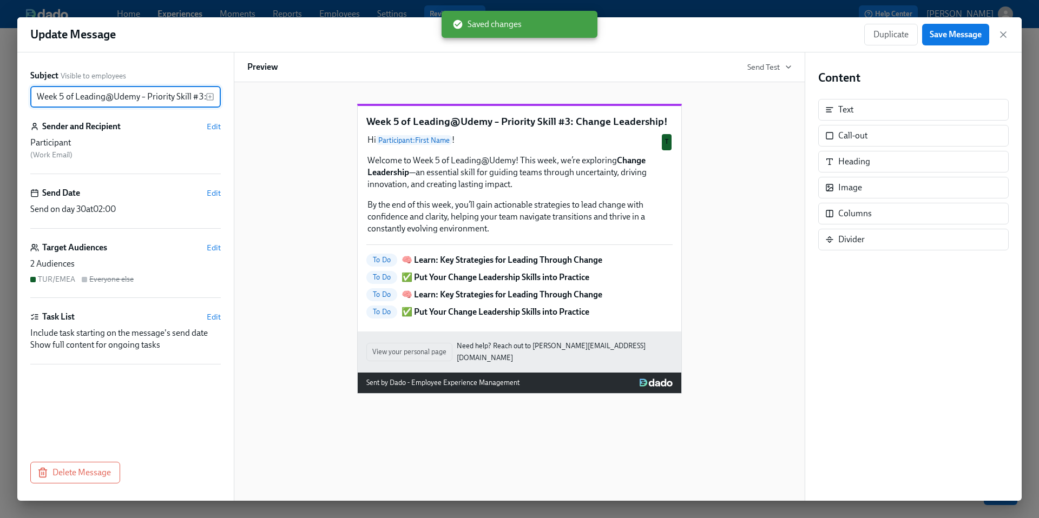
scroll to position [0, 75]
click at [91, 97] on input "Week 5 of Leading@Udemy – Priority Skill #3: Change Leadership!" at bounding box center [117, 97] width 175 height 22
click at [47, 98] on input "Week 5 of Leading@Udemy – Priority Skill #3: Change Leadership!" at bounding box center [117, 97] width 175 height 22
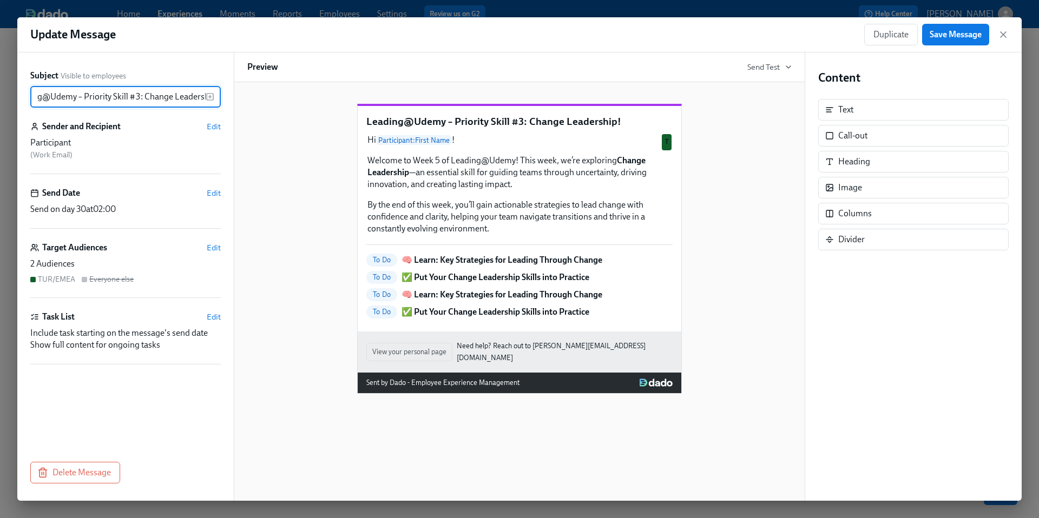
scroll to position [0, 37]
drag, startPoint x: 102, startPoint y: 97, endPoint x: 199, endPoint y: 105, distance: 97.2
click at [199, 105] on input "Leading@Udemy – Priority Skill #3: Change Leadership!" at bounding box center [117, 97] width 175 height 22
type input "Leading@Udemy: Week 5"
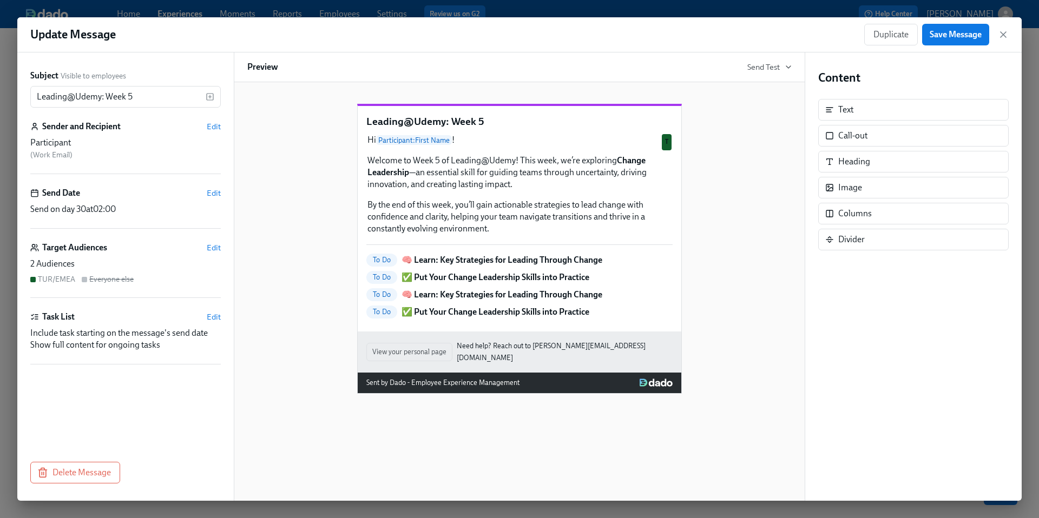
click at [311, 182] on div "Leading@Udemy: Week 5 Hi Participant : First Name ! Welcome to Week 5 of Leadin…" at bounding box center [519, 240] width 544 height 307
click at [942, 38] on span "Save Message" at bounding box center [955, 34] width 52 height 11
click at [1004, 36] on icon "button" at bounding box center [1003, 34] width 11 height 11
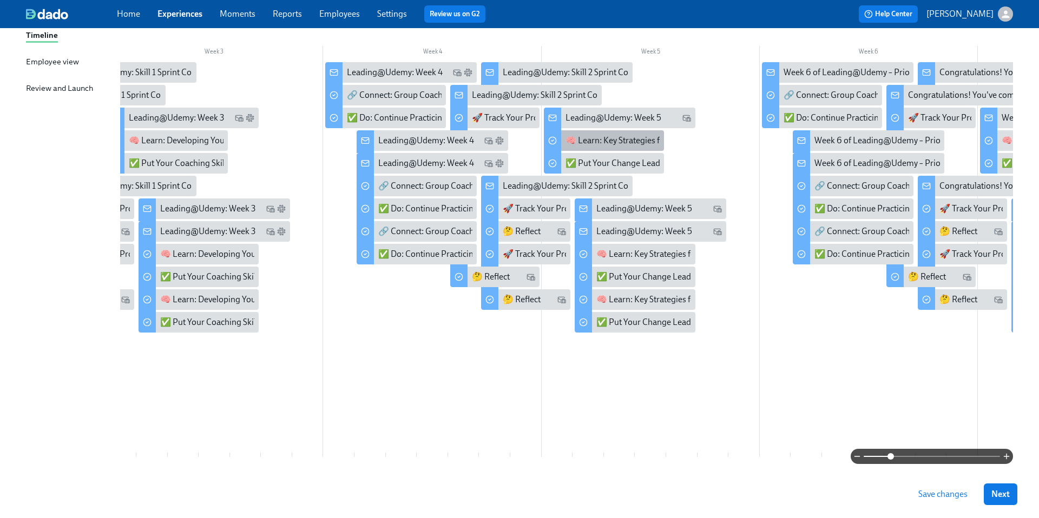
click at [619, 139] on div "🧠 Learn: Key Strategies for Leading Through Change" at bounding box center [664, 141] width 199 height 12
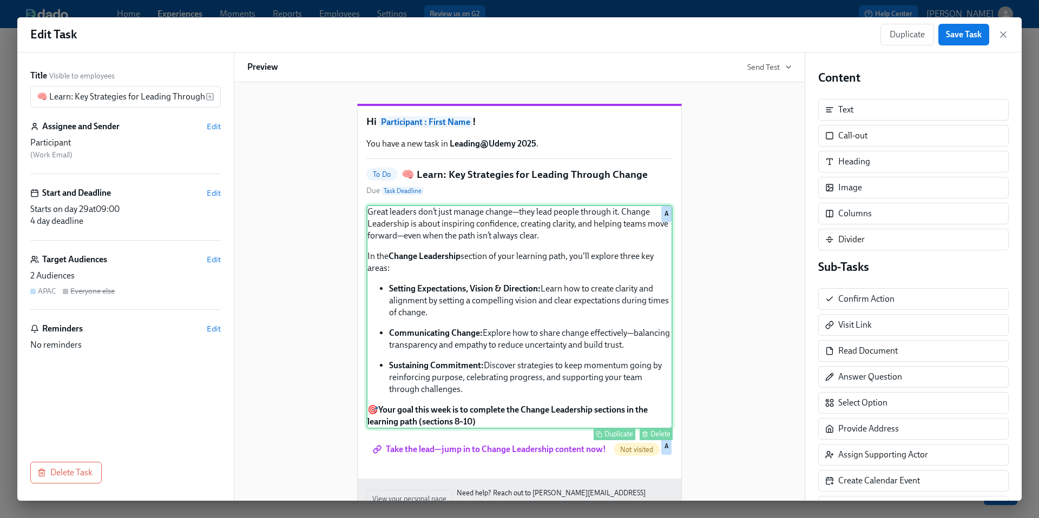
click at [560, 314] on div "Great leaders don’t just manage change—they lead people through it. Change Lead…" at bounding box center [519, 317] width 306 height 224
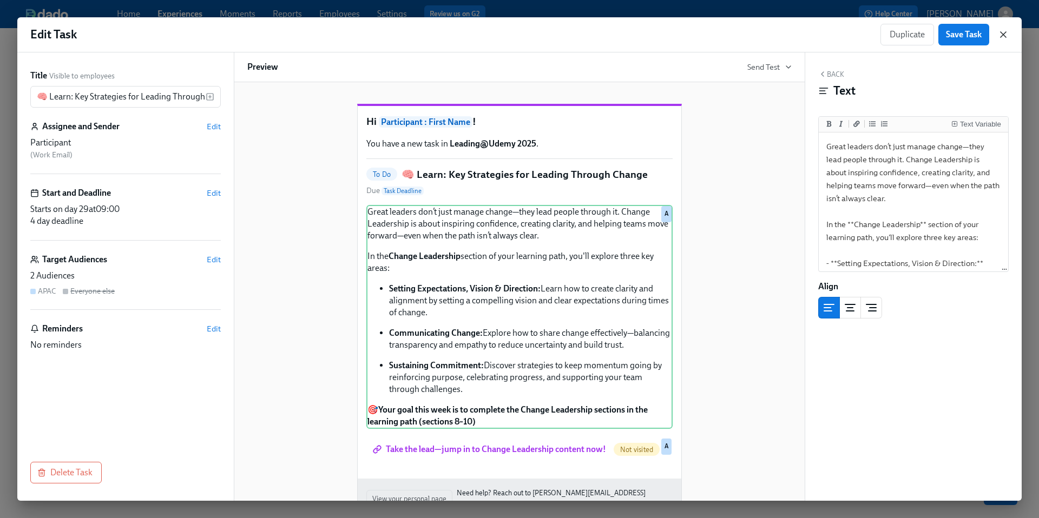
click at [999, 35] on icon "button" at bounding box center [1003, 34] width 11 height 11
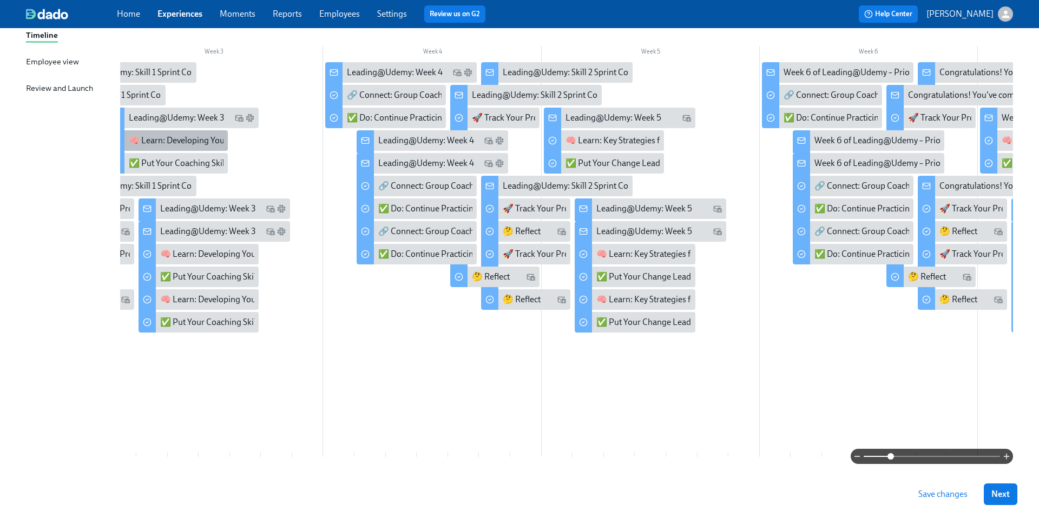
click at [176, 138] on div "🧠 Learn: Developing Your Coaching Mindset" at bounding box center [213, 141] width 168 height 12
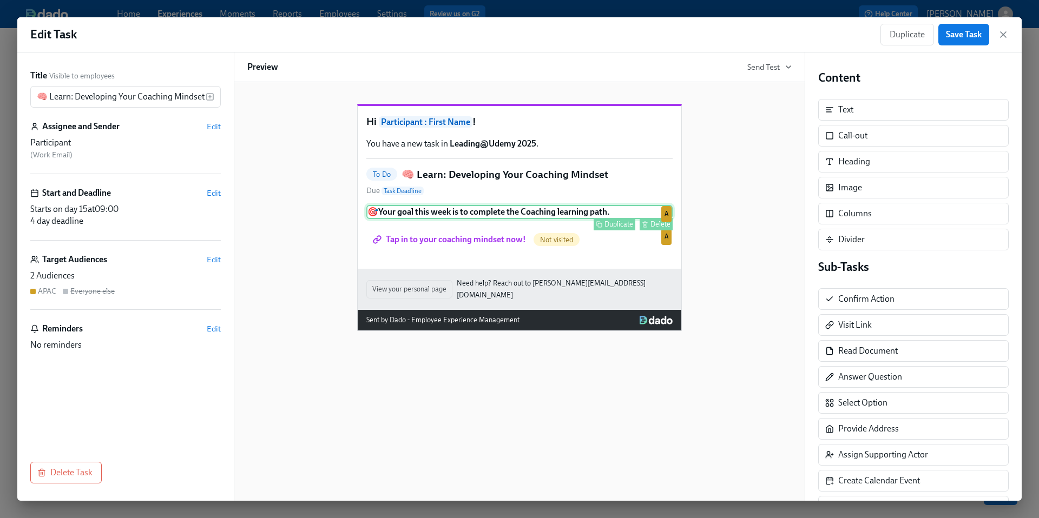
click at [455, 219] on div "🎯 Your goal this week is to complete the Coaching learning path. Duplicate Dele…" at bounding box center [519, 212] width 306 height 14
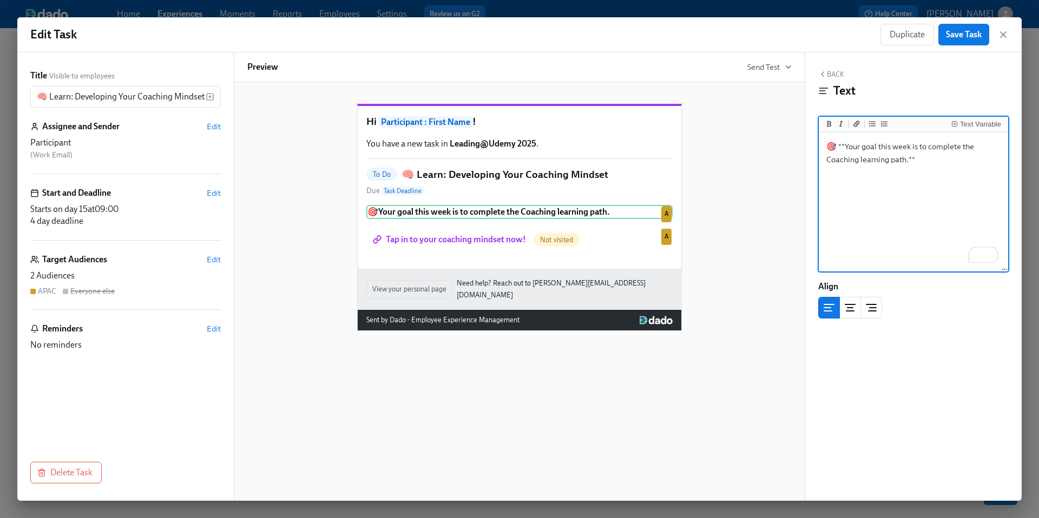
drag, startPoint x: 922, startPoint y: 161, endPoint x: 826, endPoint y: 145, distance: 97.6
click at [826, 145] on textarea "🎯 **Your goal this week is to complete the Coaching learning path.**" at bounding box center [913, 203] width 185 height 136
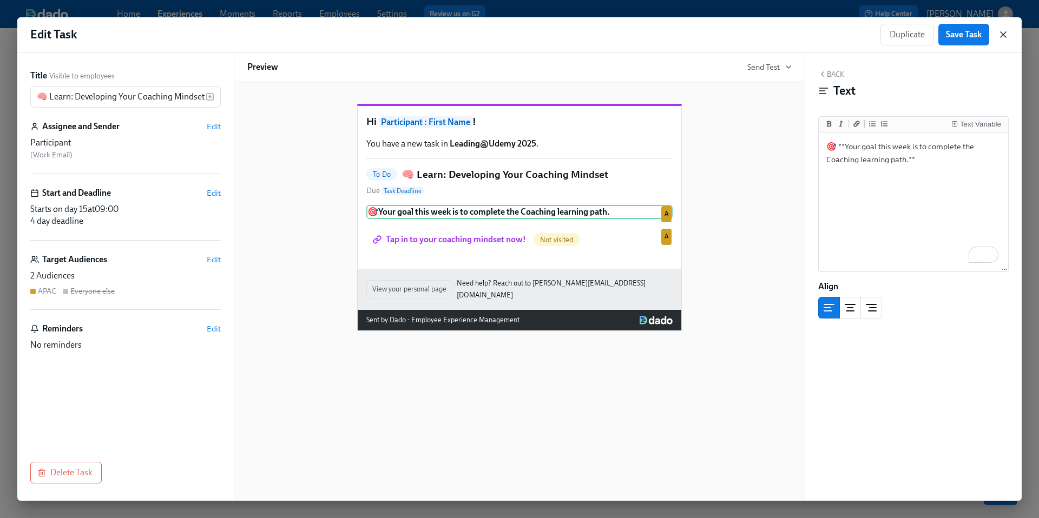
click at [1004, 34] on icon "button" at bounding box center [1003, 34] width 11 height 11
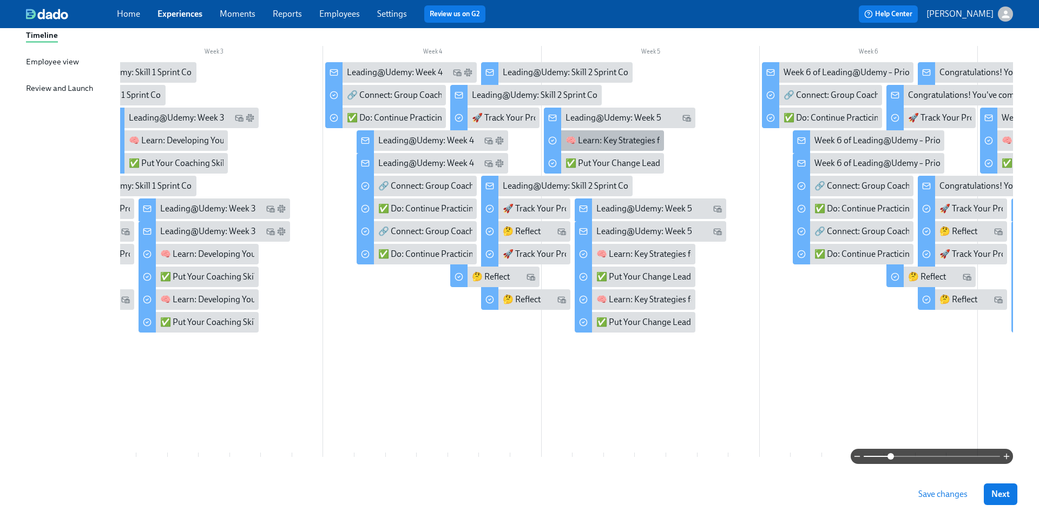
click at [638, 144] on div "🧠 Learn: Key Strategies for Leading Through Change" at bounding box center [664, 141] width 199 height 12
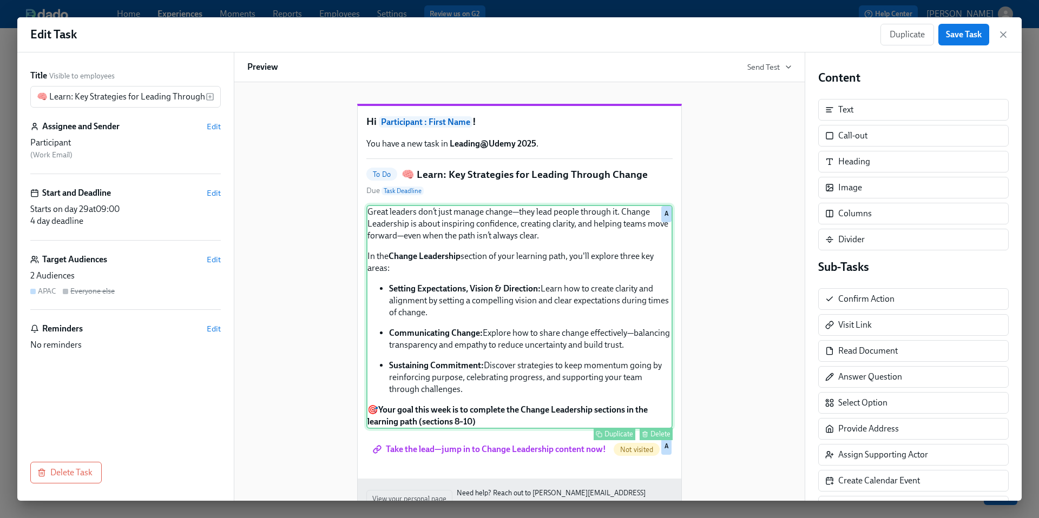
click at [550, 342] on div "Great leaders don’t just manage change—they lead people through it. Change Lead…" at bounding box center [519, 317] width 306 height 224
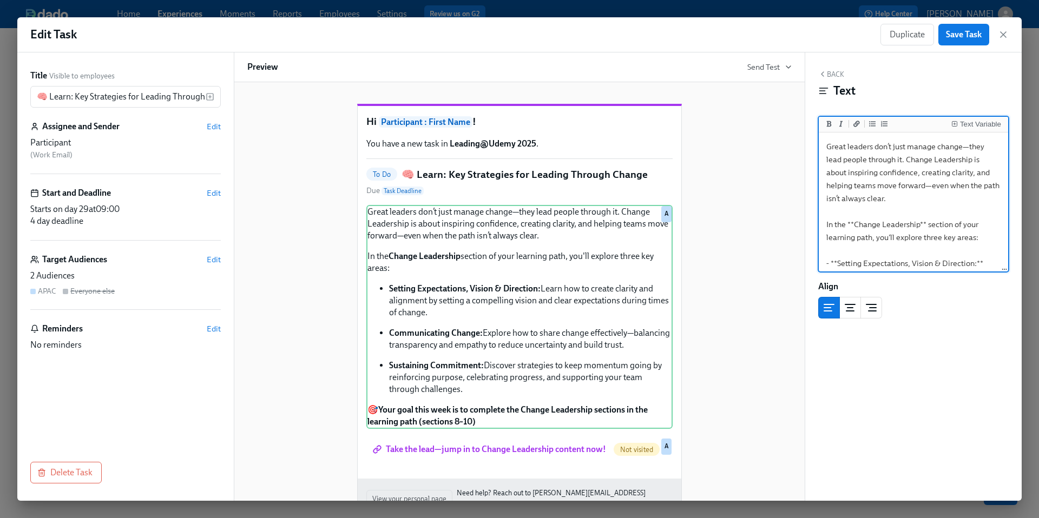
drag, startPoint x: 891, startPoint y: 261, endPoint x: 781, endPoint y: 109, distance: 187.1
click at [781, 109] on div "Title Visible to employees 🧠 Learn: Key Strategies for Leading Through Change ​…" at bounding box center [519, 276] width 1004 height 448
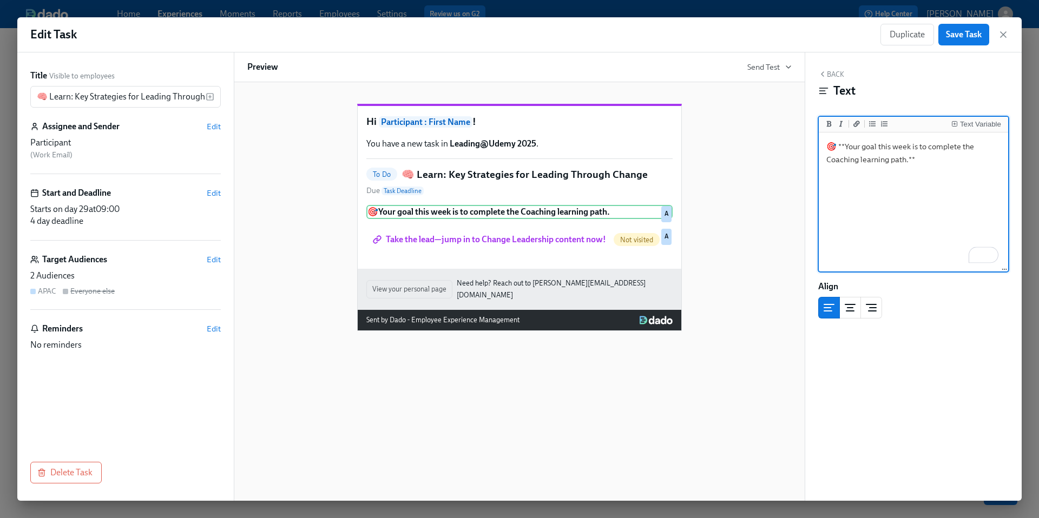
drag, startPoint x: 858, startPoint y: 161, endPoint x: 832, endPoint y: 162, distance: 26.0
click at [832, 162] on textarea "🎯 **Your goal this week is to complete the Coaching learning path.**" at bounding box center [913, 203] width 185 height 136
type textarea "🎯 **Your goal this week is to complete the Change Leadership learning path.**"
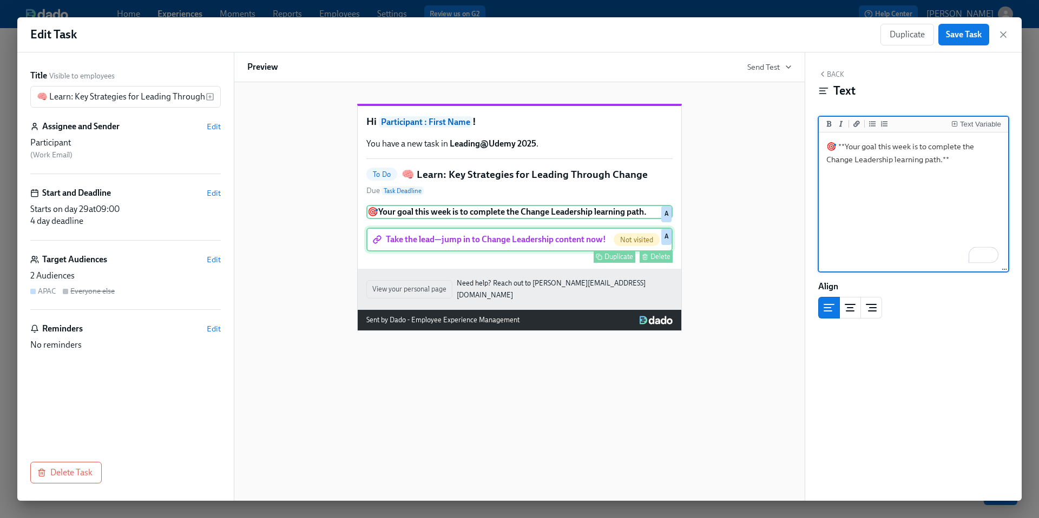
click at [572, 252] on div "Take the lead—jump in to Change Leadership content now! Not visited Duplicate D…" at bounding box center [519, 240] width 306 height 24
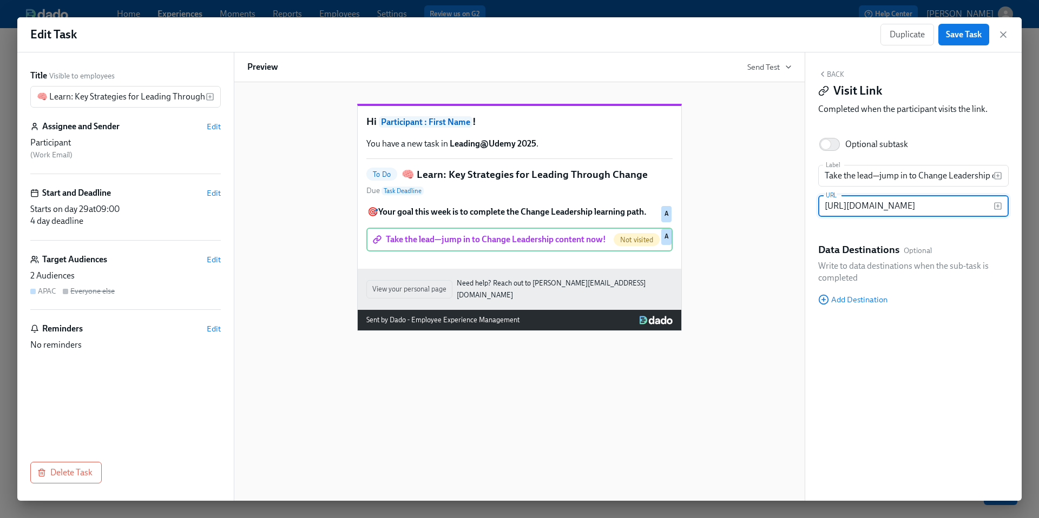
click at [921, 207] on input "https://learning.udemy.com/learning-paths/9646267/" at bounding box center [905, 206] width 175 height 22
paste input "1057291"
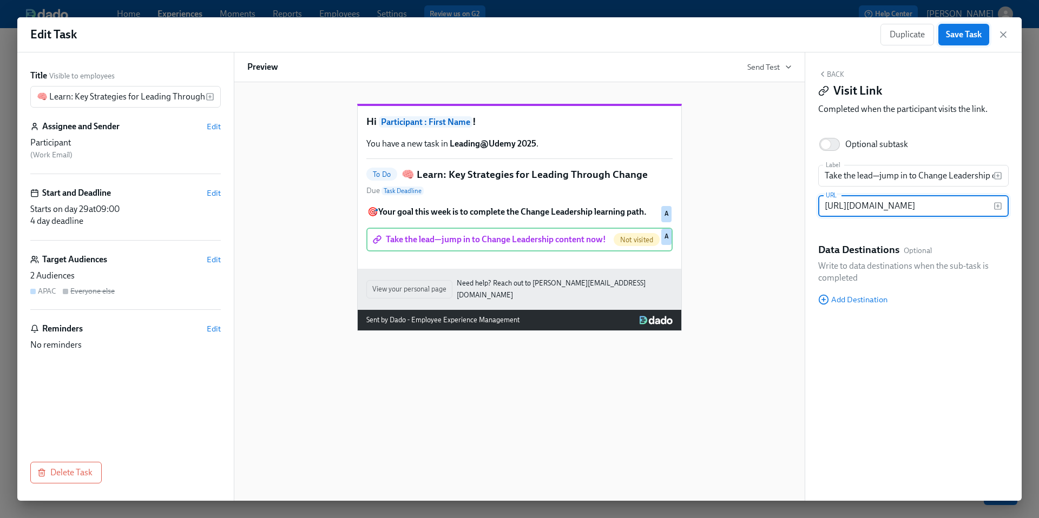
type input "https://learning.udemy.com/learning-paths/10572917/"
click at [951, 37] on span "Save Task" at bounding box center [964, 34] width 36 height 11
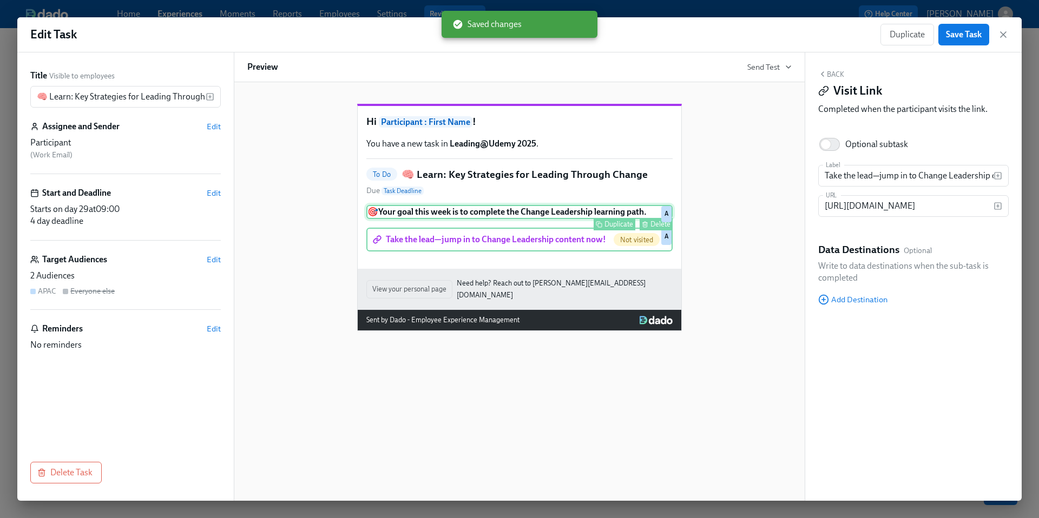
click at [554, 219] on div "🎯 Your goal this week is to complete the Change Leadership learning path. Dupli…" at bounding box center [519, 212] width 306 height 14
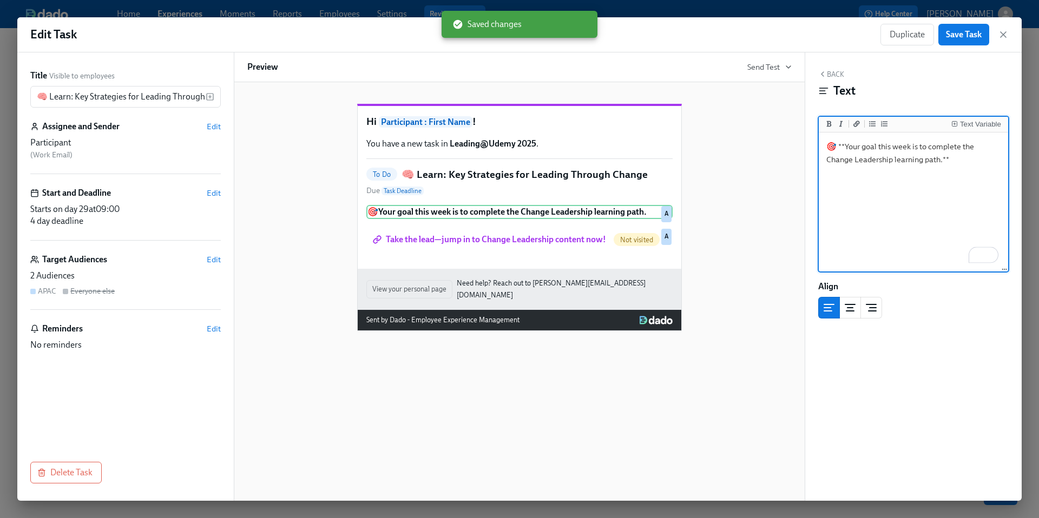
drag, startPoint x: 956, startPoint y: 156, endPoint x: 758, endPoint y: 138, distance: 198.3
click at [758, 138] on div "Title Visible to employees 🧠 Learn: Key Strategies for Leading Through Change ​…" at bounding box center [519, 276] width 1004 height 448
click at [779, 204] on div "Hi Participant : First Name ! You have a new task in Leading@Udemy 2025 . To Do…" at bounding box center [519, 209] width 544 height 245
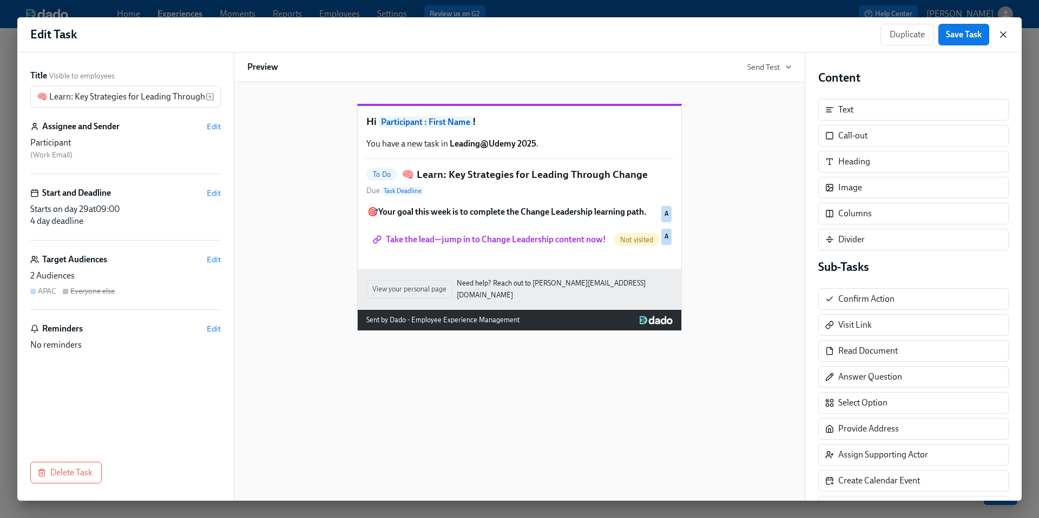
click at [1003, 36] on icon "button" at bounding box center [1003, 34] width 11 height 11
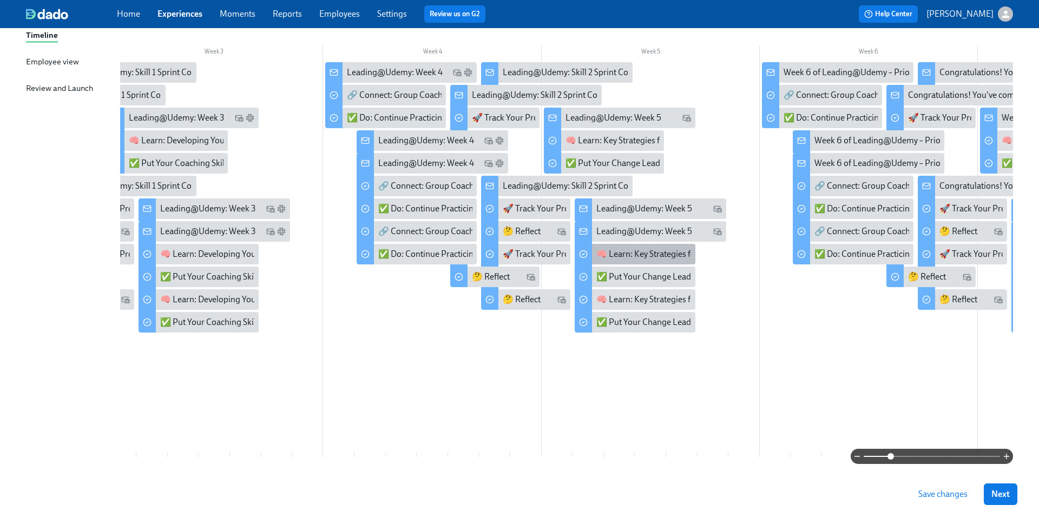
click at [631, 258] on div "🧠 Learn: Key Strategies for Leading Through Change" at bounding box center [695, 254] width 199 height 12
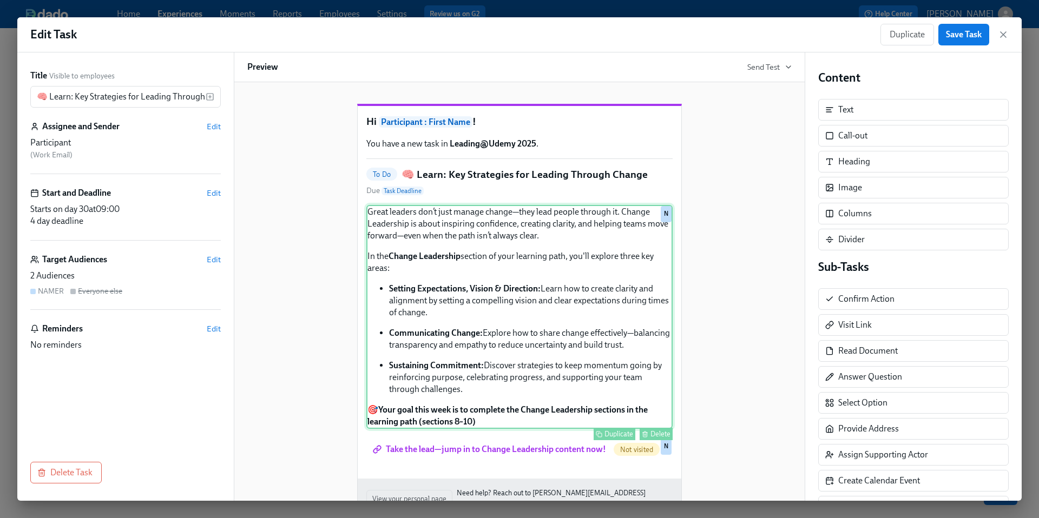
click at [474, 301] on div "Great leaders don’t just manage change—they lead people through it. Change Lead…" at bounding box center [519, 317] width 306 height 224
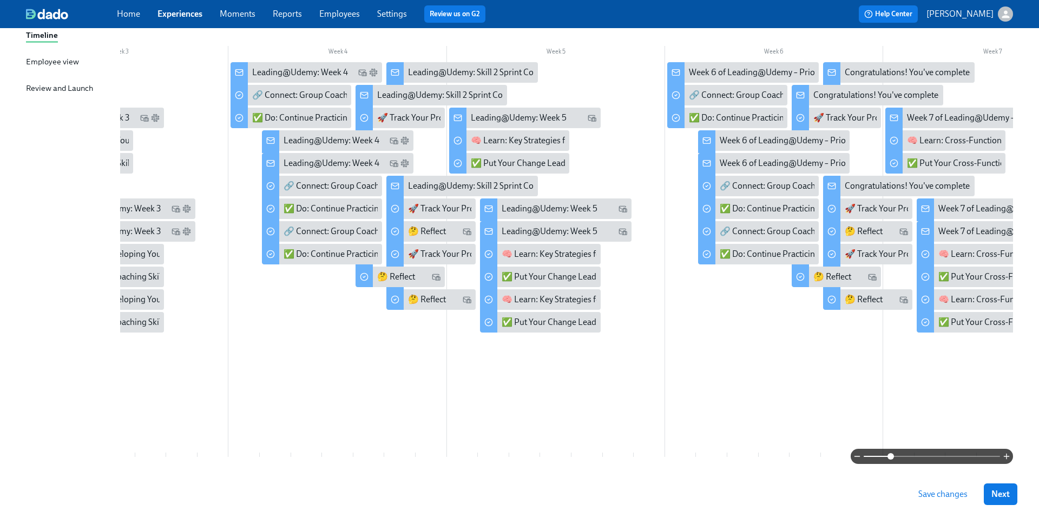
scroll to position [0, 541]
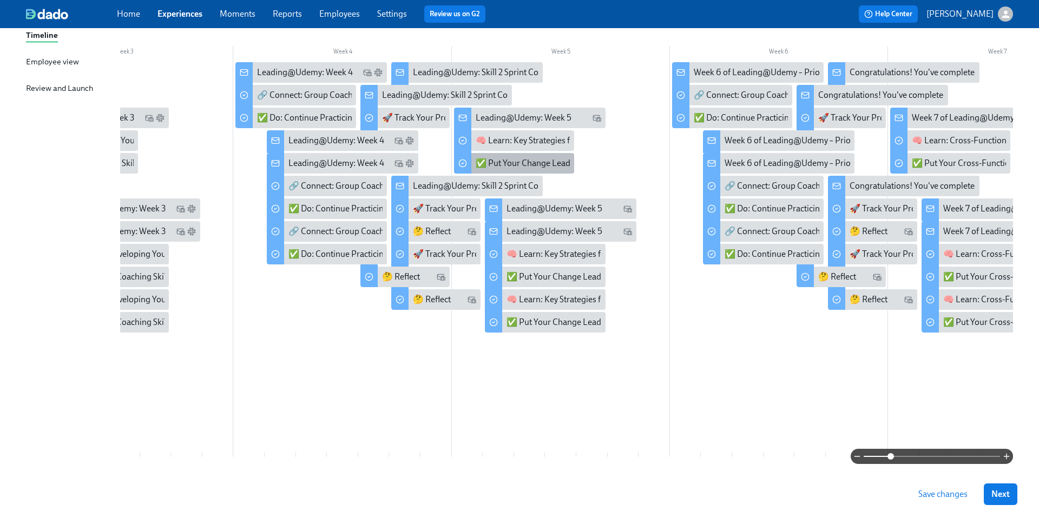
click at [499, 160] on div "✅ Put Your Change Leadership Skills into Practice" at bounding box center [569, 163] width 186 height 12
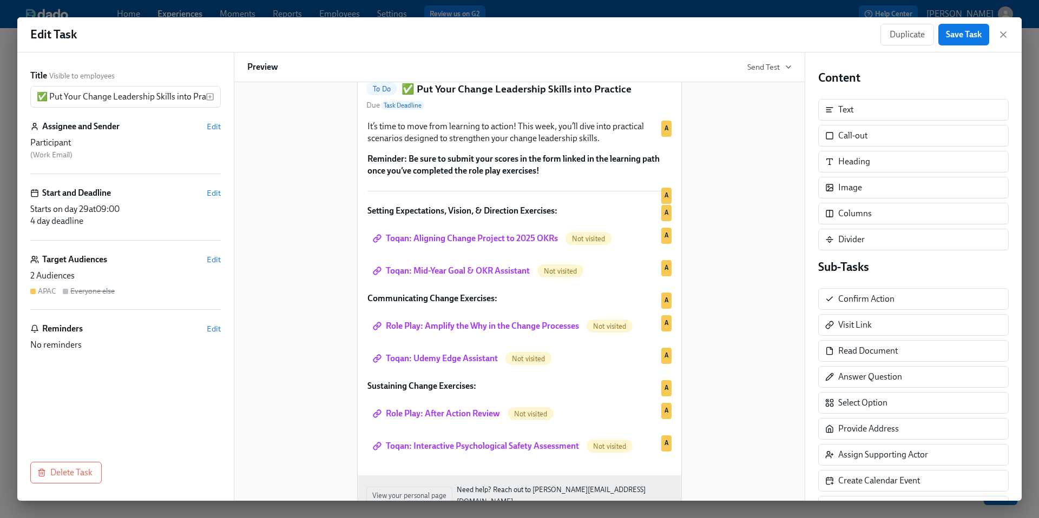
scroll to position [81, 0]
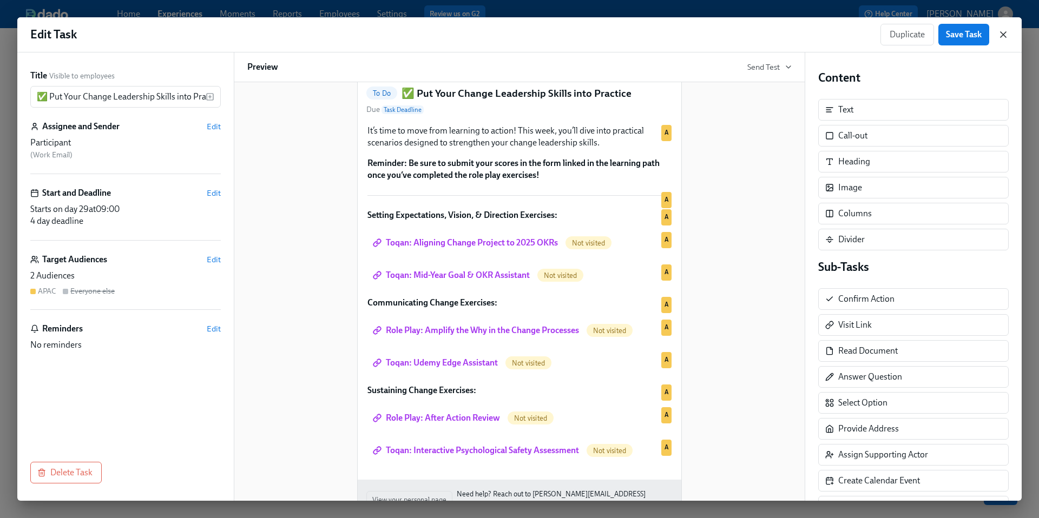
click at [1002, 36] on icon "button" at bounding box center [1003, 34] width 11 height 11
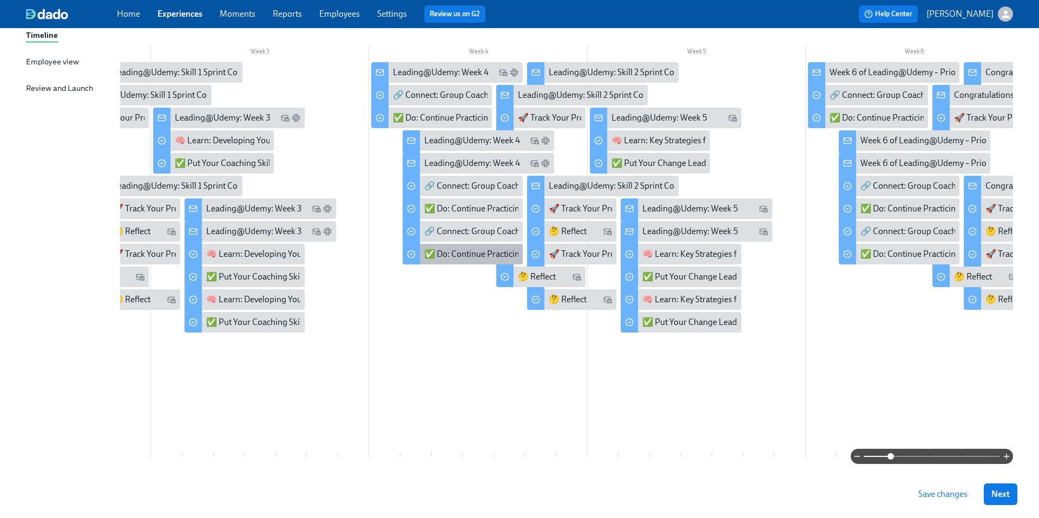
scroll to position [0, 405]
click at [194, 164] on div "✅ Put Your Coaching Skills into Practice" at bounding box center [249, 163] width 149 height 12
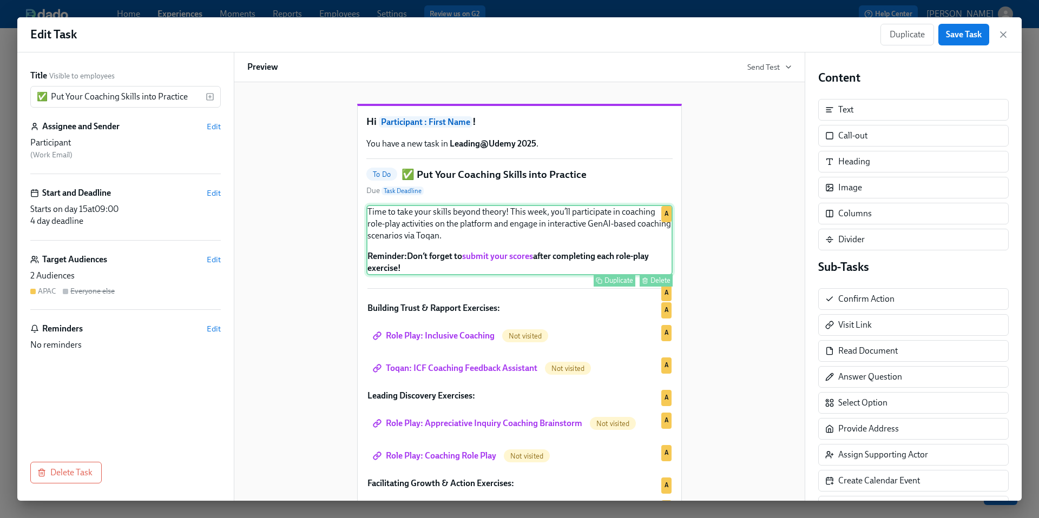
click at [456, 275] on div "Time to take your skills beyond theory! This week, you’ll participate in coachi…" at bounding box center [519, 240] width 306 height 70
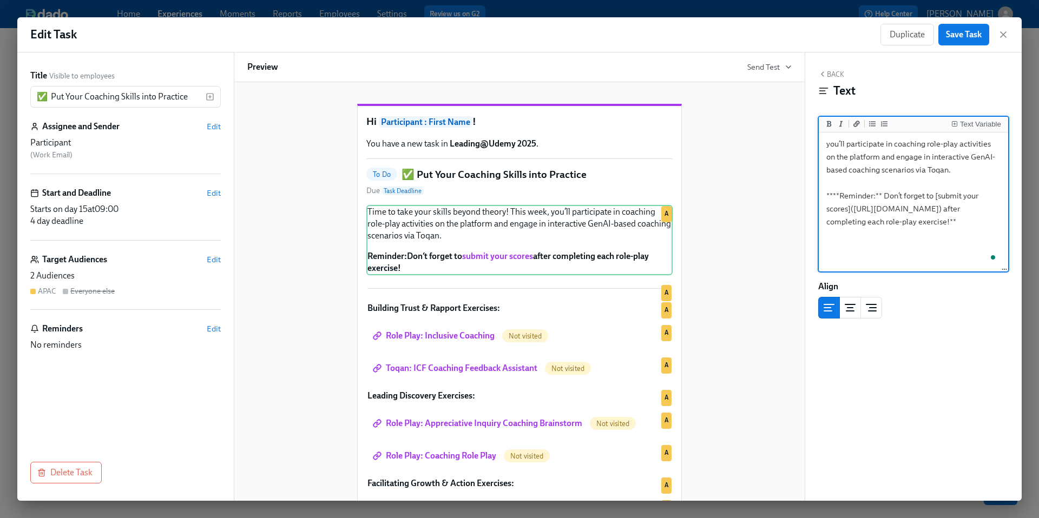
scroll to position [18, 0]
drag, startPoint x: 887, startPoint y: 265, endPoint x: 794, endPoint y: 194, distance: 117.7
click at [794, 194] on div "Title Visible to employees ✅ Put Your Coaching Skills into Practice ​ Assignee …" at bounding box center [519, 276] width 1004 height 448
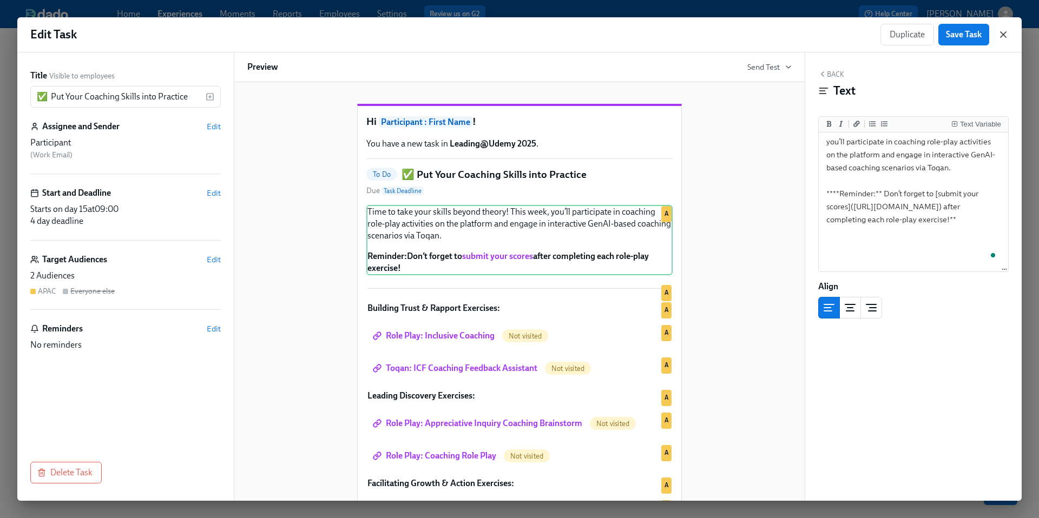
click at [1004, 33] on icon "button" at bounding box center [1002, 34] width 5 height 5
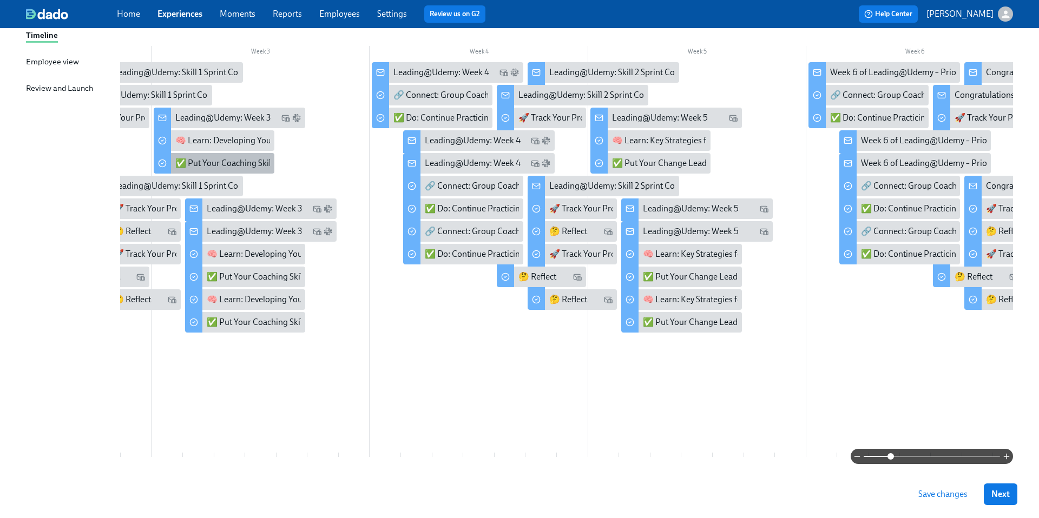
click at [213, 166] on div "✅ Put Your Coaching Skills into Practice" at bounding box center [249, 163] width 149 height 12
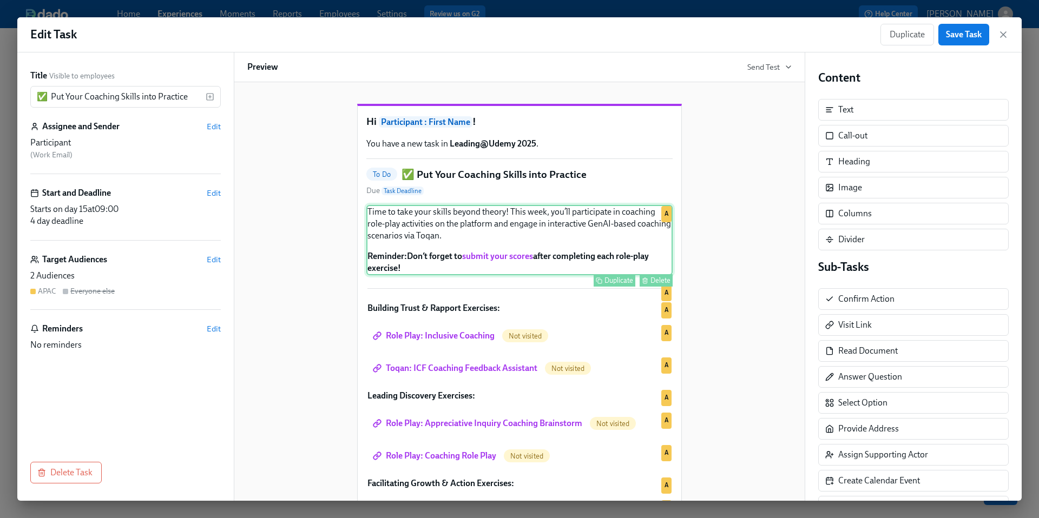
click at [562, 275] on div "Time to take your skills beyond theory! This week, you’ll participate in coachi…" at bounding box center [519, 240] width 306 height 70
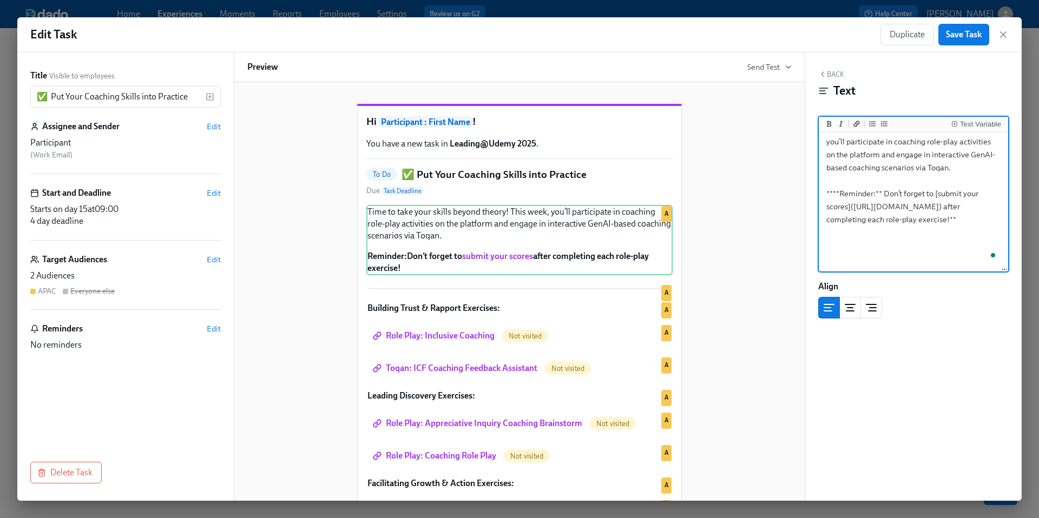
scroll to position [18, 0]
drag, startPoint x: 889, startPoint y: 261, endPoint x: 792, endPoint y: 197, distance: 116.0
click at [792, 197] on div "Title Visible to employees ✅ Put Your Coaching Skills into Practice ​ Assignee …" at bounding box center [519, 276] width 1004 height 448
click at [1003, 34] on icon "button" at bounding box center [1002, 34] width 5 height 5
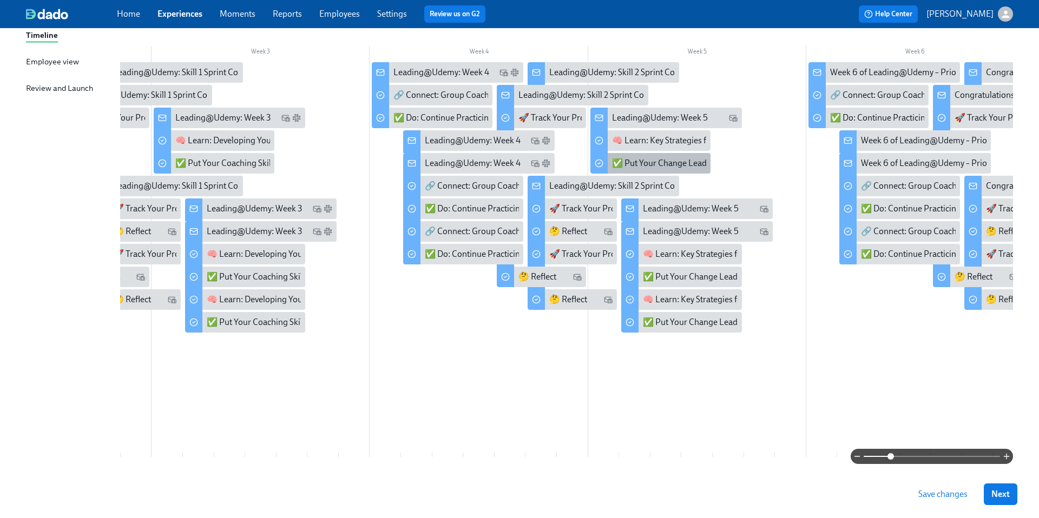
click at [675, 157] on div "✅ Put Your Change Leadership Skills into Practice" at bounding box center [650, 163] width 120 height 21
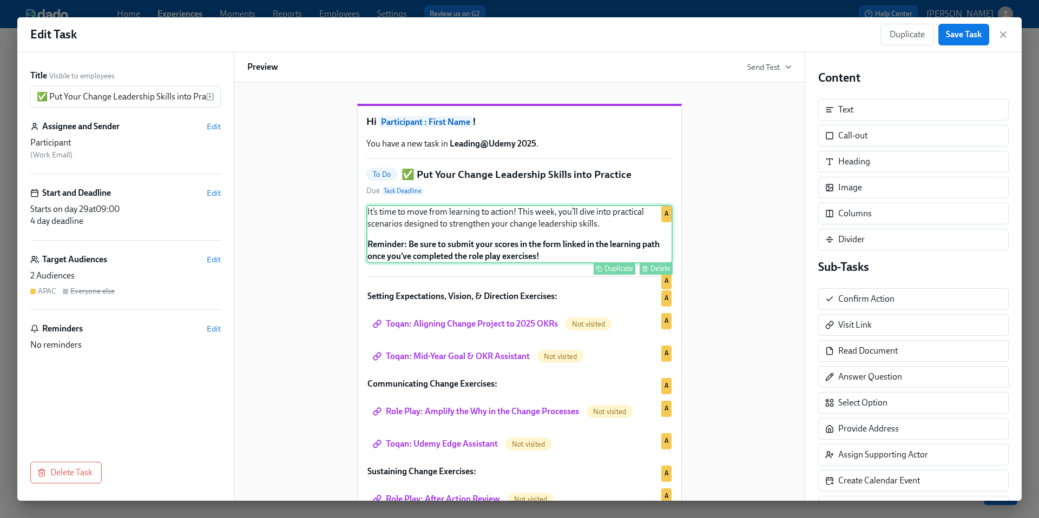
click at [529, 259] on div "It’s time to move from learning to action! This week, you’ll dive into practica…" at bounding box center [519, 234] width 306 height 58
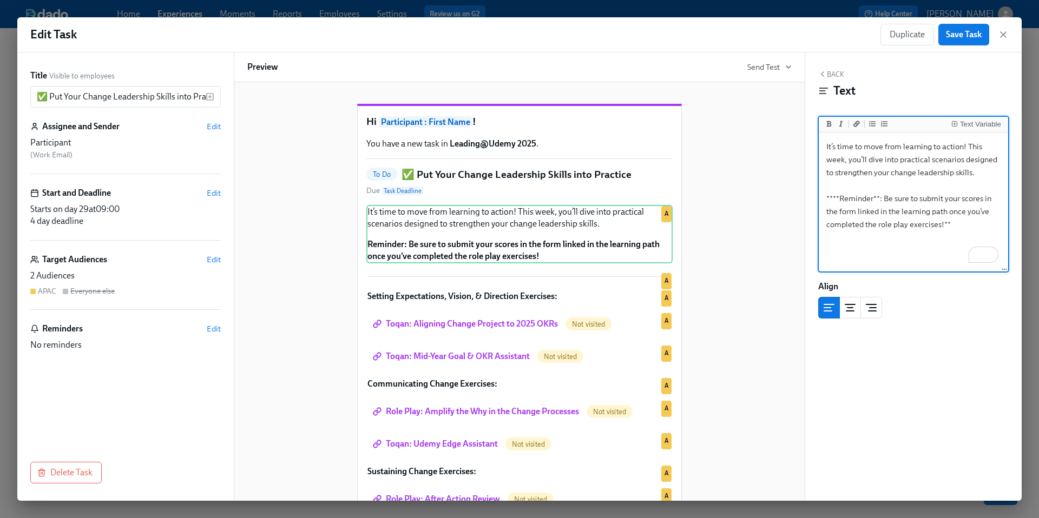
drag, startPoint x: 954, startPoint y: 227, endPoint x: 821, endPoint y: 199, distance: 135.9
click at [821, 199] on div "Edit Task Duplicate Save Task Title Visible to employees ✅ Put Your Change Lead…" at bounding box center [519, 259] width 1004 height 484
type textarea "It’s time to move from learning to action! This week, you’ll dive into practica…"
click at [747, 281] on div "Hi Participant : First Name ! You have a new task in Leading@Udemy 2025 . To Do…" at bounding box center [519, 355] width 544 height 537
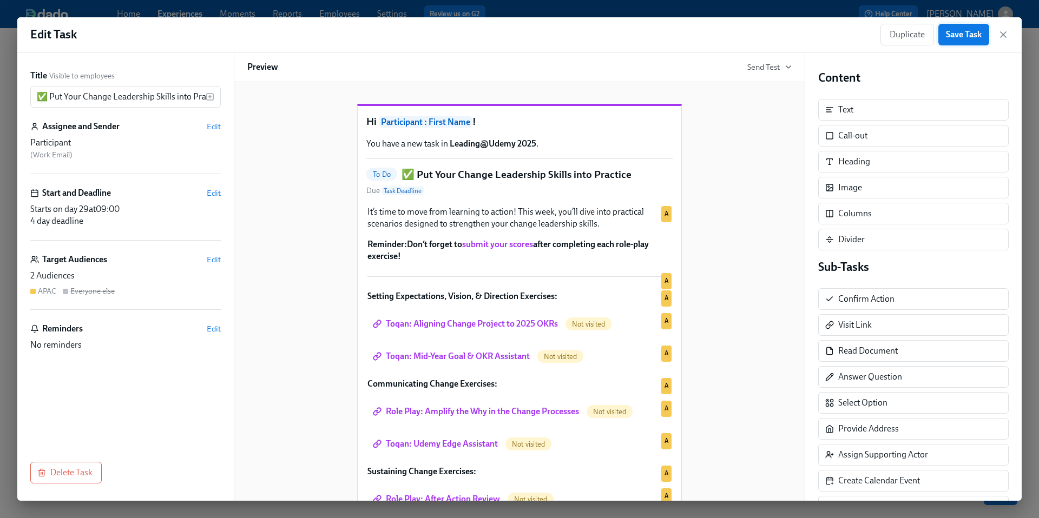
click at [949, 32] on span "Save Task" at bounding box center [964, 34] width 36 height 11
click at [1004, 35] on icon "button" at bounding box center [1002, 34] width 5 height 5
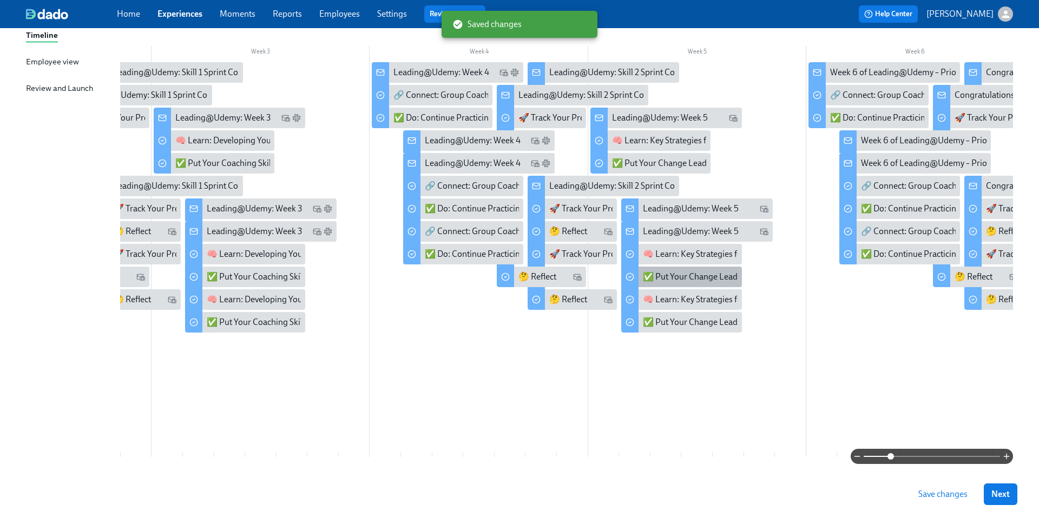
click at [671, 278] on div "✅ Put Your Change Leadership Skills into Practice" at bounding box center [736, 277] width 186 height 12
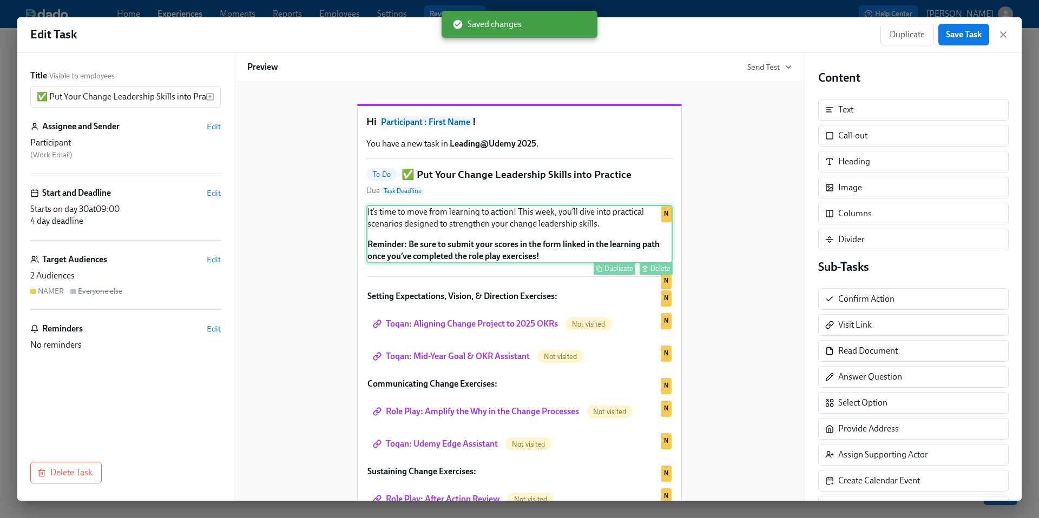
click at [580, 259] on div "It’s time to move from learning to action! This week, you’ll dive into practica…" at bounding box center [519, 234] width 306 height 58
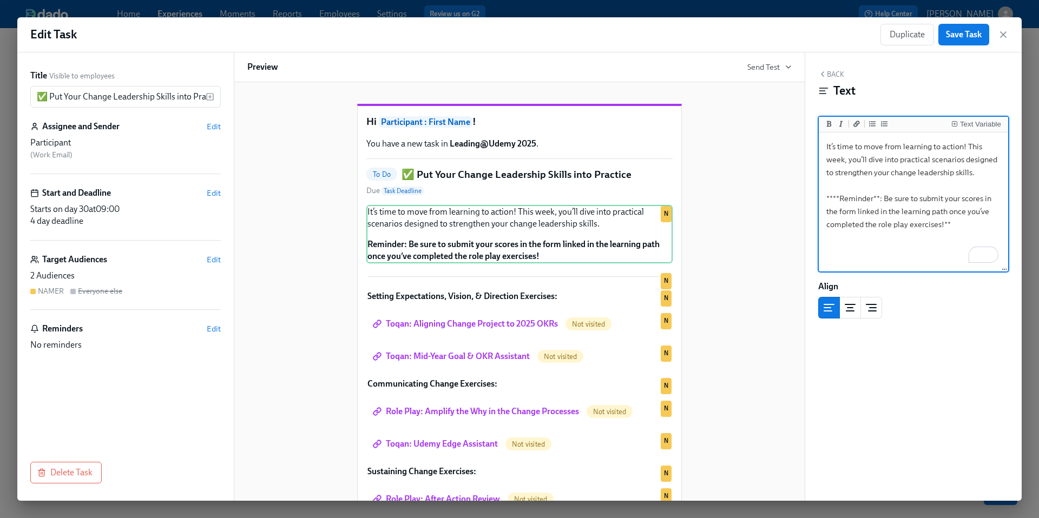
drag, startPoint x: 951, startPoint y: 225, endPoint x: 820, endPoint y: 201, distance: 133.1
click at [820, 201] on div "Edit Task Duplicate Save Task Title Visible to employees ✅ Put Your Change Lead…" at bounding box center [519, 259] width 1004 height 484
type textarea "It’s time to move from learning to action! This week, you’ll dive into practica…"
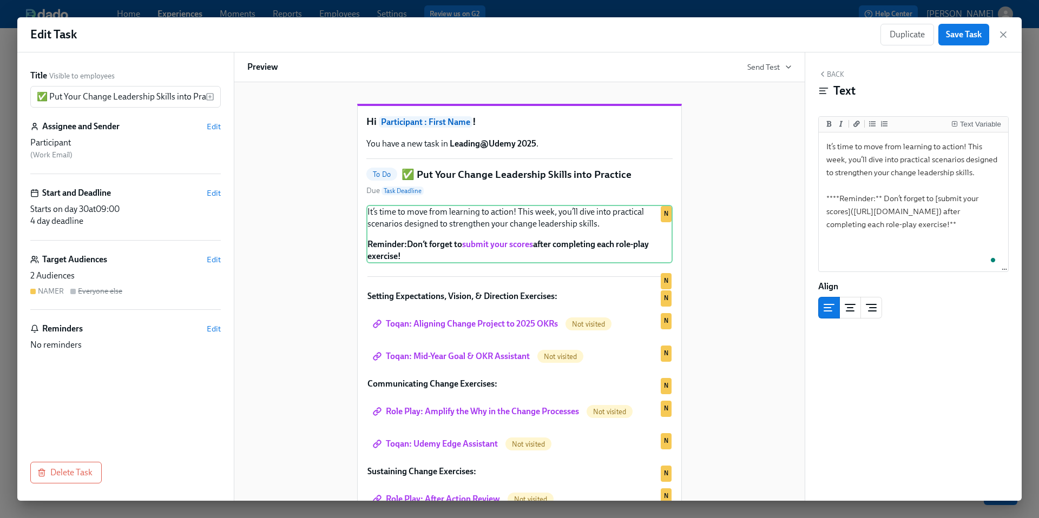
click at [768, 240] on div "Hi Participant : First Name ! You have a new task in Leading@Udemy 2025 . To Do…" at bounding box center [519, 355] width 544 height 537
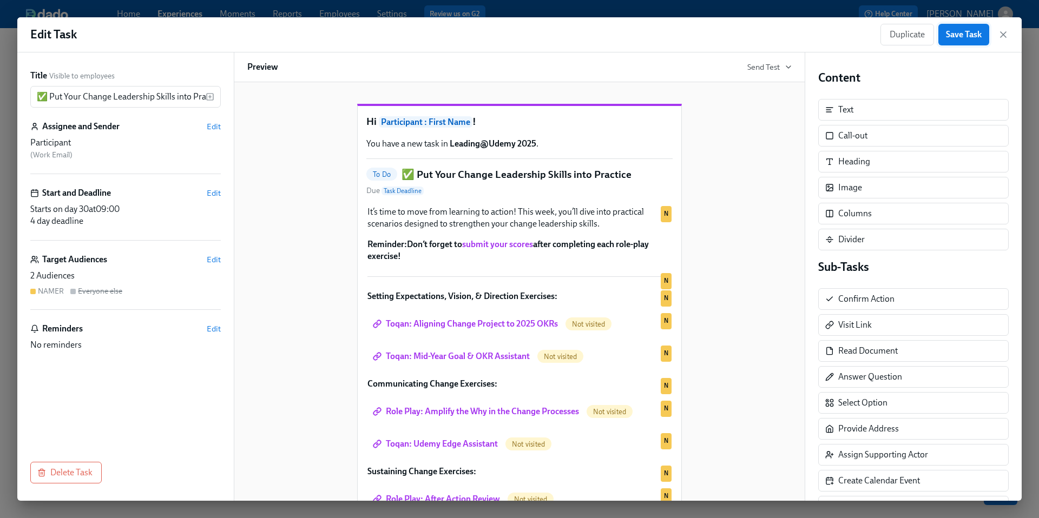
click at [955, 36] on span "Save Task" at bounding box center [964, 34] width 36 height 11
click at [1003, 36] on icon "button" at bounding box center [1003, 34] width 11 height 11
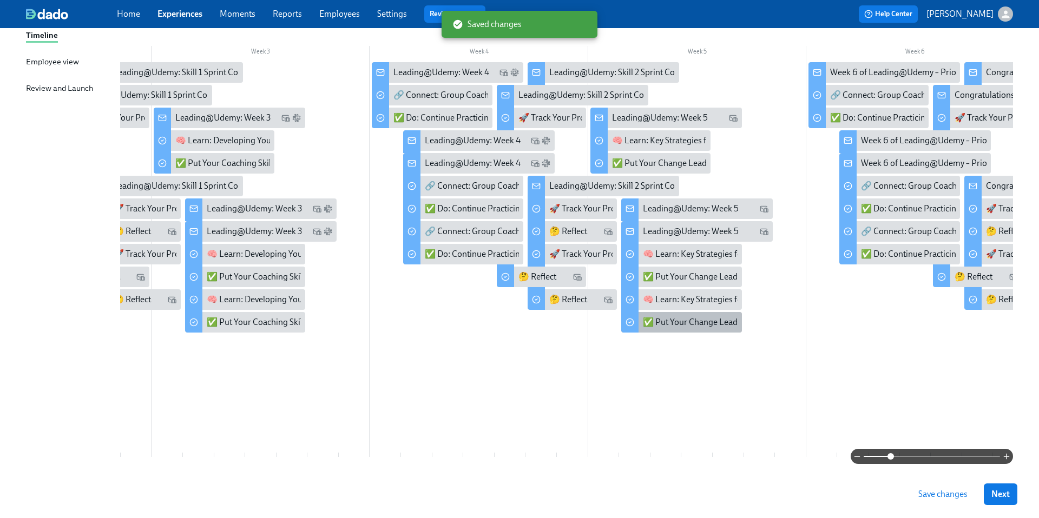
click at [687, 323] on div "✅ Put Your Change Leadership Skills into Practice" at bounding box center [736, 322] width 186 height 12
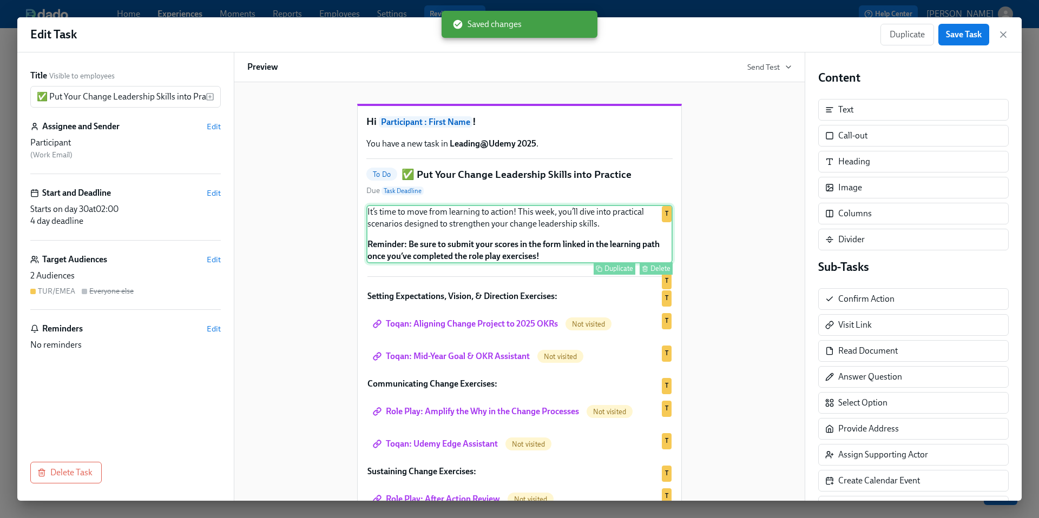
click at [572, 263] on div "It’s time to move from learning to action! This week, you’ll dive into practica…" at bounding box center [519, 234] width 306 height 58
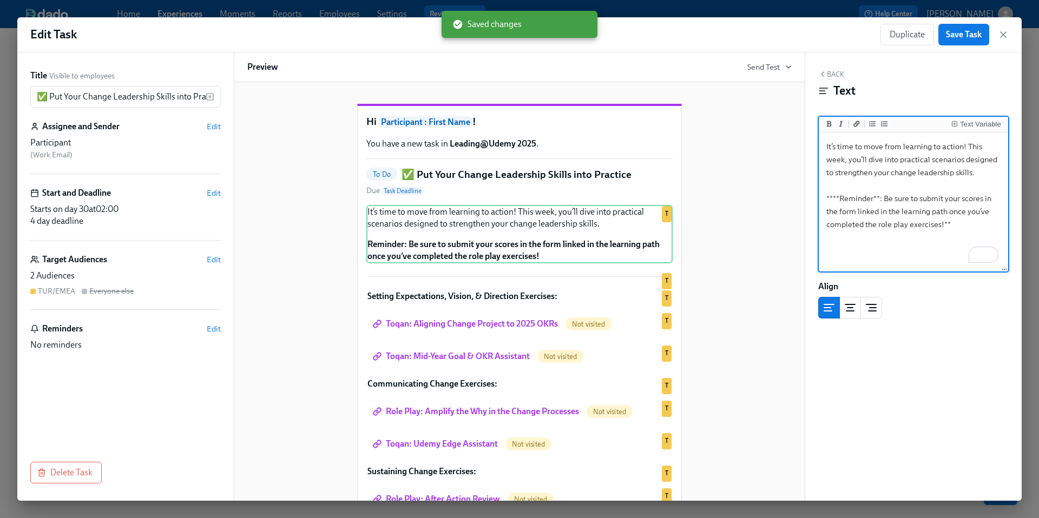
drag, startPoint x: 949, startPoint y: 225, endPoint x: 823, endPoint y: 200, distance: 128.9
click at [823, 200] on textarea "It’s time to move from learning to action! This week, you’ll dive into practica…" at bounding box center [913, 203] width 185 height 136
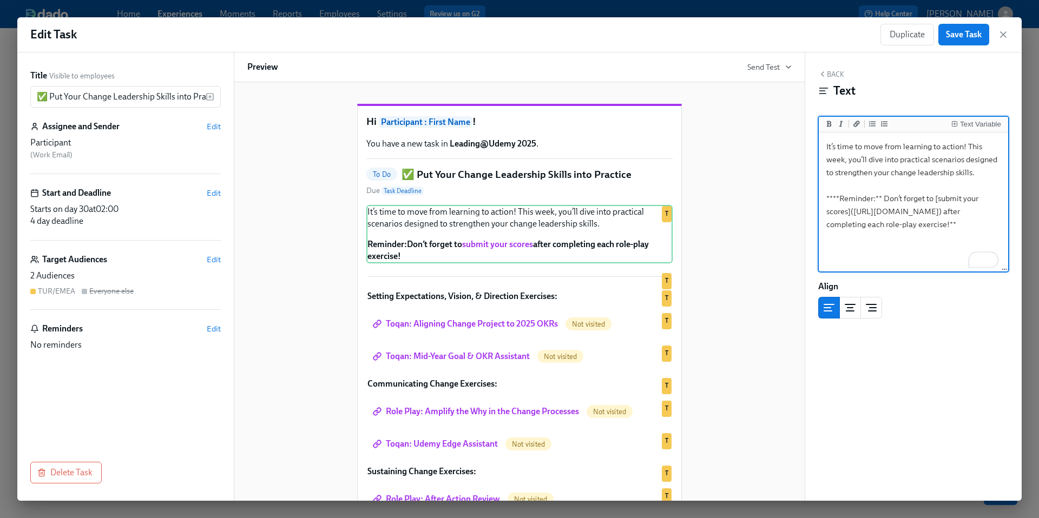
type textarea "It’s time to move from learning to action! This week, you’ll dive into practica…"
click at [789, 279] on div "Hi Participant : First Name ! You have a new task in Leading@Udemy 2025 . To Do…" at bounding box center [519, 355] width 544 height 537
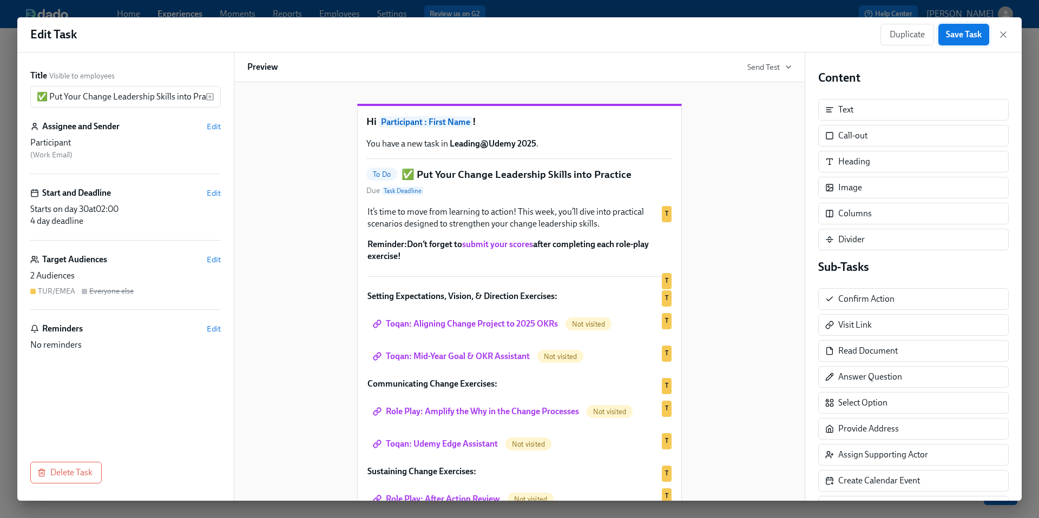
click at [966, 36] on span "Save Task" at bounding box center [964, 34] width 36 height 11
click at [1001, 36] on icon "button" at bounding box center [1002, 34] width 5 height 5
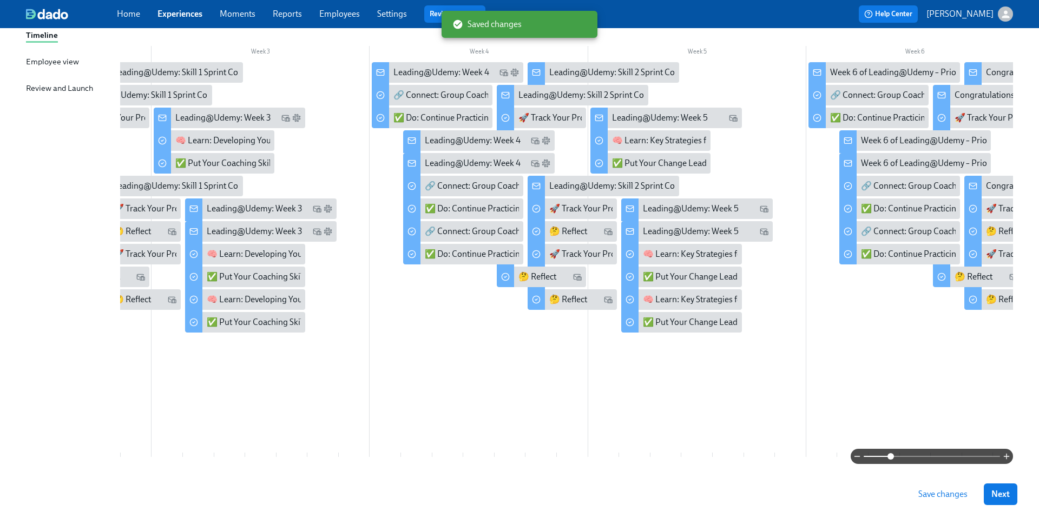
click at [941, 492] on span "Save changes" at bounding box center [942, 494] width 49 height 11
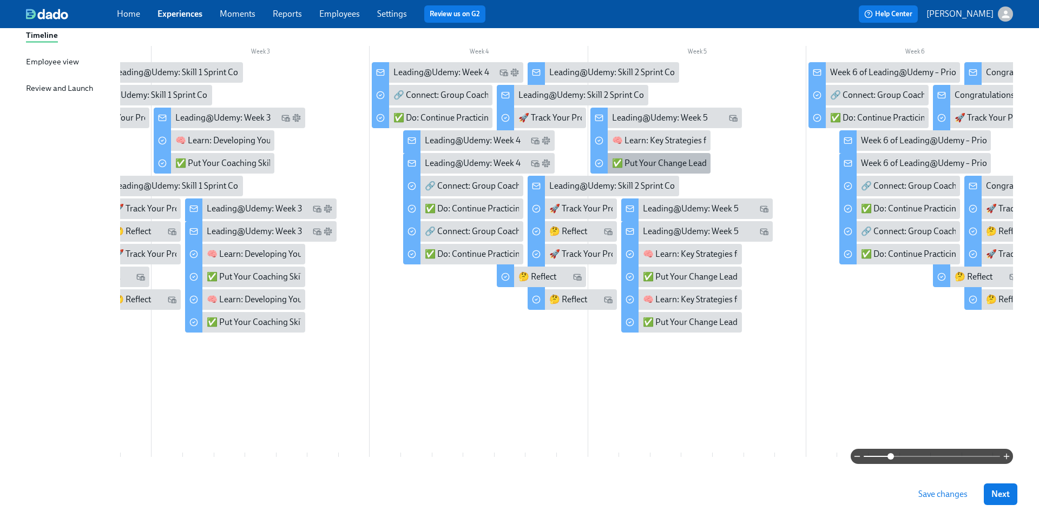
click at [619, 166] on div "✅ Put Your Change Leadership Skills into Practice" at bounding box center [705, 163] width 186 height 12
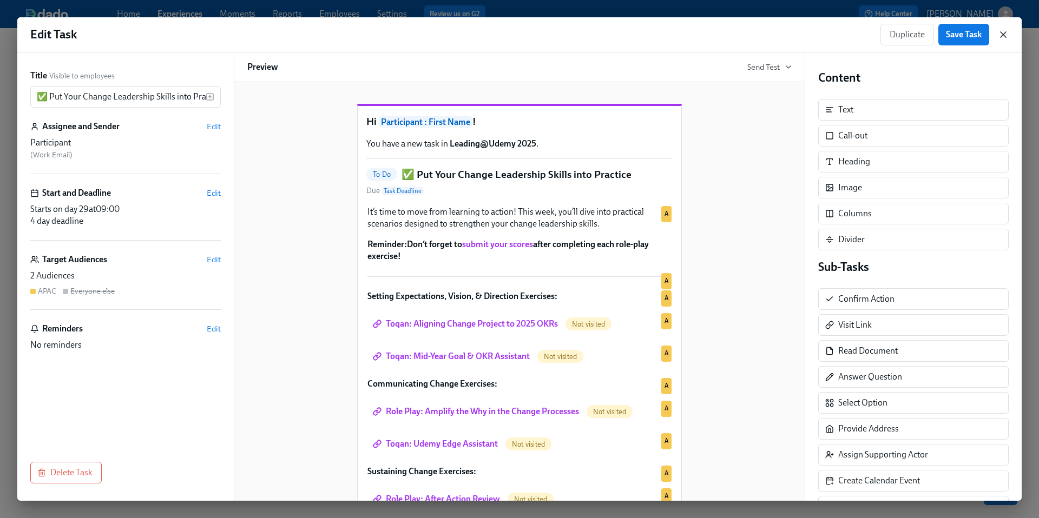
click at [1002, 36] on icon "button" at bounding box center [1003, 34] width 11 height 11
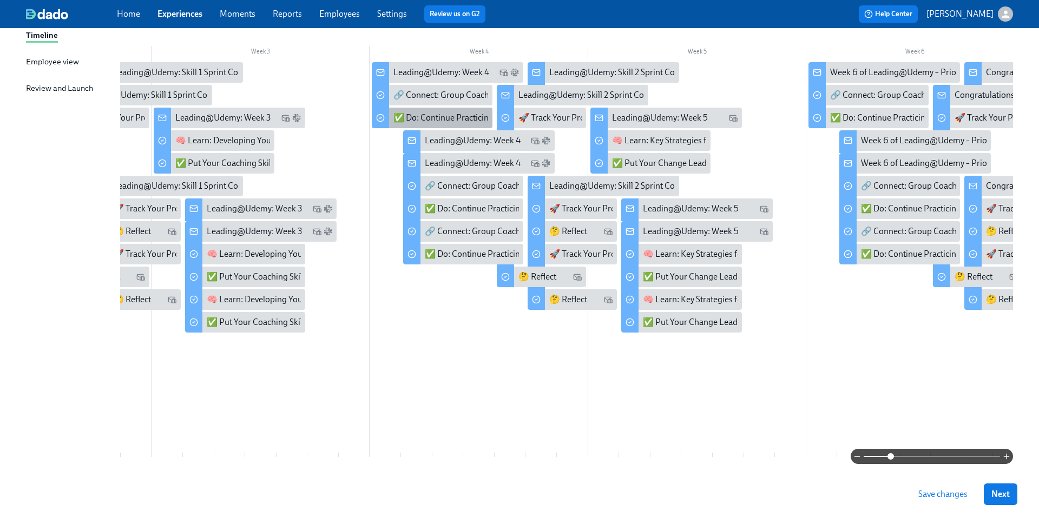
click at [424, 117] on div "✅ Do: Continue Practicing Your Skills" at bounding box center [463, 118] width 140 height 12
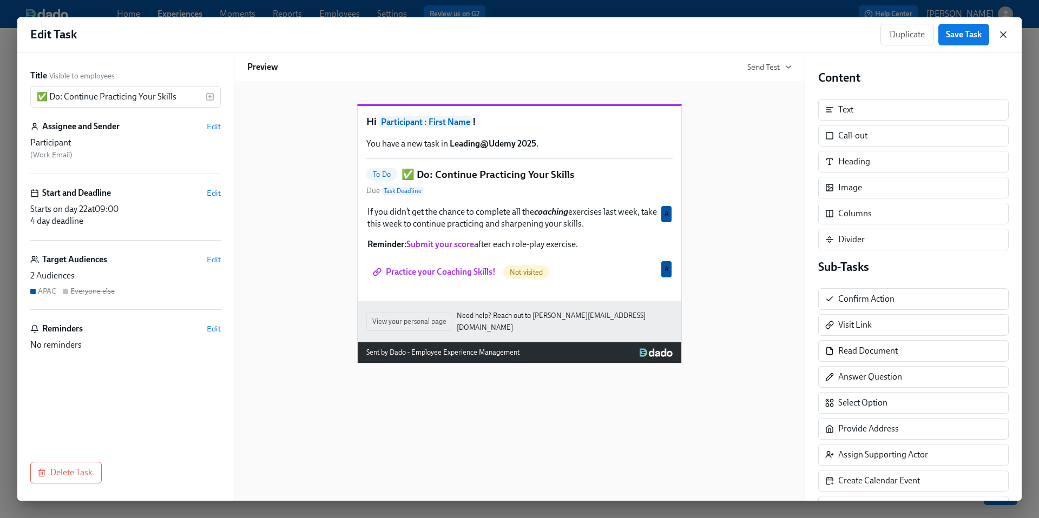
click at [1001, 32] on icon "button" at bounding box center [1003, 34] width 11 height 11
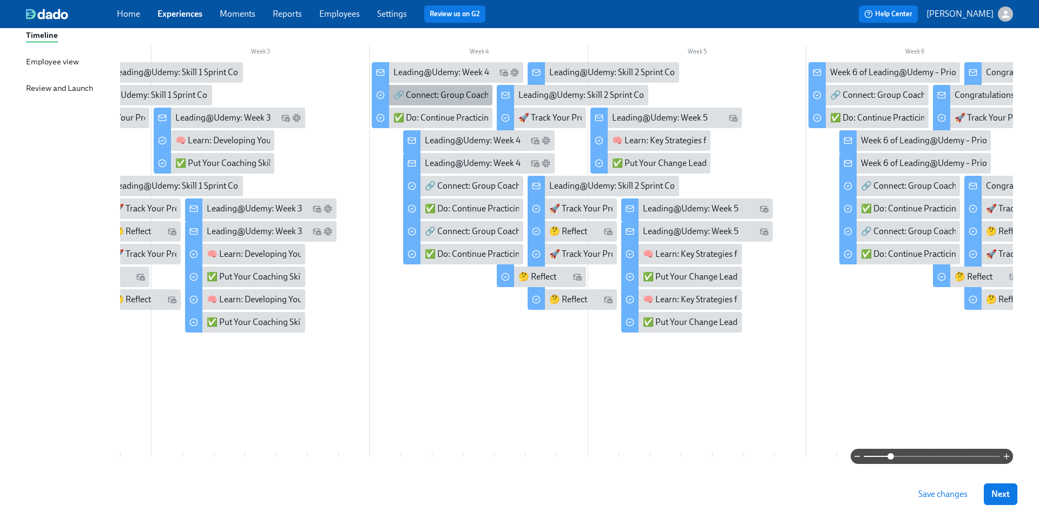
click at [443, 94] on div "🔗 Connect: Group Coaching Session #2" at bounding box center [467, 95] width 149 height 12
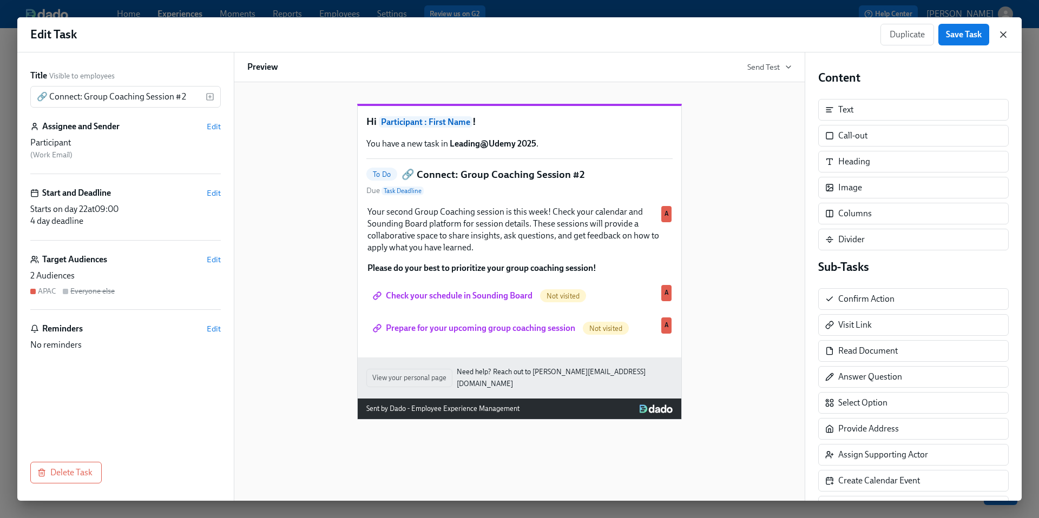
click at [1002, 35] on icon "button" at bounding box center [1002, 34] width 5 height 5
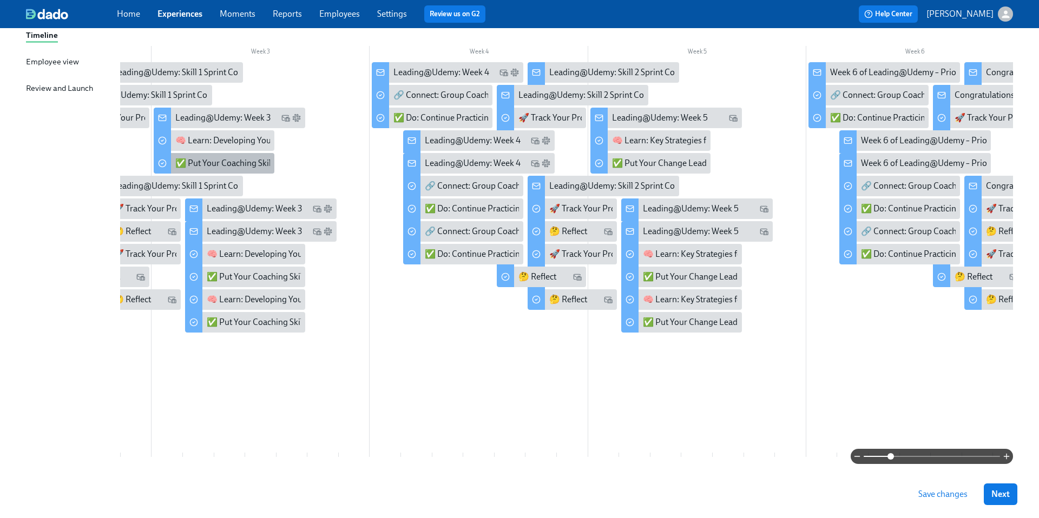
click at [235, 156] on div "✅ Put Your Coaching Skills into Practice" at bounding box center [214, 163] width 120 height 21
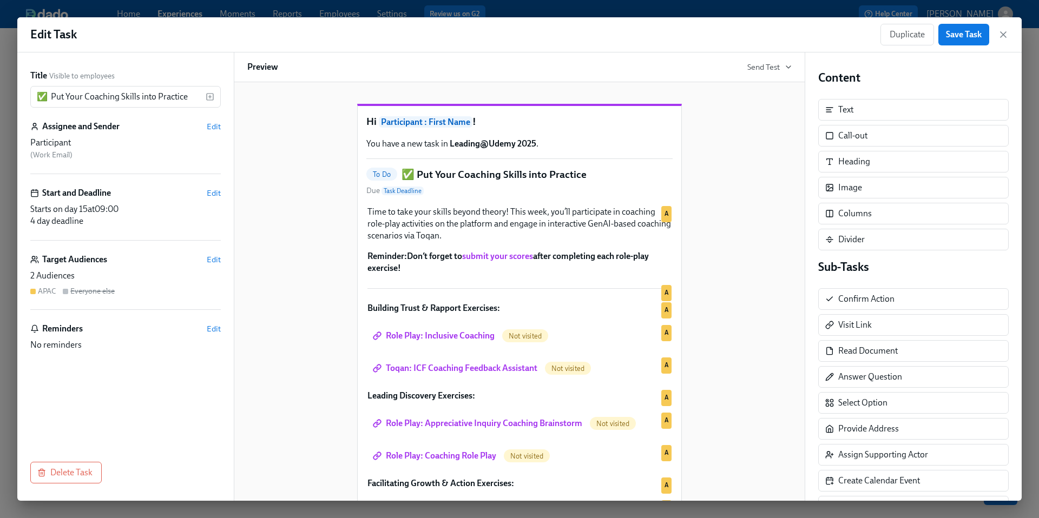
click at [1010, 36] on div "Edit Task Duplicate Save Task" at bounding box center [519, 34] width 1004 height 35
click at [1006, 36] on icon "button" at bounding box center [1003, 34] width 11 height 11
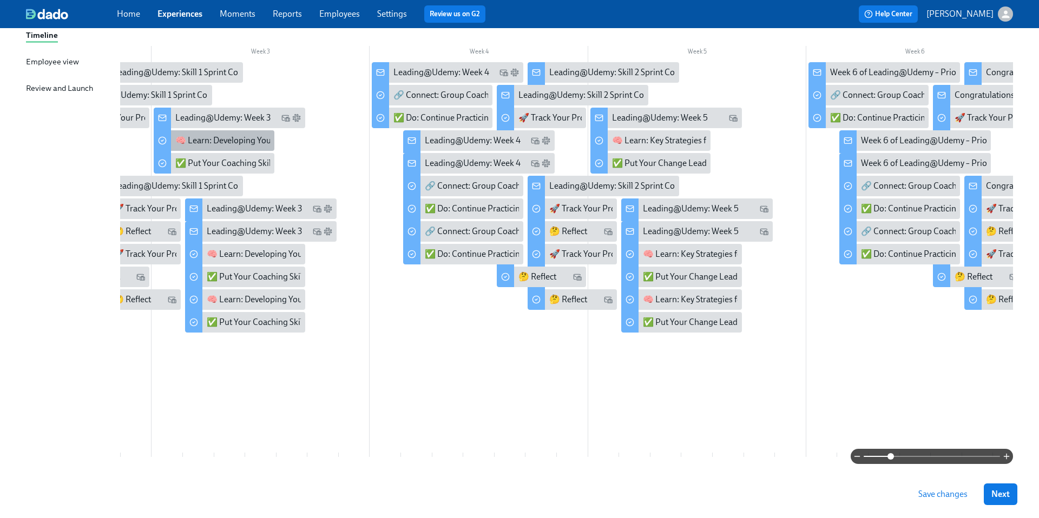
click at [227, 137] on div "🧠 Learn: Developing Your Coaching Mindset" at bounding box center [259, 141] width 168 height 12
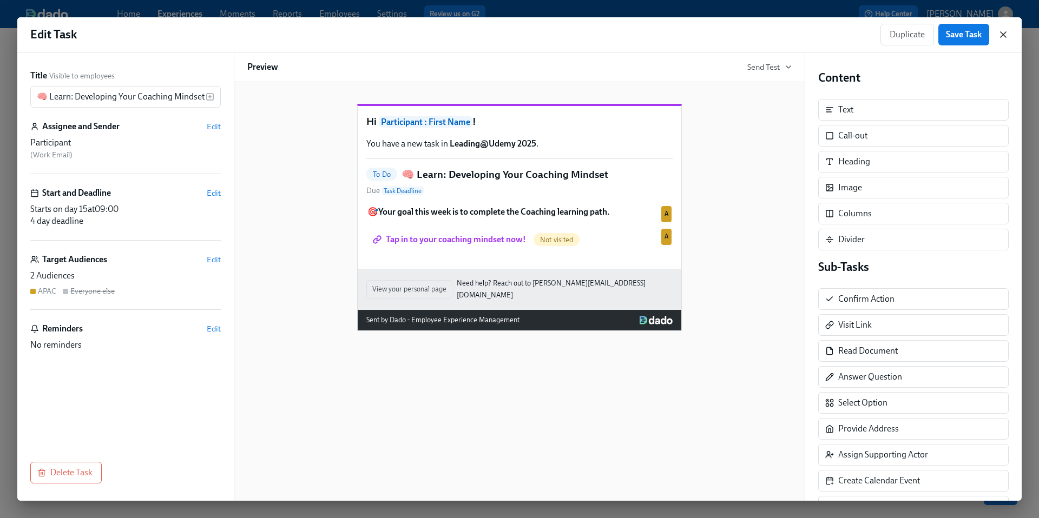
click at [1002, 34] on icon "button" at bounding box center [1002, 34] width 5 height 5
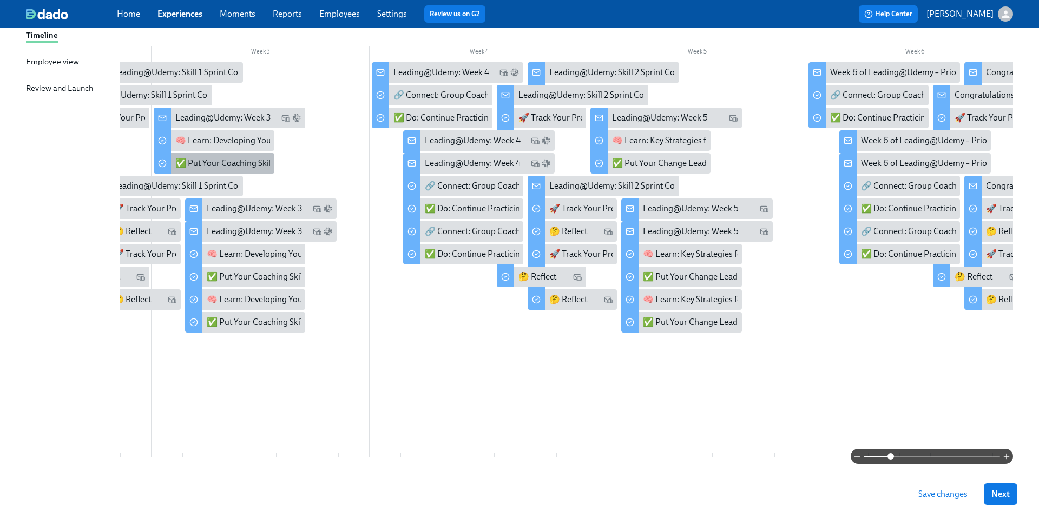
click at [222, 161] on div "✅ Put Your Coaching Skills into Practice" at bounding box center [249, 163] width 149 height 12
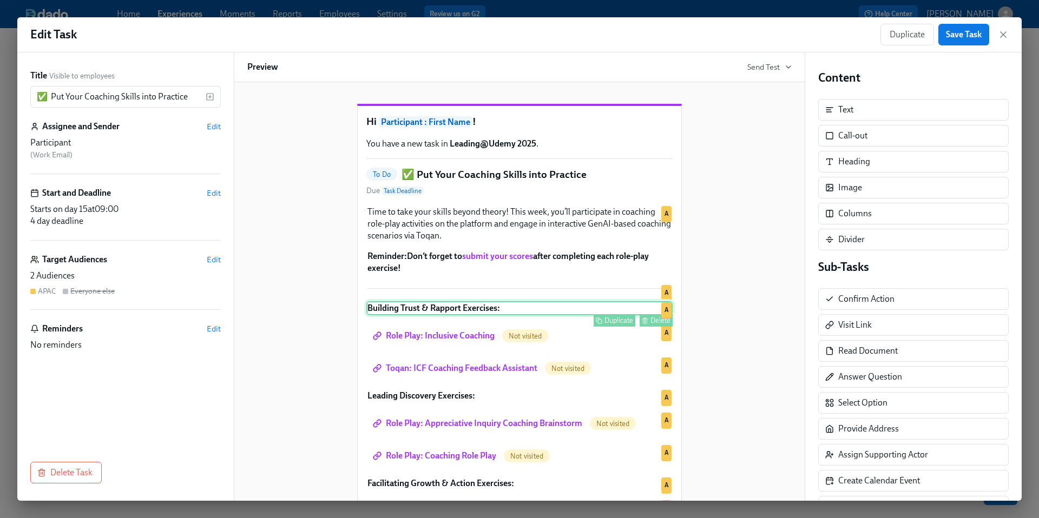
click at [464, 327] on div "Duplicate Delete" at bounding box center [520, 320] width 304 height 12
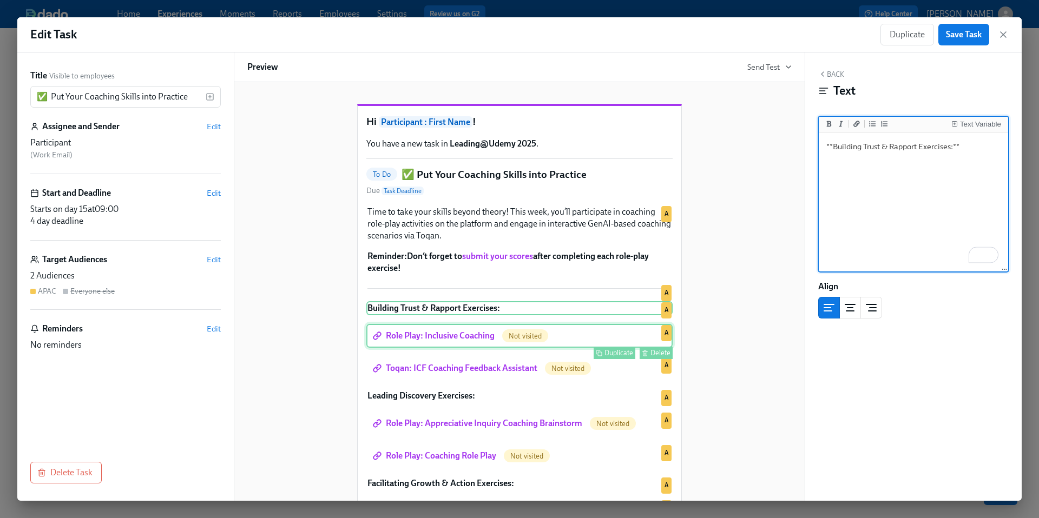
click at [468, 348] on div "Role Play: Inclusive Coaching Not visited Duplicate Delete A" at bounding box center [519, 336] width 306 height 24
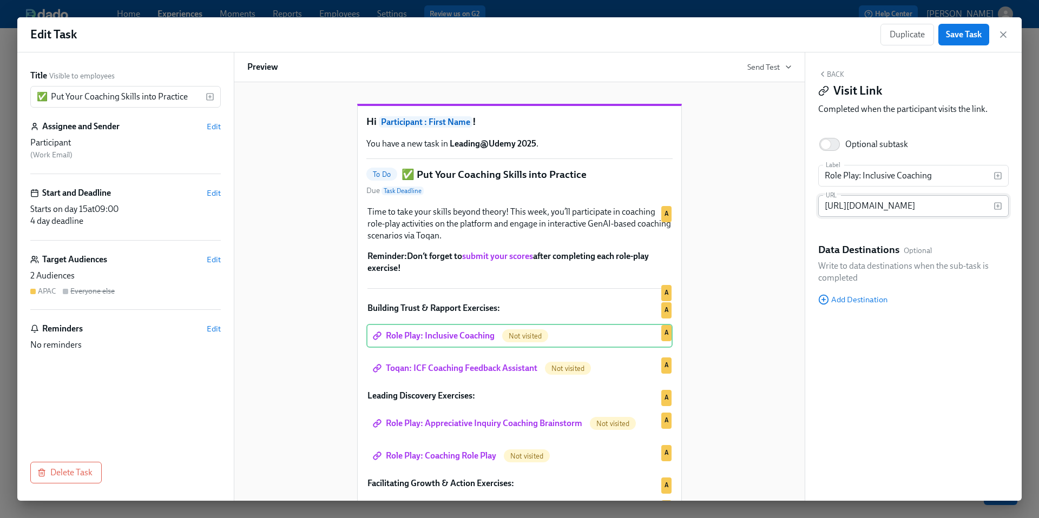
click at [878, 207] on input "[URL][DOMAIN_NAME]" at bounding box center [905, 206] width 175 height 22
click at [763, 369] on div "Hi Participant : First Name ! You have a new task in Leading@Udemy 2025 . To Do…" at bounding box center [519, 361] width 544 height 549
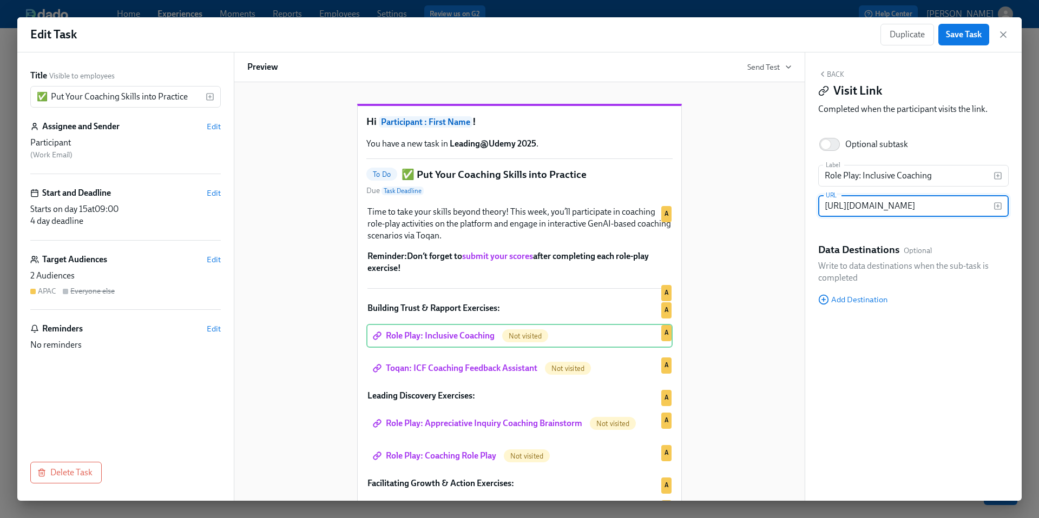
scroll to position [0, 0]
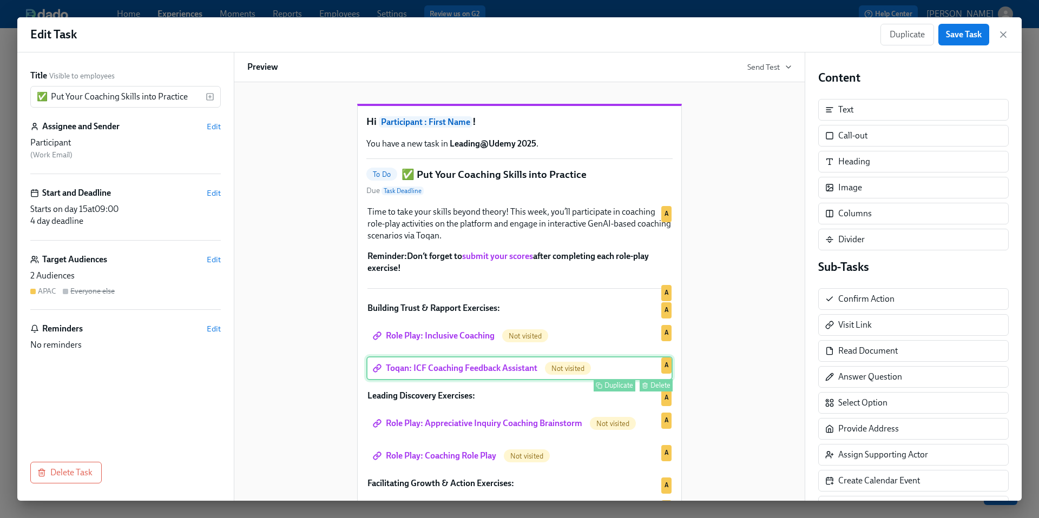
click at [497, 380] on div "Toqan: ICF Coaching Feedback Assistant Not visited Duplicate Delete A" at bounding box center [519, 369] width 306 height 24
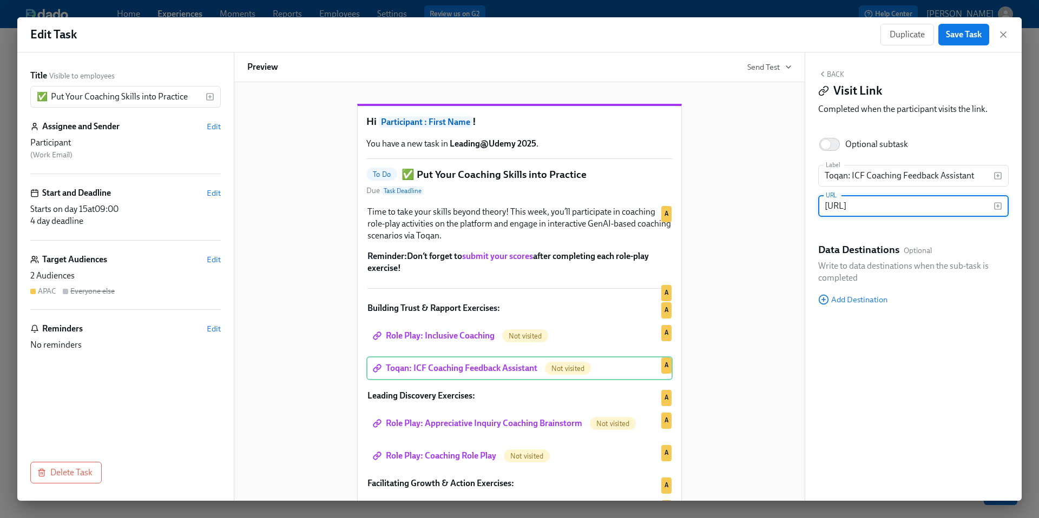
click at [724, 405] on div "Hi Participant : First Name ! You have a new task in Leading@Udemy 2025 . To Do…" at bounding box center [519, 361] width 544 height 549
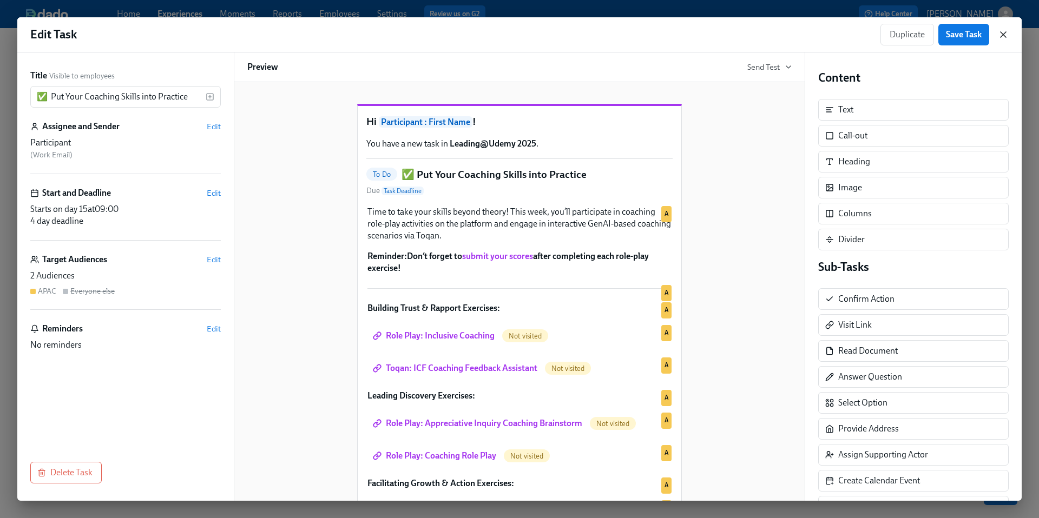
click at [1001, 37] on icon "button" at bounding box center [1003, 34] width 11 height 11
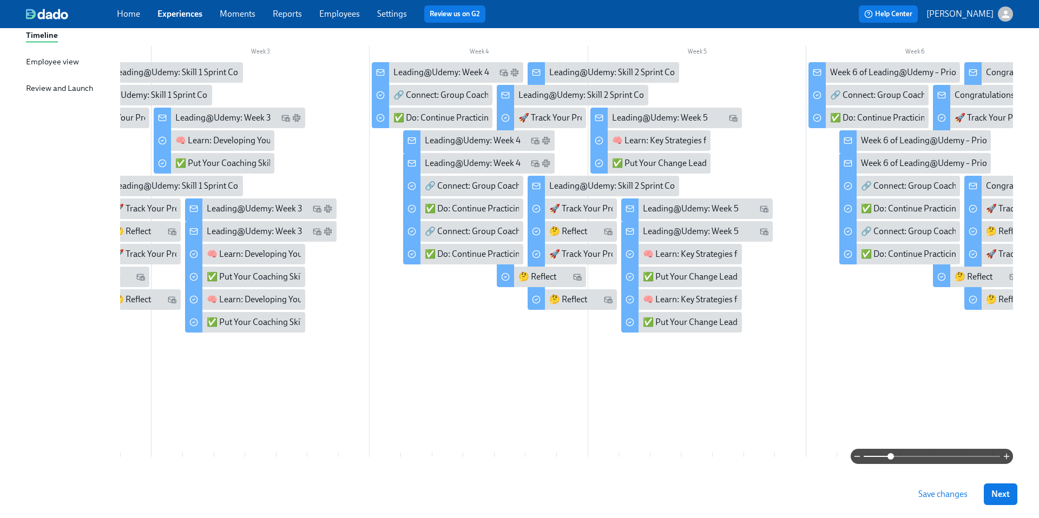
click at [927, 490] on span "Save changes" at bounding box center [942, 494] width 49 height 11
